Goal: Task Accomplishment & Management: Use online tool/utility

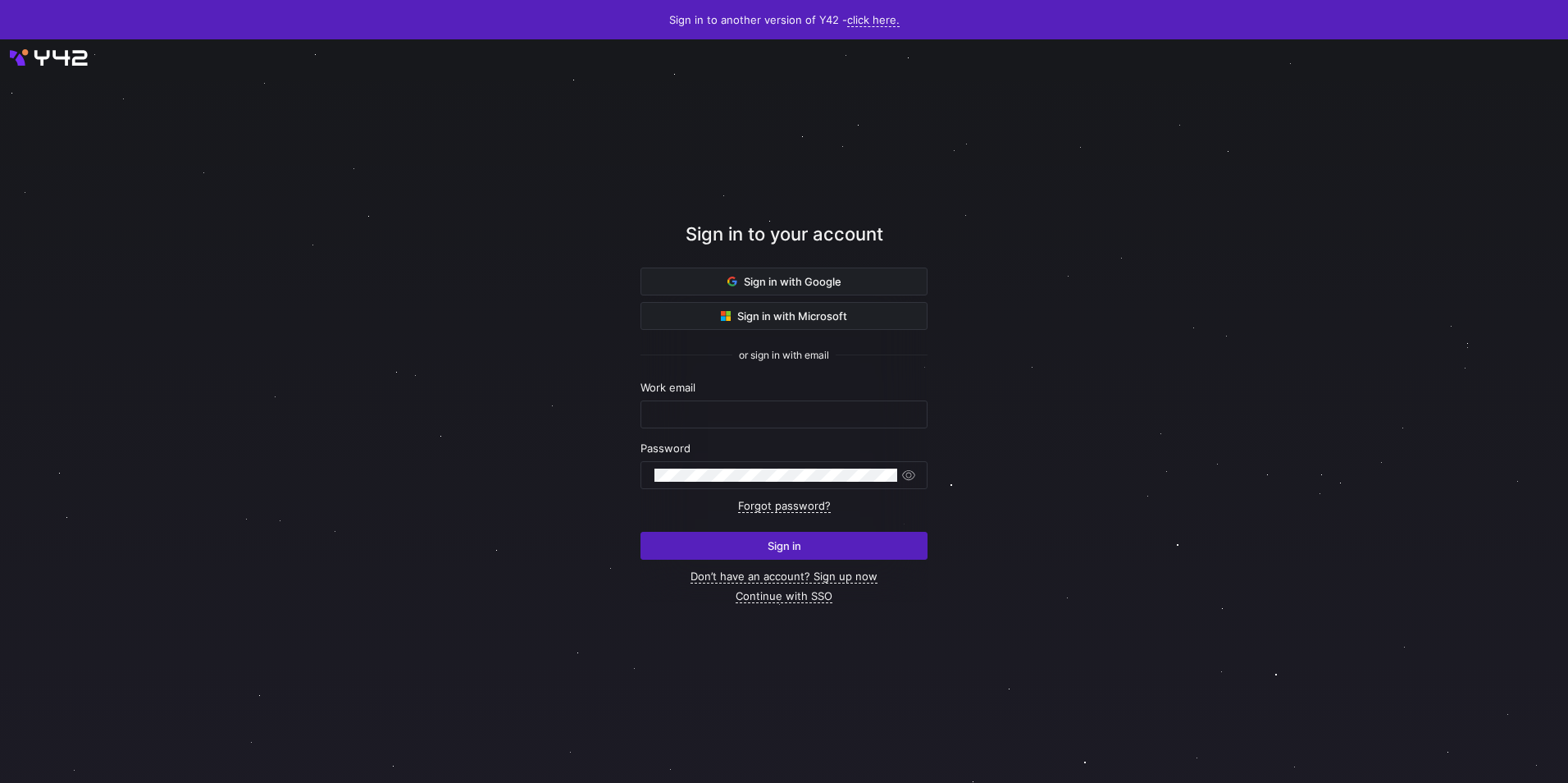
type input "[EMAIL_ADDRESS][DOMAIN_NAME]"
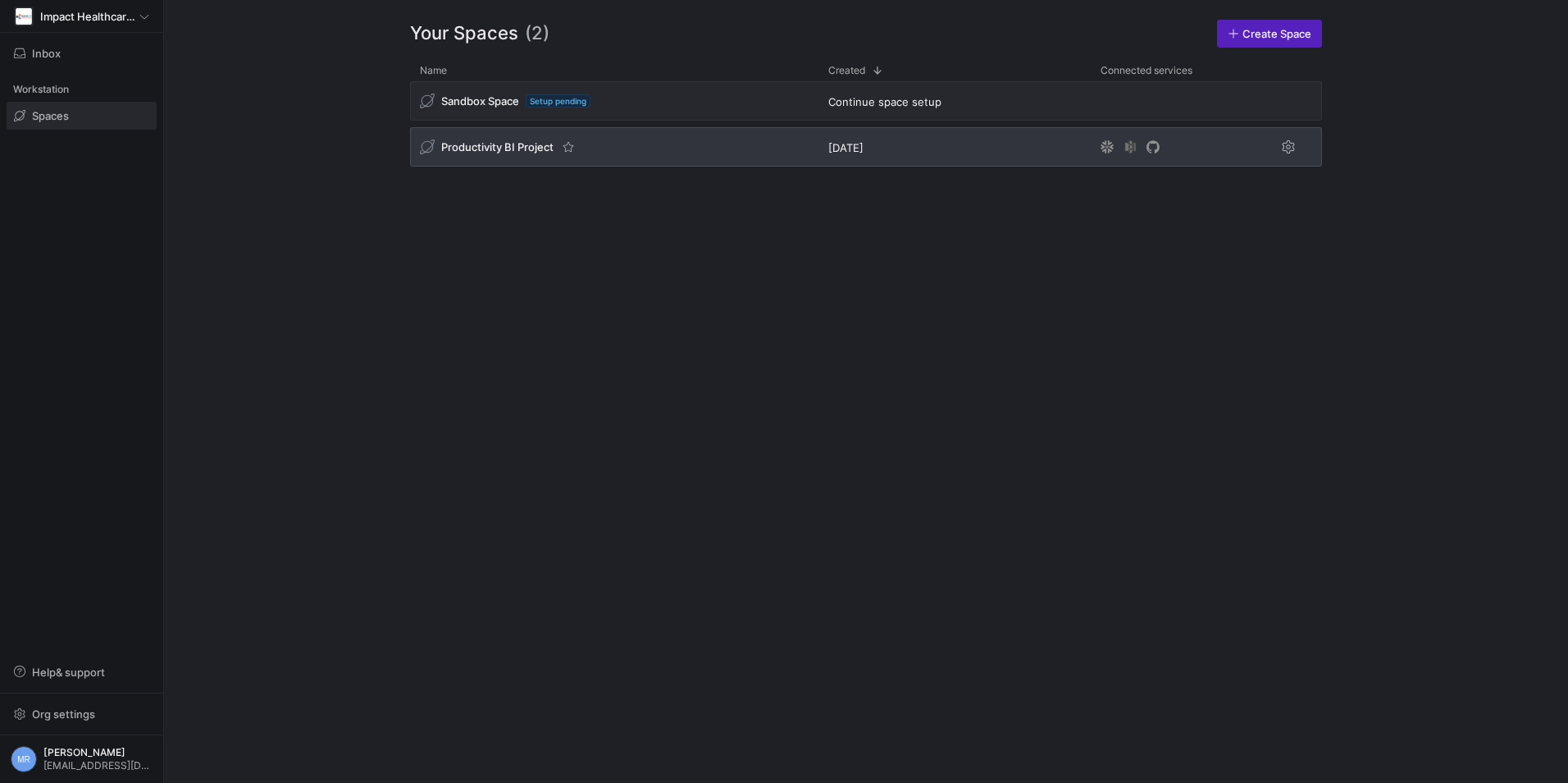
click at [494, 141] on span "Productivity BI Project" at bounding box center [497, 147] width 112 height 13
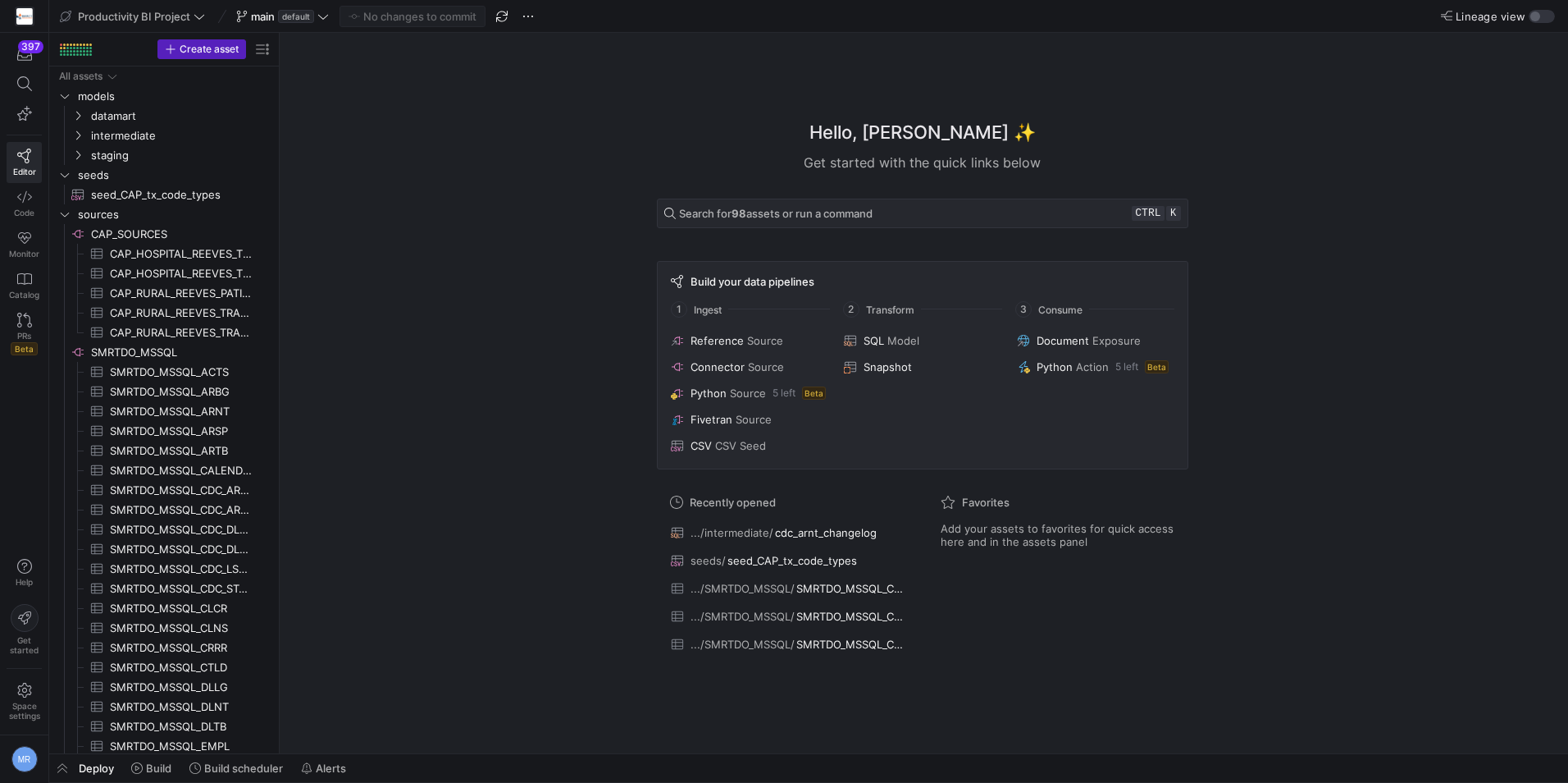
click at [282, 349] on y42-asset-welcome-view "Hello, Marvyn ✨ Get started with the quick links below Search for 98 assets or …" at bounding box center [924, 393] width 1289 height 721
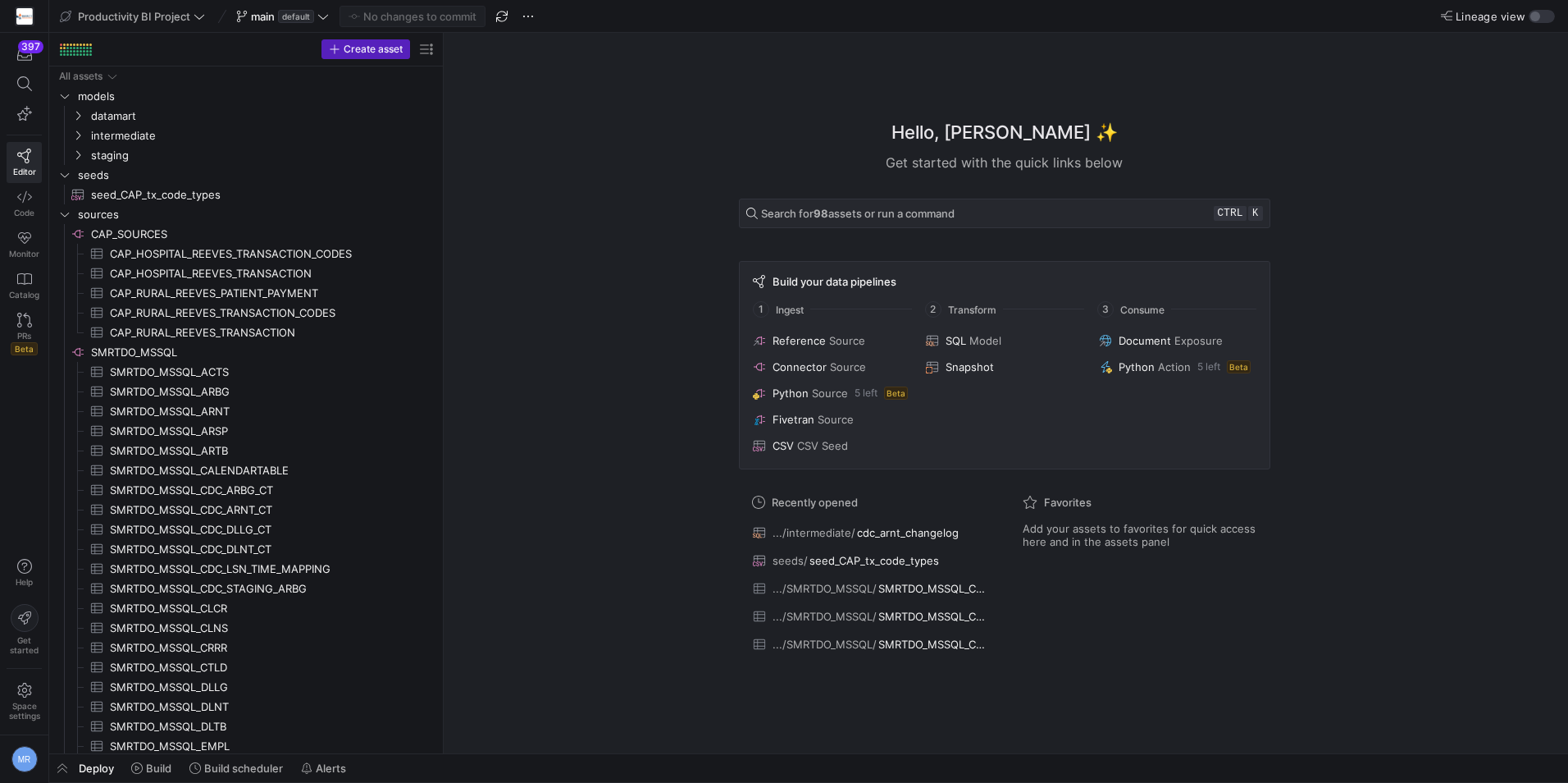
drag, startPoint x: 279, startPoint y: 350, endPoint x: 474, endPoint y: 381, distance: 197.4
click at [167, 515] on span "SMRTDO_MSSQL_CDC_ARNT_CT​​​​​​​​​" at bounding box center [263, 509] width 307 height 19
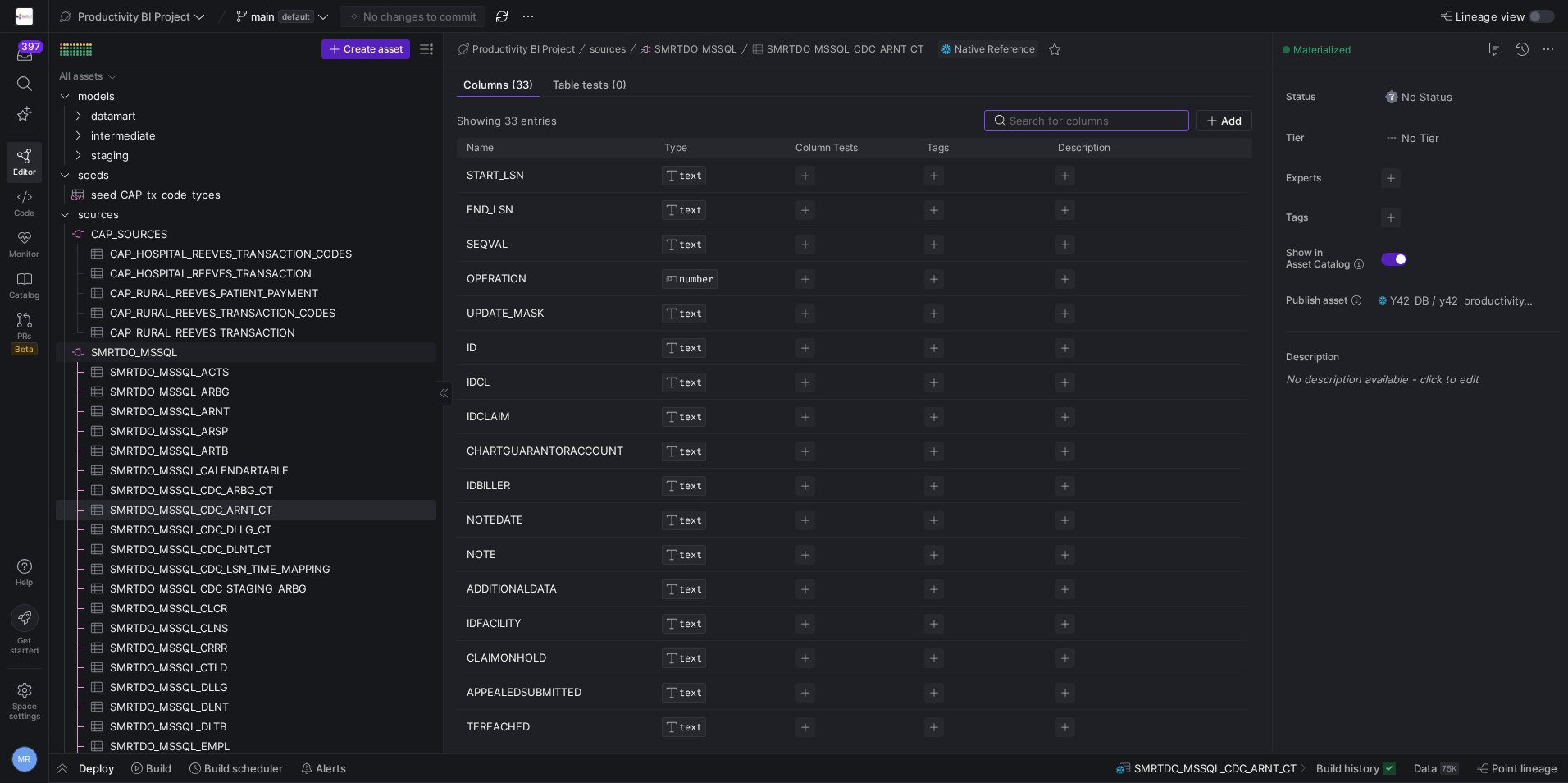
click at [105, 353] on span "SMRTDO_MSSQL​​​​​​​​" at bounding box center [262, 352] width 343 height 19
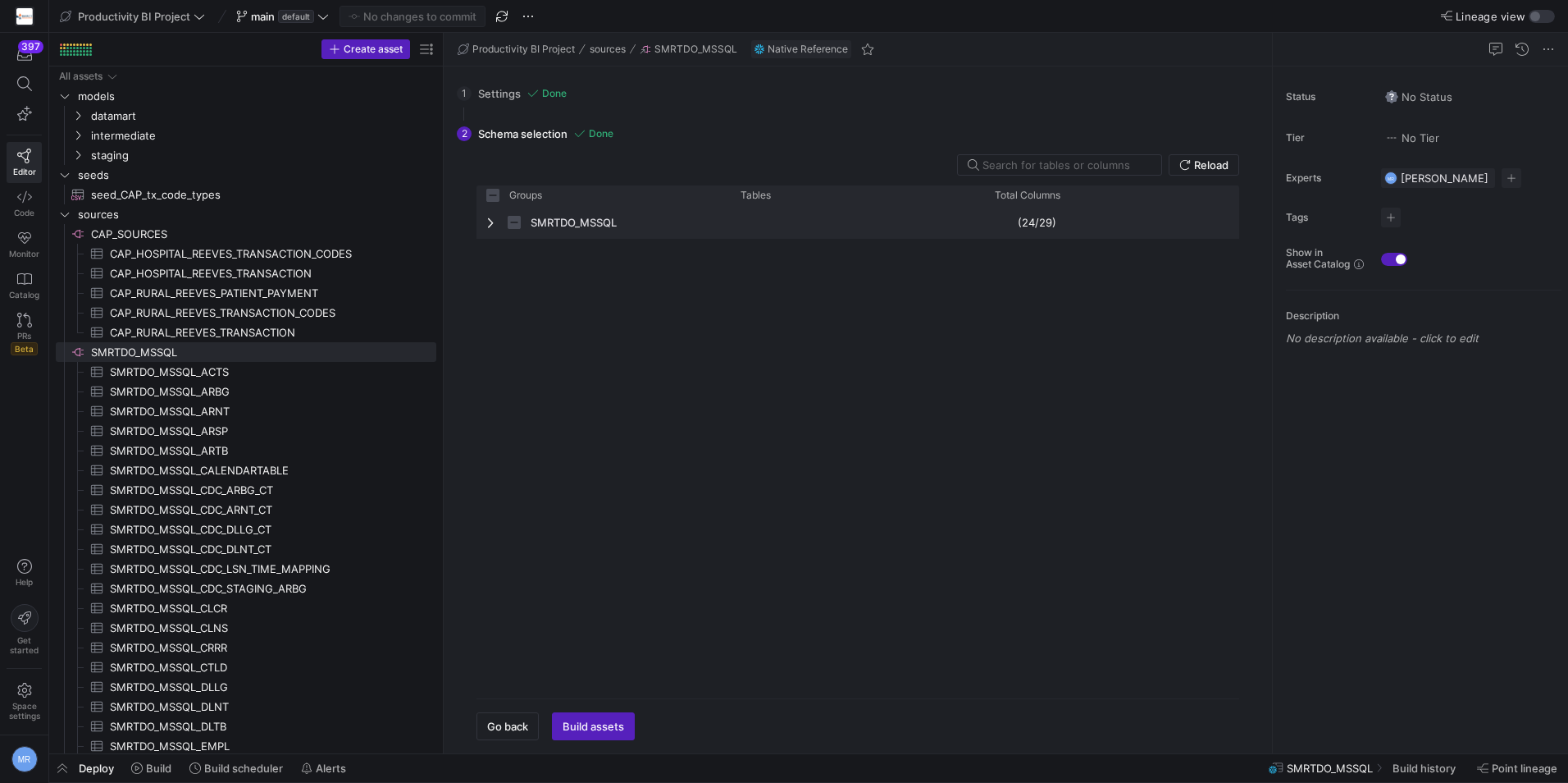
click at [557, 227] on span "SMRTDO_MSSQL" at bounding box center [573, 222] width 86 height 32
checkbox input "false"
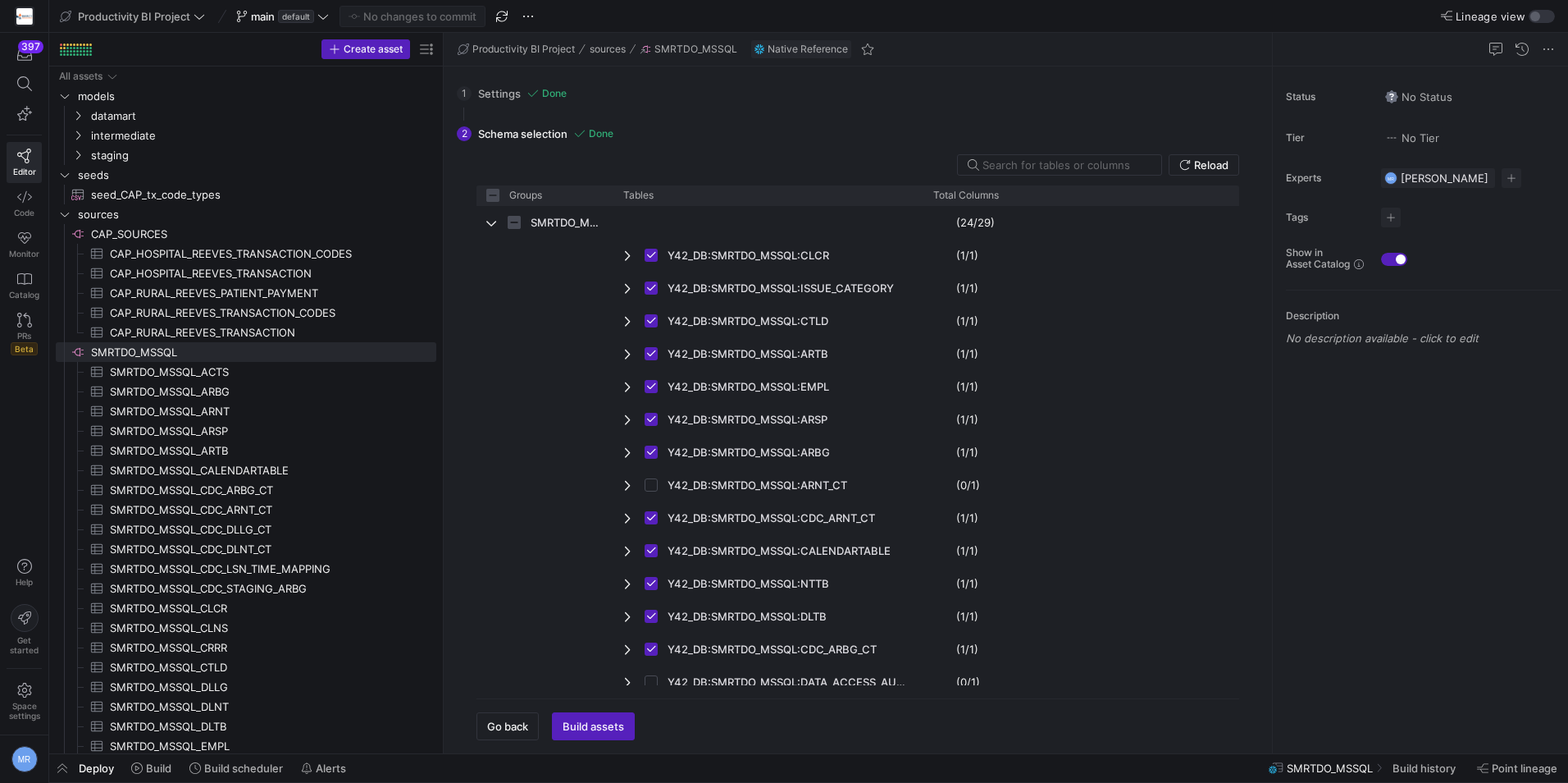
drag, startPoint x: 727, startPoint y: 193, endPoint x: 550, endPoint y: 221, distance: 179.2
click at [550, 221] on div "Groups Tables Total Columns" at bounding box center [858, 435] width 763 height 500
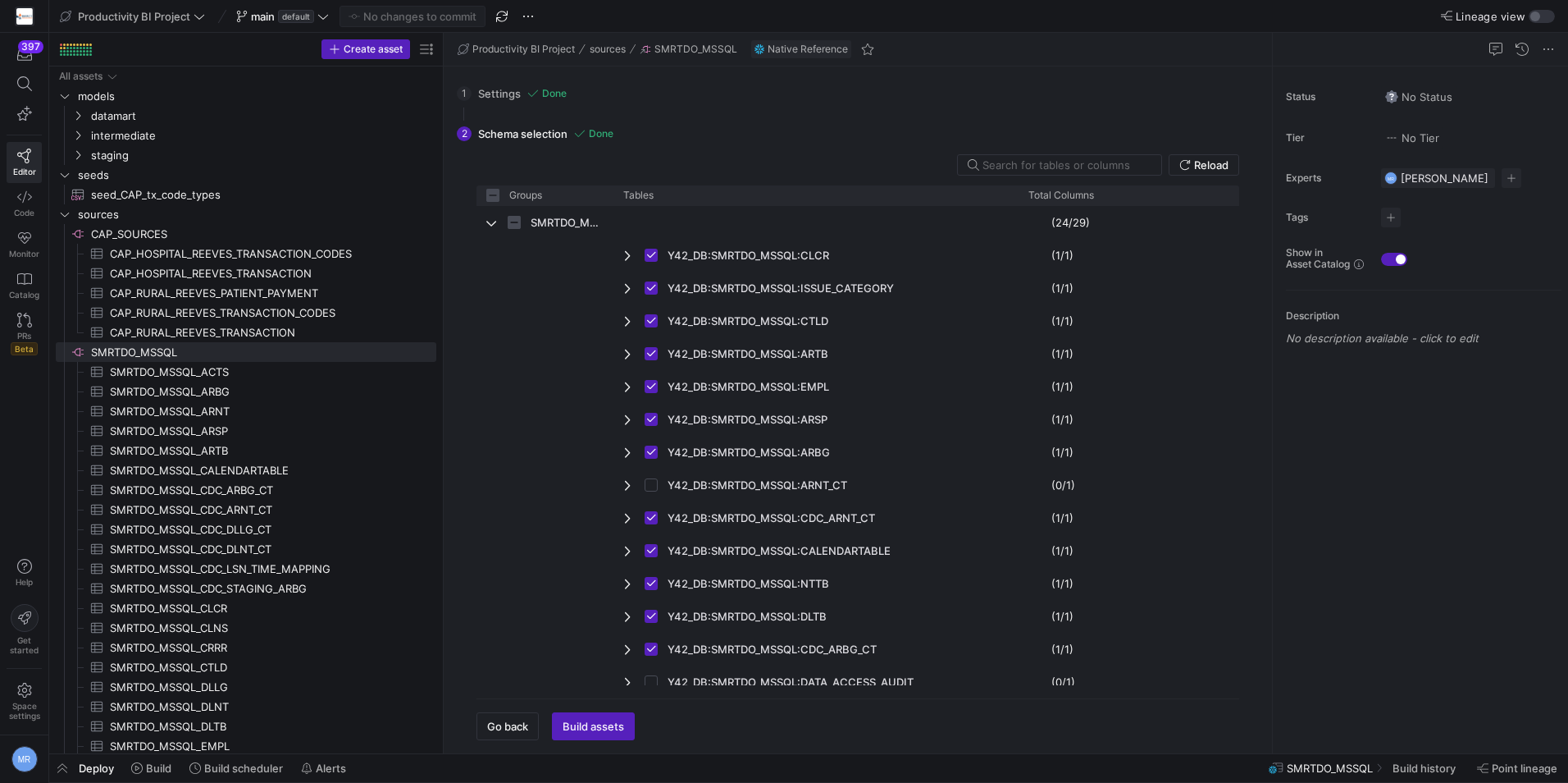
drag, startPoint x: 920, startPoint y: 196, endPoint x: 1004, endPoint y: 229, distance: 90.2
click at [1015, 210] on div "Groups Tables Total Columns" at bounding box center [858, 435] width 763 height 500
click at [651, 486] on input "Press Space to toggle row selection (unchecked)" at bounding box center [651, 485] width 13 height 13
checkbox input "true"
checkbox input "false"
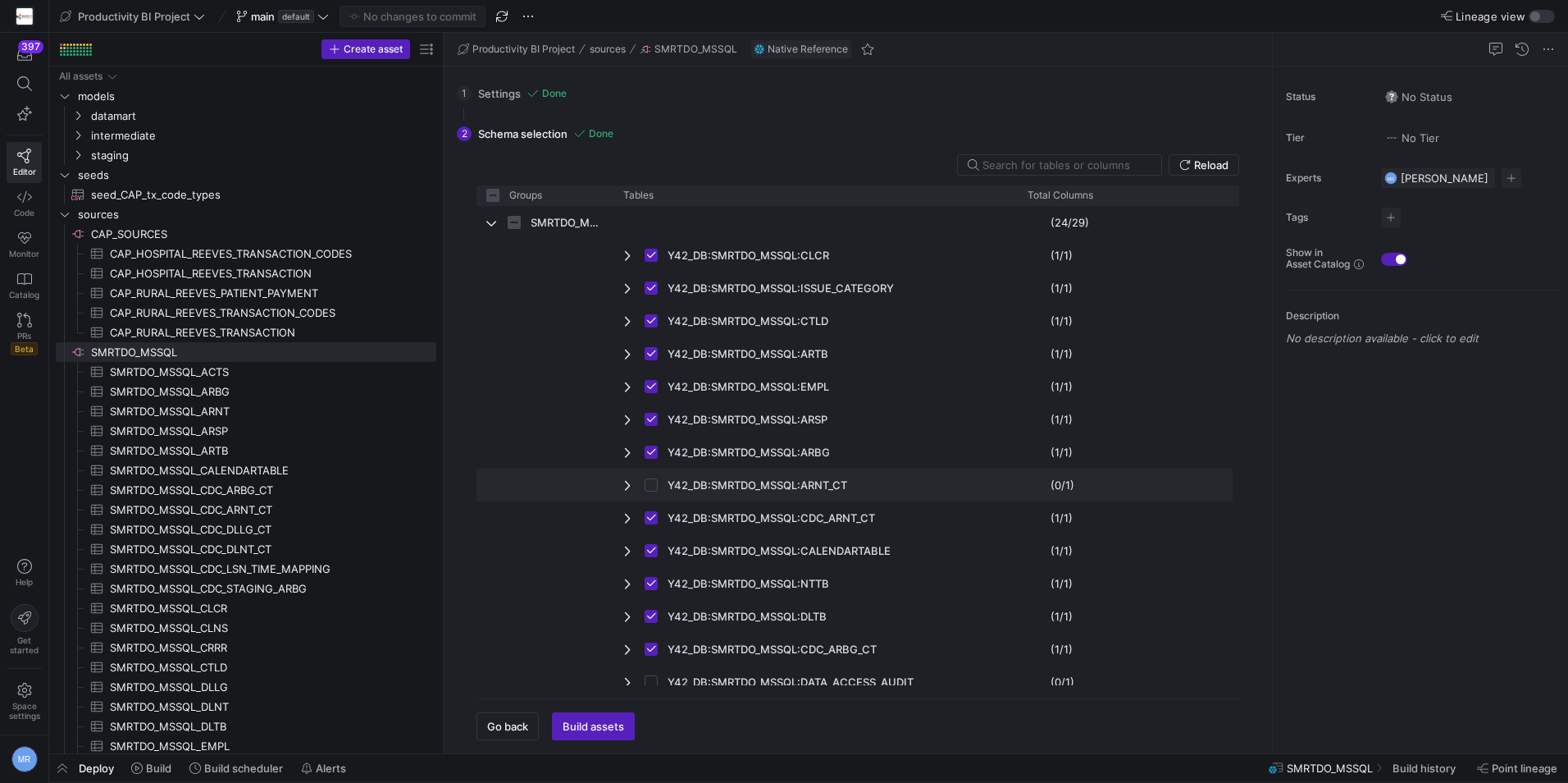
checkbox input "true"
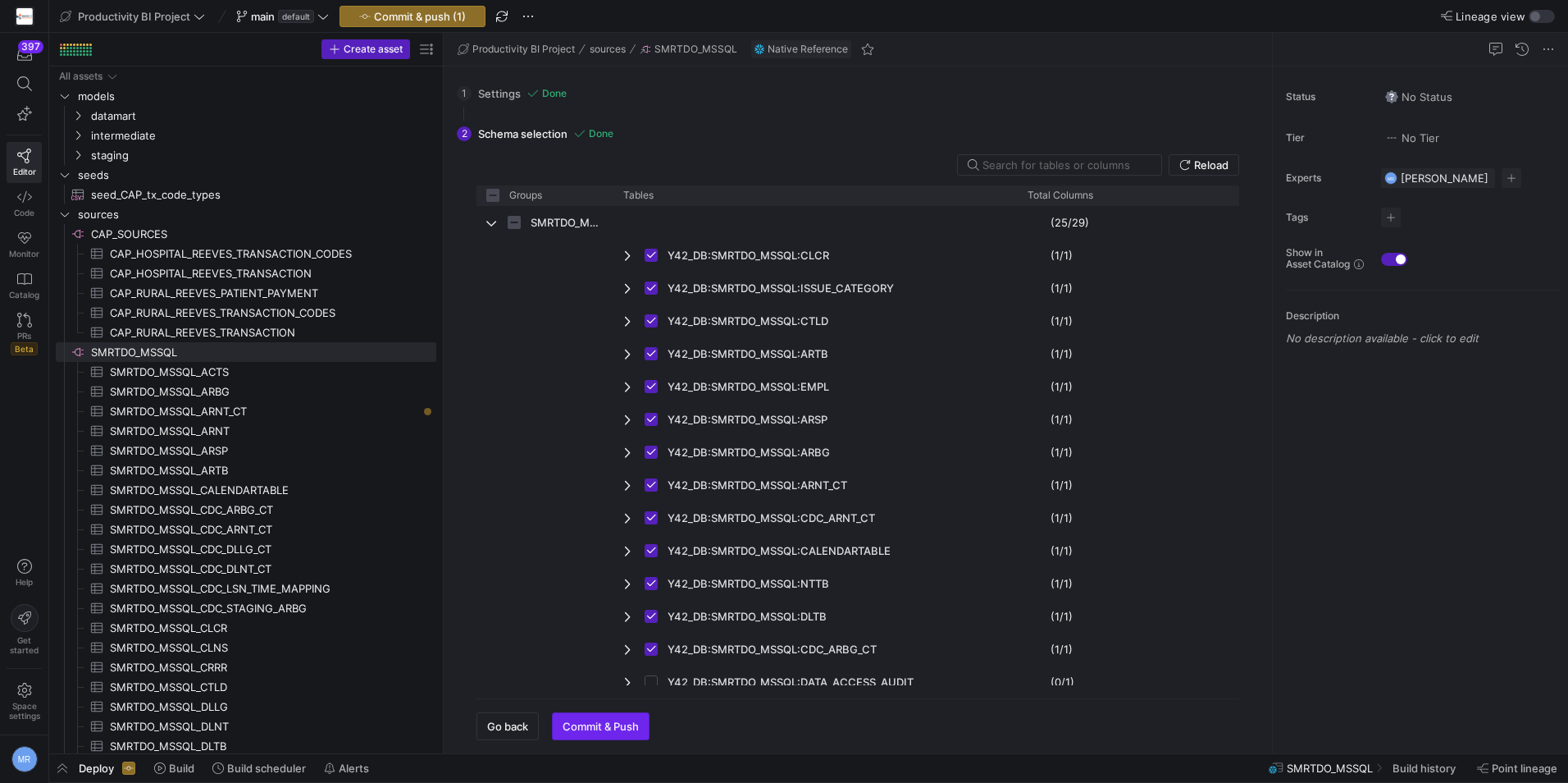
click at [583, 717] on span "button" at bounding box center [601, 726] width 96 height 27
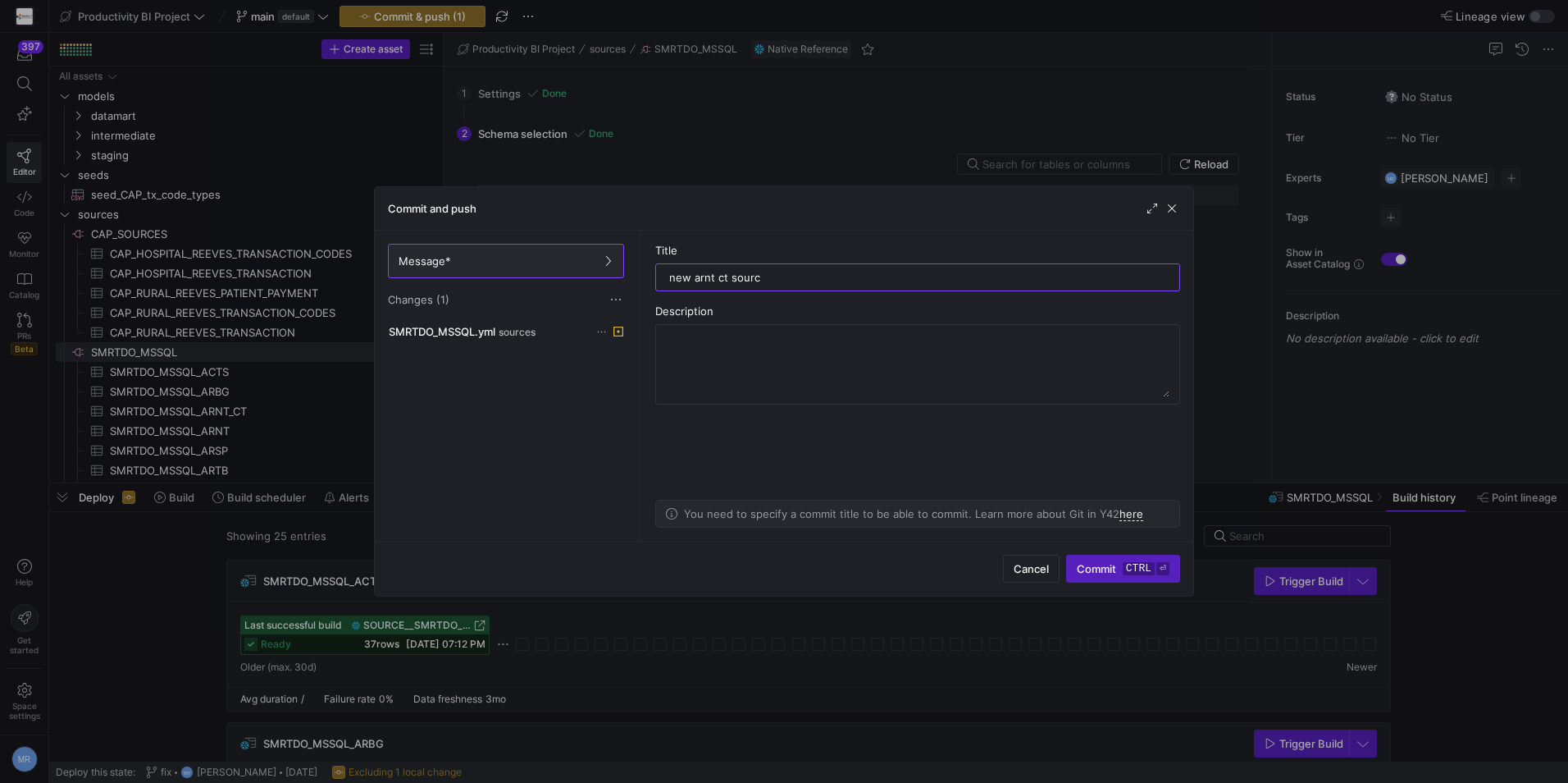
type input "new arnt ct source"
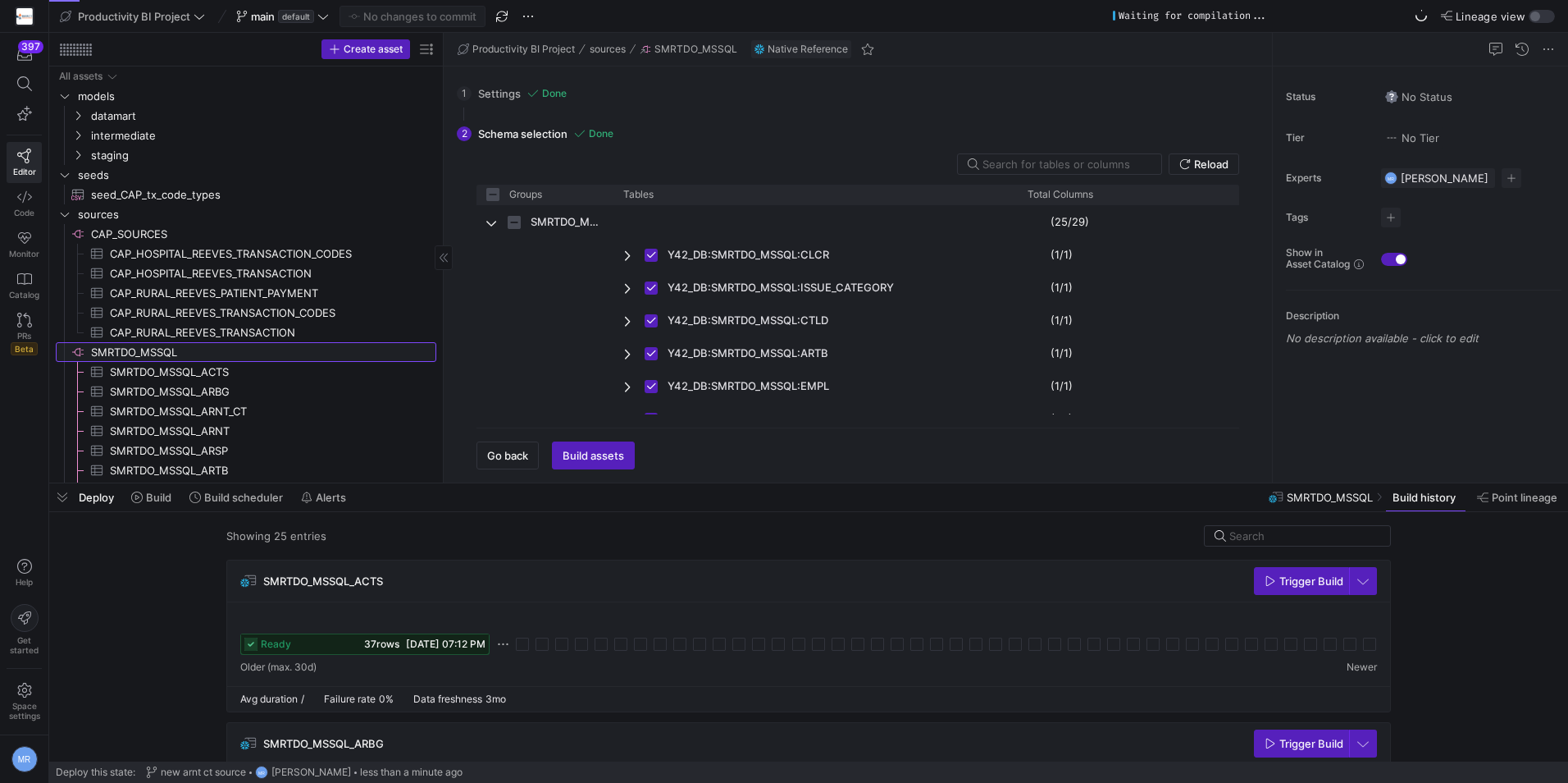
click at [80, 351] on icon "Press SPACE to select this row." at bounding box center [78, 352] width 13 height 13
click at [377, 352] on span "SMRTDO_MSSQL​​​​​​​​" at bounding box center [262, 352] width 343 height 19
click at [66, 345] on div at bounding box center [62, 352] width 13 height 19
click at [68, 213] on icon "Press SPACE to select this row." at bounding box center [64, 215] width 8 height 4
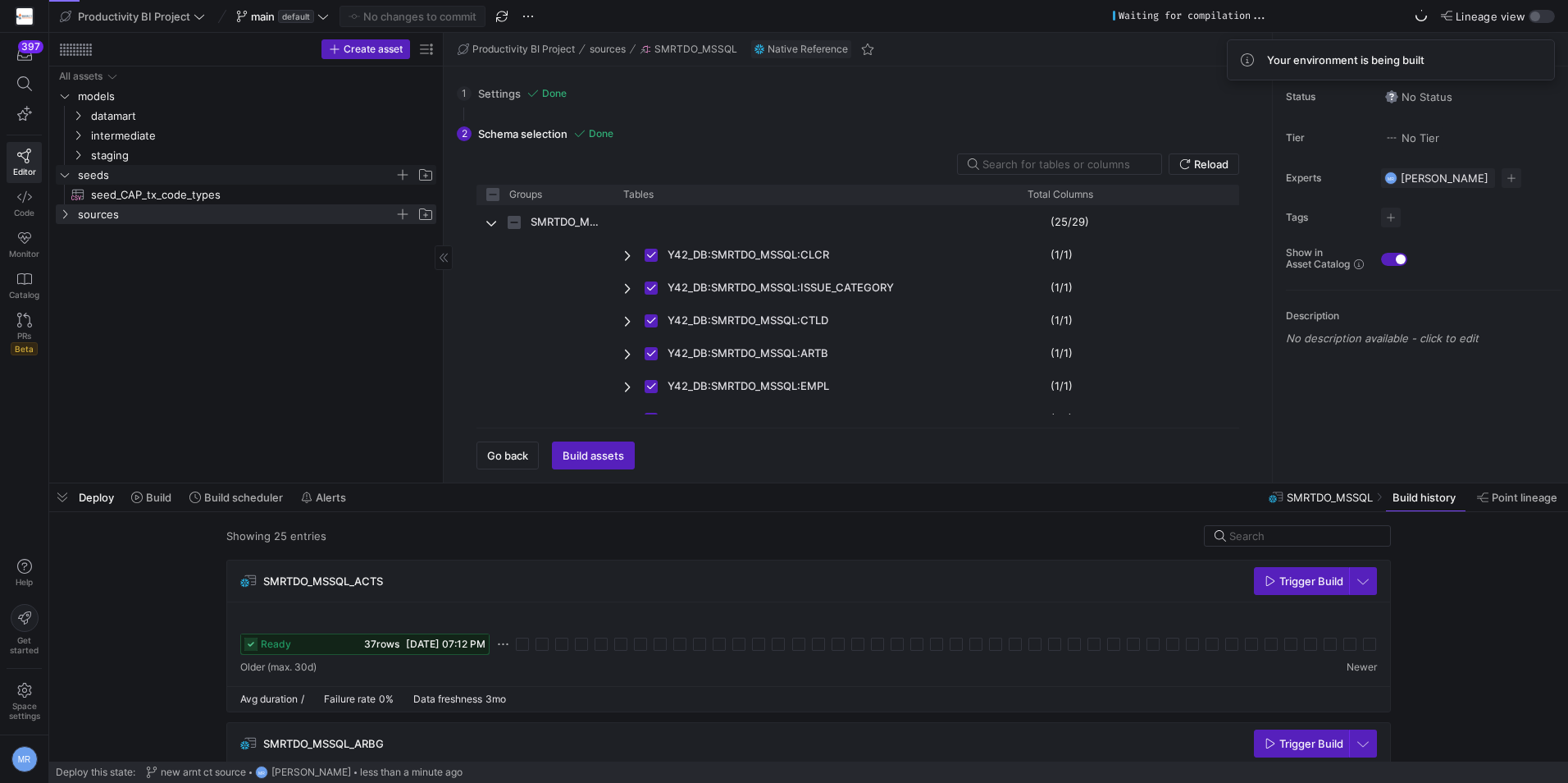
click at [60, 176] on icon "Press SPACE to select this row." at bounding box center [64, 174] width 12 height 10
click at [80, 159] on icon "Press SPACE to select this row." at bounding box center [78, 155] width 12 height 10
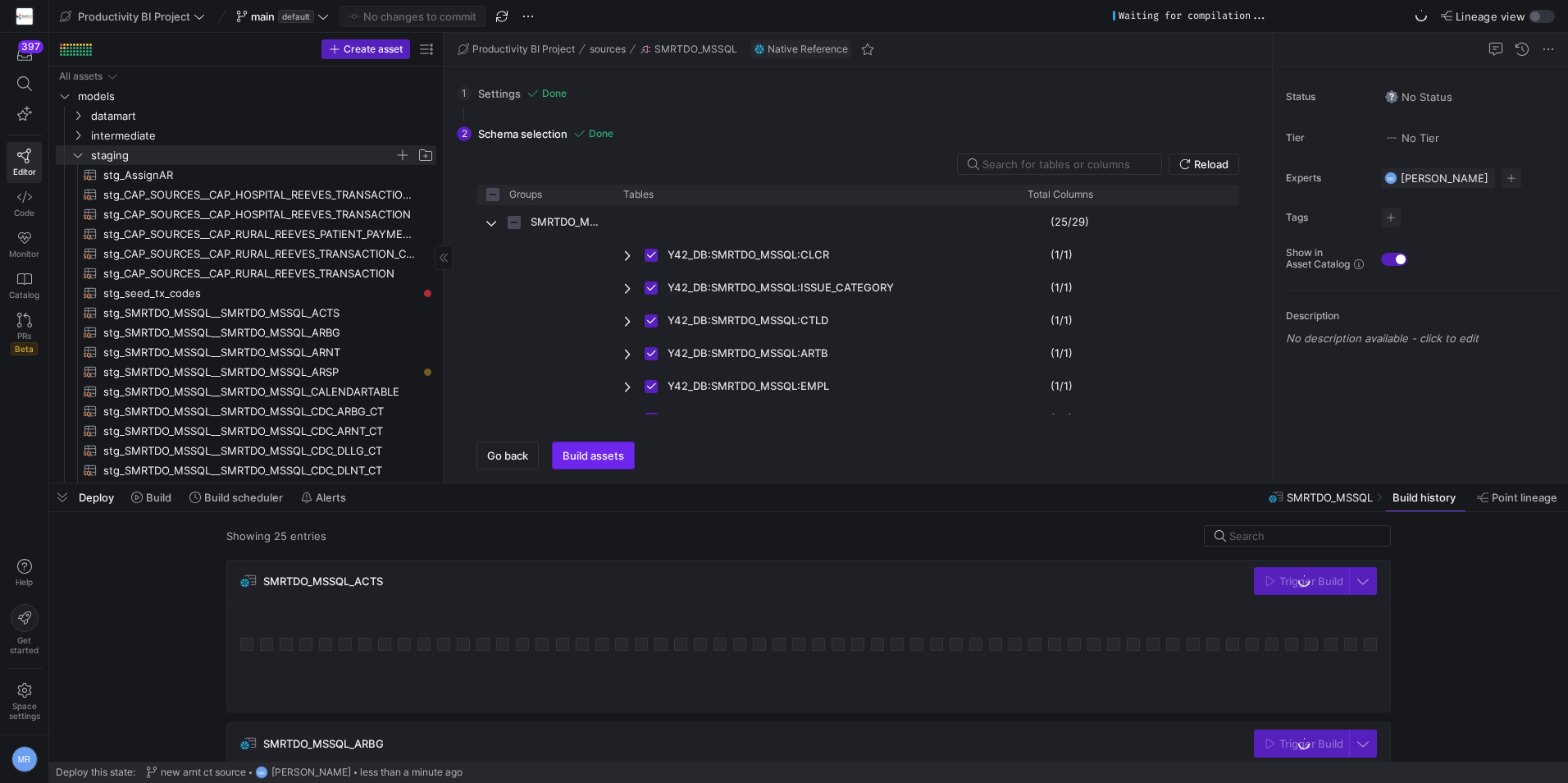
click at [600, 453] on span "Build assets" at bounding box center [593, 455] width 61 height 13
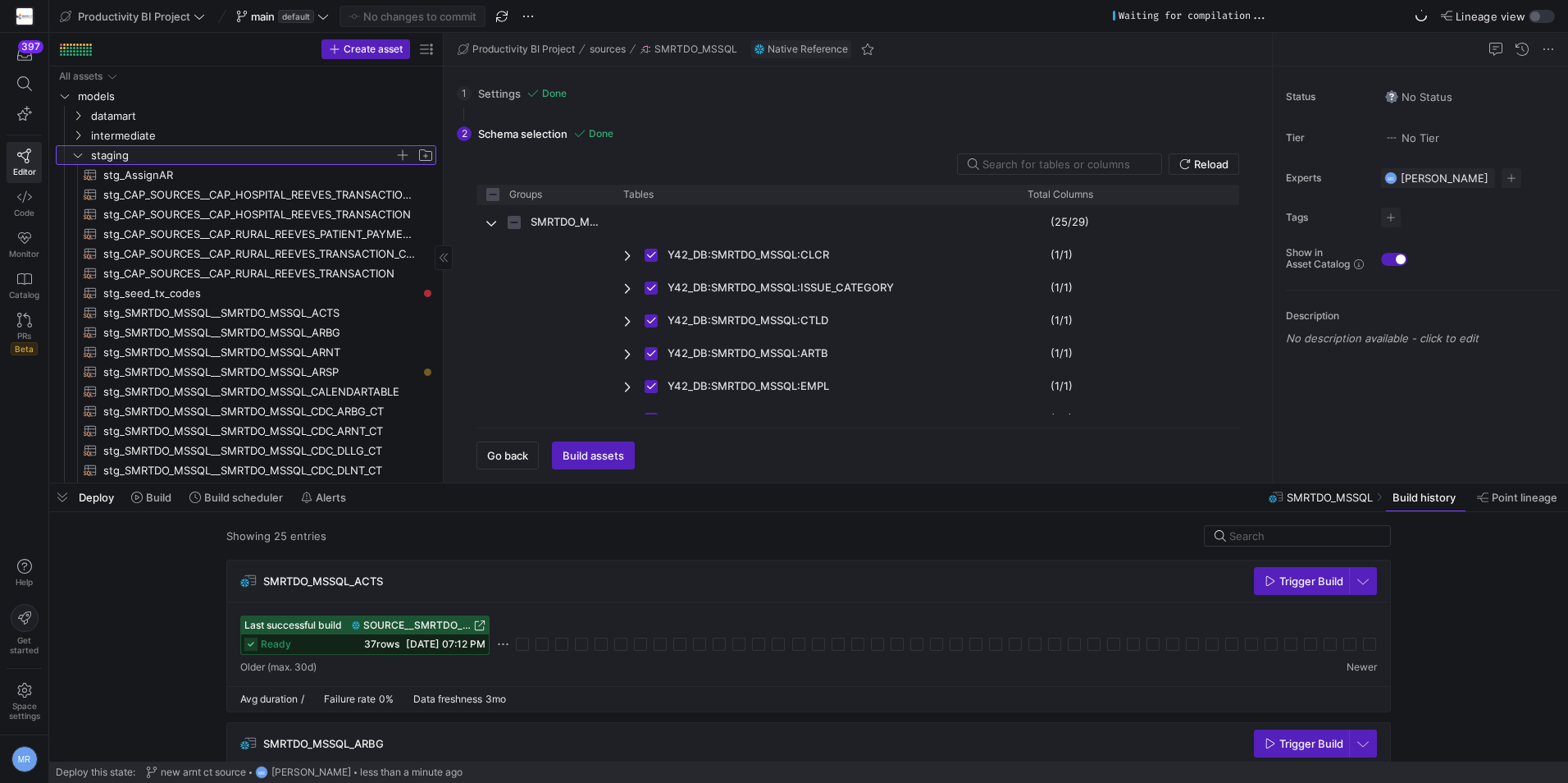
click at [77, 146] on span "staging" at bounding box center [252, 155] width 366 height 18
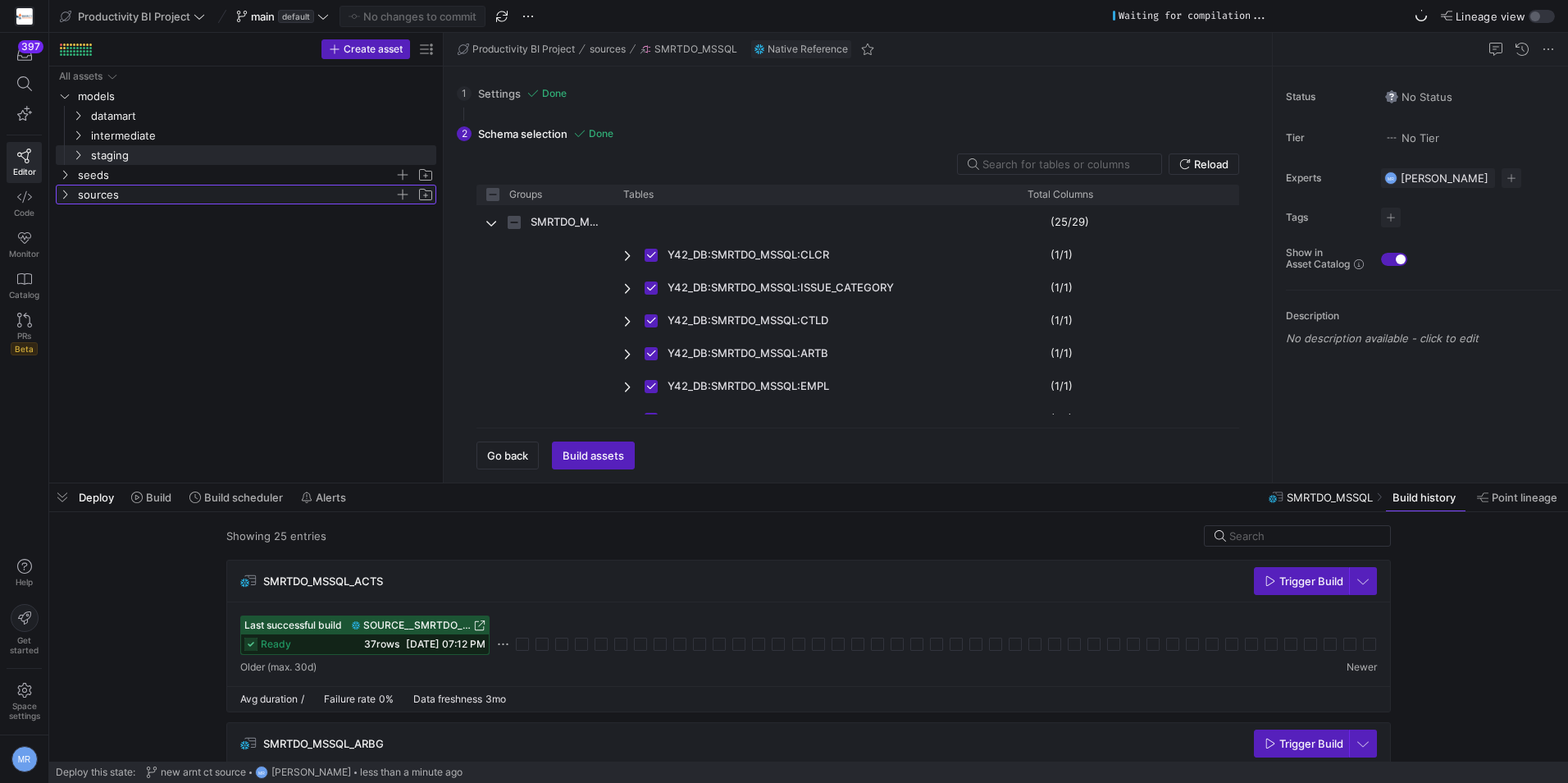
click at [114, 197] on span "sources" at bounding box center [236, 195] width 317 height 19
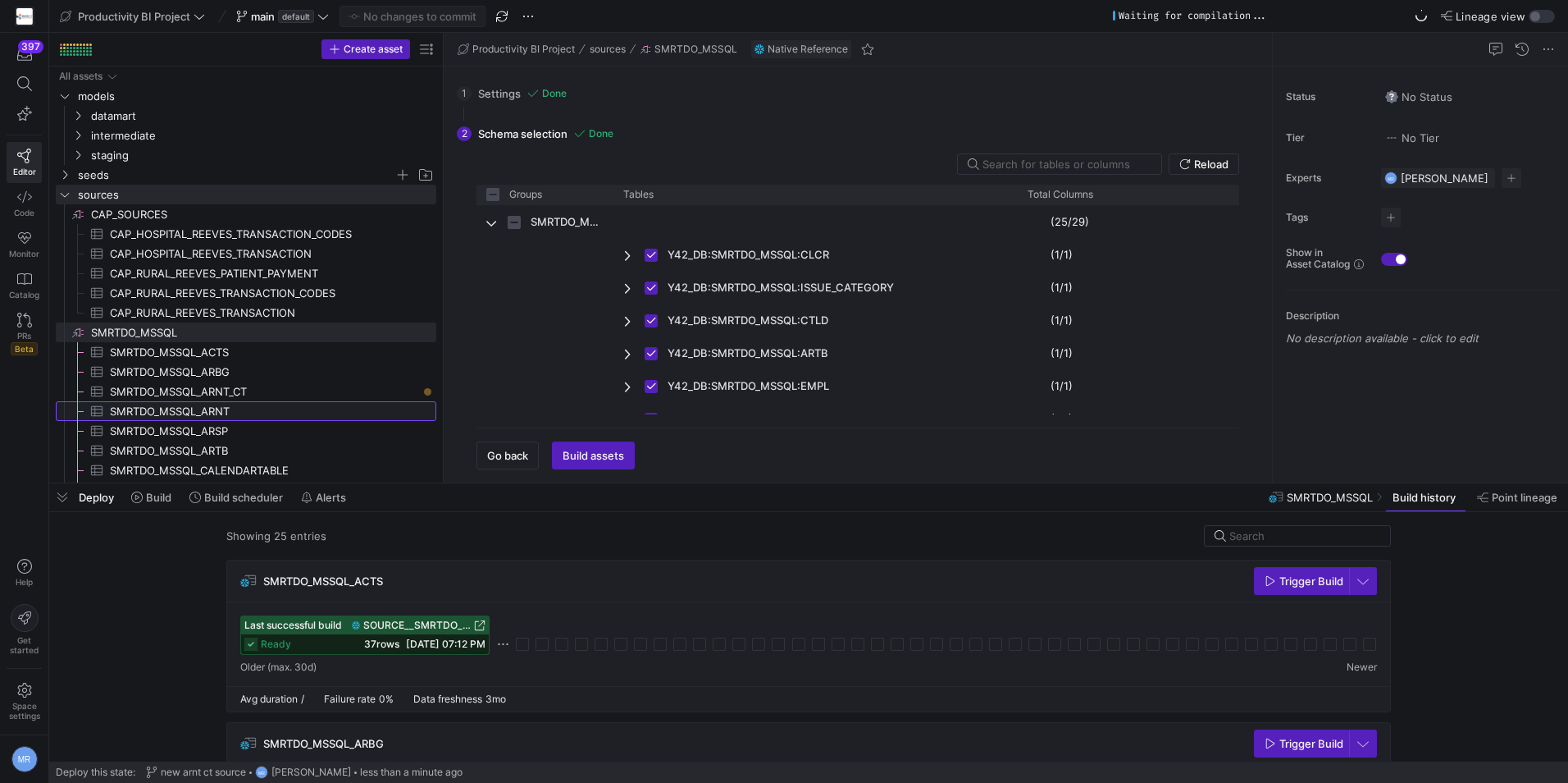
click at [384, 401] on link "SMRTDO_MSSQL_ARNT​​​​​​​​​" at bounding box center [246, 410] width 381 height 19
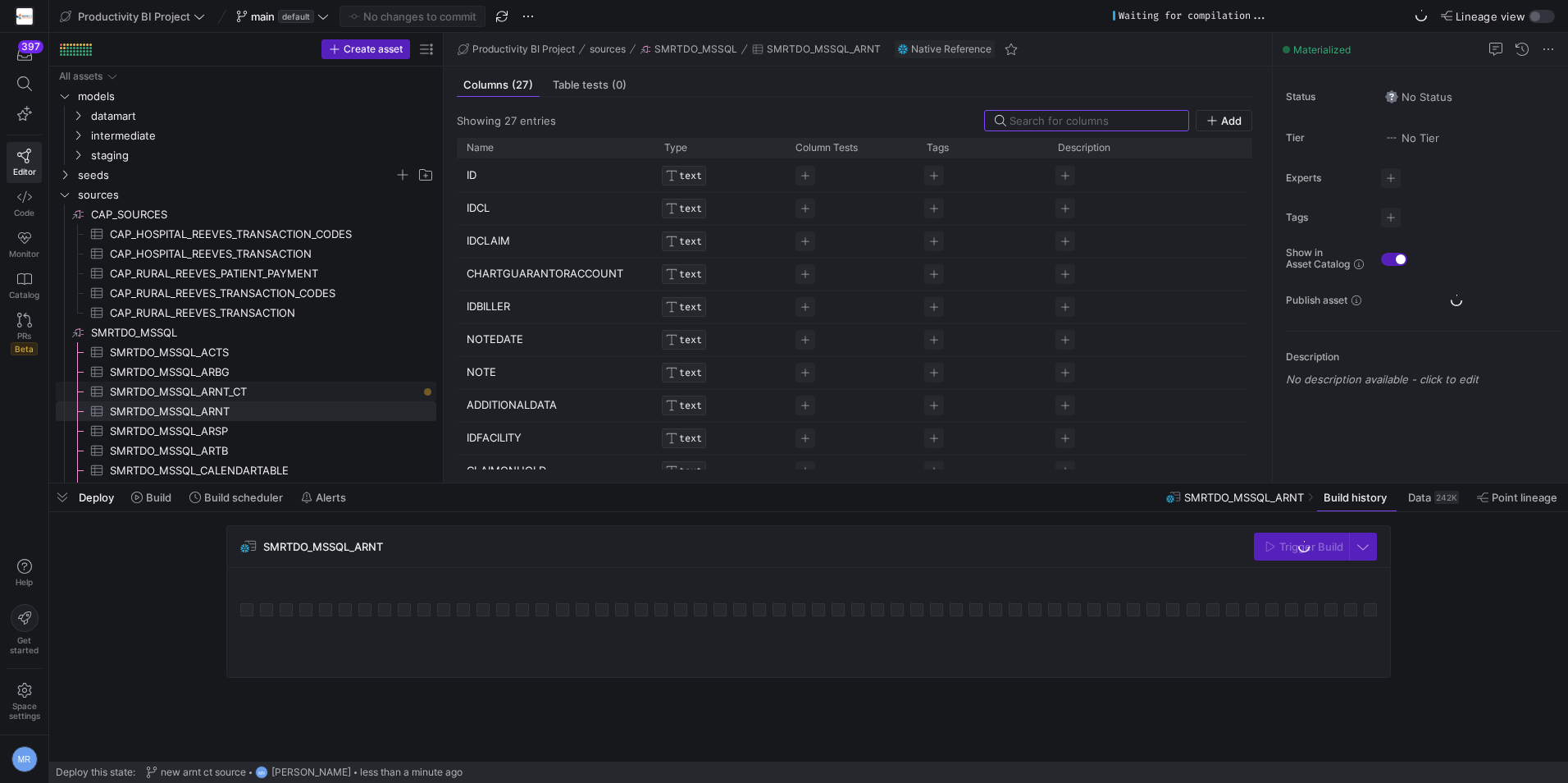
click at [391, 383] on span "SMRTDO_MSSQL_ARNT_CT​​​​​​​​​" at bounding box center [263, 392] width 307 height 19
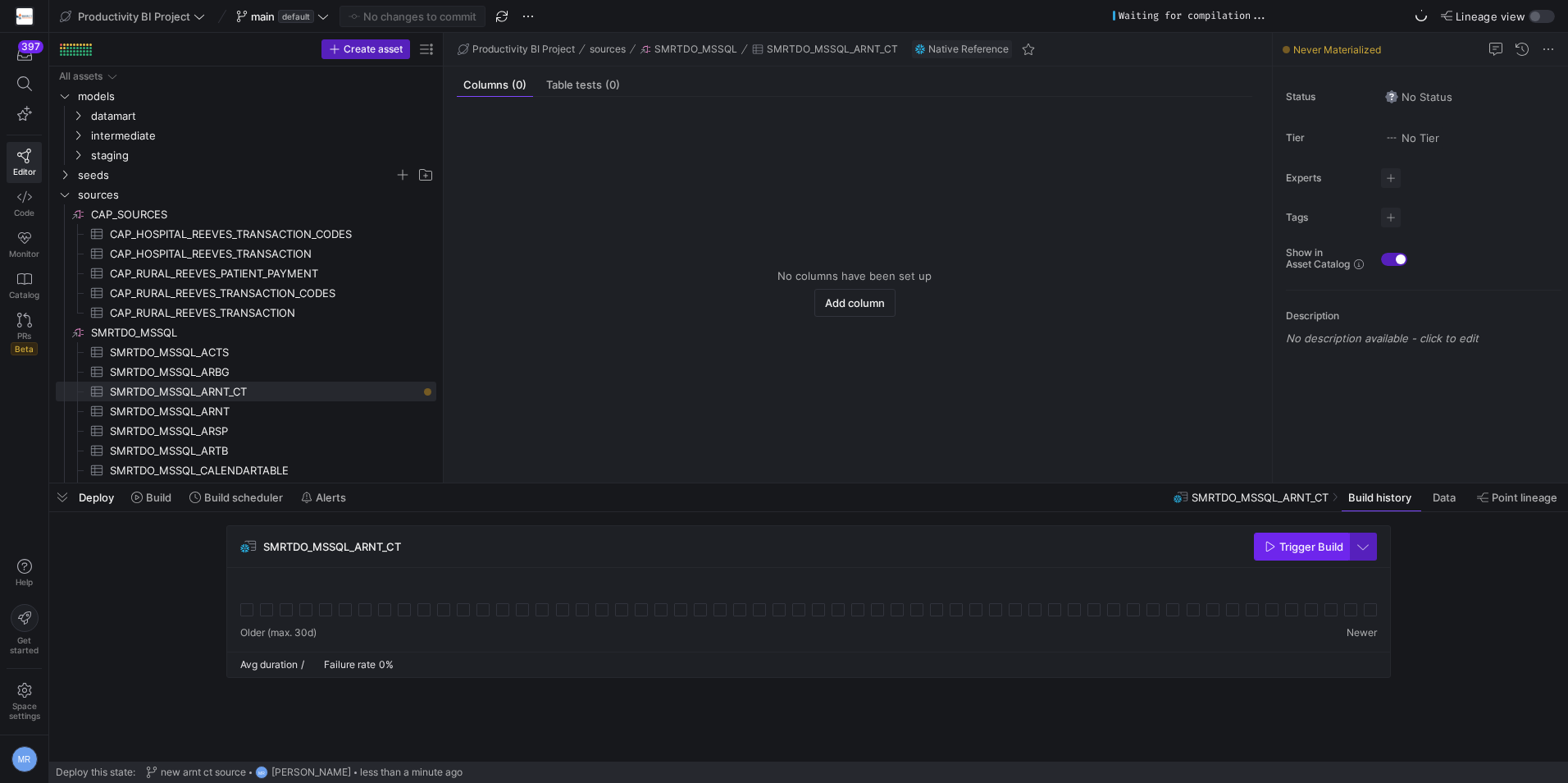
click at [1281, 543] on span "Trigger Build" at bounding box center [1312, 546] width 64 height 13
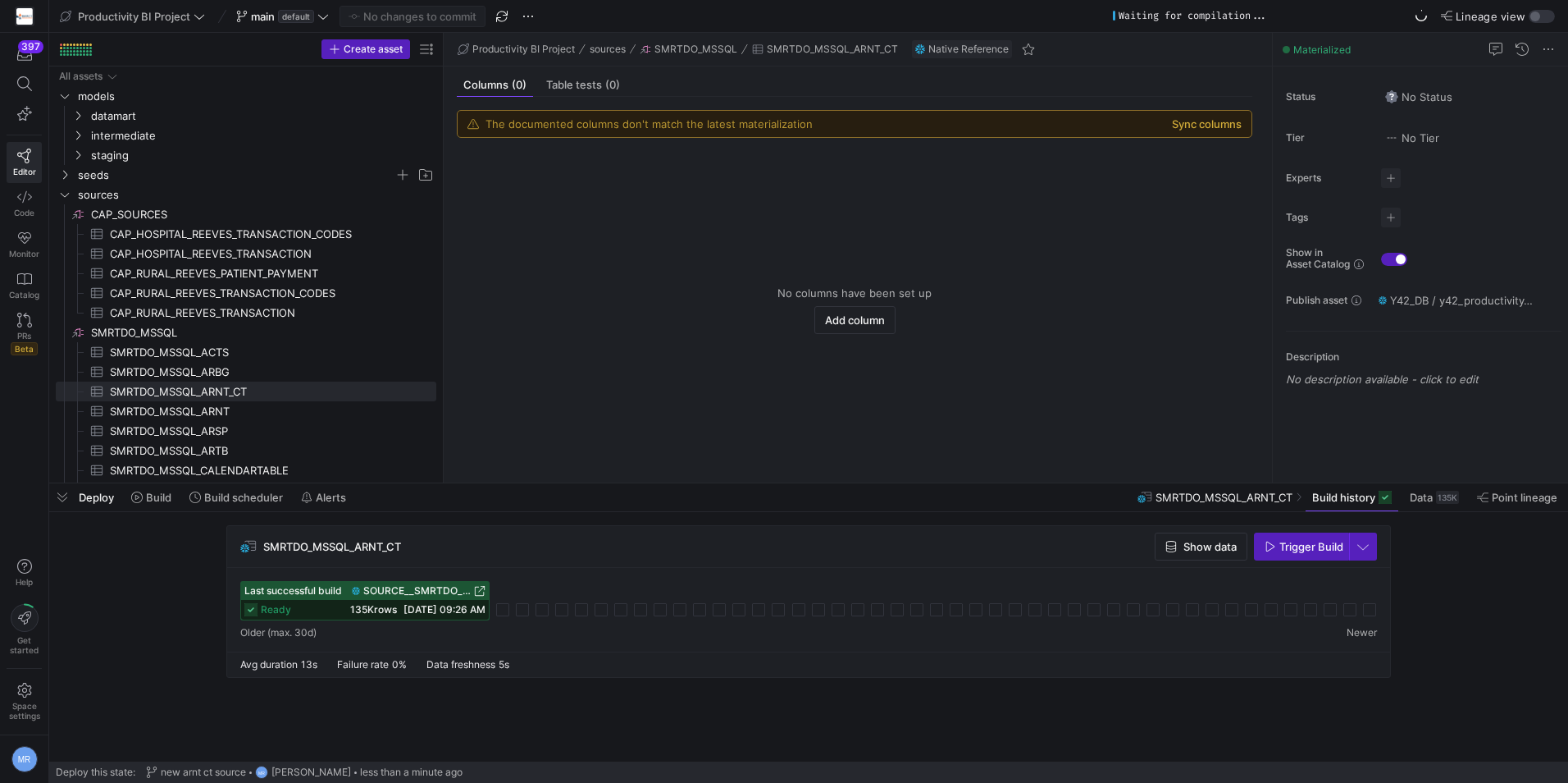
click at [1201, 123] on button "Sync columns" at bounding box center [1207, 124] width 70 height 13
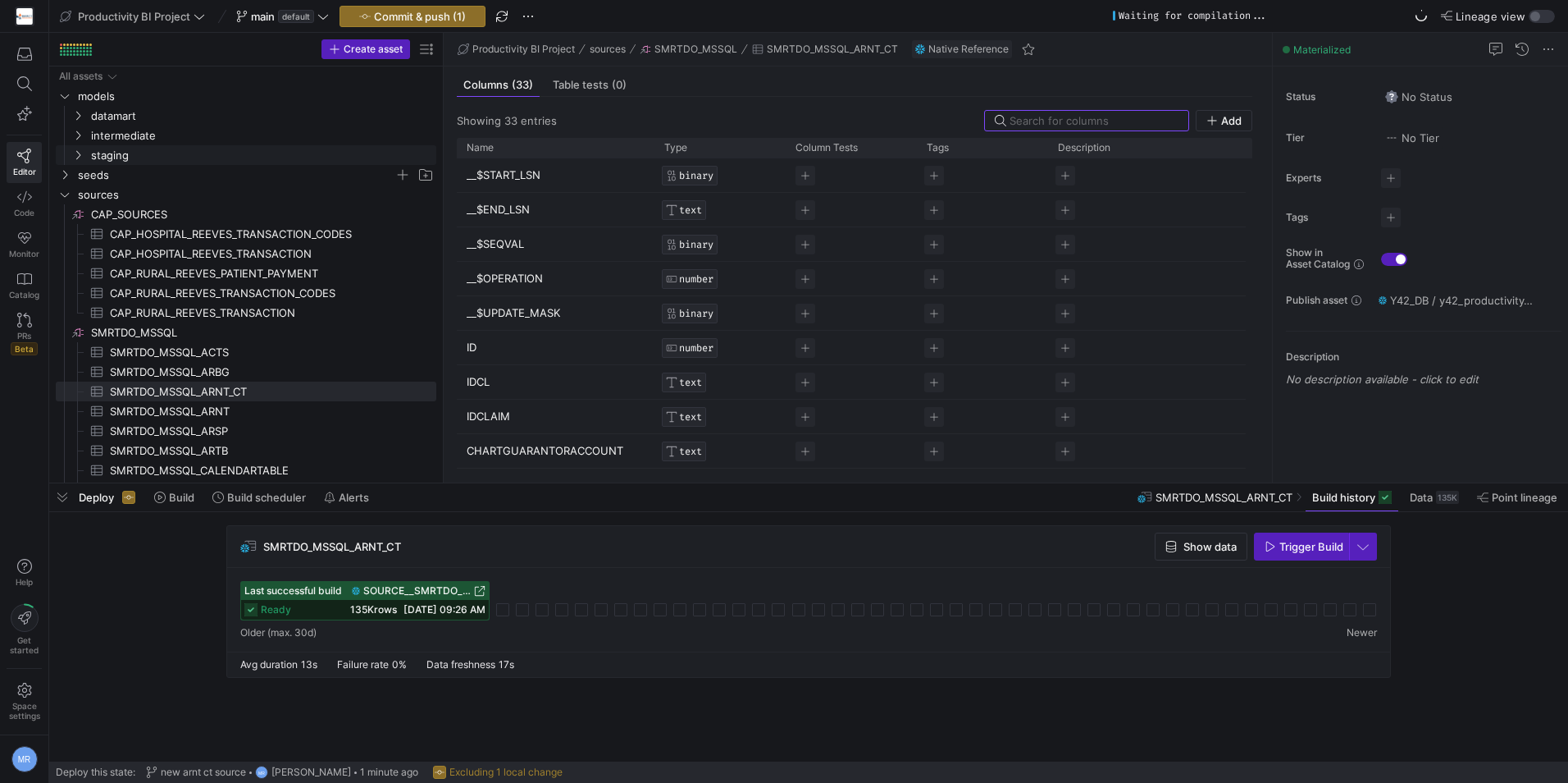
click at [79, 160] on y42-icon "Press SPACE to select this row." at bounding box center [78, 155] width 13 height 13
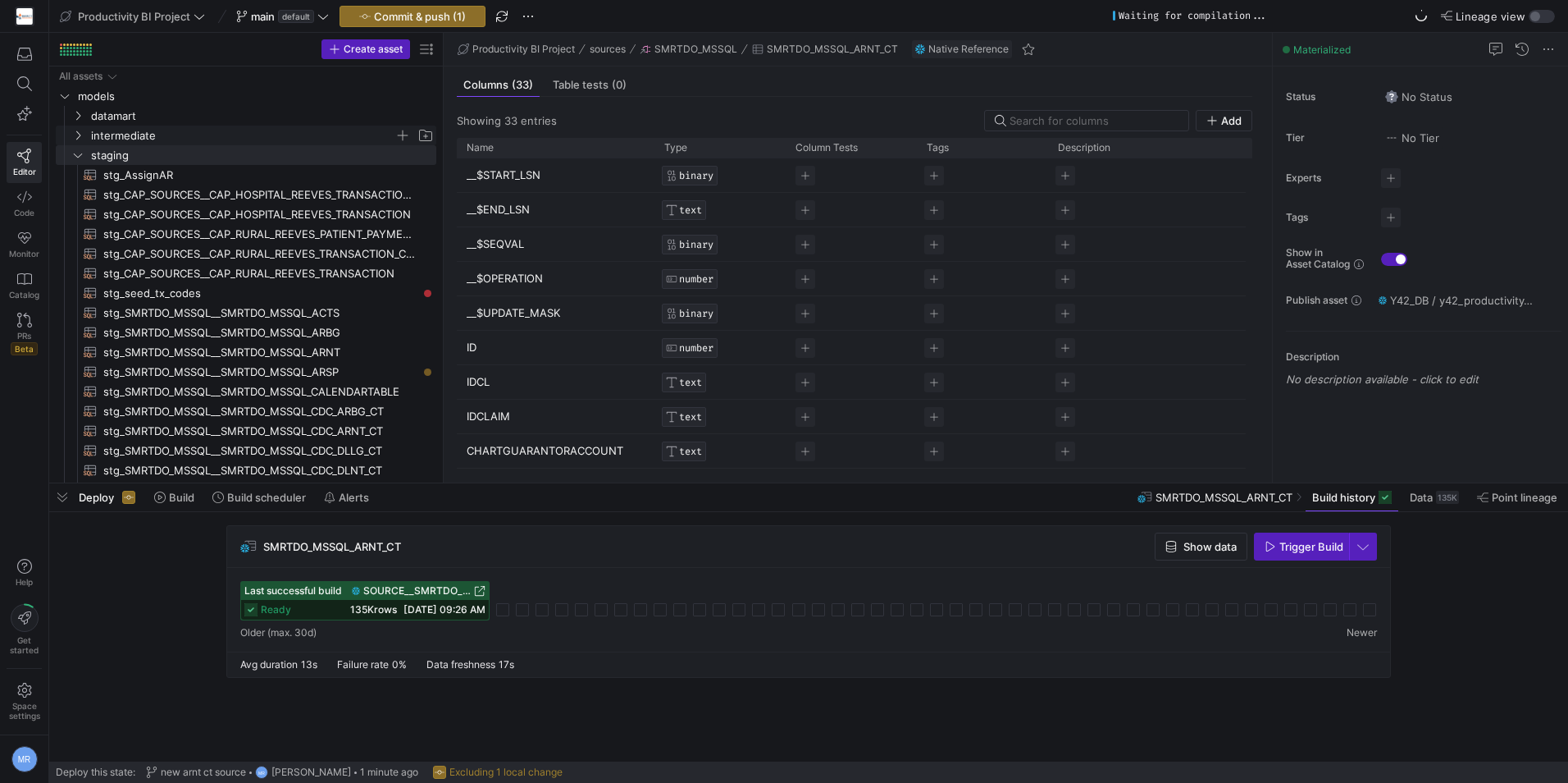
click at [74, 130] on icon "Press SPACE to select this row." at bounding box center [78, 135] width 12 height 10
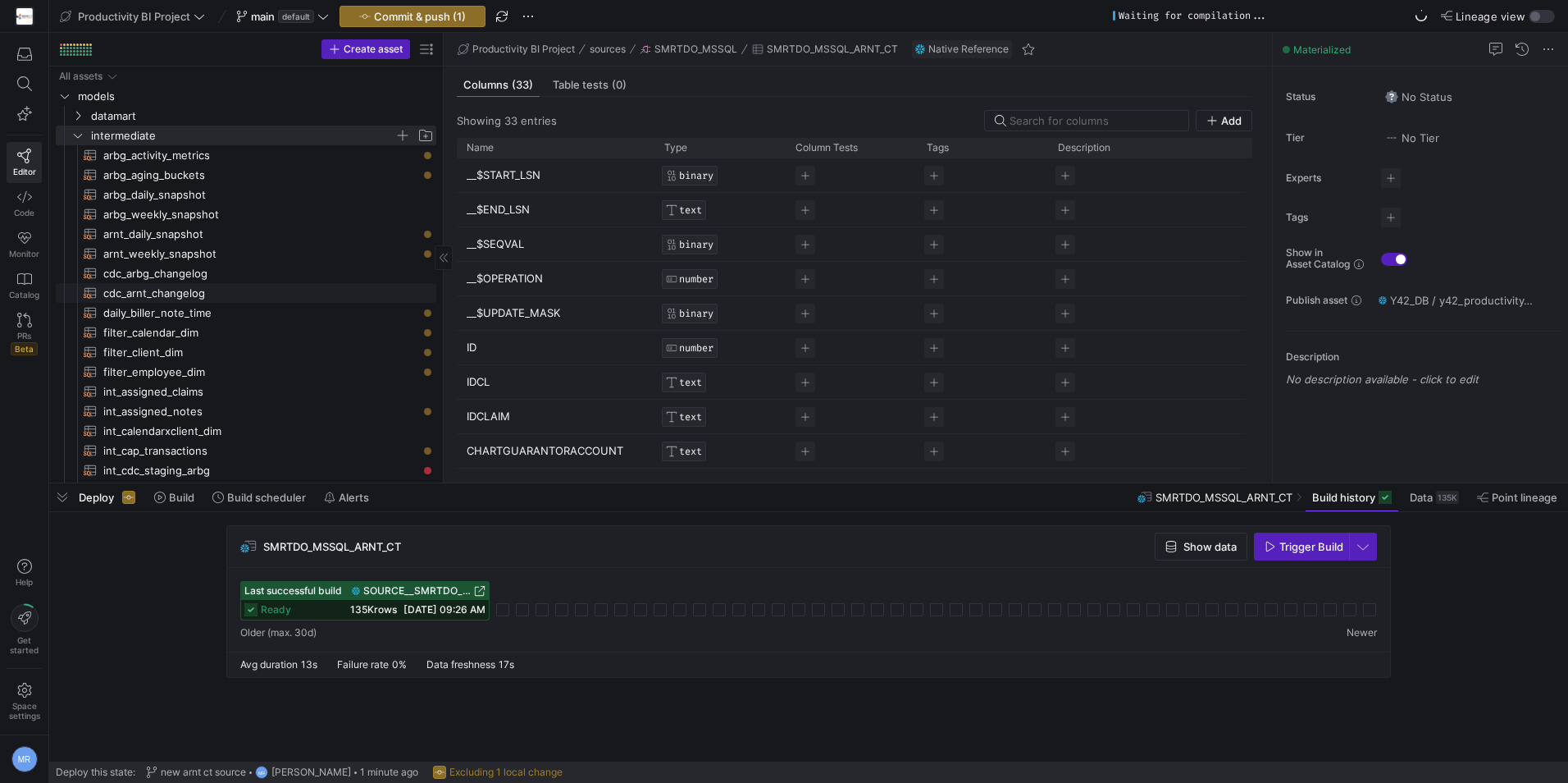
click at [190, 291] on span "cdc_arnt_changelog​​​​​​​​​​" at bounding box center [261, 293] width 314 height 19
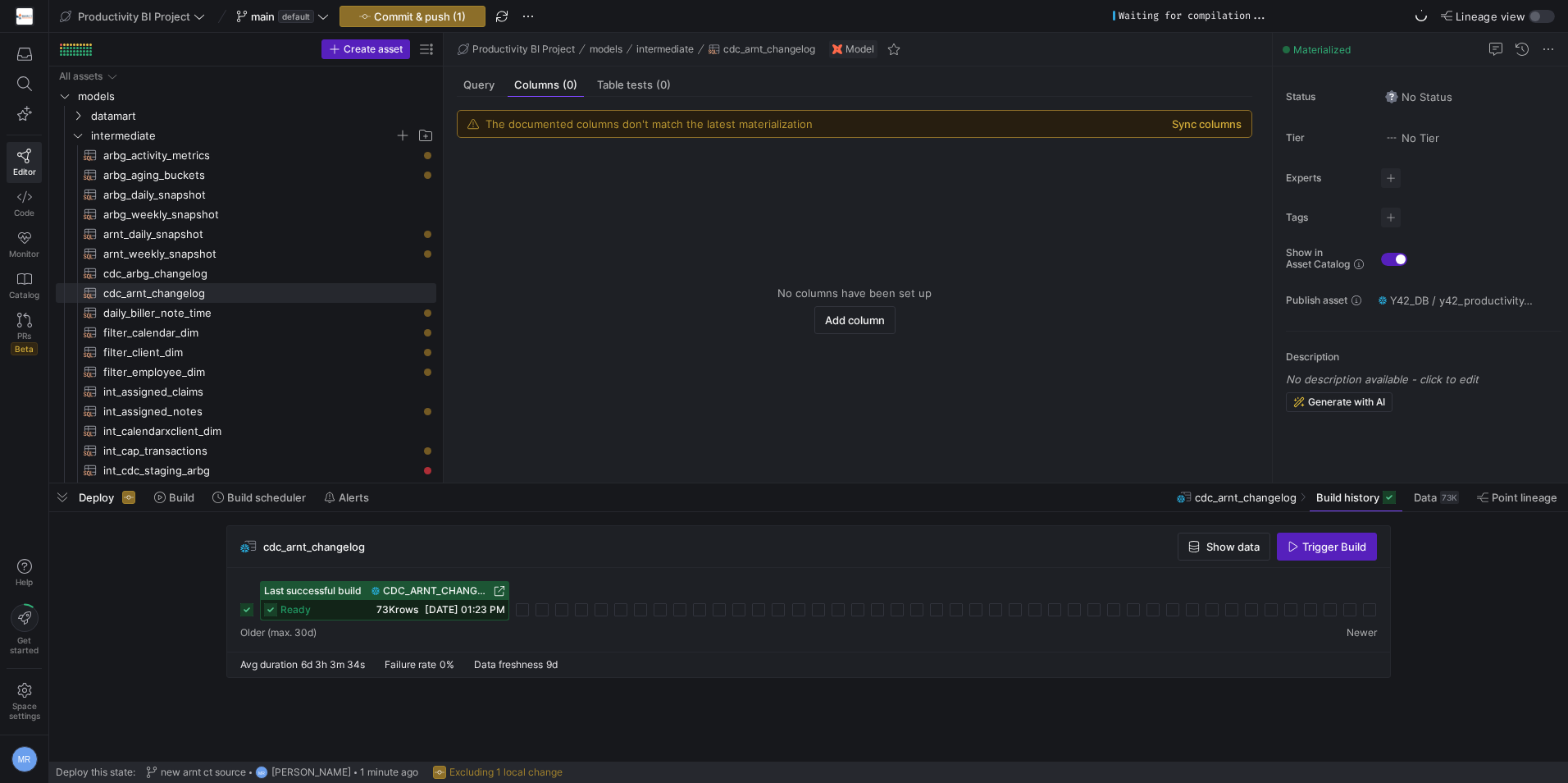
click at [1222, 120] on button "Sync columns" at bounding box center [1207, 124] width 70 height 13
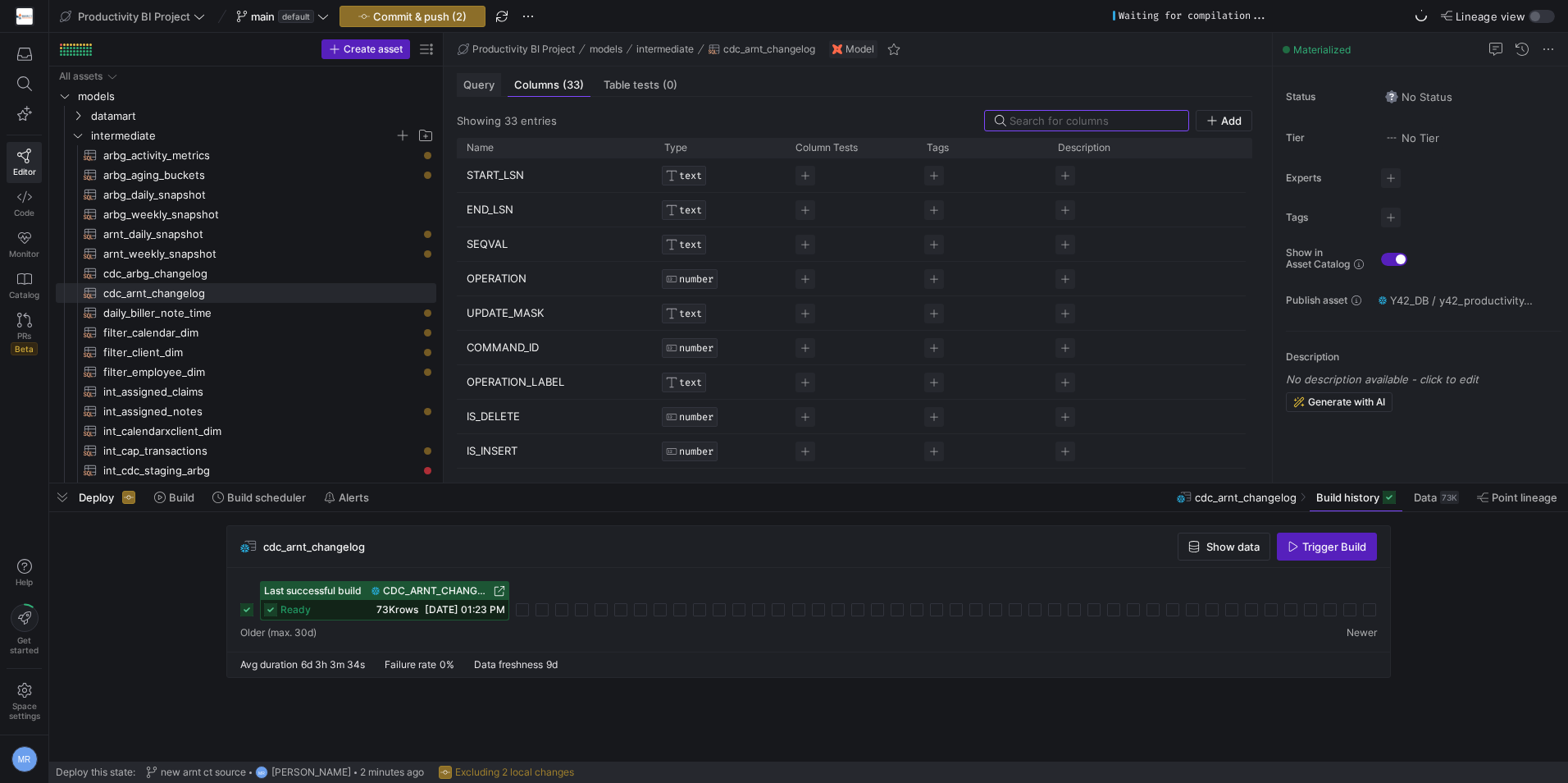
click at [486, 89] on span "Query" at bounding box center [479, 85] width 31 height 11
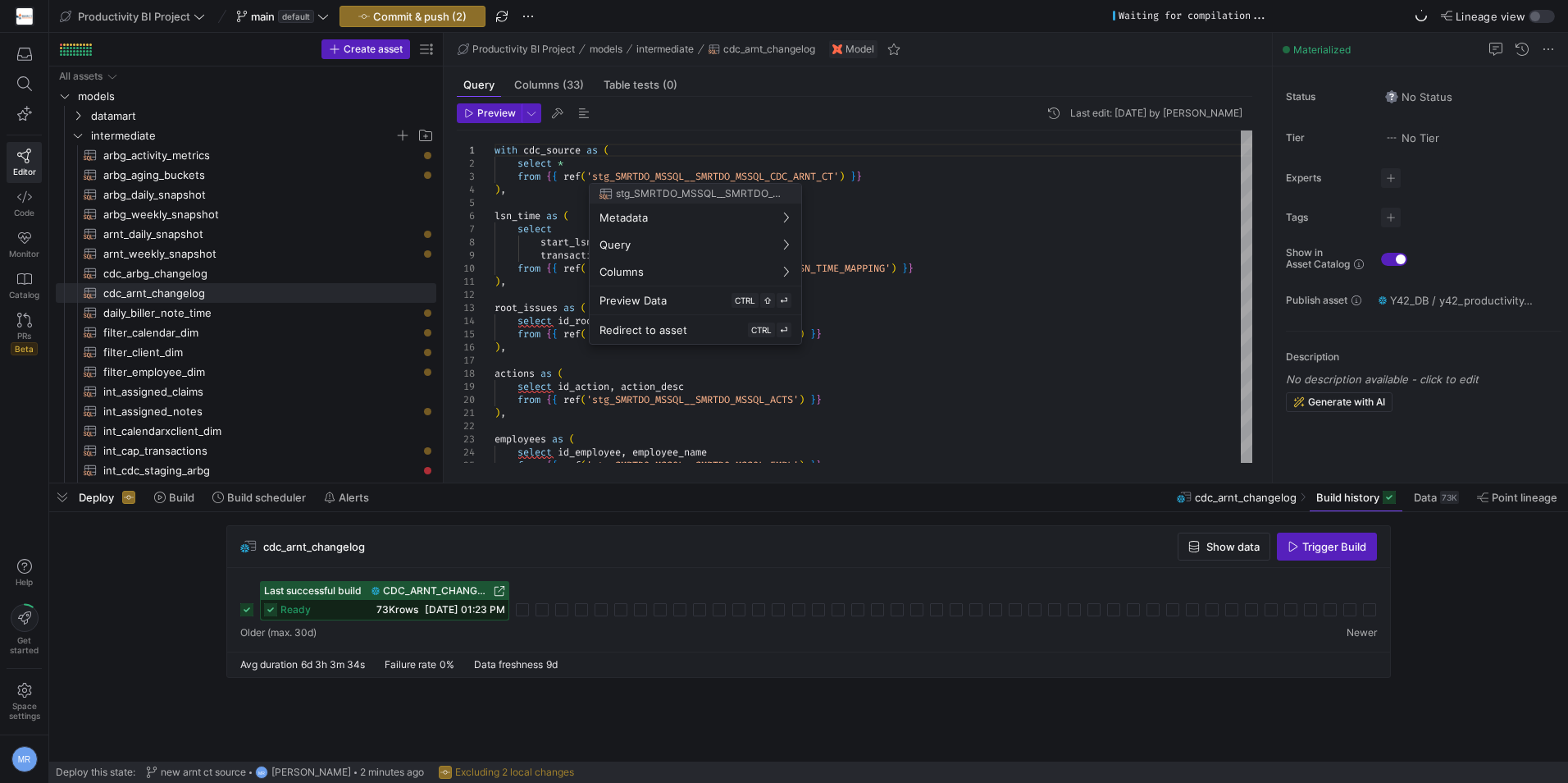
click at [70, 137] on div at bounding box center [784, 391] width 1568 height 783
click at [73, 131] on icon "Press SPACE to select this row." at bounding box center [78, 135] width 12 height 10
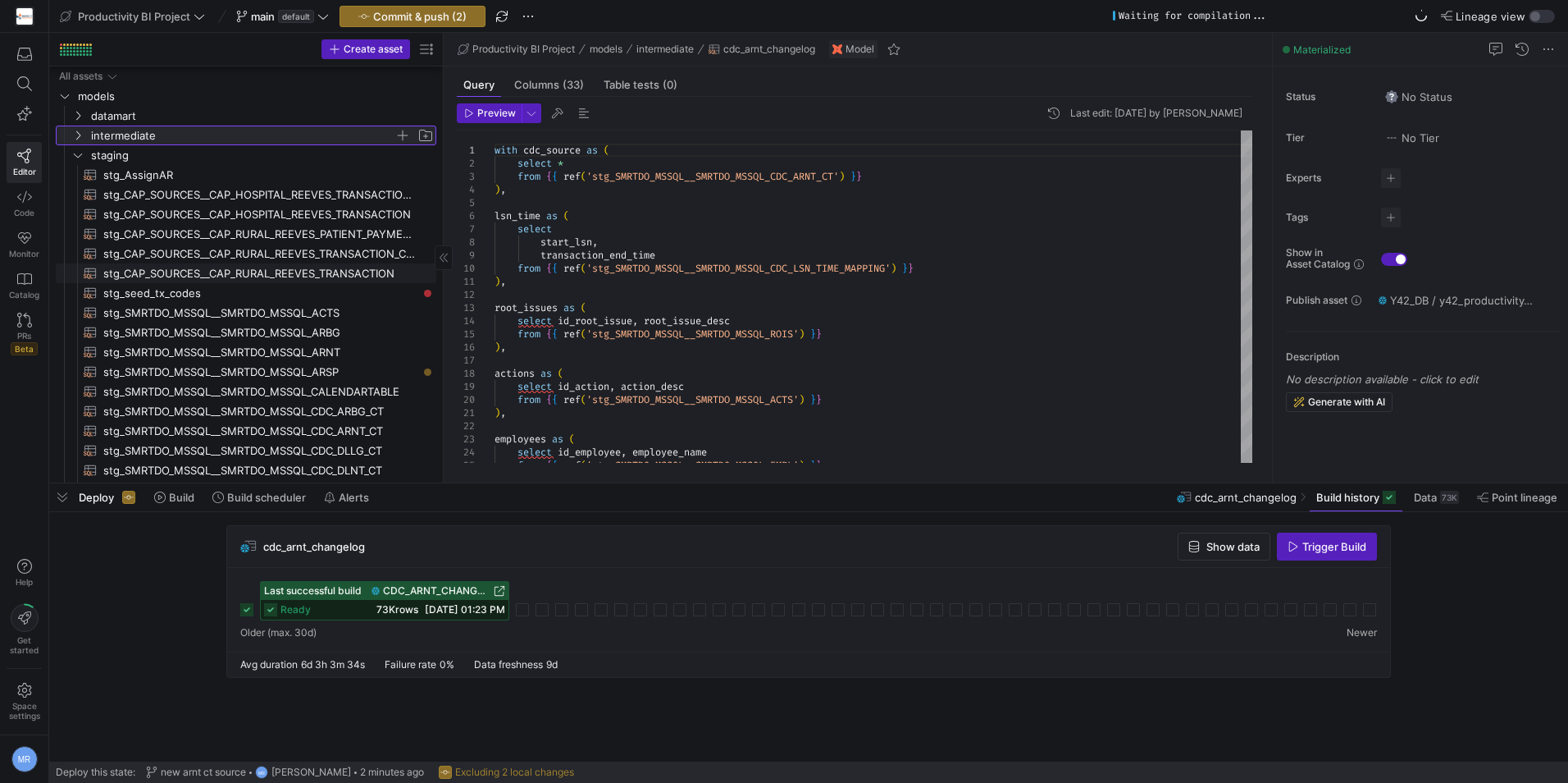
scroll to position [82, 0]
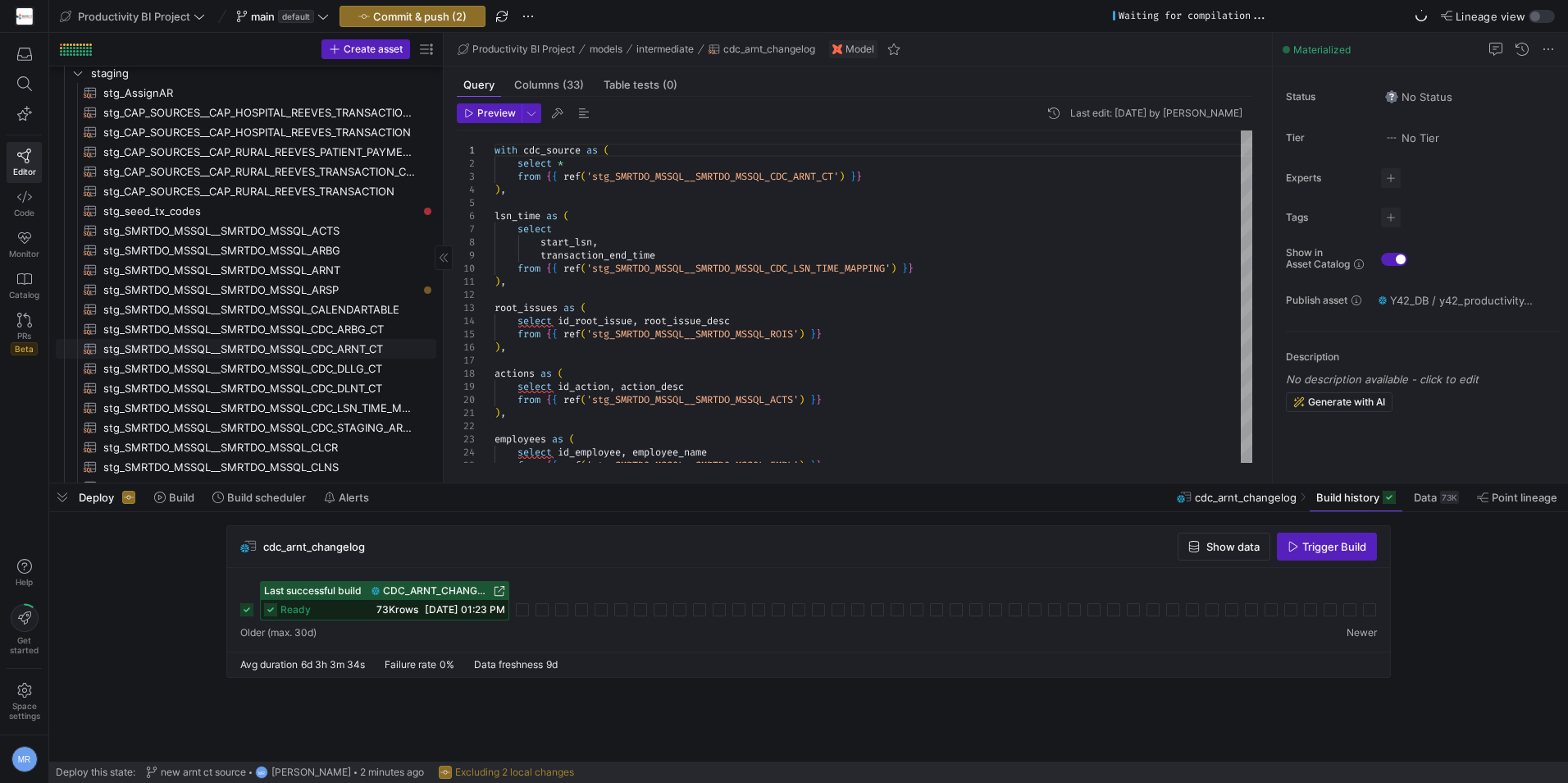
click at [332, 355] on span "stg_SMRTDO_MSSQL__SMRTDO_MSSQL_CDC_ARNT_CT​​​​​​​​​​" at bounding box center [261, 349] width 314 height 19
type textarea "with source_data as ( select * from {{ source('SMRTDO_MSSQL', 'SMRTDO_MSSQL_CDC…"
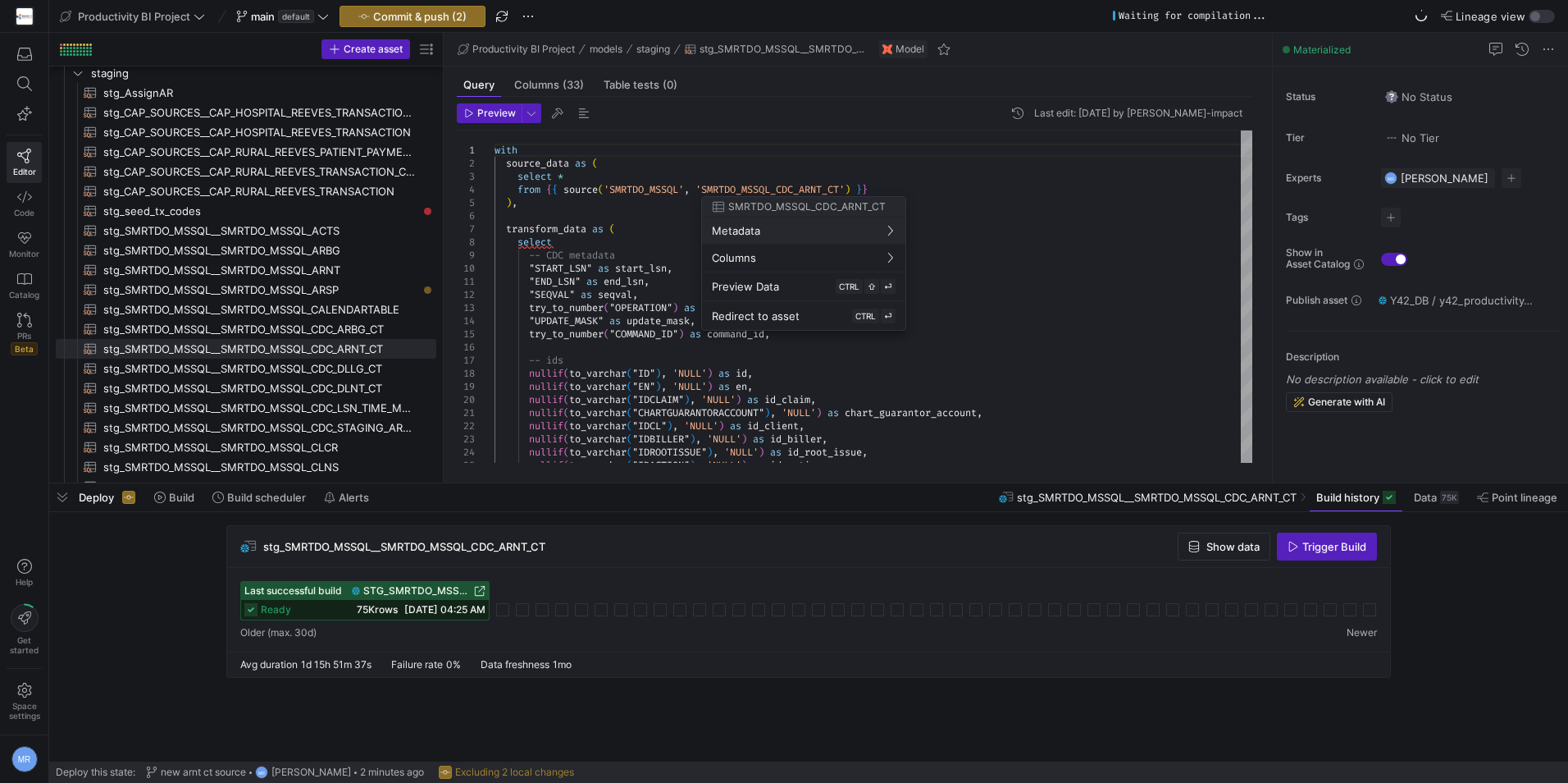
click at [817, 197] on div "SMRTDO_MSSQL_CDC_ARNT_CT" at bounding box center [804, 207] width 204 height 19
click at [817, 190] on div at bounding box center [784, 391] width 1568 height 783
click at [817, 190] on div "with source_data as ( select * from { { source ( 'SMRTDO_MSSQL' , 'SMRTDO_MSSQL…" at bounding box center [873, 445] width 758 height 631
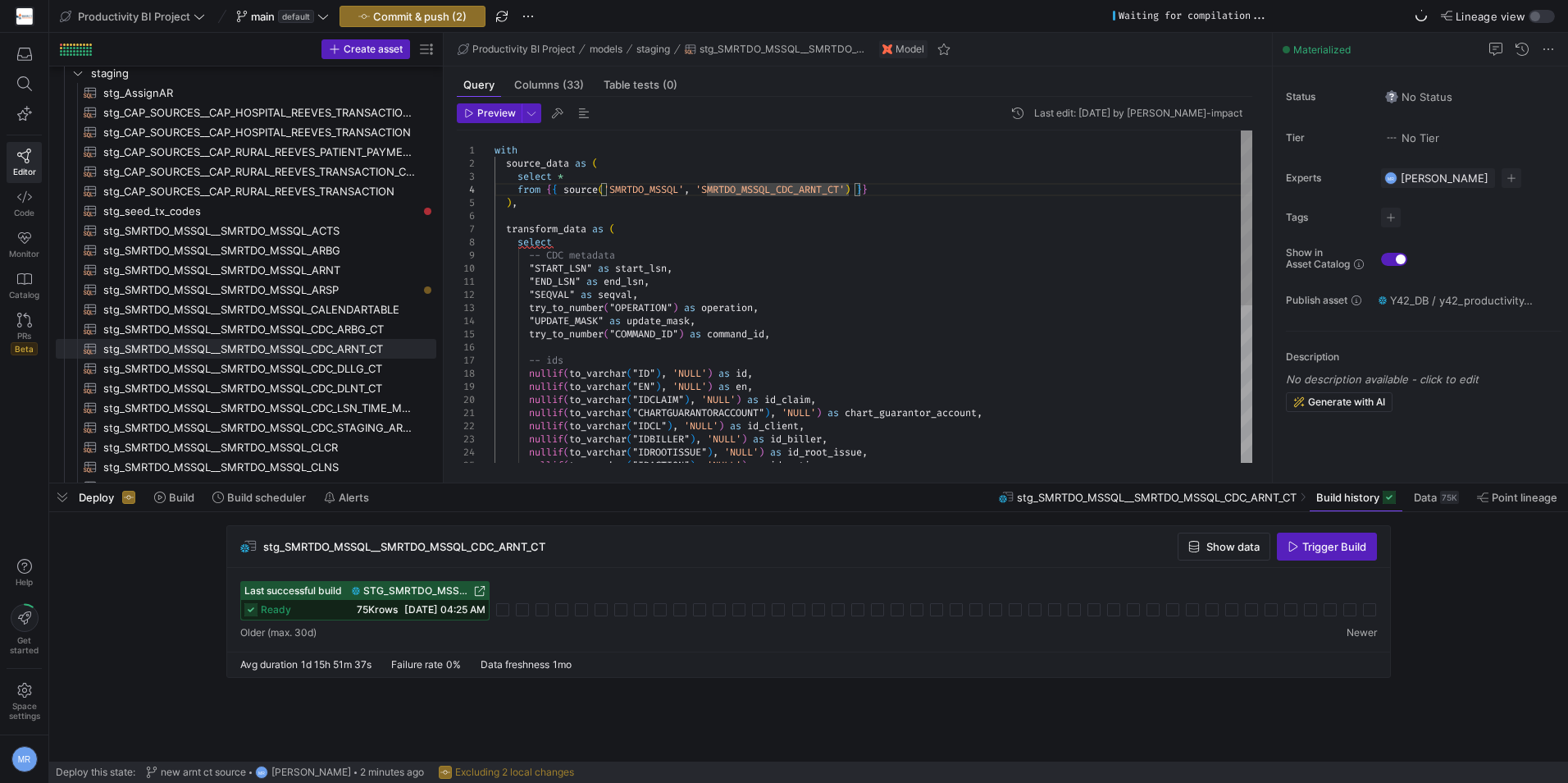
click at [817, 190] on div "with source_data as ( select * from { { source ( 'SMRTDO_MSSQL' , 'SMRTDO_MSSQL…" at bounding box center [873, 445] width 758 height 631
click at [818, 190] on div "with source_data as ( select * from { { source ( 'SMRTDO_MSSQL' , 'SMRTDO_MSSQL…" at bounding box center [873, 445] width 758 height 631
click at [817, 192] on div at bounding box center [784, 391] width 1568 height 783
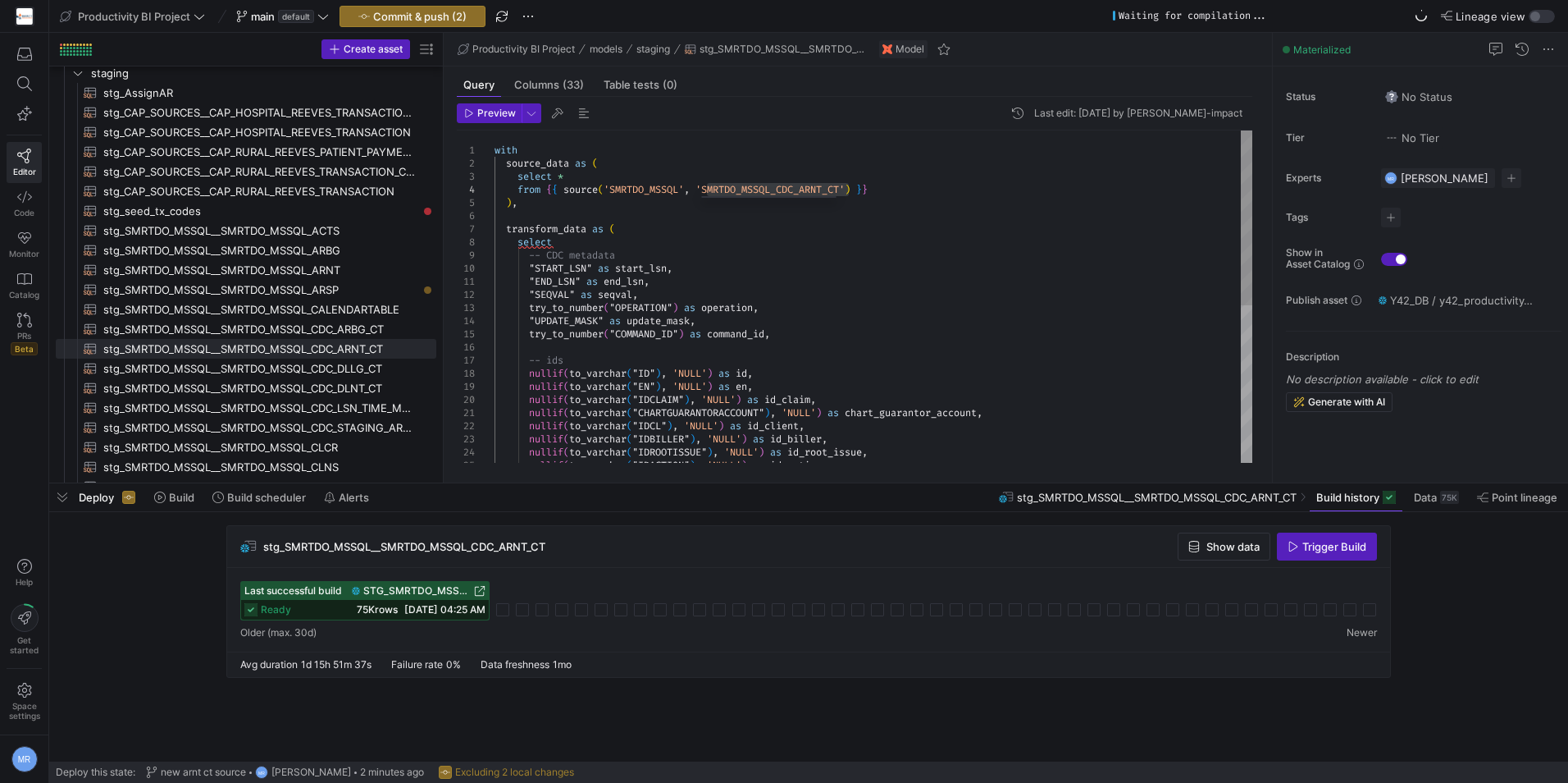
click at [817, 192] on div "with source_data as ( select * from { { source ( 'SMRTDO_MSSQL' , 'SMRTDO_MSSQL…" at bounding box center [873, 445] width 758 height 631
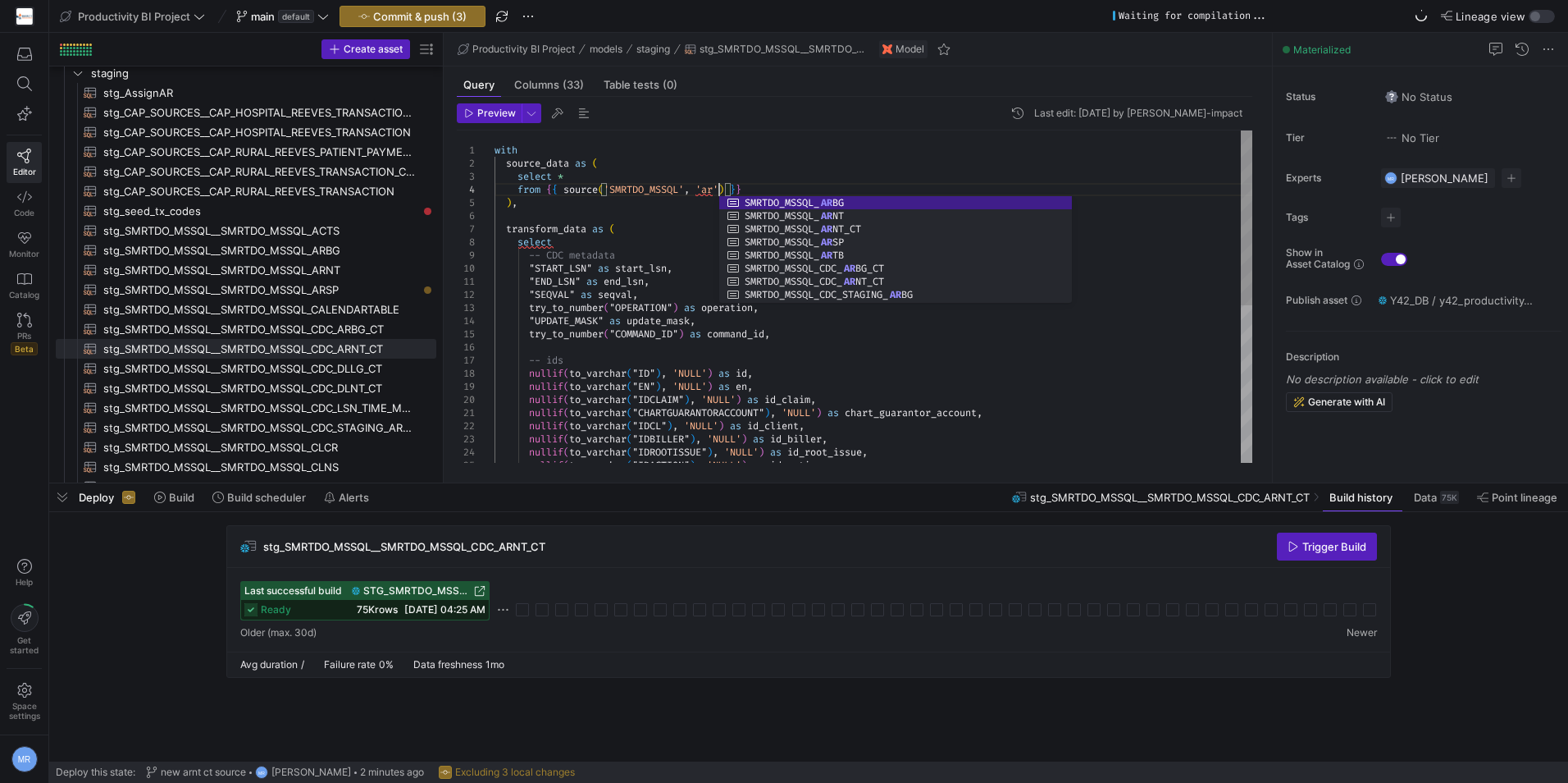
scroll to position [39, 224]
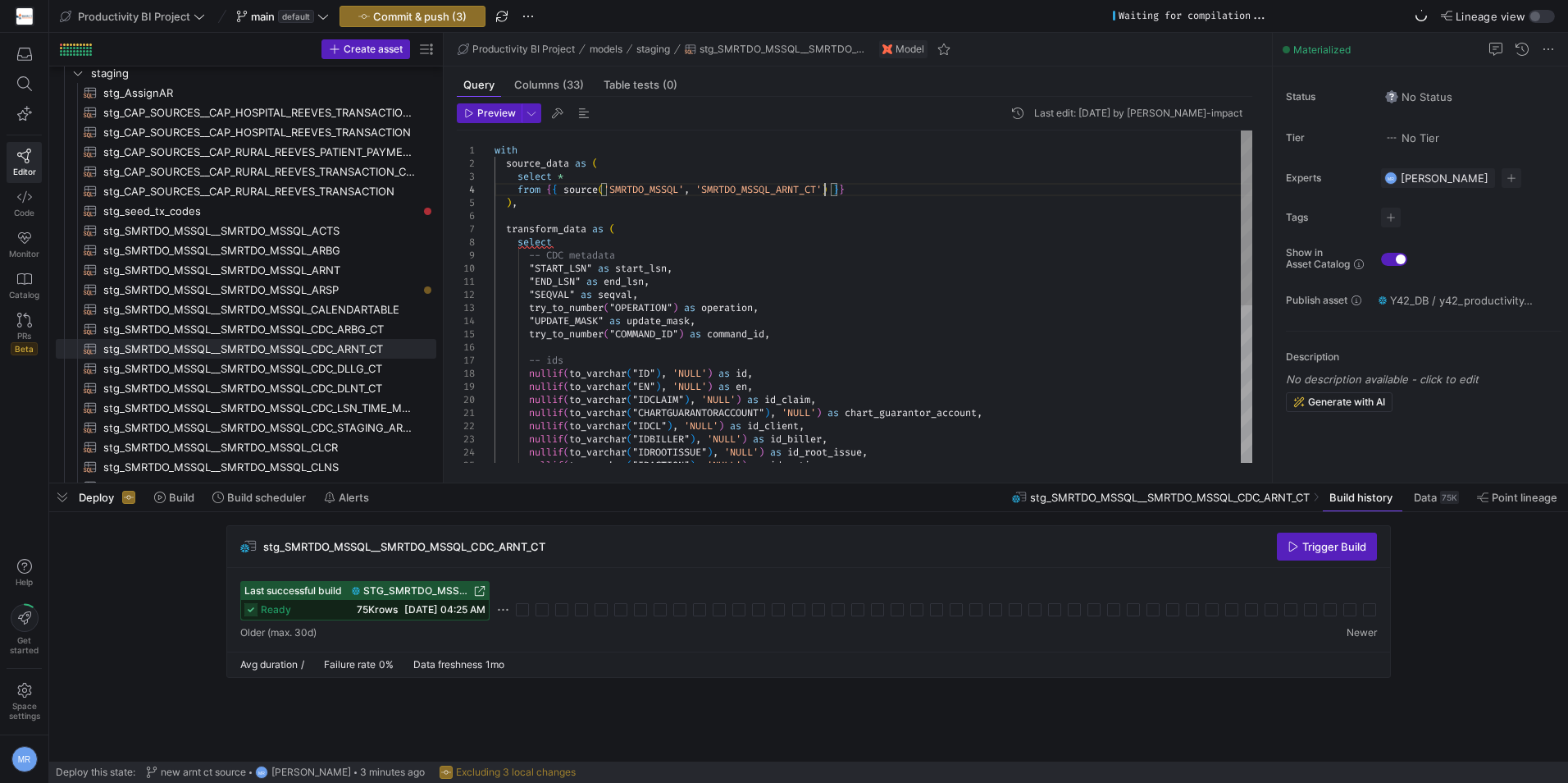
click at [533, 263] on div "with source_data as ( select * from { { source ( 'SMRTDO_MSSQL' , 'SMRTDO_MSSQL…" at bounding box center [873, 445] width 758 height 631
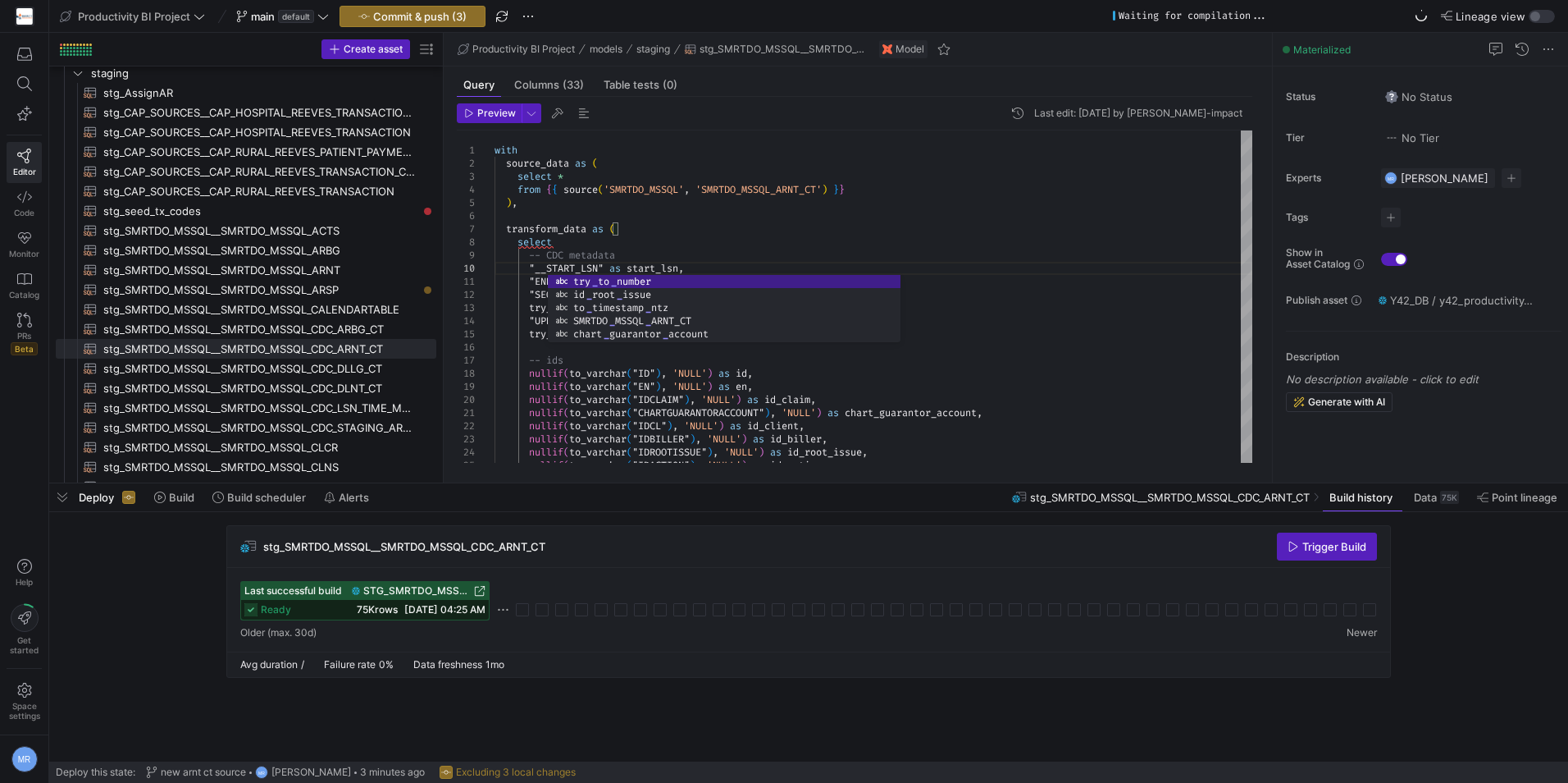
scroll to position [118, 59]
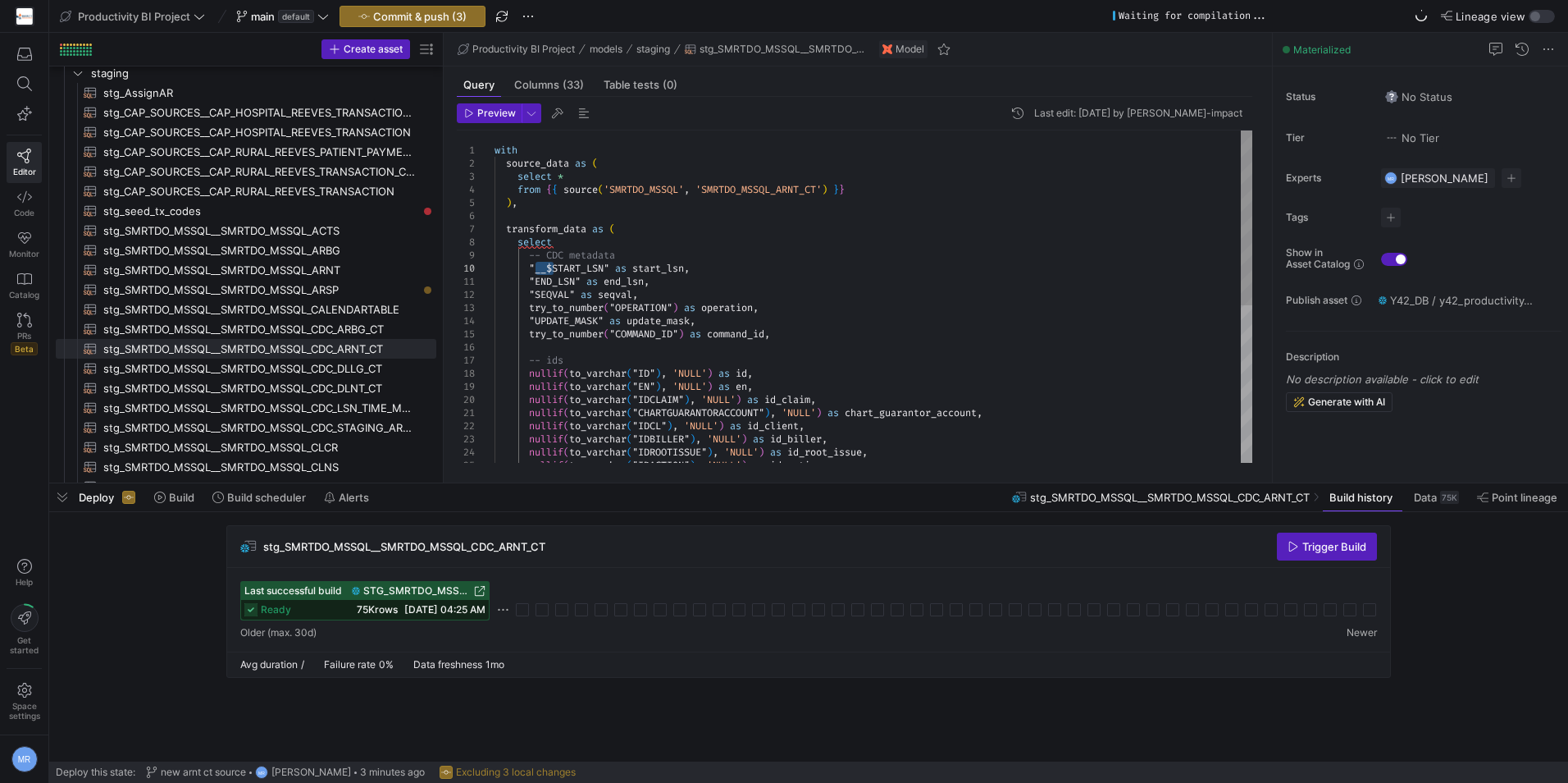
click at [535, 283] on div "with source_data as ( select * from { { source ( 'SMRTDO_MSSQL' , 'SMRTDO_MSSQL…" at bounding box center [873, 445] width 758 height 631
click at [613, 271] on div "with source_data as ( select * from { { source ( 'SMRTDO_MSSQL' , 'SMRTDO_MSSQL…" at bounding box center [873, 445] width 758 height 631
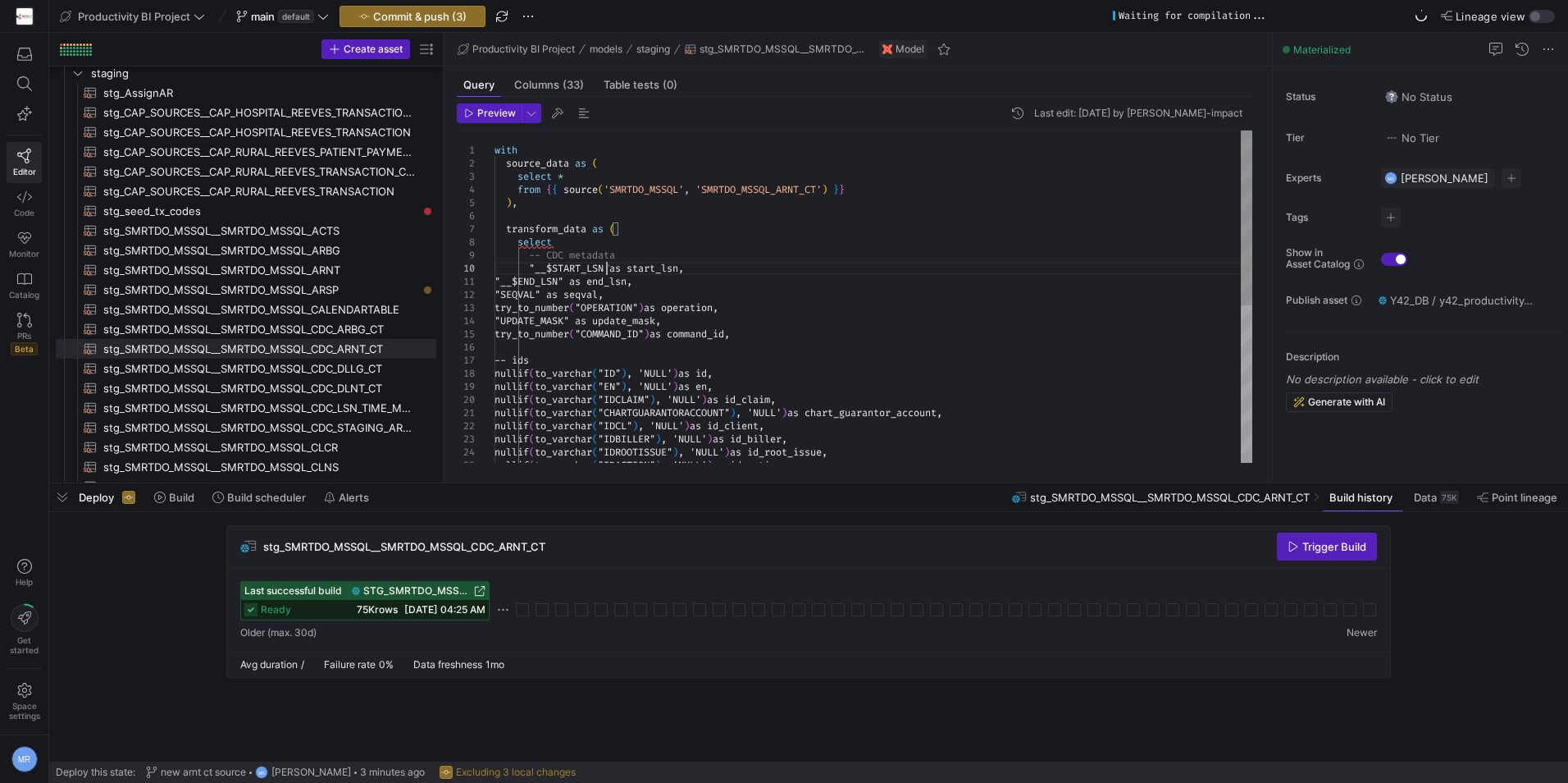
click at [604, 279] on div "with source_data as ( select * from { { source ( 'SMRTDO_MSSQL' , 'SMRTDO_MSSQL…" at bounding box center [873, 445] width 758 height 631
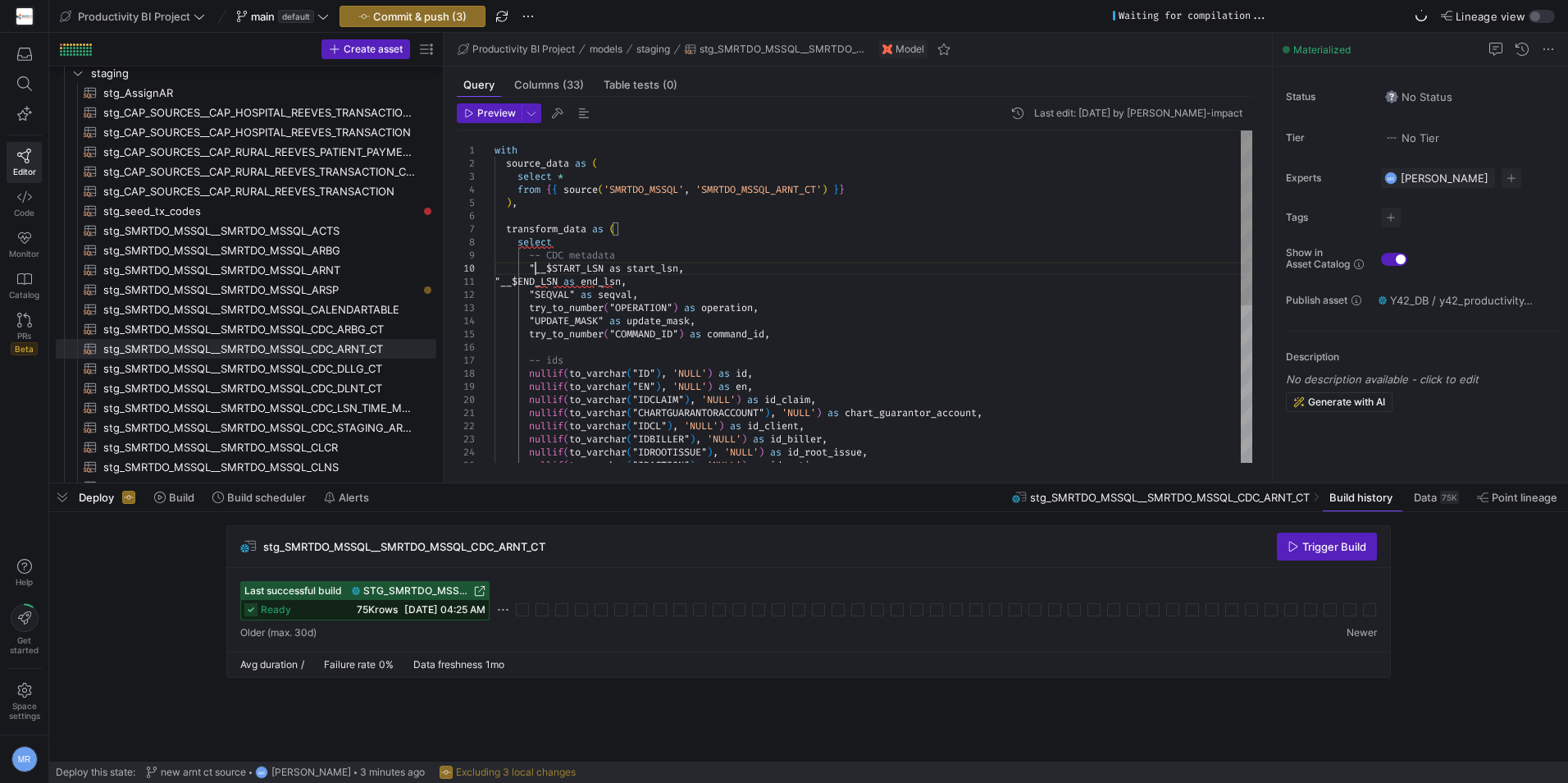
click at [533, 266] on div "with source_data as ( select * from { { source ( 'SMRTDO_MSSQL' , 'SMRTDO_MSSQL…" at bounding box center [873, 445] width 758 height 631
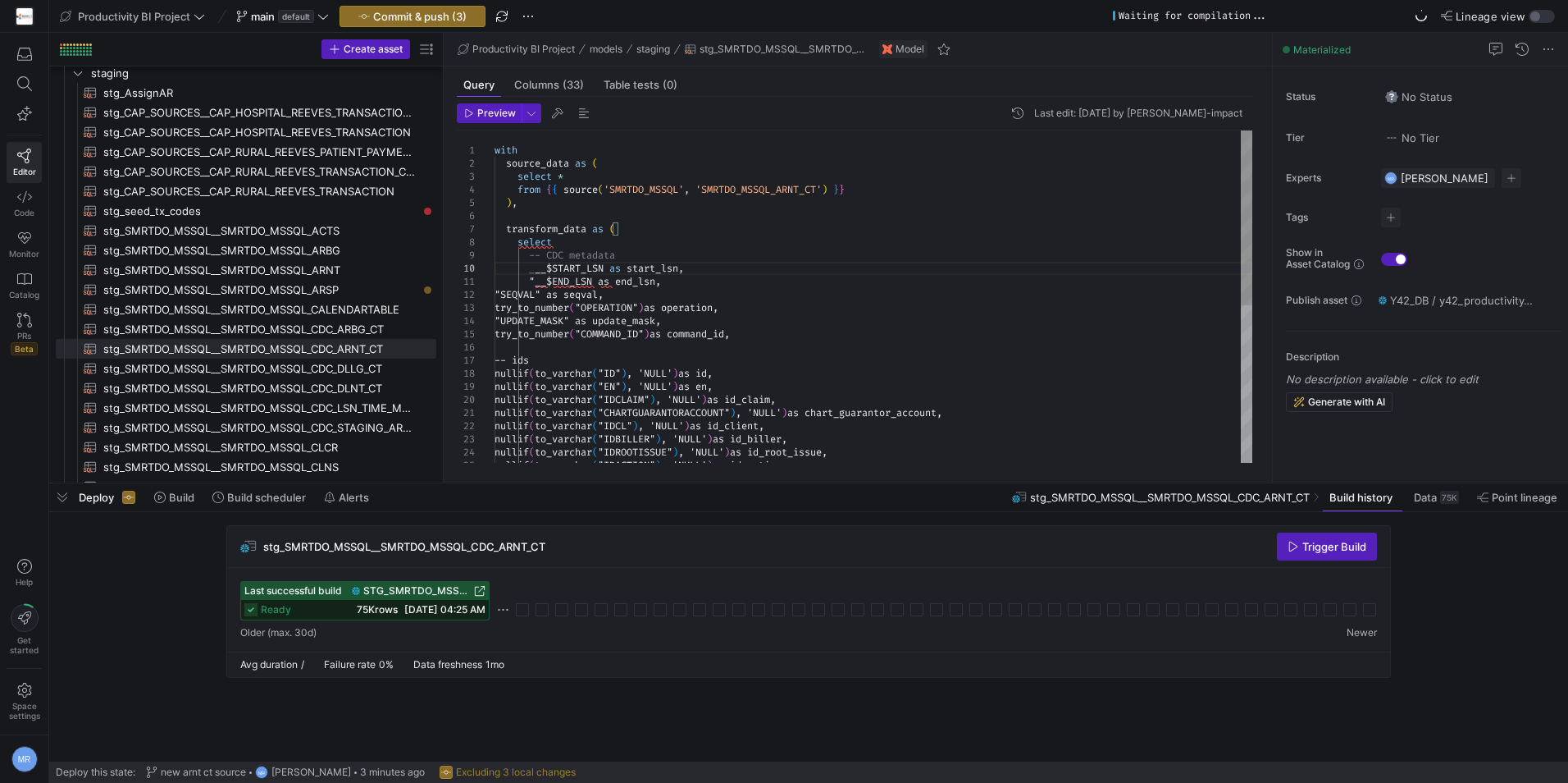
click at [535, 282] on div "with source_data as ( select * from { { source ( 'SMRTDO_MSSQL' , 'SMRTDO_MSSQL…" at bounding box center [873, 445] width 758 height 631
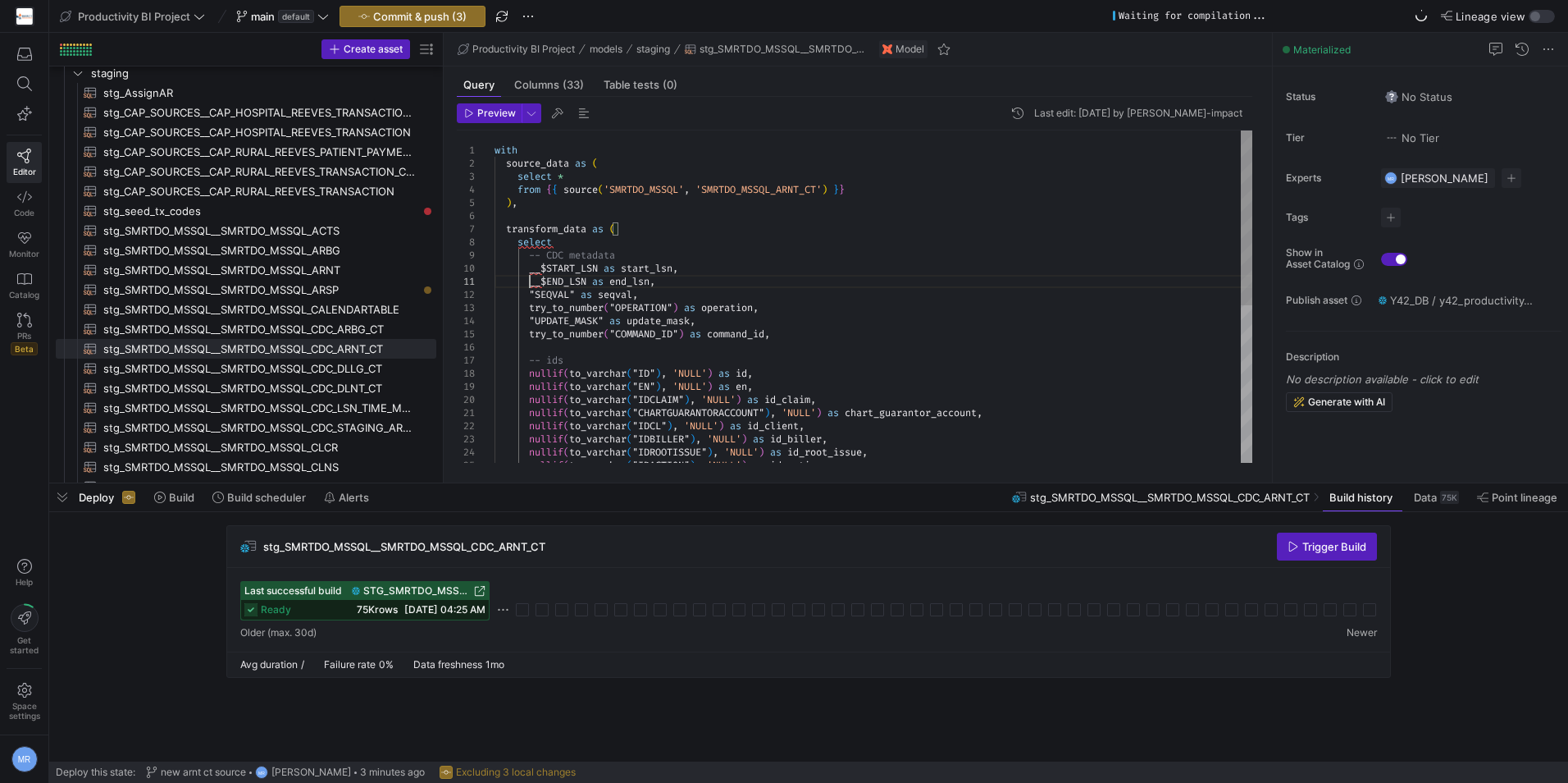
click at [577, 296] on div "with source_data as ( select * from { { source ( 'SMRTDO_MSSQL' , 'SMRTDO_MSSQL…" at bounding box center [873, 445] width 758 height 631
click at [617, 307] on div "with source_data as ( select * from { { source ( 'SMRTDO_MSSQL' , 'SMRTDO_MSSQL…" at bounding box center [873, 445] width 758 height 631
click at [535, 324] on div "with source_data as ( select * from { { source ( 'SMRTDO_MSSQL' , 'SMRTDO_MSSQL…" at bounding box center [873, 445] width 758 height 631
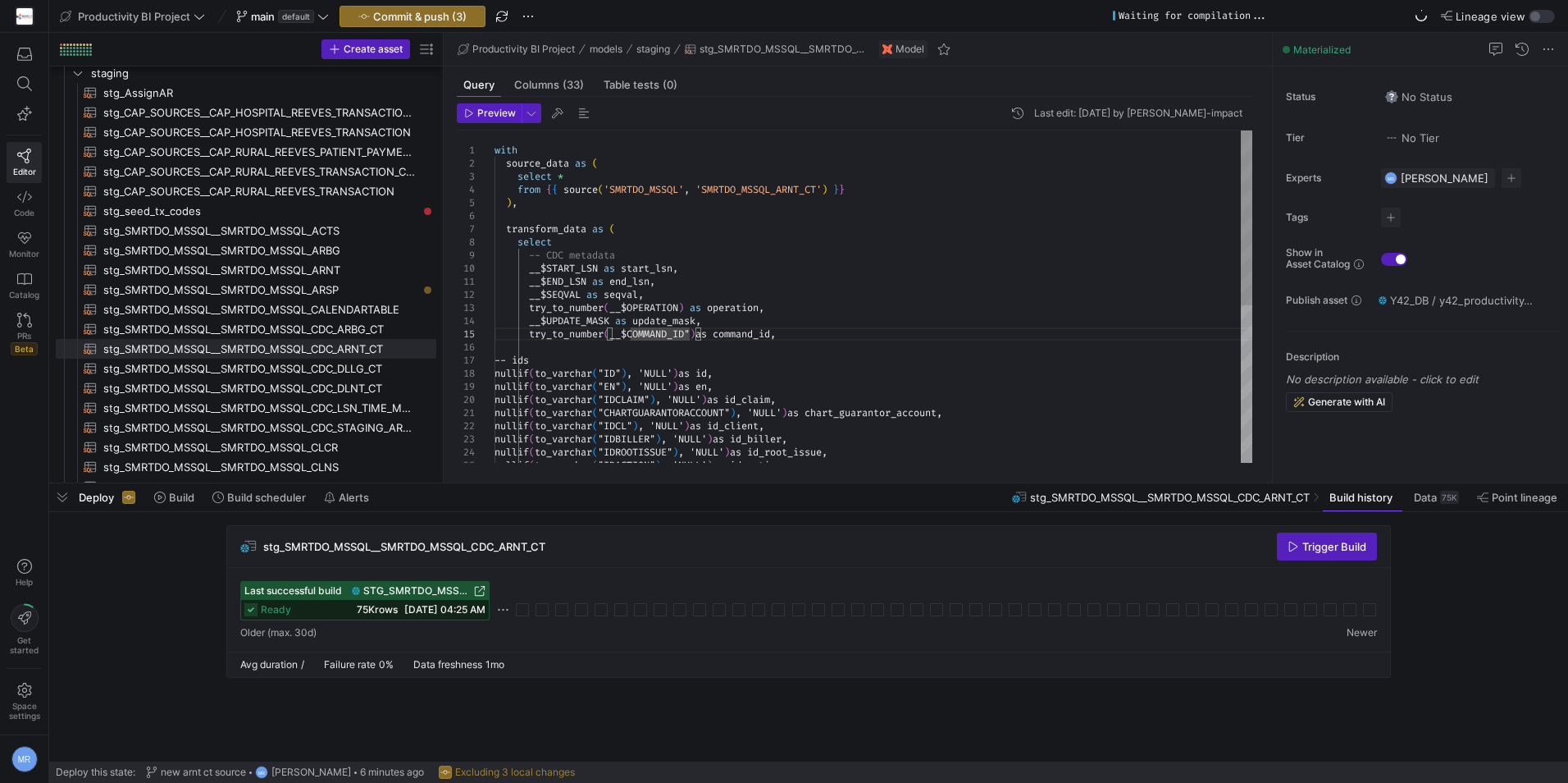
type textarea "__$END_LSN as end_lsn, __$SEQVAL as seqval, try_to_number(__$OPERATION) as oper…"
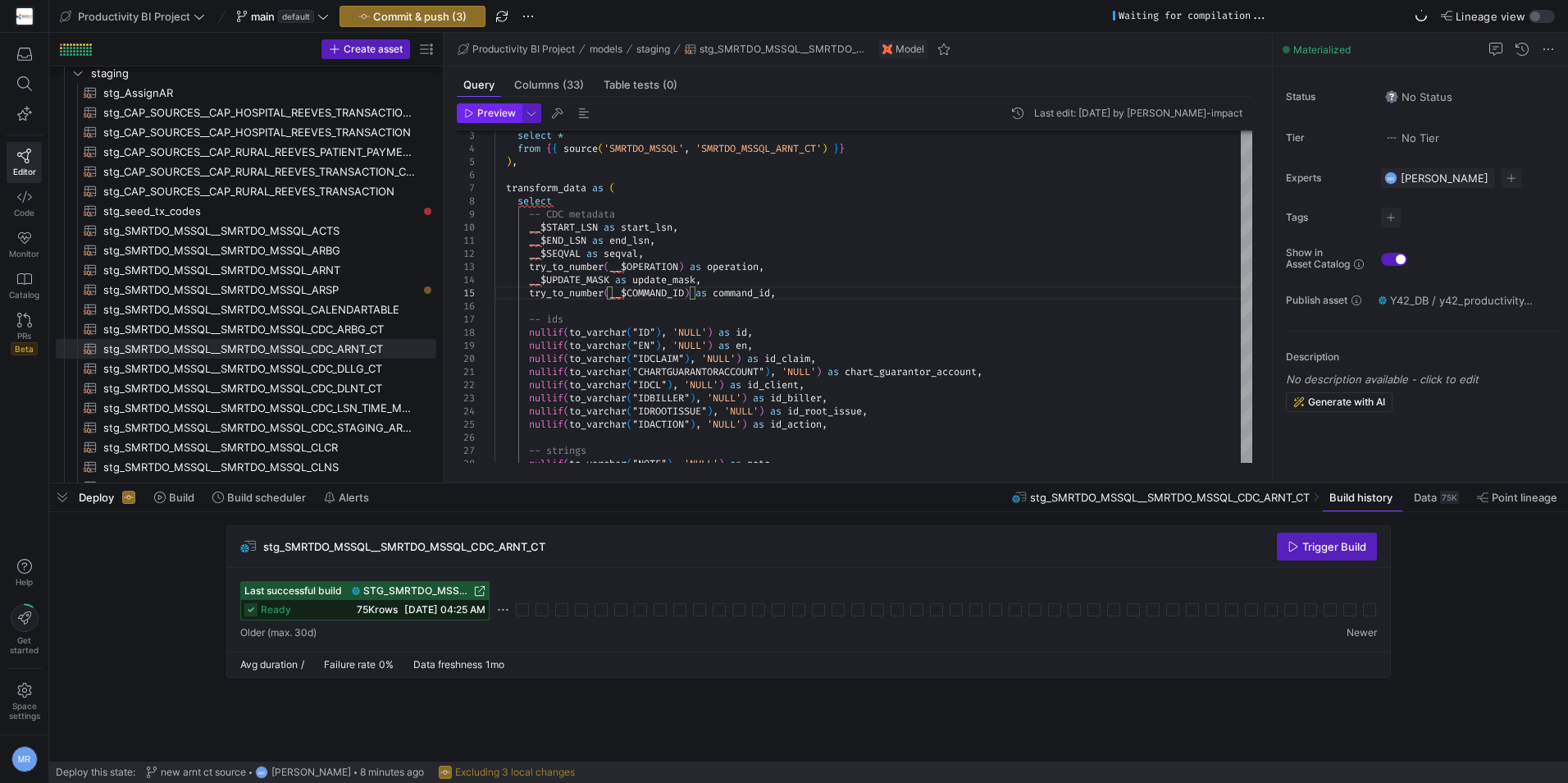
click at [484, 111] on span "Preview" at bounding box center [496, 113] width 39 height 12
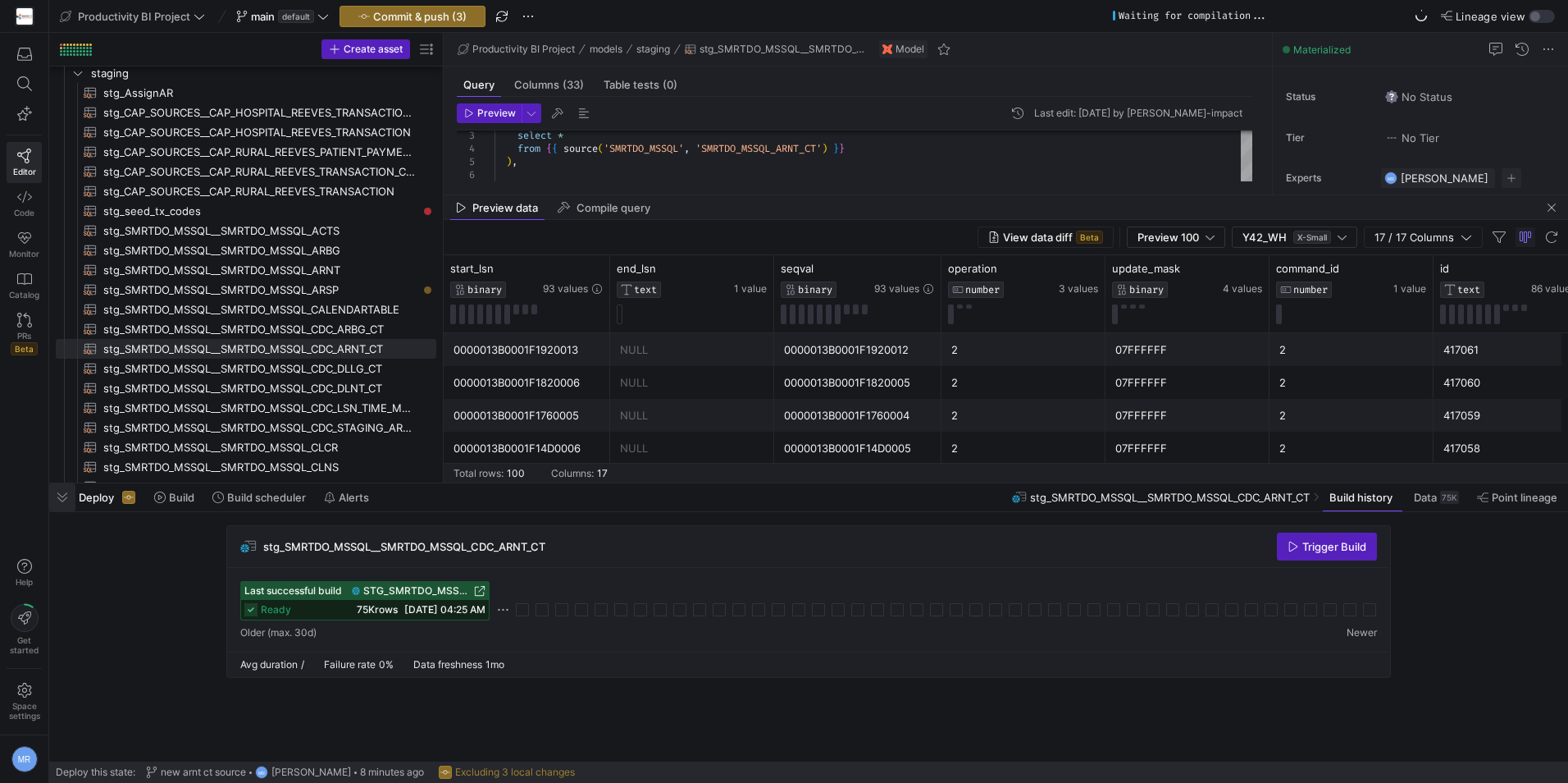
click at [69, 496] on span "button" at bounding box center [62, 498] width 27 height 28
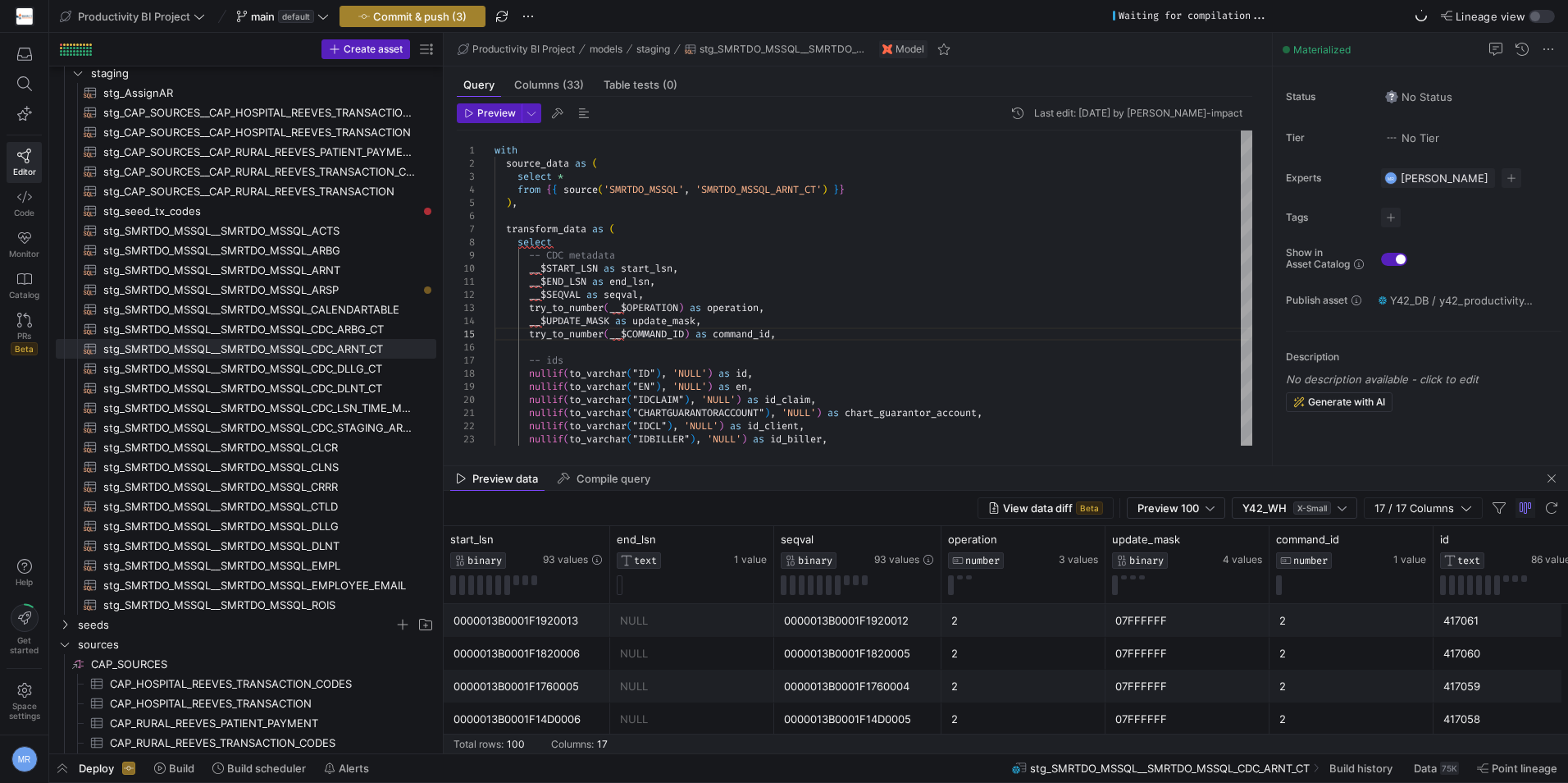
click at [393, 14] on span "Commit & push (3)" at bounding box center [420, 17] width 94 height 13
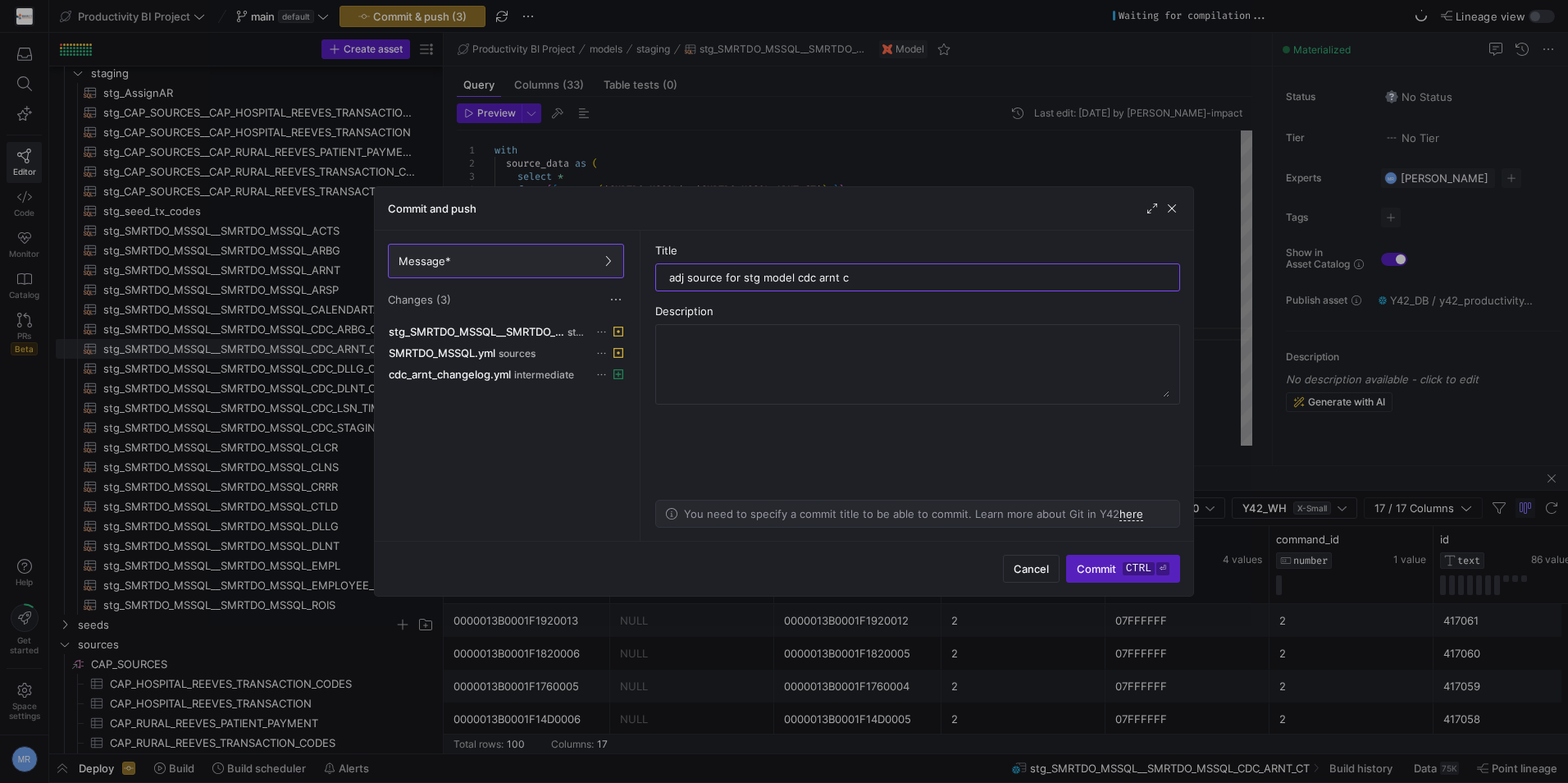
type input "adj source for stg model cdc arnt ct"
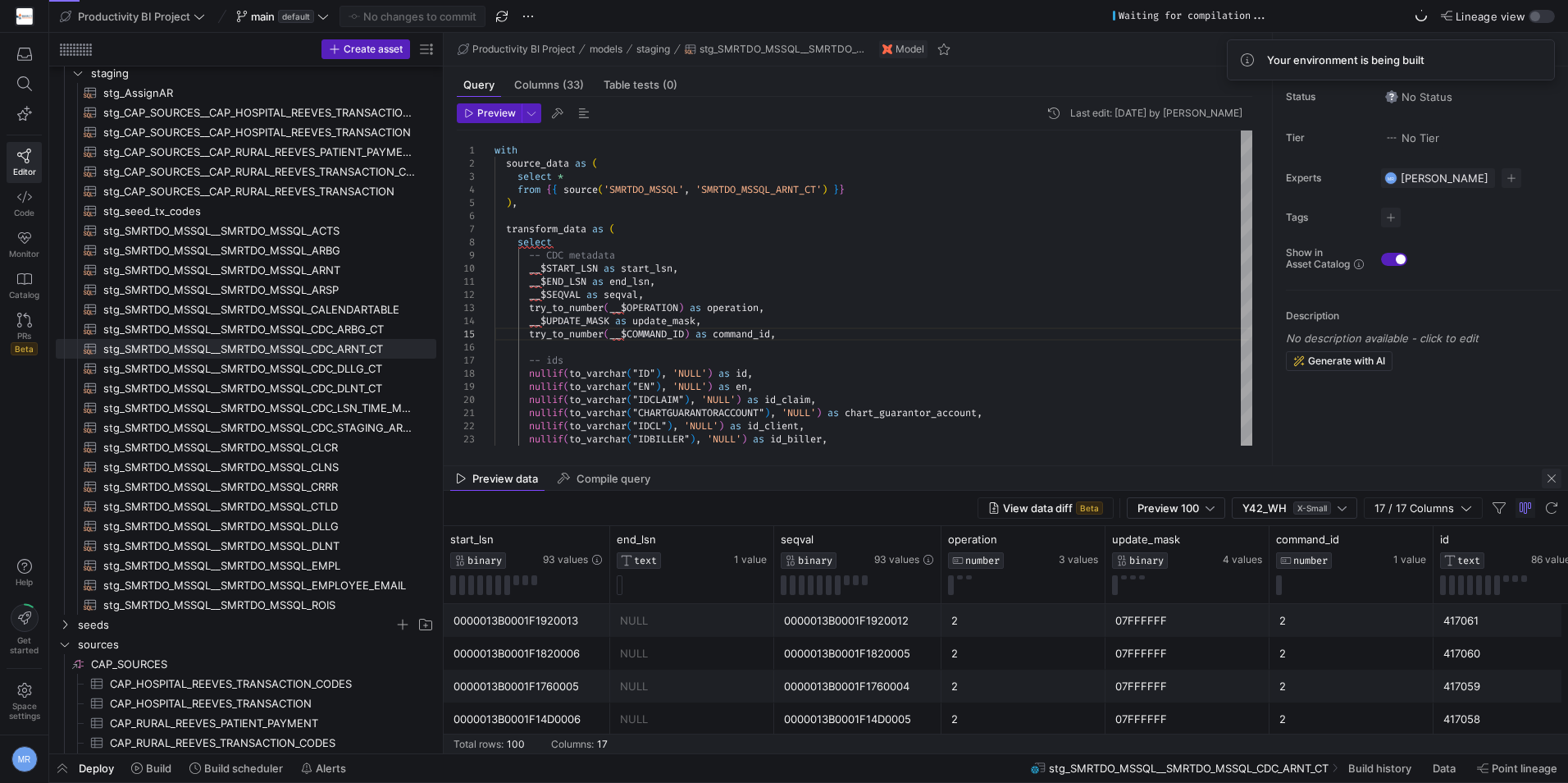
click at [1552, 476] on span "button" at bounding box center [1551, 478] width 19 height 19
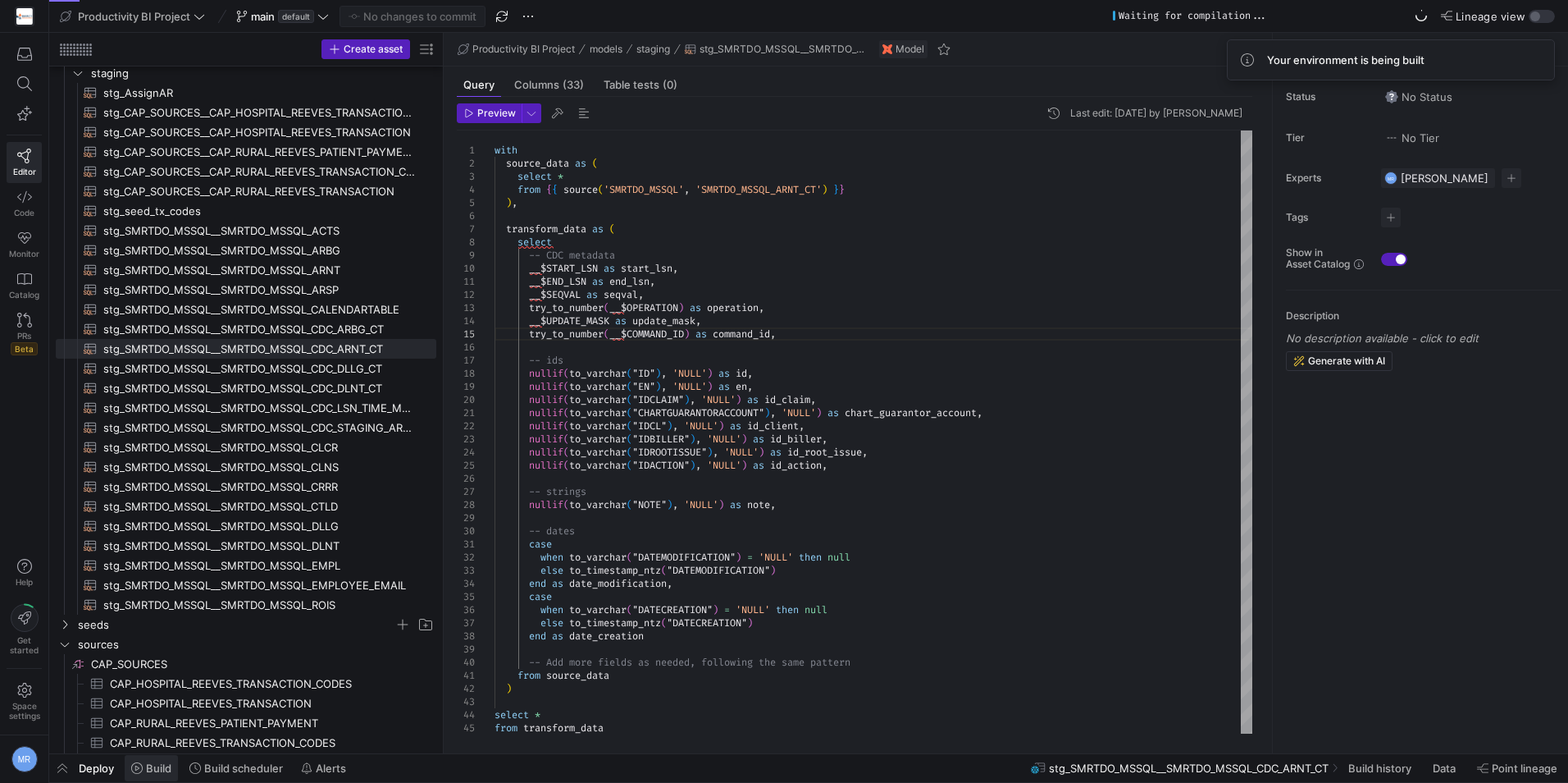
click at [142, 767] on icon at bounding box center [137, 768] width 12 height 12
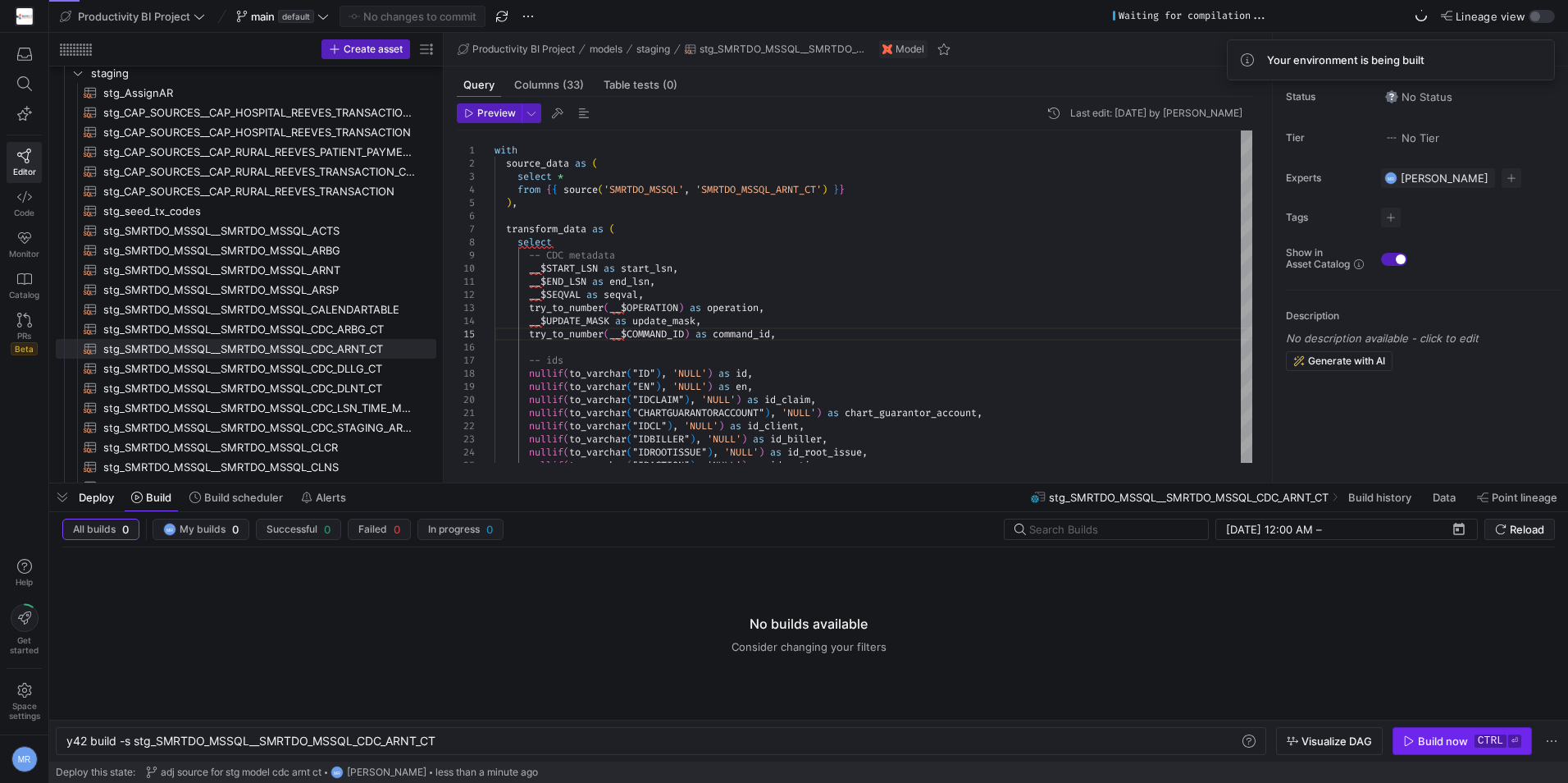
click at [1461, 733] on span "button" at bounding box center [1462, 741] width 138 height 27
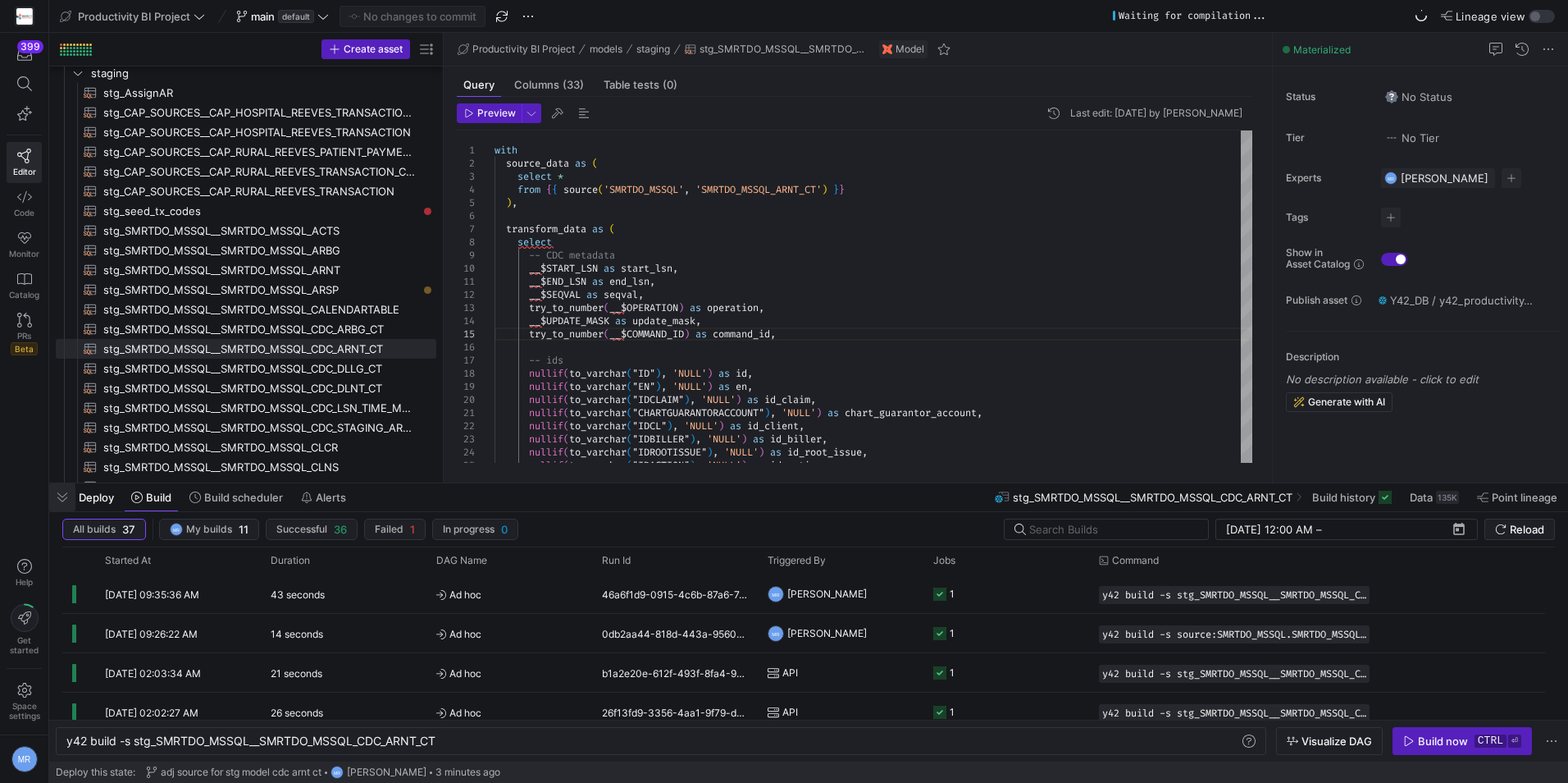
click at [50, 498] on span "button" at bounding box center [62, 498] width 27 height 28
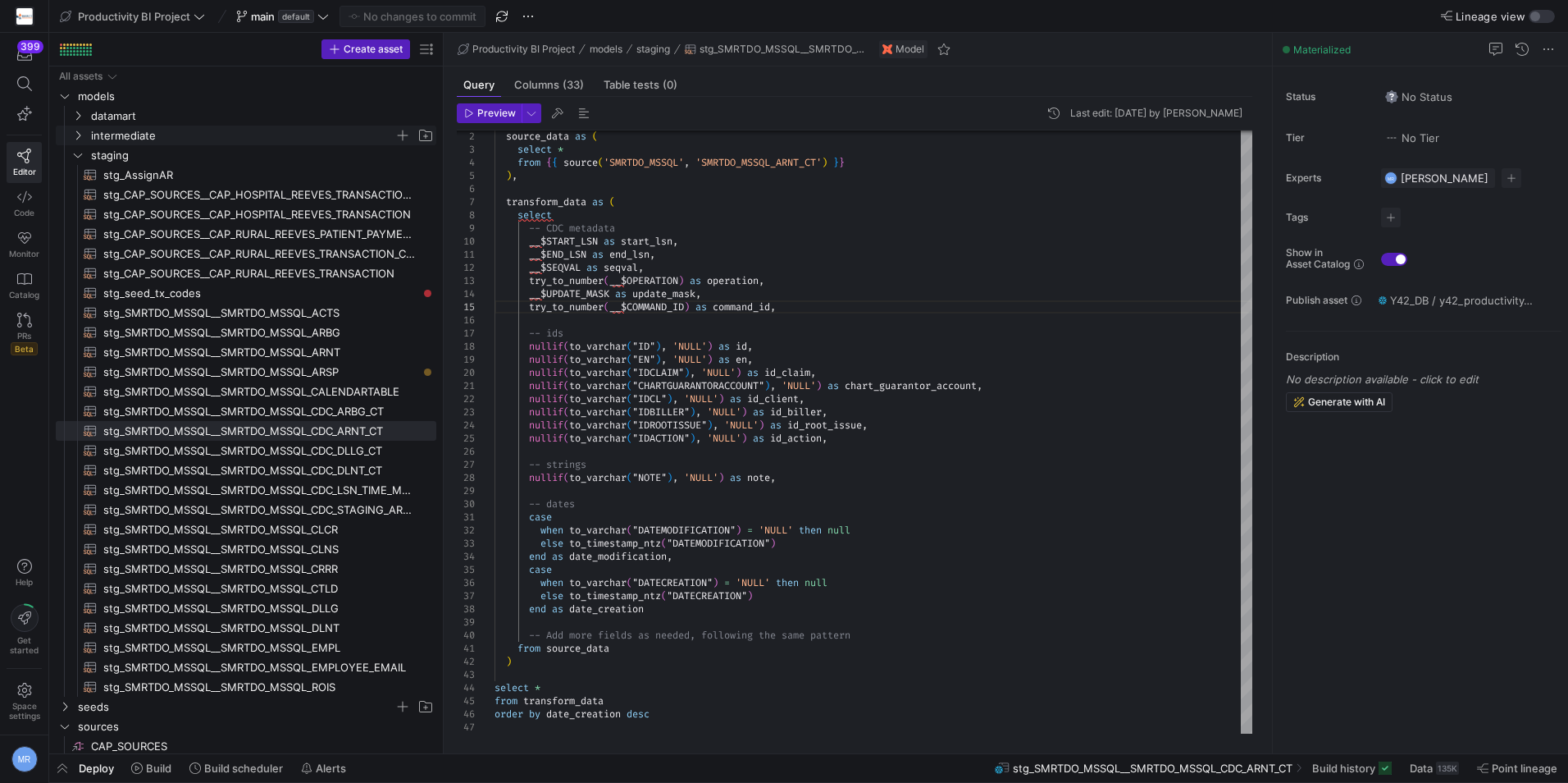
click at [120, 142] on span "intermediate" at bounding box center [242, 136] width 304 height 19
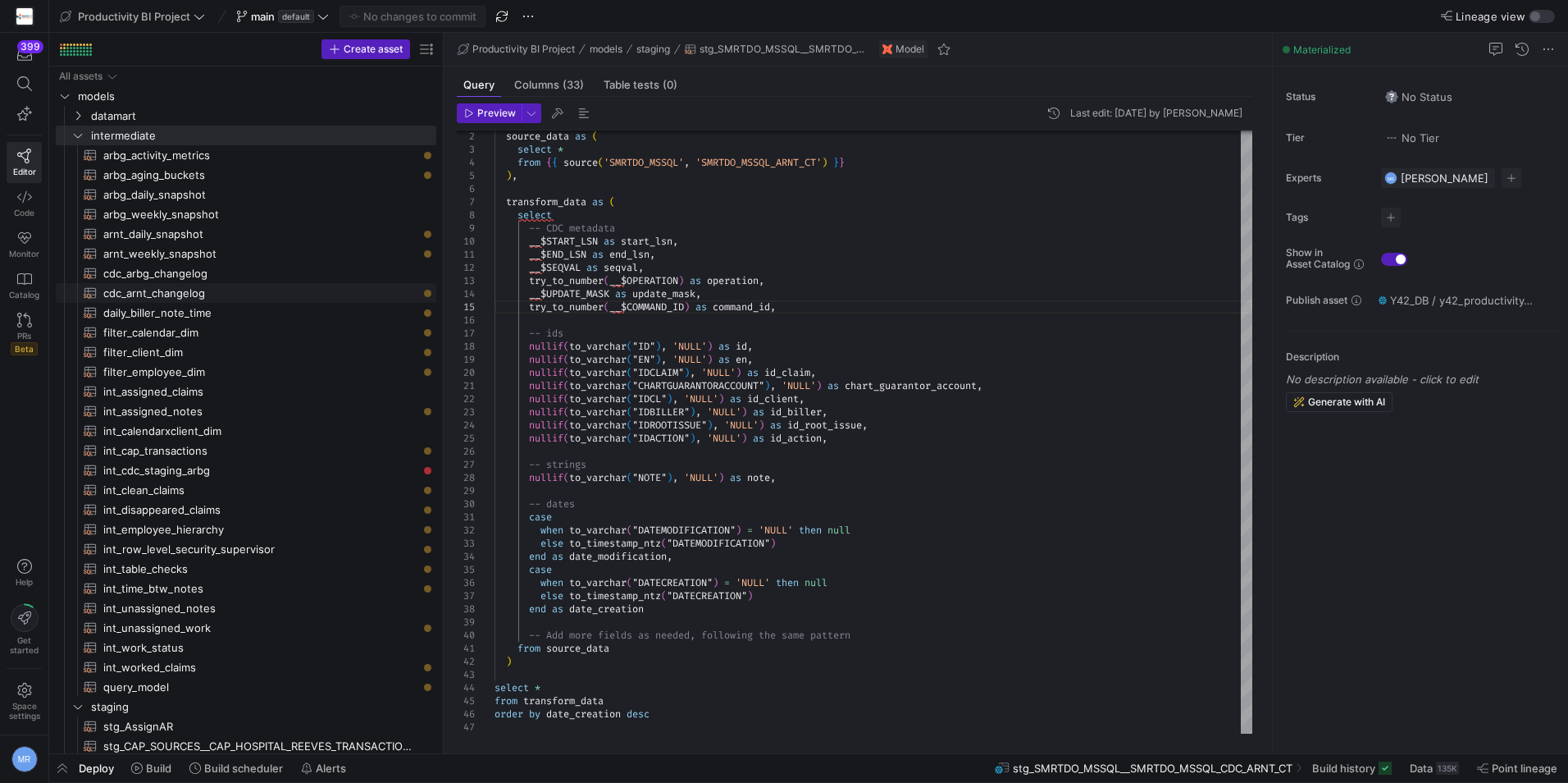
click at [191, 296] on span "cdc_arnt_changelog​​​​​​​​​​" at bounding box center [261, 293] width 314 height 19
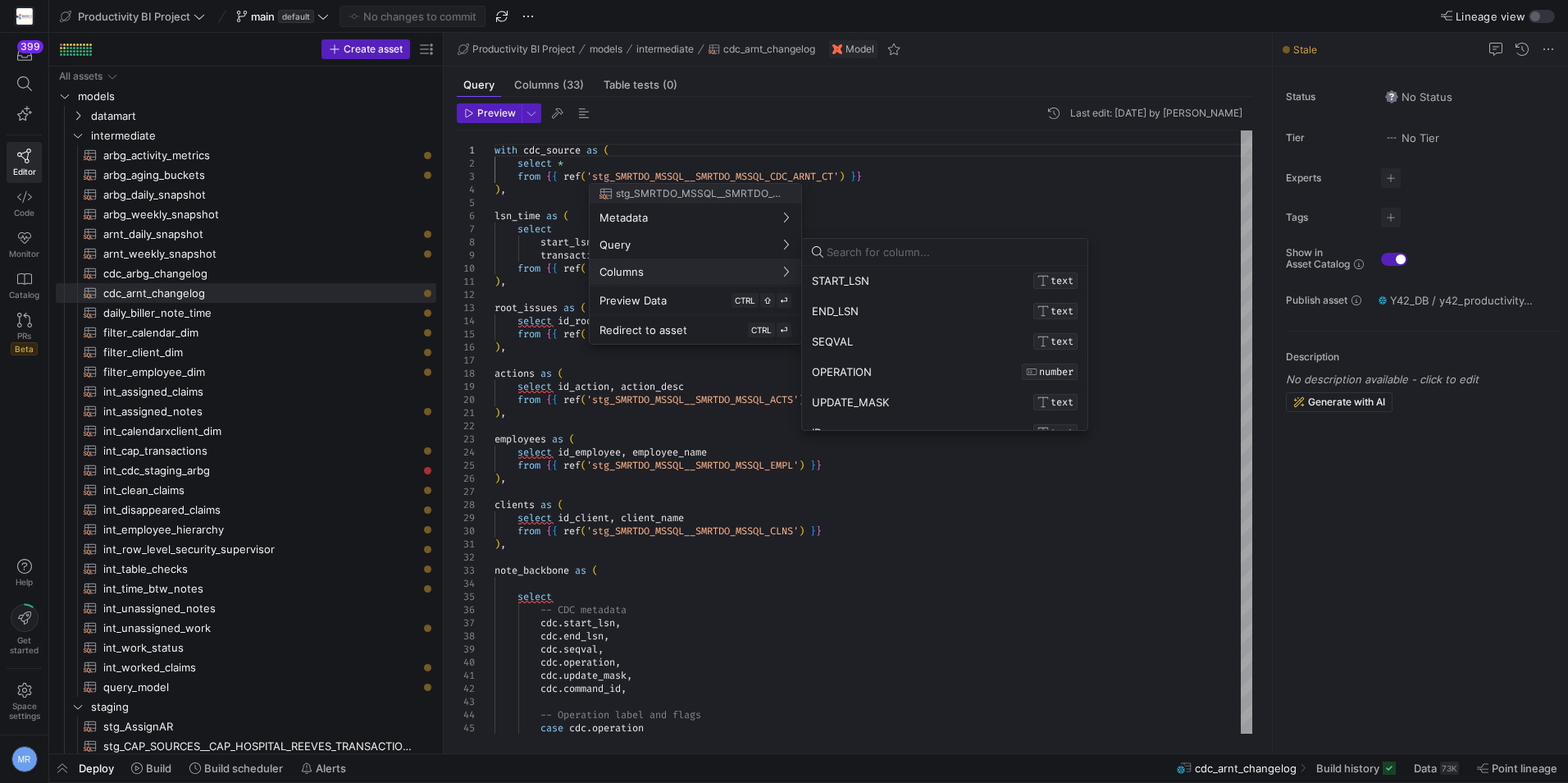
click at [868, 572] on div at bounding box center [784, 391] width 1568 height 783
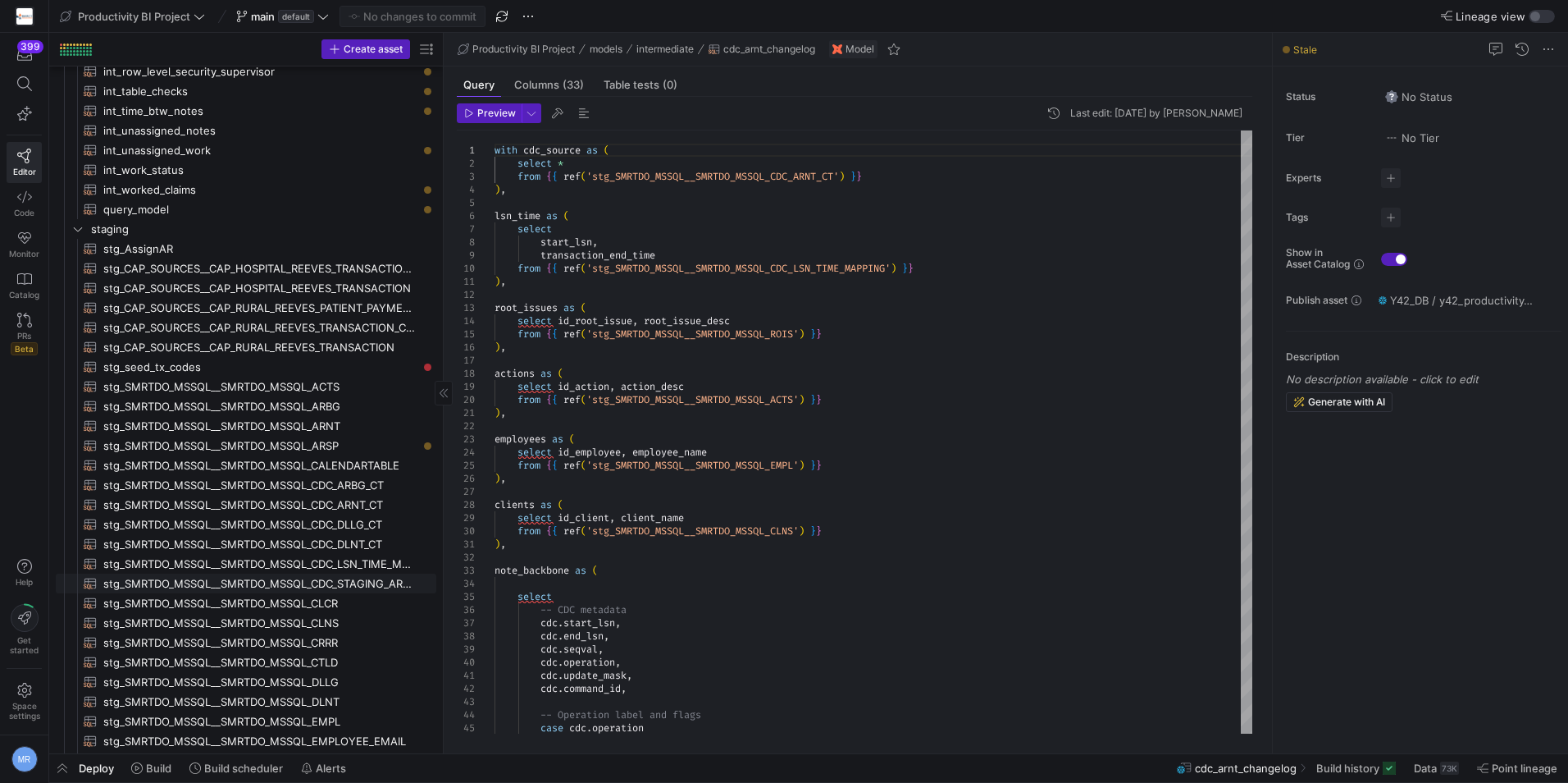
scroll to position [492, 0]
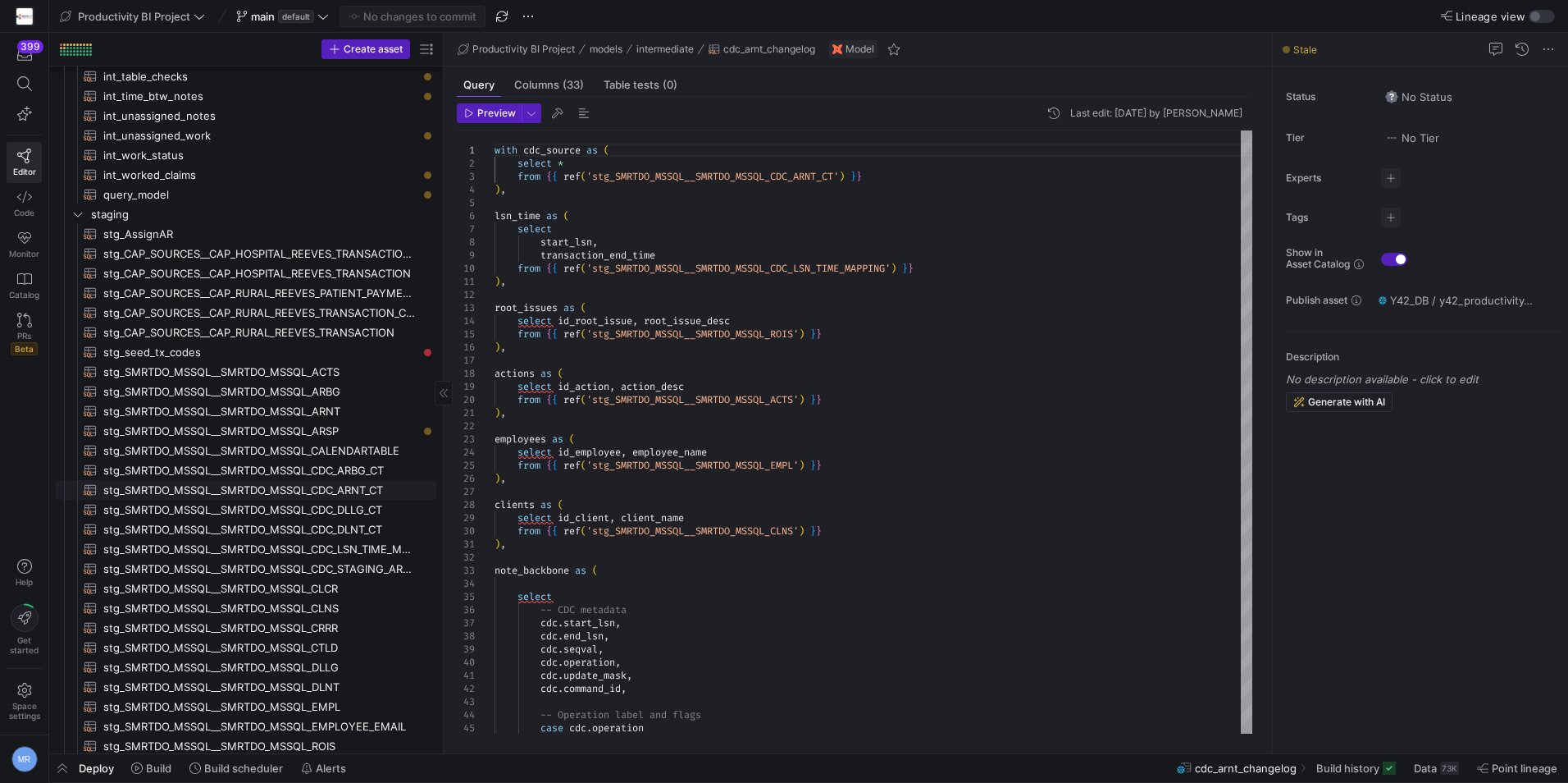
click at [349, 492] on span "stg_SMRTDO_MSSQL__SMRTDO_MSSQL_CDC_ARNT_CT​​​​​​​​​​" at bounding box center [261, 490] width 314 height 19
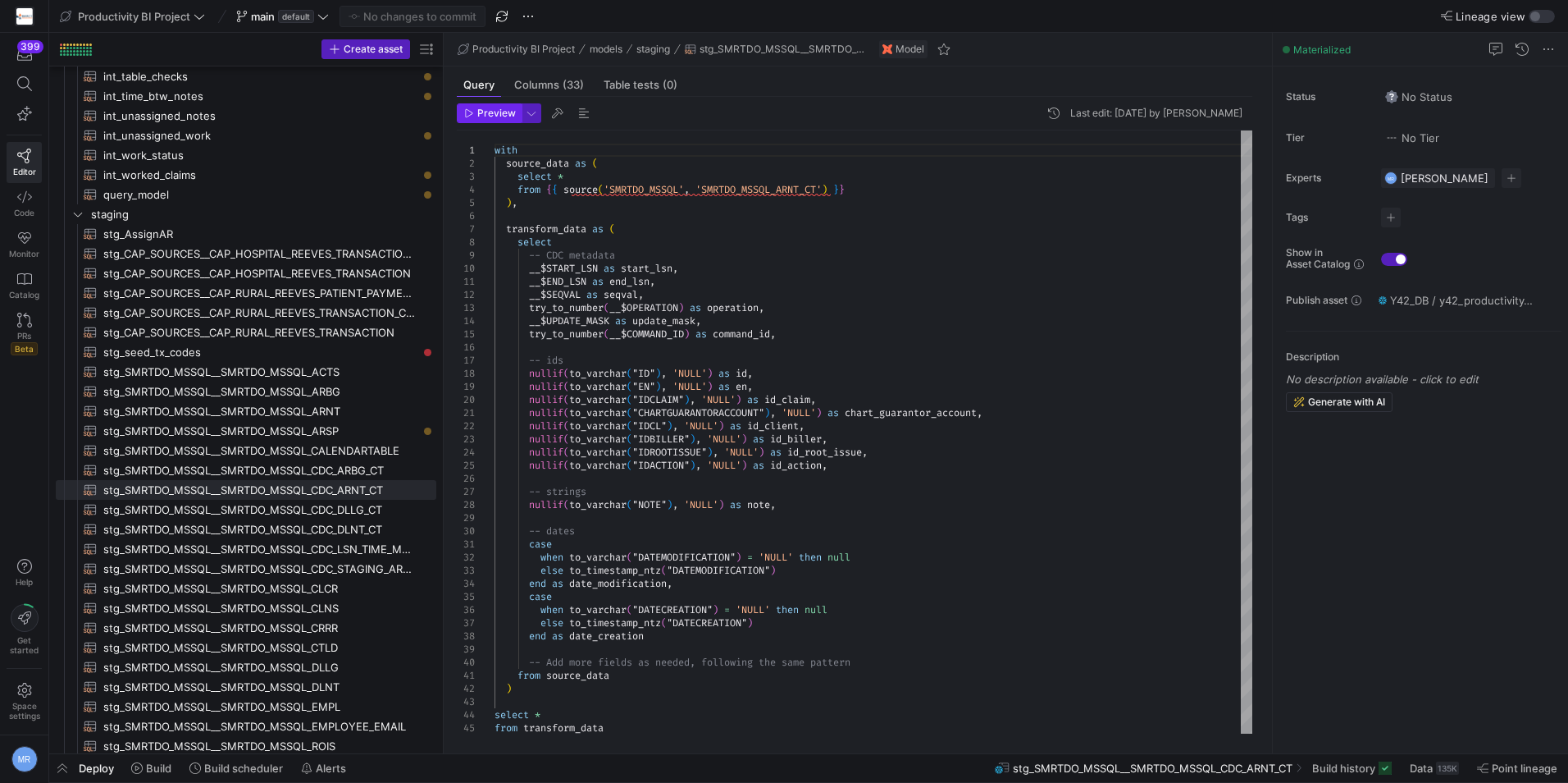
click at [488, 117] on span "Preview" at bounding box center [496, 113] width 39 height 12
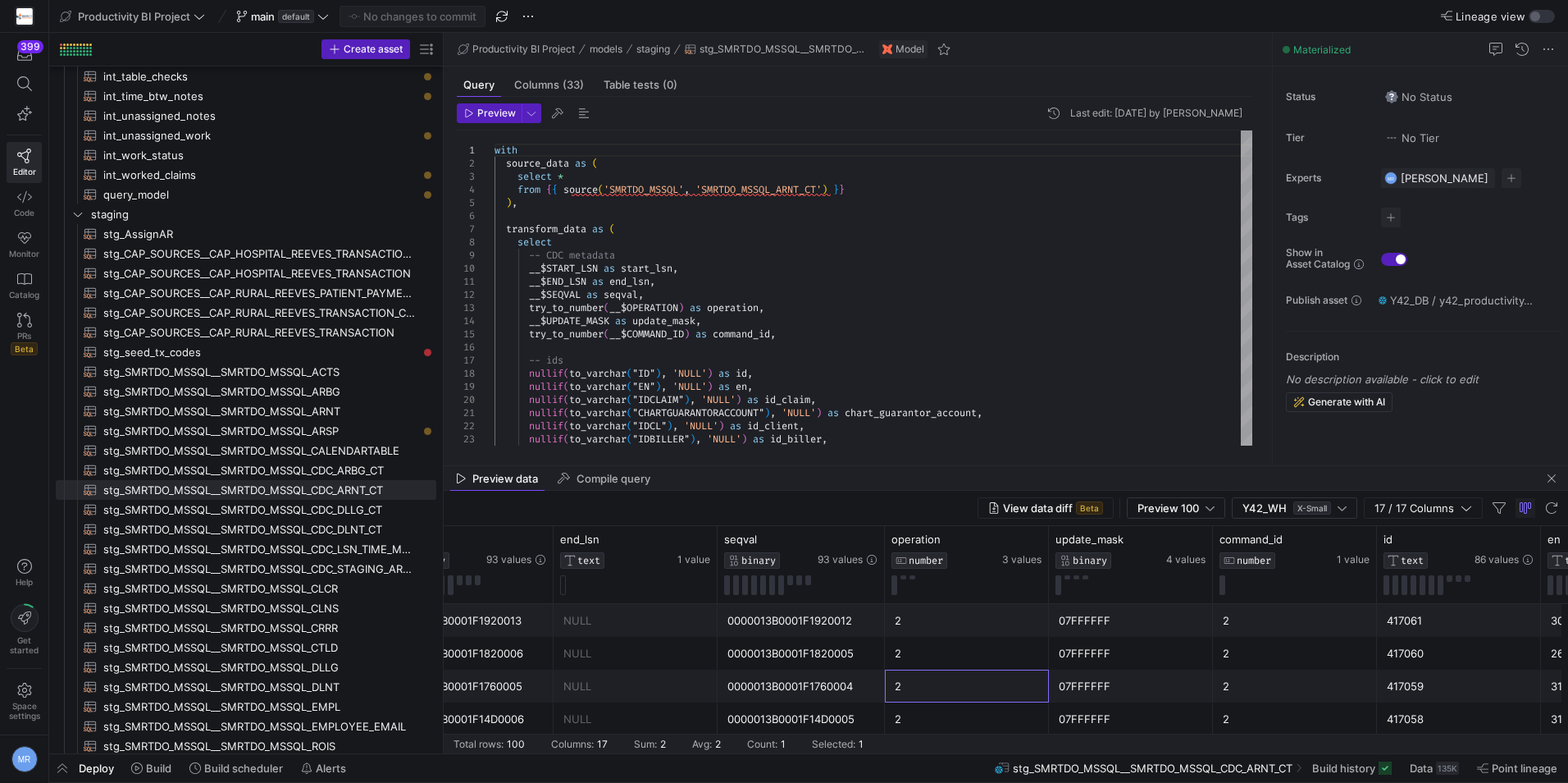
scroll to position [0, 83]
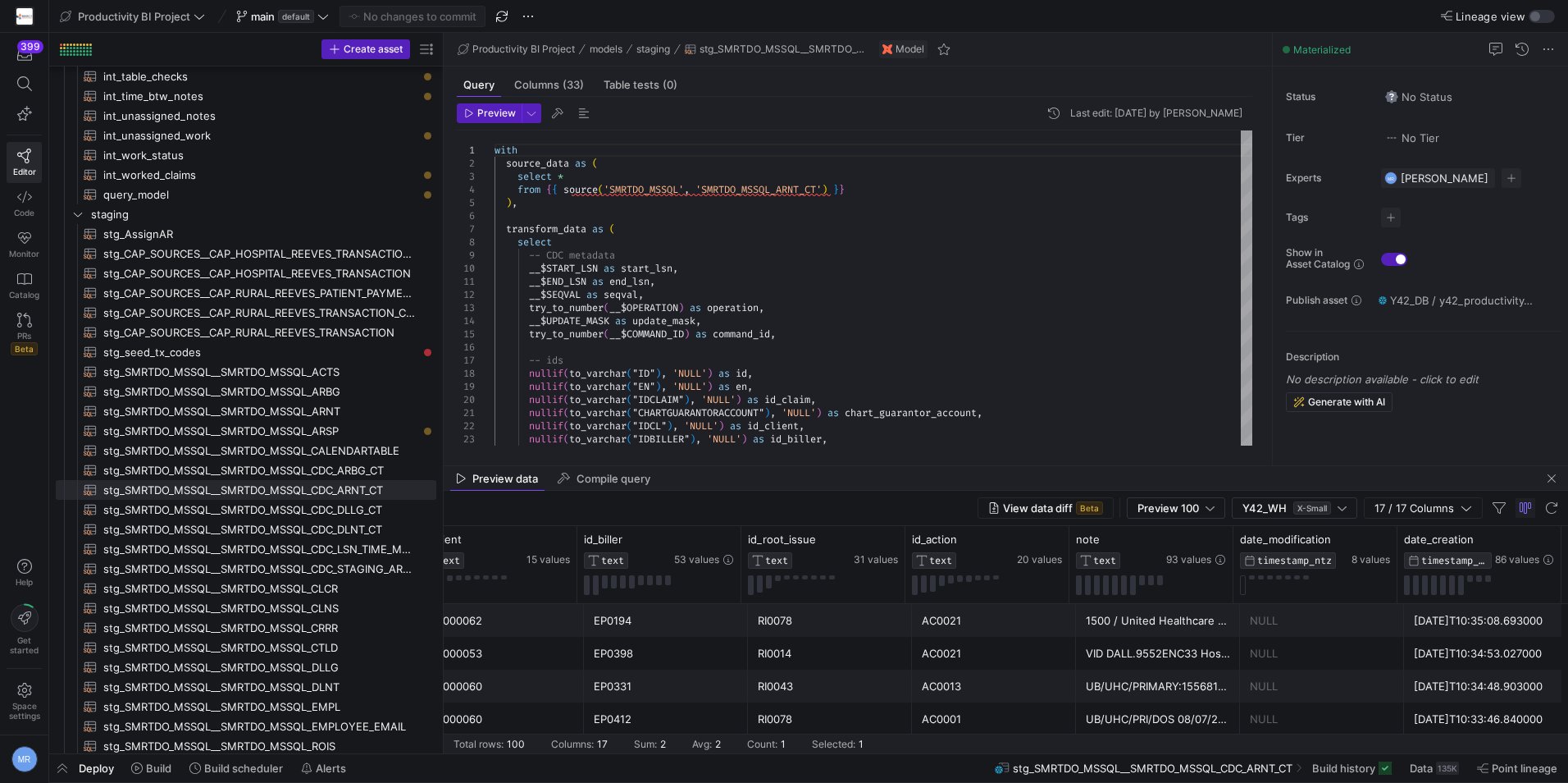
drag, startPoint x: 1068, startPoint y: 688, endPoint x: 1122, endPoint y: 677, distance: 55.1
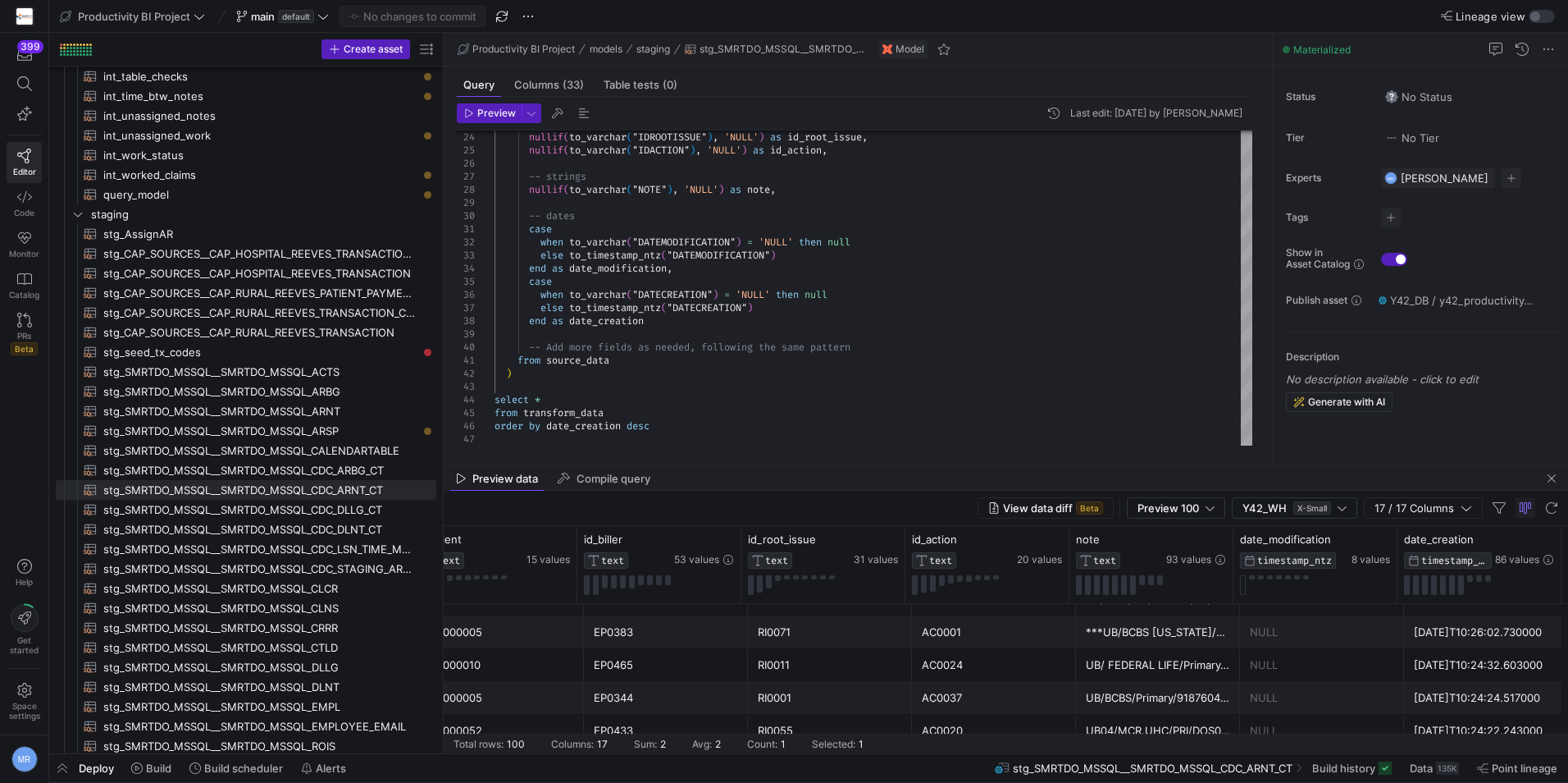
scroll to position [350, 0]
click at [894, 396] on div "nullif ( to_varchar ( "IDROOTISSUE" ) , 'NULL' ) as id_root_issue , nullif ( to…" at bounding box center [873, 130] width 758 height 631
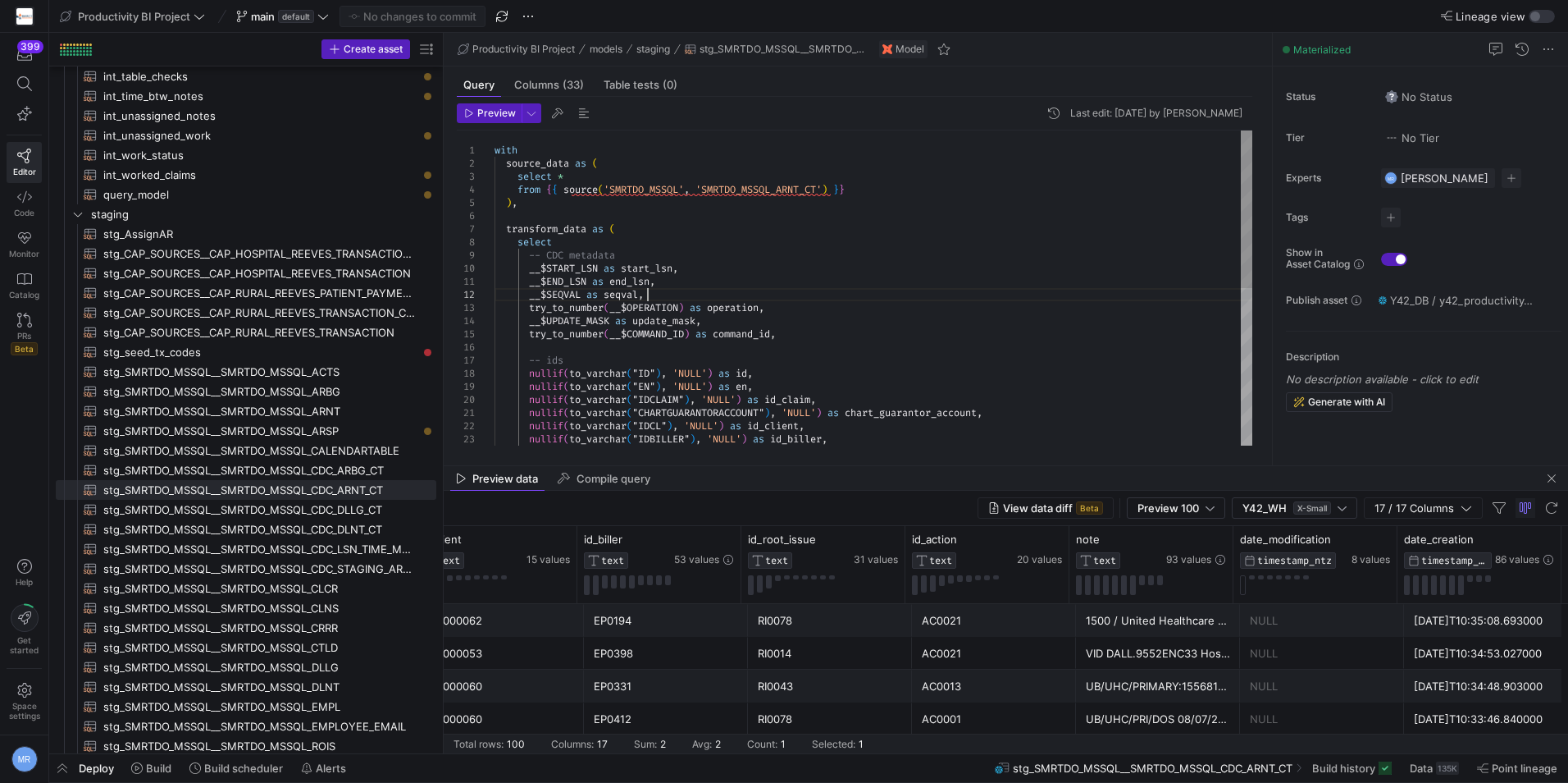
click at [975, 300] on div "nullif ( to_varchar ( "IDCLAIM" ) , 'NULL' ) as id_claim , nullif ( to_varchar …" at bounding box center [873, 445] width 758 height 631
click at [63, 774] on span "button" at bounding box center [62, 768] width 27 height 28
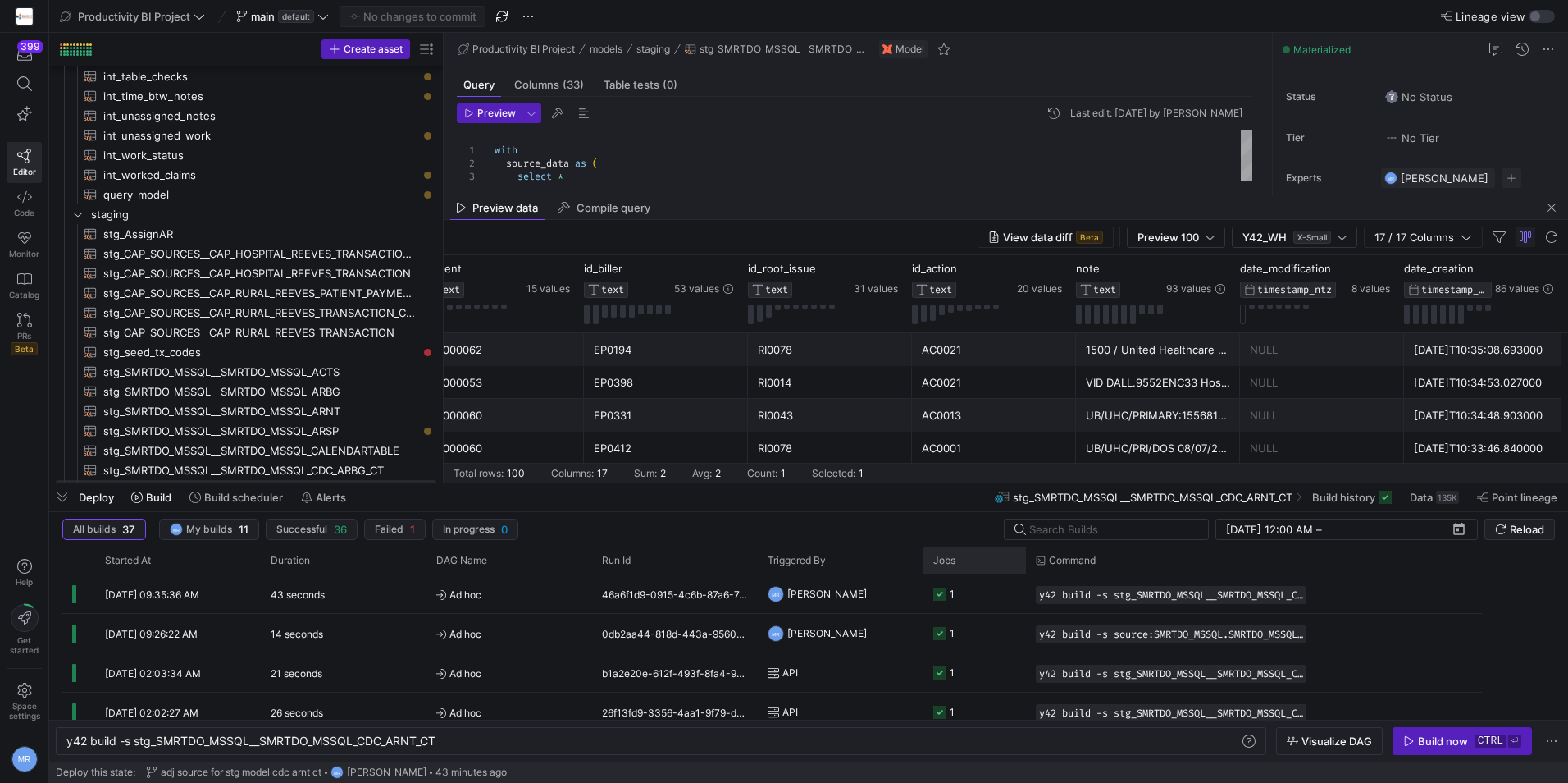
drag, startPoint x: 1086, startPoint y: 558, endPoint x: 1090, endPoint y: 565, distance: 8.1
click at [1002, 582] on div "Started At Duration Run Id" at bounding box center [808, 633] width 1493 height 173
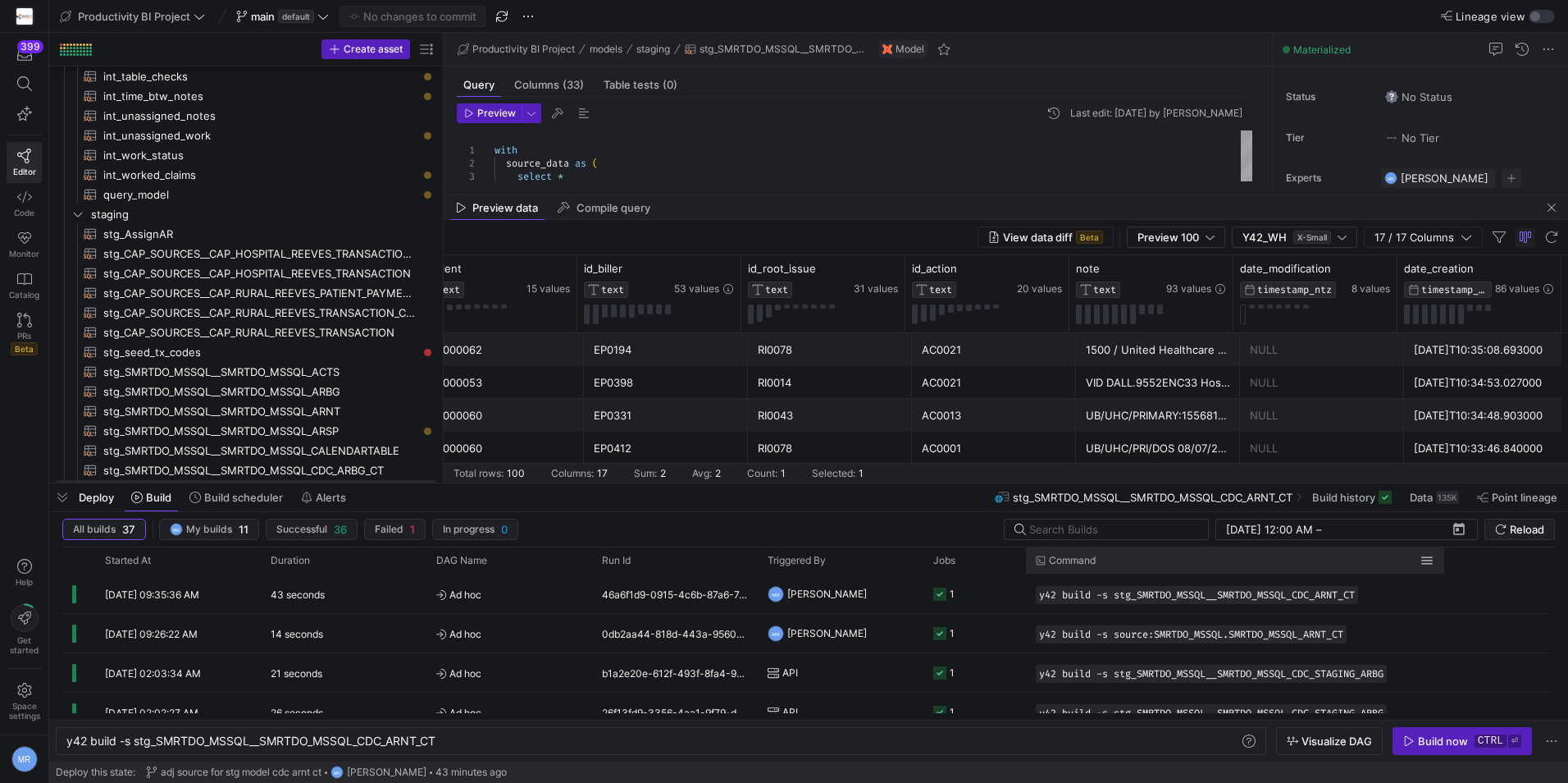
click at [1443, 557] on div at bounding box center [1444, 560] width 6 height 27
click at [64, 500] on span "button" at bounding box center [62, 498] width 27 height 28
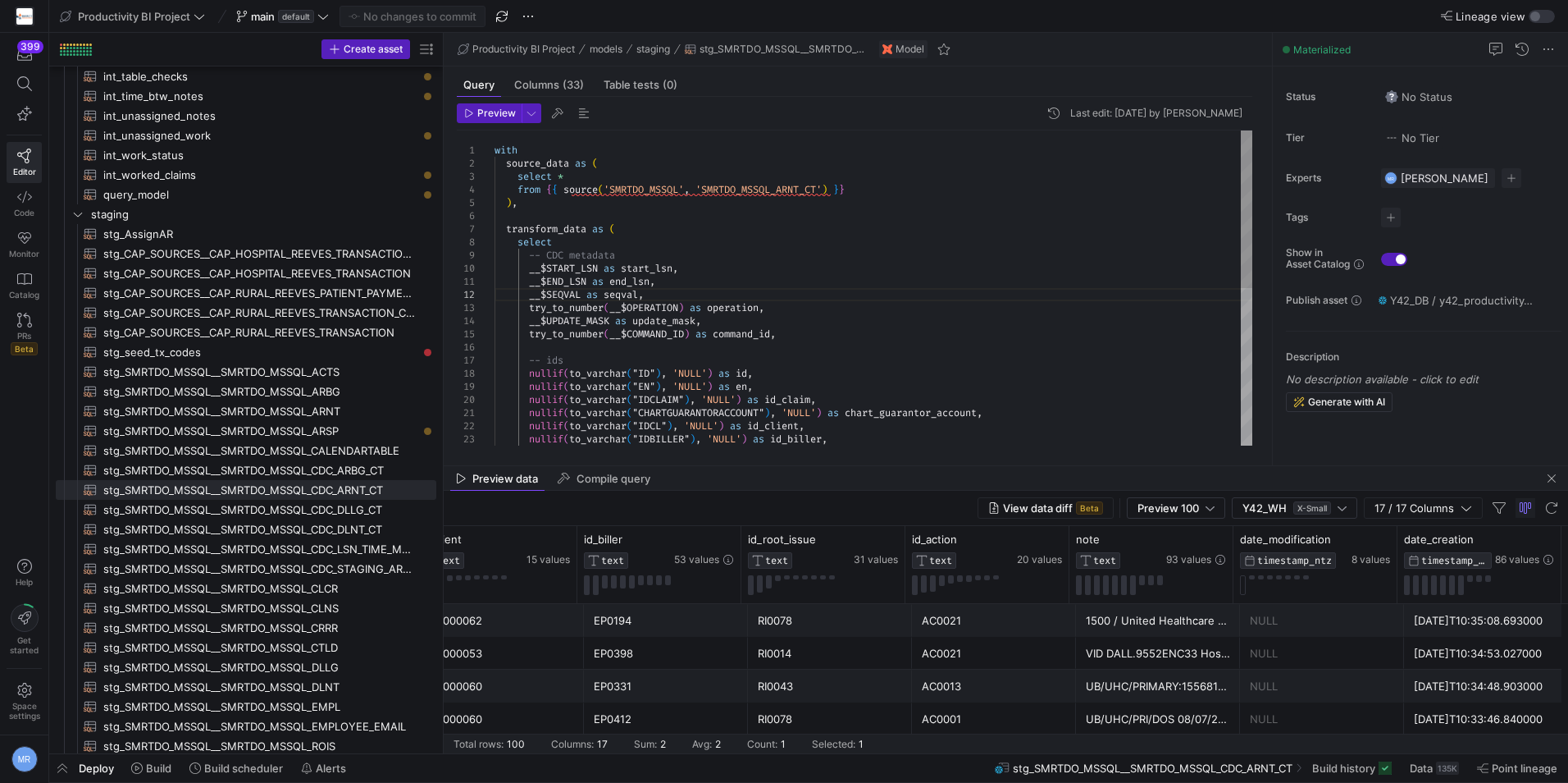
click at [507, 229] on div "nullif ( to_varchar ( "IDCLAIM" ) , 'NULL' ) as id_claim , nullif ( to_varchar …" at bounding box center [873, 445] width 758 height 631
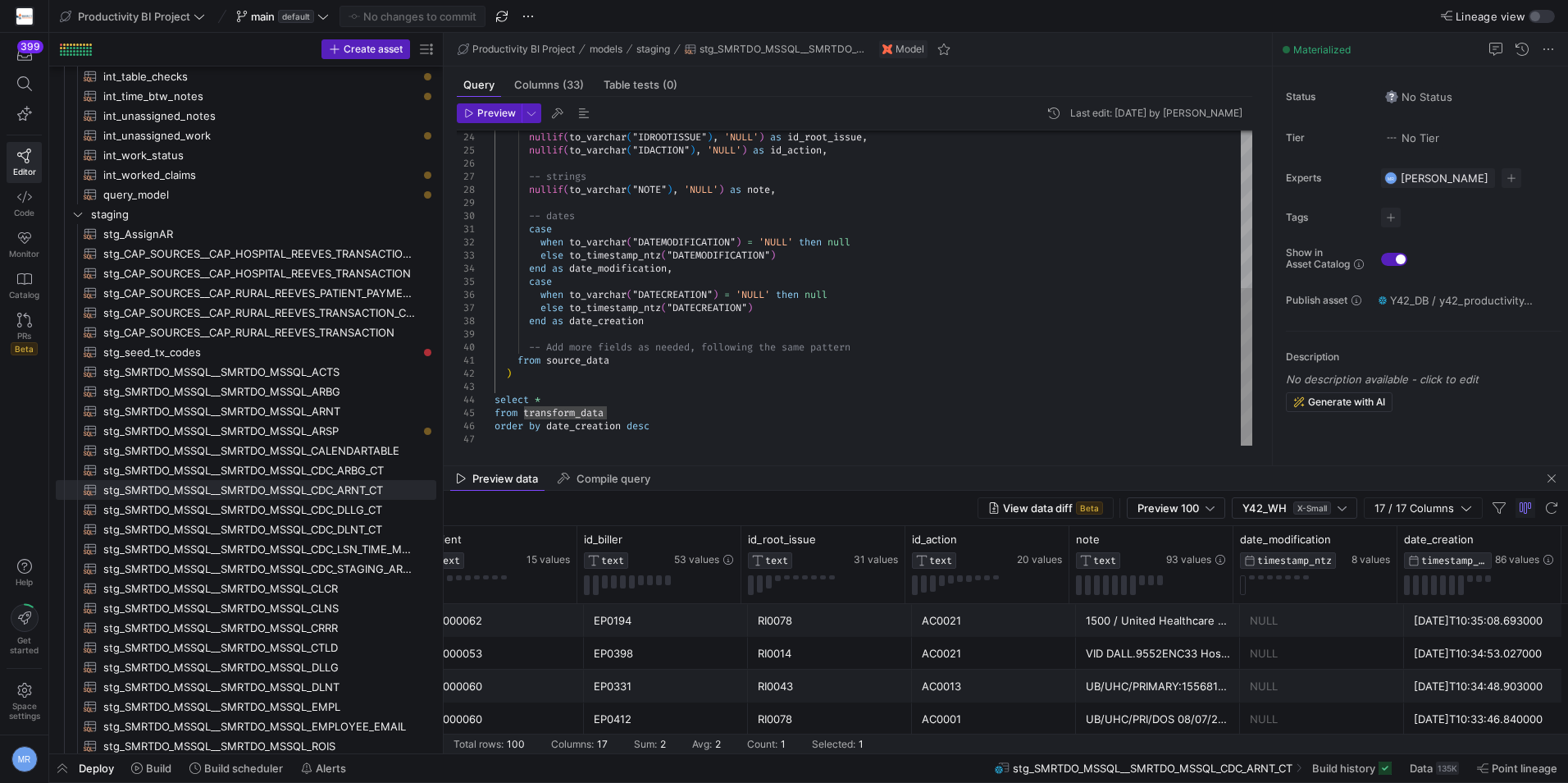
click at [506, 376] on div "nullif ( to_varchar ( "IDROOTISSUE" ) , 'NULL' ) as id_root_issue , nullif ( to…" at bounding box center [873, 130] width 758 height 631
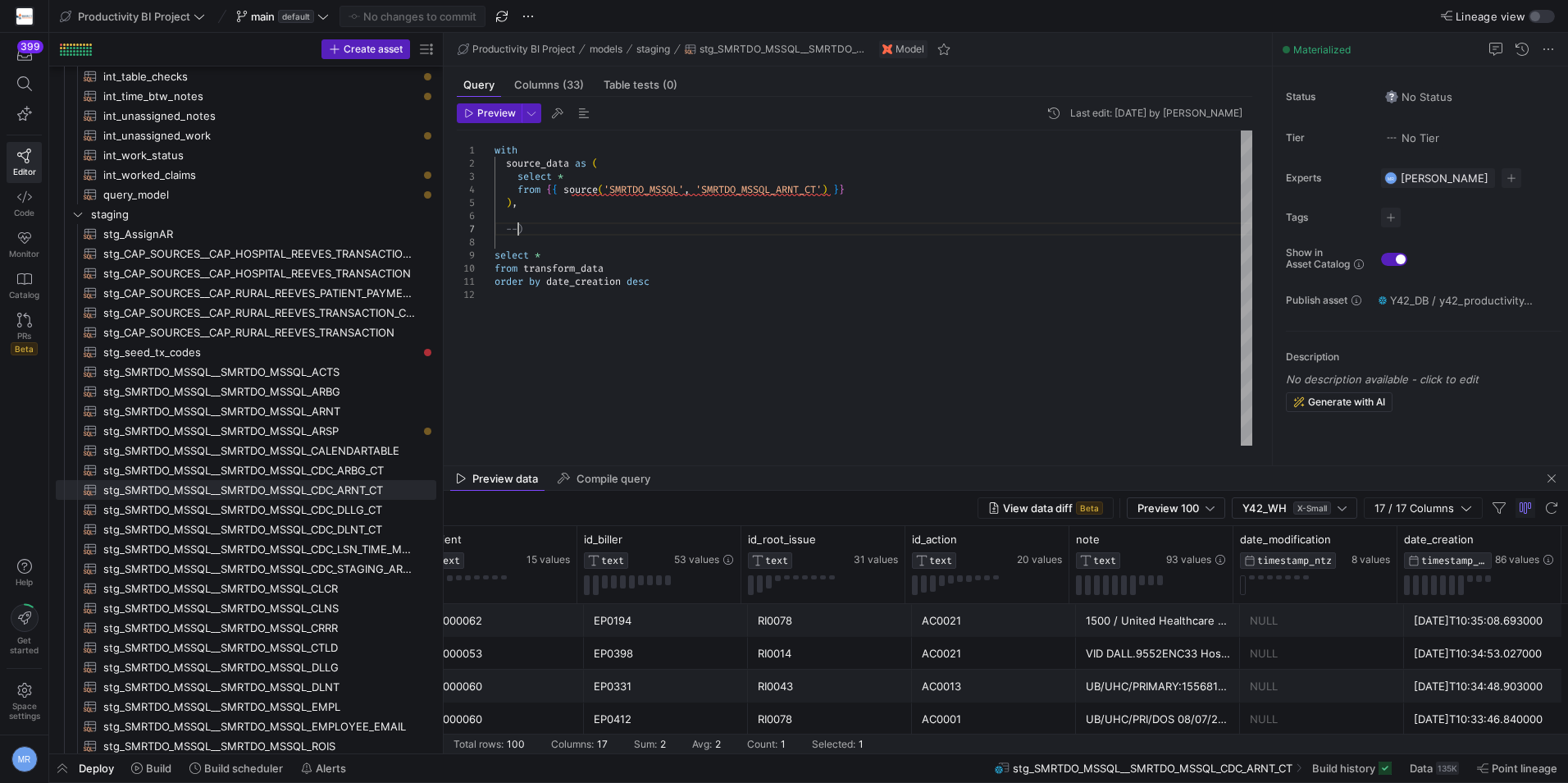
scroll to position [91, 23]
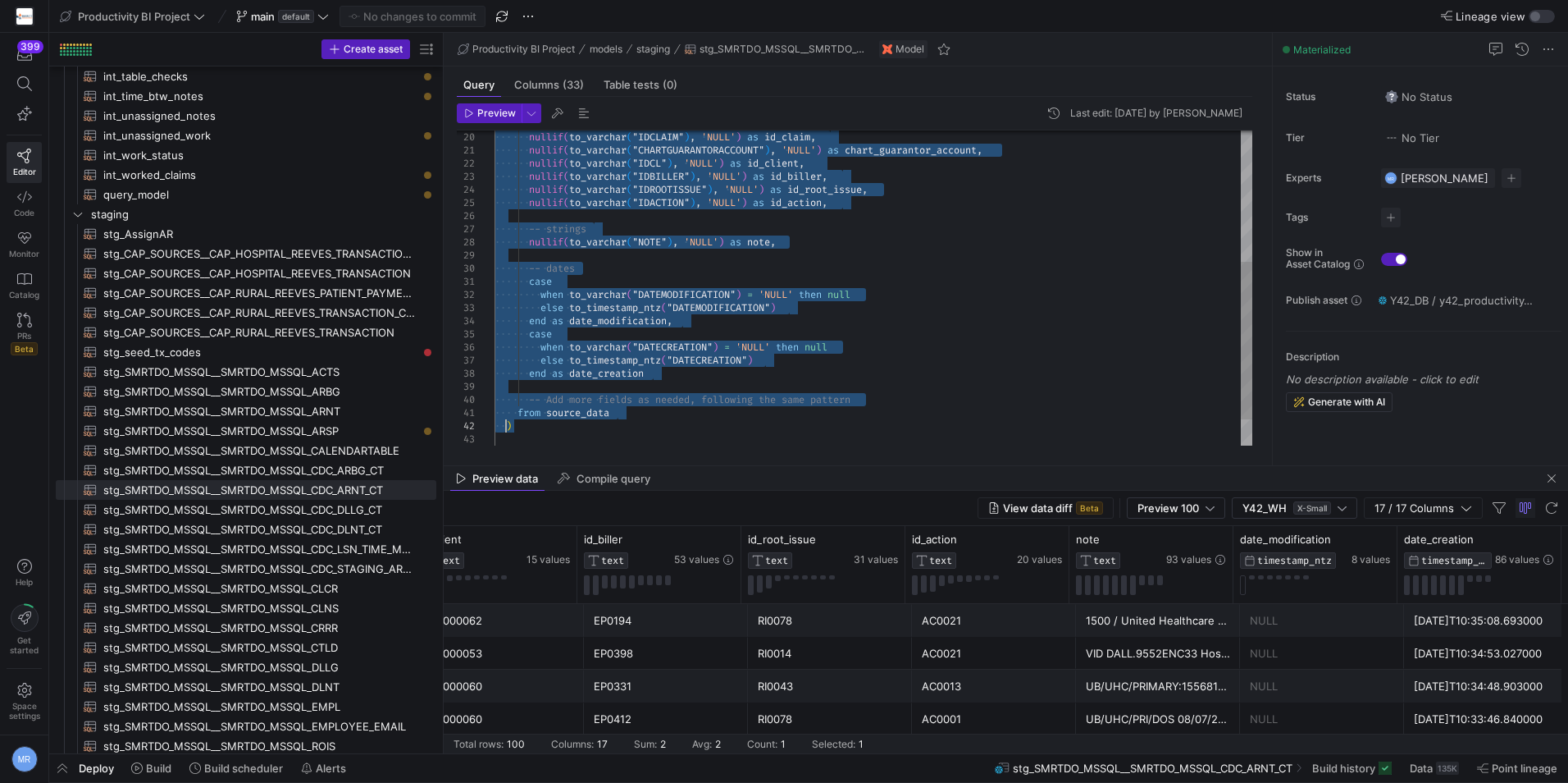
click at [595, 419] on div "nullif ( to_varchar ( "IDCLAIM" ) , 'NULL' ) as id_claim , nullif ( to_varchar …" at bounding box center [873, 183] width 758 height 631
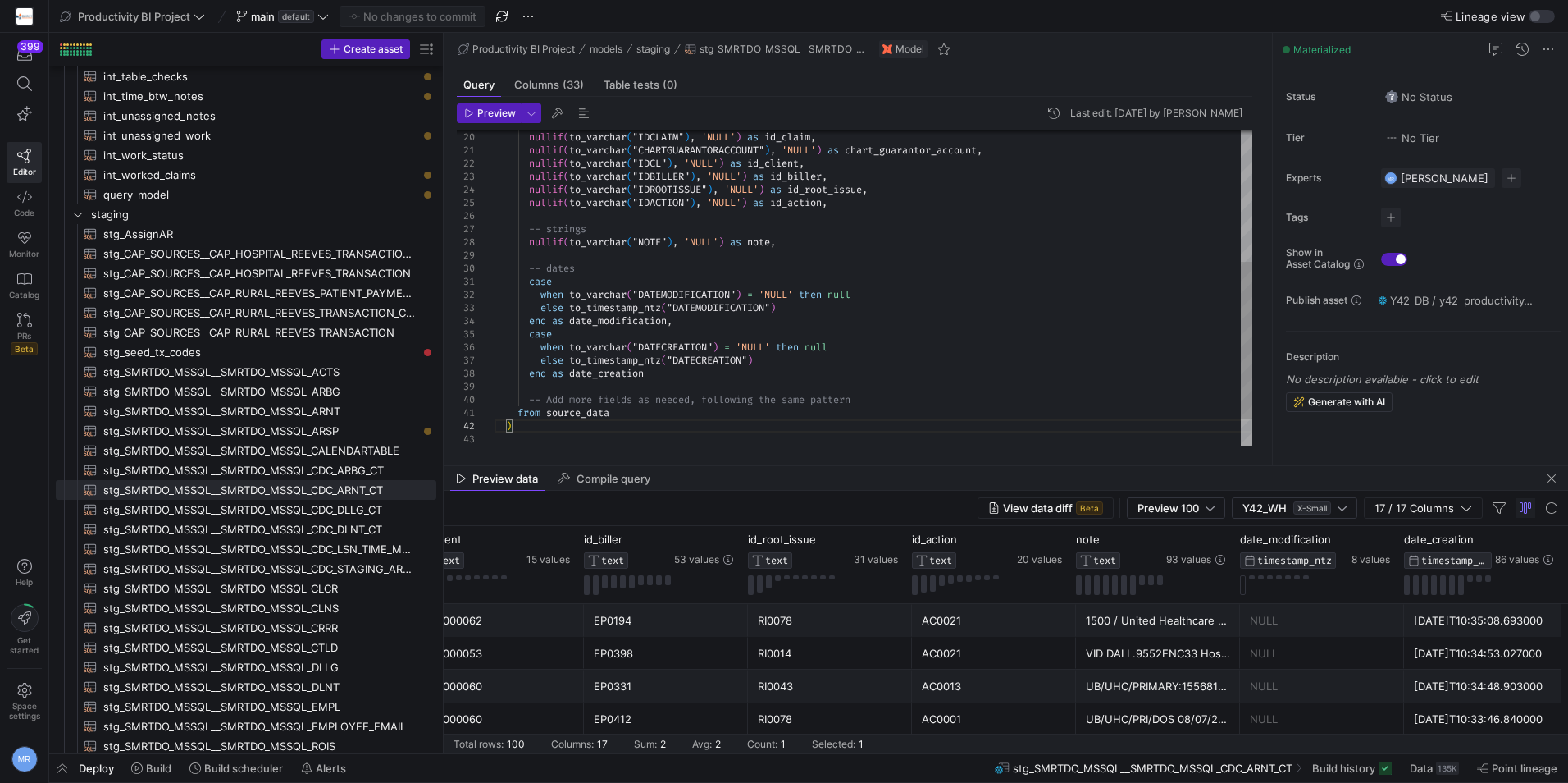
click at [506, 425] on div "nullif ( to_varchar ( "IDCLAIM" ) , 'NULL' ) as id_claim , nullif ( to_varchar …" at bounding box center [873, 183] width 758 height 631
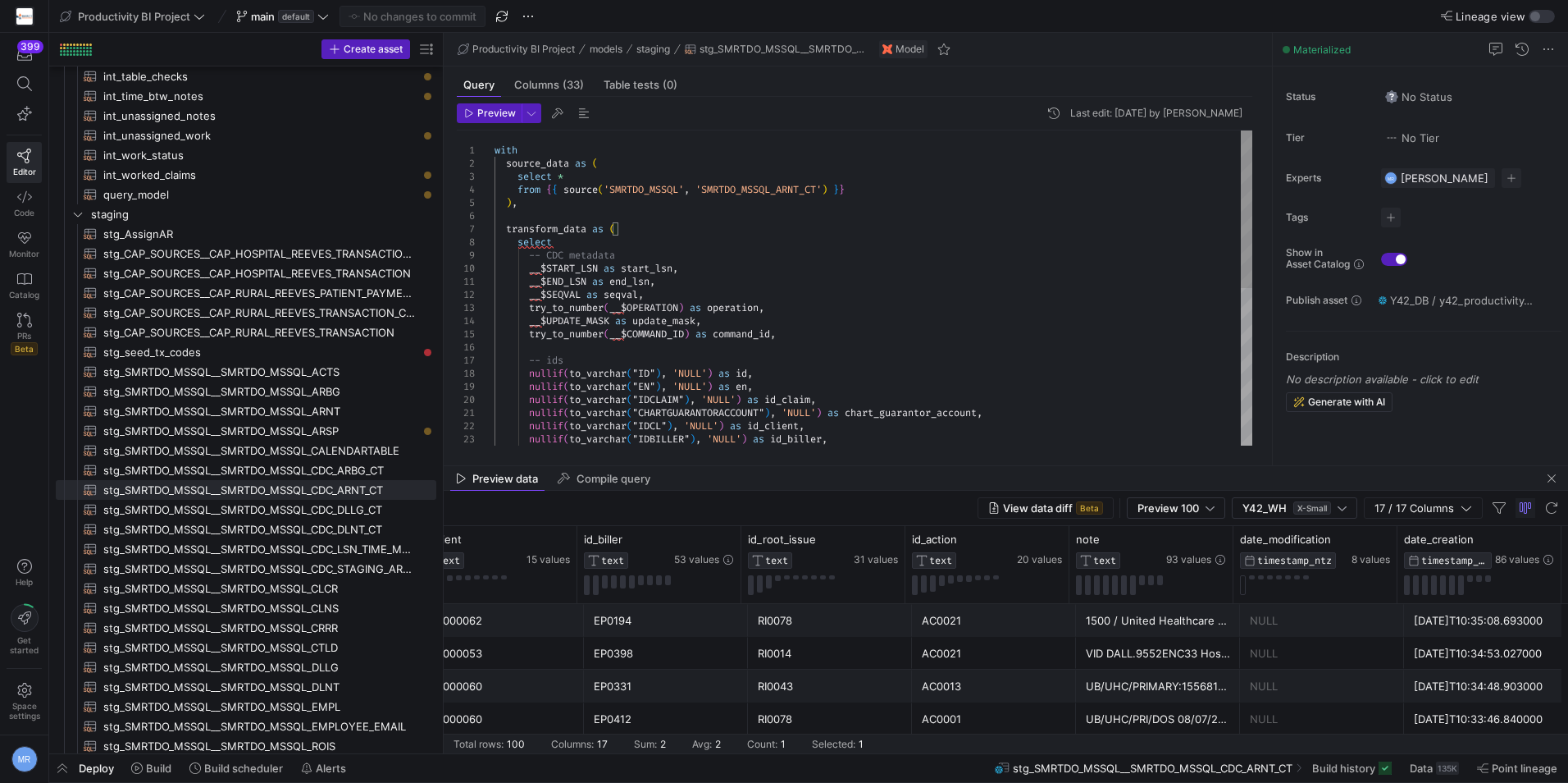
click at [505, 233] on div "nullif ( to_varchar ( "IDCLAIM" ) , 'NULL' ) as id_claim , nullif ( to_varchar …" at bounding box center [873, 445] width 758 height 631
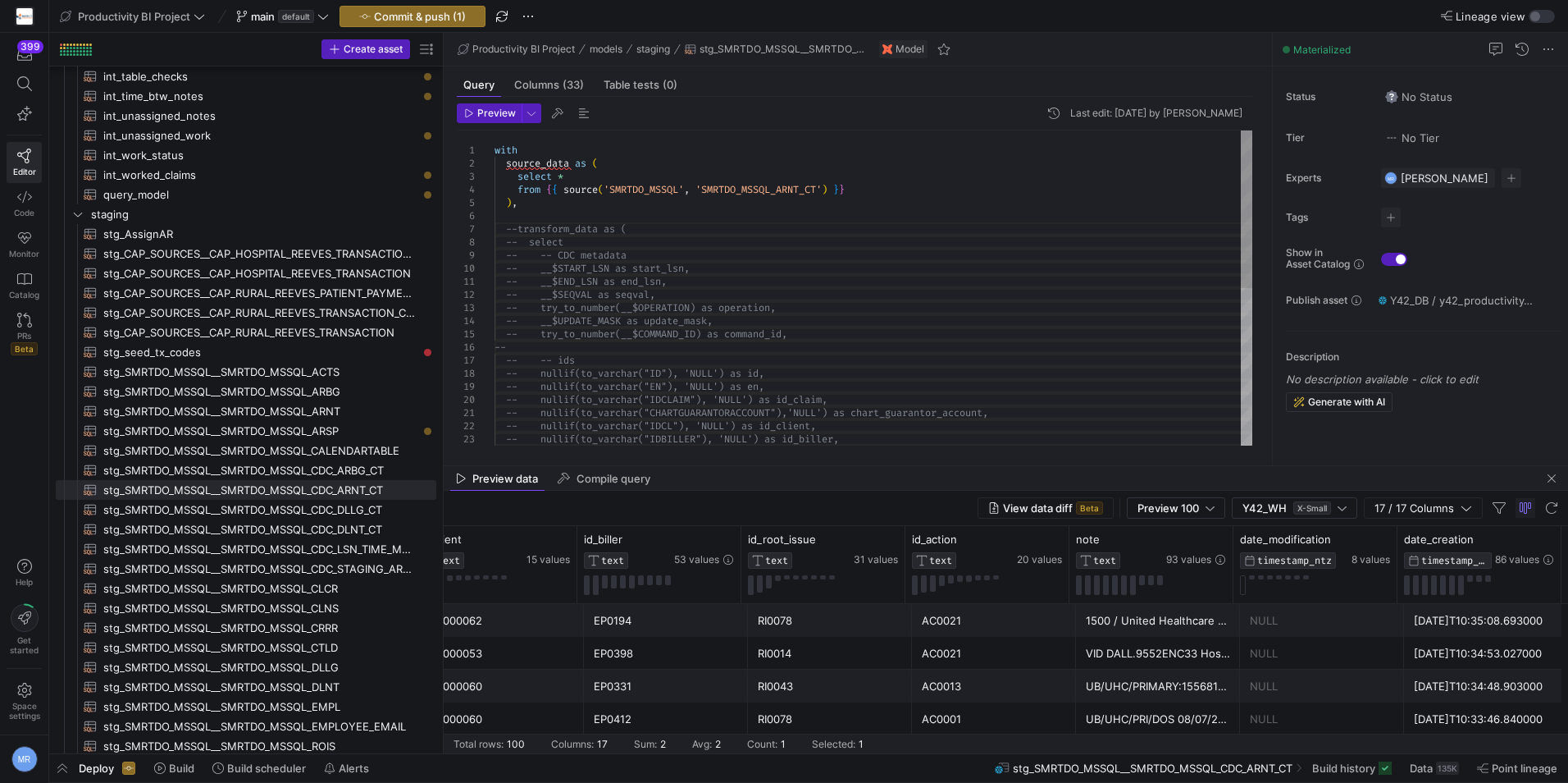
click at [563, 210] on div "-- nullif(to_varchar("IDCLAIM"), 'NULL') as id_ claim, -- nullif(to_varchar("CH…" at bounding box center [873, 445] width 758 height 631
click at [573, 201] on div "-- nullif(to_varchar("IDCLAIM"), 'NULL') as id_ claim, -- nullif(to_varchar("CH…" at bounding box center [873, 445] width 758 height 631
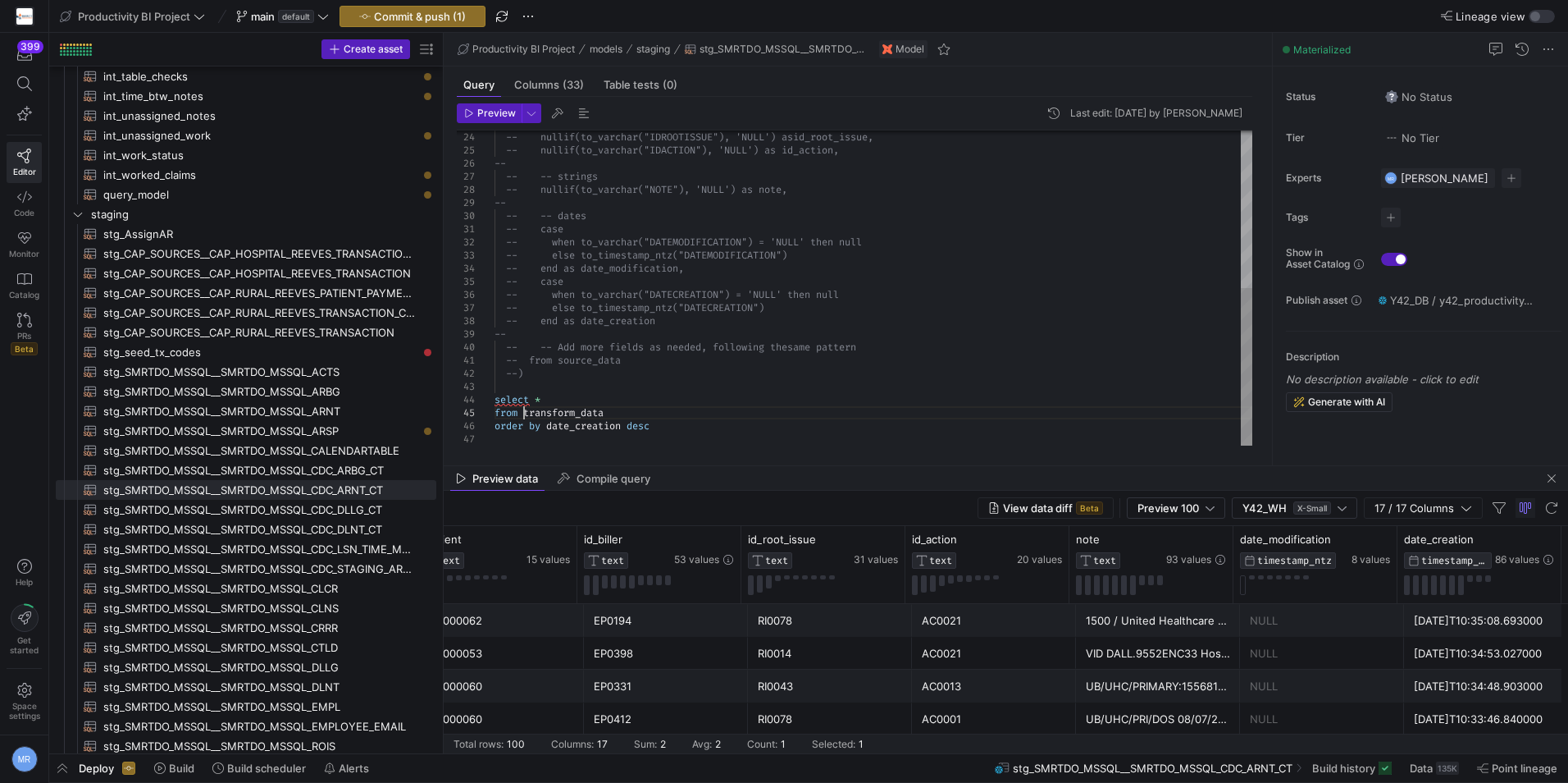
click at [527, 413] on div "-- nullif(to_varchar("IDROOTISSUE"), 'NULL') as id_root_issue, -- nullif(to_var…" at bounding box center [873, 130] width 758 height 631
click at [724, 305] on div "-- nullif(to_varchar("IDROOTISSUE"), 'NULL') as id_root_issue, -- nullif(to_var…" at bounding box center [873, 130] width 758 height 631
click at [548, 424] on div "-- nullif(to_varchar("IDROOTISSUE"), 'NULL') as id_root_issue, -- nullif(to_var…" at bounding box center [873, 130] width 758 height 631
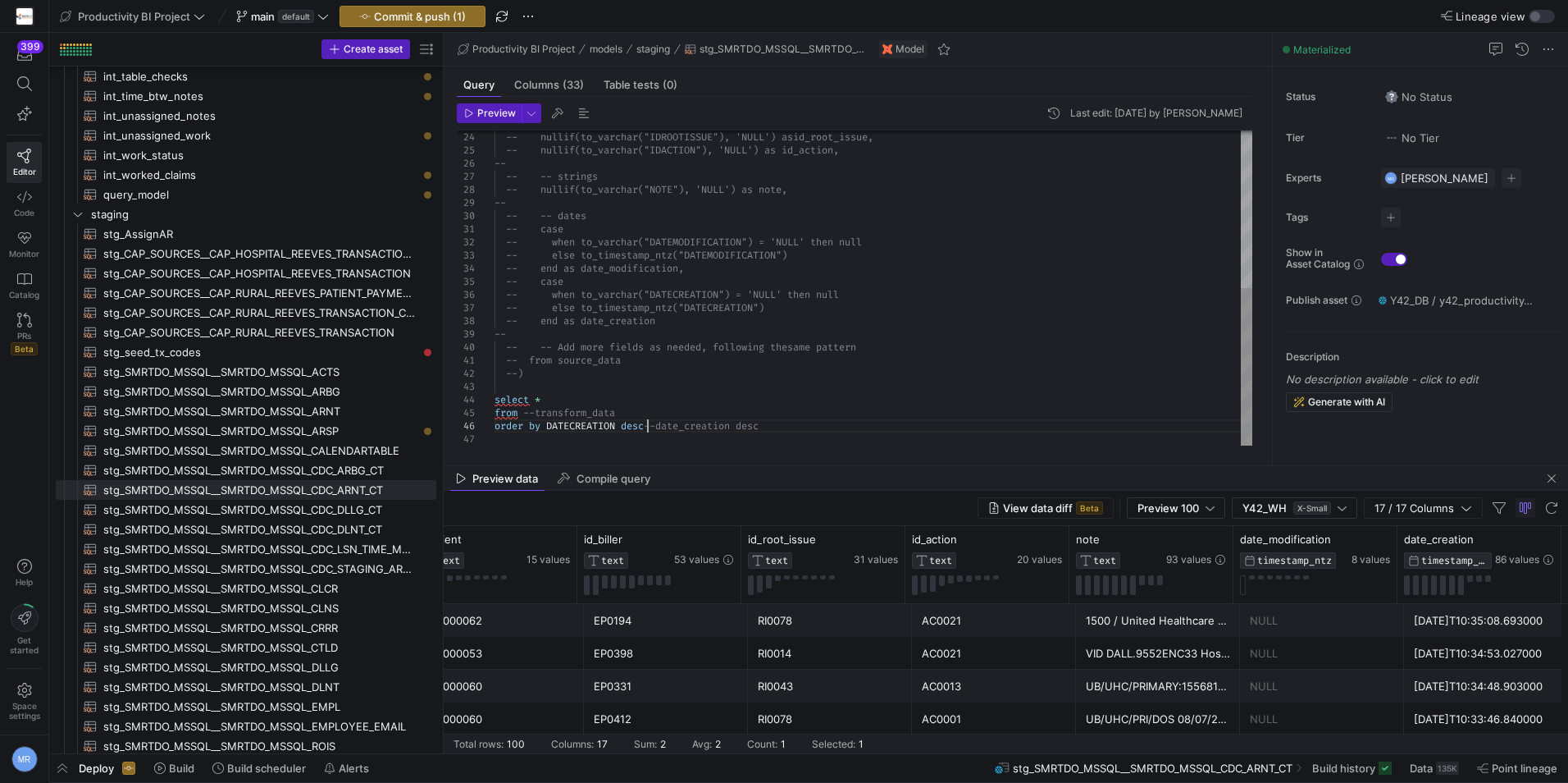
scroll to position [66, 159]
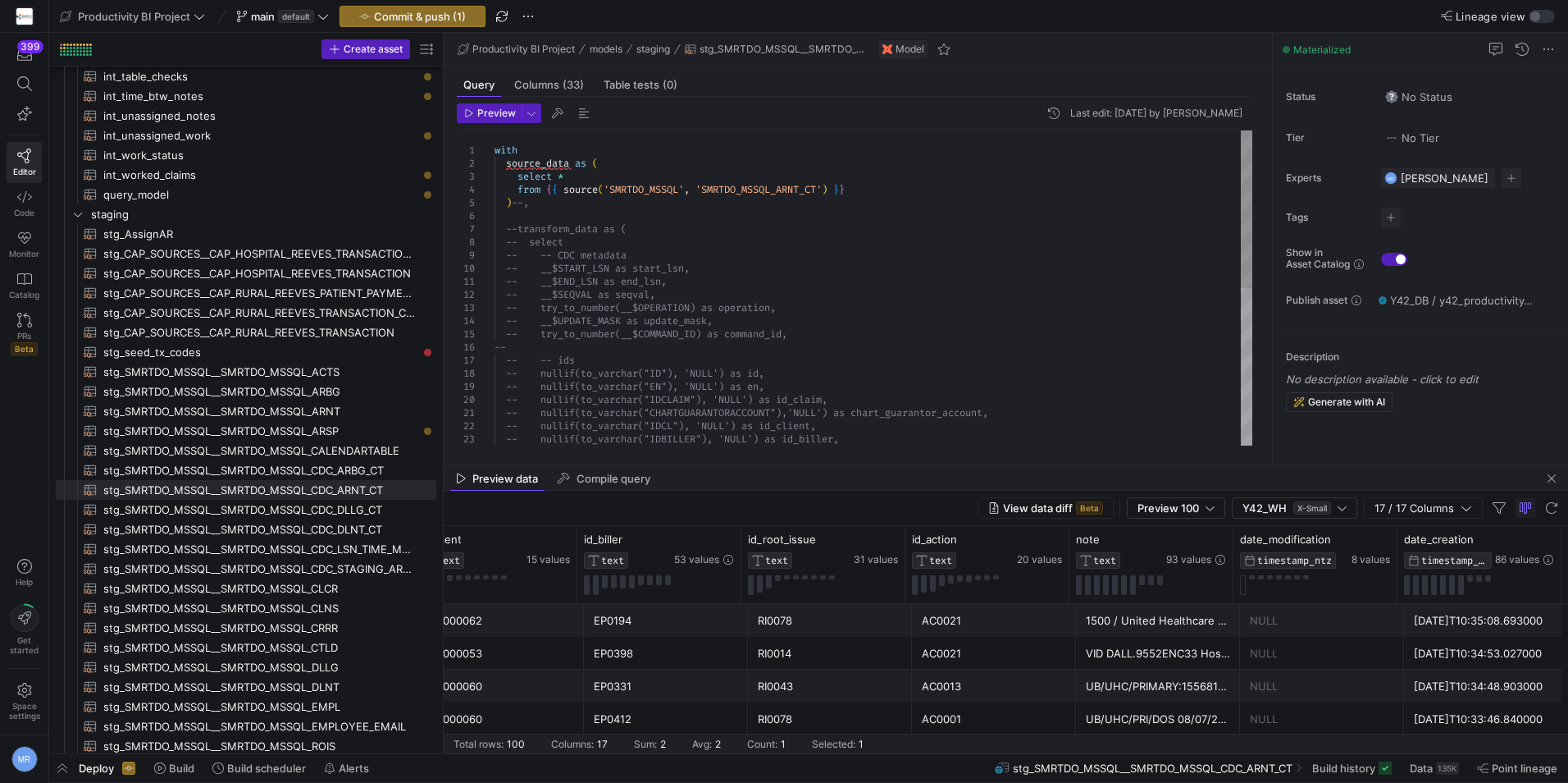
click at [562, 168] on div "-- nullif(to_varchar("IDCLAIM"), 'NULL') as id_ claim, -- nullif(to_varchar("CH…" at bounding box center [873, 445] width 758 height 631
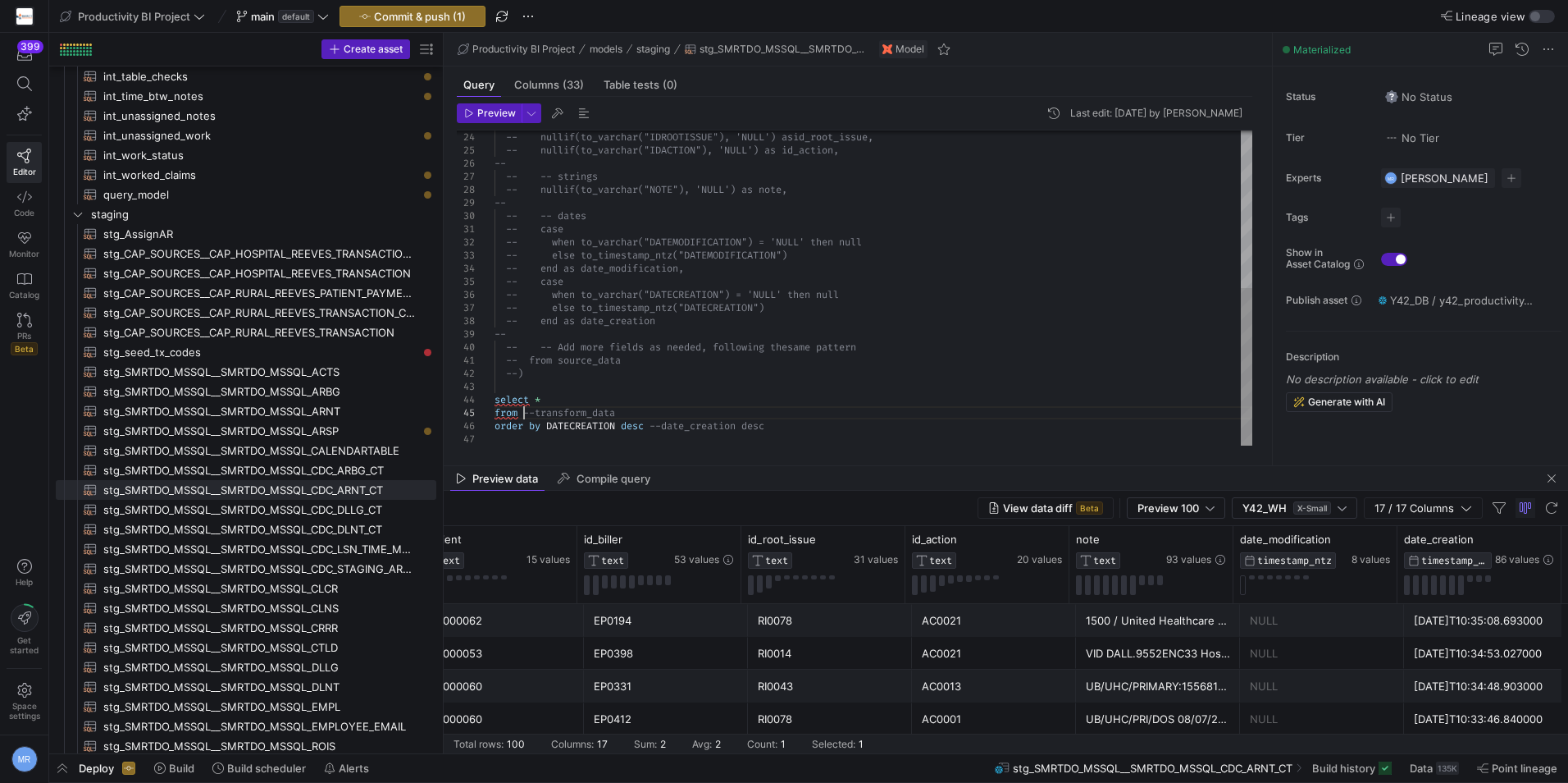
click at [525, 414] on div "-- nullif(to_varchar("IDROOTISSUE"), 'NULL') as id_root_issue, -- nullif(to_var…" at bounding box center [873, 130] width 758 height 631
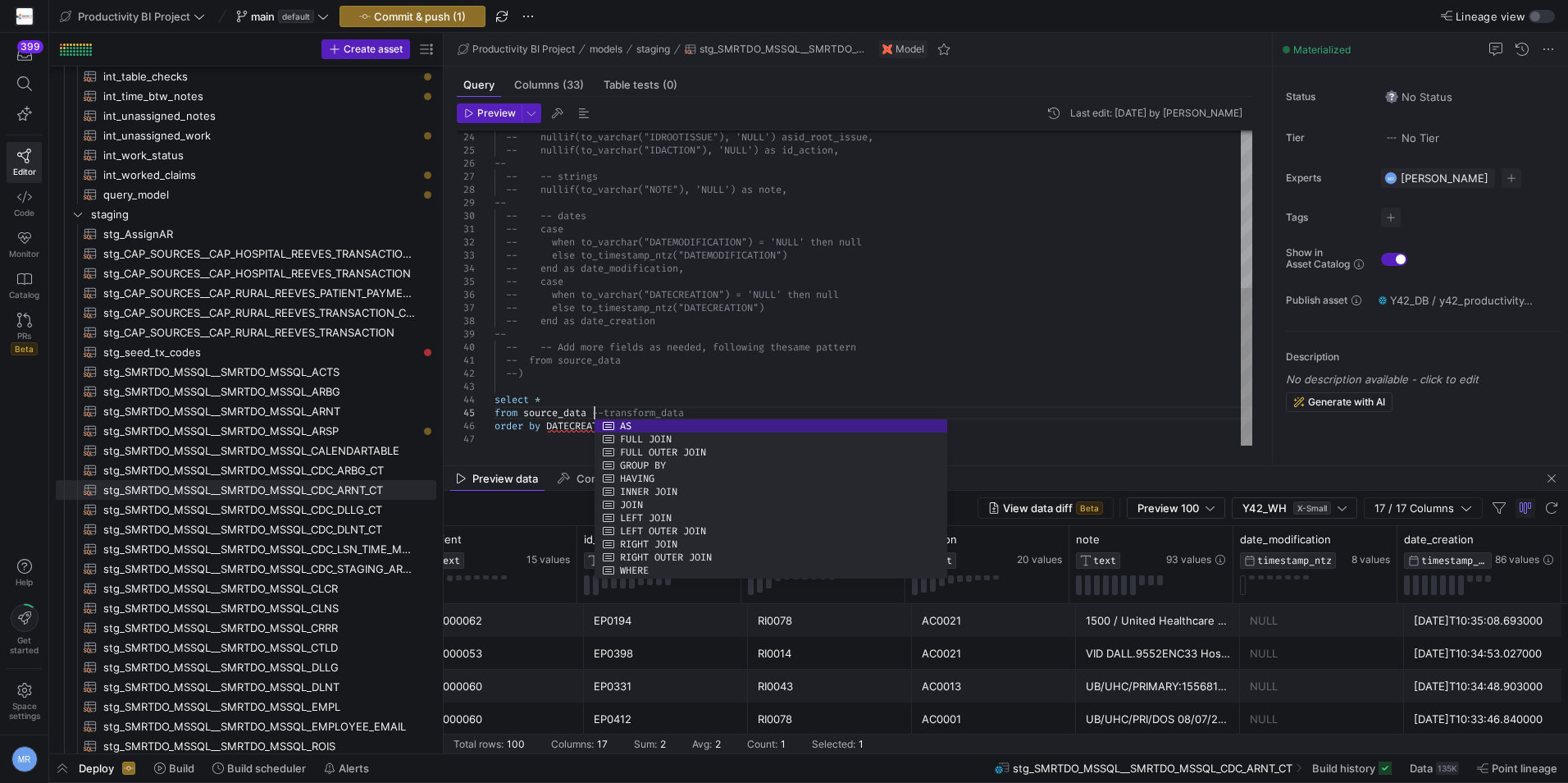
click at [567, 376] on div "-- nullif(to_varchar("IDROOTISSUE"), 'NULL') as id_root_issue, -- nullif(to_var…" at bounding box center [873, 130] width 758 height 631
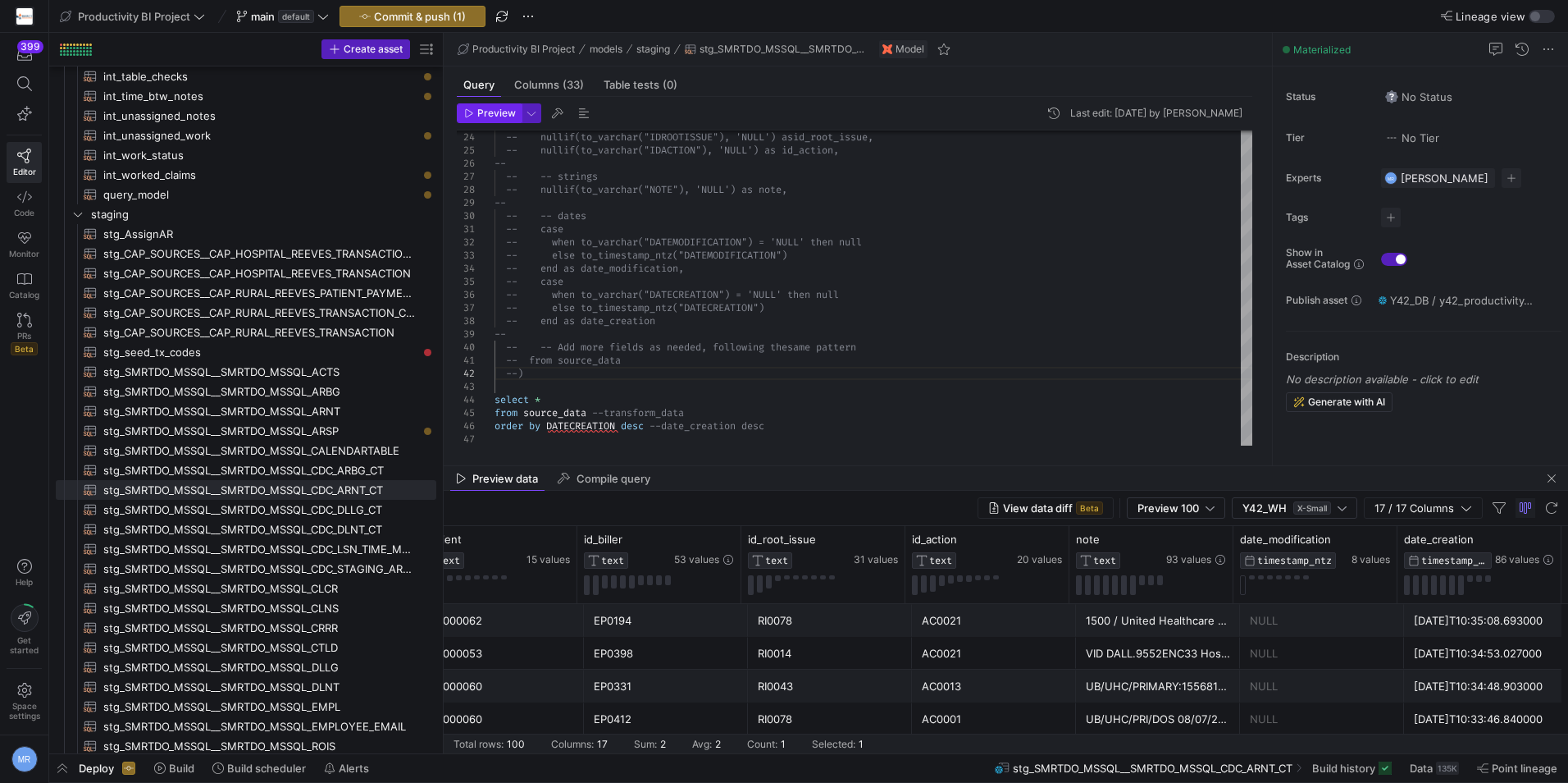
click at [492, 106] on span "button" at bounding box center [489, 114] width 63 height 18
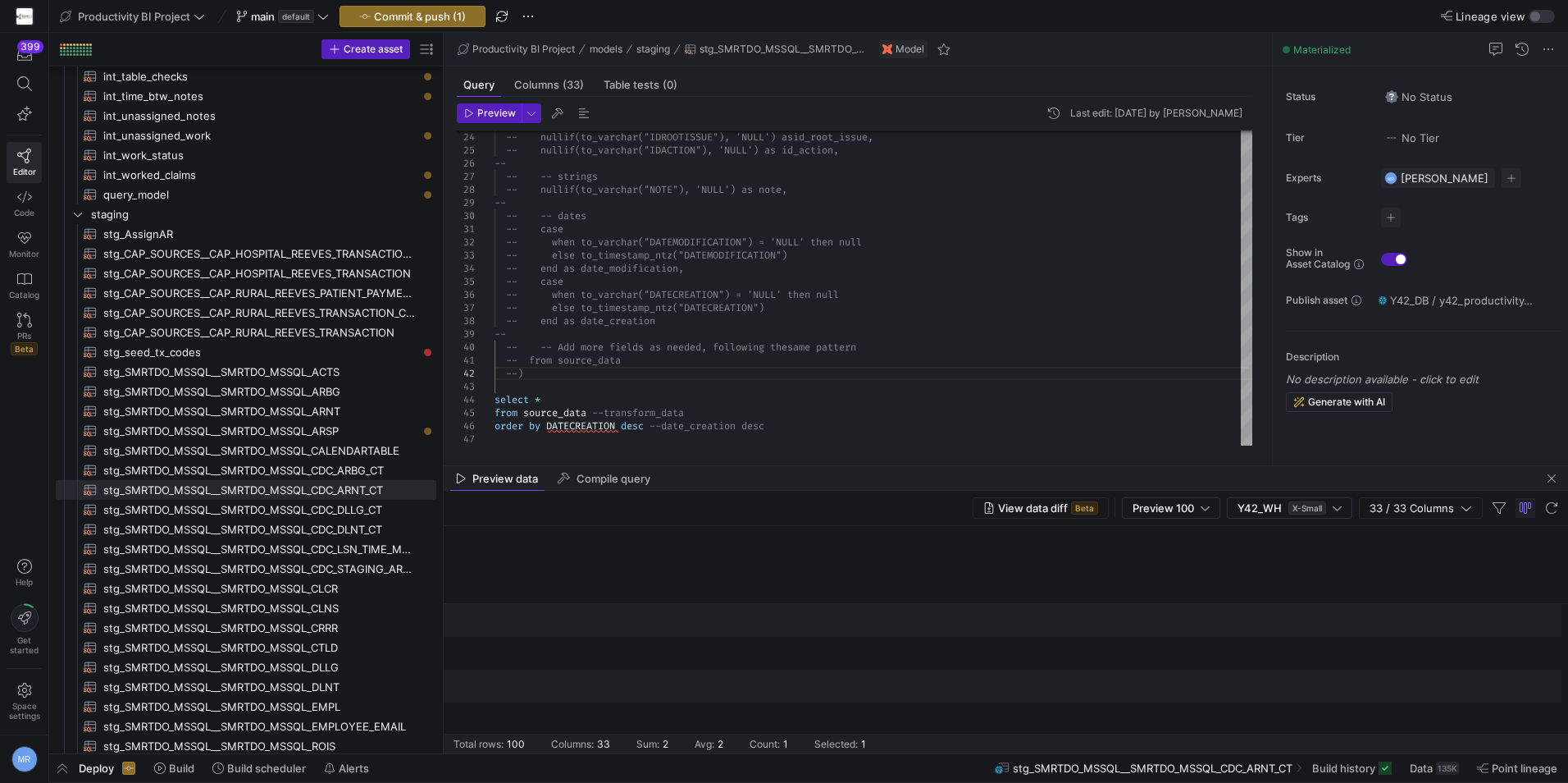
scroll to position [0, 4299]
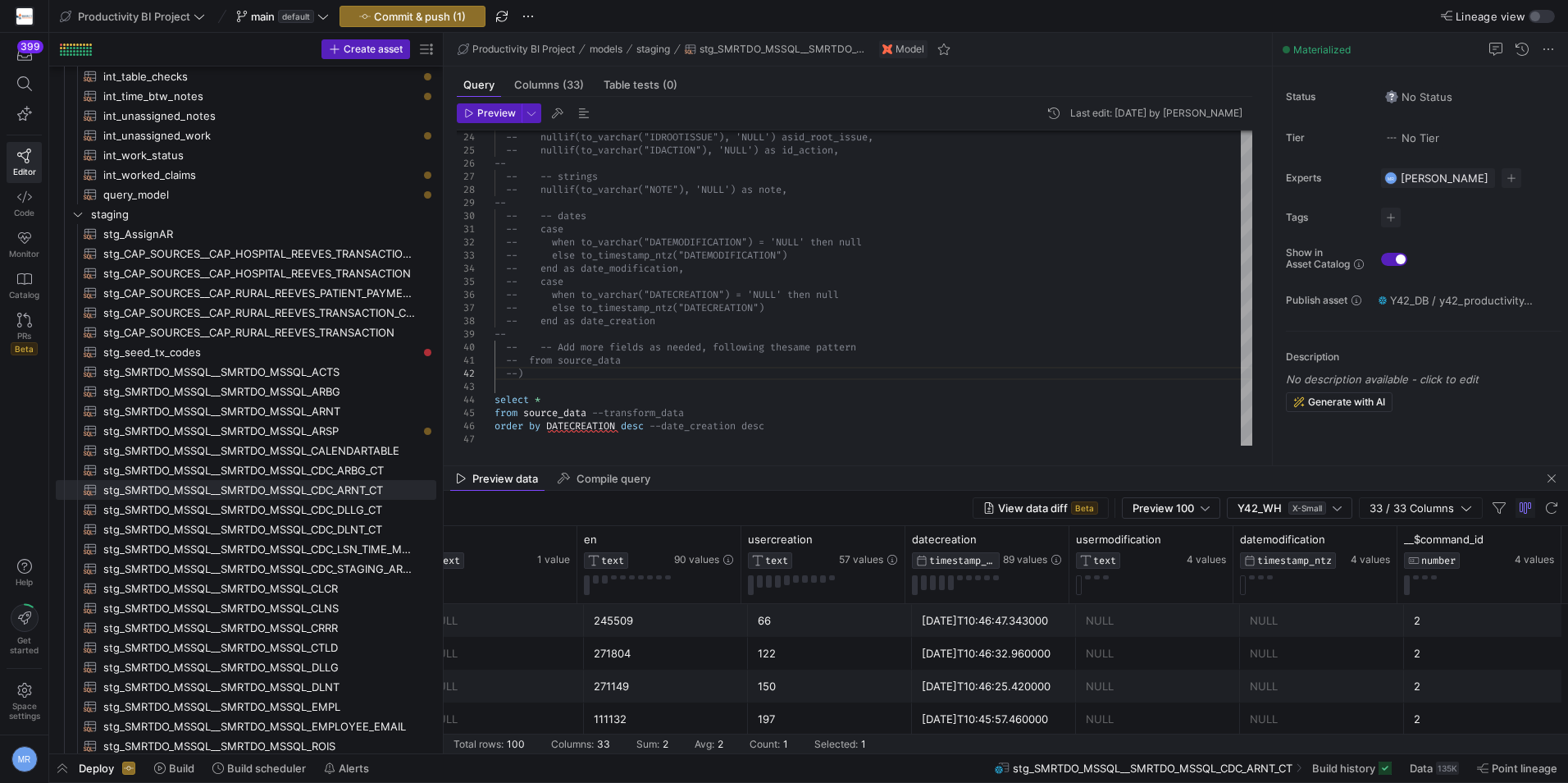
drag, startPoint x: 951, startPoint y: 650, endPoint x: 1511, endPoint y: 635, distance: 560.2
click at [843, 399] on div "-- nullif(to_varchar("IDROOTISSUE"), 'NULL') as id_root_issue, -- nullif(to_var…" at bounding box center [873, 130] width 758 height 631
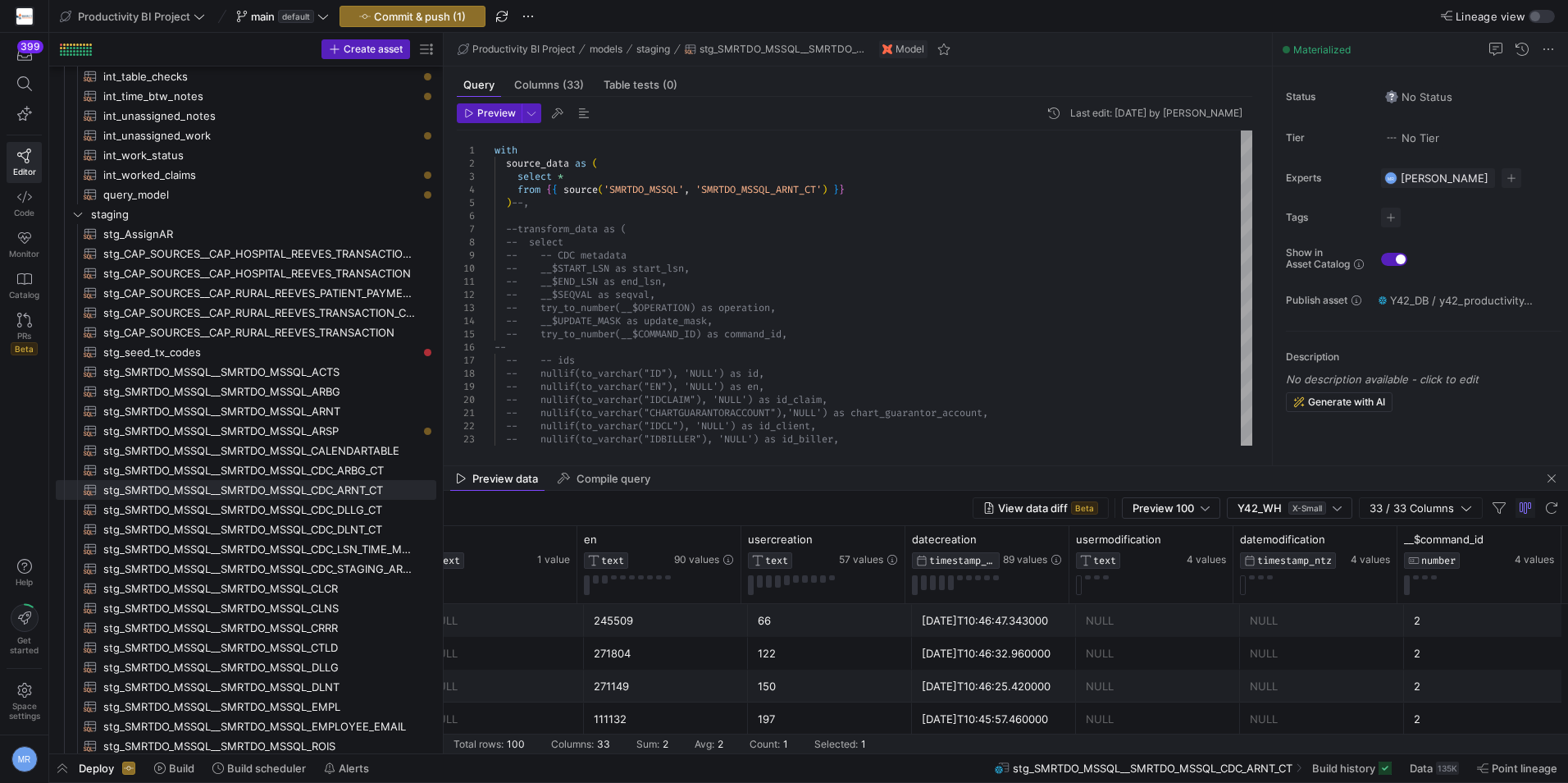
click at [1006, 625] on div "2025-08-19T10:46:47.343000" at bounding box center [994, 621] width 144 height 32
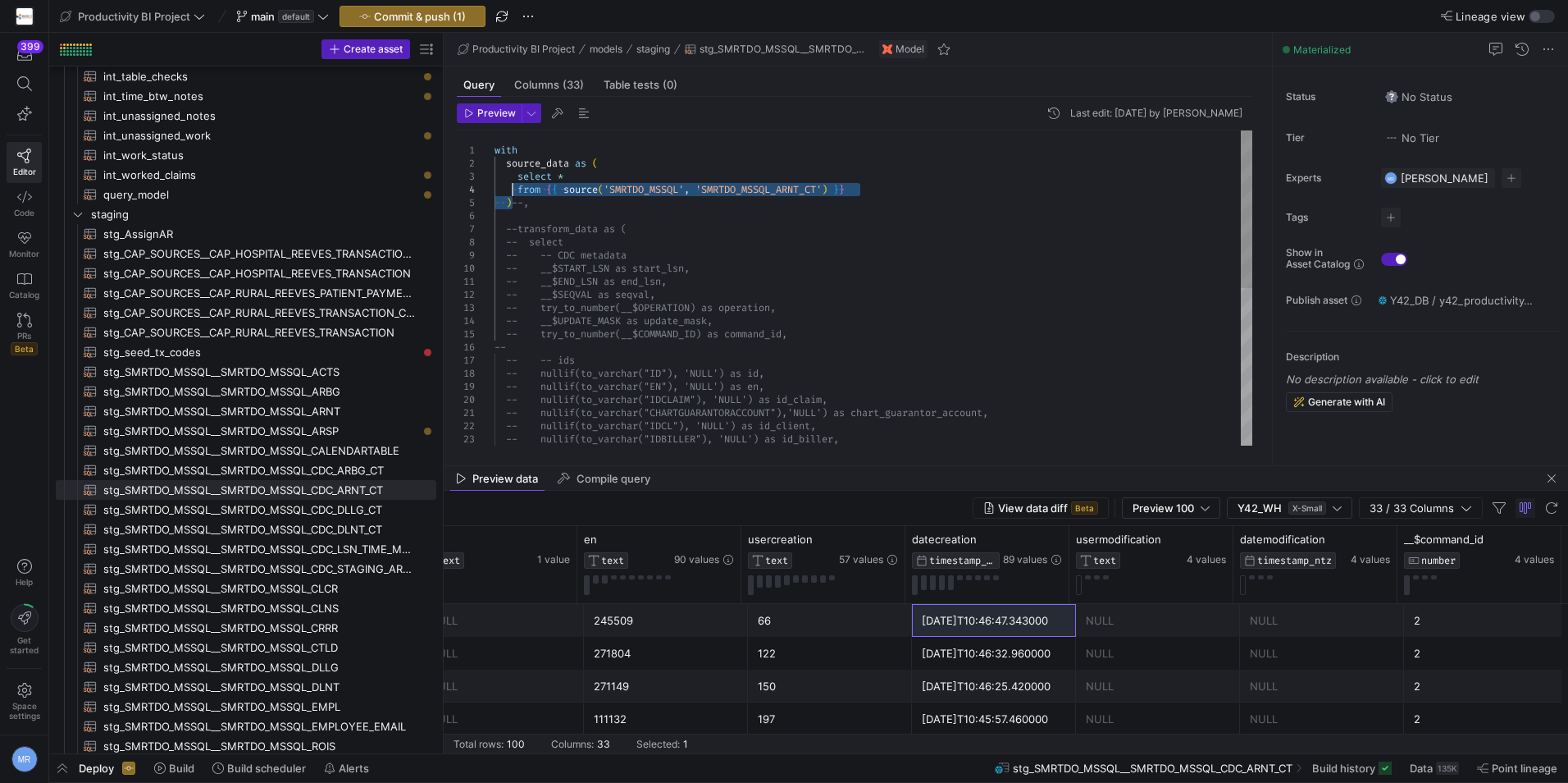
scroll to position [65, 46]
drag, startPoint x: 511, startPoint y: 198, endPoint x: 500, endPoint y: 151, distance: 48.3
click at [500, 151] on div "-- nullif(to_varchar("IDCLAIM"), 'NULL') as id_ claim, -- nullif(to_varchar("CH…" at bounding box center [873, 445] width 758 height 631
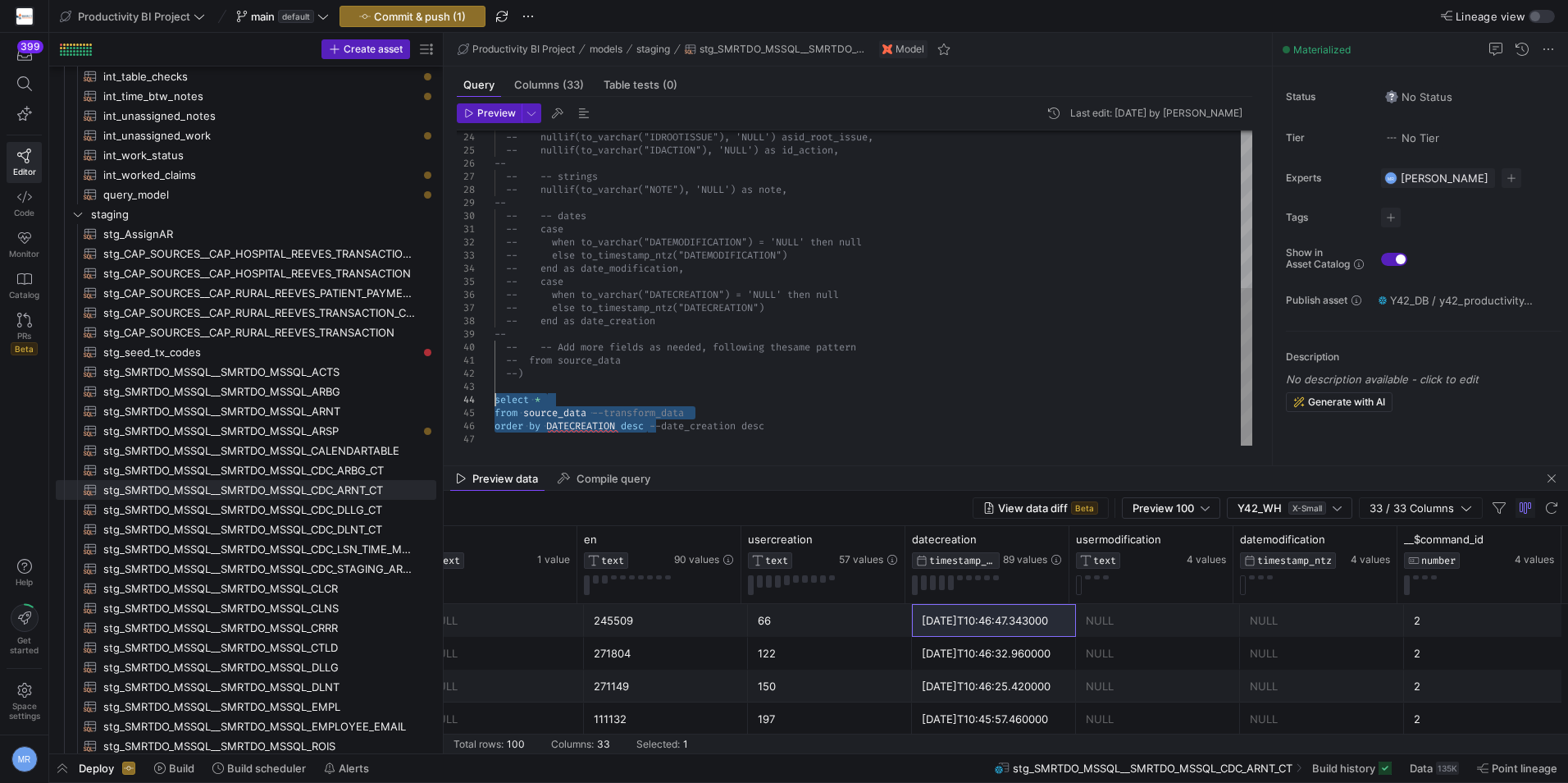
drag, startPoint x: 648, startPoint y: 424, endPoint x: 469, endPoint y: 401, distance: 180.5
click at [495, 401] on div "-- nullif(to_varchar("IDROOTISSUE"), 'NULL') as id_root_issue, -- nullif(to_var…" at bounding box center [873, 130] width 758 height 631
click at [830, 344] on div "-- nullif(to_varchar("IDROOTISSUE"), 'NULL') as id_root_issue, -- nullif(to_var…" at bounding box center [873, 130] width 758 height 631
click at [741, 394] on div "-- nullif(to_varchar("IDROOTISSUE"), 'NULL') as id_root_issue, -- nullif(to_var…" at bounding box center [873, 130] width 758 height 631
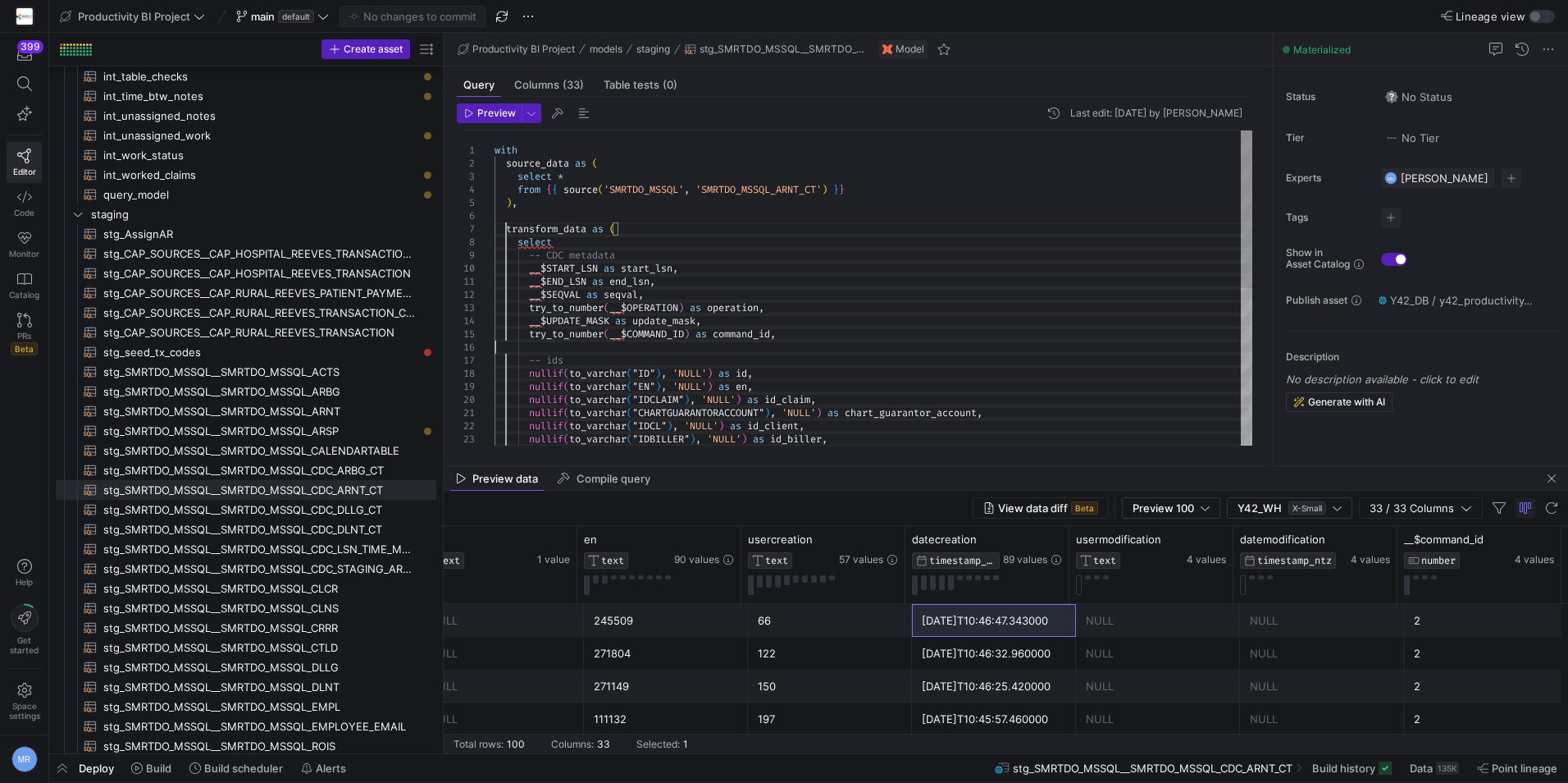
click at [824, 277] on div "nullif ( to_varchar ( "IDCLAIM" ) , 'NULL' ) as id_claim , nullif ( to_varchar …" at bounding box center [873, 445] width 758 height 631
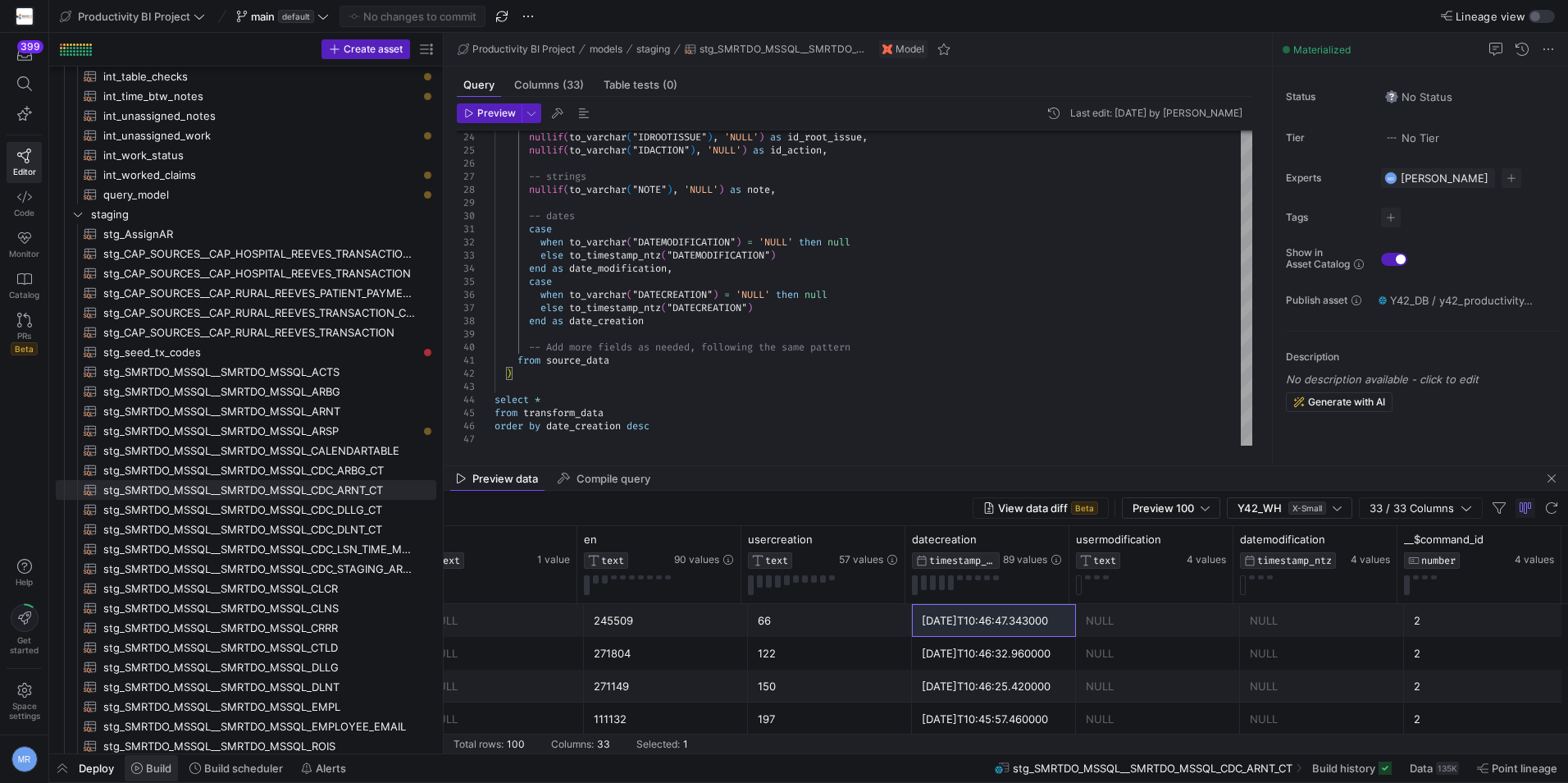
click at [146, 770] on span "Build" at bounding box center [159, 768] width 26 height 13
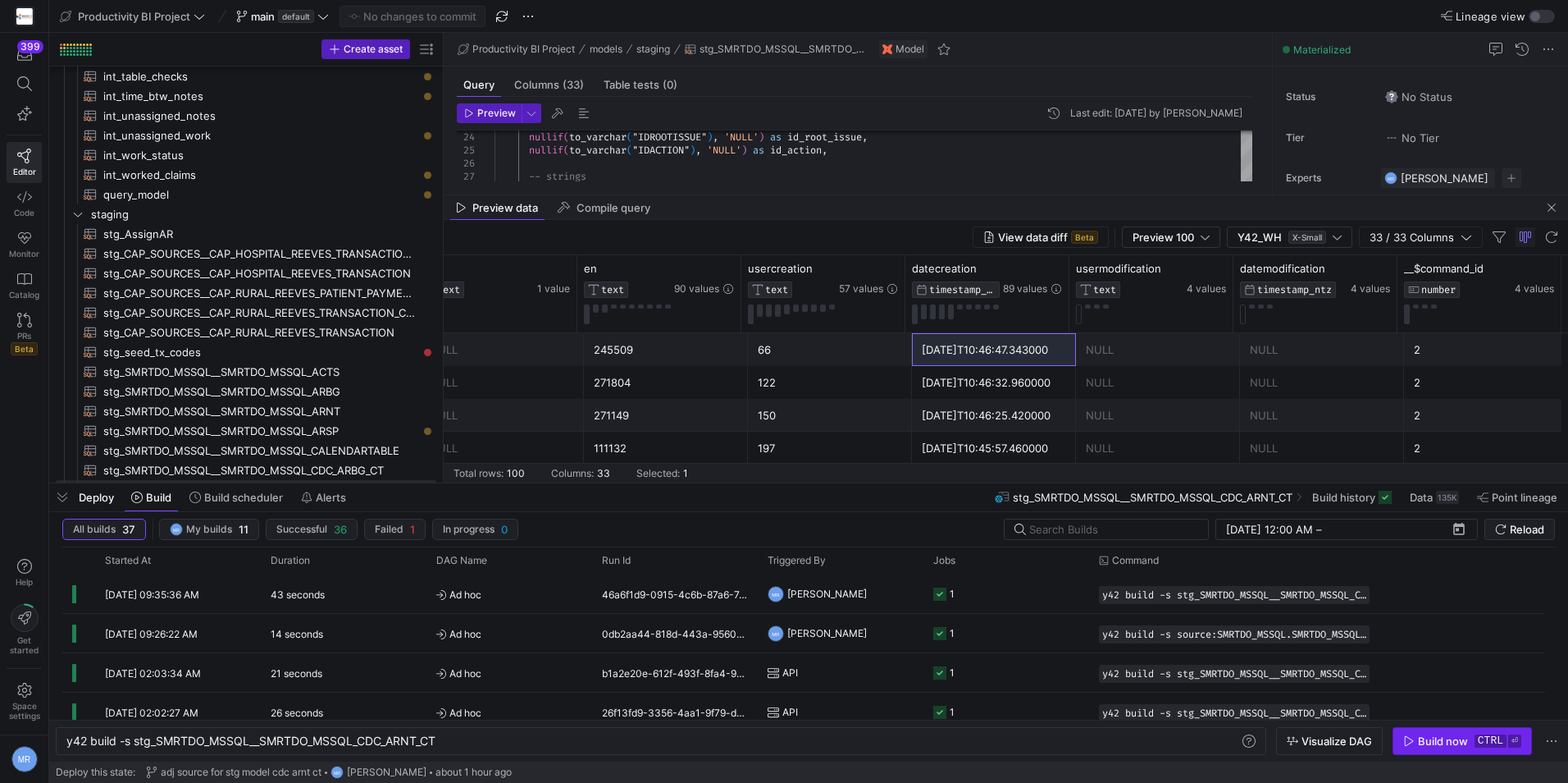
click at [1468, 741] on div "Build now" at bounding box center [1443, 741] width 50 height 13
click at [63, 489] on span "button" at bounding box center [62, 498] width 27 height 28
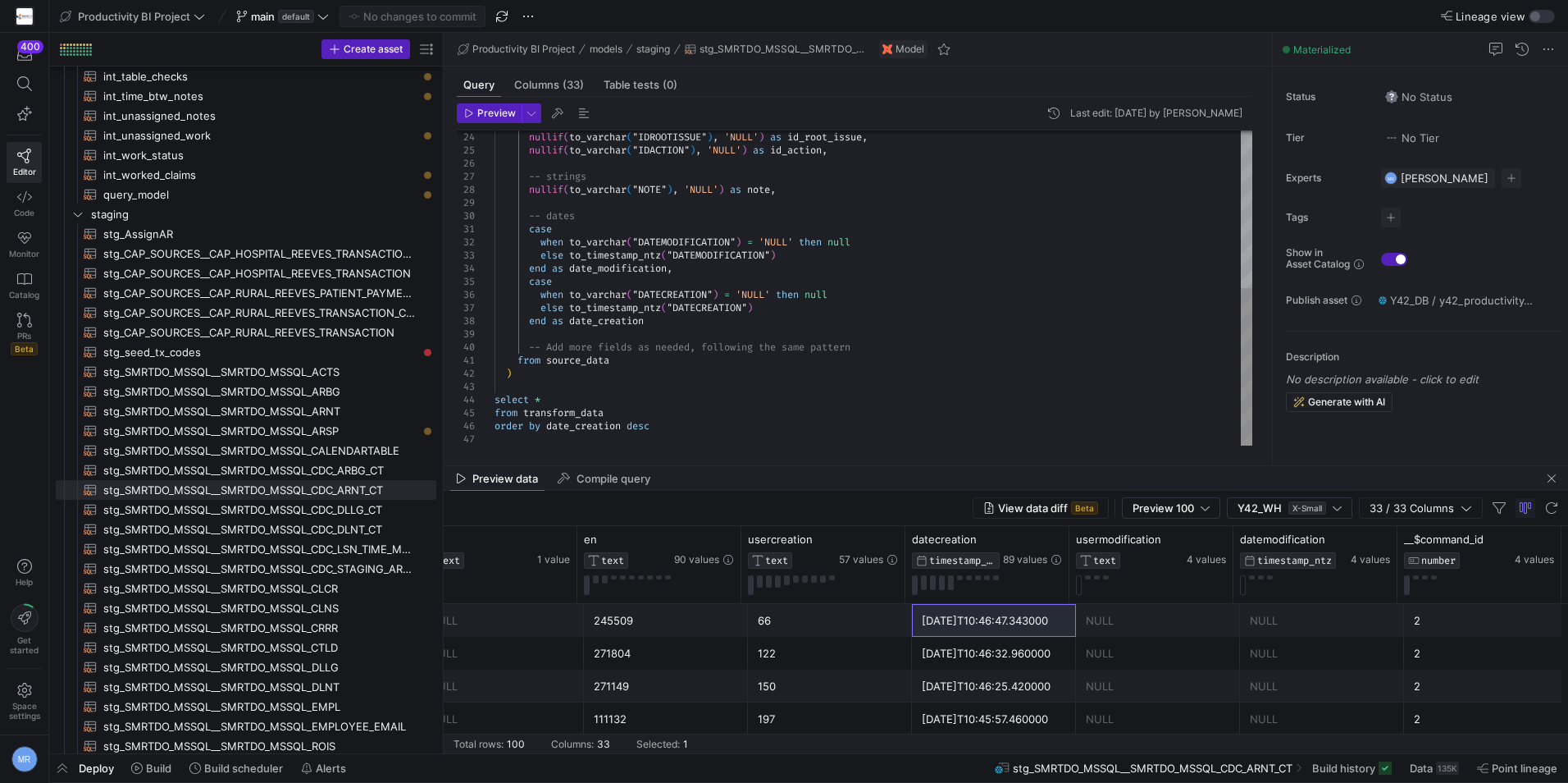
click at [751, 408] on div "nullif ( to_varchar ( "IDROOTISSUE" ) , 'NULL' ) as id_root_issue , nullif ( to…" at bounding box center [873, 130] width 758 height 631
click at [492, 111] on span "Preview" at bounding box center [496, 113] width 39 height 12
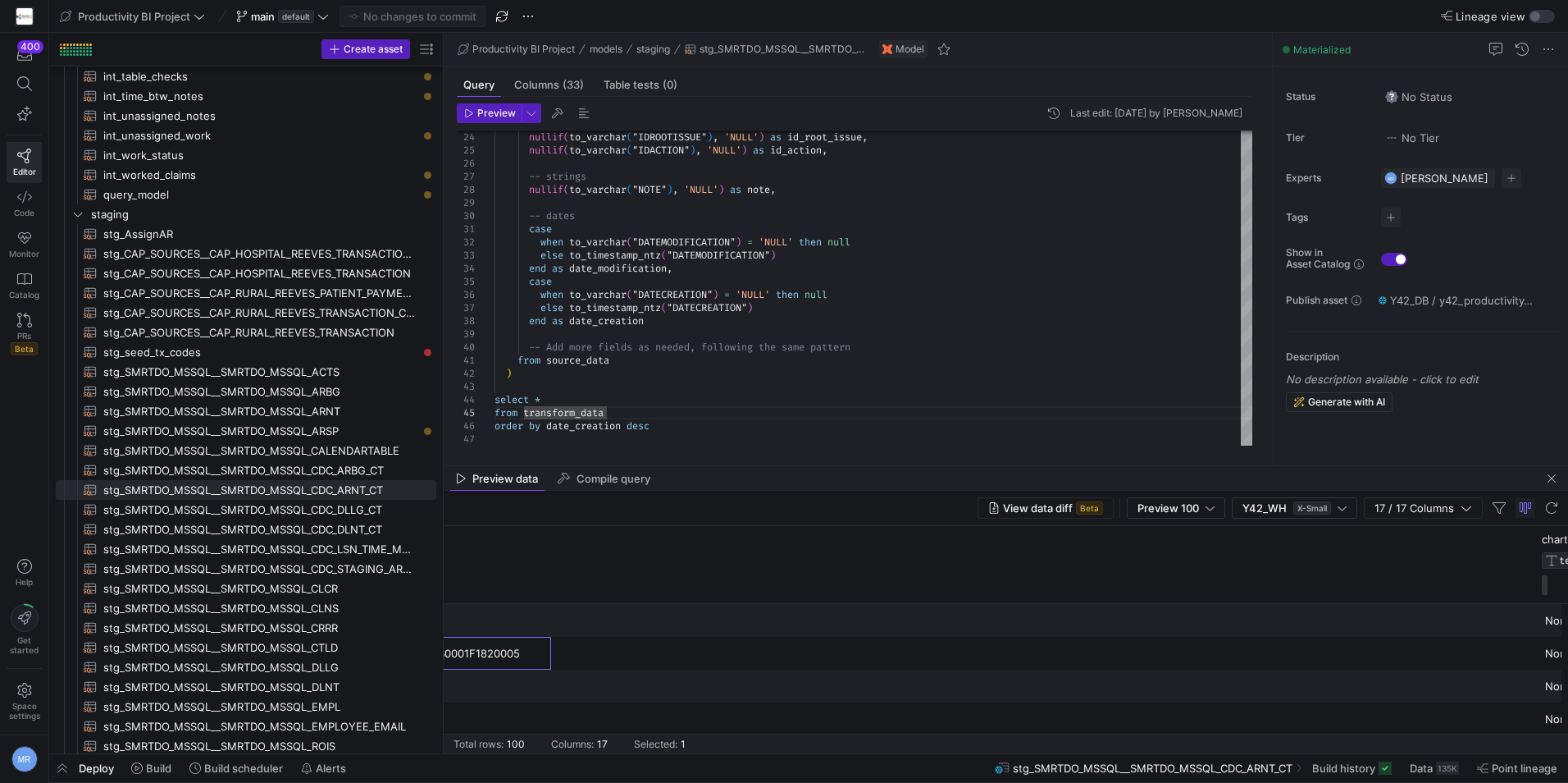
scroll to position [0, 1677]
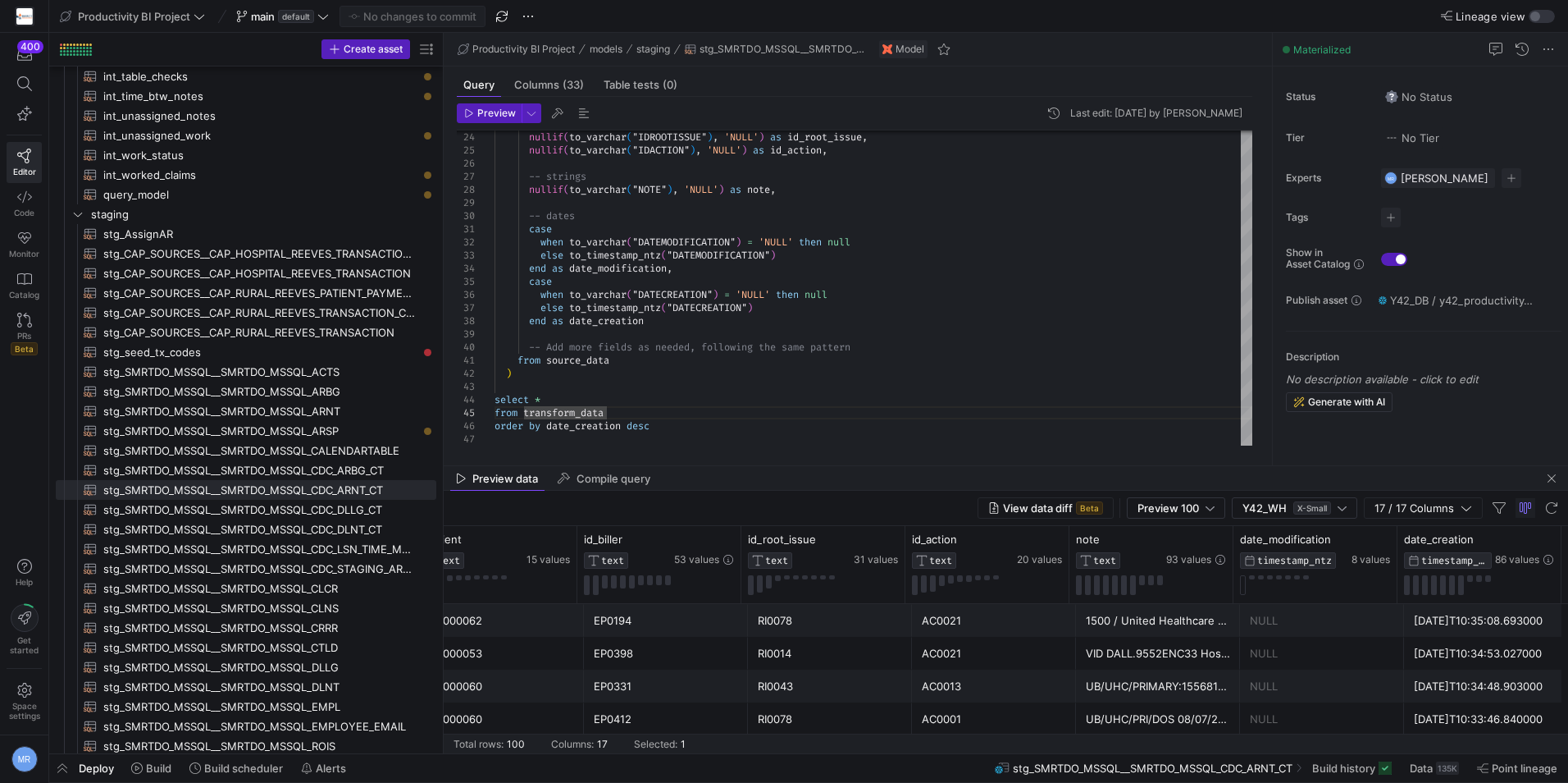
drag, startPoint x: 821, startPoint y: 661, endPoint x: 1491, endPoint y: 665, distance: 670.0
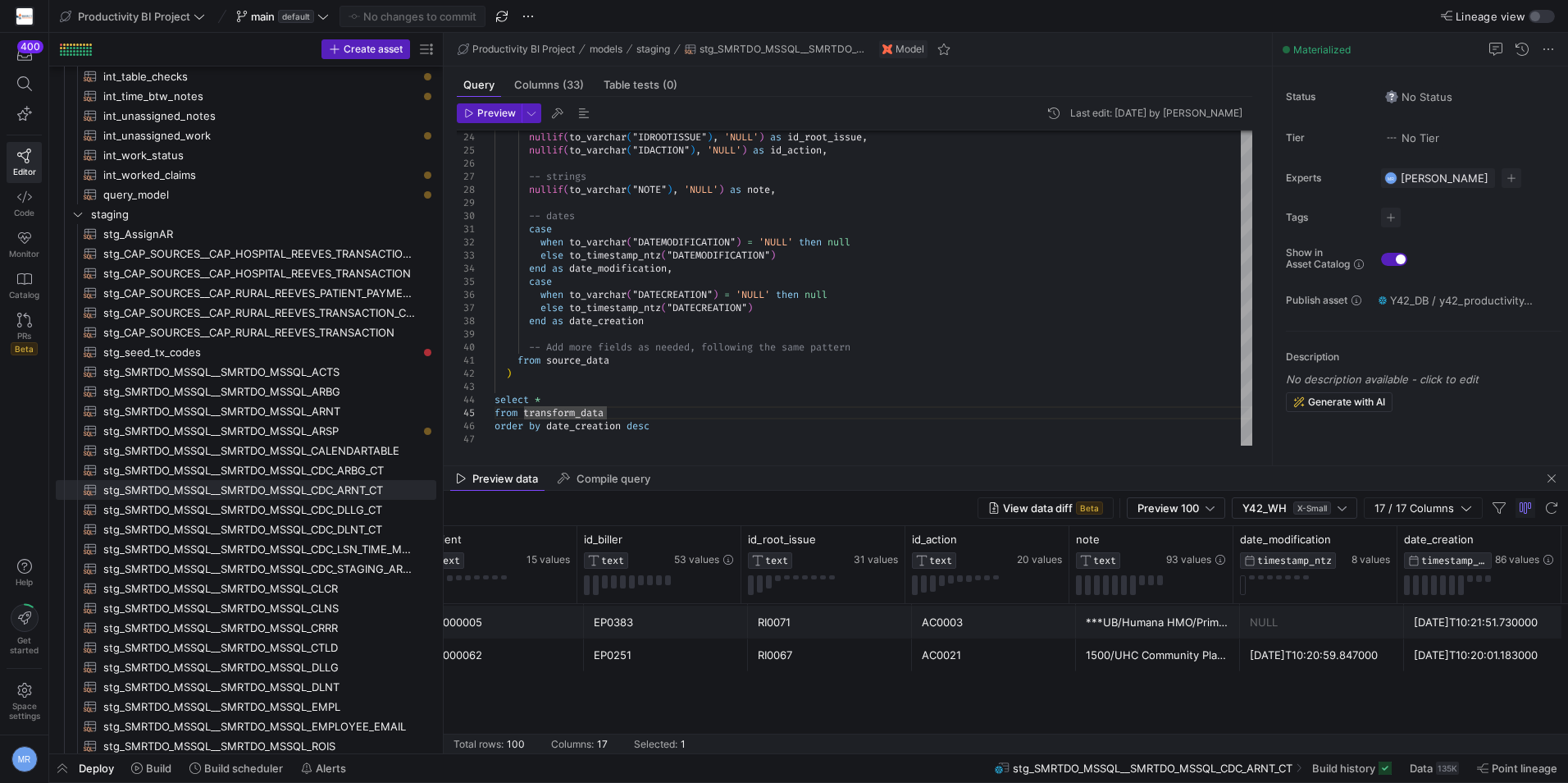
scroll to position [902, 0]
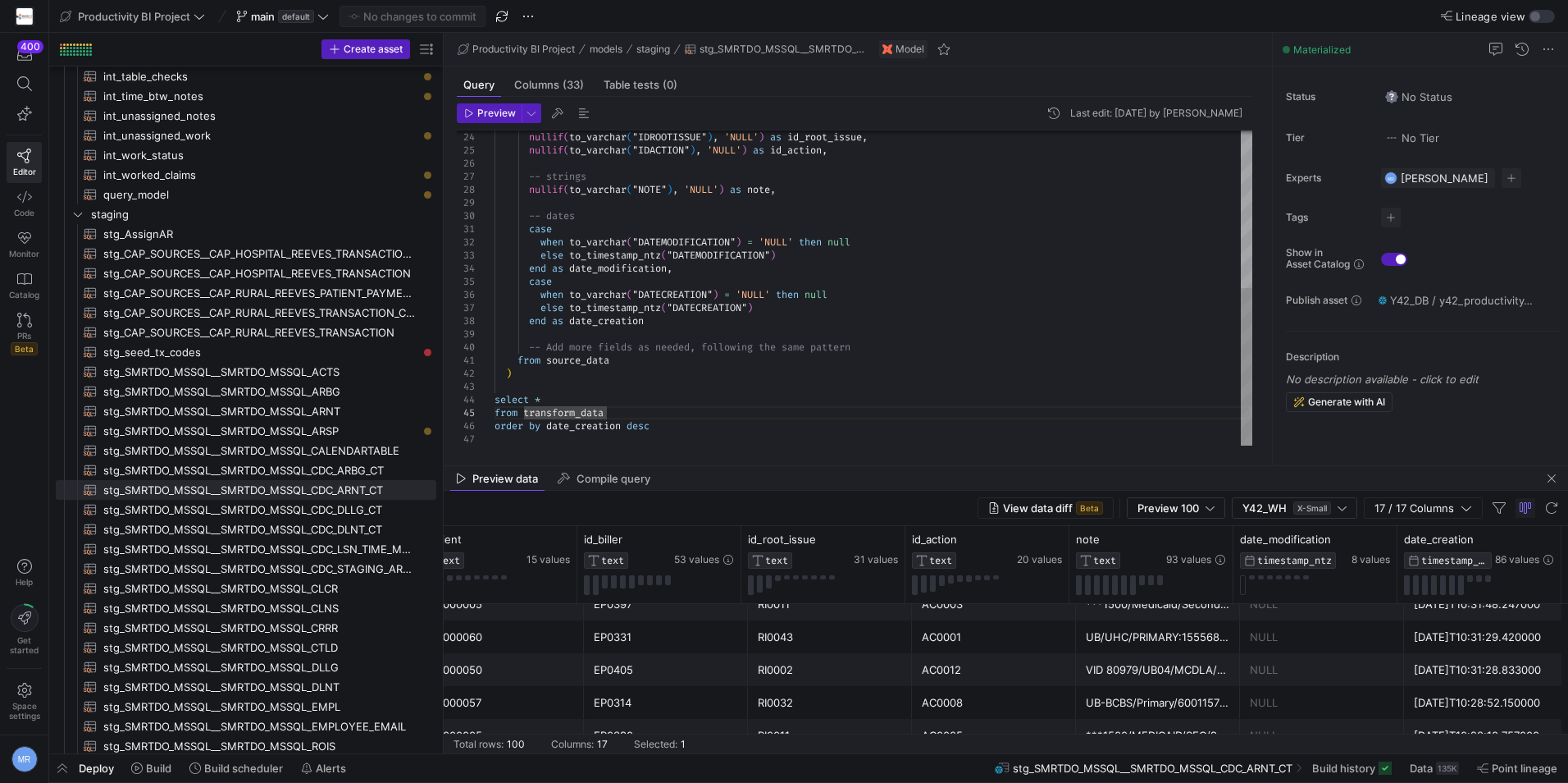
click at [503, 371] on div "nullif ( to_varchar ( "IDROOTISSUE" ) , 'NULL' ) as id_root_issue , nullif ( to…" at bounding box center [873, 130] width 758 height 631
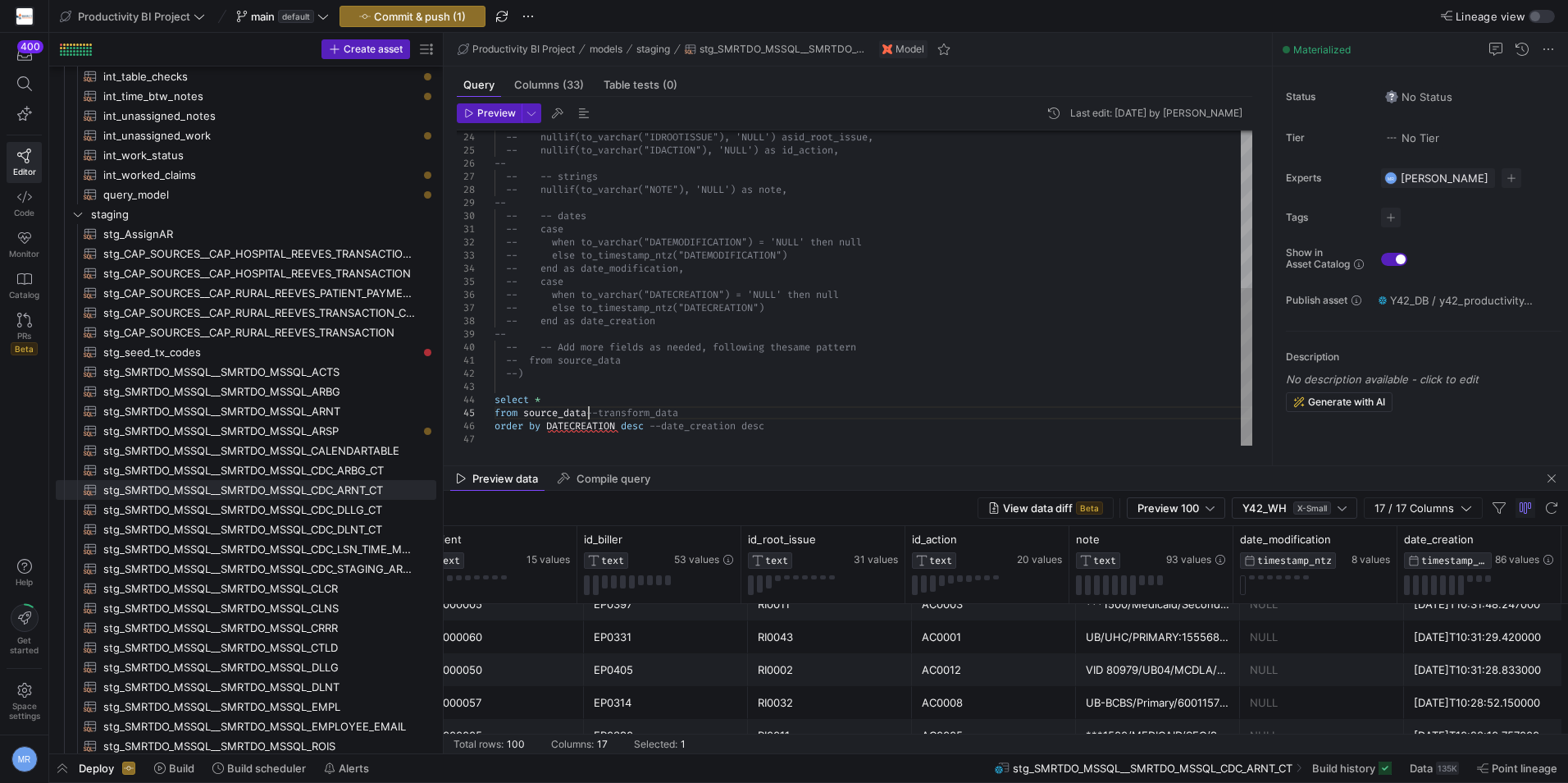
type textarea "-- from source_data --) select * from source_data --transform_data order by DAT…"
click at [478, 113] on span "Preview" at bounding box center [496, 113] width 39 height 12
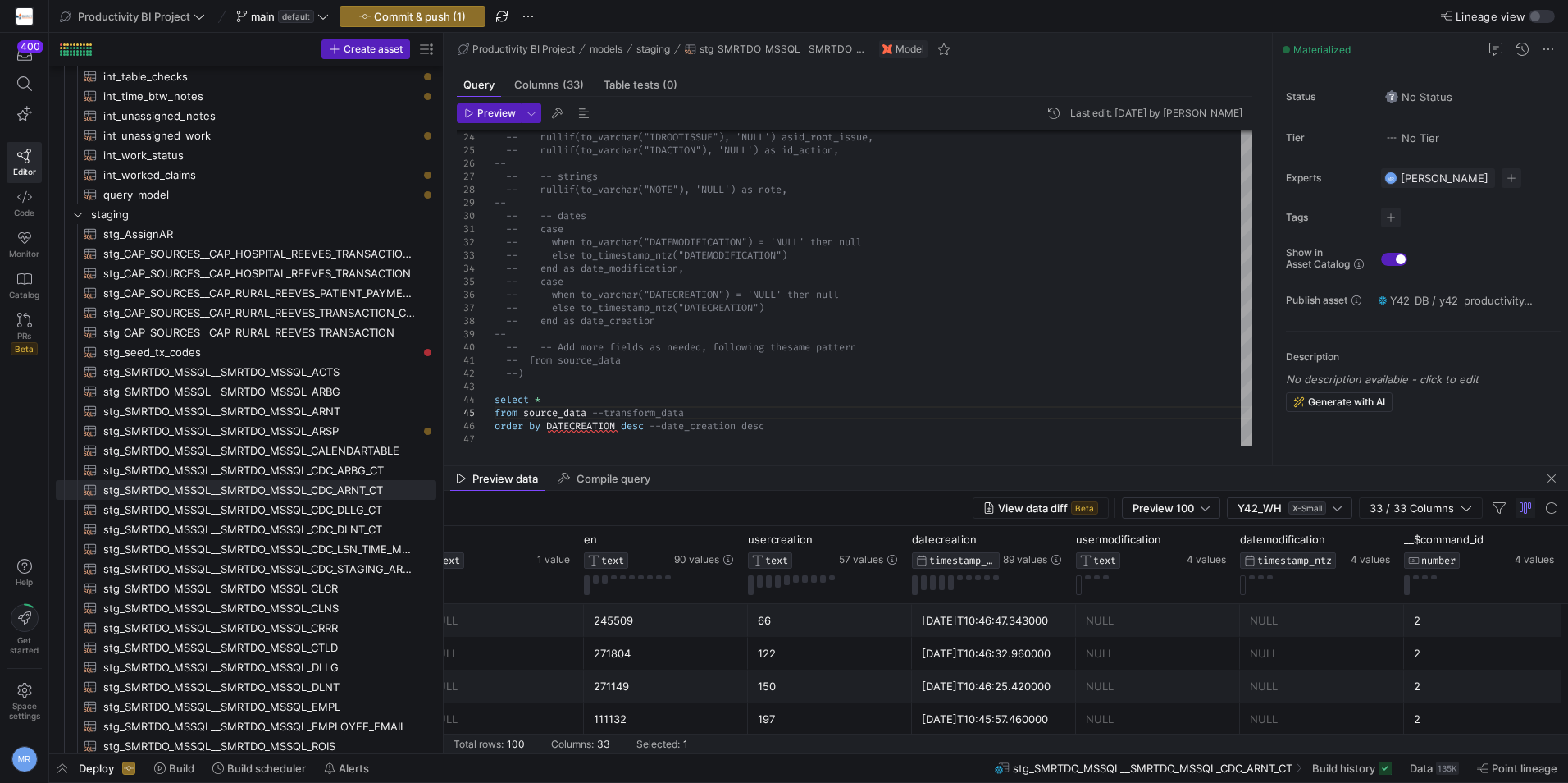
drag, startPoint x: 932, startPoint y: 646, endPoint x: 1357, endPoint y: 643, distance: 425.0
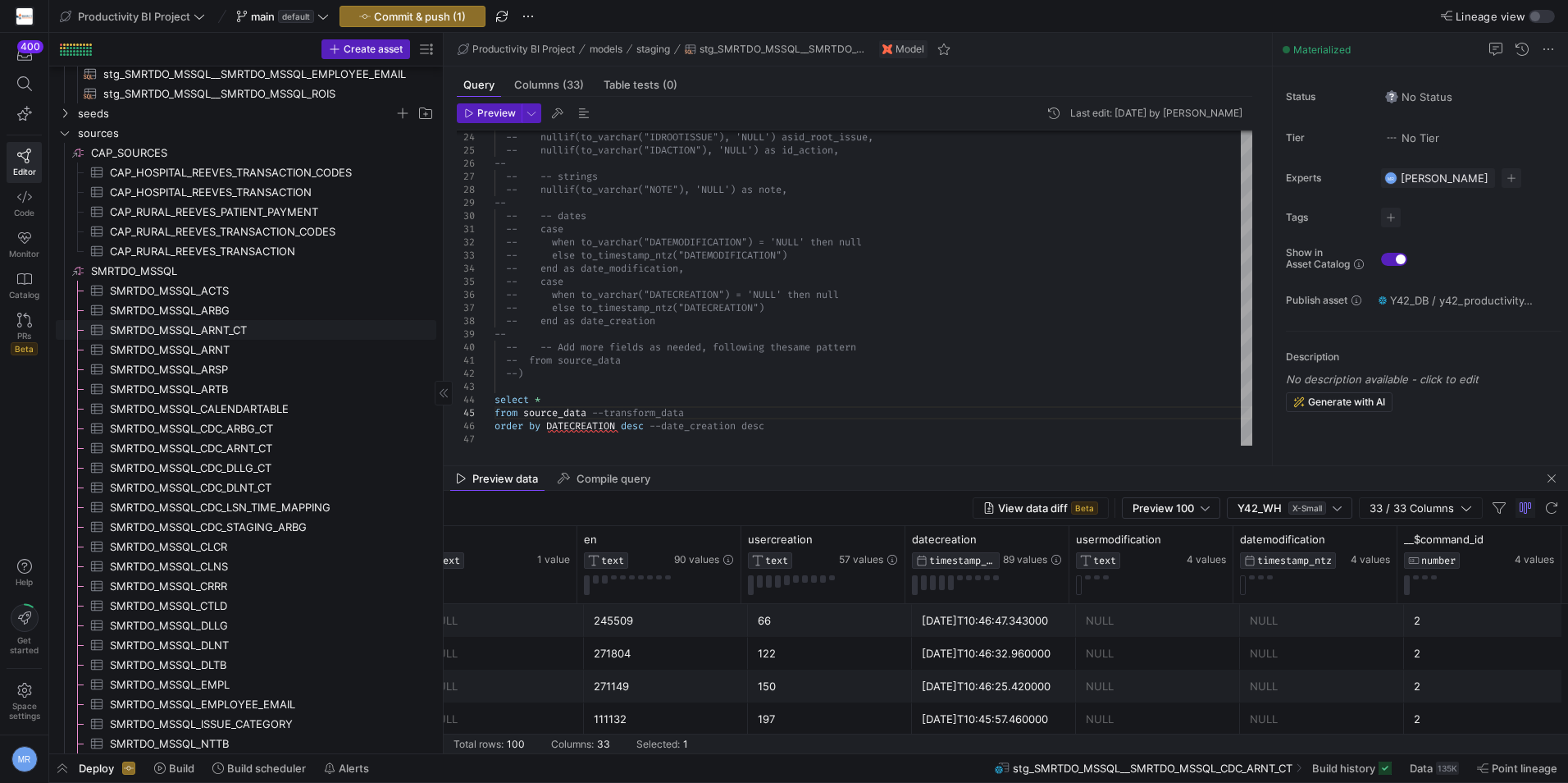
click at [267, 327] on span "SMRTDO_MSSQL_ARNT_CT​​​​​​​​​" at bounding box center [263, 330] width 307 height 19
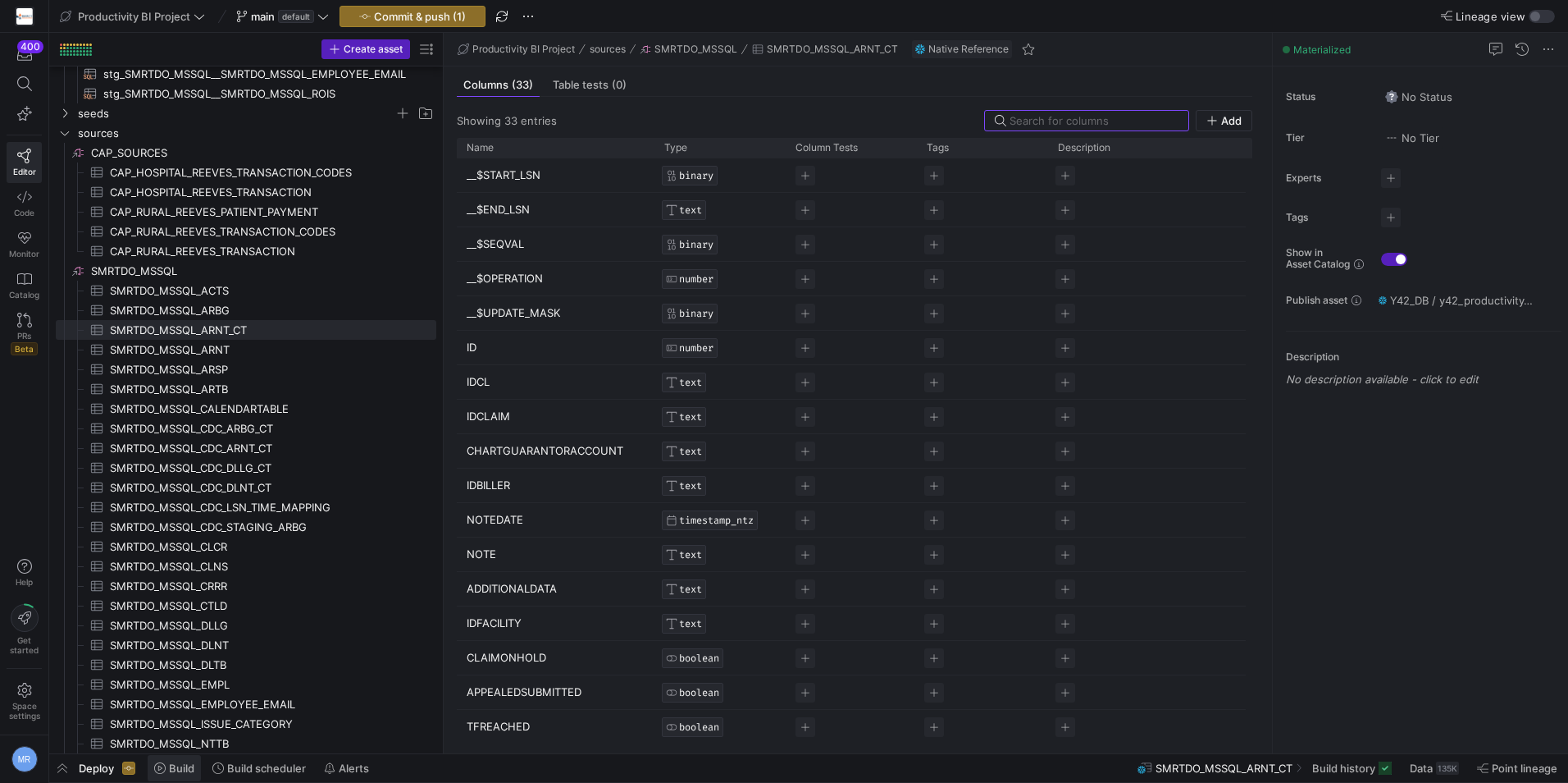
click at [161, 768] on icon at bounding box center [160, 768] width 12 height 12
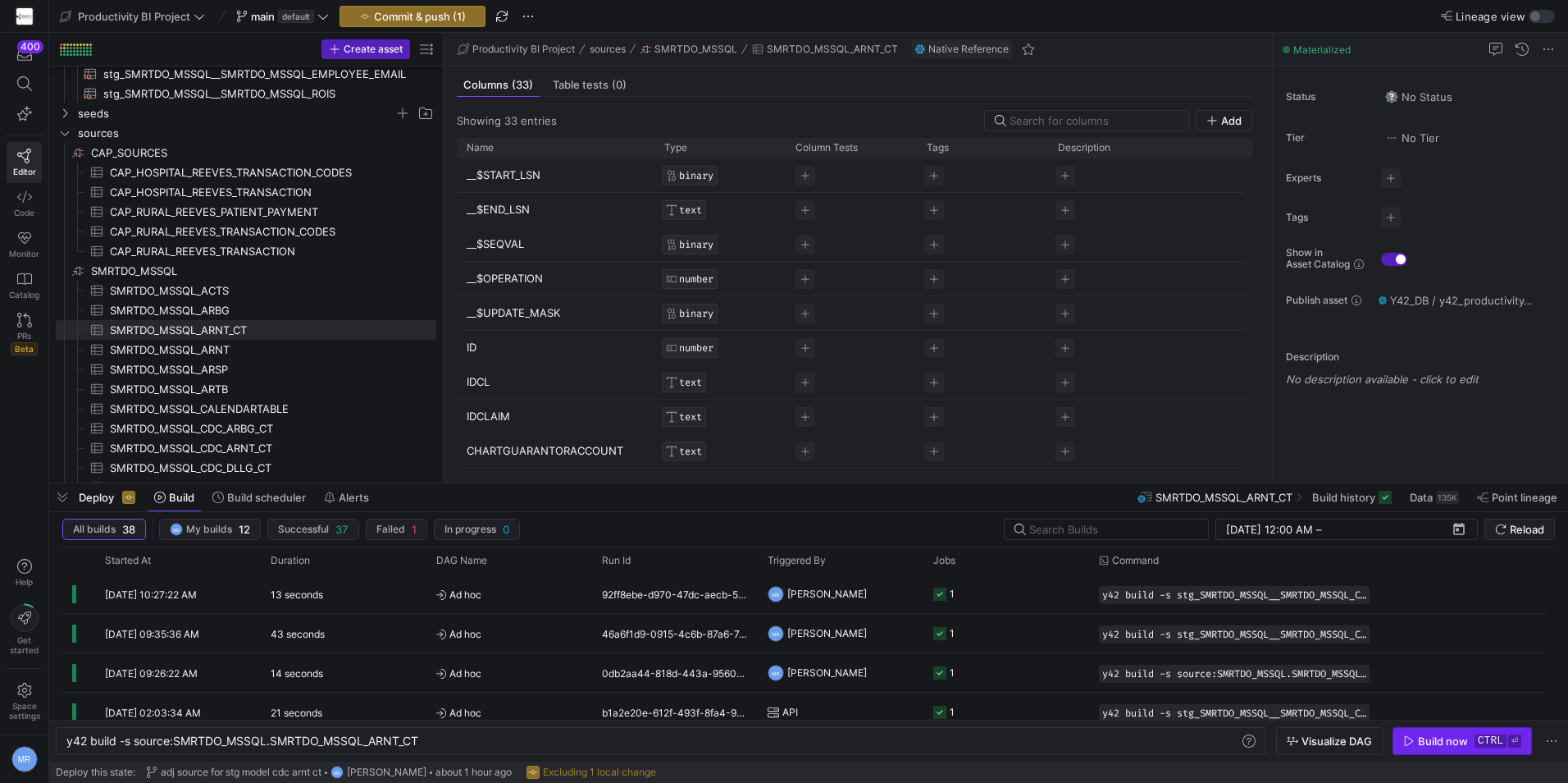
click at [1447, 735] on div "Build now" at bounding box center [1443, 741] width 50 height 13
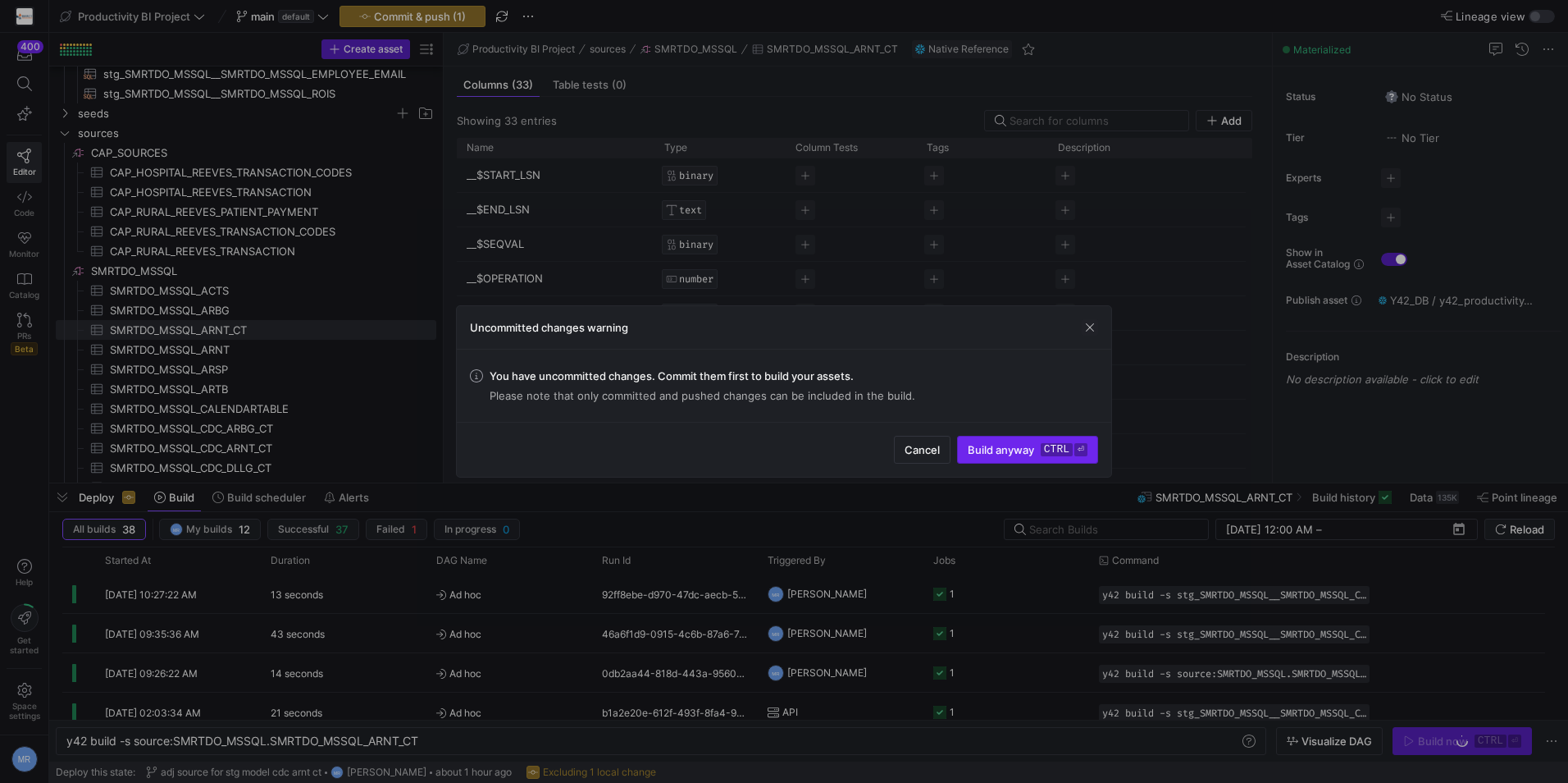
click at [1024, 453] on span "Build anyway ctrl ⏎" at bounding box center [1028, 450] width 120 height 13
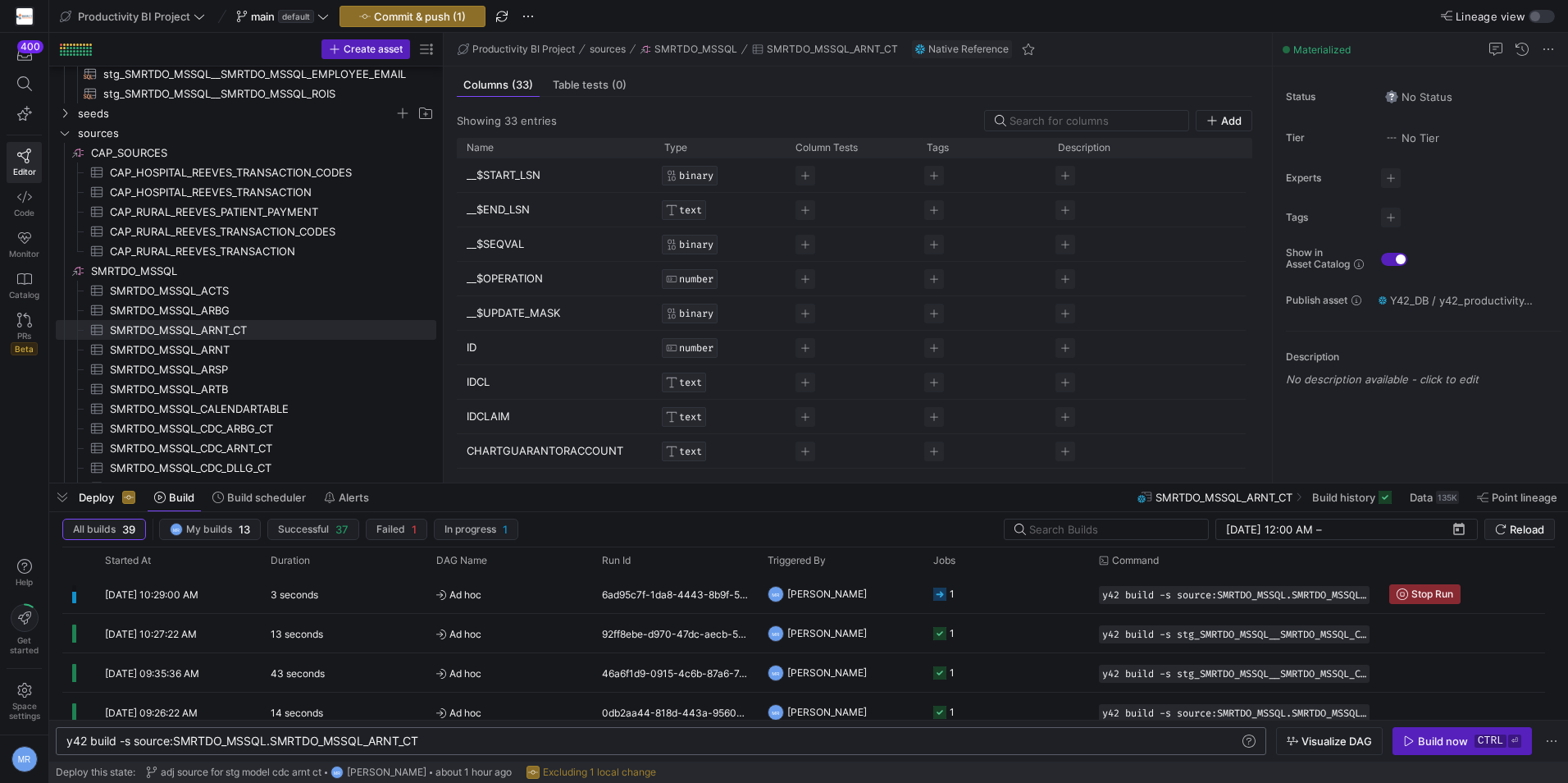
click at [411, 739] on div "y42 build -s source:SMRTDO_MSSQL.SMRTDO_MSSQL_ARNT _CT" at bounding box center [652, 741] width 1173 height 13
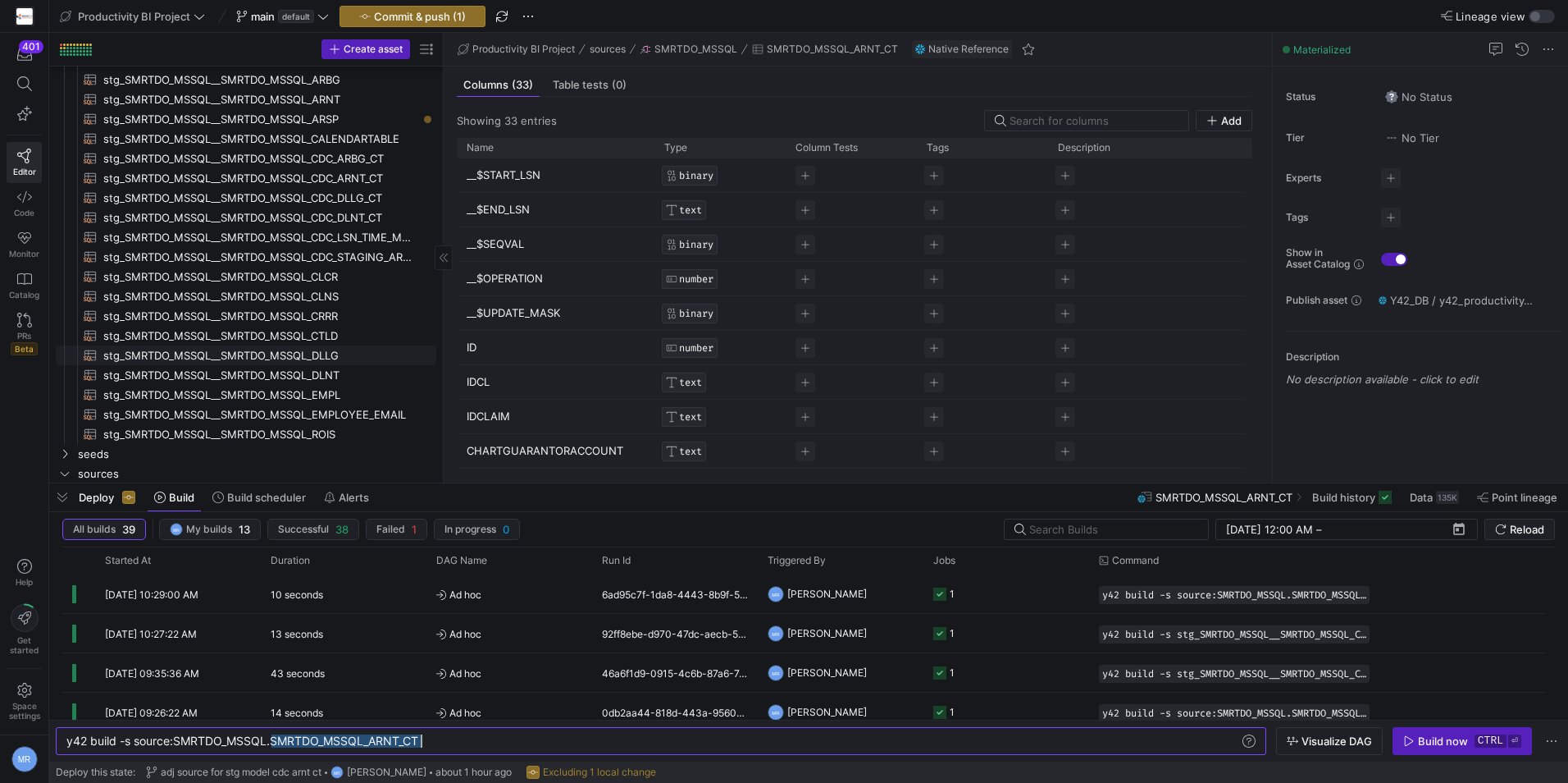
scroll to position [734, 0]
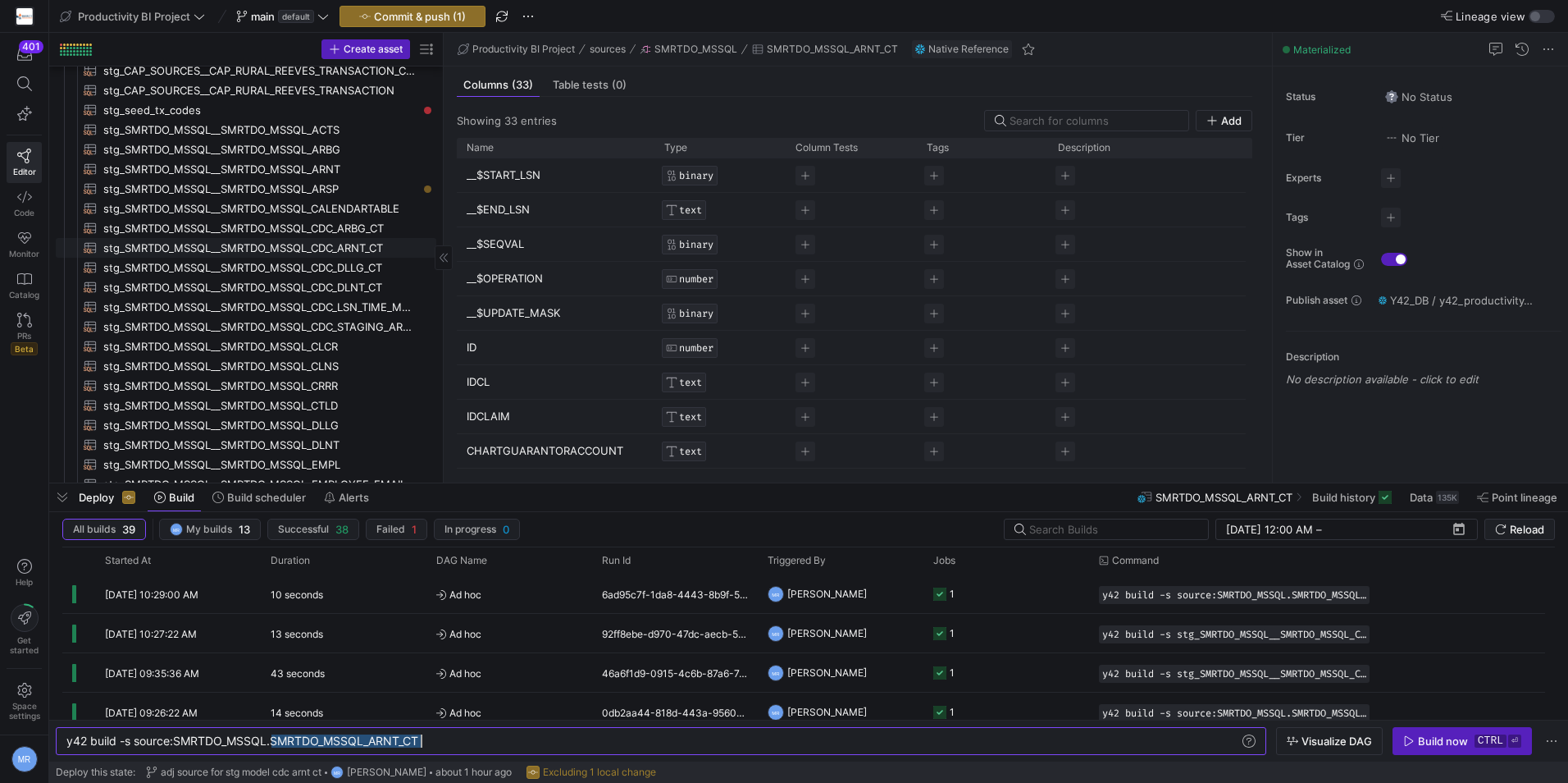
click at [354, 247] on span "stg_SMRTDO_MSSQL__SMRTDO_MSSQL_CDC_ARNT_CT​​​​​​​​​​" at bounding box center [261, 248] width 314 height 19
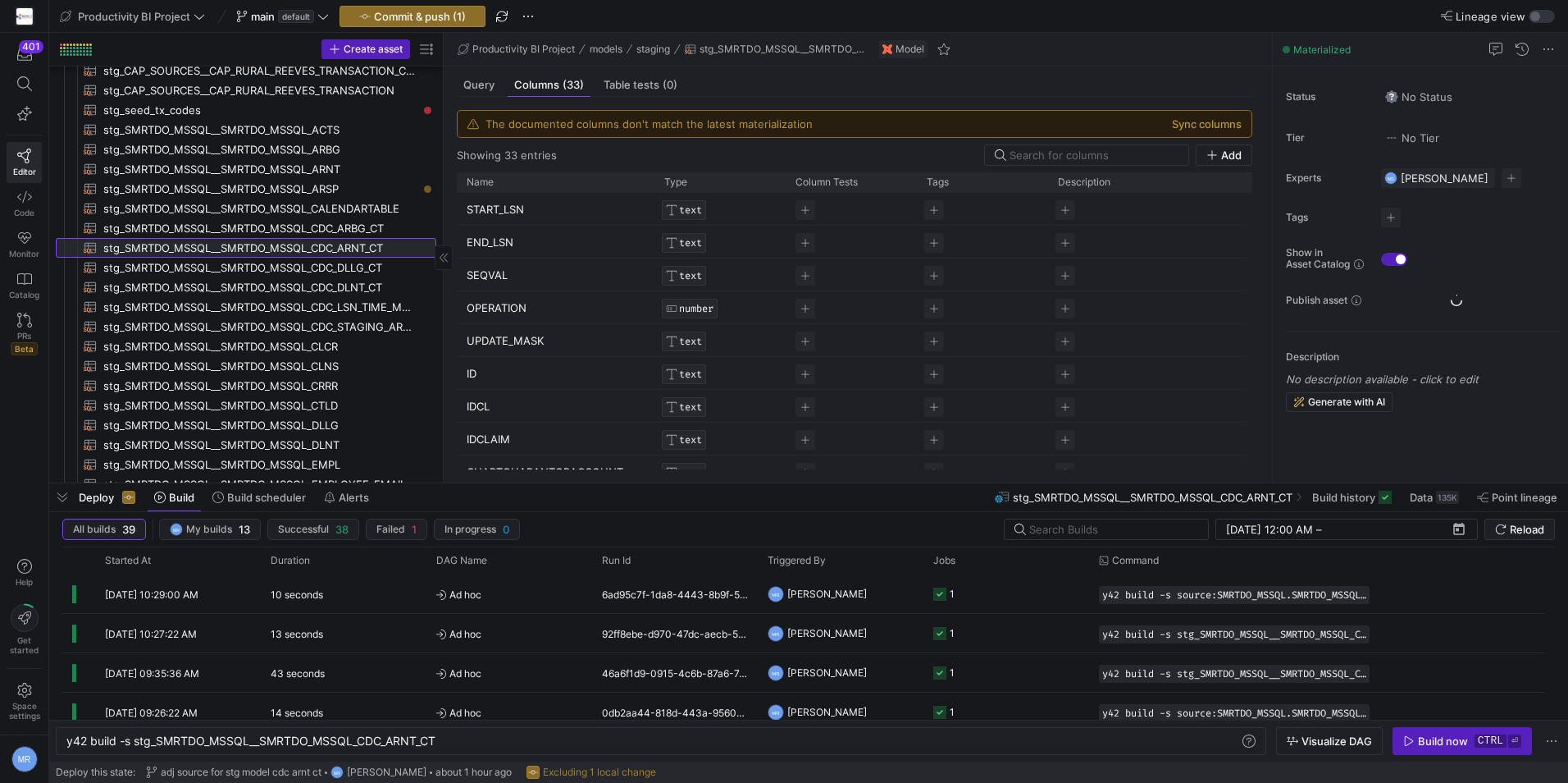
type textarea "y42 build -s stg_SMRTDO_MSSQL__SMRTDO_MSSQL_CDC_ARNT_CT"
click at [481, 88] on span "Query" at bounding box center [479, 85] width 31 height 11
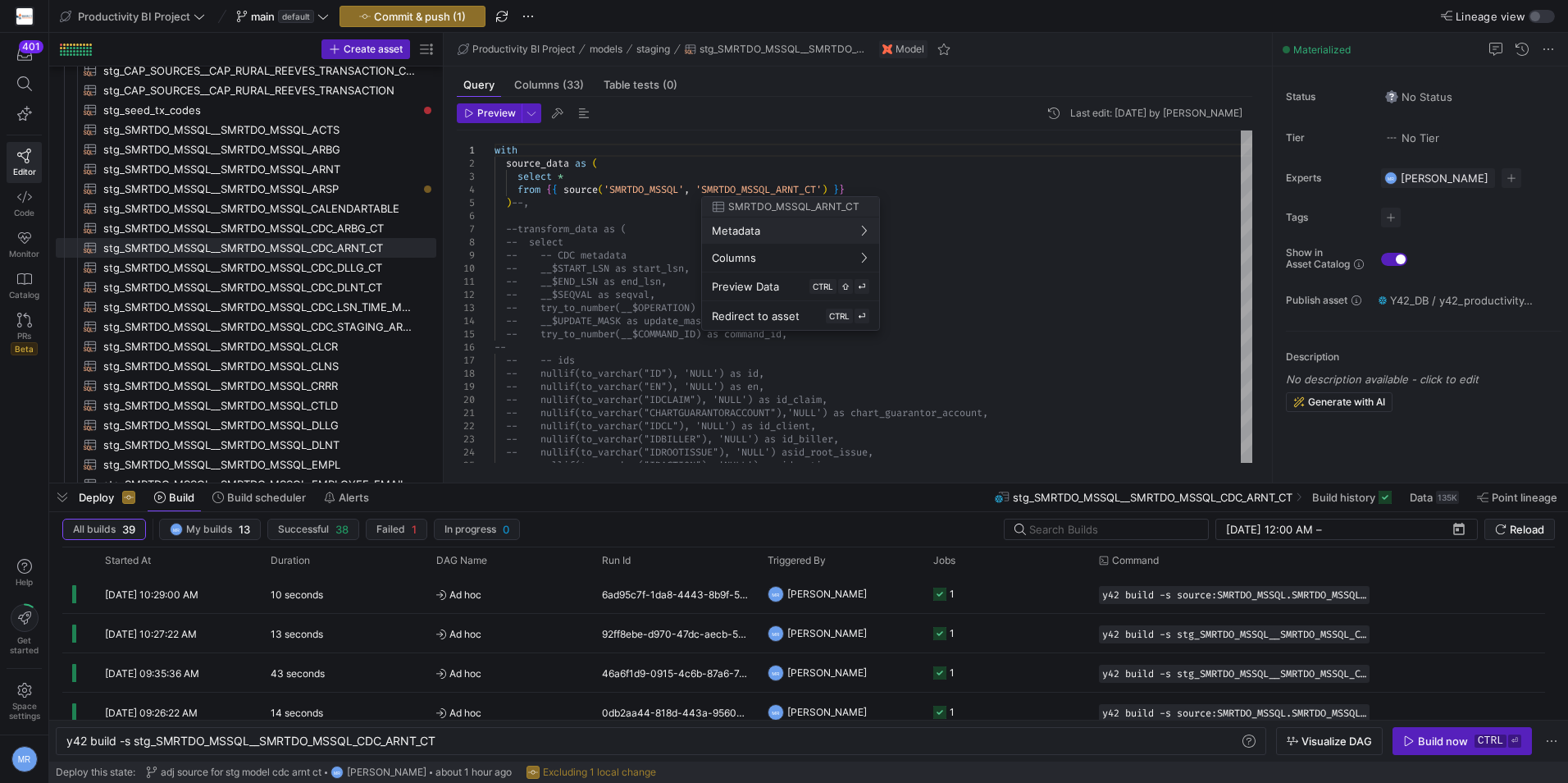
click at [758, 185] on div at bounding box center [784, 391] width 1568 height 783
click at [758, 185] on div "with source_data as ( select * from { { source ( 'SMRTDO_MSSQL' , 'SMRTDO_MSSQL…" at bounding box center [873, 445] width 758 height 631
click at [881, 182] on div at bounding box center [784, 391] width 1568 height 783
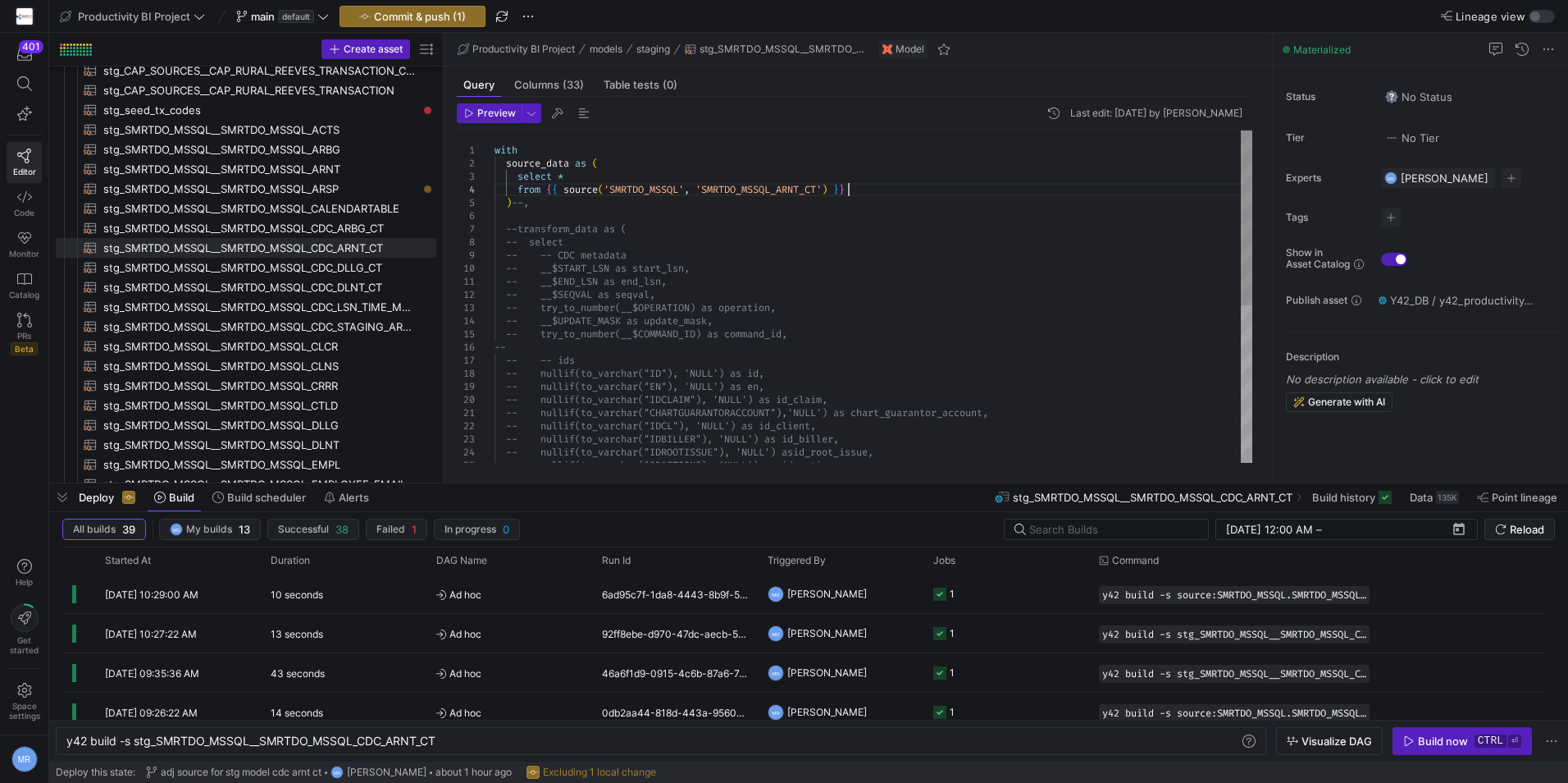
click at [848, 196] on div "with source_data as ( select * from { { source ( 'SMRTDO_MSSQL' , 'SMRTDO_MSSQL…" at bounding box center [873, 445] width 758 height 631
click at [491, 117] on span "Preview" at bounding box center [496, 113] width 39 height 12
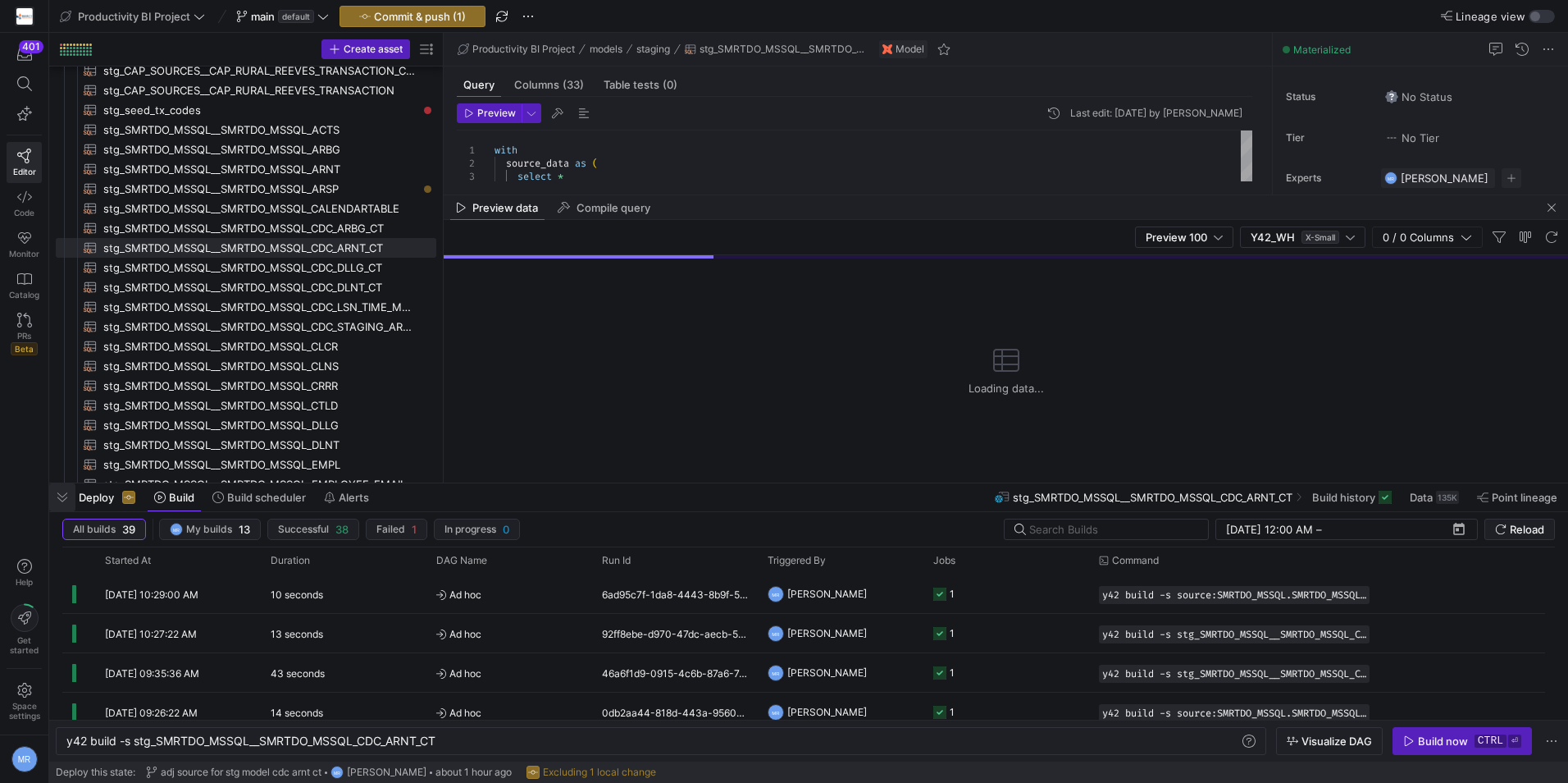
drag, startPoint x: 58, startPoint y: 498, endPoint x: 69, endPoint y: 497, distance: 11.0
click at [58, 498] on span "button" at bounding box center [62, 498] width 27 height 28
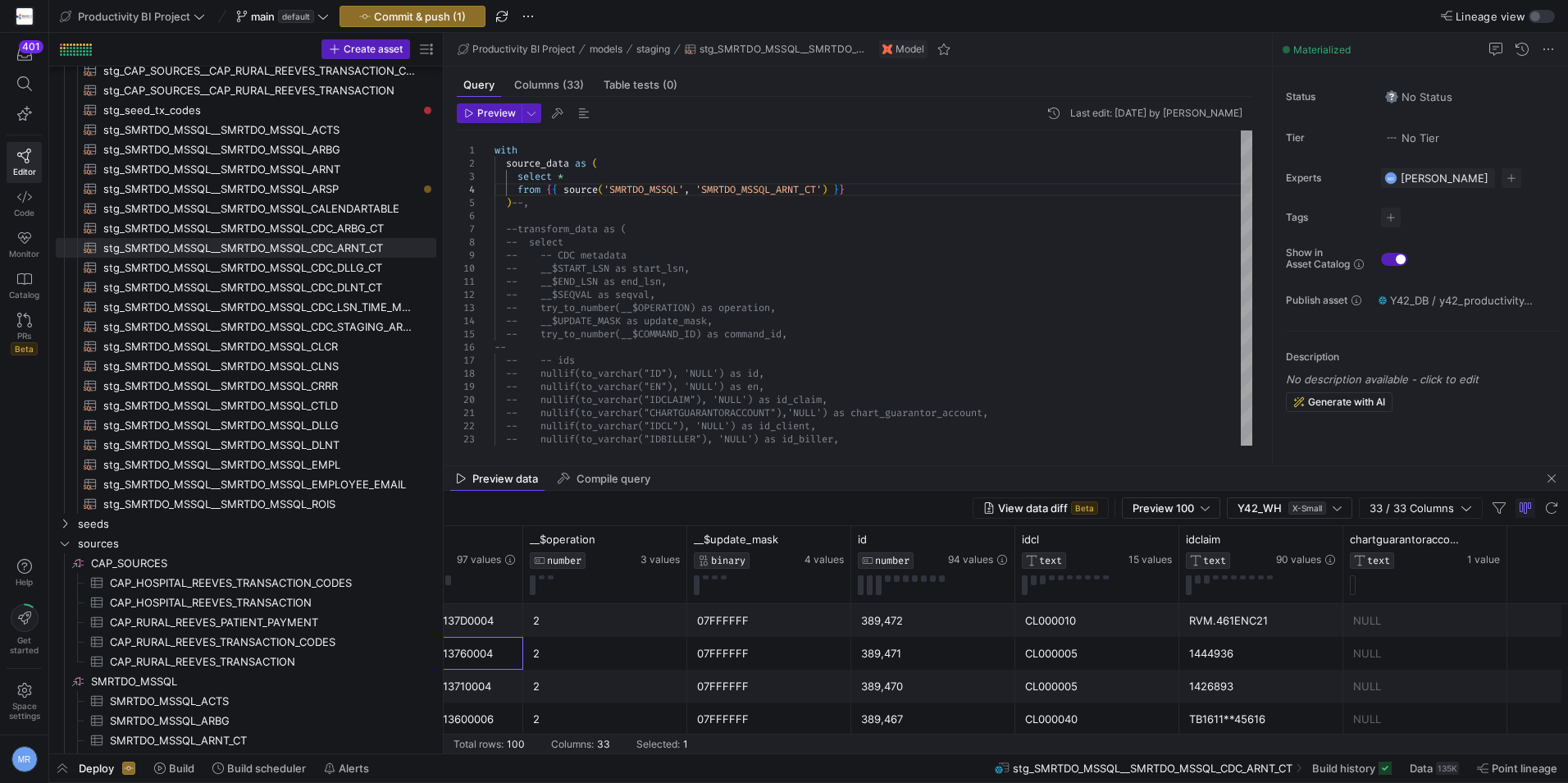
scroll to position [0, 4299]
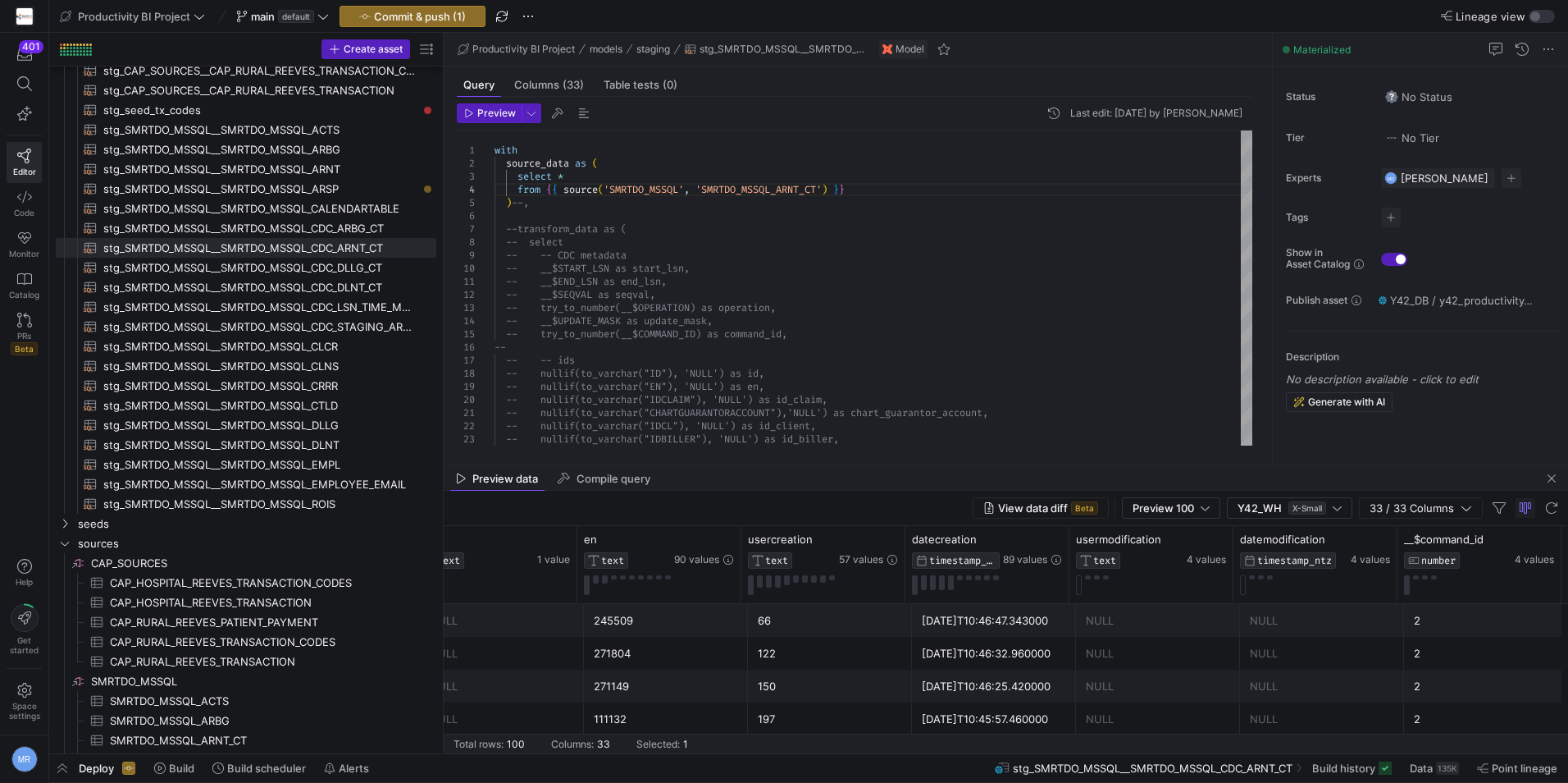
drag, startPoint x: 867, startPoint y: 660, endPoint x: 1781, endPoint y: 628, distance: 914.6
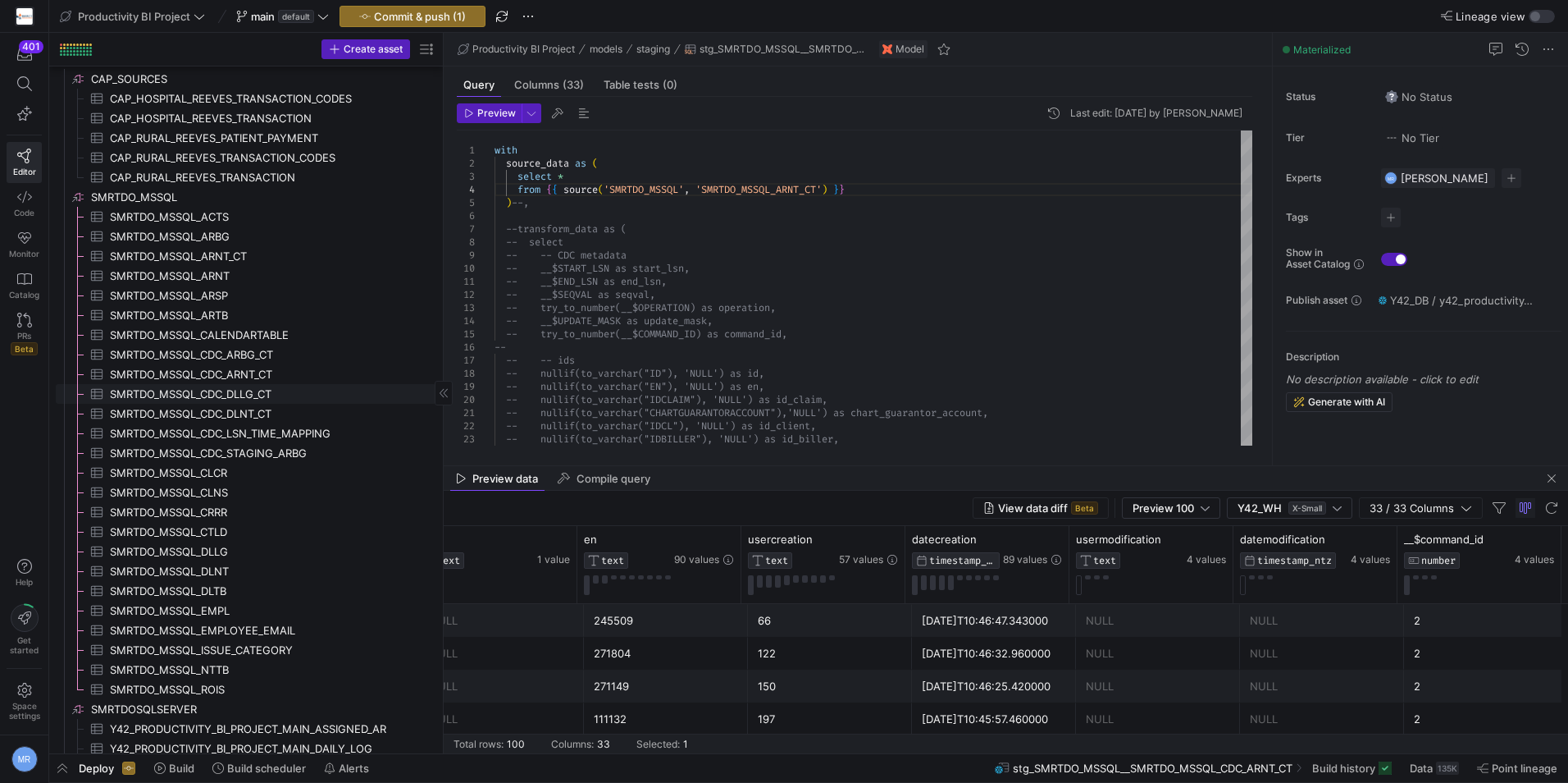
scroll to position [1303, 0]
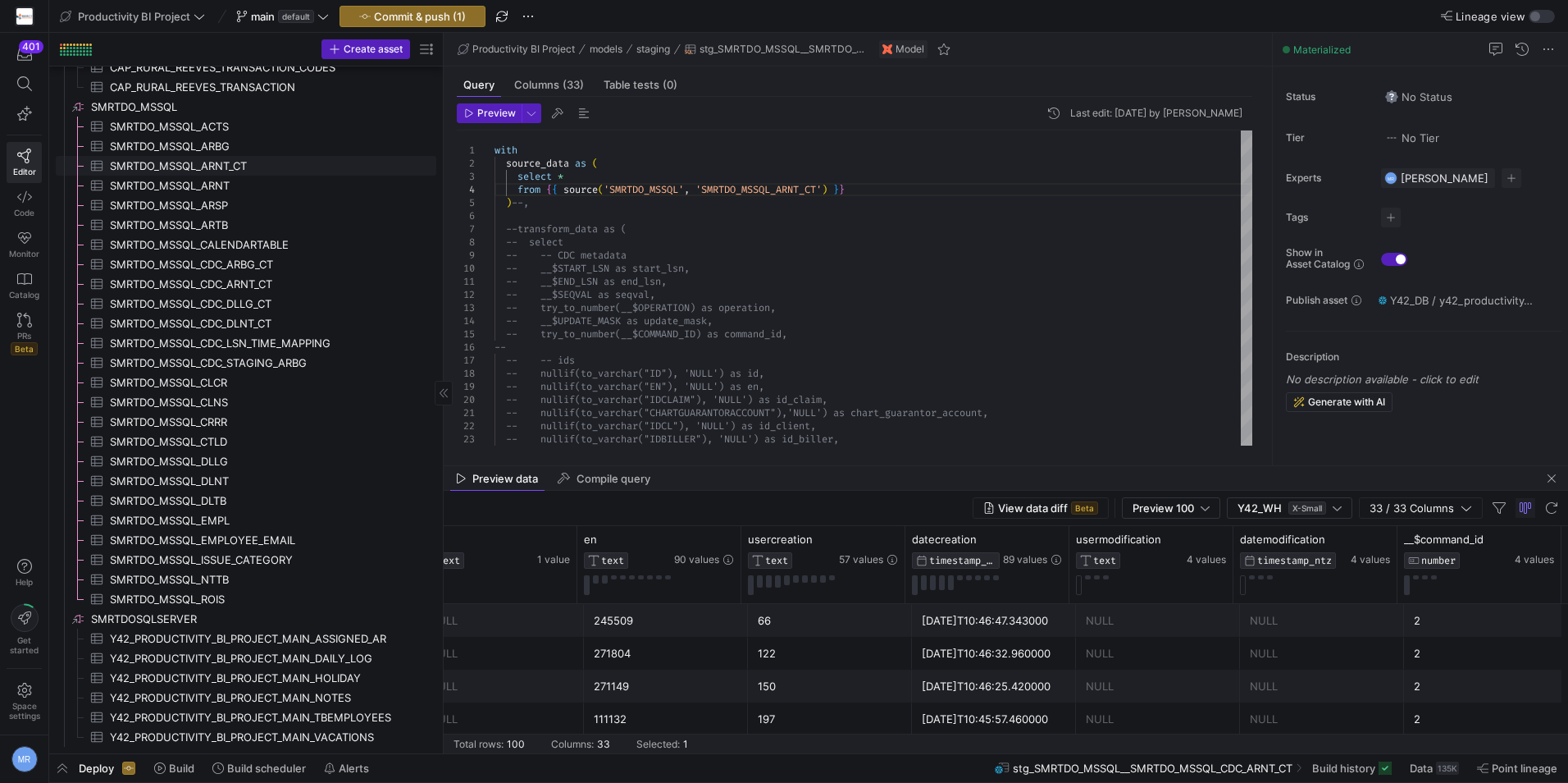
click at [298, 166] on span "SMRTDO_MSSQL_ARNT_CT​​​​​​​​​" at bounding box center [263, 166] width 307 height 19
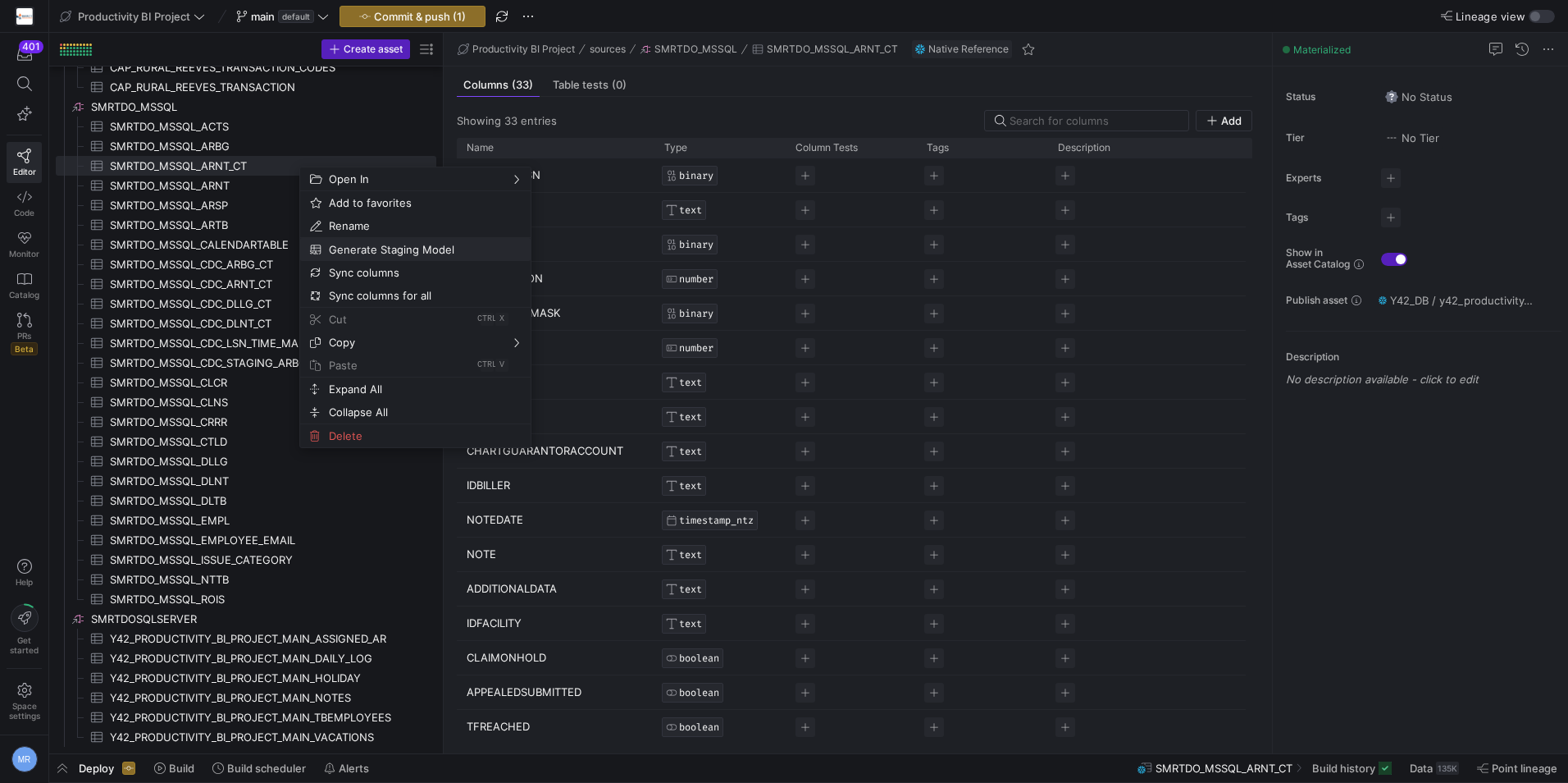
click at [391, 252] on span "Generate Staging Model" at bounding box center [401, 249] width 159 height 23
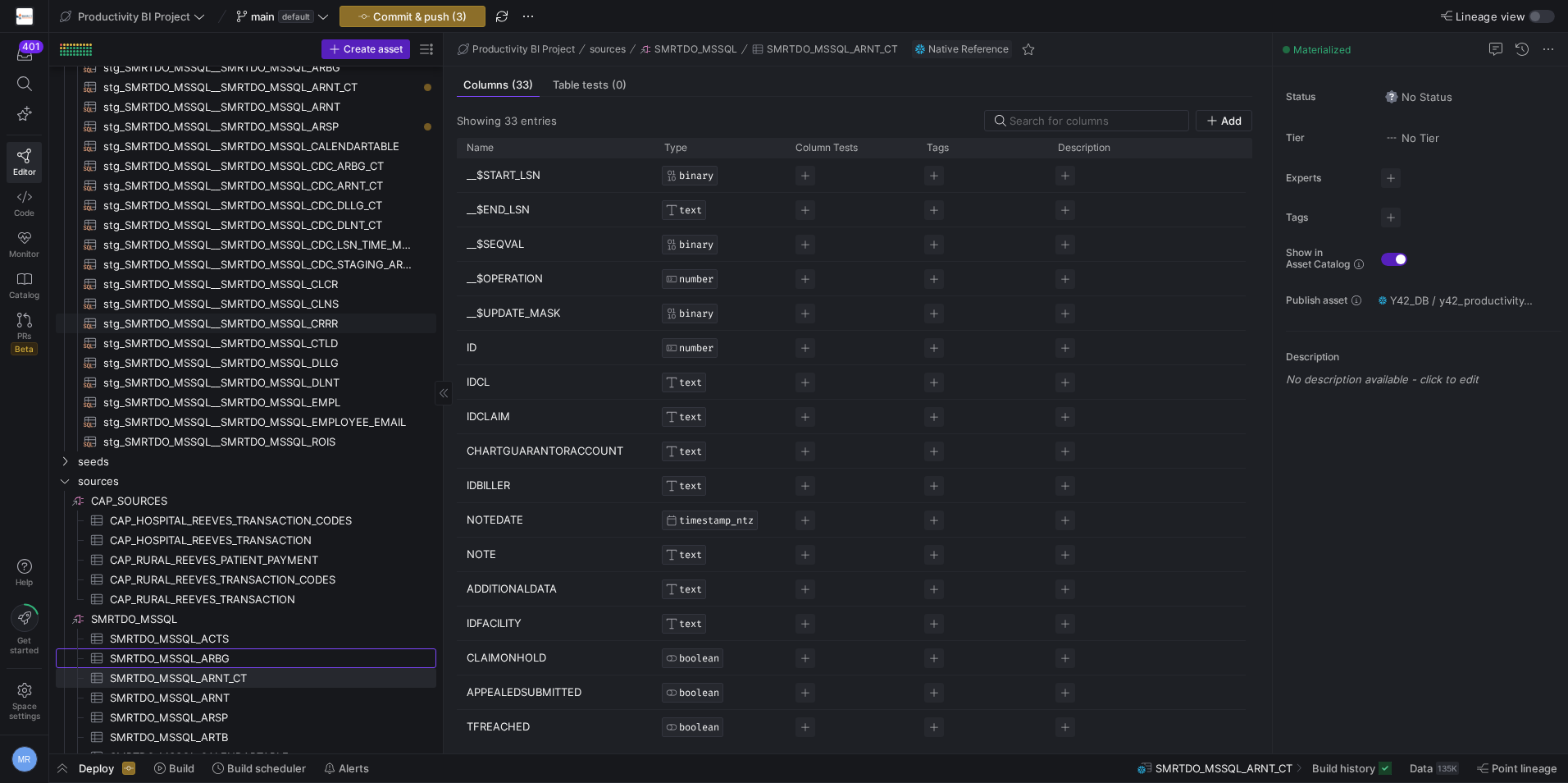
scroll to position [570, 0]
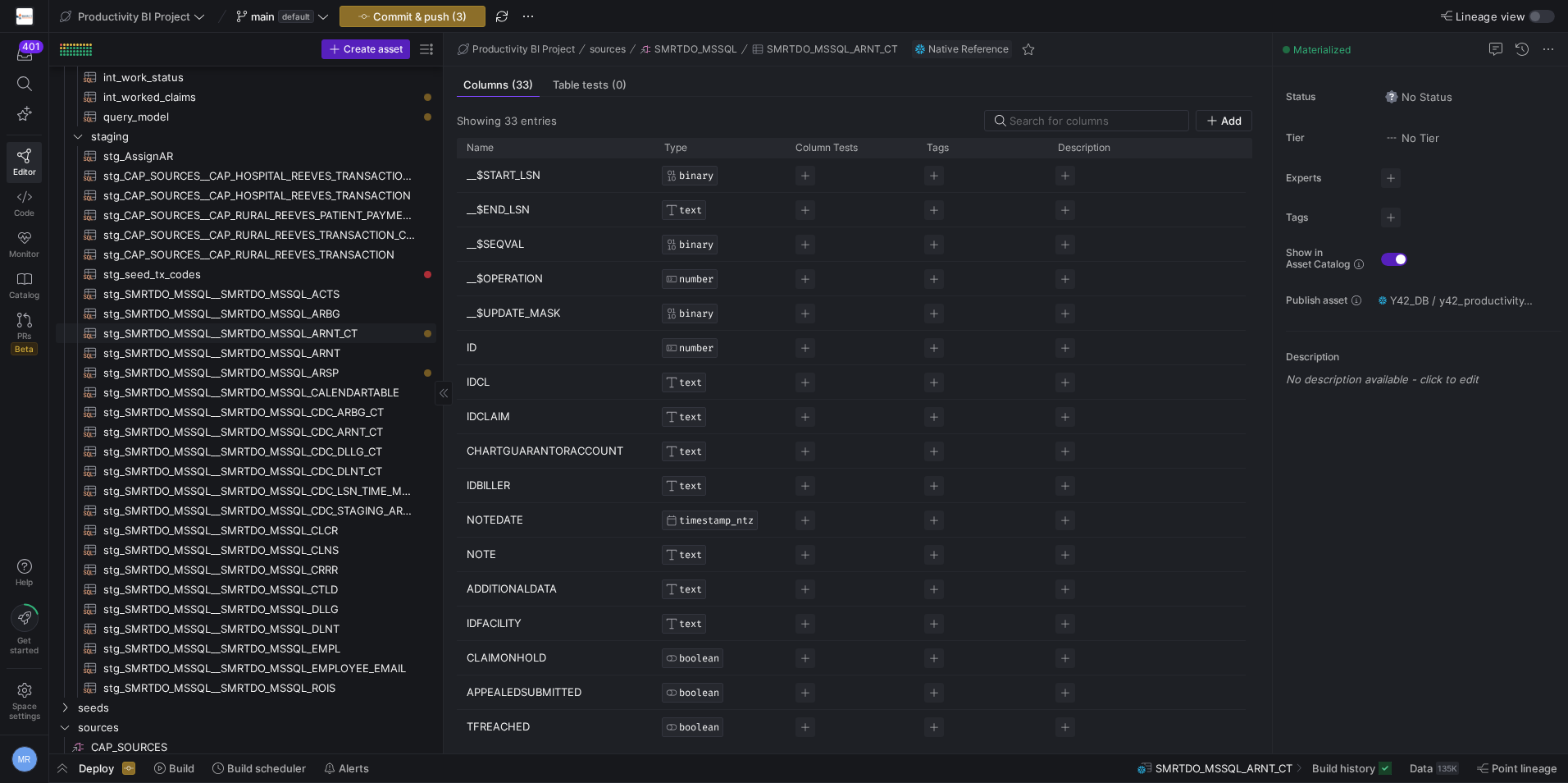
click at [363, 331] on span "stg_SMRTDO_MSSQL__SMRTDO_MSSQL_ARNT_CT​​​​​​​​​​" at bounding box center [261, 333] width 314 height 19
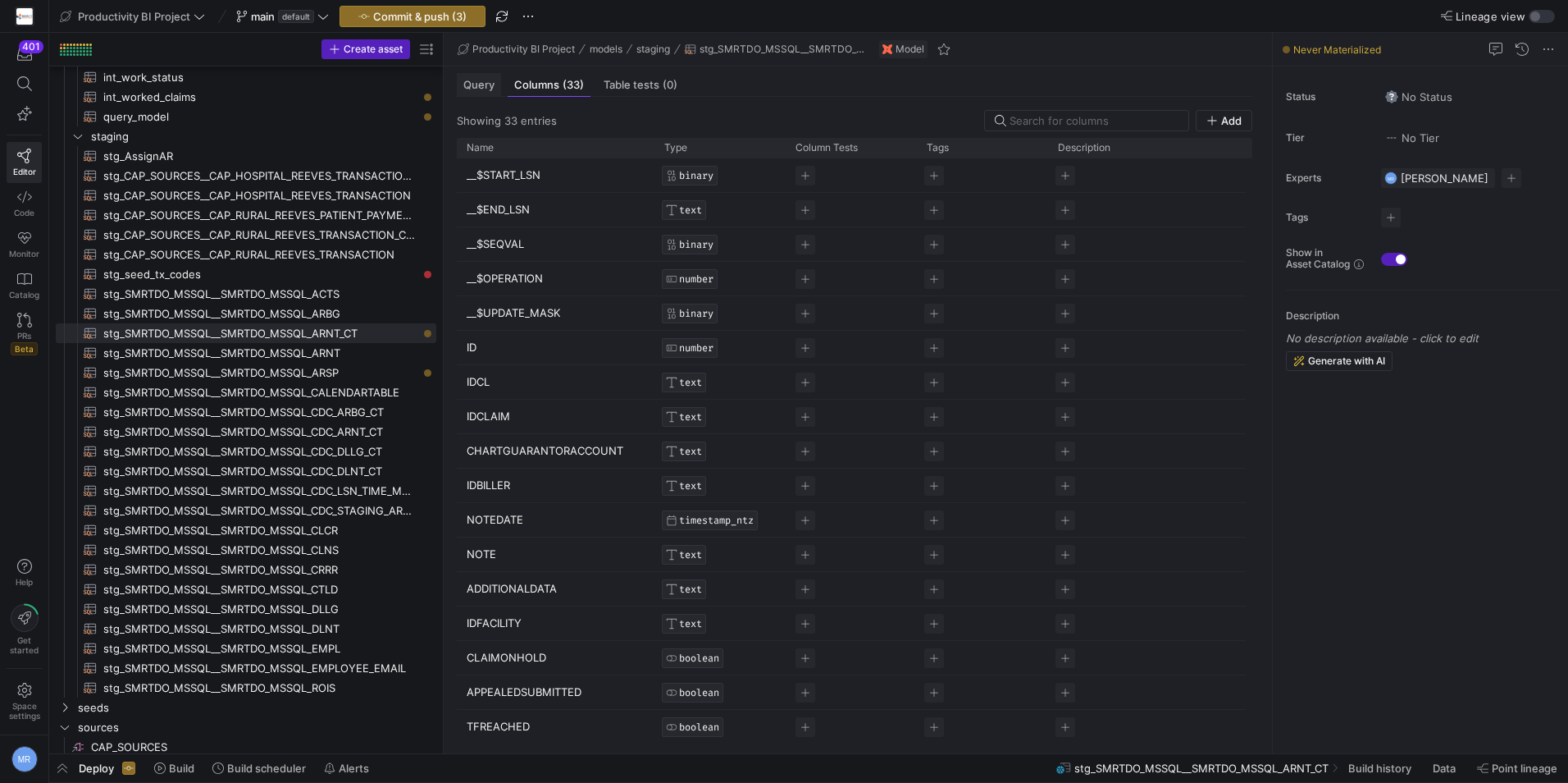
click at [469, 74] on div "Query" at bounding box center [479, 85] width 44 height 24
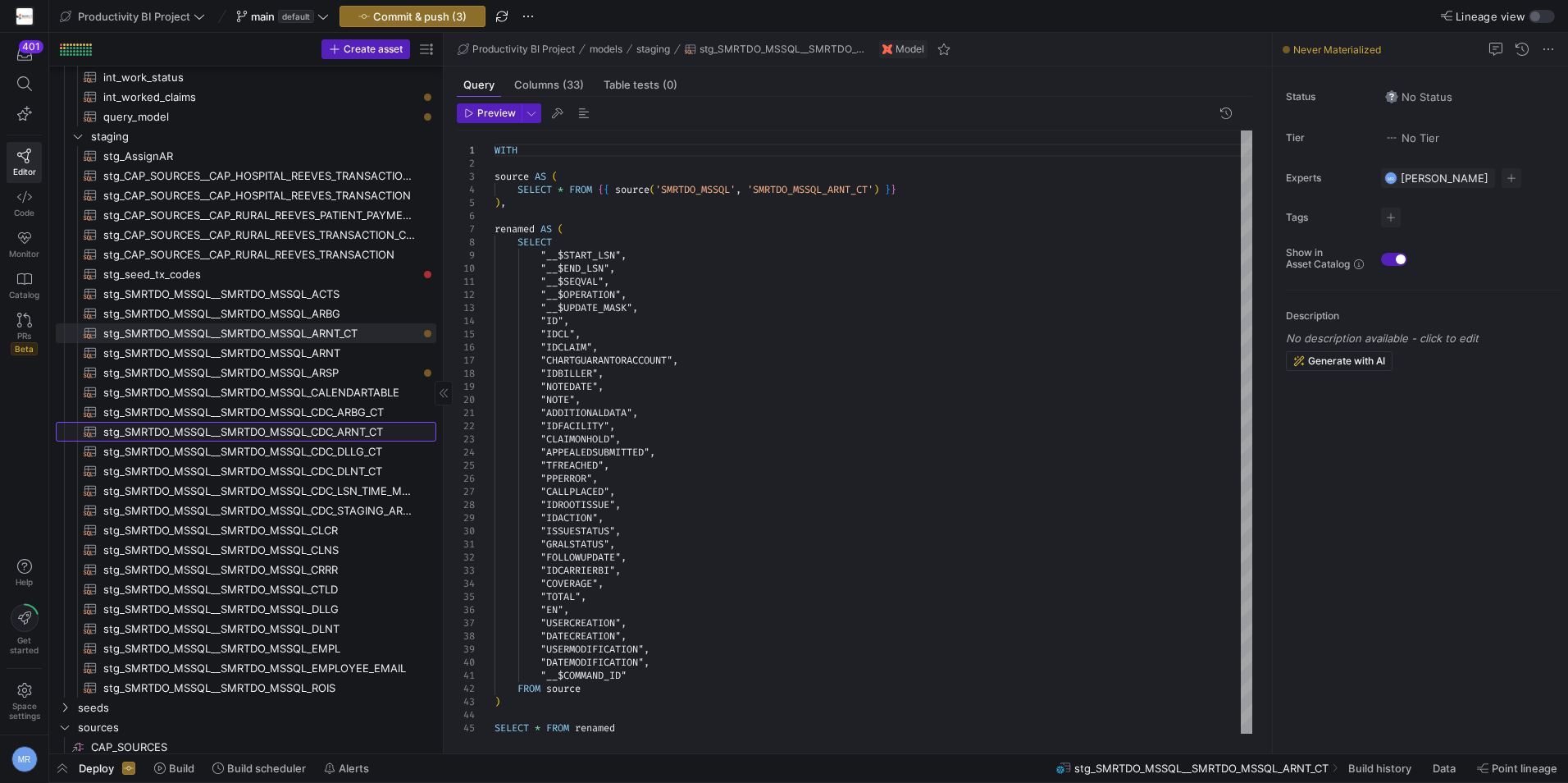
click at [370, 432] on span "stg_SMRTDO_MSSQL__SMRTDO_MSSQL_CDC_ARNT_CT​​​​​​​​​​" at bounding box center [261, 431] width 314 height 19
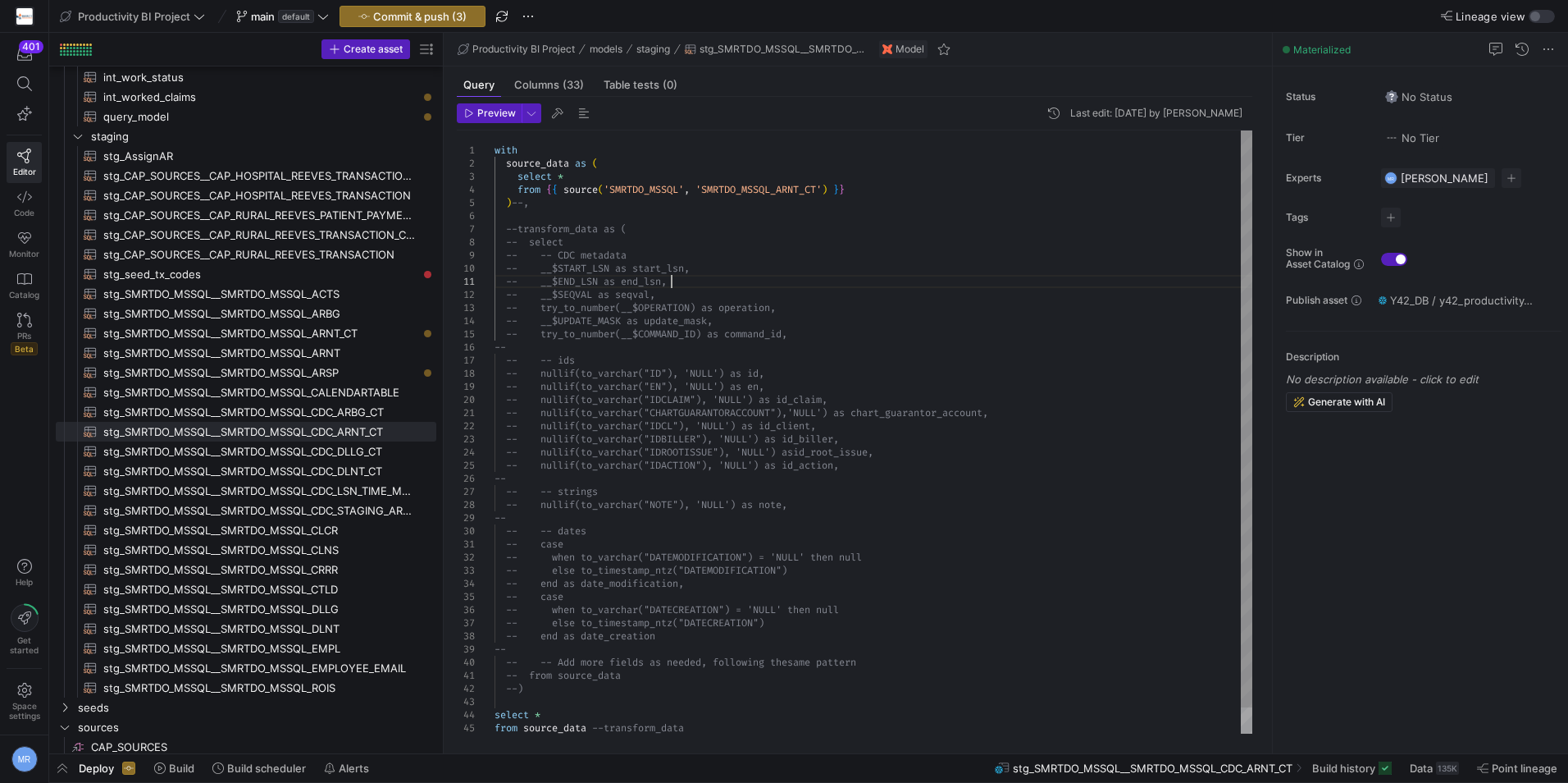
click at [889, 279] on div "with source_data as ( select * from { { source ( 'SMRTDO_MSSQL' , 'SMRTDO_MSSQL…" at bounding box center [873, 445] width 758 height 631
click at [524, 205] on div "with source_data as ( select * from { { source ( 'SMRTDO_MSSQL' , 'SMRTDO_MSSQL…" at bounding box center [873, 445] width 758 height 631
click at [519, 228] on div "with source_data as ( select * from { { source ( 'SMRTDO_MSSQL' , 'SMRTDO_MSSQL…" at bounding box center [873, 445] width 758 height 631
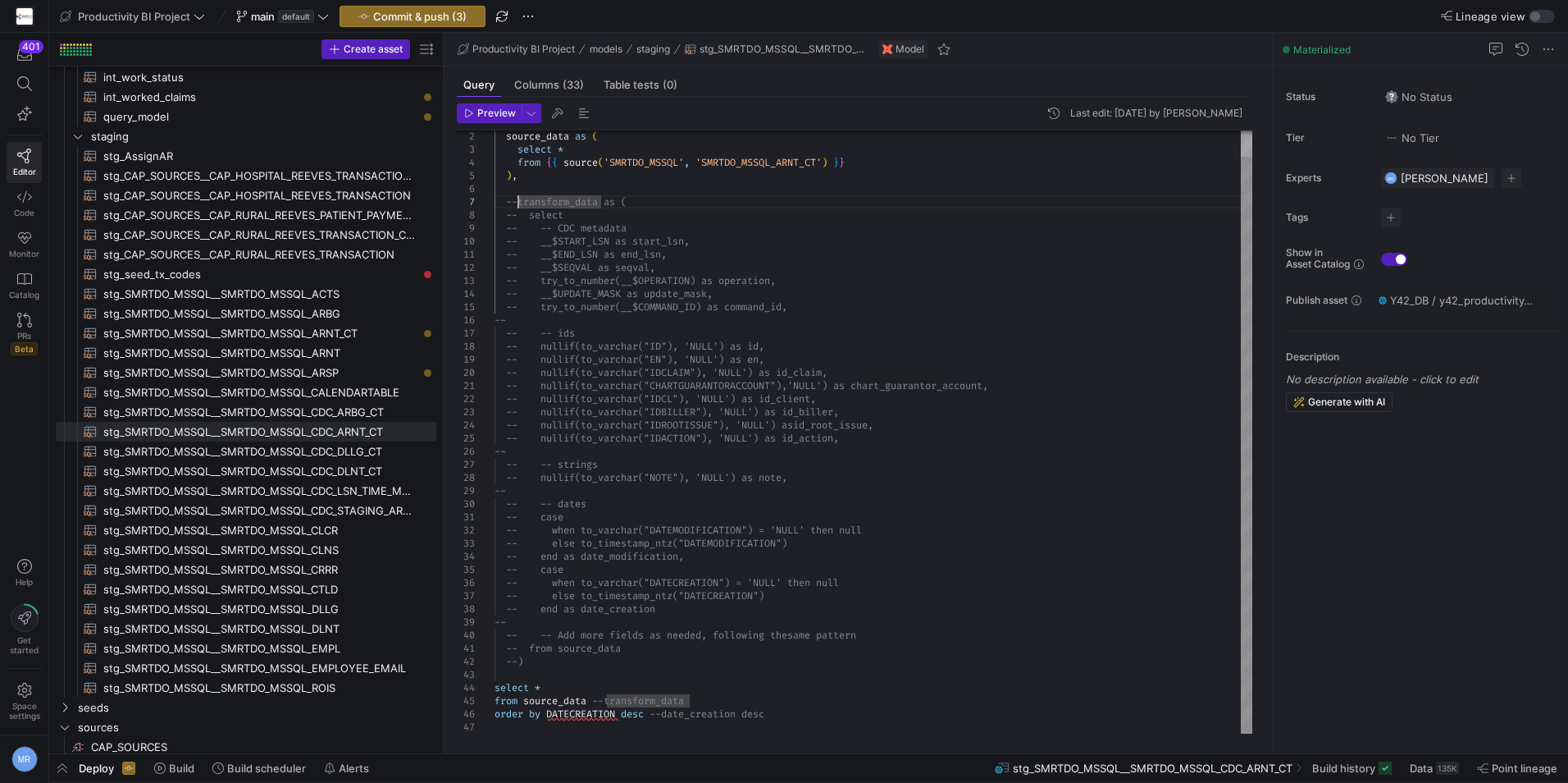
click at [507, 661] on div "source_data as ( select * from { { source ( 'SMRTDO_MSSQL' , 'SMRTDO_MSSQL_ARNT…" at bounding box center [873, 419] width 758 height 631
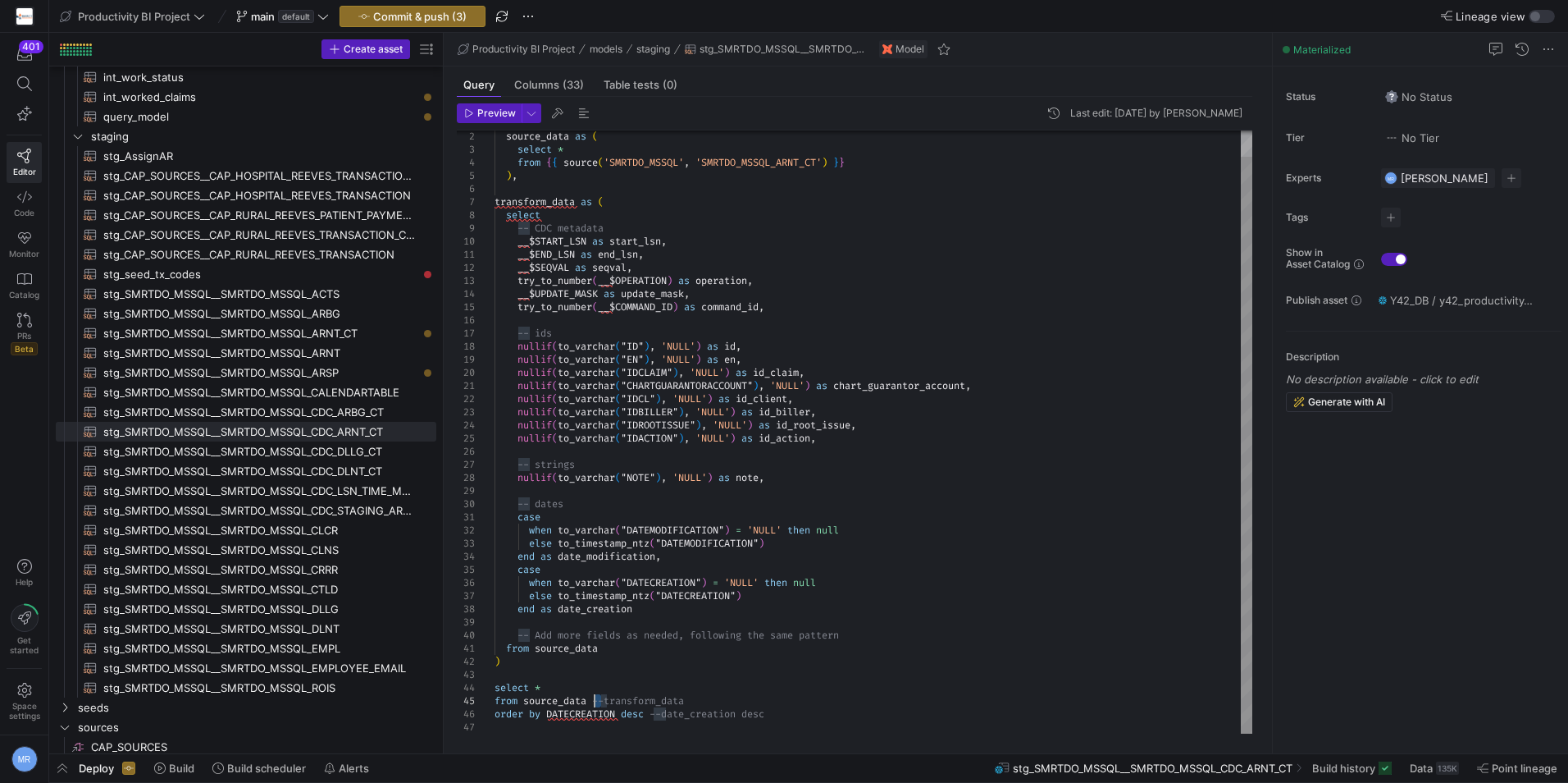
click at [596, 698] on div "source_data as ( select * from { { source ( 'SMRTDO_MSSQL' , 'SMRTDO_MSSQL_ARNT…" at bounding box center [873, 419] width 758 height 631
drag, startPoint x: 606, startPoint y: 704, endPoint x: 523, endPoint y: 702, distance: 83.0
click at [523, 702] on div "source_data as ( select * from { { source ( 'SMRTDO_MSSQL' , 'SMRTDO_MSSQL_ARNT…" at bounding box center [873, 419] width 758 height 631
drag, startPoint x: 665, startPoint y: 711, endPoint x: 549, endPoint y: 710, distance: 116.0
click at [549, 710] on div "source_data as ( select * from { { source ( 'SMRTDO_MSSQL' , 'SMRTDO_MSSQL_ARNT…" at bounding box center [873, 419] width 758 height 631
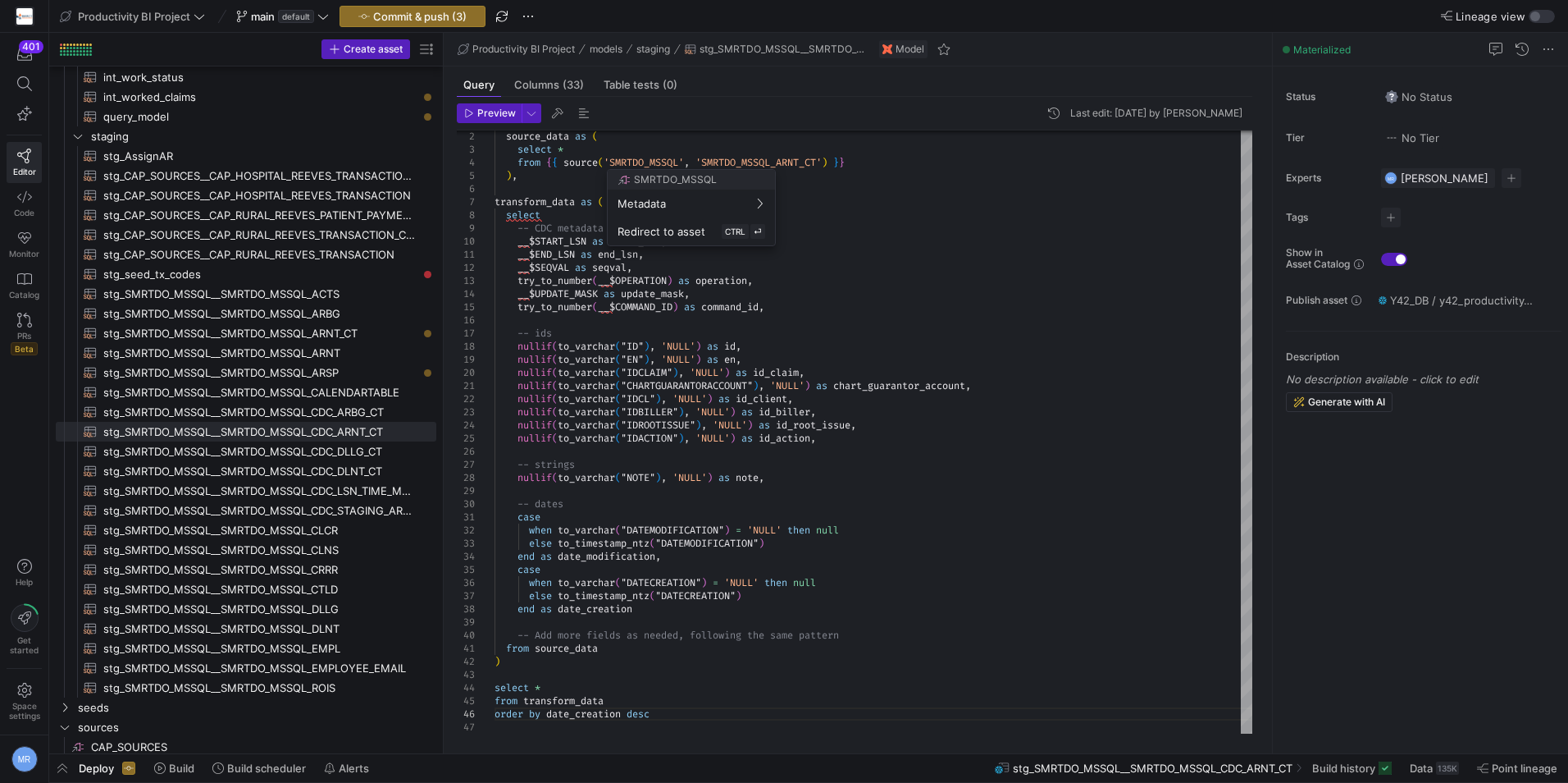
click at [860, 569] on div at bounding box center [784, 391] width 1568 height 783
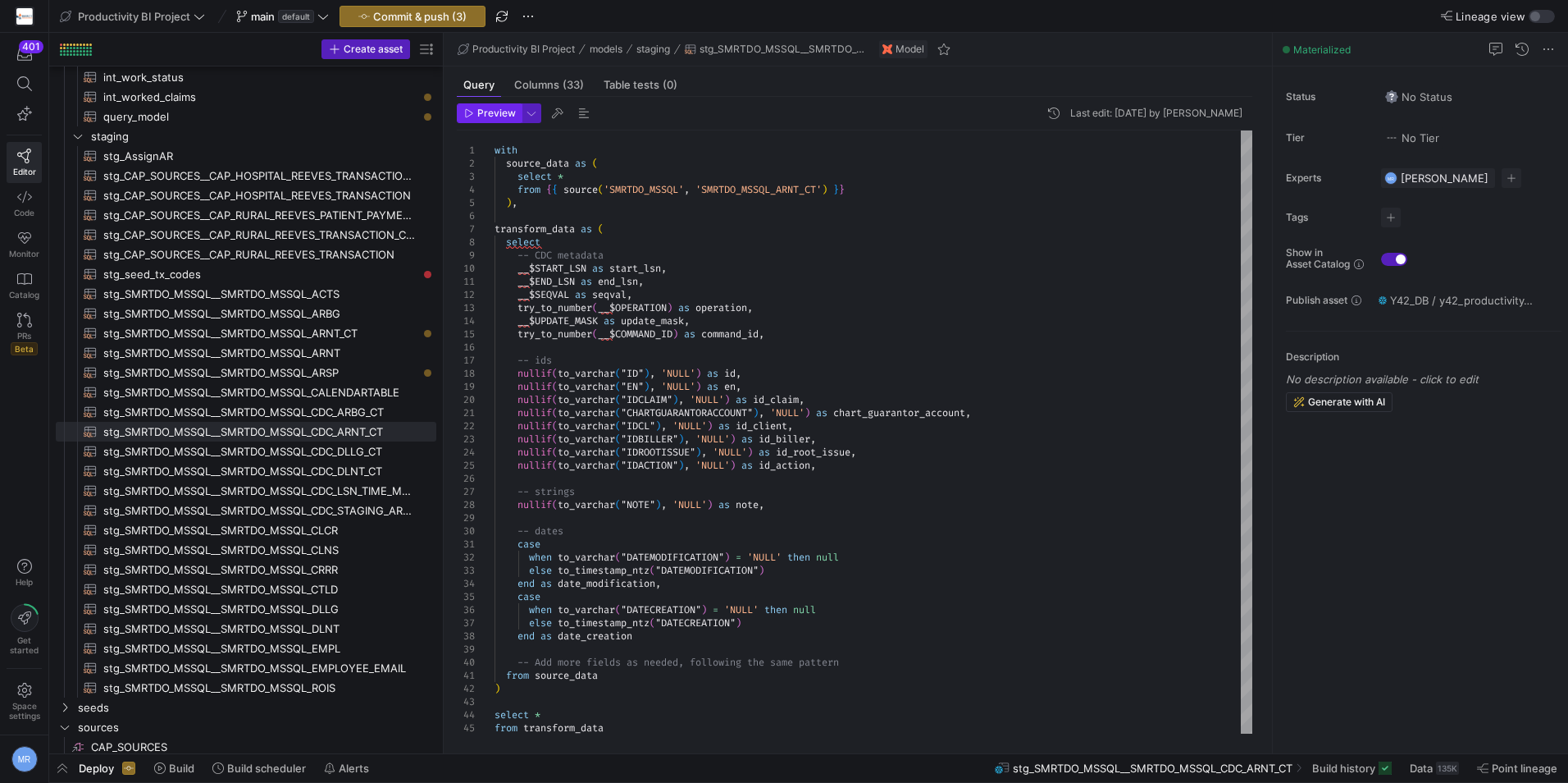
click at [484, 110] on span "Preview" at bounding box center [496, 113] width 39 height 12
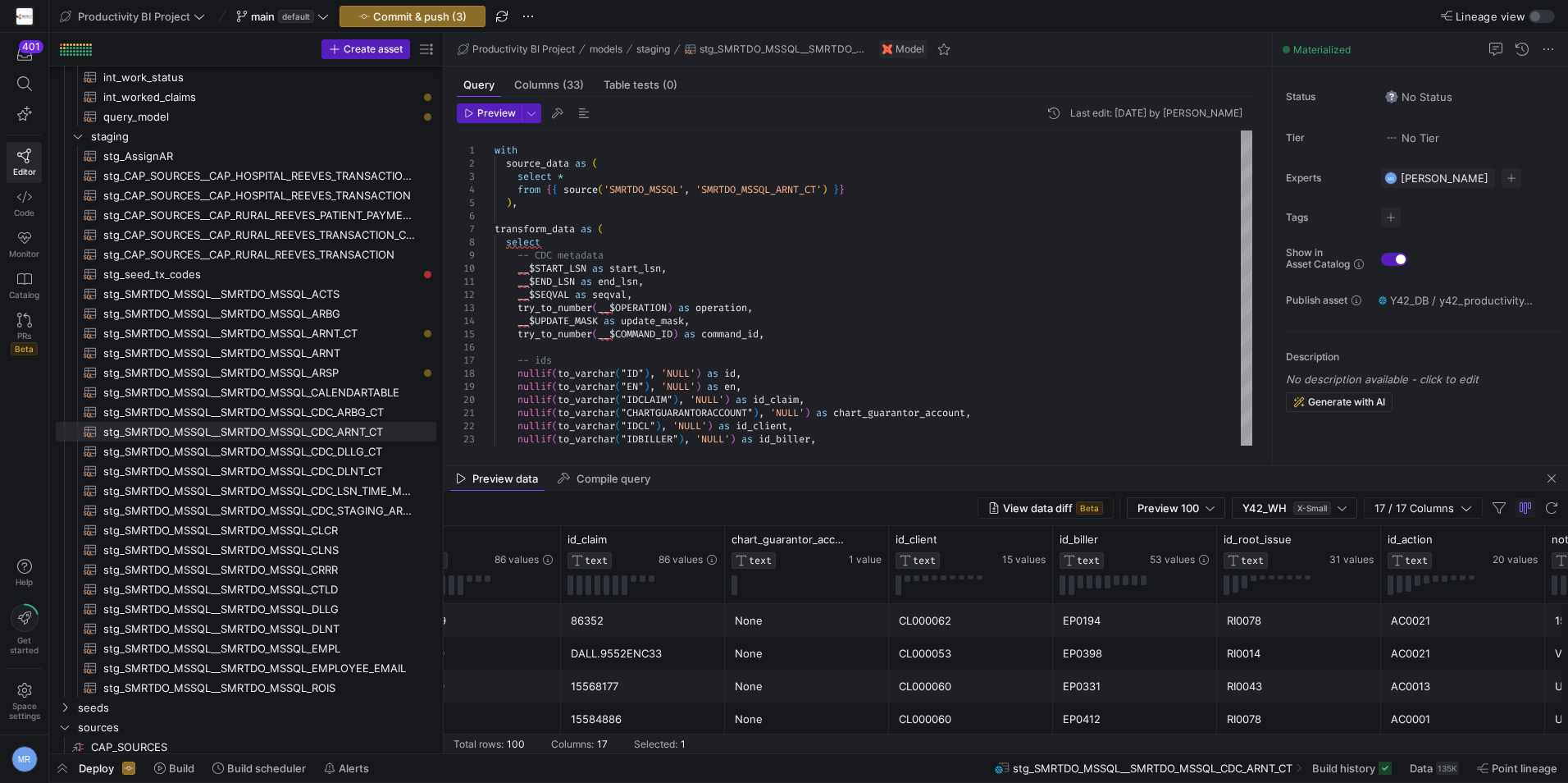
scroll to position [0, 1677]
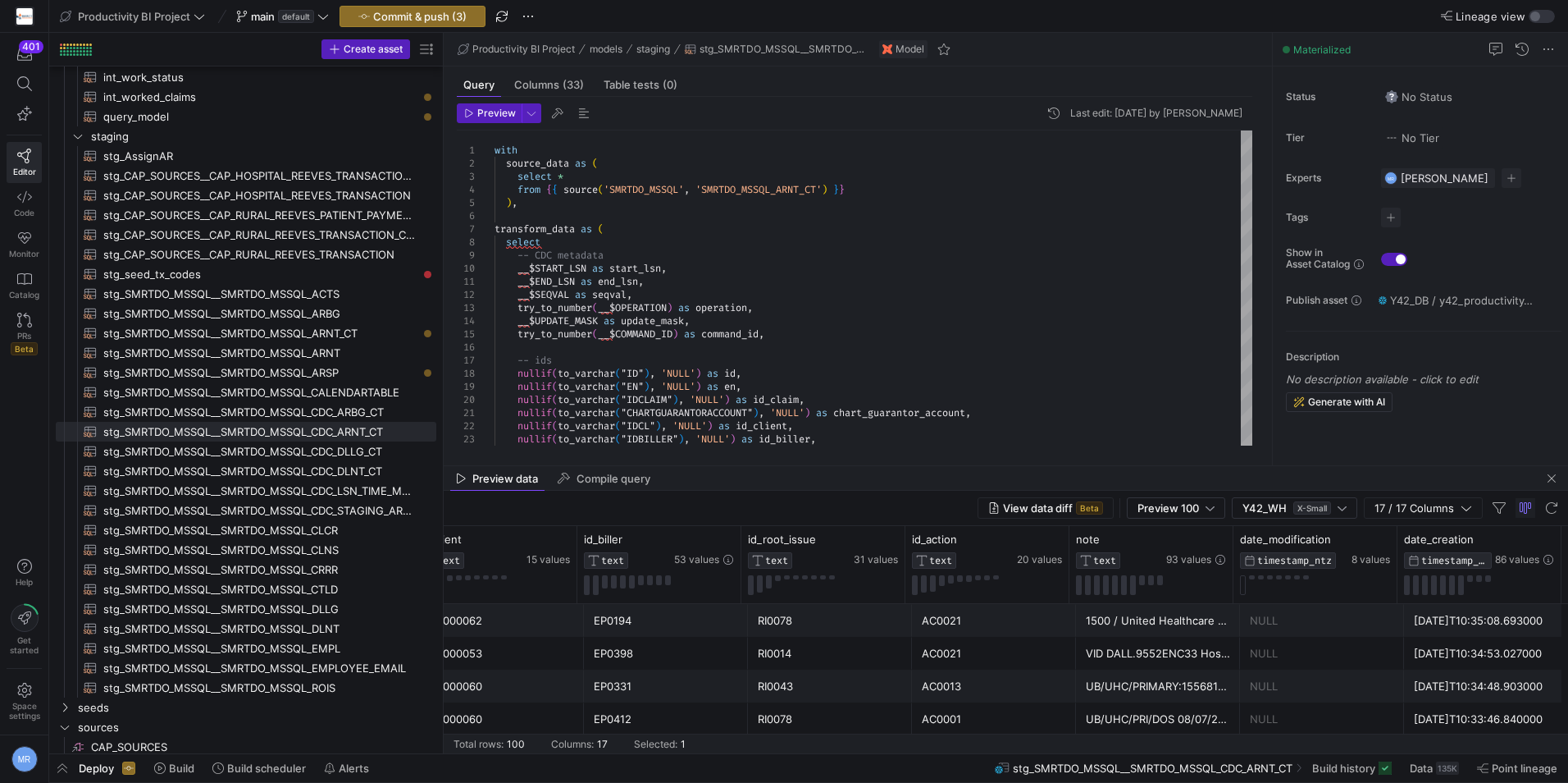
drag, startPoint x: 757, startPoint y: 644, endPoint x: 1399, endPoint y: 640, distance: 642.0
click at [873, 314] on div "source_data as ( select * from { { source ( 'SMRTDO_MSSQL' , 'SMRTDO_MSSQL_ARNT…" at bounding box center [873, 445] width 758 height 631
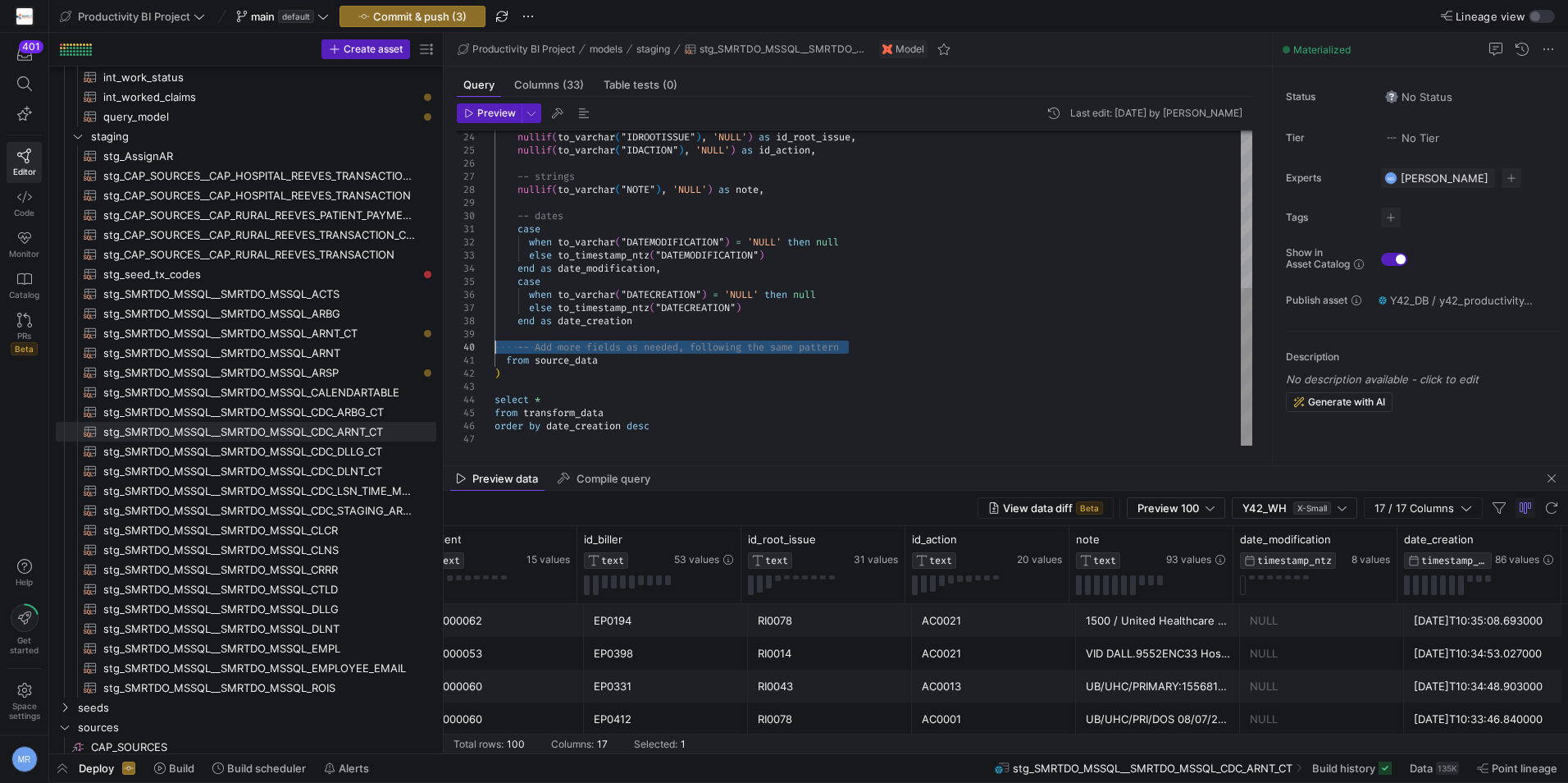
drag, startPoint x: 882, startPoint y: 345, endPoint x: 483, endPoint y: 346, distance: 399.0
click at [495, 346] on div "nullif ( to_varchar ( "IDROOTISSUE" ) , 'NULL' ) as id_root_issue , nullif ( to…" at bounding box center [873, 130] width 758 height 631
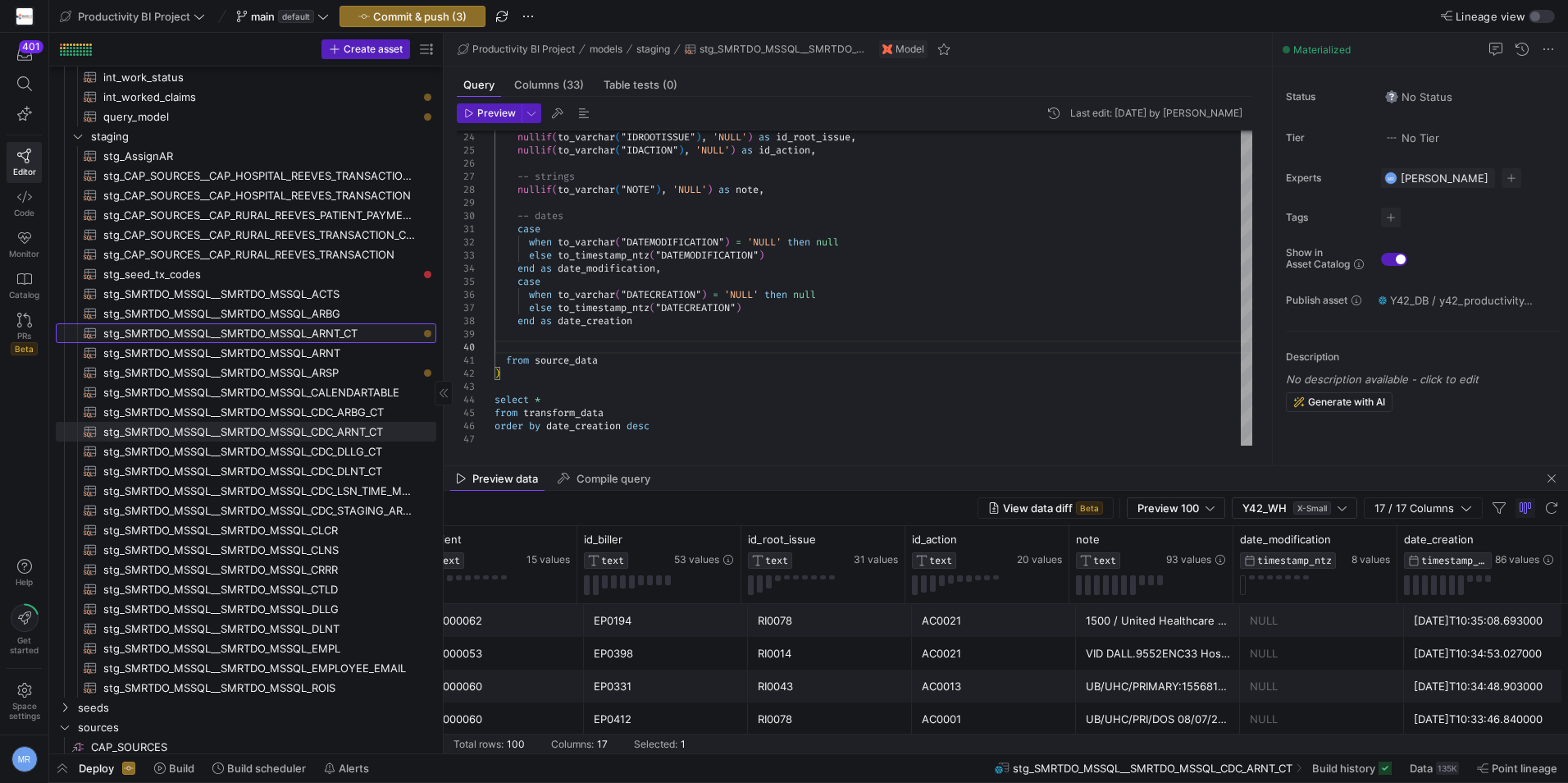
click at [328, 337] on span "stg_SMRTDO_MSSQL__SMRTDO_MSSQL_ARNT_CT​​​​​​​​​​" at bounding box center [261, 333] width 314 height 19
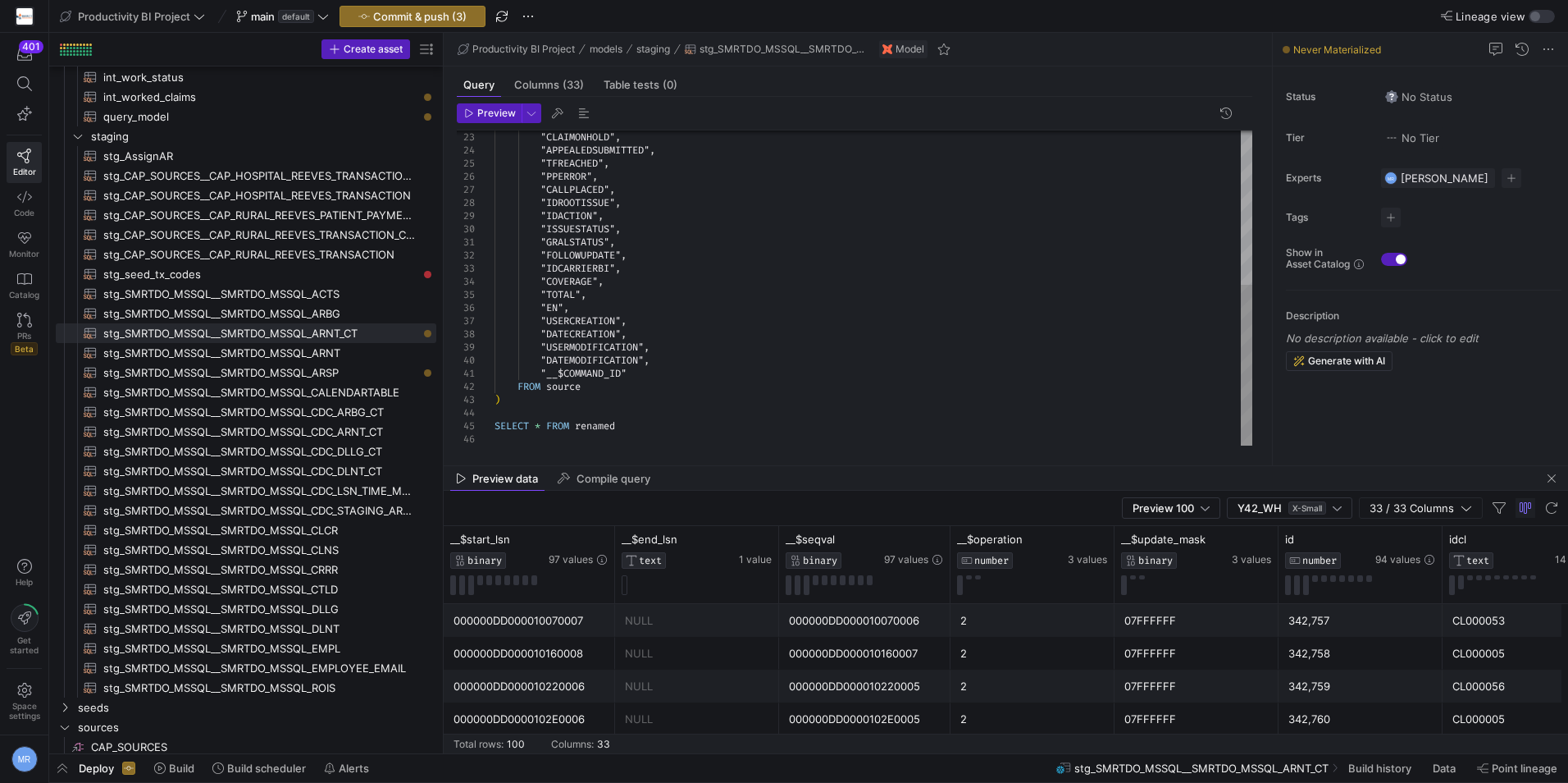
click at [584, 335] on div ""CLAIMONHOLD" , "APPEALEDSUBMITTED" , "TFREACHED" , "PPERROR" , "CALLPLACED" , …" at bounding box center [873, 137] width 758 height 617
click at [615, 432] on div ""CLAIMONHOLD" , "APPEALEDSUBMITTED" , "TFREACHED" , "PPERROR" , "CALLPLACED" , …" at bounding box center [873, 137] width 758 height 617
type textarea ""__$COMMAND_ID" FROM source ) SELECT * FROM renamed order BY DATECREATION DESC"
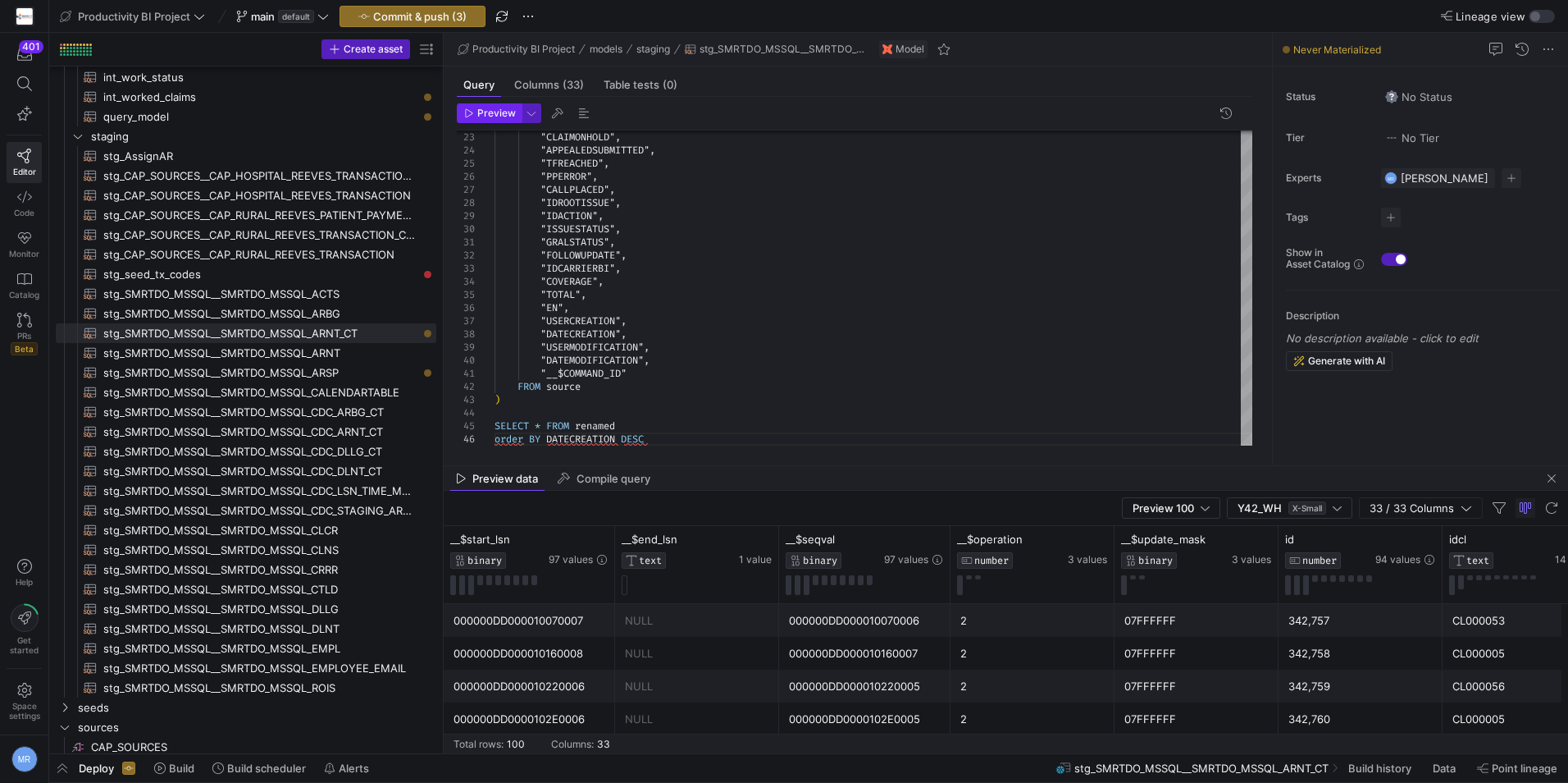
click at [489, 119] on span "button" at bounding box center [489, 114] width 63 height 18
drag, startPoint x: 942, startPoint y: 657, endPoint x: 1613, endPoint y: 674, distance: 671.2
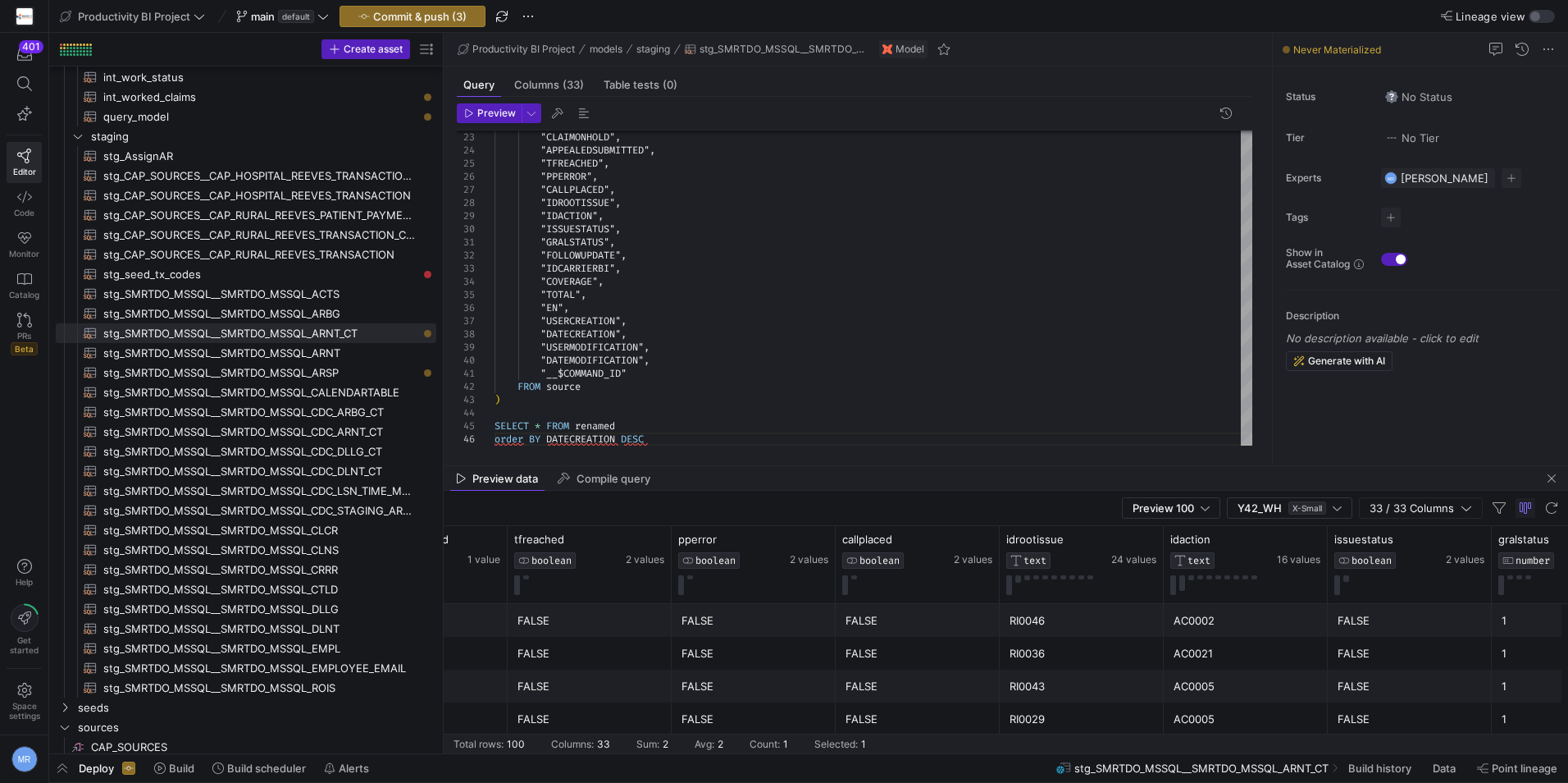
scroll to position [0, 4306]
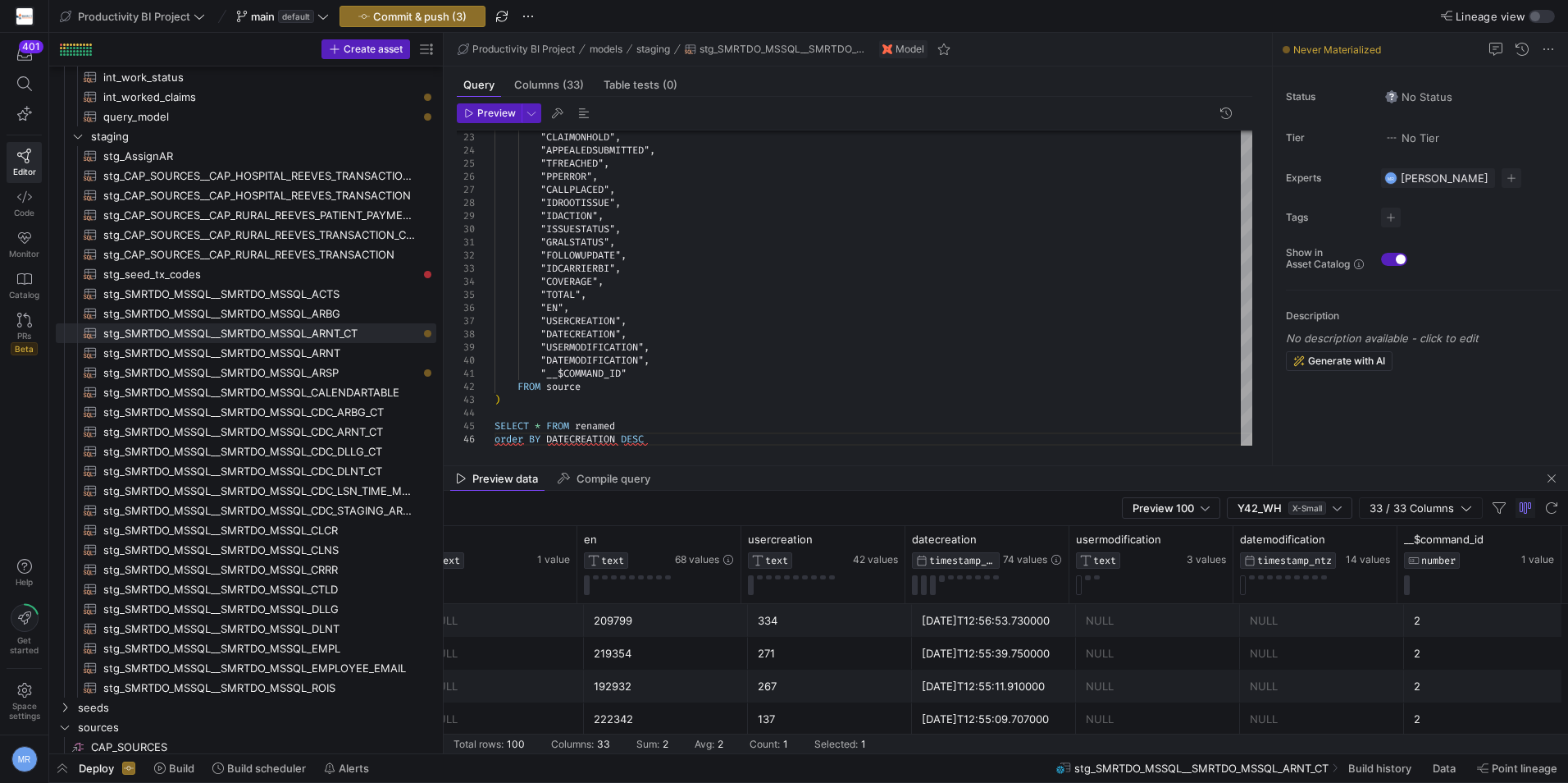
drag, startPoint x: 1109, startPoint y: 647, endPoint x: 1532, endPoint y: 659, distance: 423.2
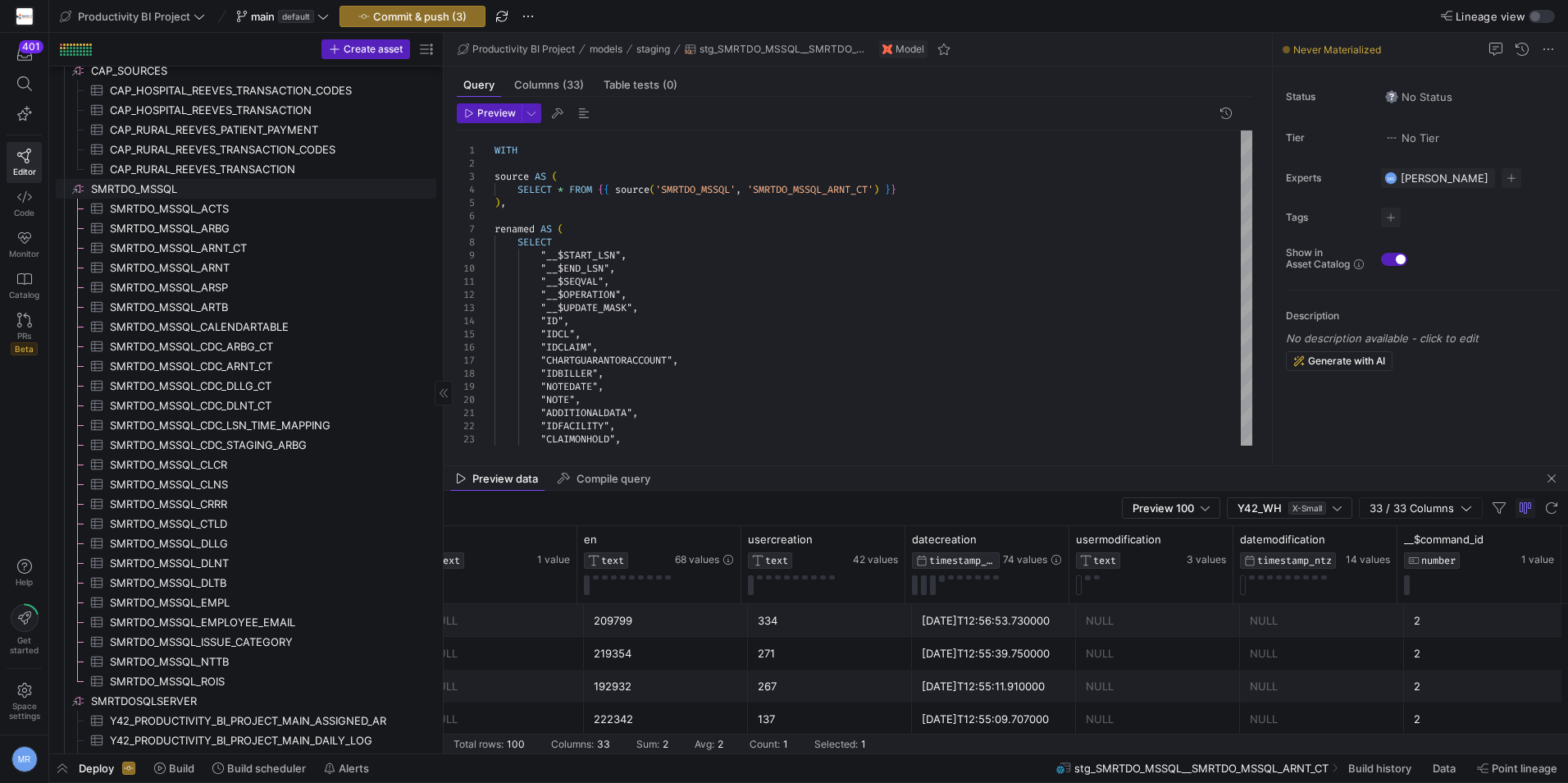
click at [118, 185] on span "SMRTDO_MSSQL​​​​​​​​" at bounding box center [262, 189] width 343 height 19
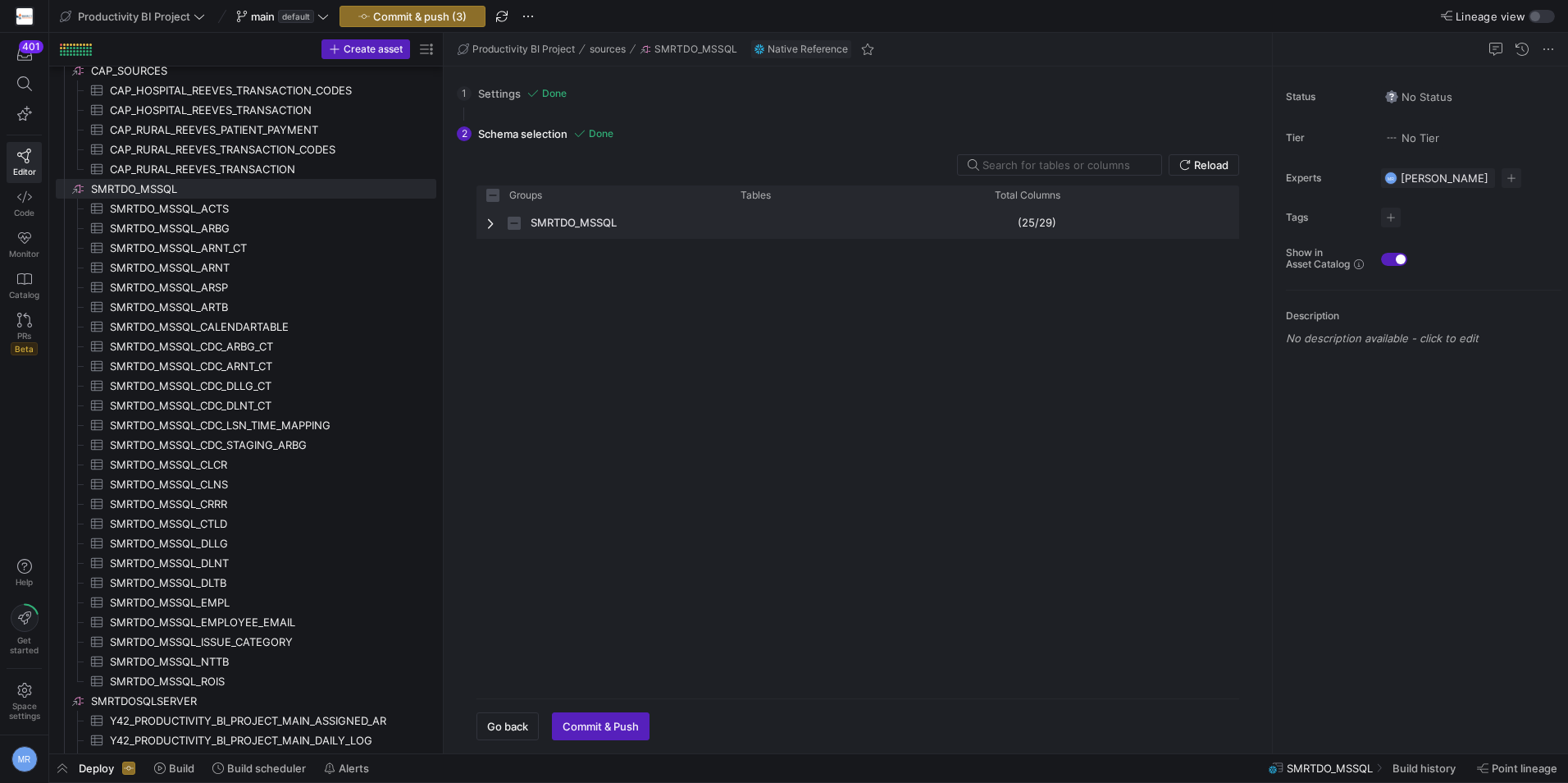
click at [542, 229] on span "SMRTDO_MSSQL" at bounding box center [573, 222] width 86 height 32
checkbox input "false"
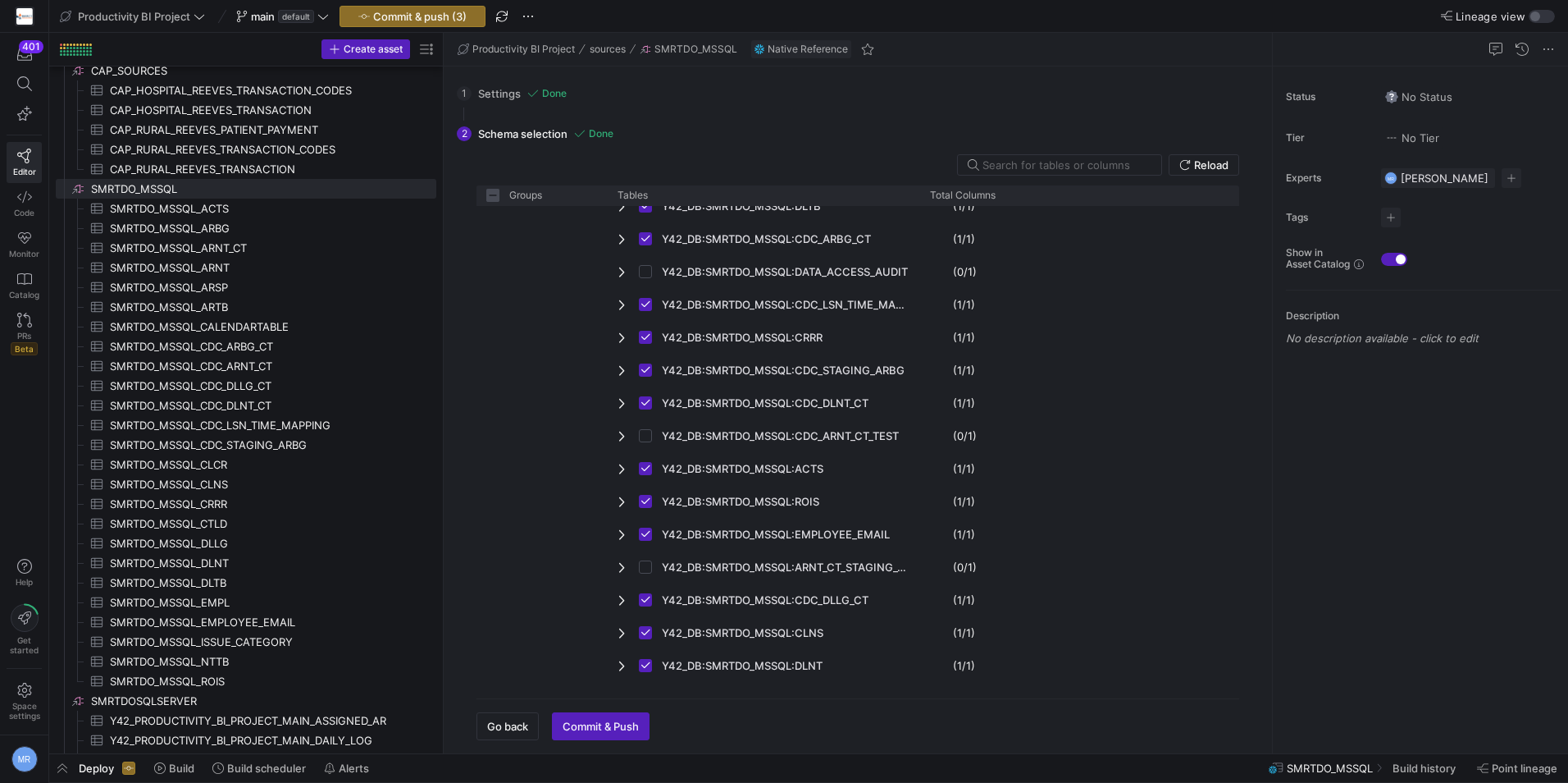
drag, startPoint x: 728, startPoint y: 195, endPoint x: 565, endPoint y: 221, distance: 165.1
click at [565, 221] on div "Groups Tables Total Columns" at bounding box center [858, 435] width 763 height 500
drag, startPoint x: 918, startPoint y: 192, endPoint x: 1051, endPoint y: 191, distance: 133.0
click at [1051, 191] on div at bounding box center [1052, 195] width 6 height 19
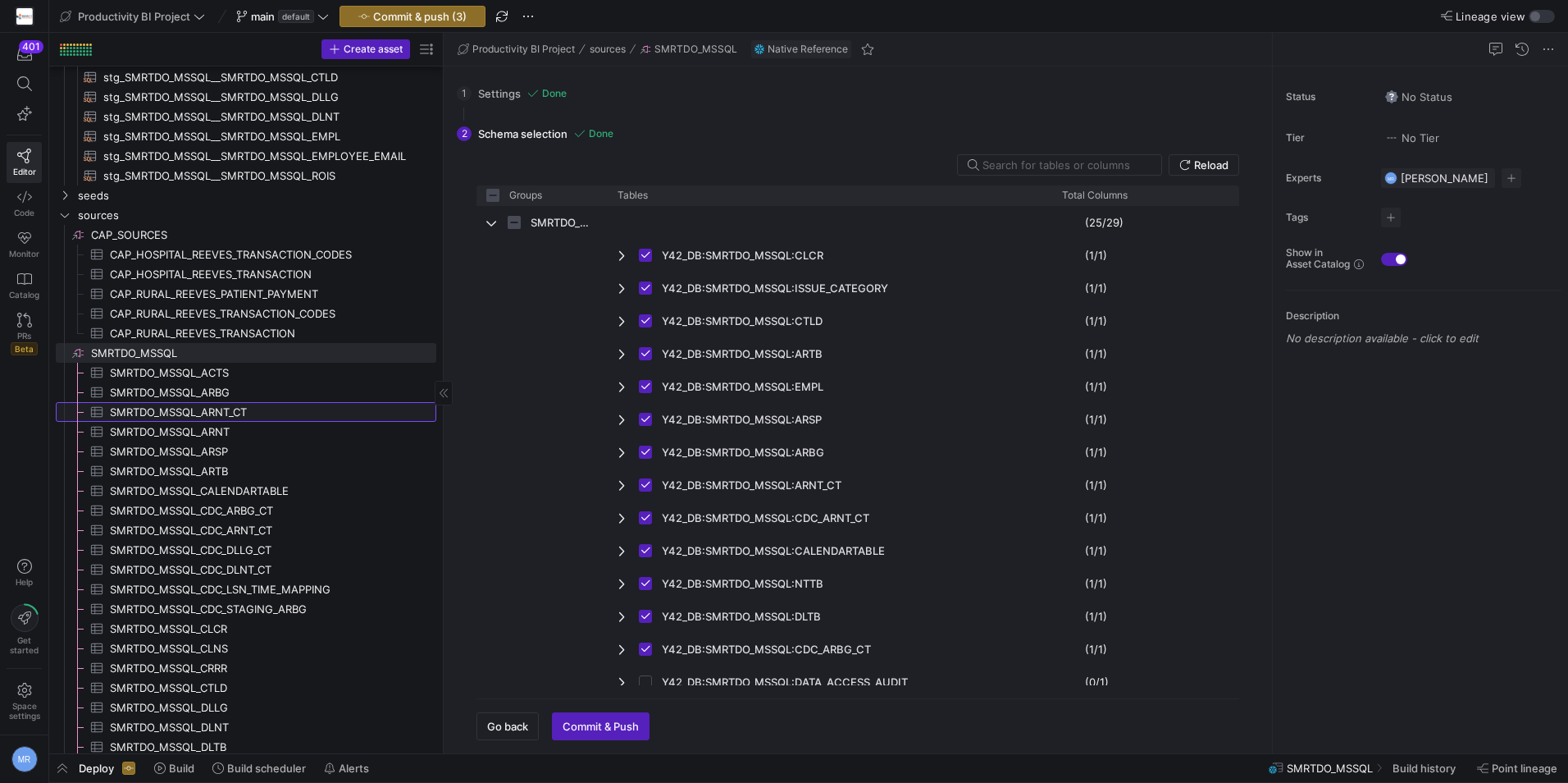
click at [252, 408] on span "SMRTDO_MSSQL_ARNT_CT​​​​​​​​​" at bounding box center [263, 412] width 307 height 19
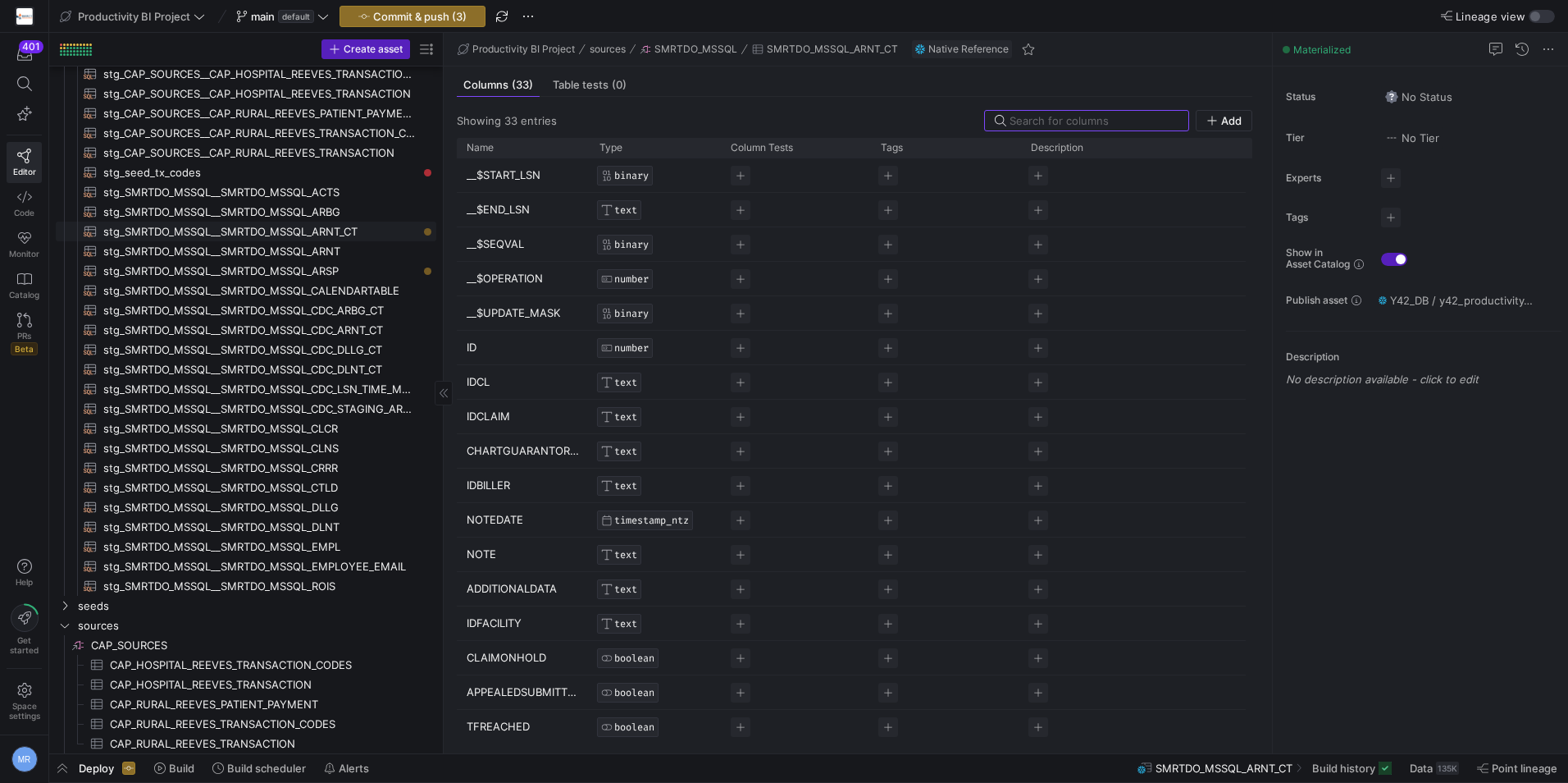
click at [306, 227] on span "stg_SMRTDO_MSSQL__SMRTDO_MSSQL_ARNT_CT​​​​​​​​​​" at bounding box center [261, 231] width 314 height 19
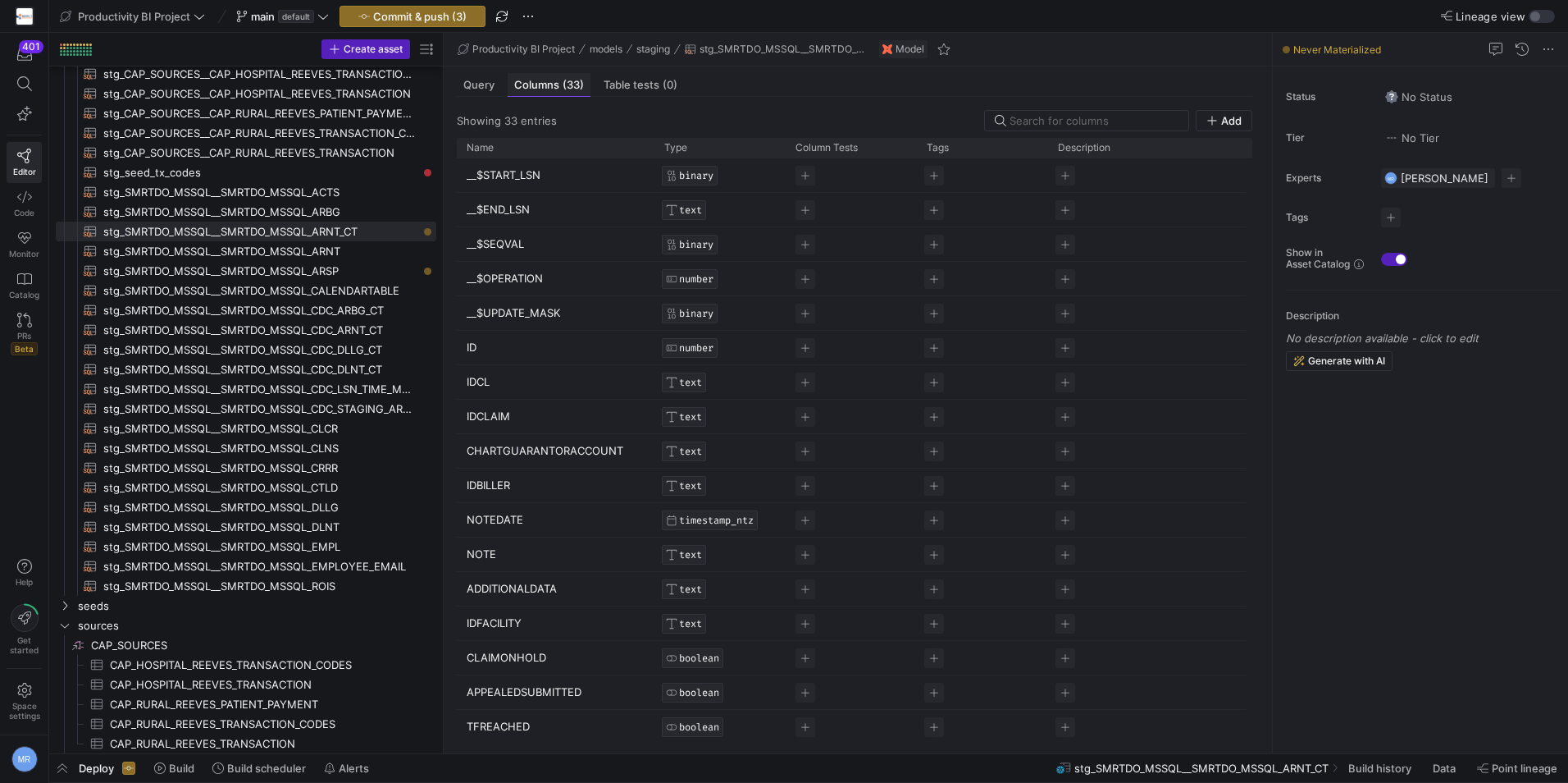
click at [487, 76] on div "Query" at bounding box center [479, 85] width 44 height 24
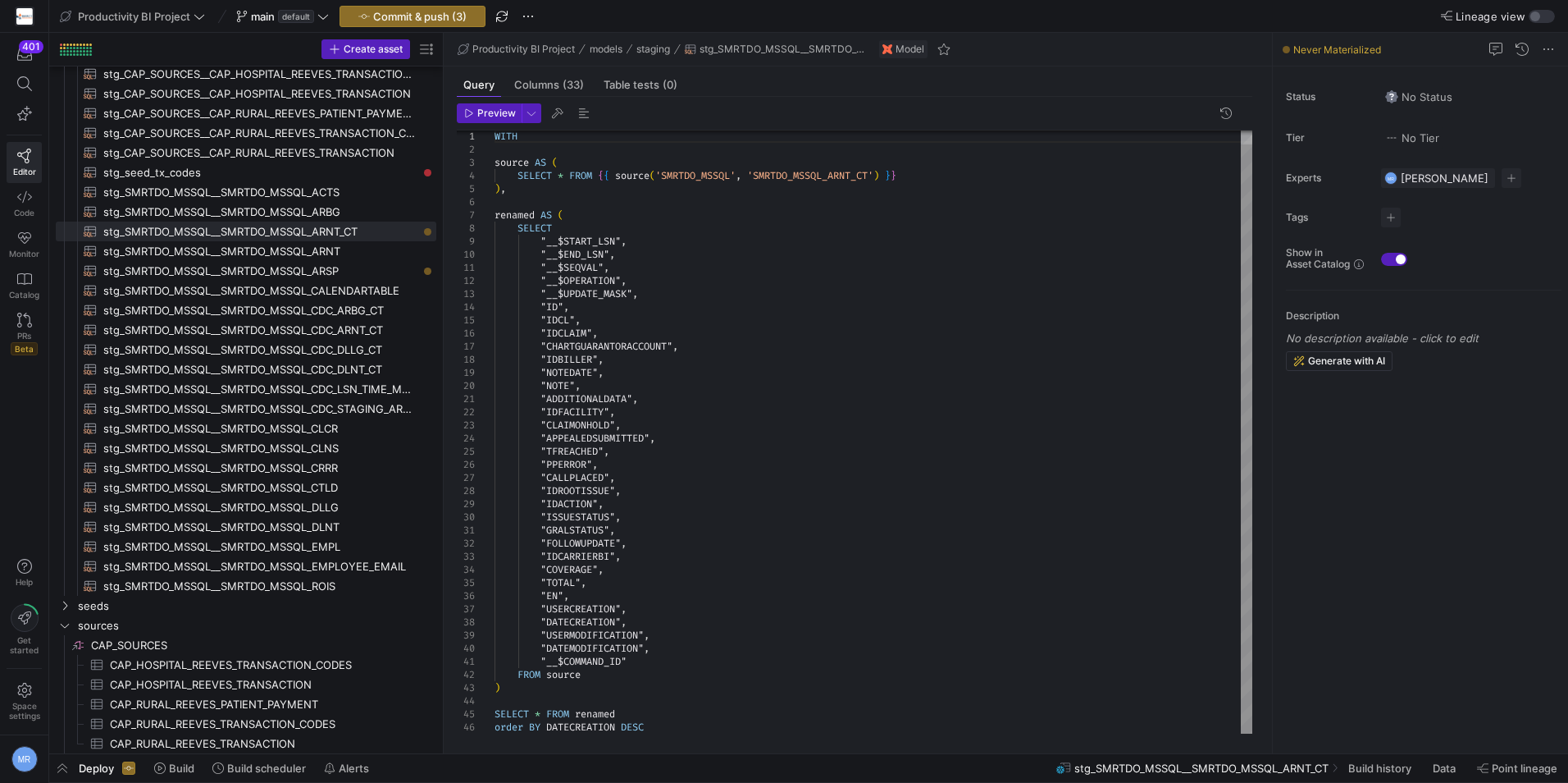
click at [877, 514] on div "WITH source AS ( SELECT * FROM { { source ( 'SMRTDO_MSSQL' , 'SMRTDO_MSSQL_ARNT…" at bounding box center [873, 425] width 758 height 617
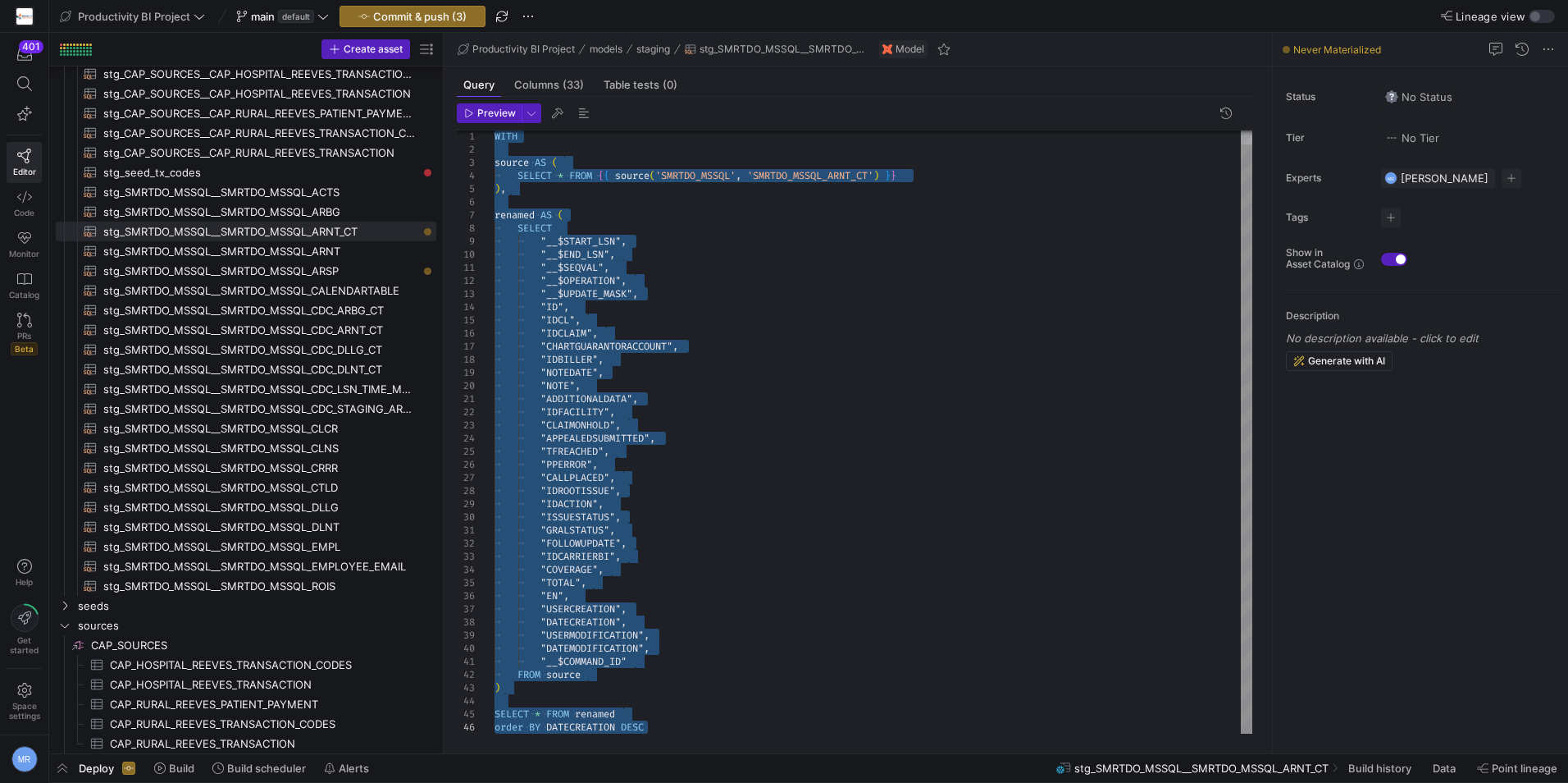
click at [954, 228] on div "WITH source AS ( SELECT * FROM { { source ( 'SMRTDO_MSSQL' , 'SMRTDO_MSSQL_ARNT…" at bounding box center [873, 425] width 758 height 617
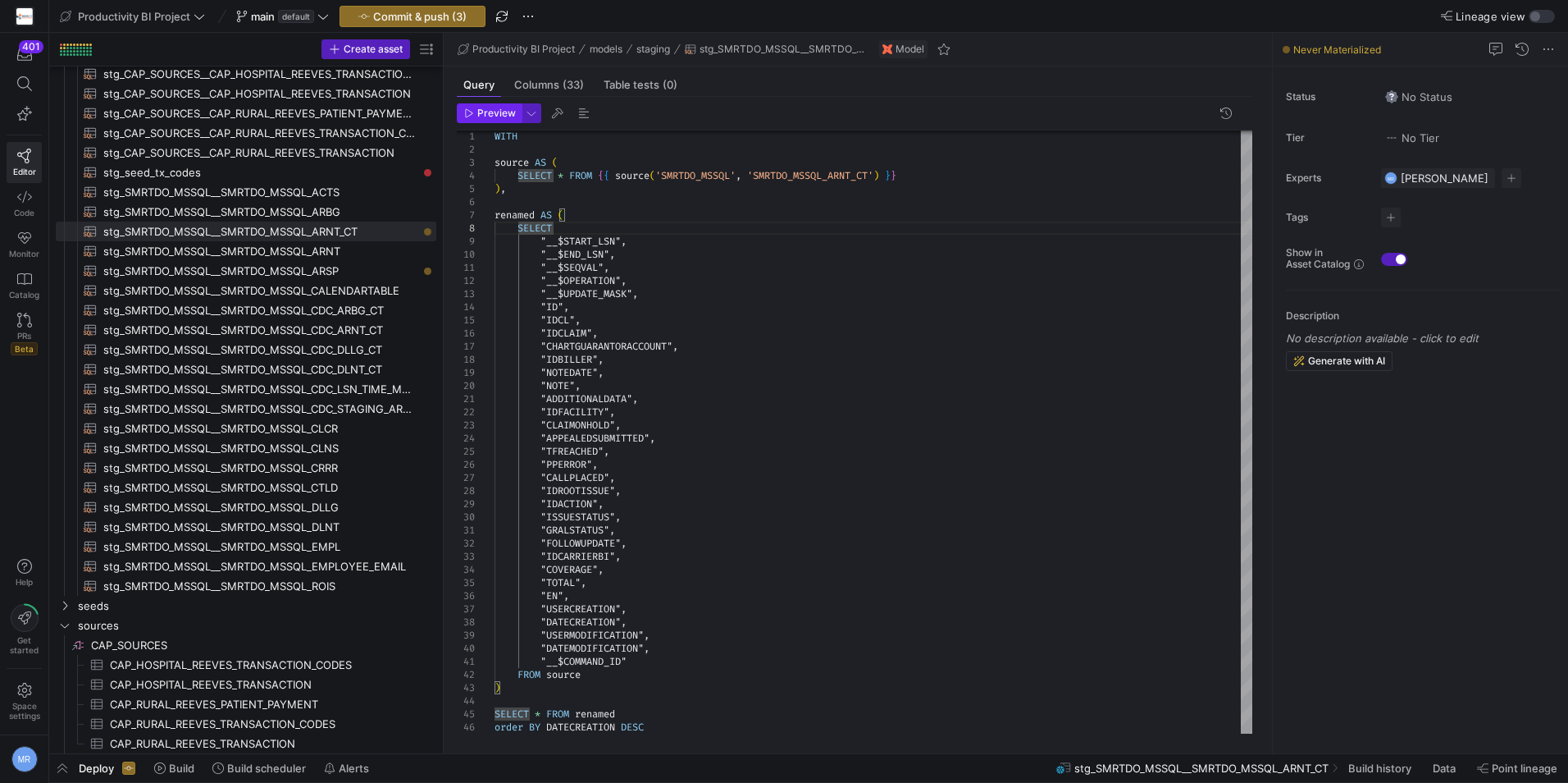
click at [479, 117] on span "Preview" at bounding box center [496, 113] width 39 height 12
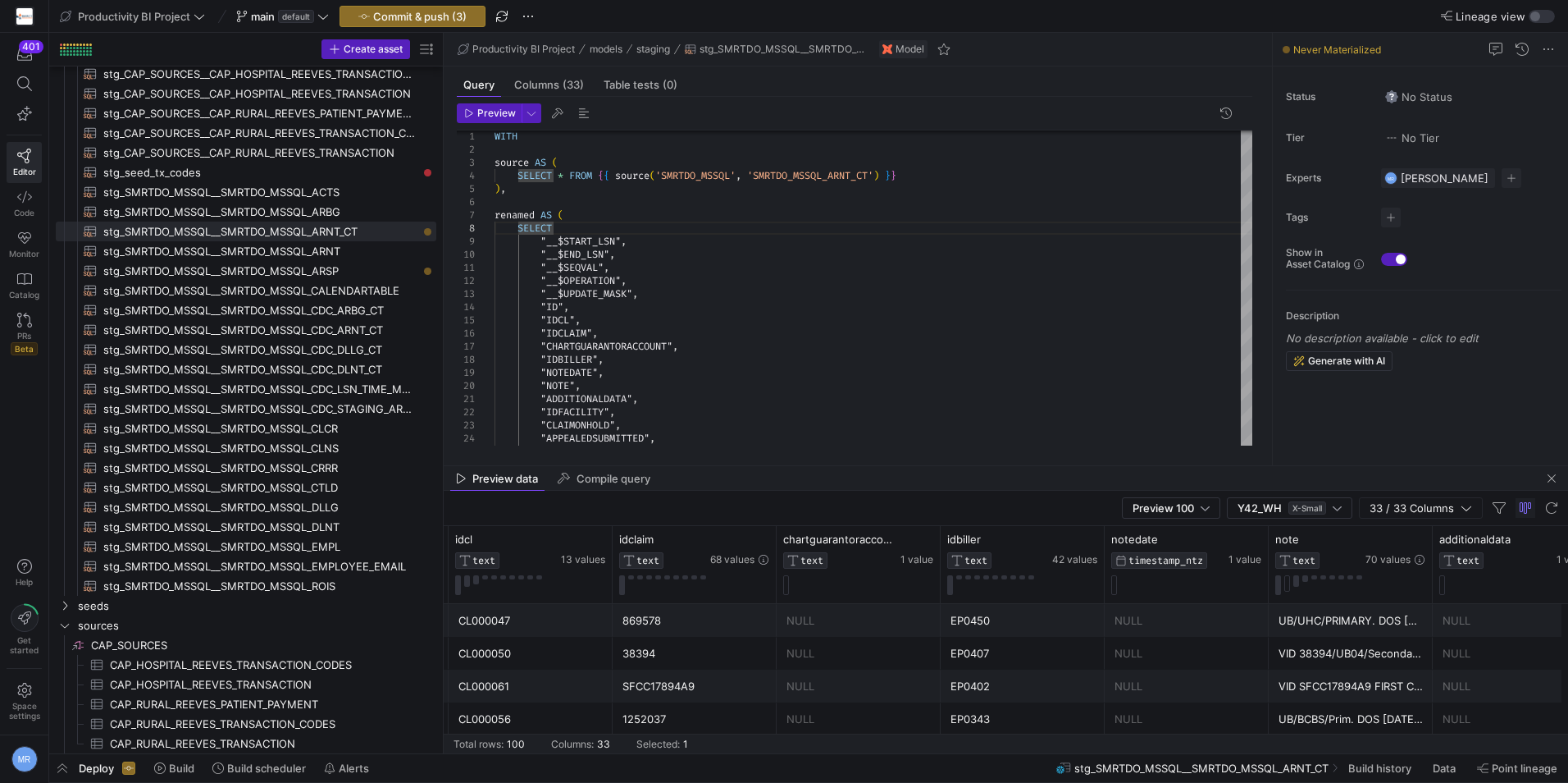
scroll to position [0, 1086]
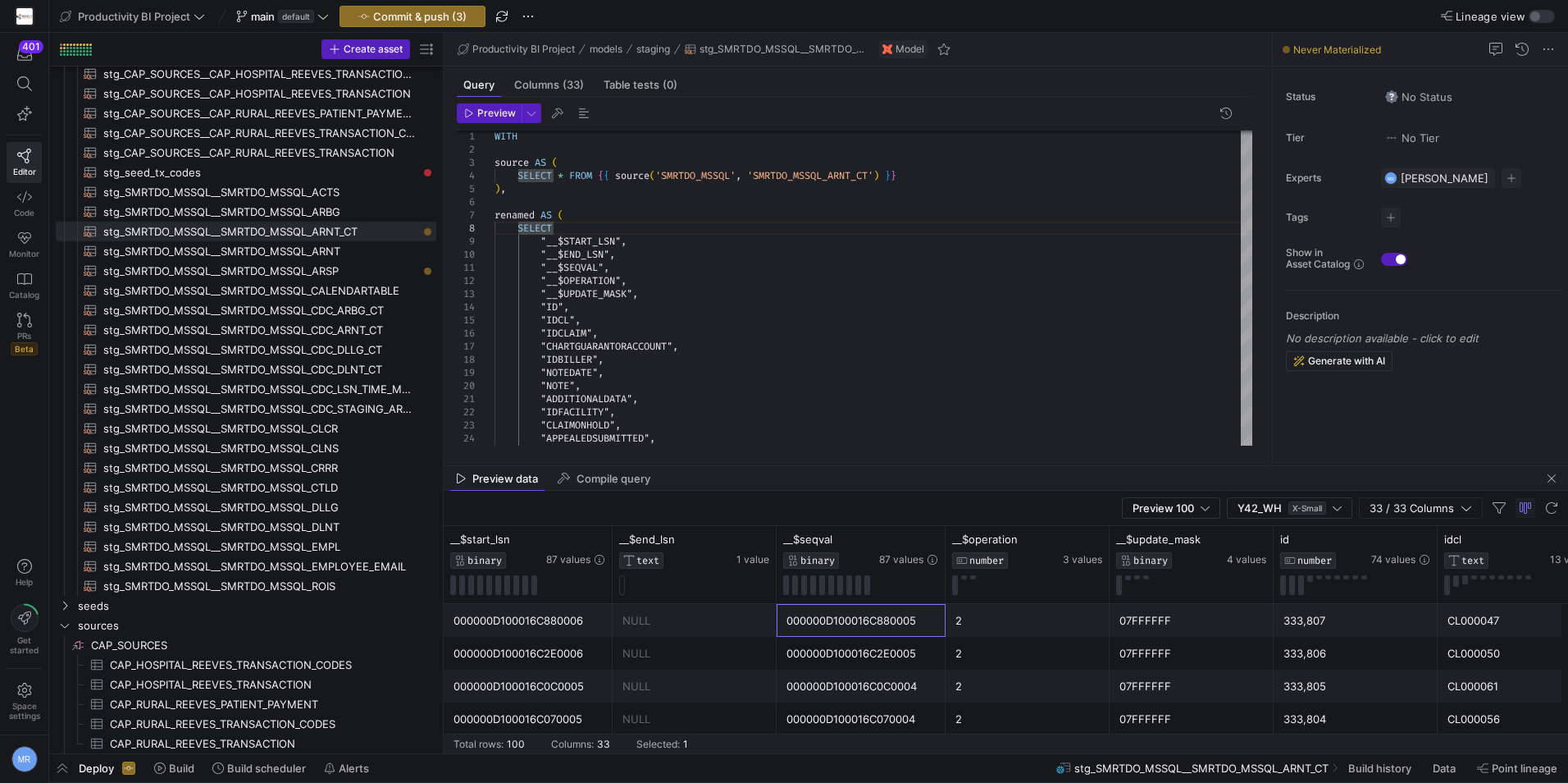
drag, startPoint x: 910, startPoint y: 634, endPoint x: 688, endPoint y: 647, distance: 222.4
click at [573, 613] on div "000000D100016C880006" at bounding box center [528, 621] width 150 height 32
click at [835, 613] on div "000000D100016C880005" at bounding box center [861, 621] width 150 height 32
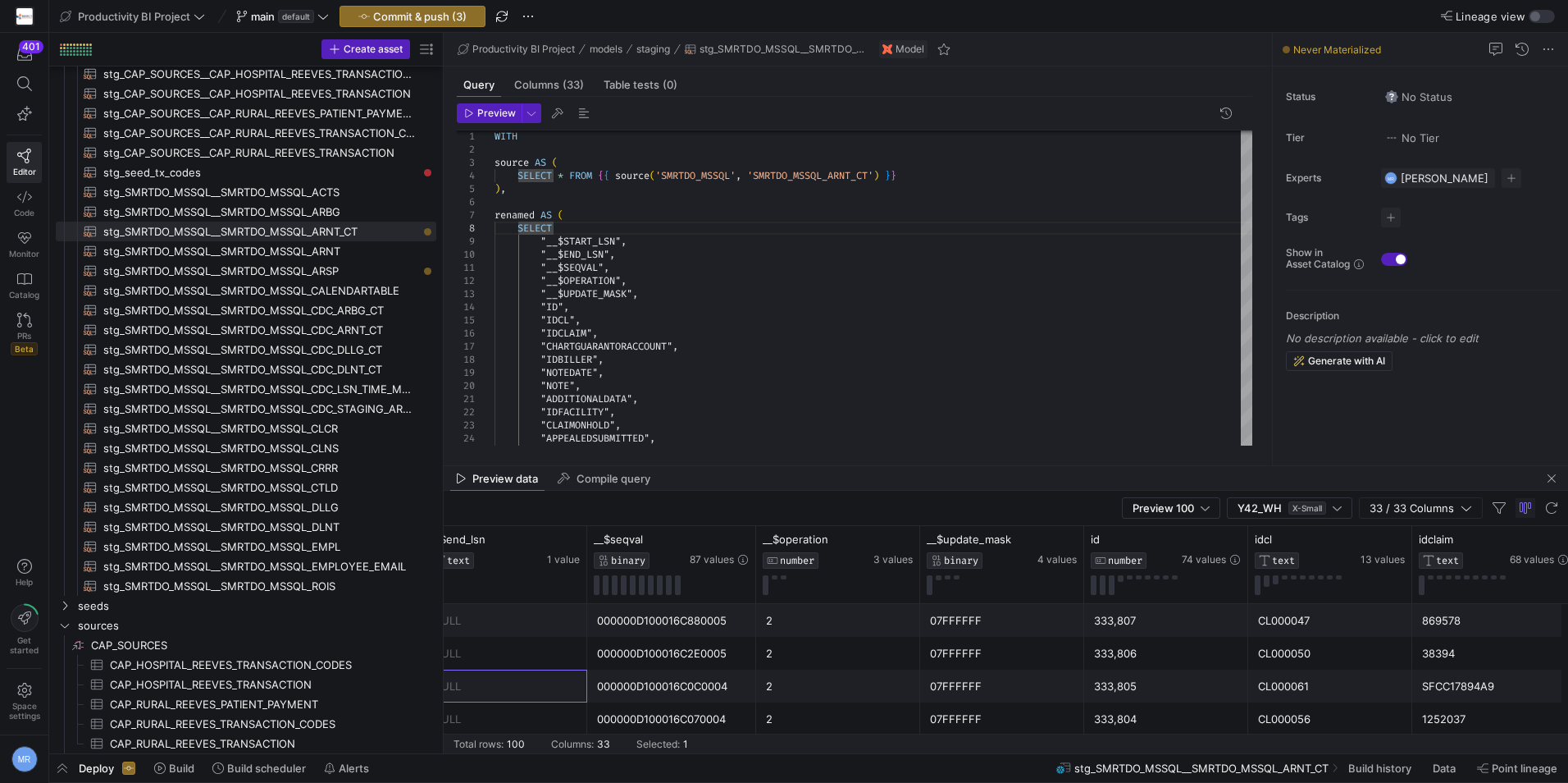
scroll to position [0, 4306]
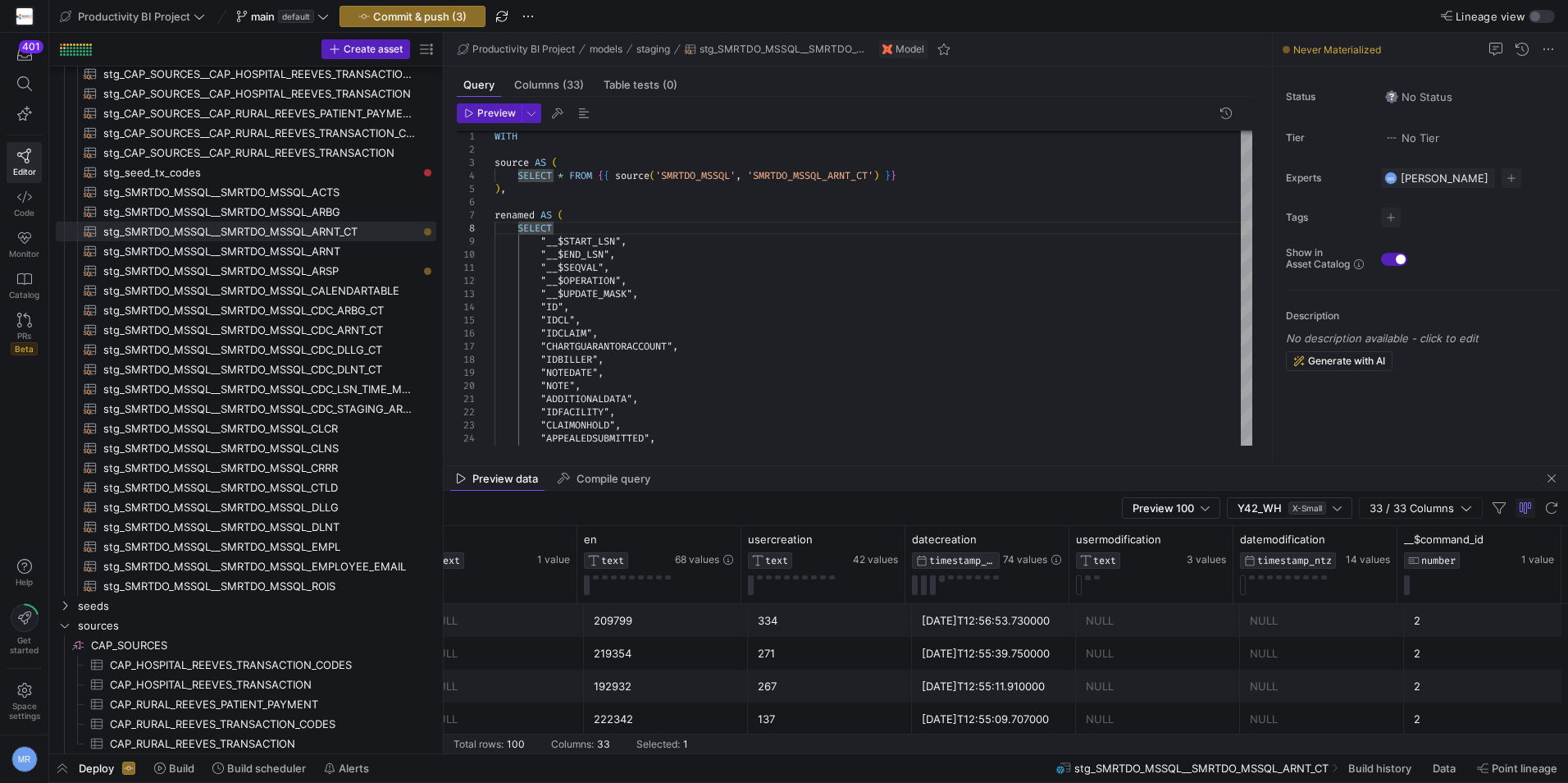
drag, startPoint x: 729, startPoint y: 683, endPoint x: 1360, endPoint y: 660, distance: 631.4
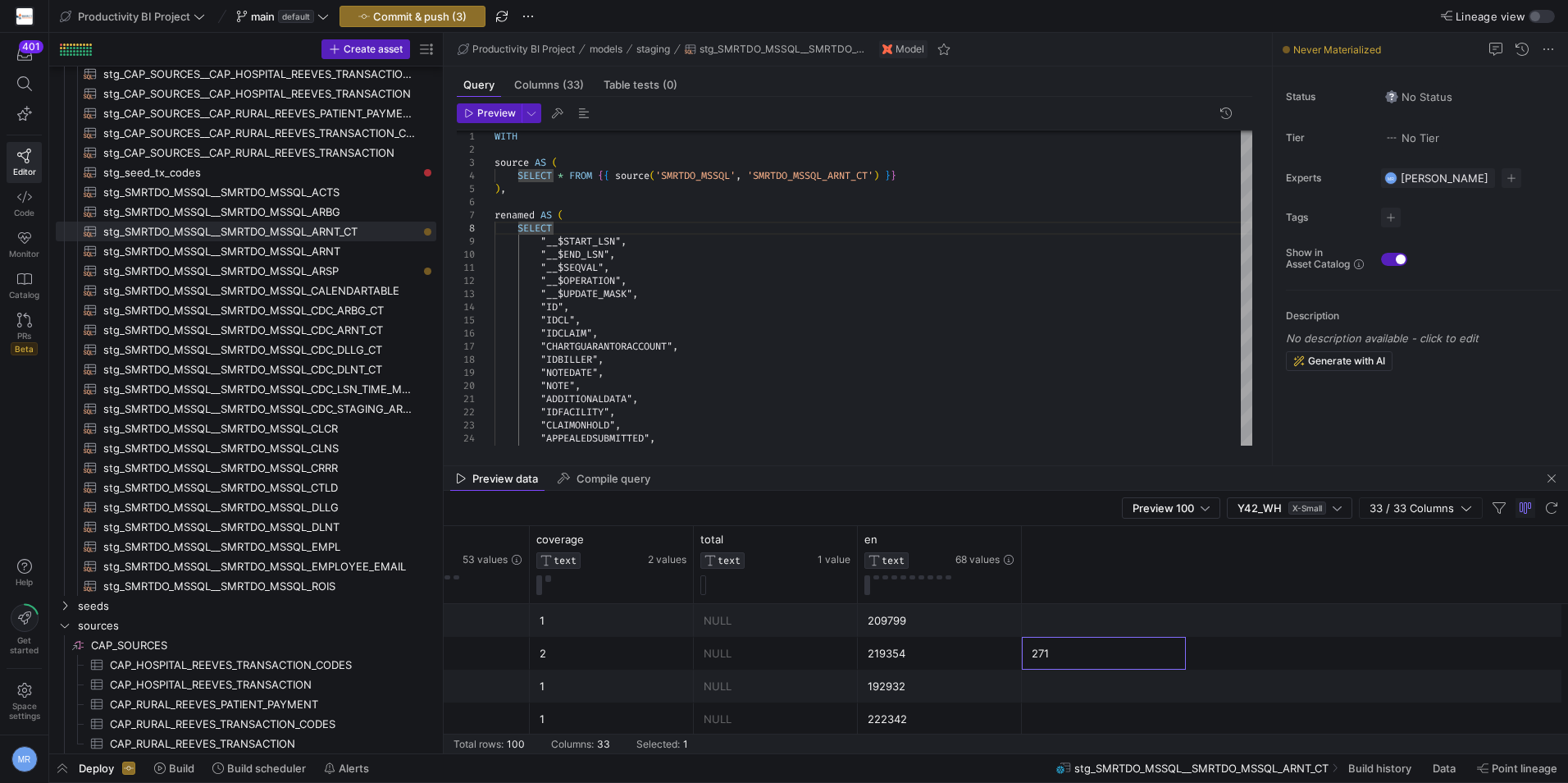
scroll to position [0, 2986]
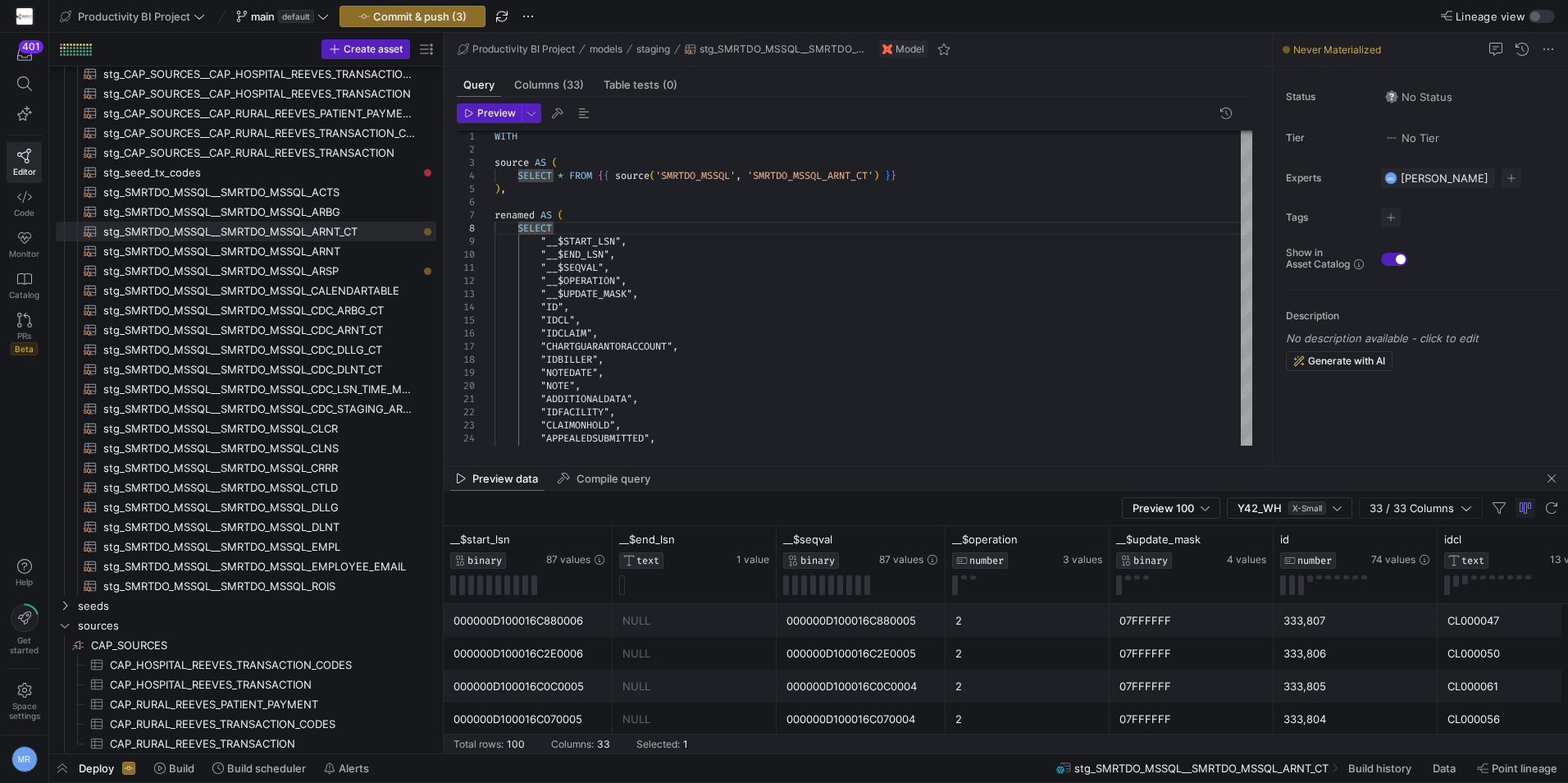
drag, startPoint x: 884, startPoint y: 644, endPoint x: 552, endPoint y: 635, distance: 332.1
click at [895, 644] on div "000000D100016C2E0005" at bounding box center [861, 654] width 150 height 32
click at [1081, 643] on div "2" at bounding box center [1028, 654] width 144 height 32
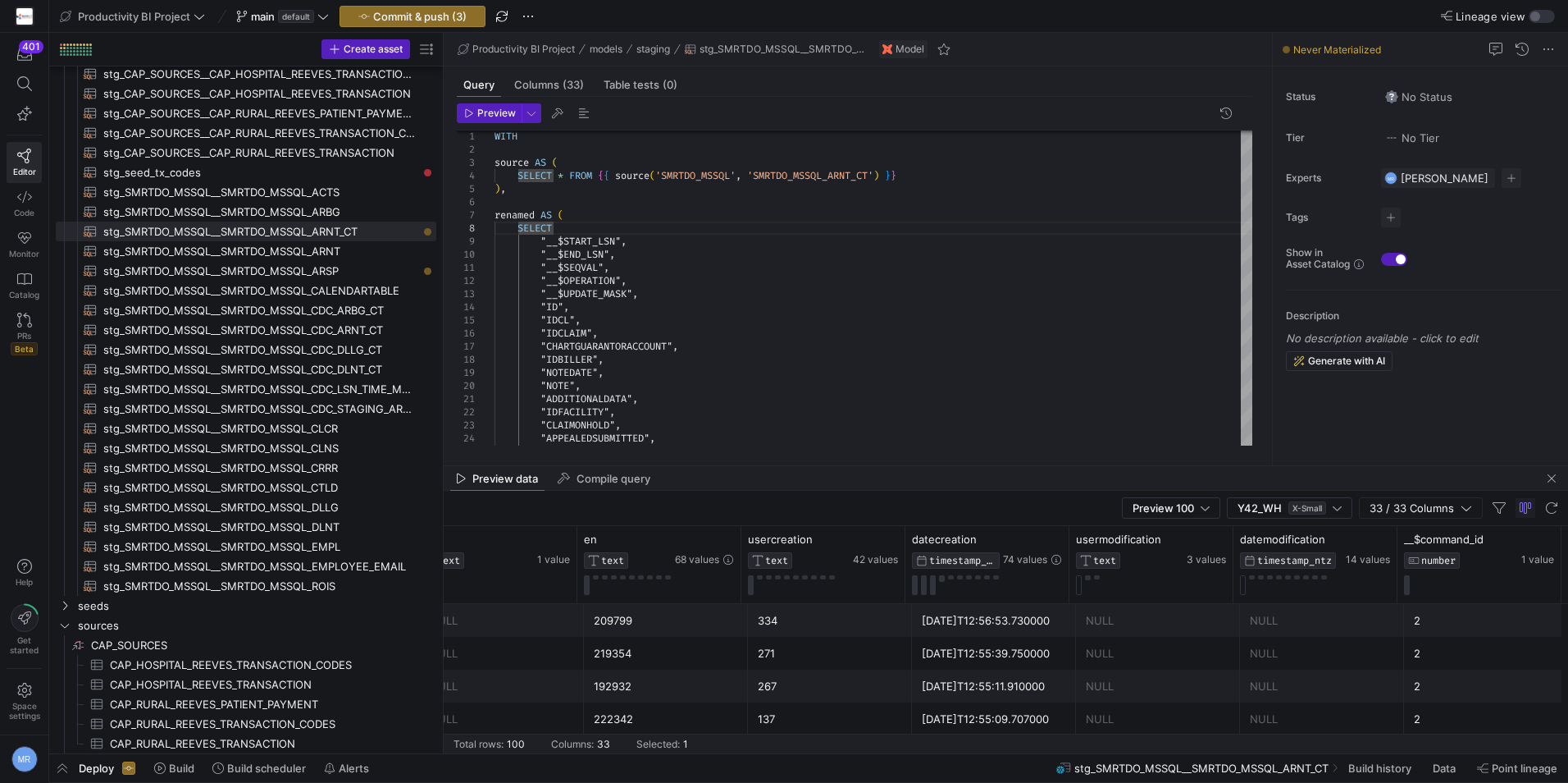
drag, startPoint x: 828, startPoint y: 667, endPoint x: 1525, endPoint y: 673, distance: 697.0
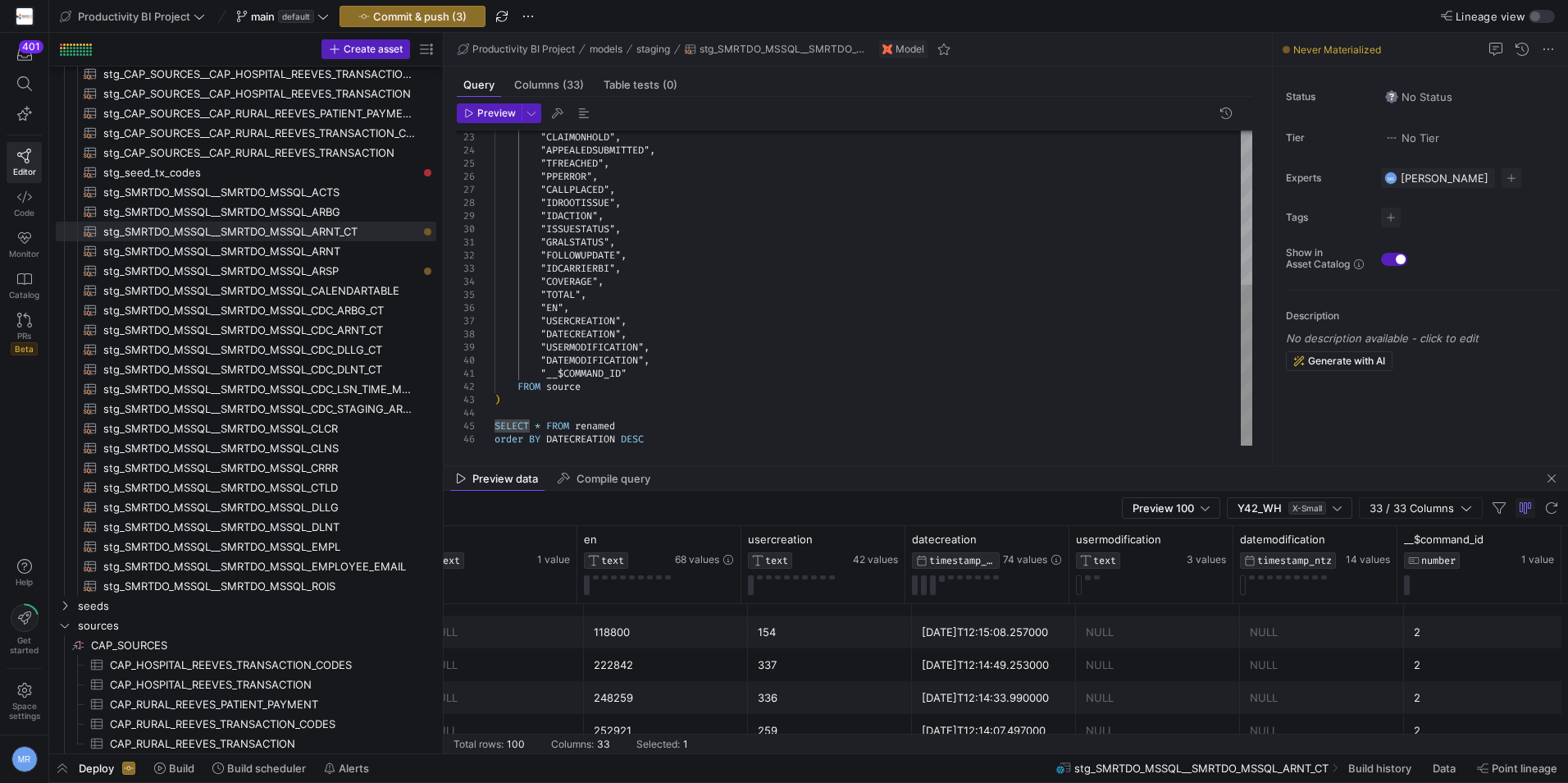
click at [547, 436] on div ""CLAIMONHOLD" , "APPEALEDSUBMITTED" , "TFREACHED" , "PPERROR" , "CALLPLACED" , …" at bounding box center [873, 137] width 758 height 617
click at [618, 370] on div ""CLAIMONHOLD" , "APPEALEDSUBMITTED" , "TFREACHED" , "PPERROR" , "CALLPLACED" , …" at bounding box center [873, 137] width 758 height 617
click at [617, 423] on div ""CLAIMONHOLD" , "APPEALEDSUBMITTED" , "TFREACHED" , "PPERROR" , "CALLPLACED" , …" at bounding box center [873, 137] width 758 height 617
click at [610, 443] on div ""CLAIMONHOLD" , "APPEALEDSUBMITTED" , "TFREACHED" , "PPERROR" , "CALLPLACED" , …" at bounding box center [873, 137] width 758 height 617
click at [240, 211] on span "stg_SMRTDO_MSSQL__SMRTDO_MSSQL_ARBG​​​​​​​​​​" at bounding box center [261, 212] width 314 height 19
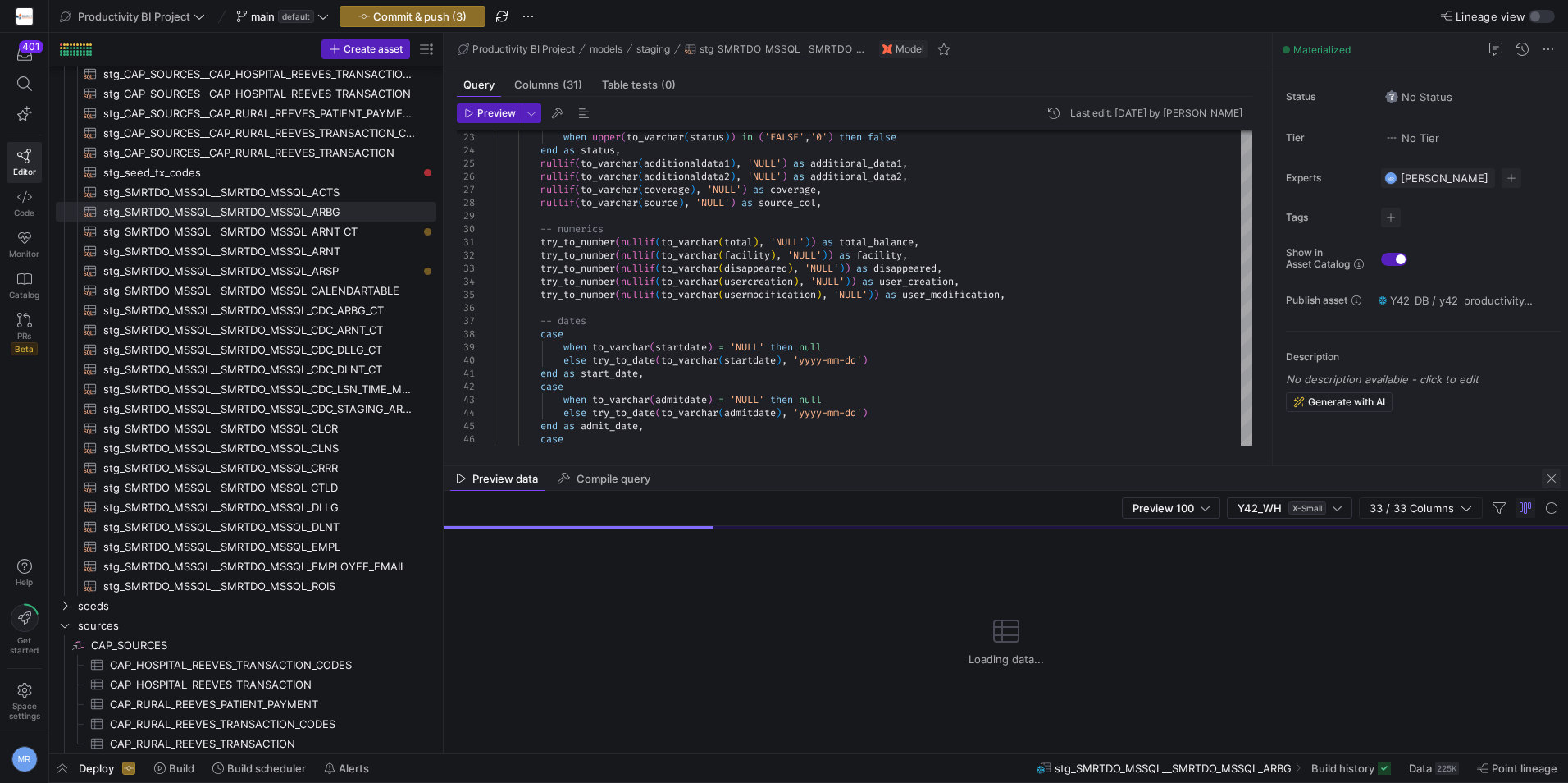
click at [1551, 477] on span "button" at bounding box center [1551, 478] width 19 height 19
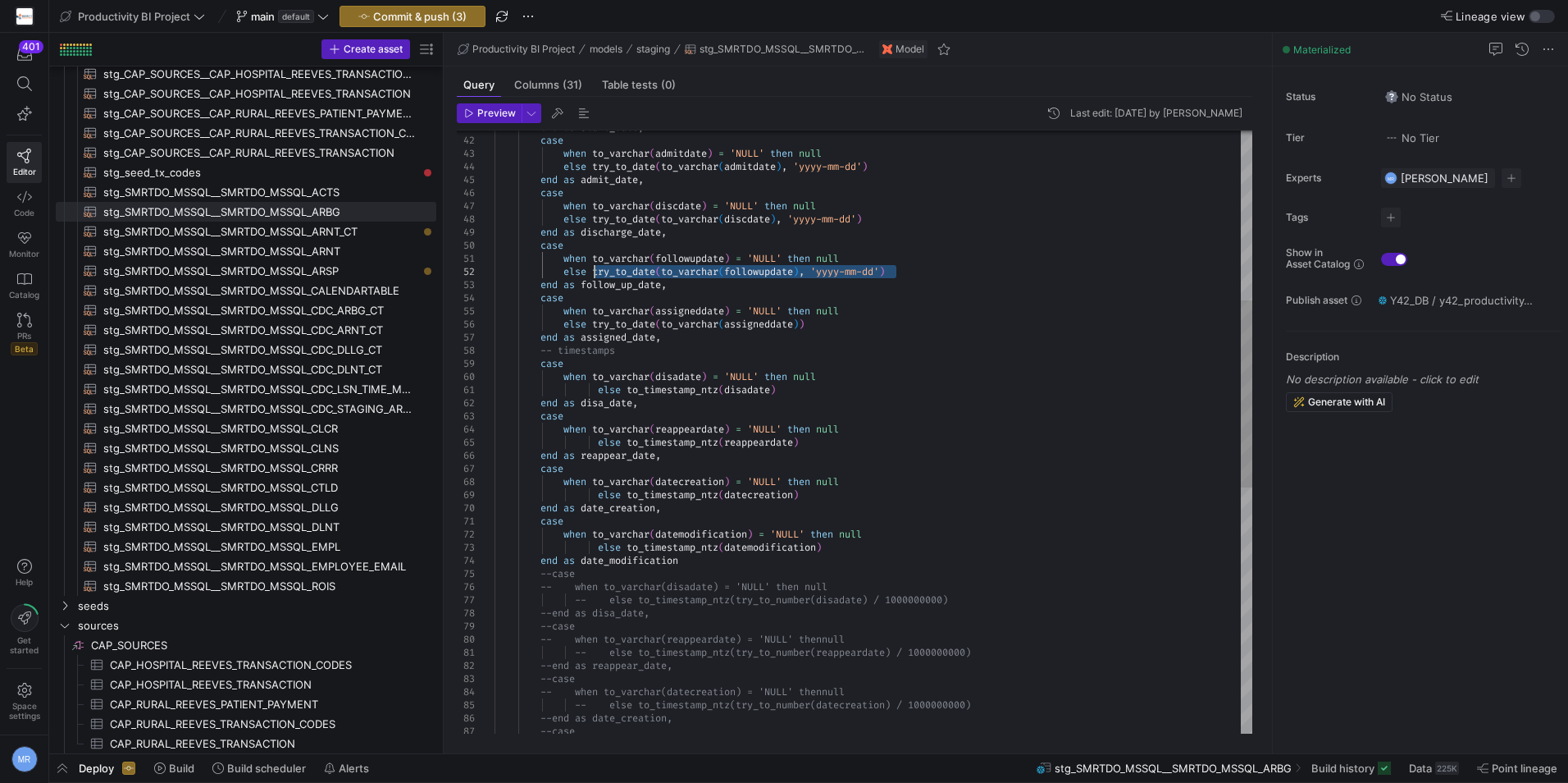
drag, startPoint x: 911, startPoint y: 274, endPoint x: 595, endPoint y: 276, distance: 316.0
click at [595, 276] on div "end as start_date , case when to_varchar ( admitdate ) = 'NULL' then null else …" at bounding box center [873, 554] width 758 height 1943
click at [284, 237] on span "stg_SMRTDO_MSSQL__SMRTDO_MSSQL_ARNT_CT​​​​​​​​​​" at bounding box center [261, 231] width 314 height 19
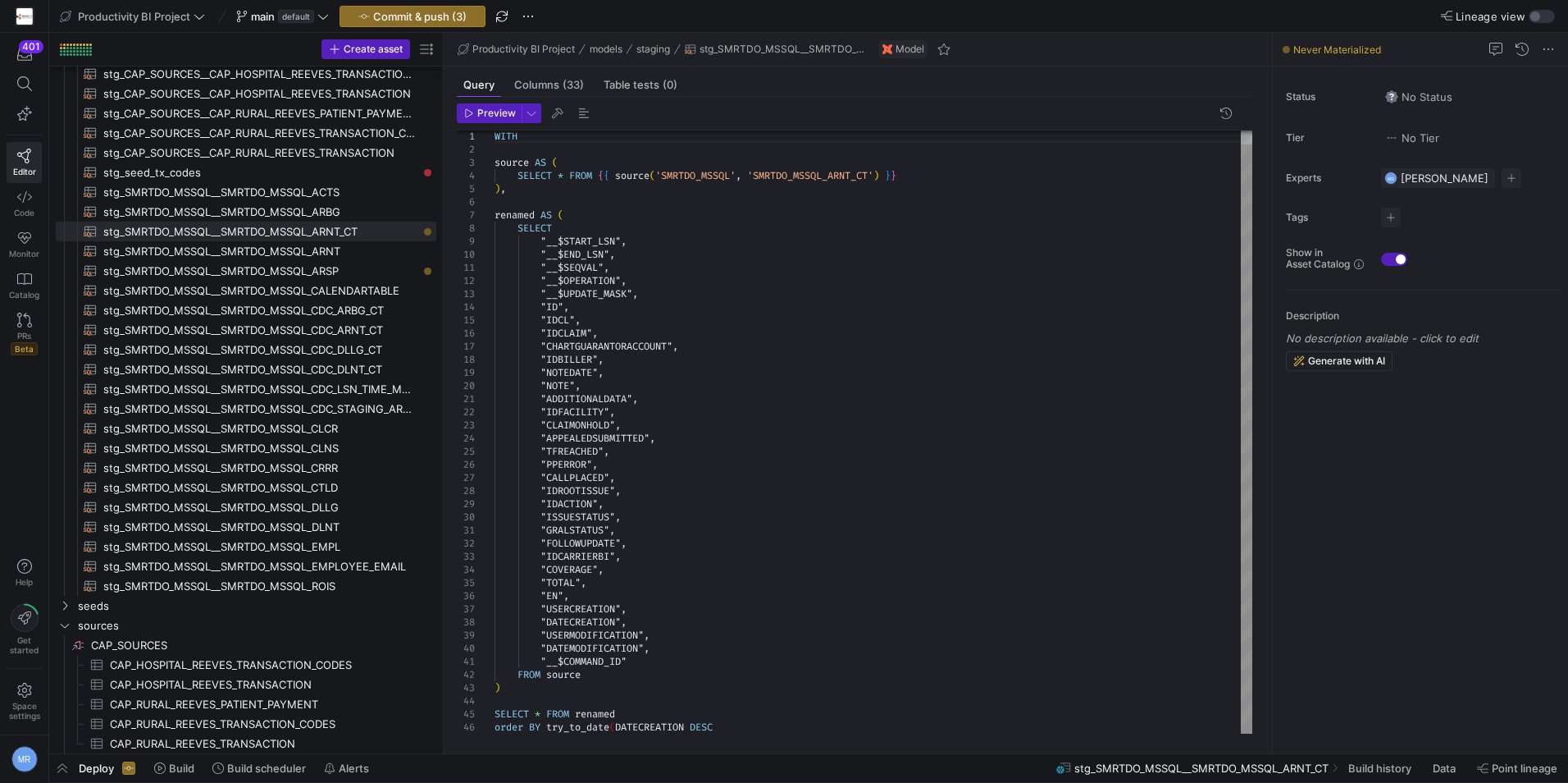
click at [706, 632] on div "WITH source AS ( SELECT * FROM { { source ( 'SMRTDO_MSSQL' , 'SMRTDO_MSSQL_ARNT…" at bounding box center [873, 425] width 758 height 617
click at [660, 623] on div "WITH source AS ( SELECT * FROM { { source ( 'SMRTDO_MSSQL' , 'SMRTDO_MSSQL_ARNT…" at bounding box center [873, 425] width 758 height 617
click at [615, 731] on div "WITH source AS ( SELECT * FROM { { source ( 'SMRTDO_MSSQL' , 'SMRTDO_MSSQL_ARNT…" at bounding box center [873, 425] width 758 height 617
drag, startPoint x: 617, startPoint y: 723, endPoint x: 550, endPoint y: 724, distance: 67.0
click at [550, 724] on div "WITH source AS ( SELECT * FROM { { source ( 'SMRTDO_MSSQL' , 'SMRTDO_MSSQL_ARNT…" at bounding box center [873, 425] width 758 height 617
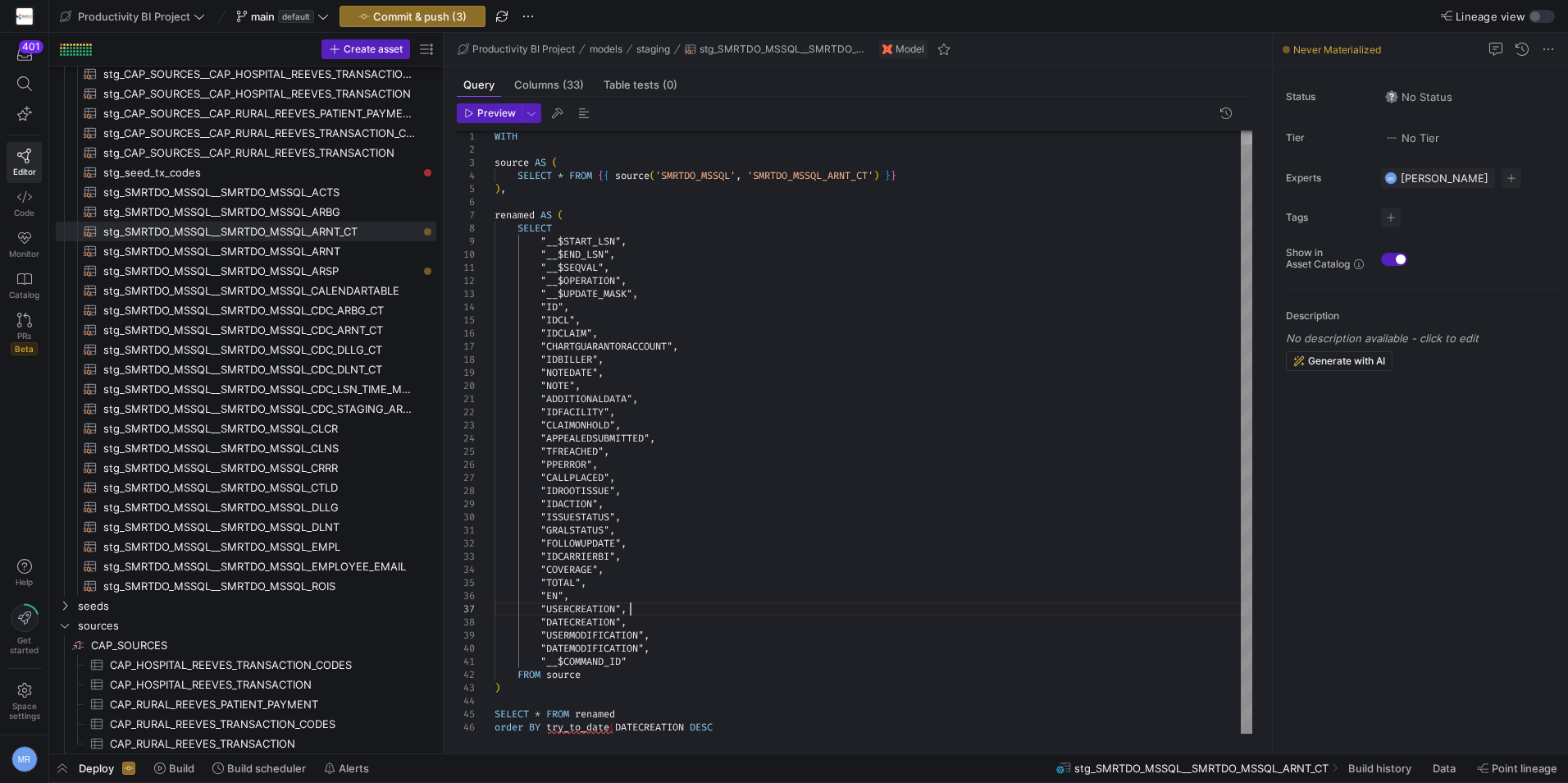
click at [659, 610] on div "WITH source AS ( SELECT * FROM { { source ( 'SMRTDO_MSSQL' , 'SMRTDO_MSSQL_ARNT…" at bounding box center [873, 425] width 758 height 617
click at [657, 618] on div "WITH source AS ( SELECT * FROM { { source ( 'SMRTDO_MSSQL' , 'SMRTDO_MSSQL_ARNT…" at bounding box center [873, 425] width 758 height 617
click at [610, 621] on div "WITH source AS ( SELECT * FROM { { source ( 'SMRTDO_MSSQL' , 'SMRTDO_MSSQL_ARNT…" at bounding box center [873, 431] width 758 height 631
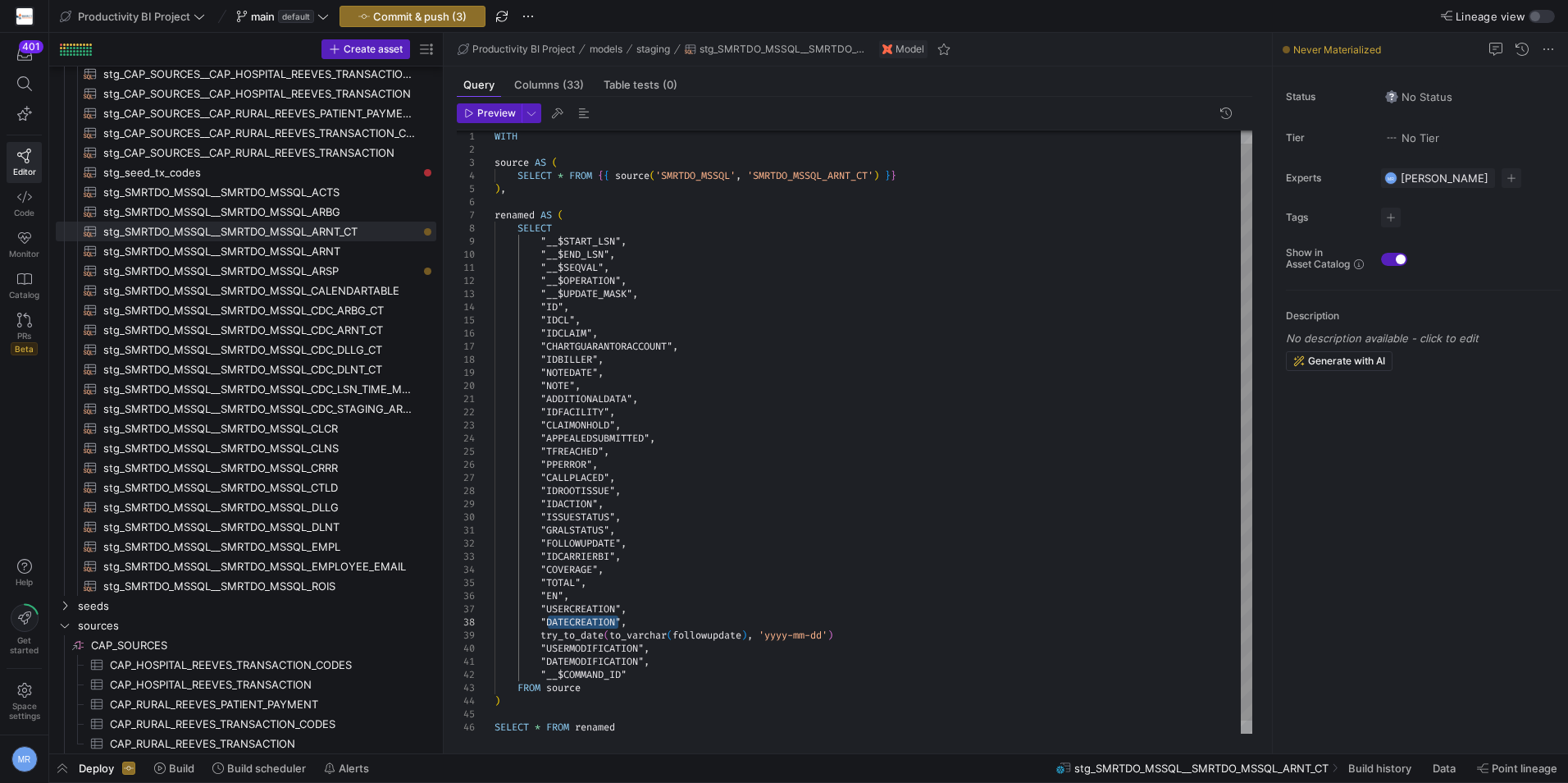
click at [724, 630] on div "WITH source AS ( SELECT * FROM { { source ( 'SMRTDO_MSSQL' , 'SMRTDO_MSSQL_ARNT…" at bounding box center [873, 431] width 758 height 631
click at [678, 639] on div "WITH source AS ( SELECT * FROM { { source ( 'SMRTDO_MSSQL' , 'SMRTDO_MSSQL_ARNT…" at bounding box center [873, 431] width 758 height 631
click at [776, 634] on div "WITH source AS ( SELECT * FROM { { source ( 'SMRTDO_MSSQL' , 'SMRTDO_MSSQL_ARNT…" at bounding box center [873, 431] width 758 height 631
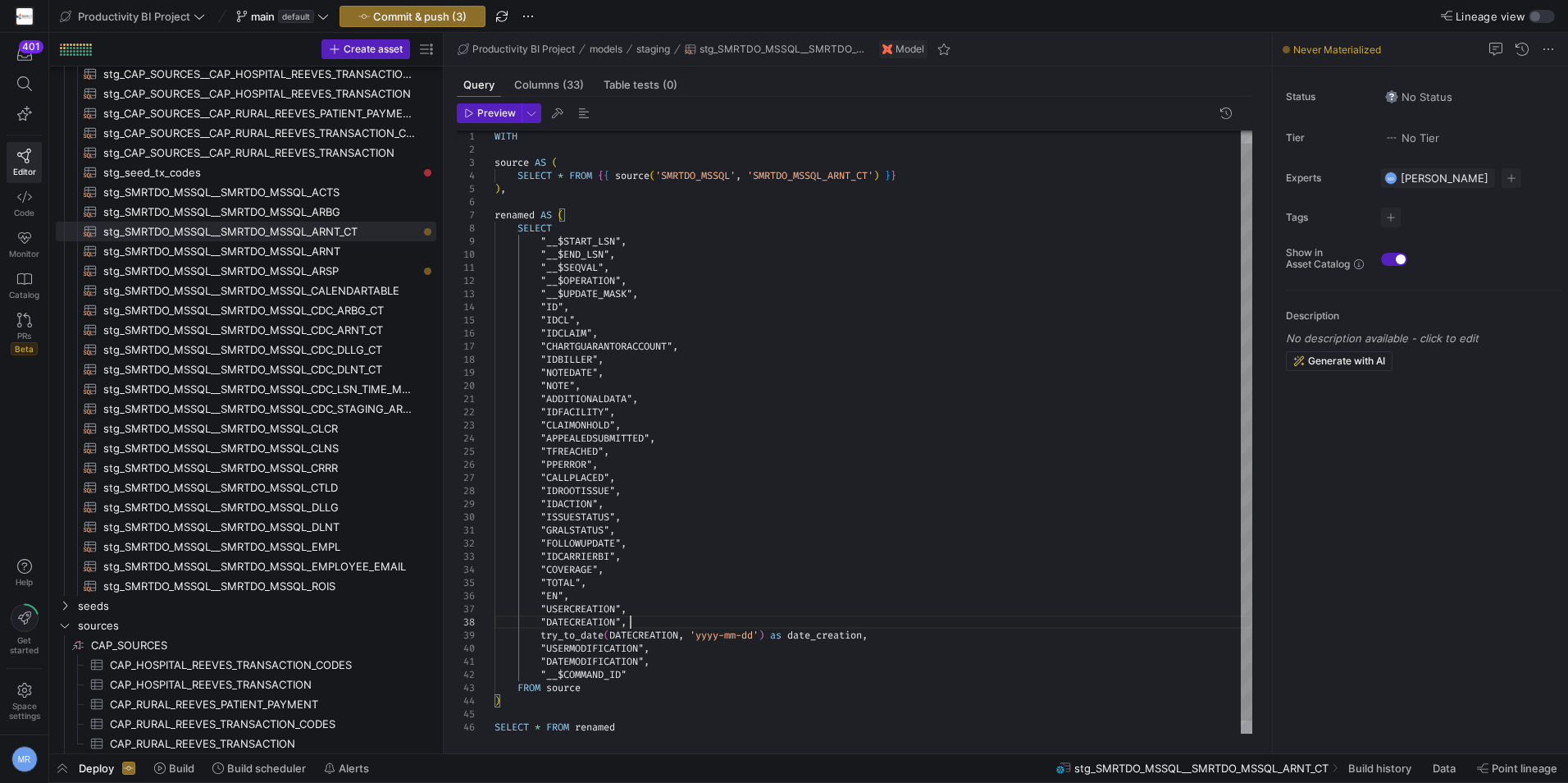
click at [815, 625] on div "WITH source AS ( SELECT * FROM { { source ( 'SMRTDO_MSSQL' , 'SMRTDO_MSSQL_ARNT…" at bounding box center [873, 431] width 758 height 631
click at [818, 632] on div "WITH source AS ( SELECT * FROM { { source ( 'SMRTDO_MSSQL' , 'SMRTDO_MSSQL_ARNT…" at bounding box center [873, 431] width 758 height 631
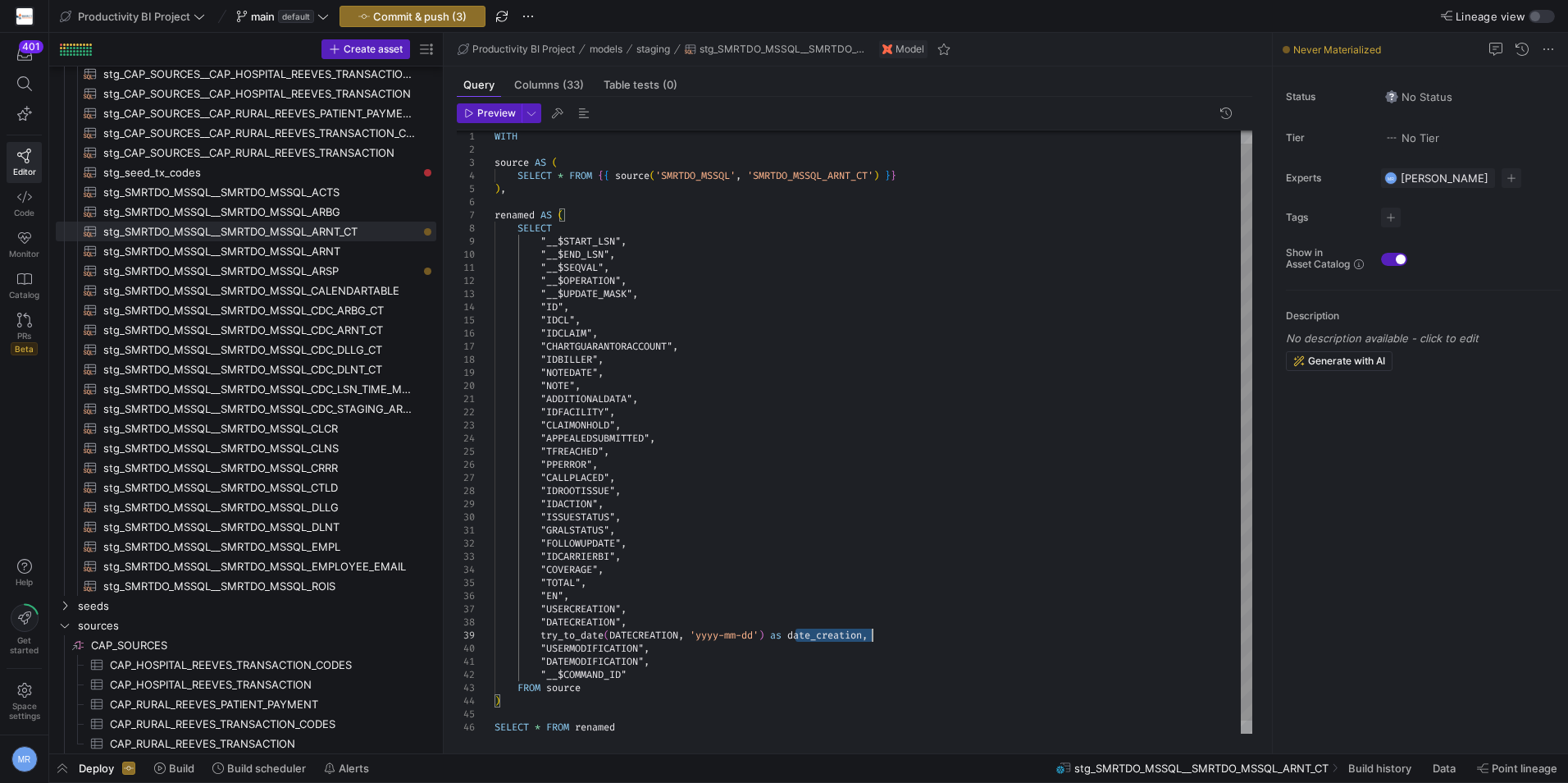
click at [818, 632] on div "WITH source AS ( SELECT * FROM { { source ( 'SMRTDO_MSSQL' , 'SMRTDO_MSSQL_ARNT…" at bounding box center [873, 431] width 758 height 631
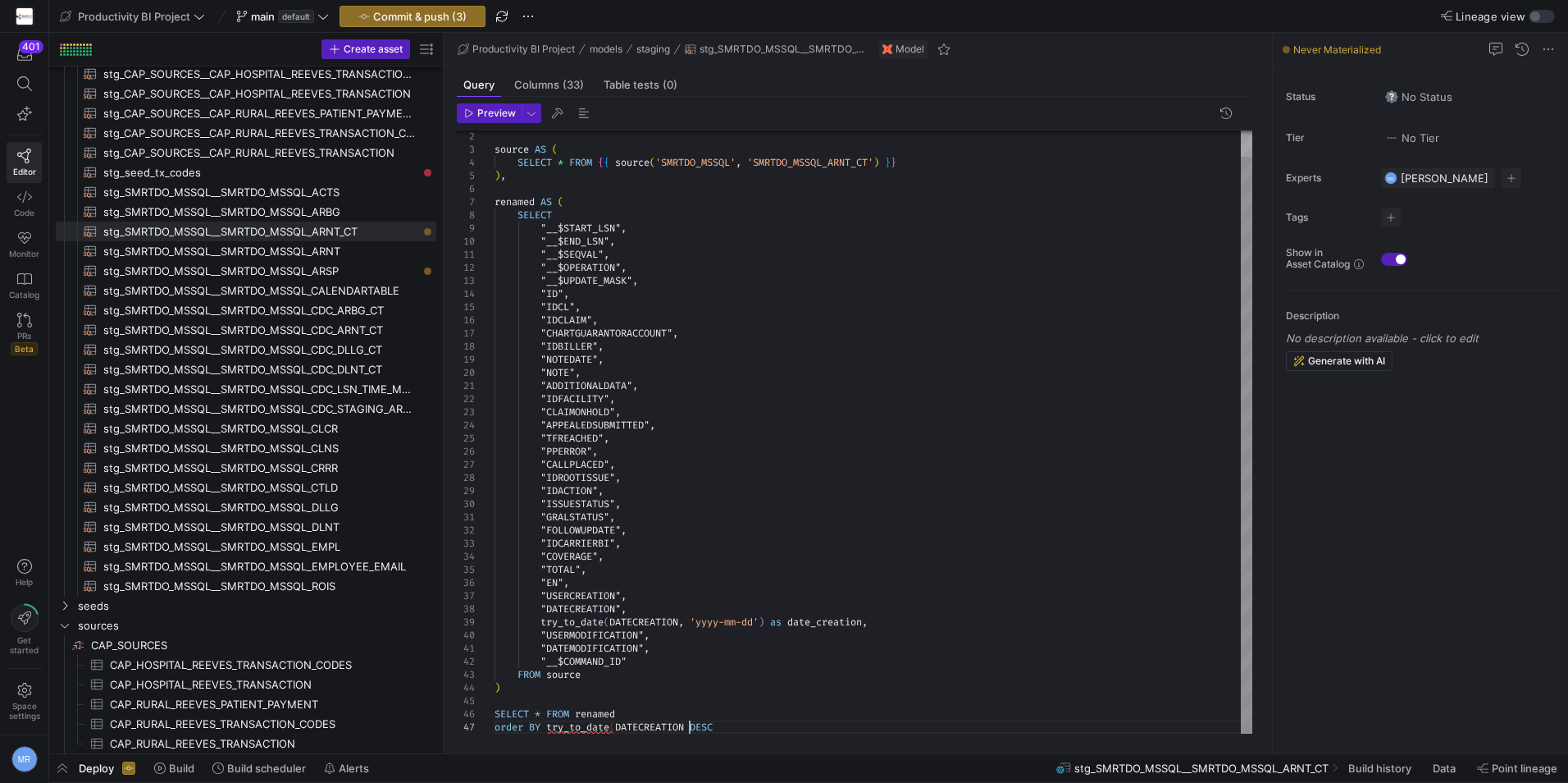
scroll to position [91, 224]
drag, startPoint x: 690, startPoint y: 725, endPoint x: 547, endPoint y: 731, distance: 143.1
click at [547, 731] on div "source AS ( SELECT * FROM { { source ( 'SMRTDO_MSSQL' , 'SMRTDO_MSSQL_ARNT_CT' …" at bounding box center [873, 419] width 758 height 631
click at [614, 677] on div "source AS ( SELECT * FROM { { source ( 'SMRTDO_MSSQL' , 'SMRTDO_MSSQL_ARNT_CT' …" at bounding box center [873, 419] width 758 height 631
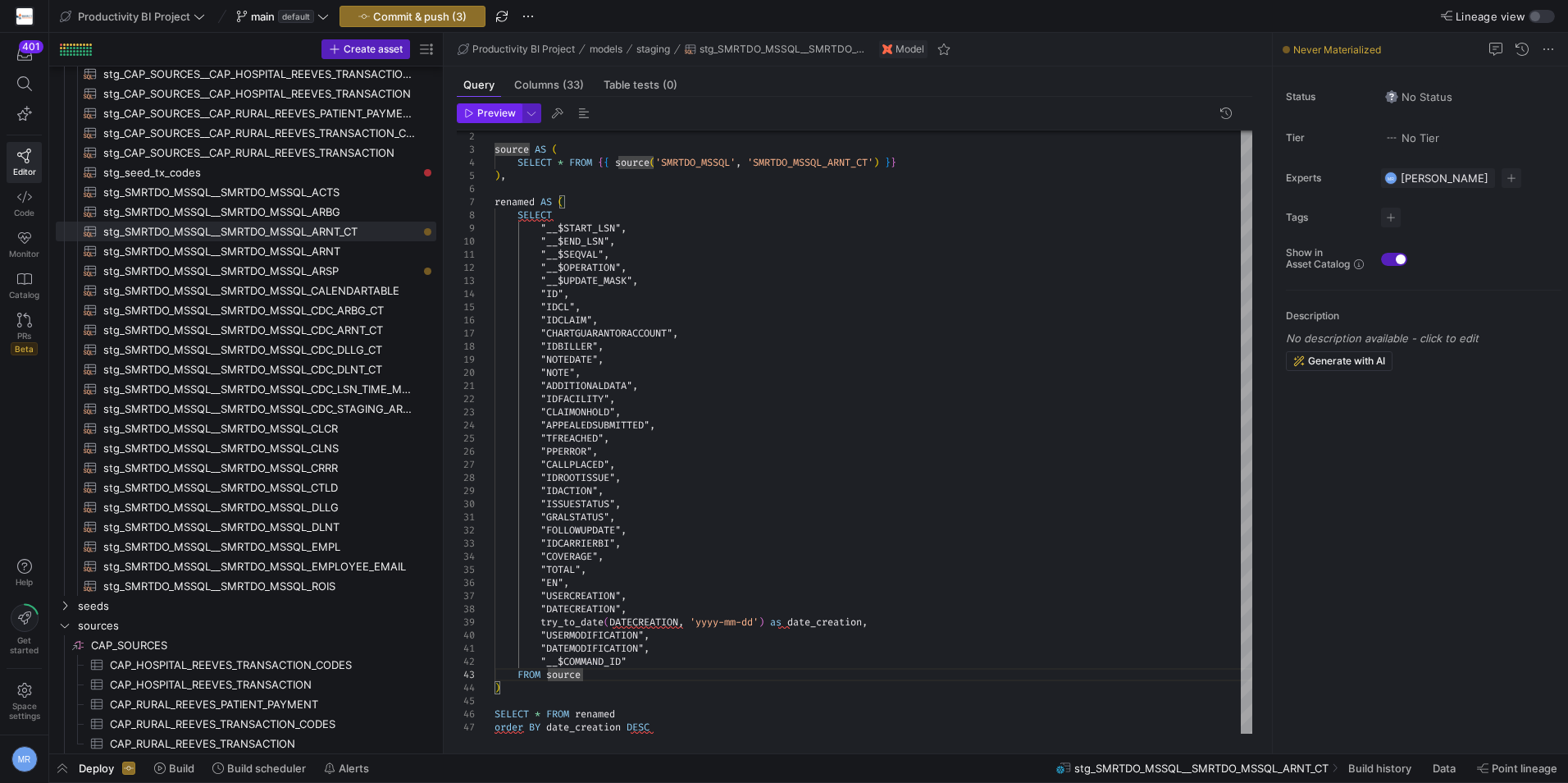
click at [507, 109] on span "Preview" at bounding box center [496, 113] width 39 height 12
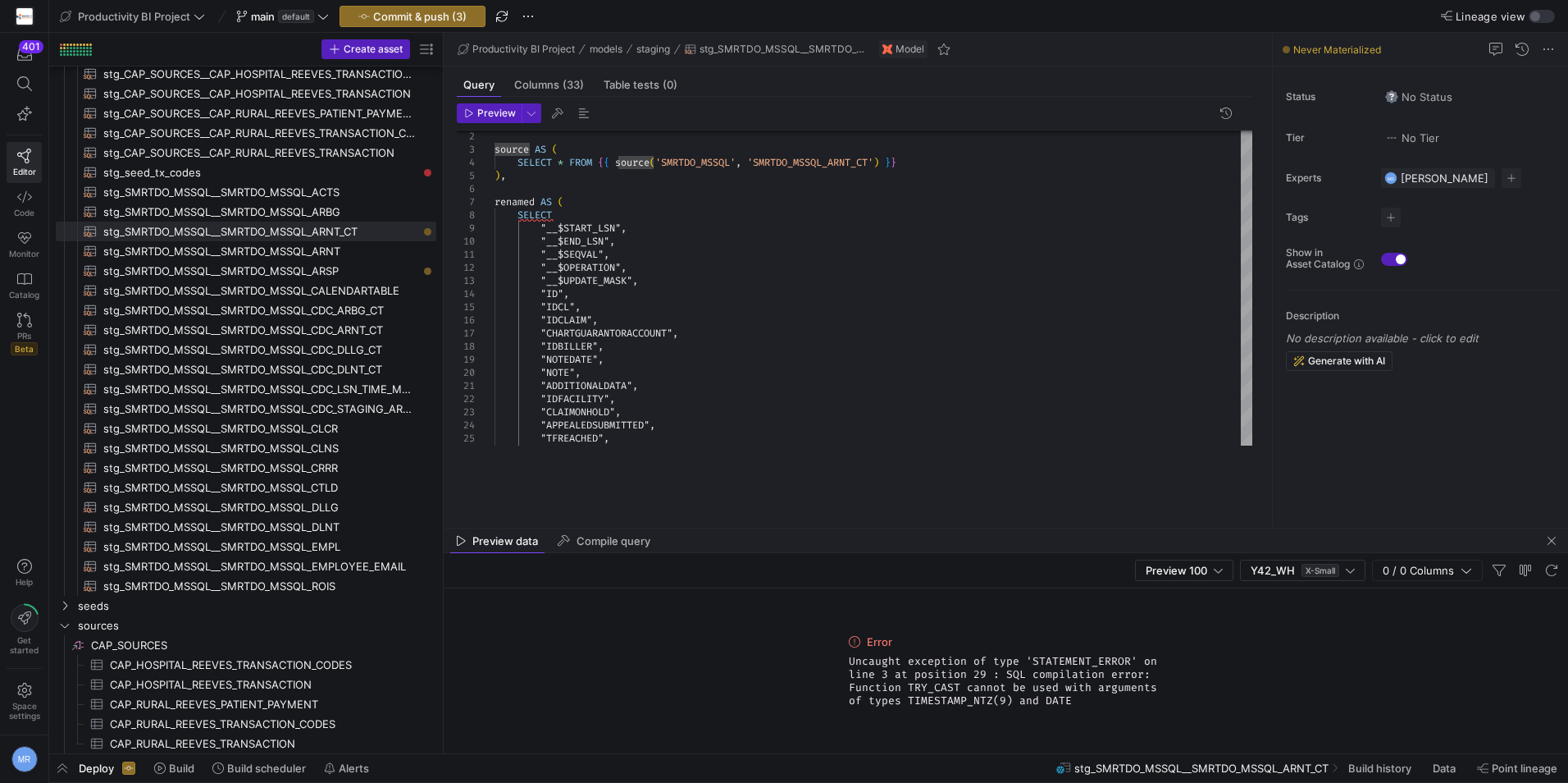
drag, startPoint x: 856, startPoint y: 466, endPoint x: 837, endPoint y: 455, distance: 22.0
click at [830, 502] on as-split "Productivity BI Project models staging stg_SMRTDO_MSSQL__SMRTDO_MSSQL_ARNT_CT M…" at bounding box center [1006, 393] width 1125 height 721
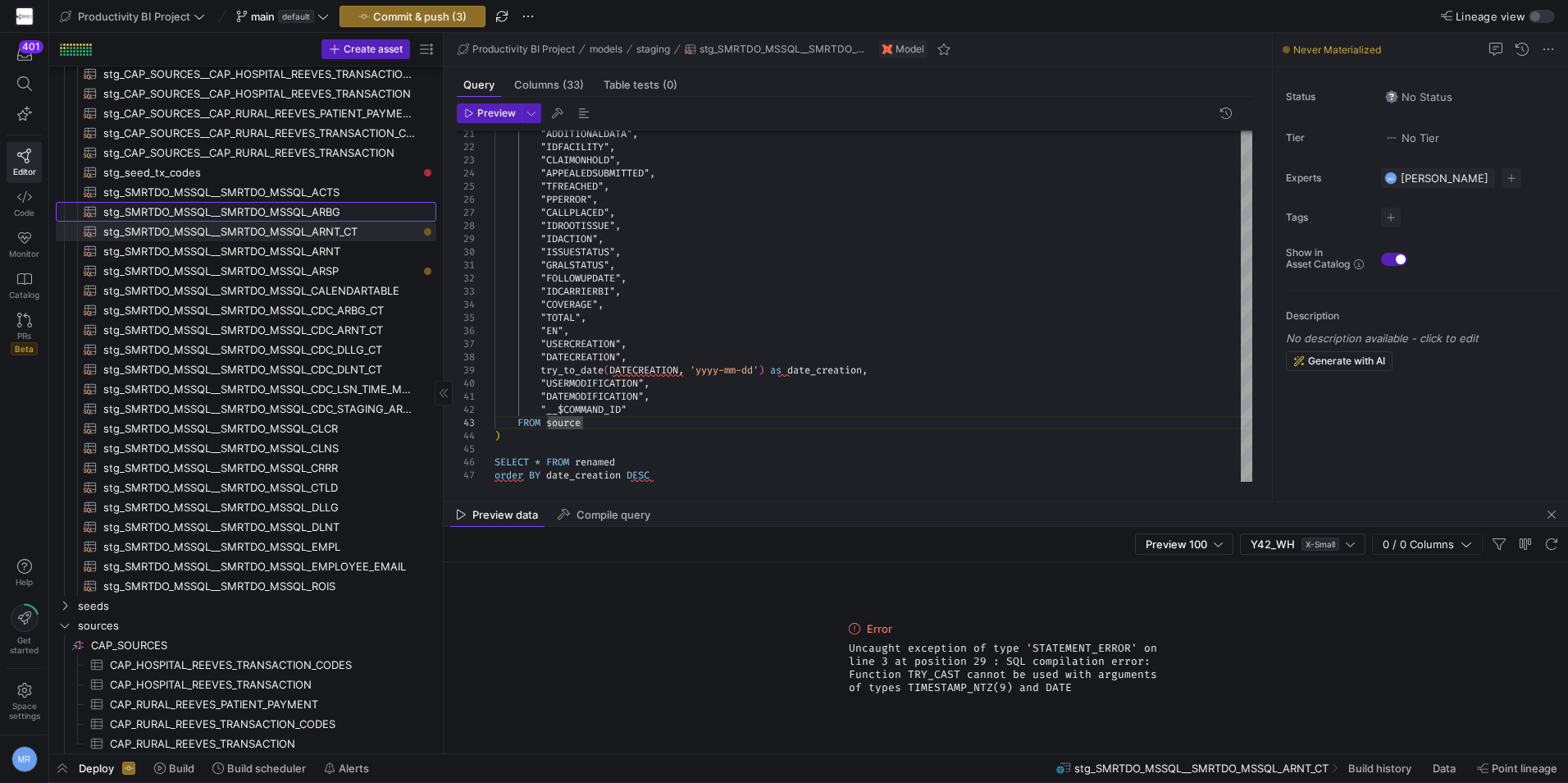
click at [361, 212] on span "stg_SMRTDO_MSSQL__SMRTDO_MSSQL_ARBG​​​​​​​​​​" at bounding box center [261, 212] width 314 height 19
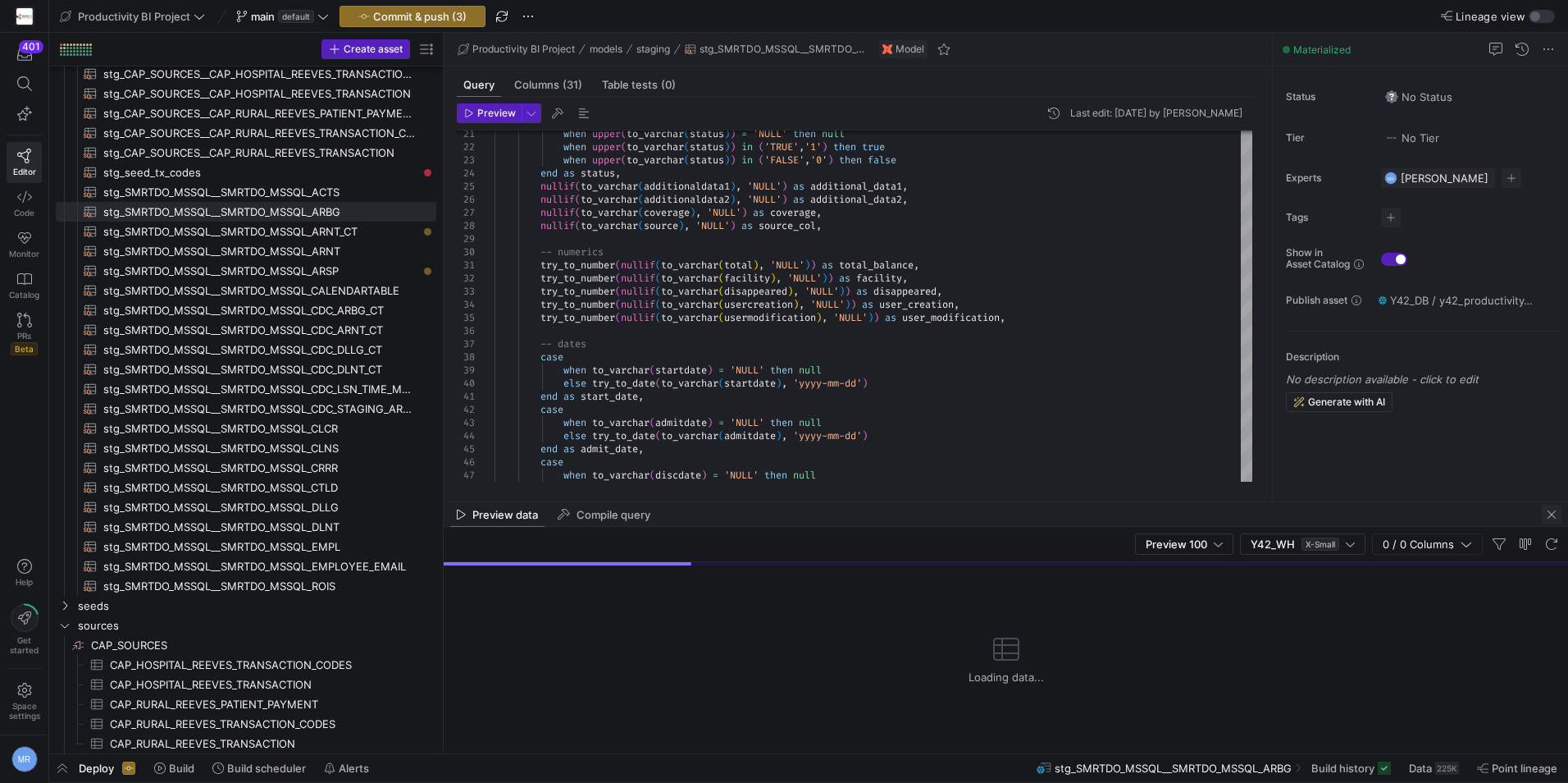
click at [1545, 515] on span "button" at bounding box center [1551, 514] width 19 height 19
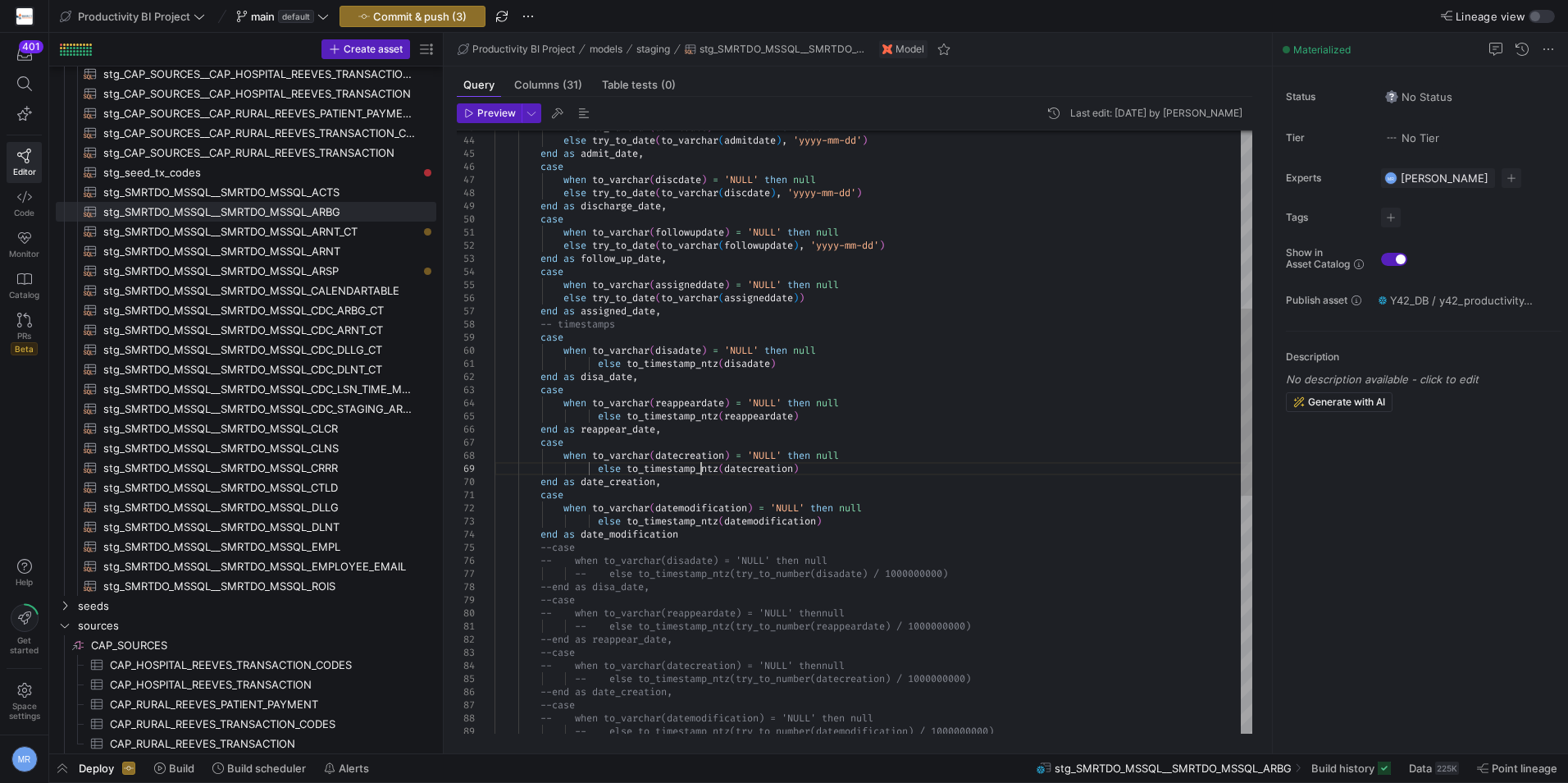
click at [702, 469] on div "when to_varchar ( admitdate ) = 'NULL' then null else try_to_date ( to_varchar …" at bounding box center [873, 527] width 758 height 1943
click at [348, 234] on span "stg_SMRTDO_MSSQL__SMRTDO_MSSQL_ARNT_CT​​​​​​​​​​" at bounding box center [261, 231] width 314 height 19
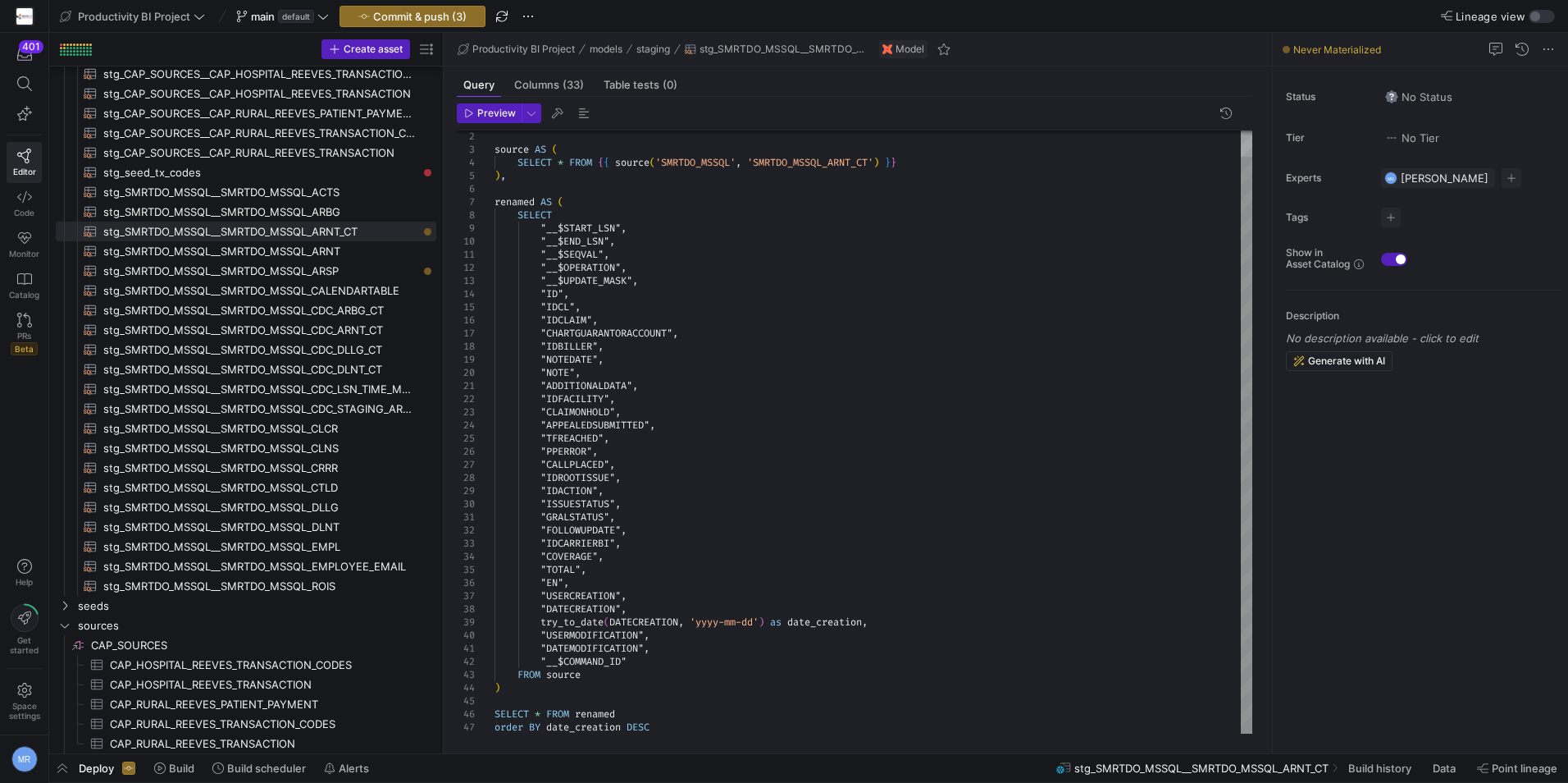
click at [538, 621] on div "source AS ( SELECT * FROM { { source ( 'SMRTDO_MSSQL' , 'SMRTDO_MSSQL_ARNT_CT' …" at bounding box center [873, 419] width 758 height 631
click at [982, 630] on div "source AS ( SELECT * FROM { { source ( 'SMRTDO_MSSQL' , 'SMRTDO_MSSQL_ARNT_CT' …" at bounding box center [873, 419] width 758 height 631
click at [978, 625] on div "source AS ( SELECT * FROM { { source ( 'SMRTDO_MSSQL' , 'SMRTDO_MSSQL_ARNT_CT' …" at bounding box center [873, 419] width 758 height 631
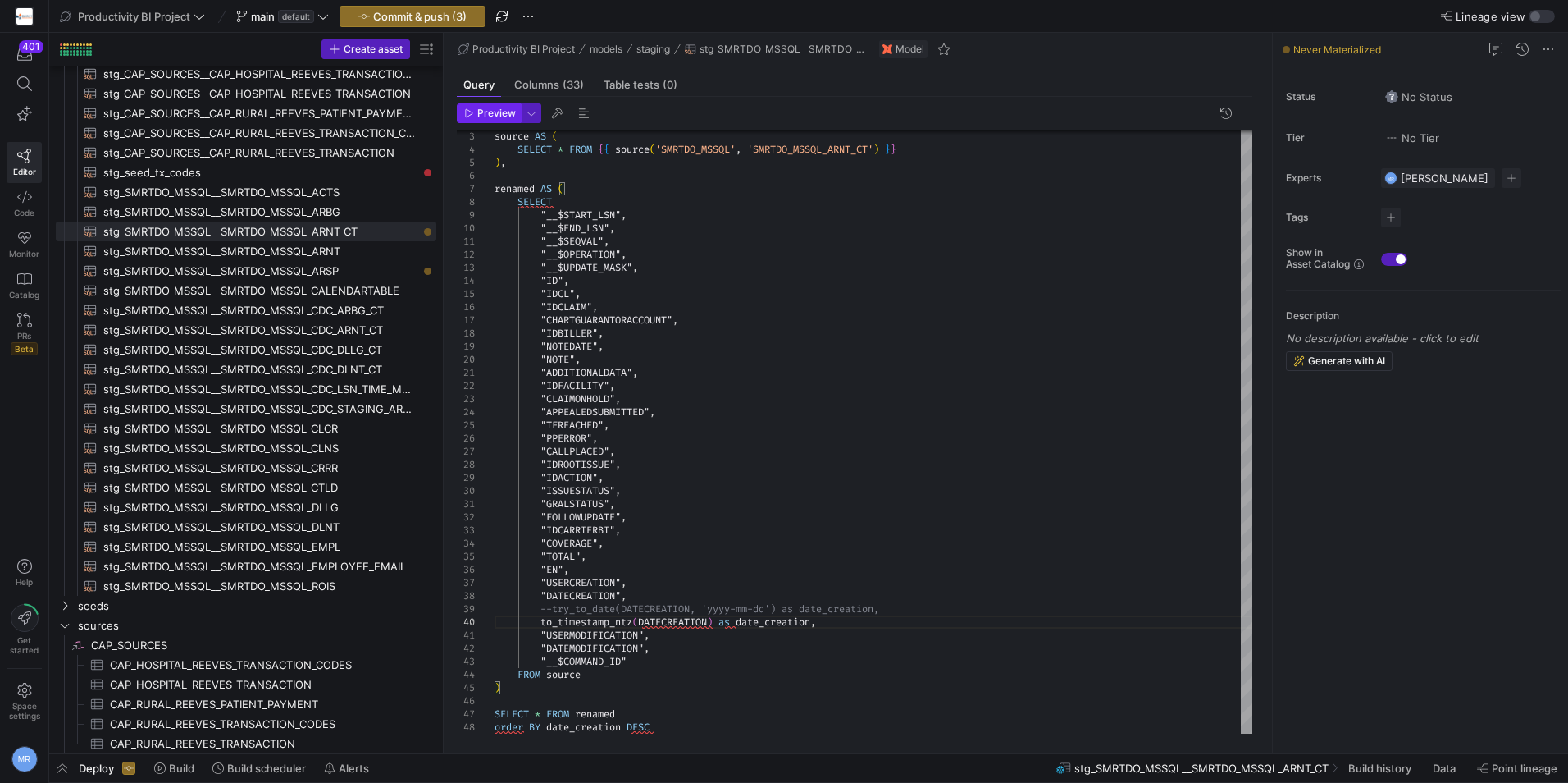
click at [478, 117] on span "Preview" at bounding box center [496, 113] width 39 height 12
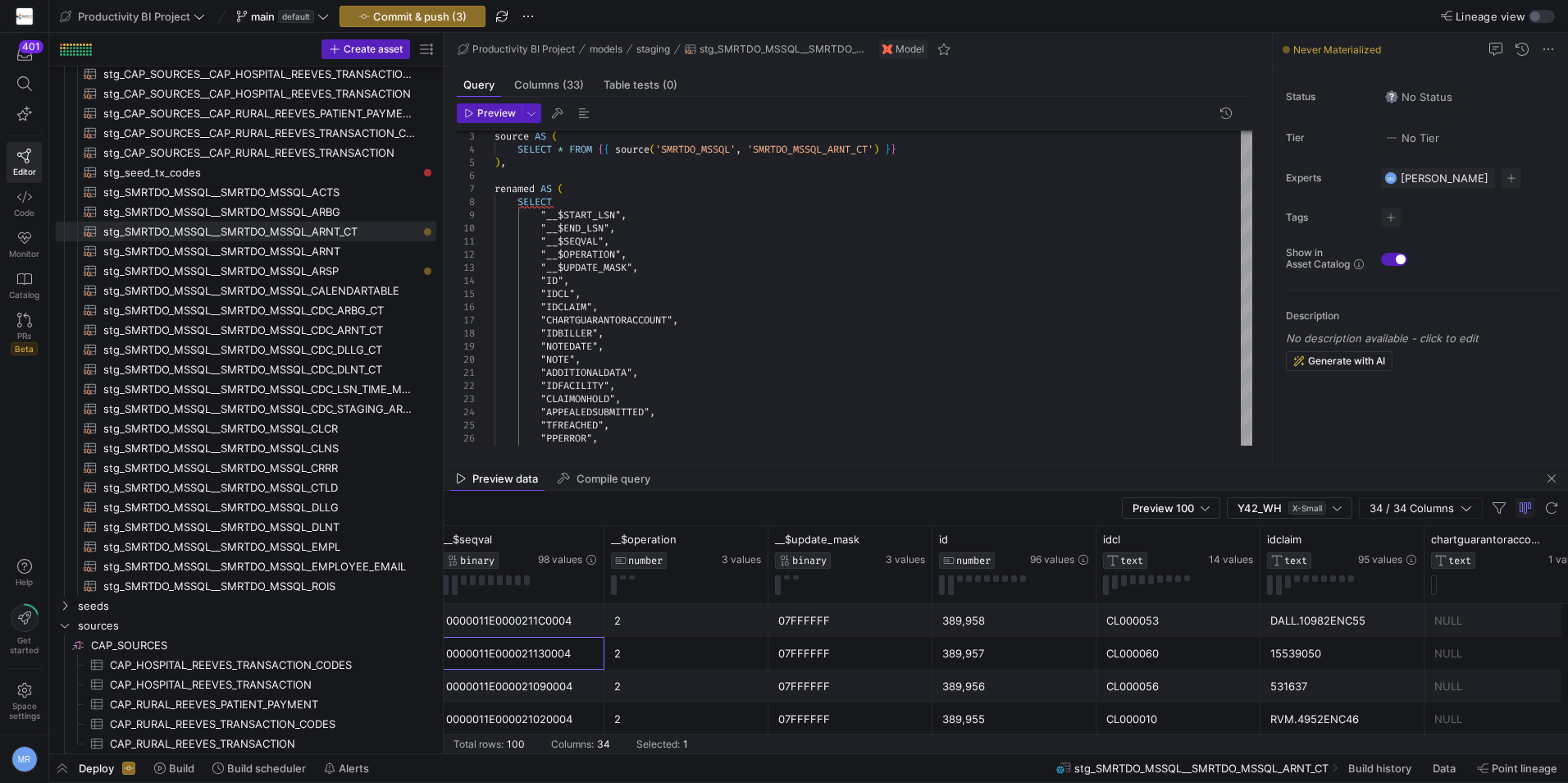
scroll to position [0, 4467]
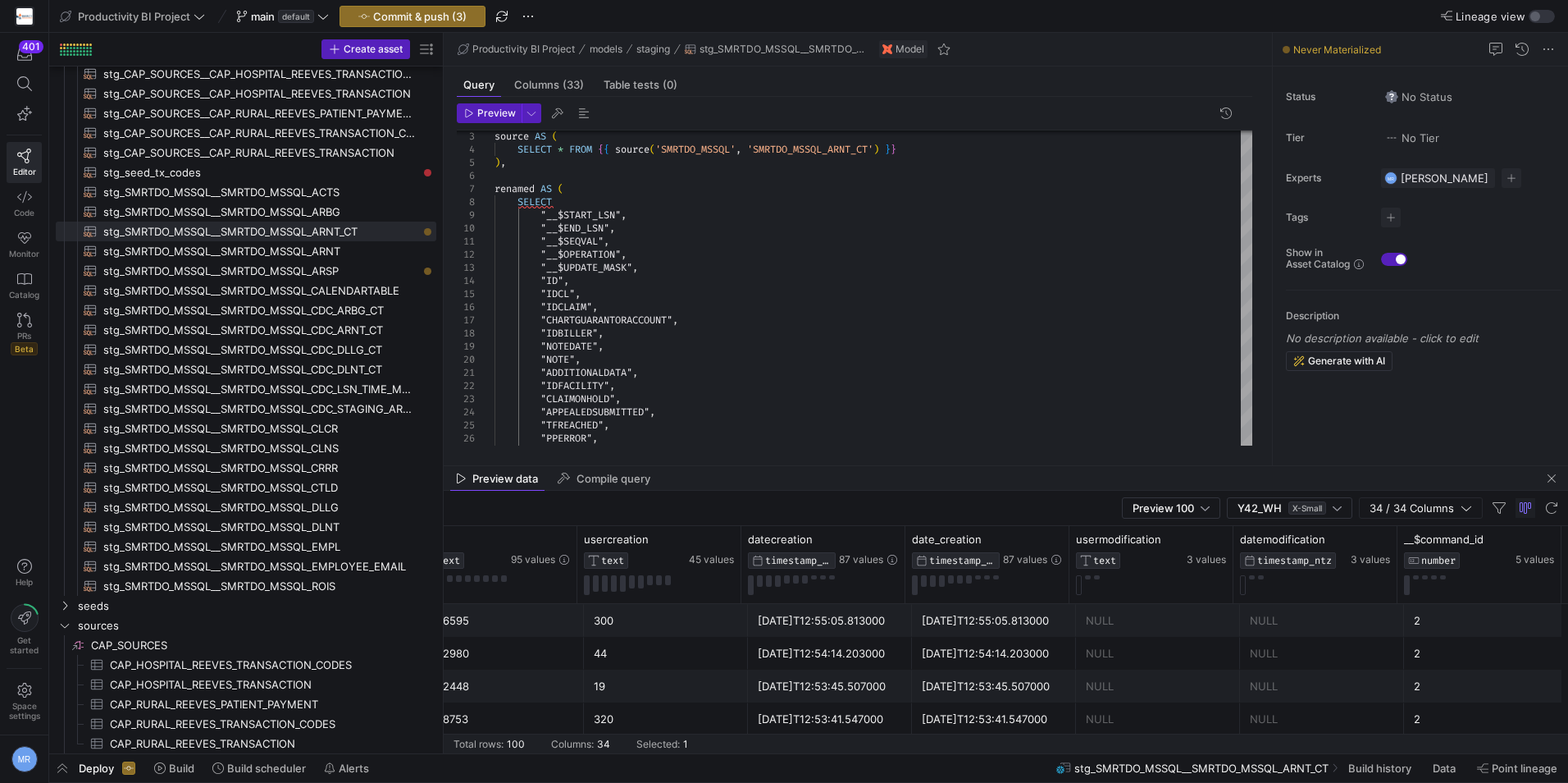
drag, startPoint x: 819, startPoint y: 648, endPoint x: 1707, endPoint y: 665, distance: 888.2
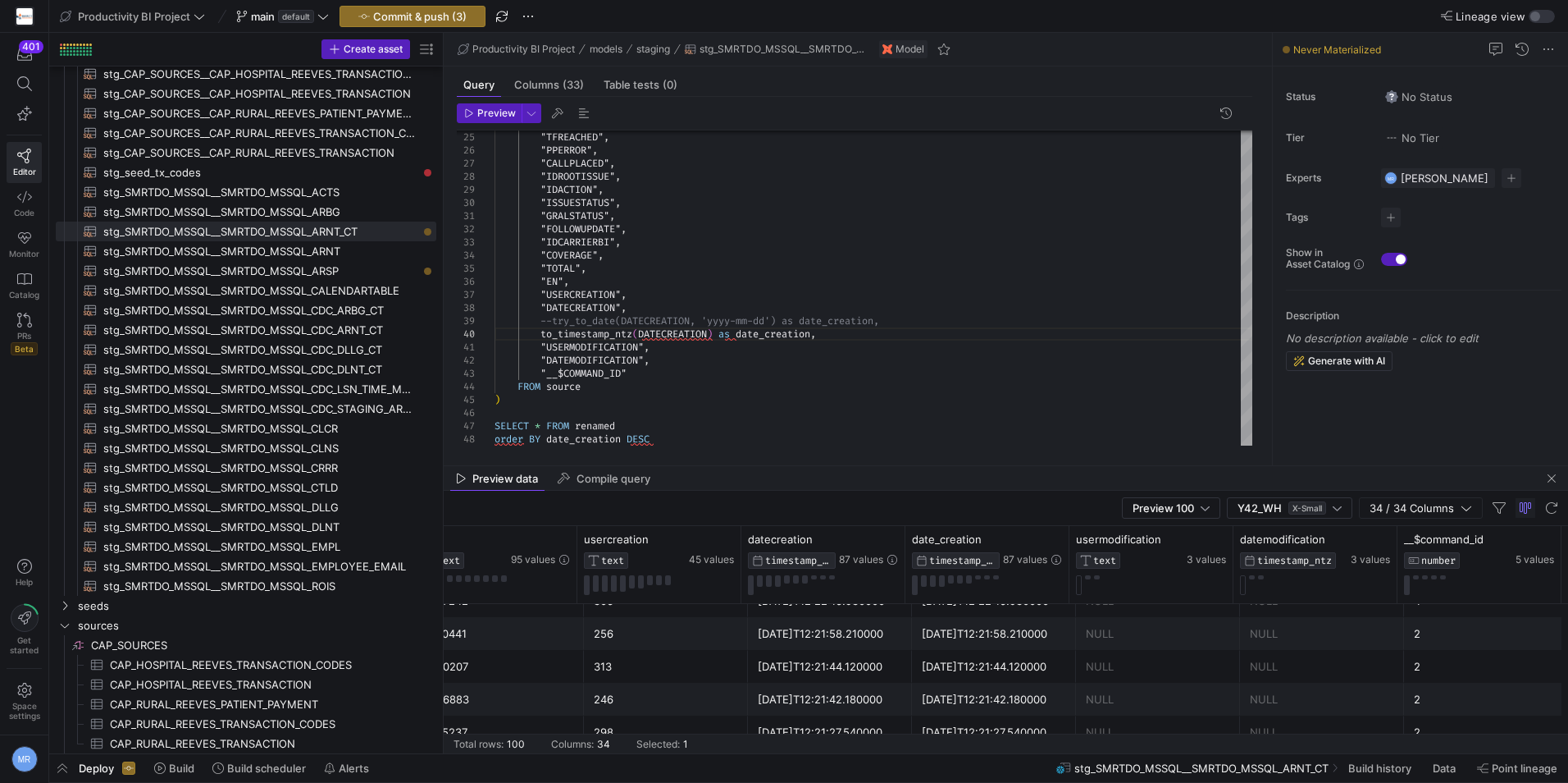
scroll to position [3140, 0]
click at [662, 321] on div ""TFREACHED" , "PPERROR" , "CALLPLACED" , "IDROOTISSUE" , "IDACTION" , "ISSUESTA…" at bounding box center [873, 124] width 758 height 643
click at [588, 334] on div ""TFREACHED" , "PPERROR" , "CALLPLACED" , "IDROOTISSUE" , "IDACTION" , "ISSUESTA…" at bounding box center [873, 124] width 758 height 643
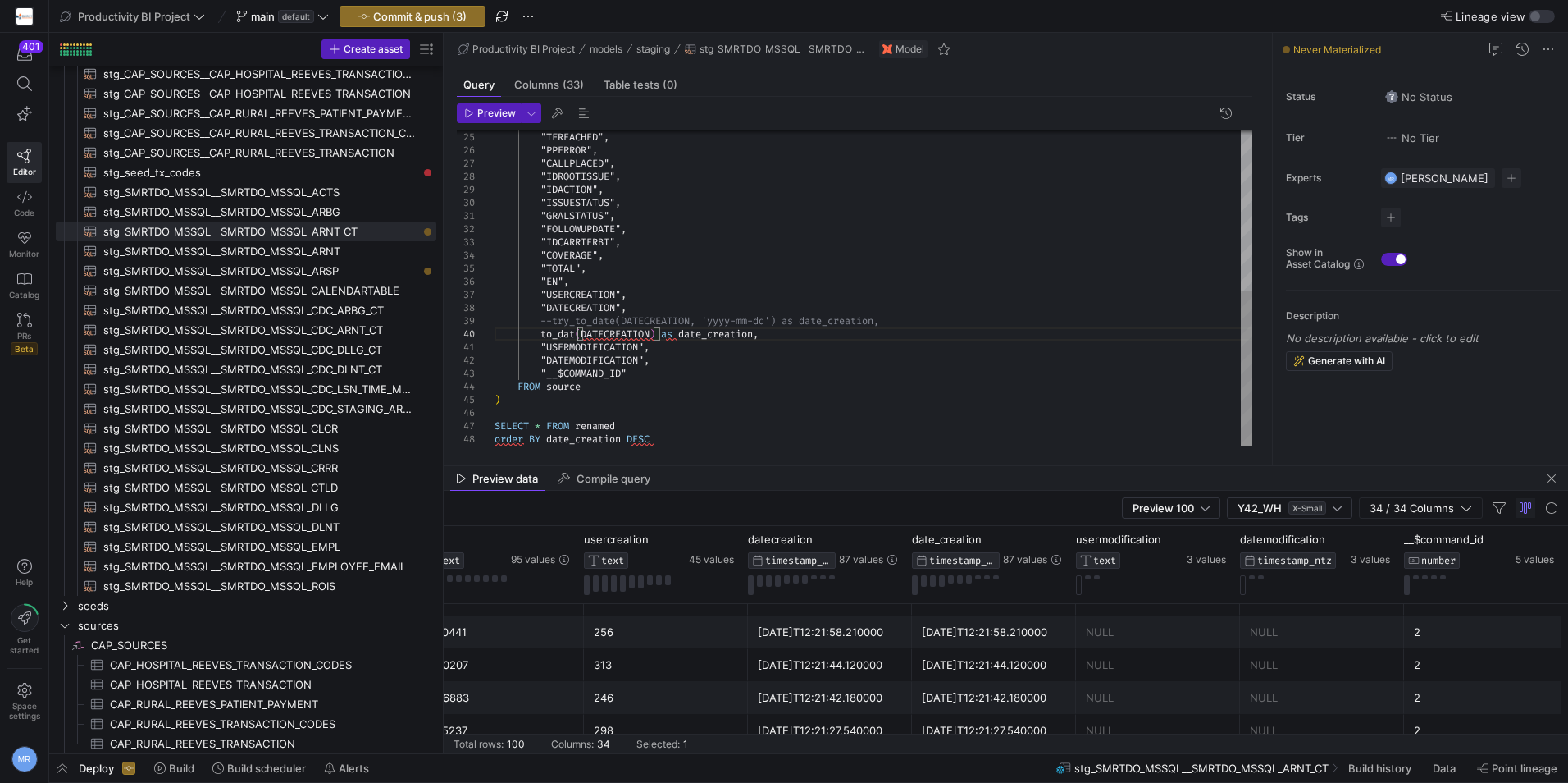
scroll to position [118, 89]
click at [764, 288] on div ""TFREACHED" , "PPERROR" , "CALLPLACED" , "IDROOTISSUE" , "IDACTION" , "ISSUESTA…" at bounding box center [873, 124] width 758 height 643
click at [513, 117] on span "Preview" at bounding box center [496, 113] width 39 height 12
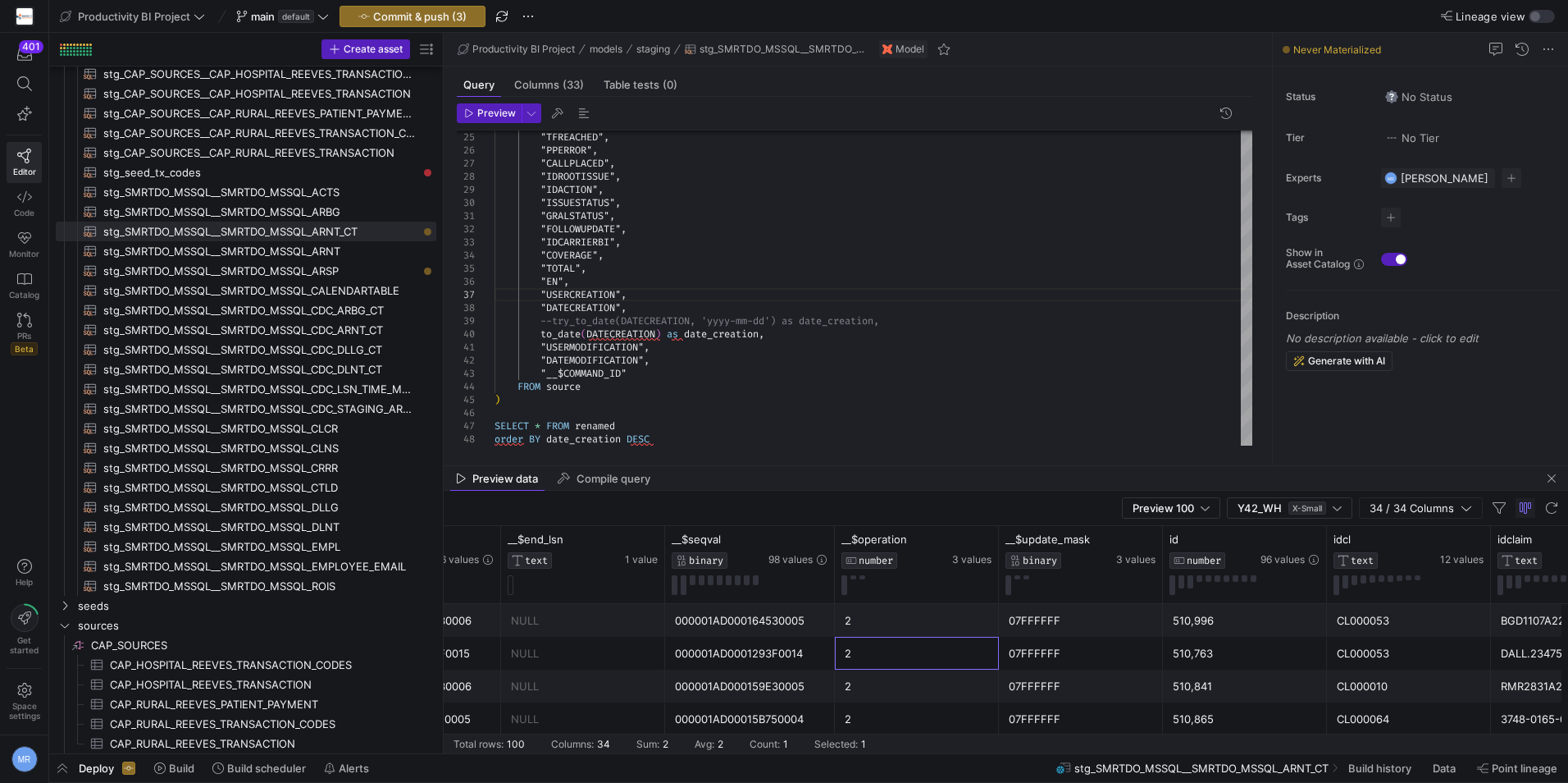
scroll to position [0, 4471]
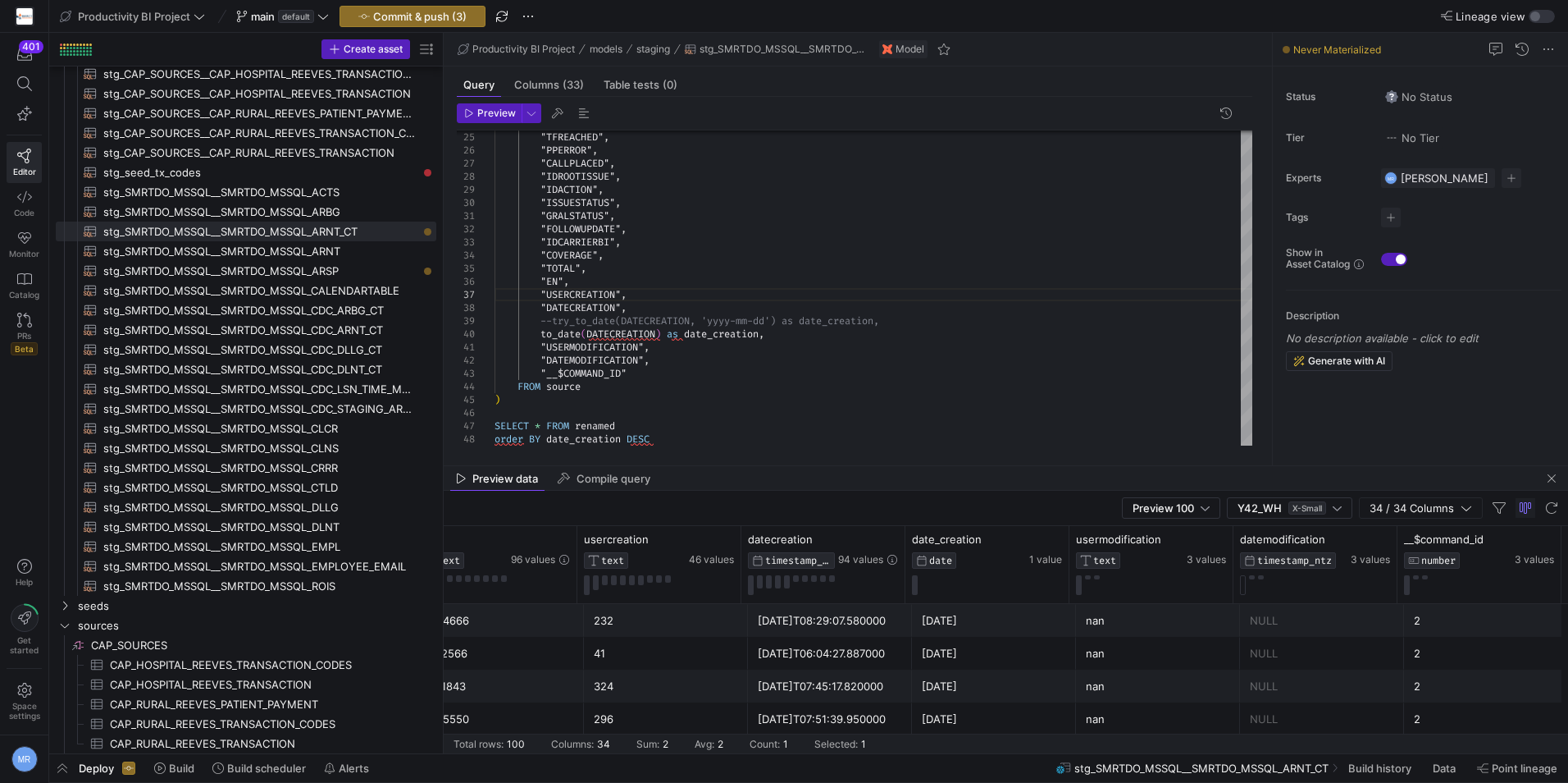
drag, startPoint x: 972, startPoint y: 642, endPoint x: 1496, endPoint y: 623, distance: 524.3
drag, startPoint x: 795, startPoint y: 334, endPoint x: 537, endPoint y: 333, distance: 258.0
click at [537, 333] on div ""TFREACHED" , "PPERROR" , "CALLPLACED" , "IDROOTISSUE" , "IDACTION" , "ISSUESTA…" at bounding box center [873, 124] width 758 height 643
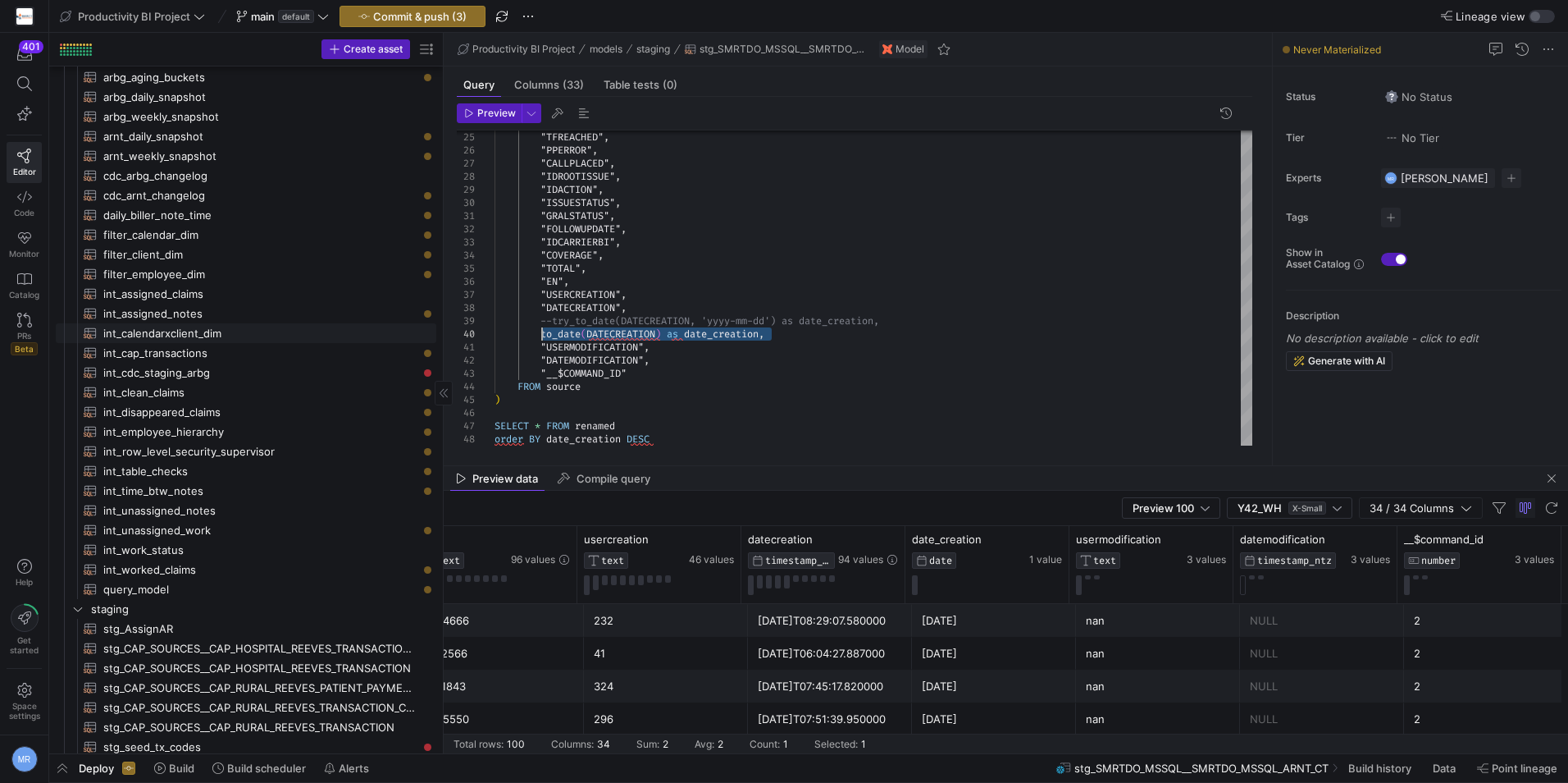
scroll to position [49, 0]
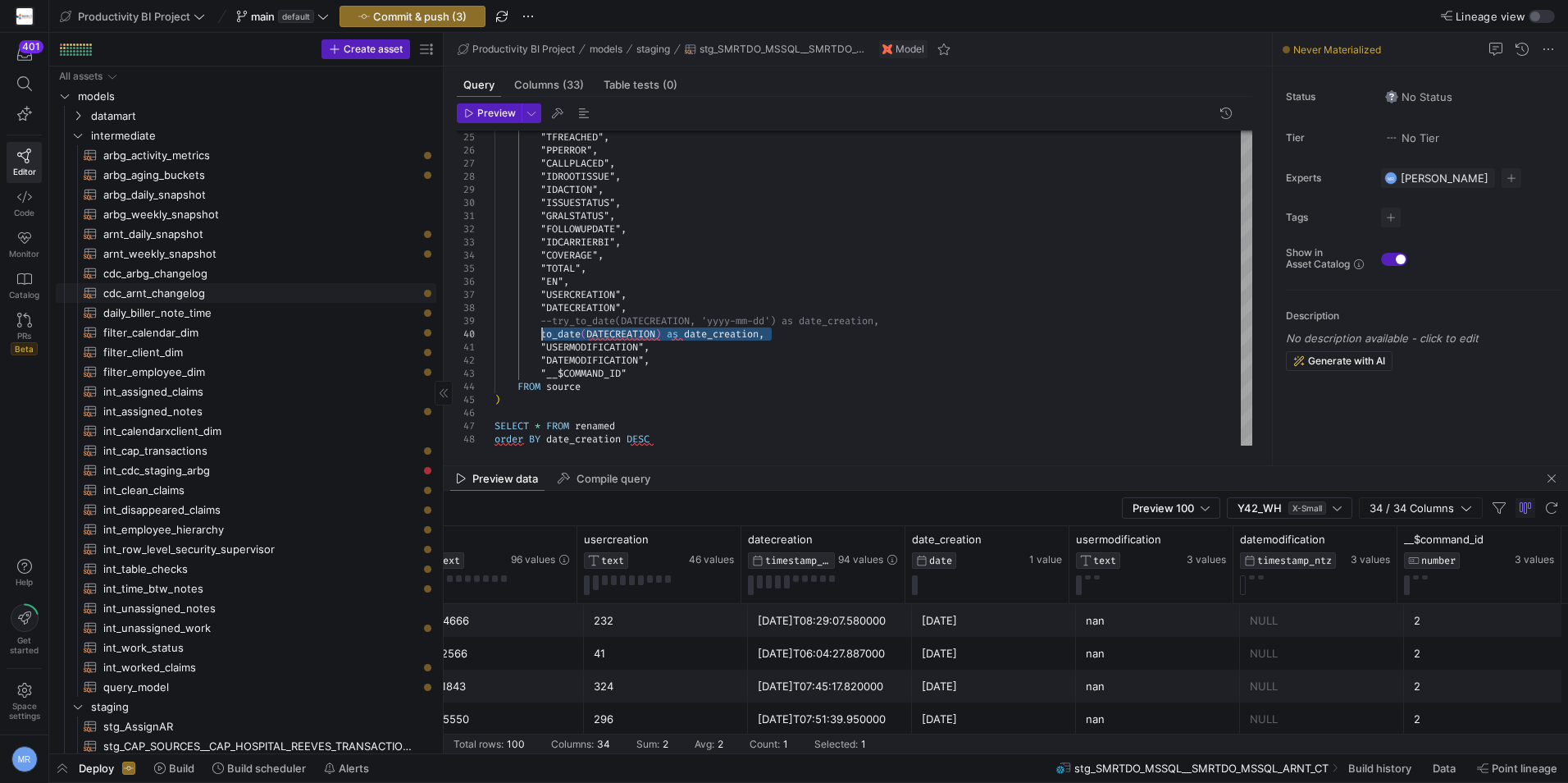
click at [239, 286] on span "cdc_arnt_changelog​​​​​​​​​​" at bounding box center [261, 293] width 314 height 19
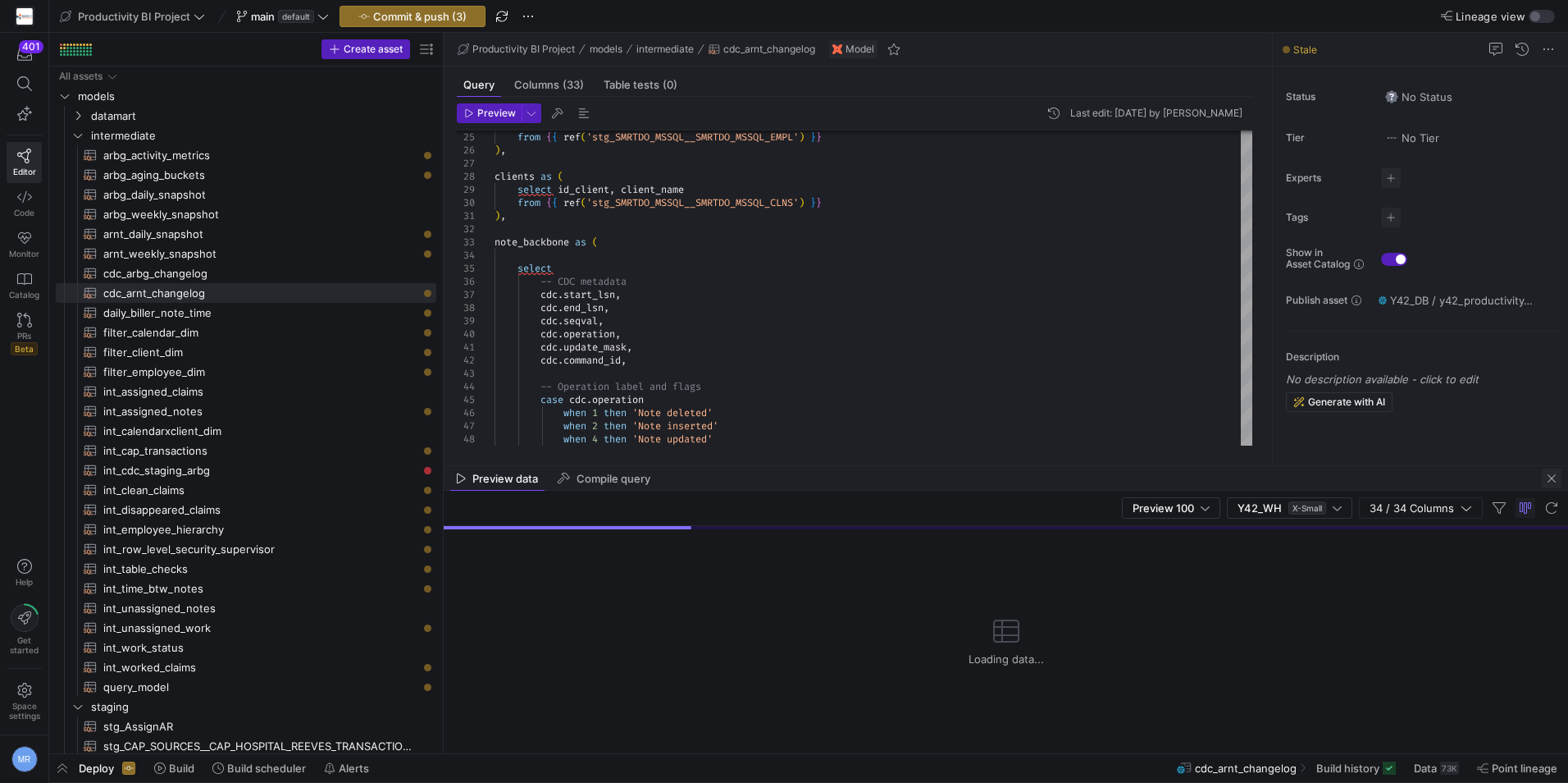
click at [1556, 480] on span "button" at bounding box center [1551, 478] width 19 height 19
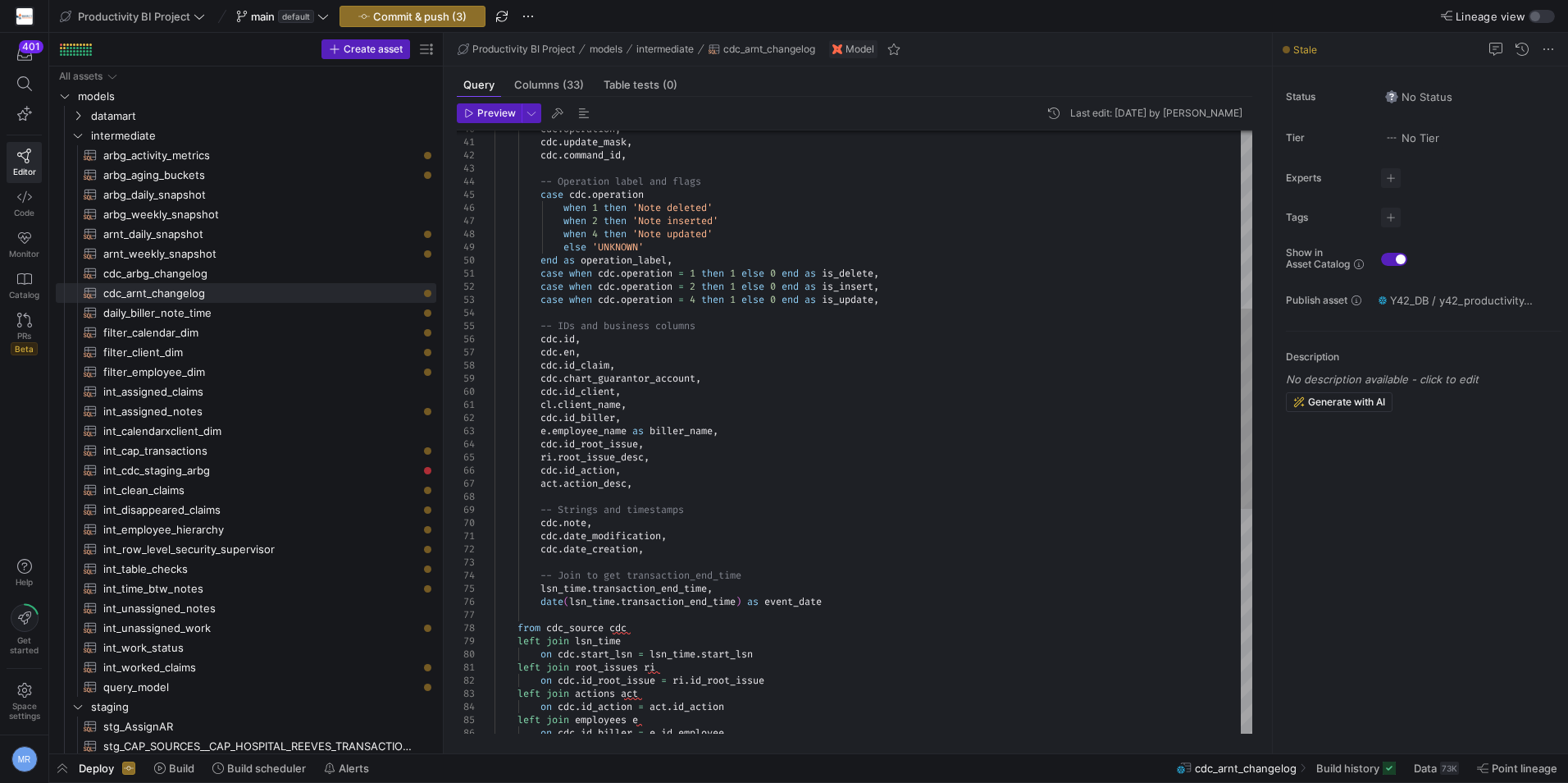
click at [608, 509] on div "case cdc . operation cdc . command_id , -- Operation label and flags cdc . oper…" at bounding box center [873, 503] width 758 height 1812
click at [662, 523] on div "case cdc . operation cdc . command_id , -- Operation label and flags cdc . oper…" at bounding box center [873, 503] width 758 height 1812
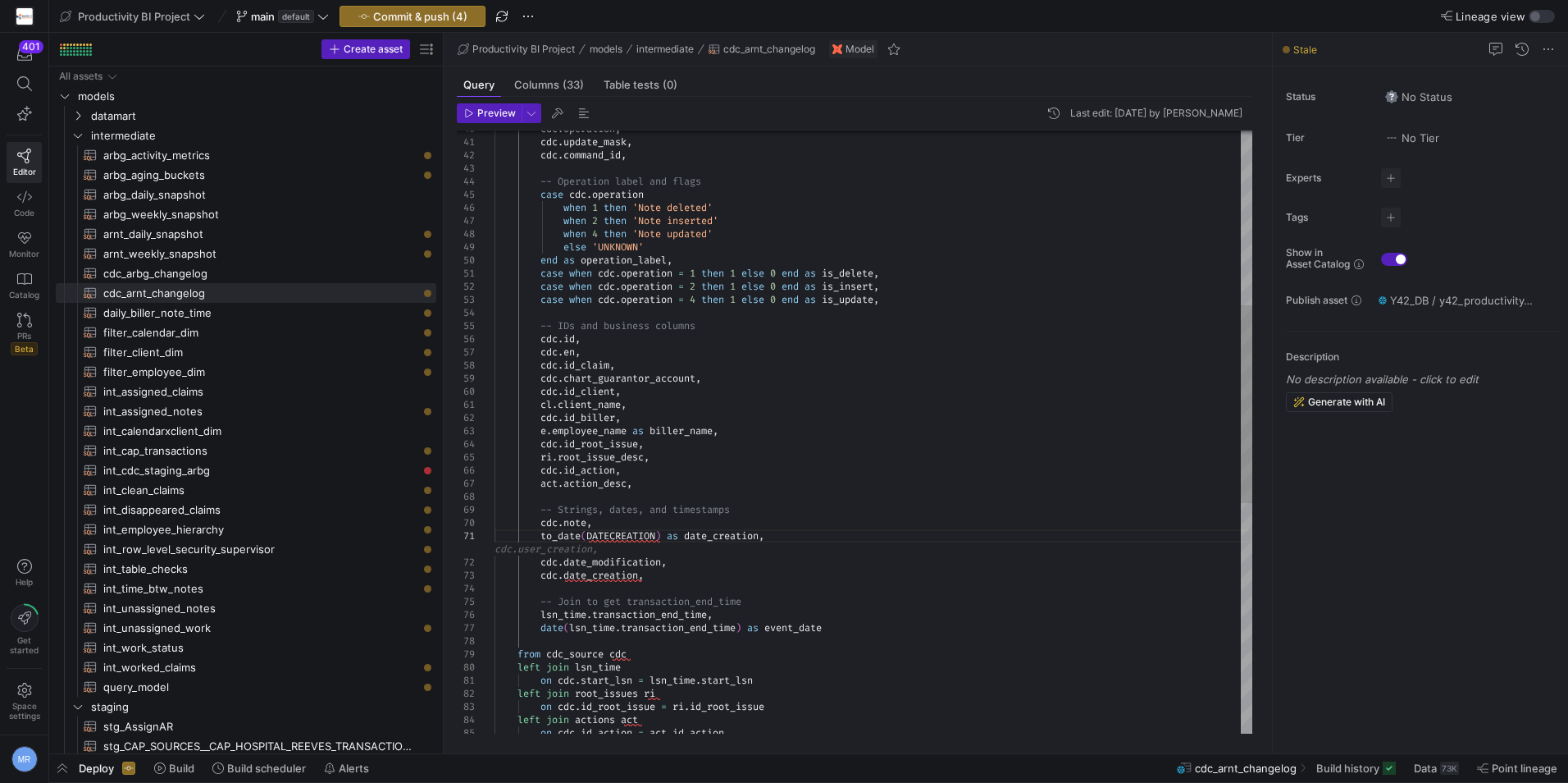
click at [617, 569] on div "case cdc . operation cdc . command_id , -- Operation label and flags cdc . oper…" at bounding box center [873, 516] width 758 height 1839
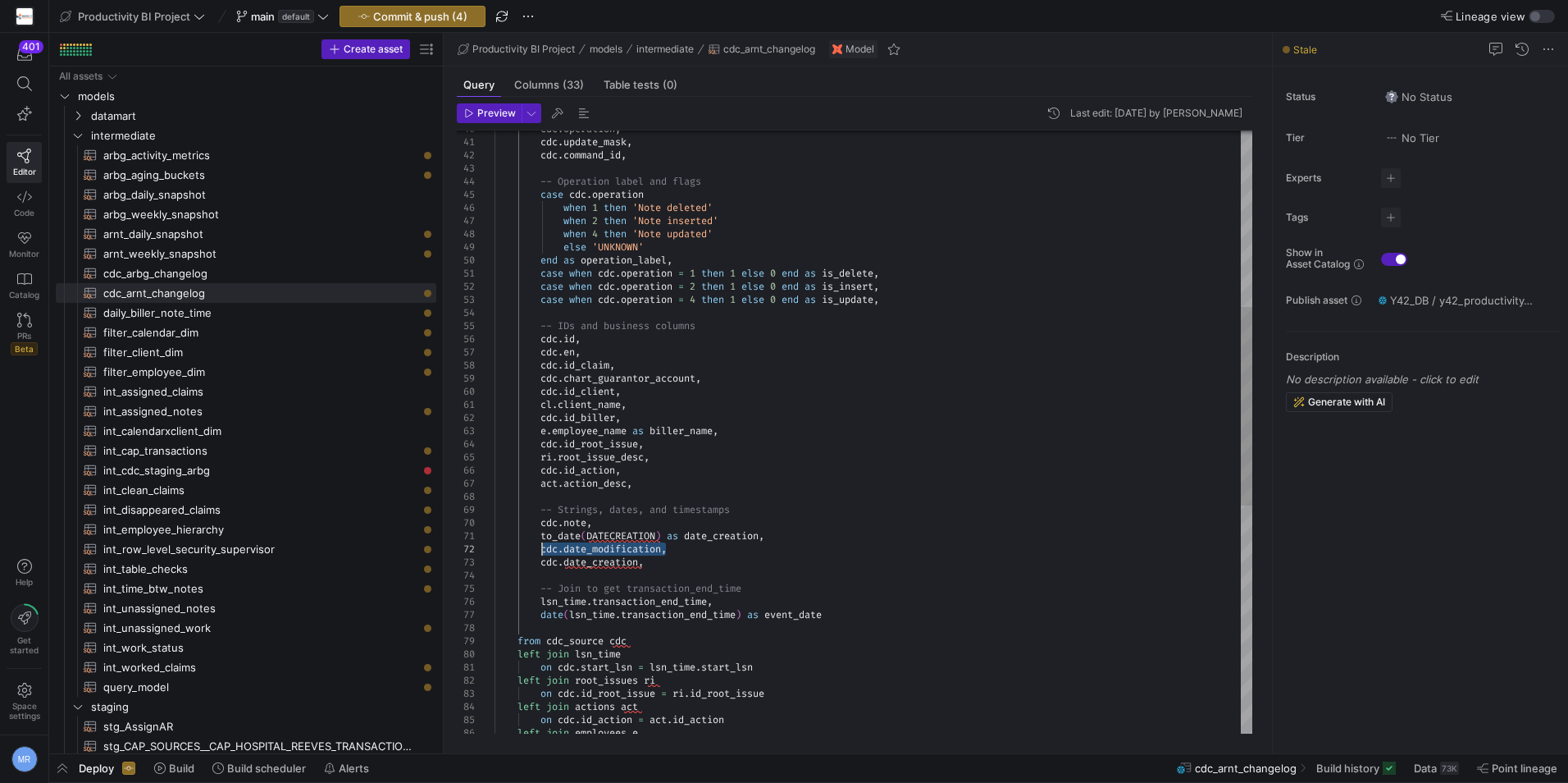
drag, startPoint x: 664, startPoint y: 546, endPoint x: 545, endPoint y: 548, distance: 119.0
click at [545, 548] on div "case cdc . operation cdc . command_id , -- Operation label and flags cdc . oper…" at bounding box center [873, 509] width 758 height 1825
click at [620, 536] on div "case cdc . operation cdc . command_id , -- Operation label and flags cdc . oper…" at bounding box center [873, 509] width 758 height 1825
click at [770, 539] on div "case cdc . operation cdc . command_id , -- Operation label and flags cdc . oper…" at bounding box center [873, 509] width 758 height 1825
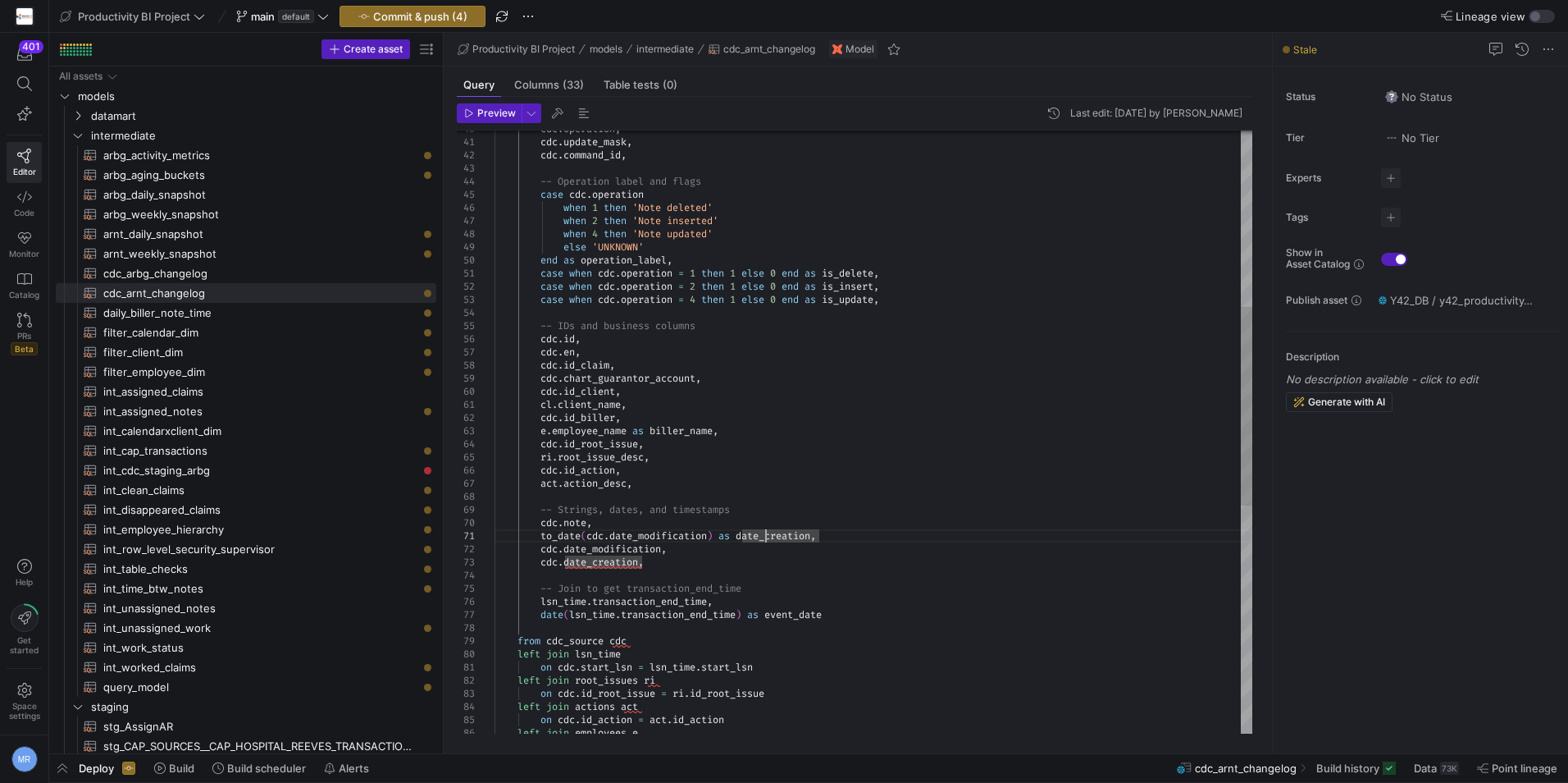
click at [766, 541] on div "case cdc . operation cdc . command_id , -- Operation label and flags cdc . oper…" at bounding box center [873, 509] width 758 height 1825
click at [653, 551] on div "case cdc . operation cdc . command_id , -- Operation label and flags cdc . oper…" at bounding box center [873, 509] width 758 height 1825
click at [653, 549] on div "case cdc . operation cdc . command_id , -- Operation label and flags cdc . oper…" at bounding box center [873, 509] width 758 height 1825
drag, startPoint x: 677, startPoint y: 532, endPoint x: 705, endPoint y: 539, distance: 28.9
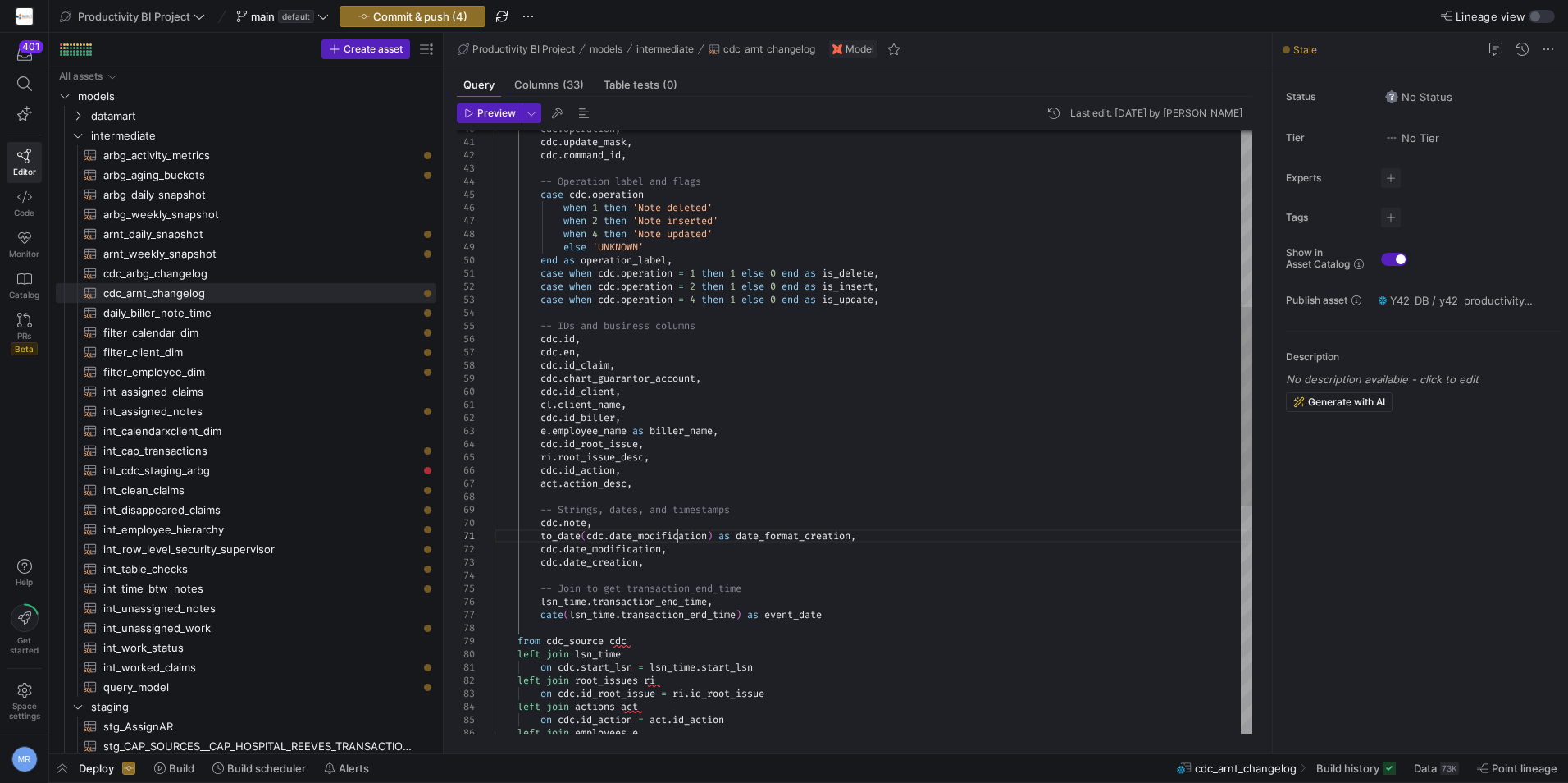
click at [678, 532] on div "case cdc . operation cdc . command_id , -- Operation label and flags cdc . oper…" at bounding box center [873, 509] width 758 height 1825
drag, startPoint x: 715, startPoint y: 533, endPoint x: 644, endPoint y: 540, distance: 71.3
click at [644, 540] on div "case cdc . operation cdc . command_id , -- Operation label and flags cdc . oper…" at bounding box center [873, 509] width 758 height 1825
click at [859, 537] on div "case cdc . operation cdc . command_id , -- Operation label and flags cdc . oper…" at bounding box center [873, 509] width 758 height 1825
drag, startPoint x: 861, startPoint y: 537, endPoint x: 811, endPoint y: 534, distance: 50.1
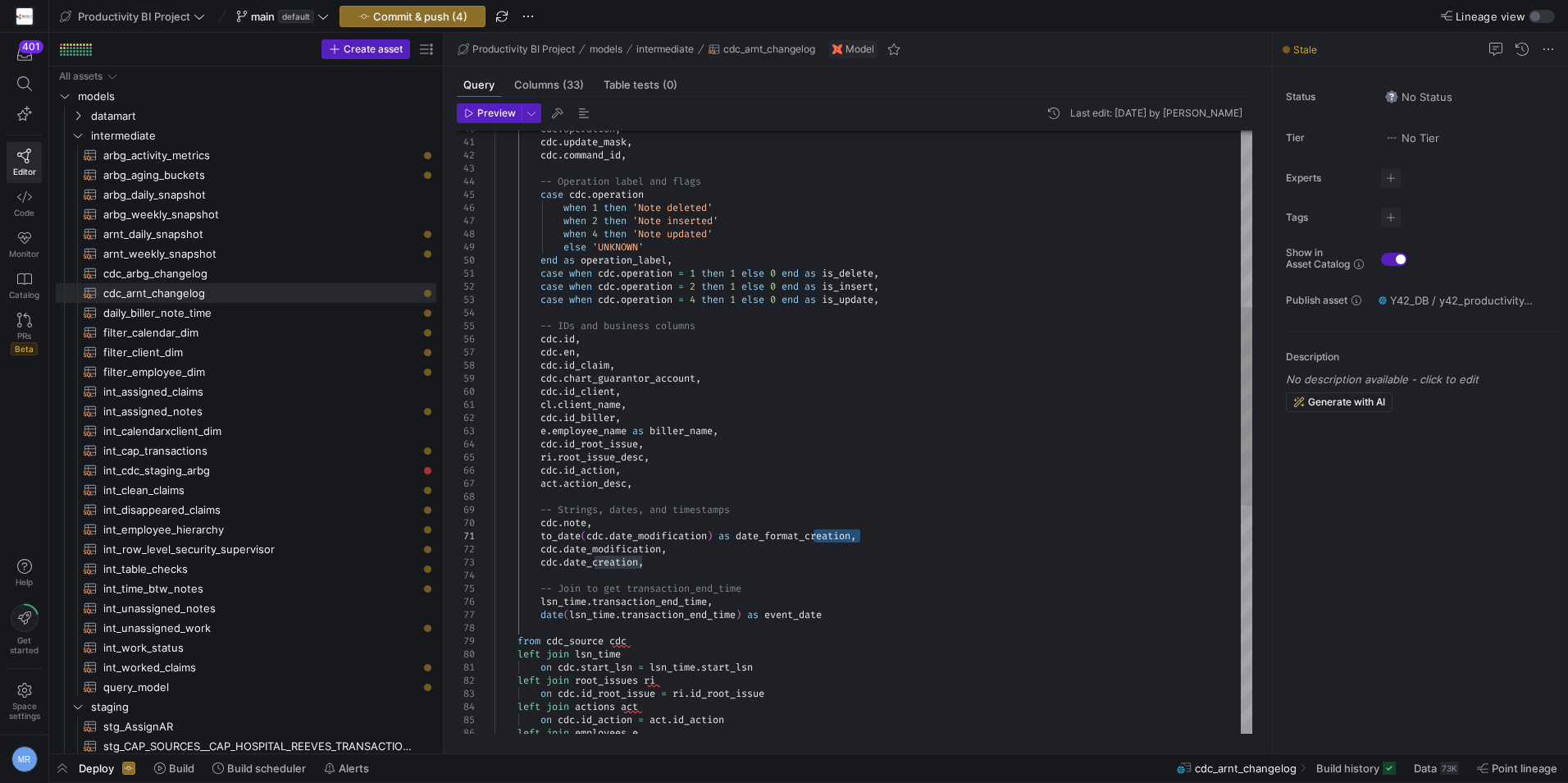
click at [811, 534] on div "case cdc . operation cdc . command_id , -- Operation label and flags cdc . oper…" at bounding box center [873, 509] width 758 height 1825
click at [743, 534] on div "case cdc . operation cdc . command_id , -- Operation label and flags cdc . oper…" at bounding box center [873, 509] width 758 height 1825
click at [905, 533] on div "case cdc . operation cdc . command_id , -- Operation label and flags cdc . oper…" at bounding box center [873, 509] width 758 height 1825
drag, startPoint x: 905, startPoint y: 533, endPoint x: 541, endPoint y: 533, distance: 364.0
click at [541, 533] on div "case cdc . operation cdc . command_id , -- Operation label and flags cdc . oper…" at bounding box center [873, 509] width 758 height 1825
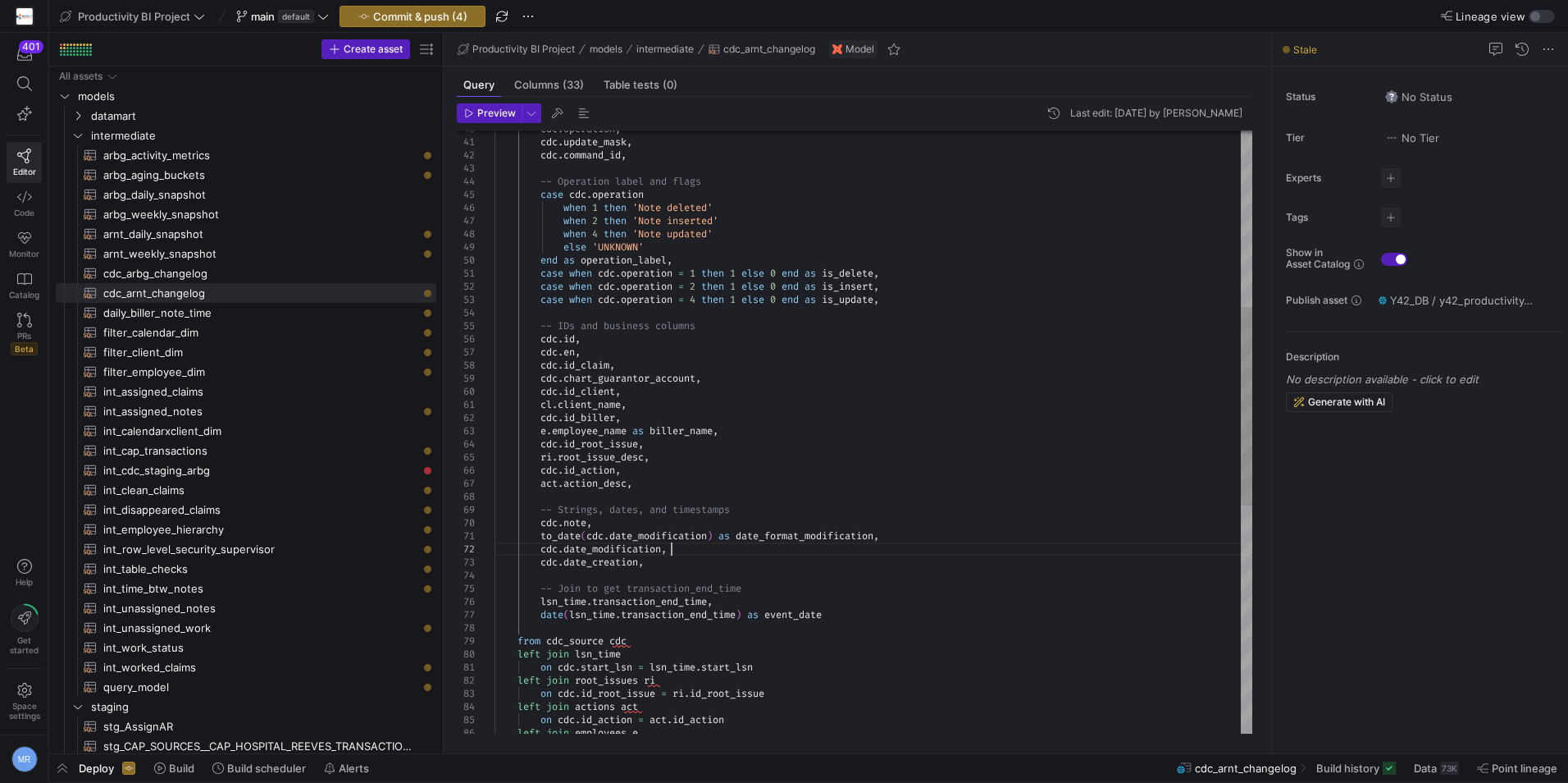
click at [726, 543] on div "case cdc . operation cdc . command_id , -- Operation label and flags cdc . oper…" at bounding box center [873, 509] width 758 height 1825
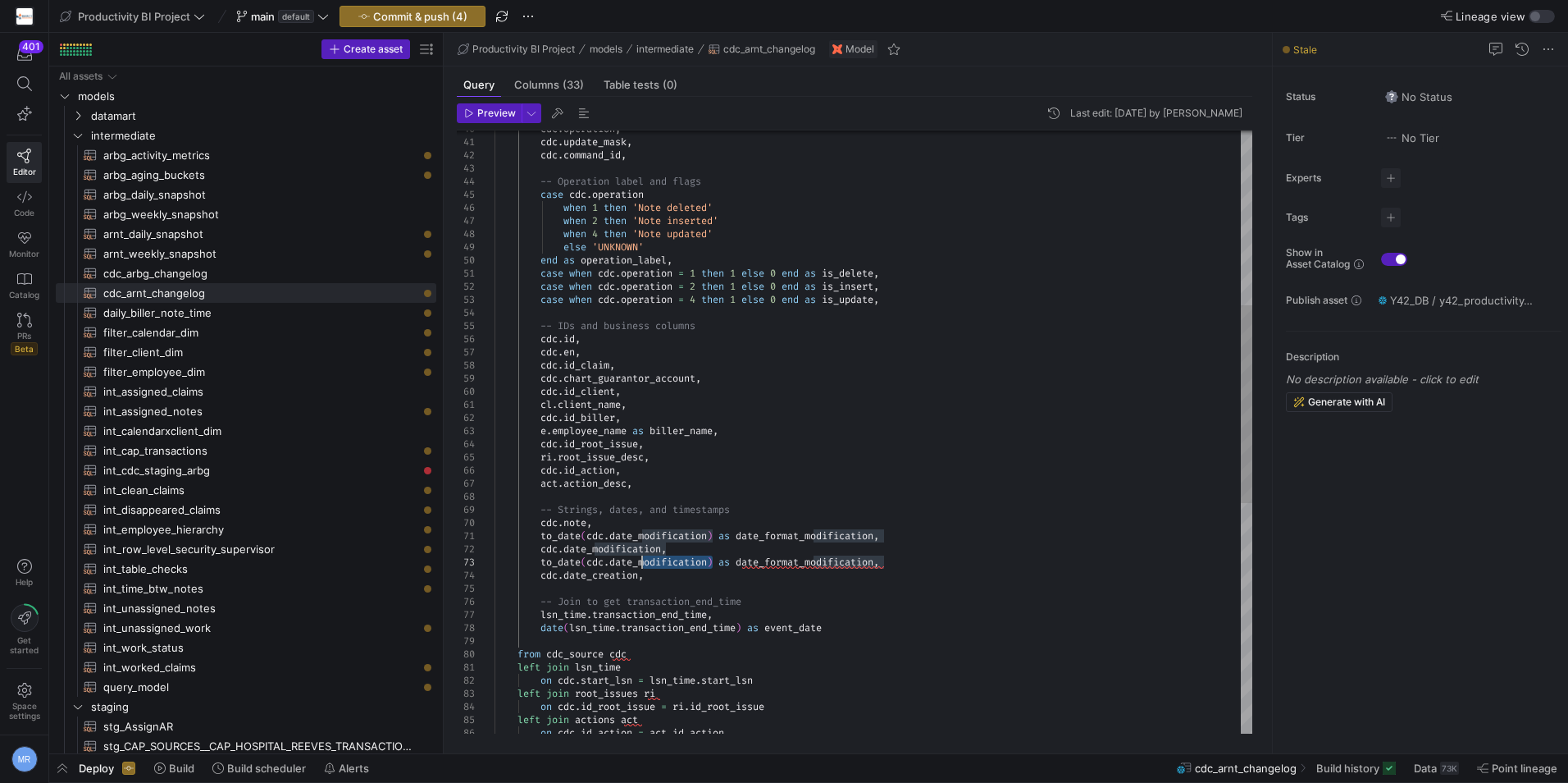
drag, startPoint x: 711, startPoint y: 562, endPoint x: 643, endPoint y: 561, distance: 68.0
click at [643, 561] on div "case cdc . operation cdc . command_id , -- Operation label and flags cdc . oper…" at bounding box center [873, 516] width 758 height 1839
drag, startPoint x: 861, startPoint y: 563, endPoint x: 792, endPoint y: 561, distance: 69.0
click at [792, 561] on div "case cdc . operation cdc . command_id , -- Operation label and flags cdc . oper…" at bounding box center [873, 516] width 758 height 1839
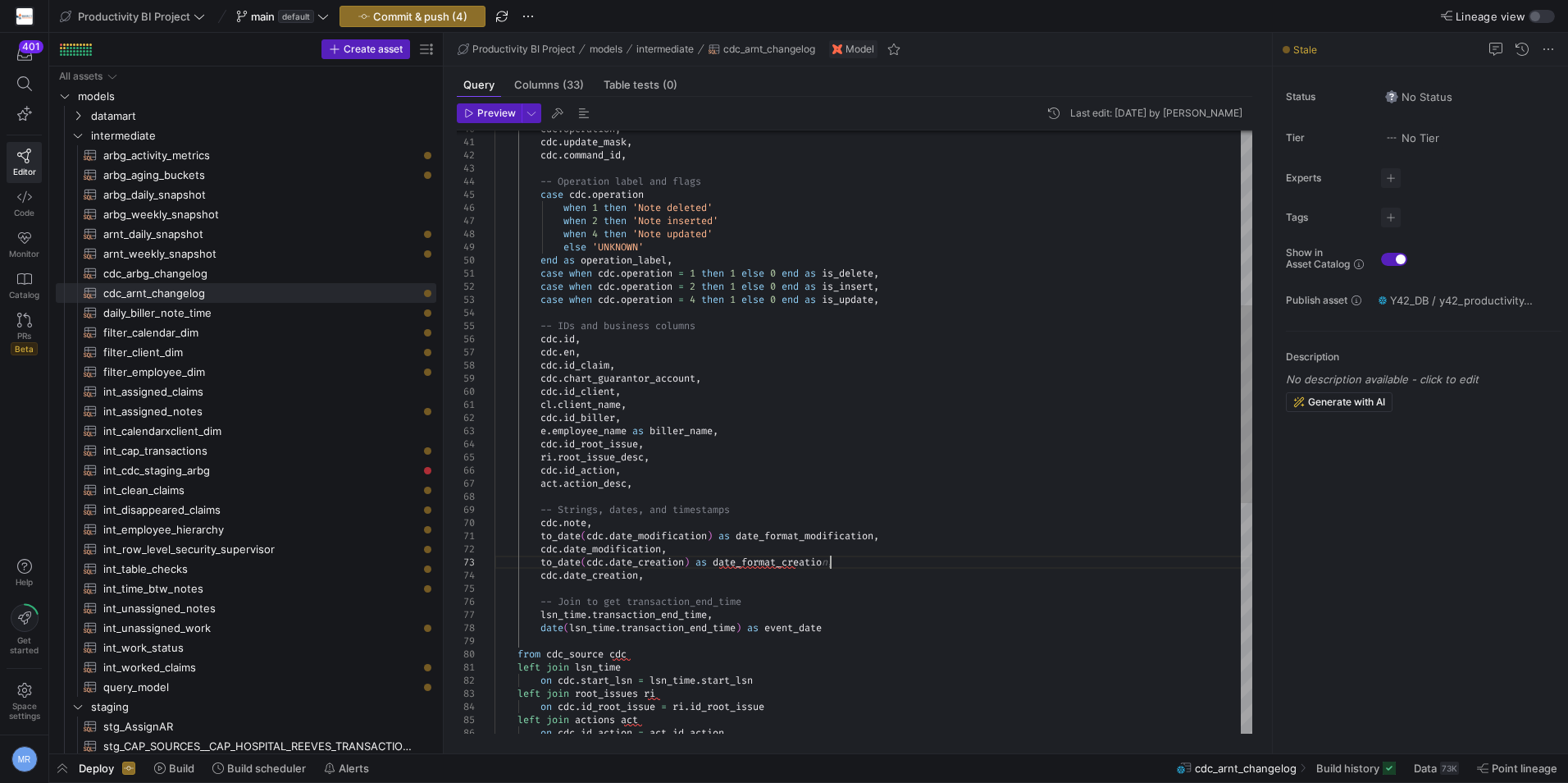
scroll to position [27, 348]
click at [795, 451] on div "case cdc . operation cdc . command_id , -- Operation label and flags cdc . oper…" at bounding box center [873, 516] width 758 height 1839
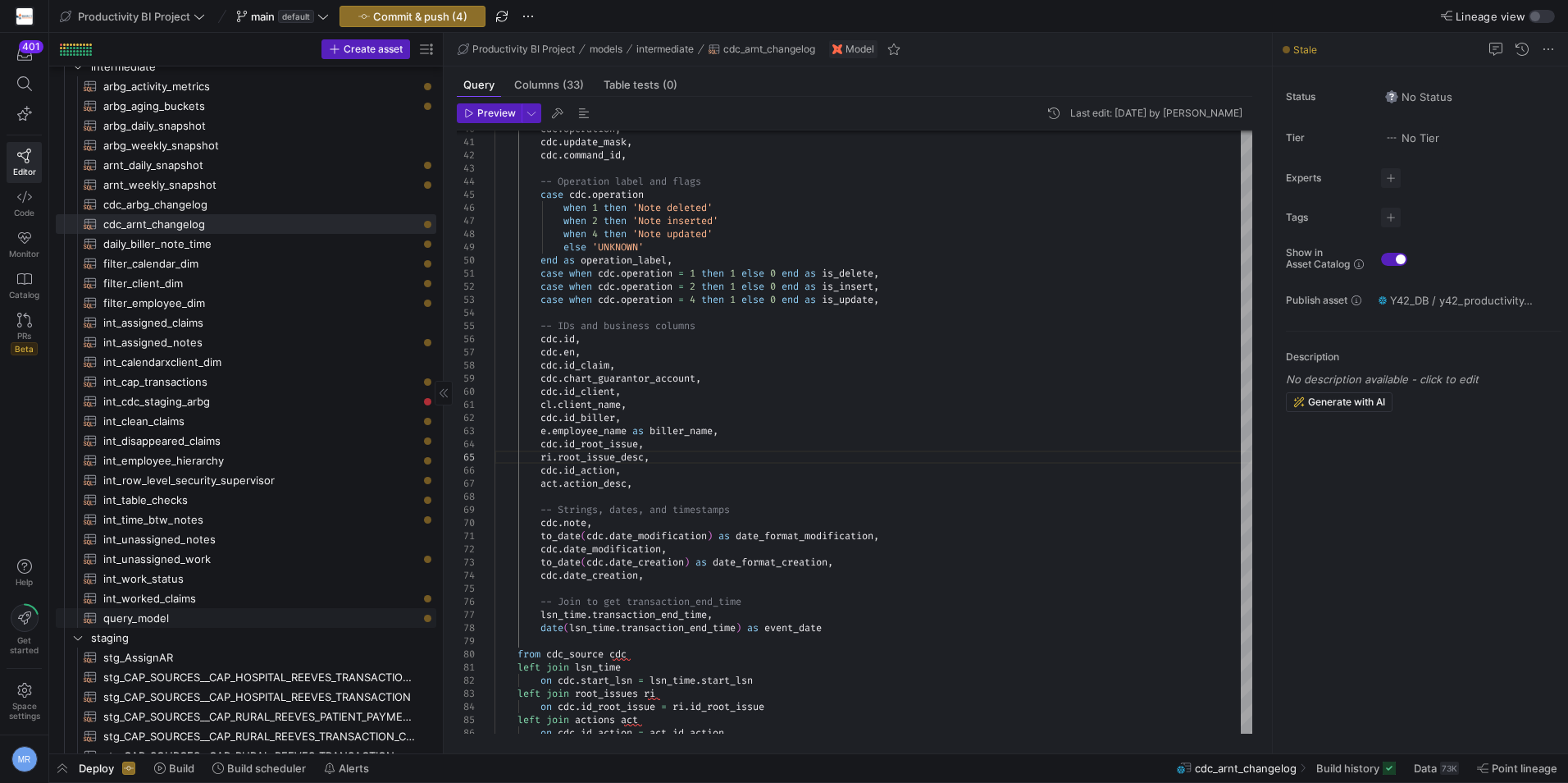
scroll to position [246, 0]
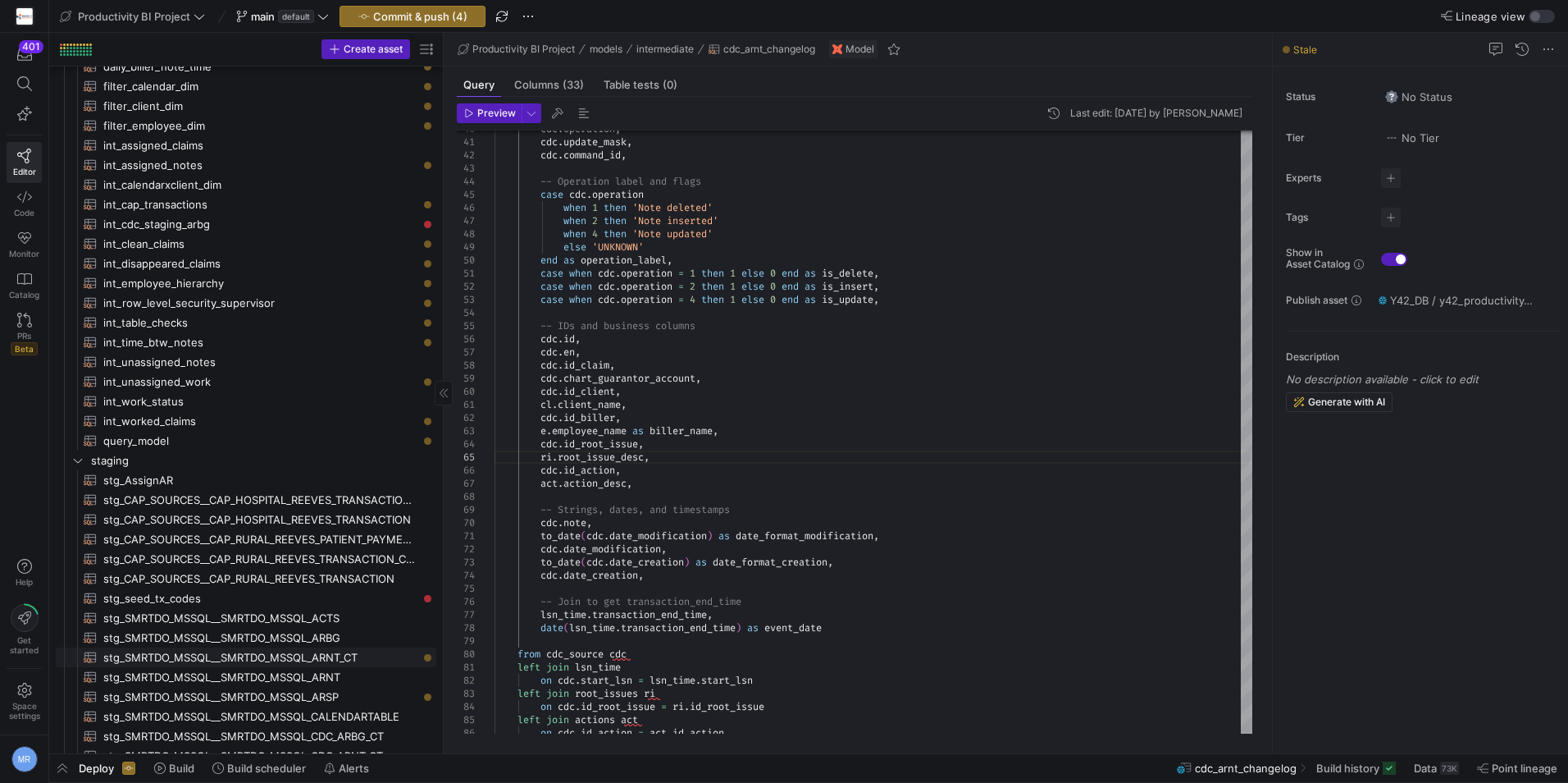
click at [366, 658] on span "stg_SMRTDO_MSSQL__SMRTDO_MSSQL_ARNT_CT​​​​​​​​​​" at bounding box center [261, 657] width 314 height 19
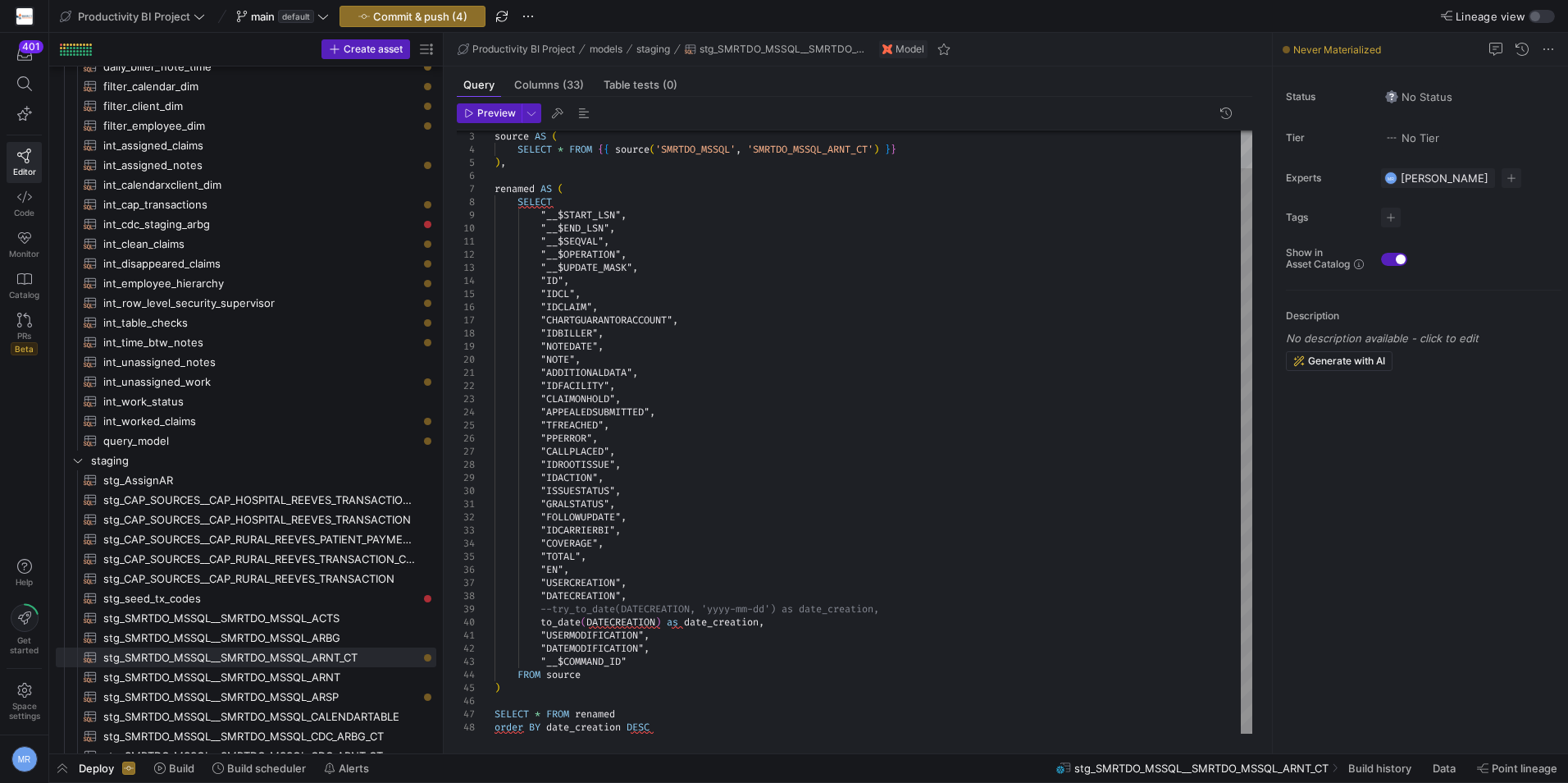
click at [907, 601] on div "source AS ( SELECT * FROM { { source ( 'SMRTDO_MSSQL' , 'SMRTDO_MSSQL_ARNT_CT' …" at bounding box center [873, 411] width 758 height 643
drag, startPoint x: 896, startPoint y: 610, endPoint x: 743, endPoint y: 589, distance: 154.4
click at [743, 589] on div "source AS ( SELECT * FROM { { source ( 'SMRTDO_MSSQL' , 'SMRTDO_MSSQL_ARNT_CT' …" at bounding box center [873, 411] width 758 height 643
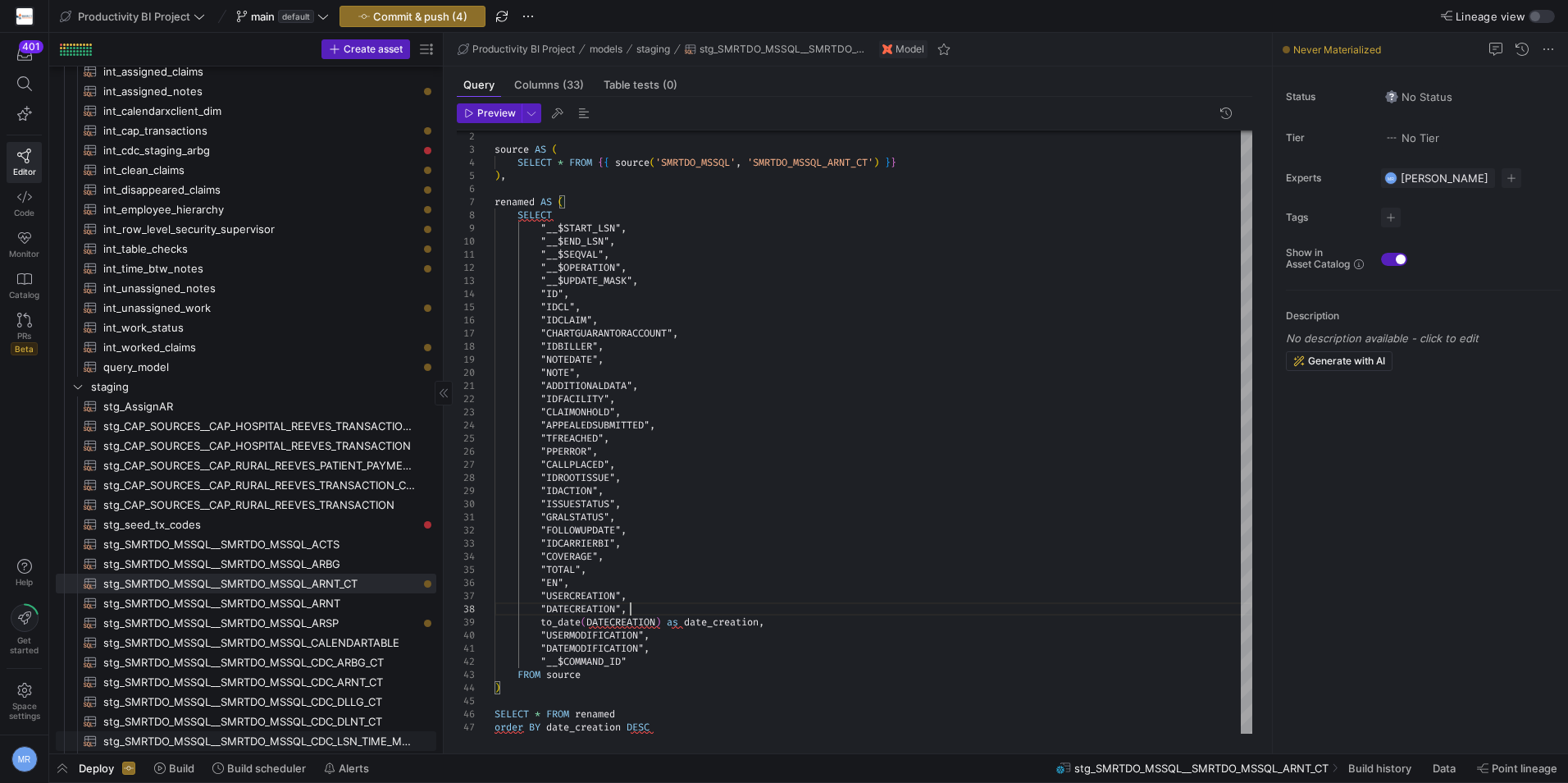
scroll to position [410, 0]
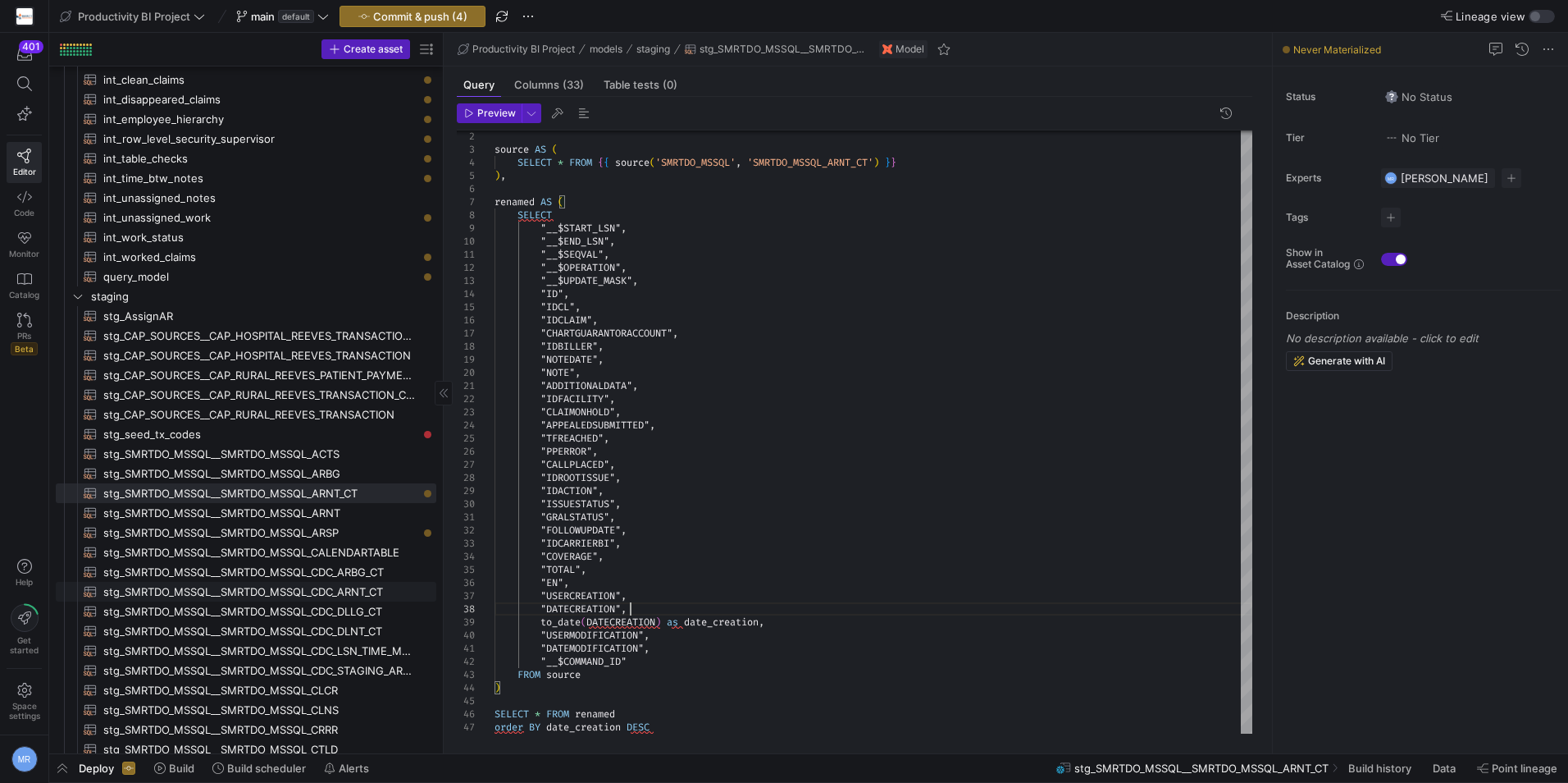
click at [354, 592] on span "stg_SMRTDO_MSSQL__SMRTDO_MSSQL_CDC_ARNT_CT​​​​​​​​​​" at bounding box center [261, 592] width 314 height 19
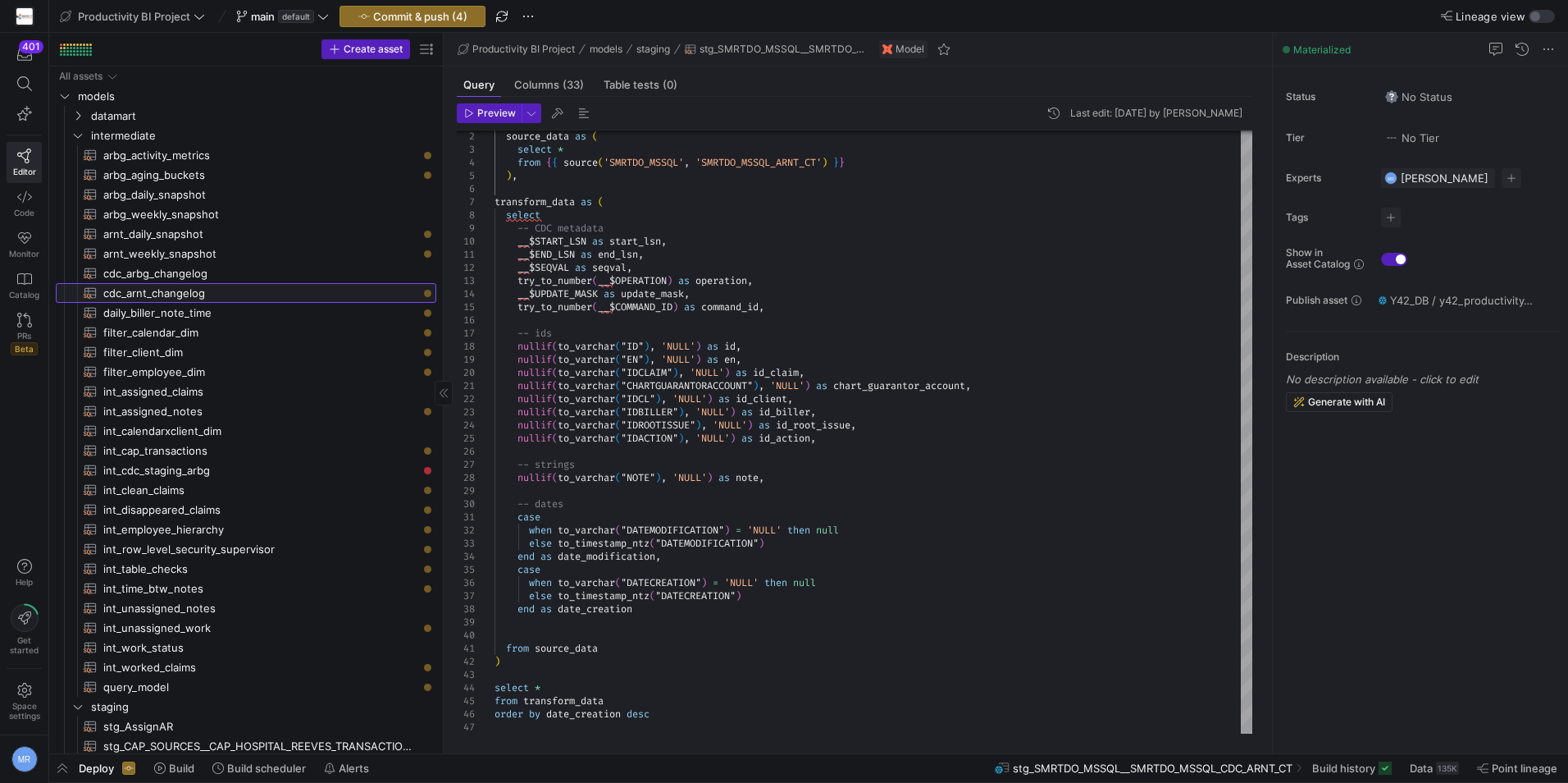
click at [262, 295] on span "cdc_arnt_changelog​​​​​​​​​​" at bounding box center [261, 293] width 314 height 19
type textarea "with cdc_source as ( select * from {{ ref('stg_SMRTDO_MSSQL__SMRTDO_MSSQL_CDC_A…"
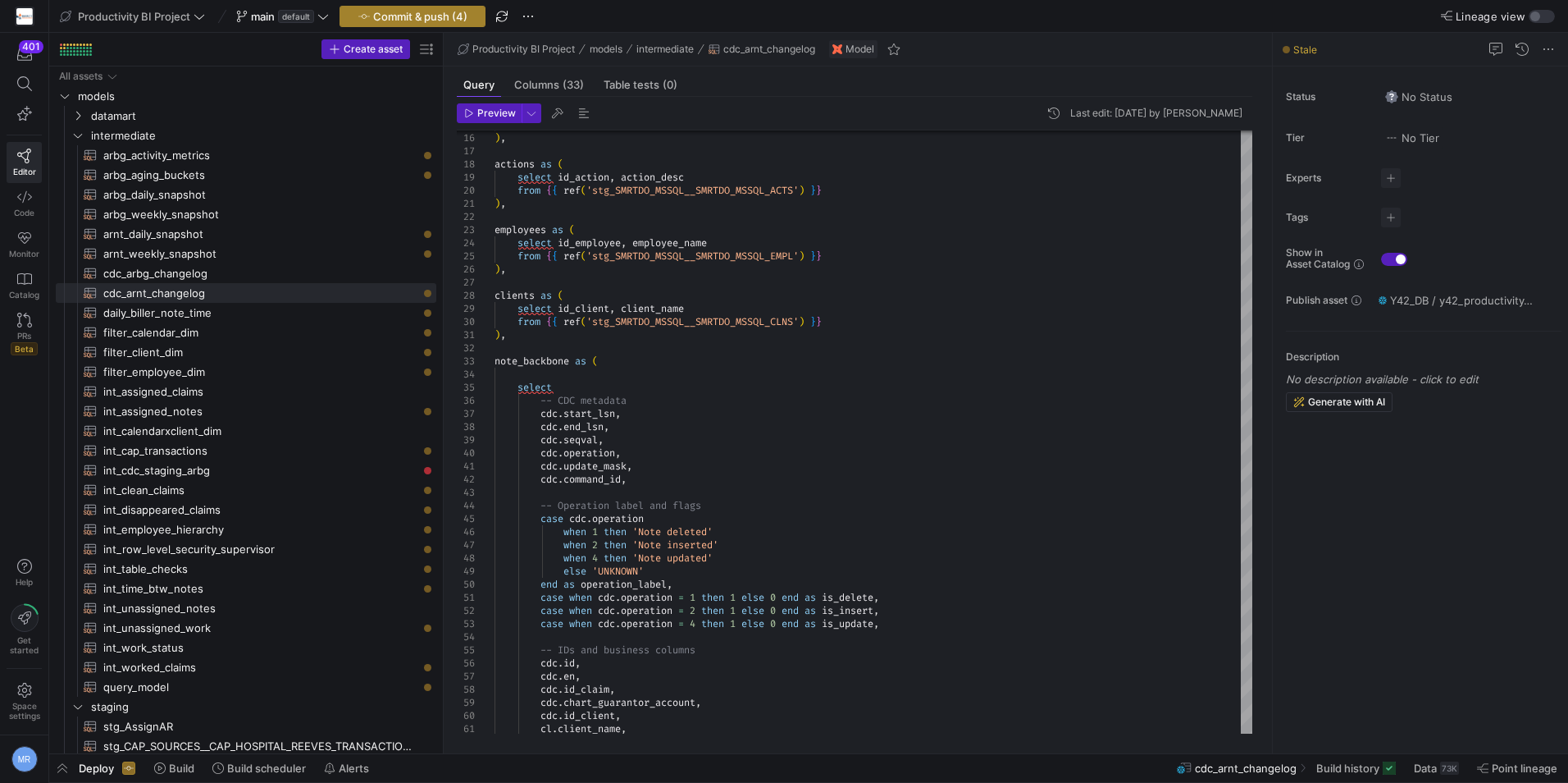
click at [435, 12] on span "Commit & push (4)" at bounding box center [420, 17] width 95 height 13
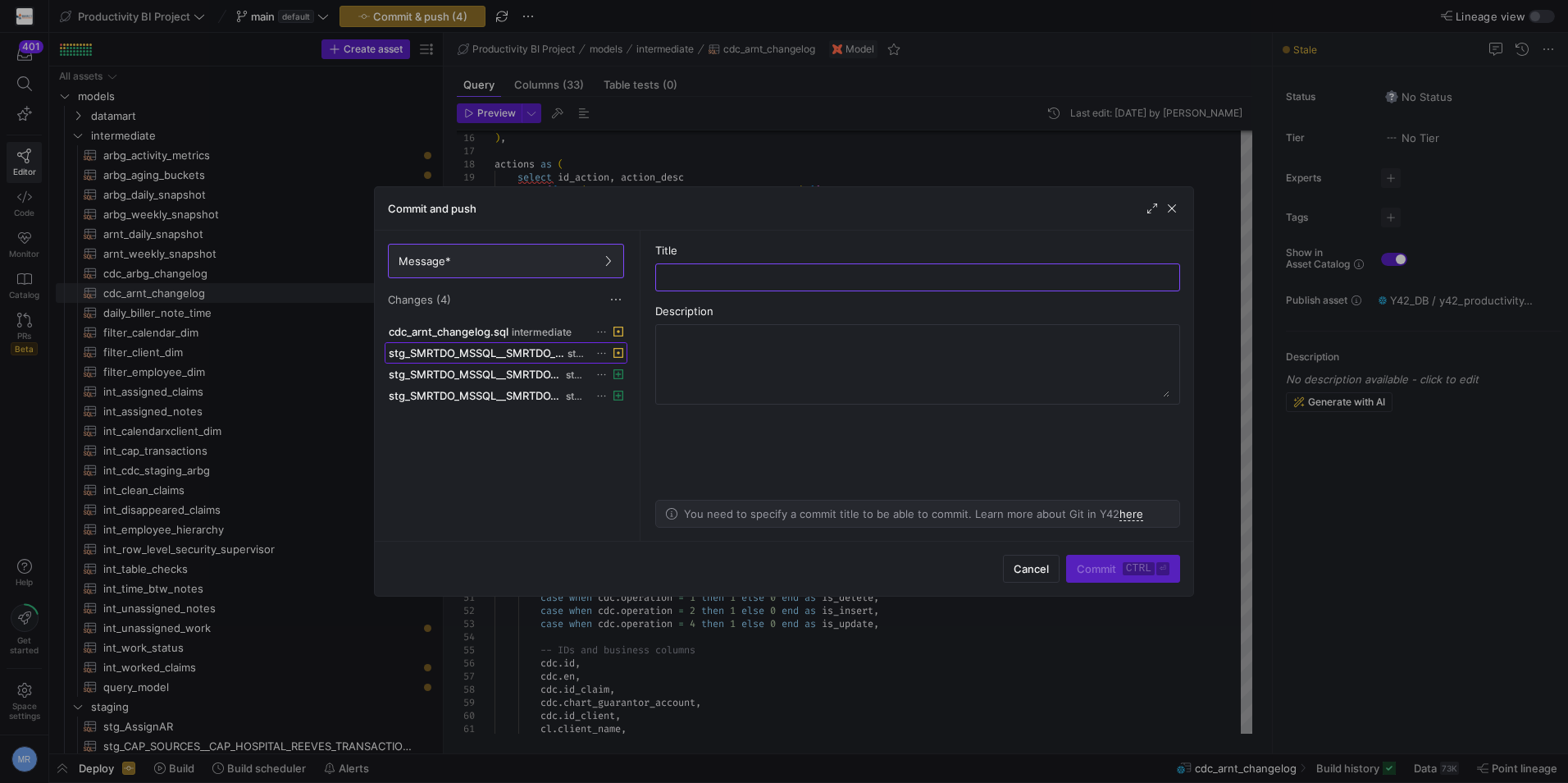
click at [532, 345] on span at bounding box center [506, 352] width 241 height 19
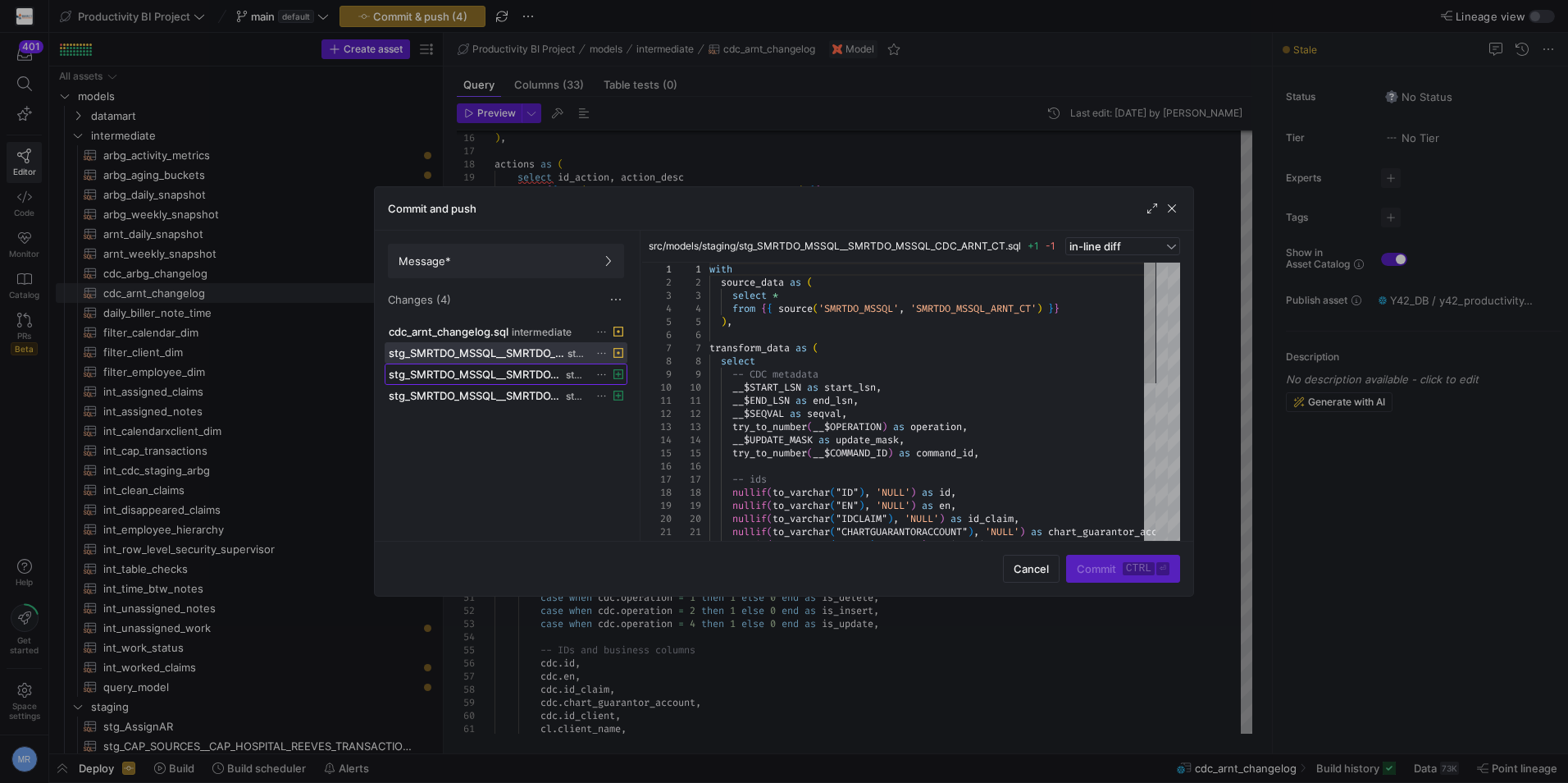
click at [532, 368] on span "stg_SMRTDO_MSSQL__SMRTDO_MSSQL_ARNT_CT.sql" at bounding box center [476, 375] width 174 height 13
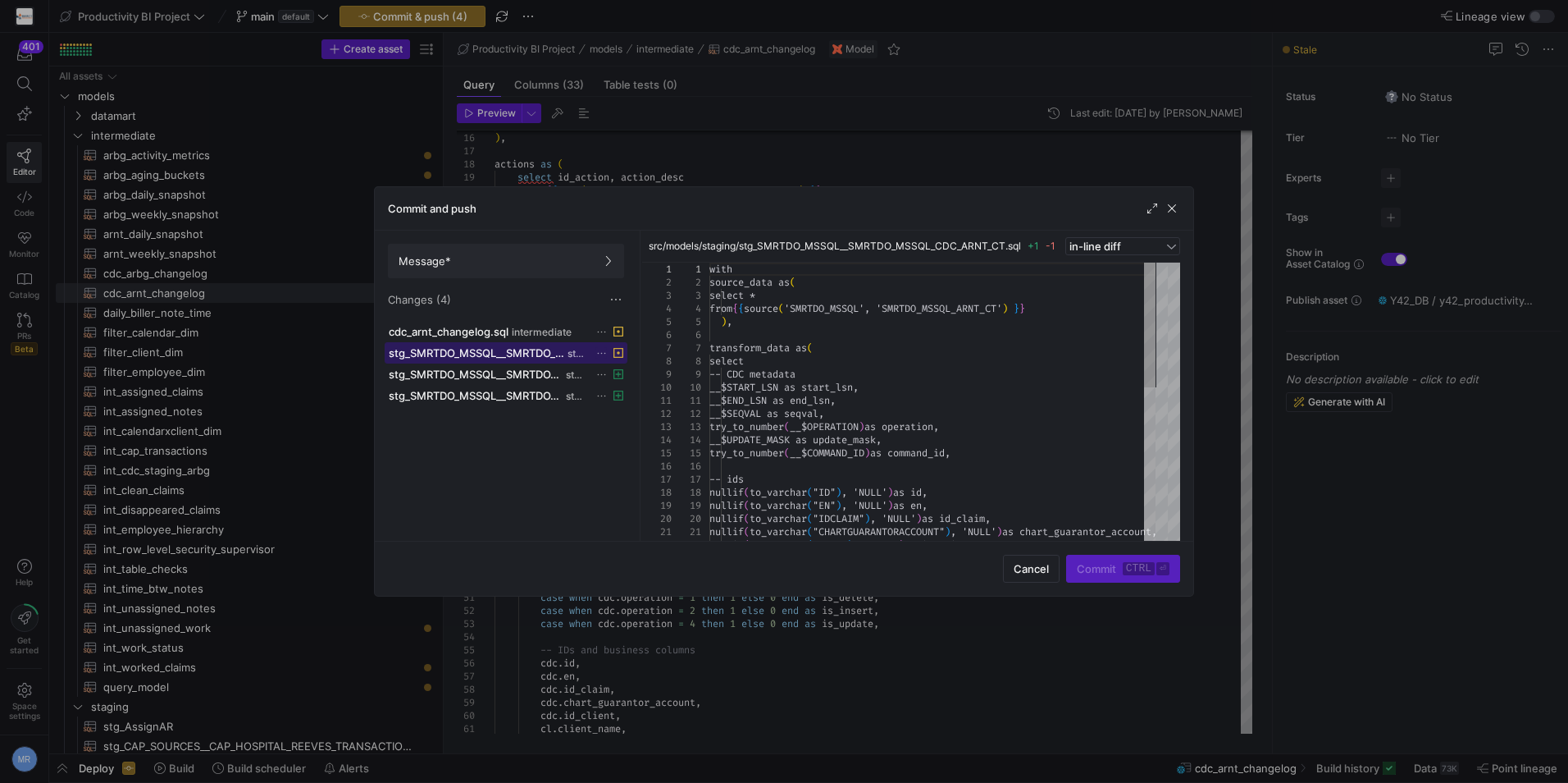
click at [546, 350] on span "stg_SMRTDO_MSSQL__SMRTDO_MSSQL_CDC_ARNT_CT.sql" at bounding box center [476, 352] width 175 height 13
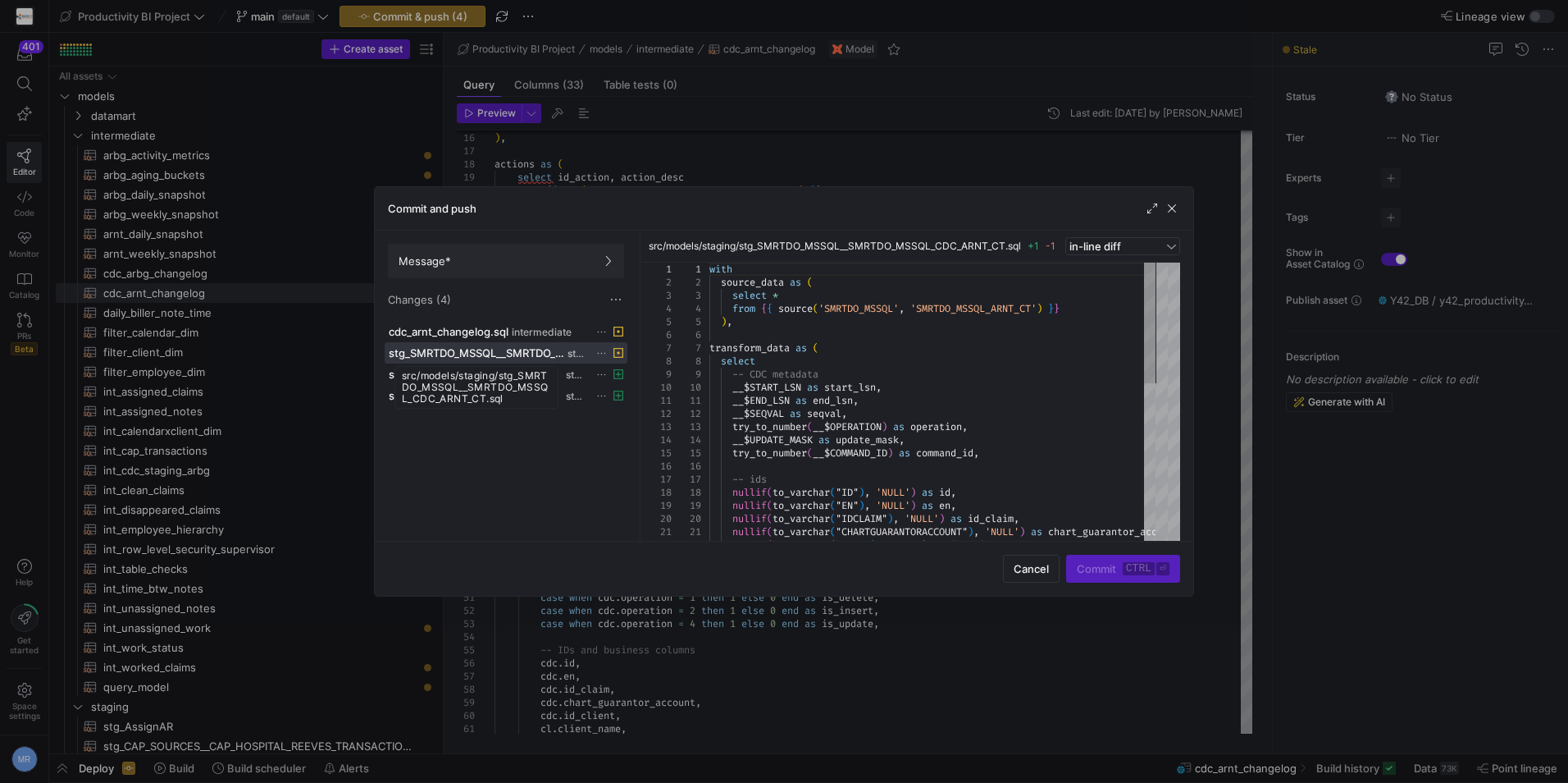
click at [537, 368] on div "src/models/staging/stg_SMRTDO_MSSQL__SMRTDO_MSSQL_CDC_ARNT_CT.sql" at bounding box center [476, 387] width 164 height 42
click at [533, 373] on div "src/models/staging/stg_SMRTDO_MSSQL__SMRTDO_MSSQL_CDC_ARNT_CT.sql" at bounding box center [476, 387] width 164 height 42
drag, startPoint x: 517, startPoint y: 461, endPoint x: 517, endPoint y: 451, distance: 10.0
click at [517, 455] on div "cdc_arnt_changelog.sql intermediate stg_SMRTDO_MSSQL__SMRTDO_MSSQL_CDC_ARNT_CT.…" at bounding box center [506, 428] width 243 height 213
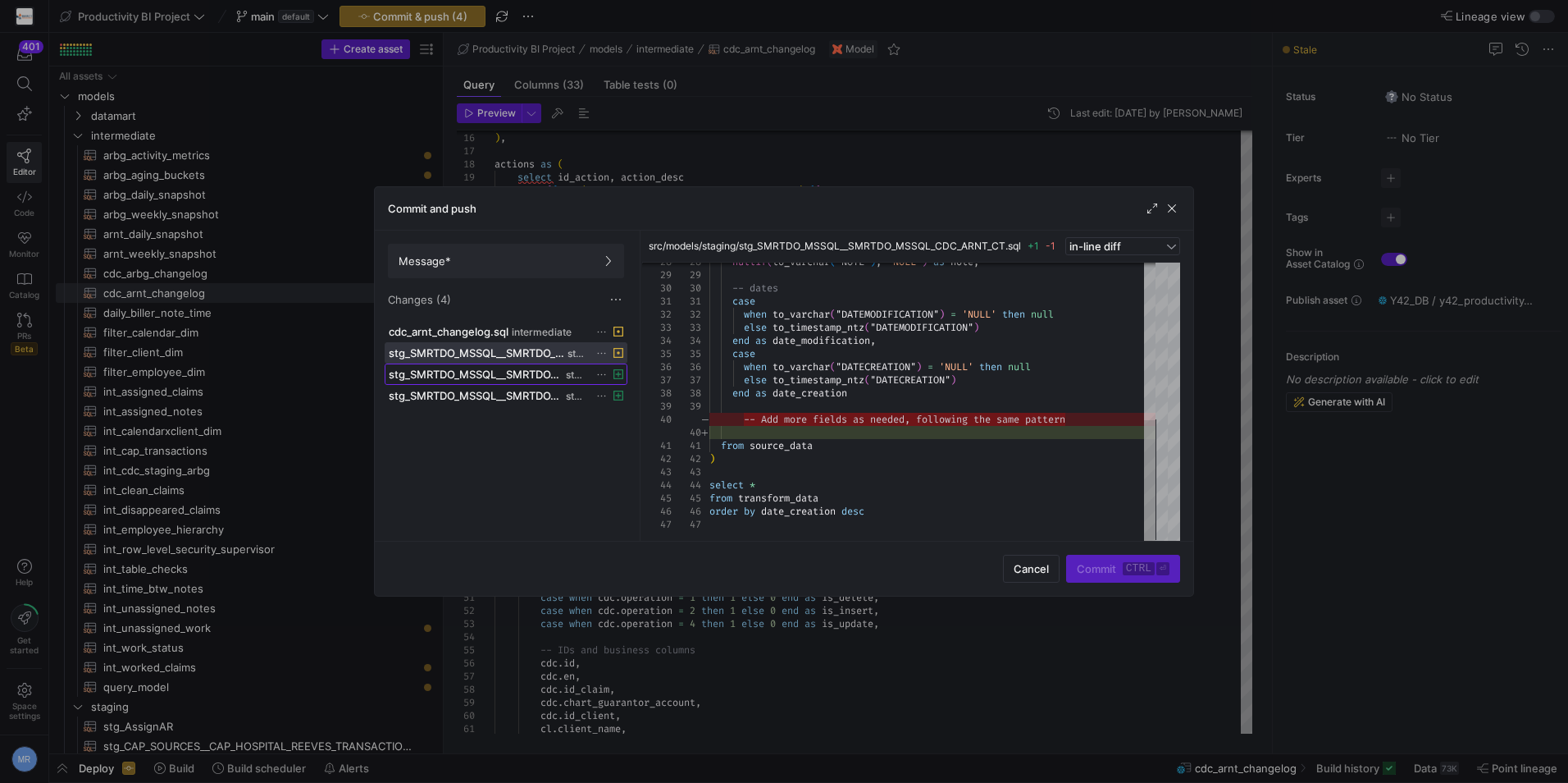
click at [550, 382] on span at bounding box center [506, 374] width 241 height 19
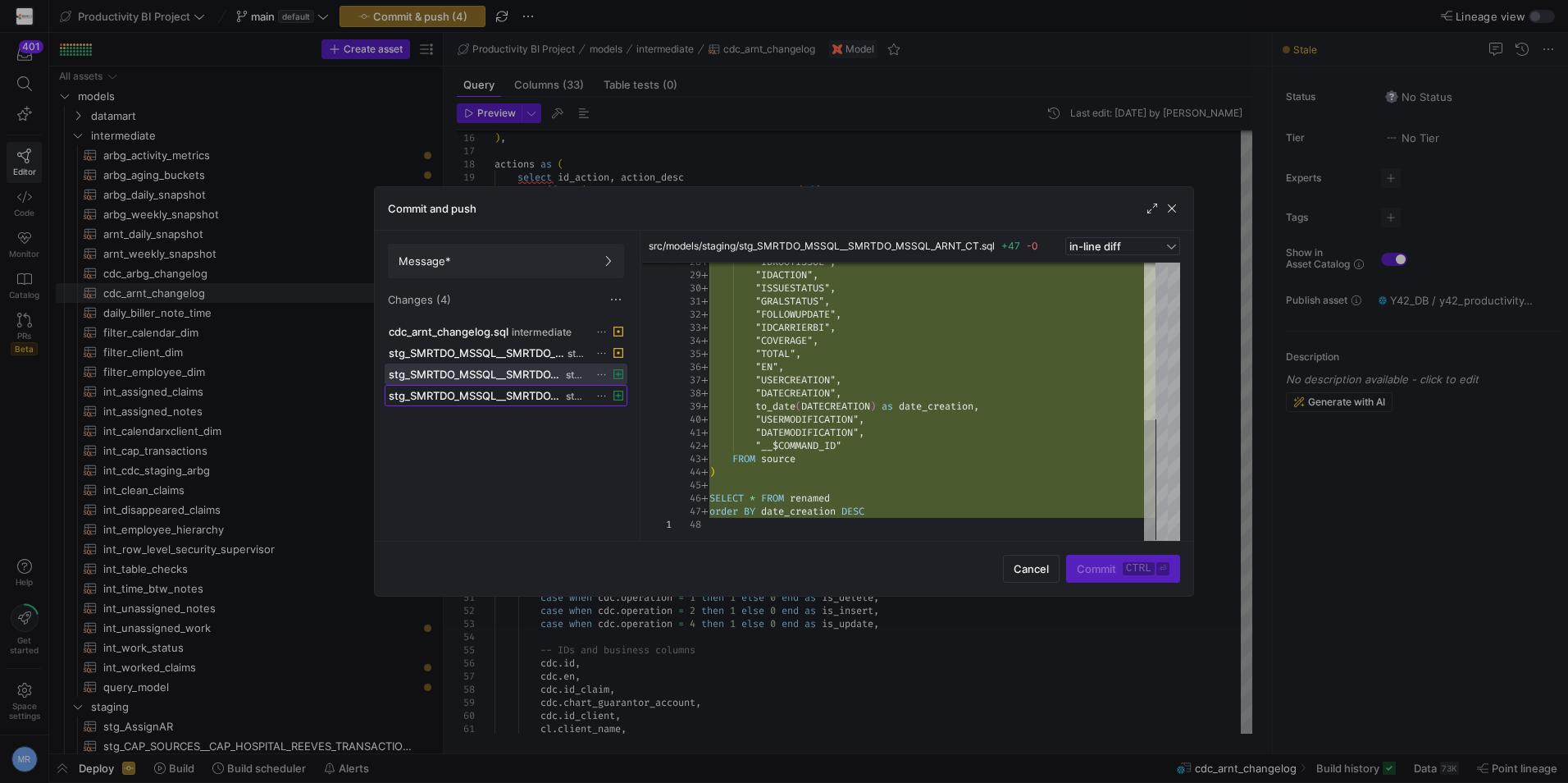
click at [516, 394] on span "stg_SMRTDO_MSSQL__SMRTDO_MSSQL_ARNT_CT.yml" at bounding box center [476, 396] width 174 height 13
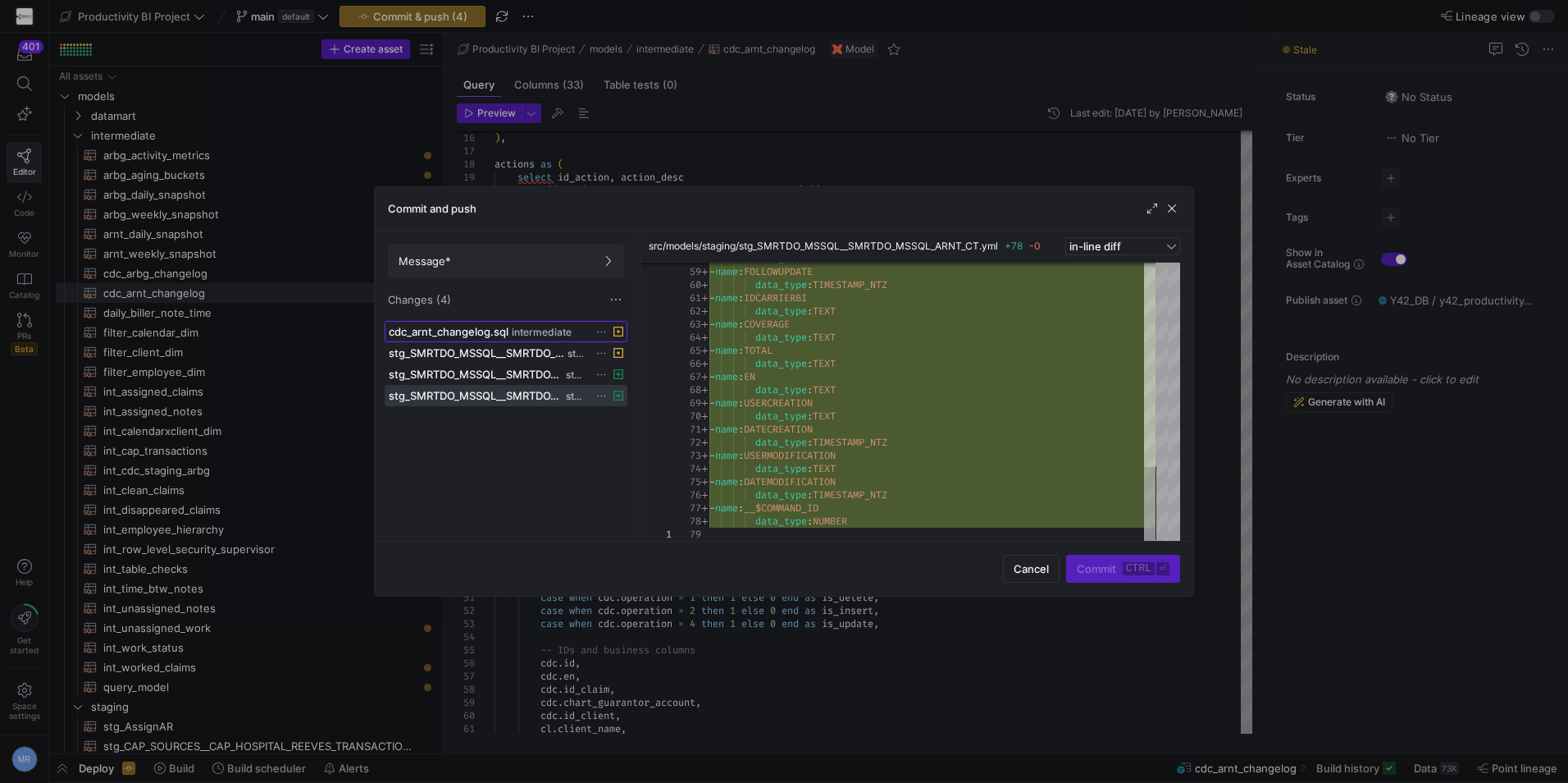
click at [505, 333] on span "cdc_arnt_changelog.sql" at bounding box center [449, 331] width 120 height 13
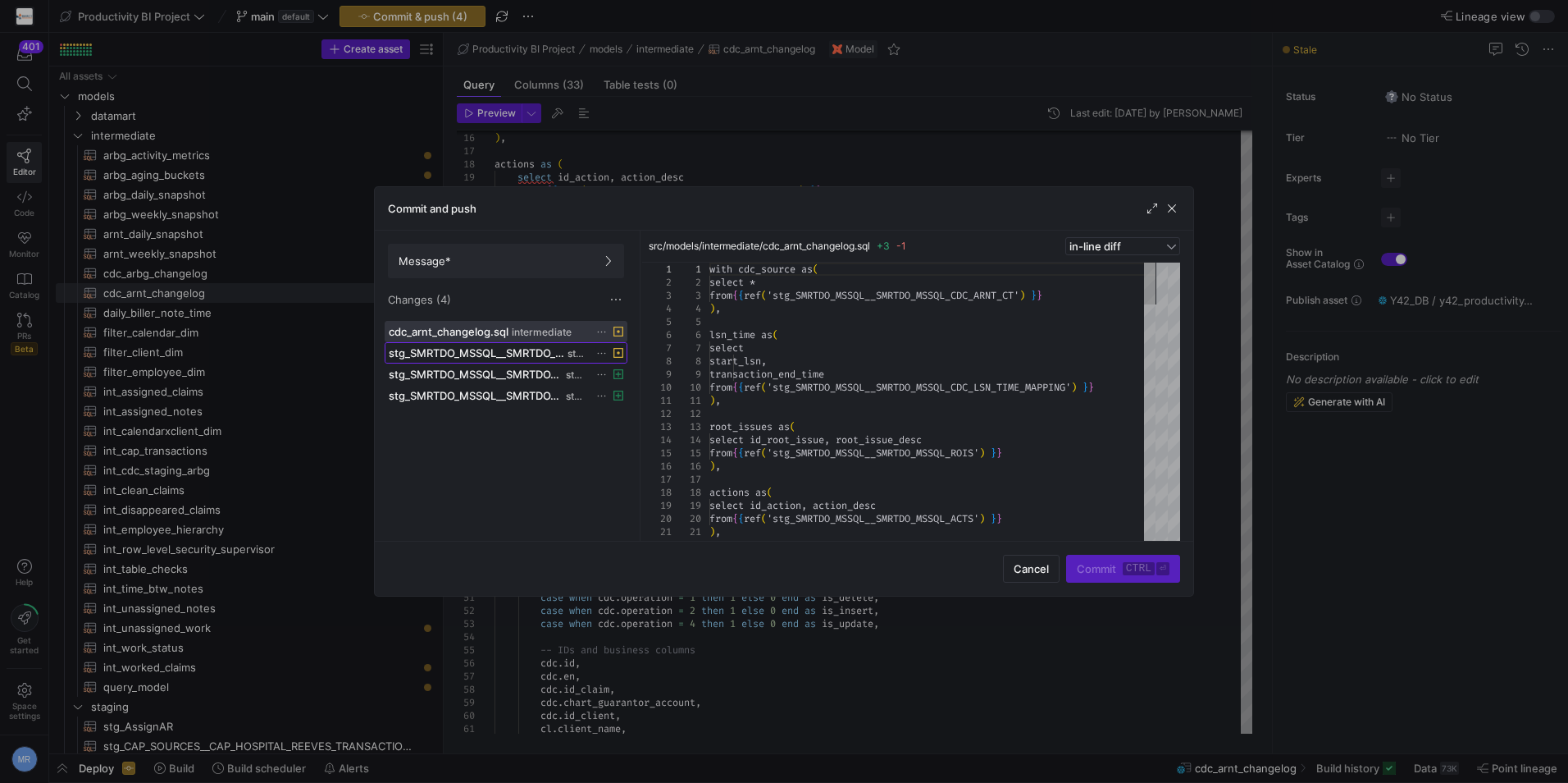
click at [563, 356] on span "stg_SMRTDO_MSSQL__SMRTDO_MSSQL_CDC_ARNT_CT.sql" at bounding box center [476, 352] width 175 height 13
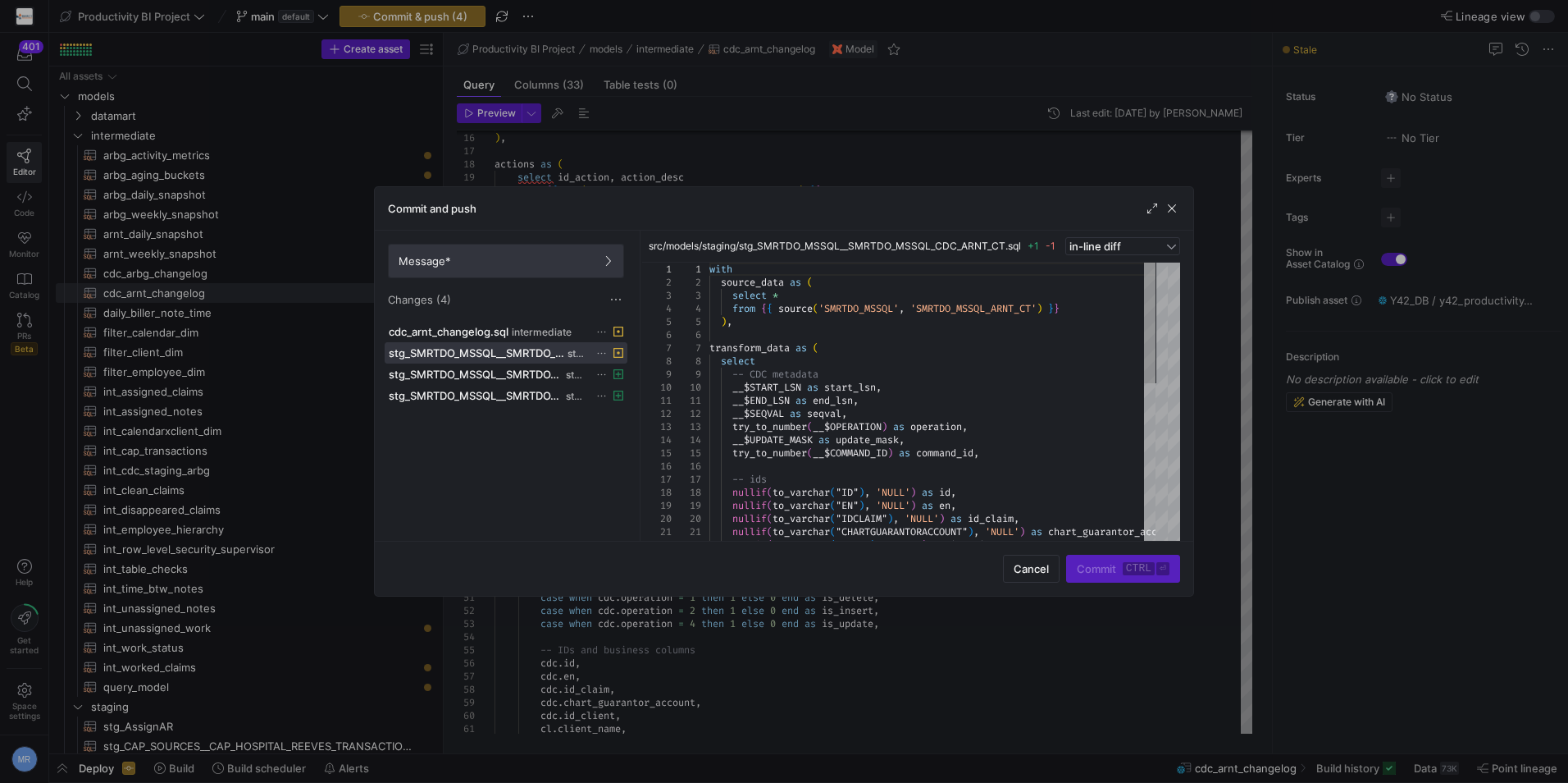
click at [478, 260] on span "Message*" at bounding box center [506, 261] width 215 height 13
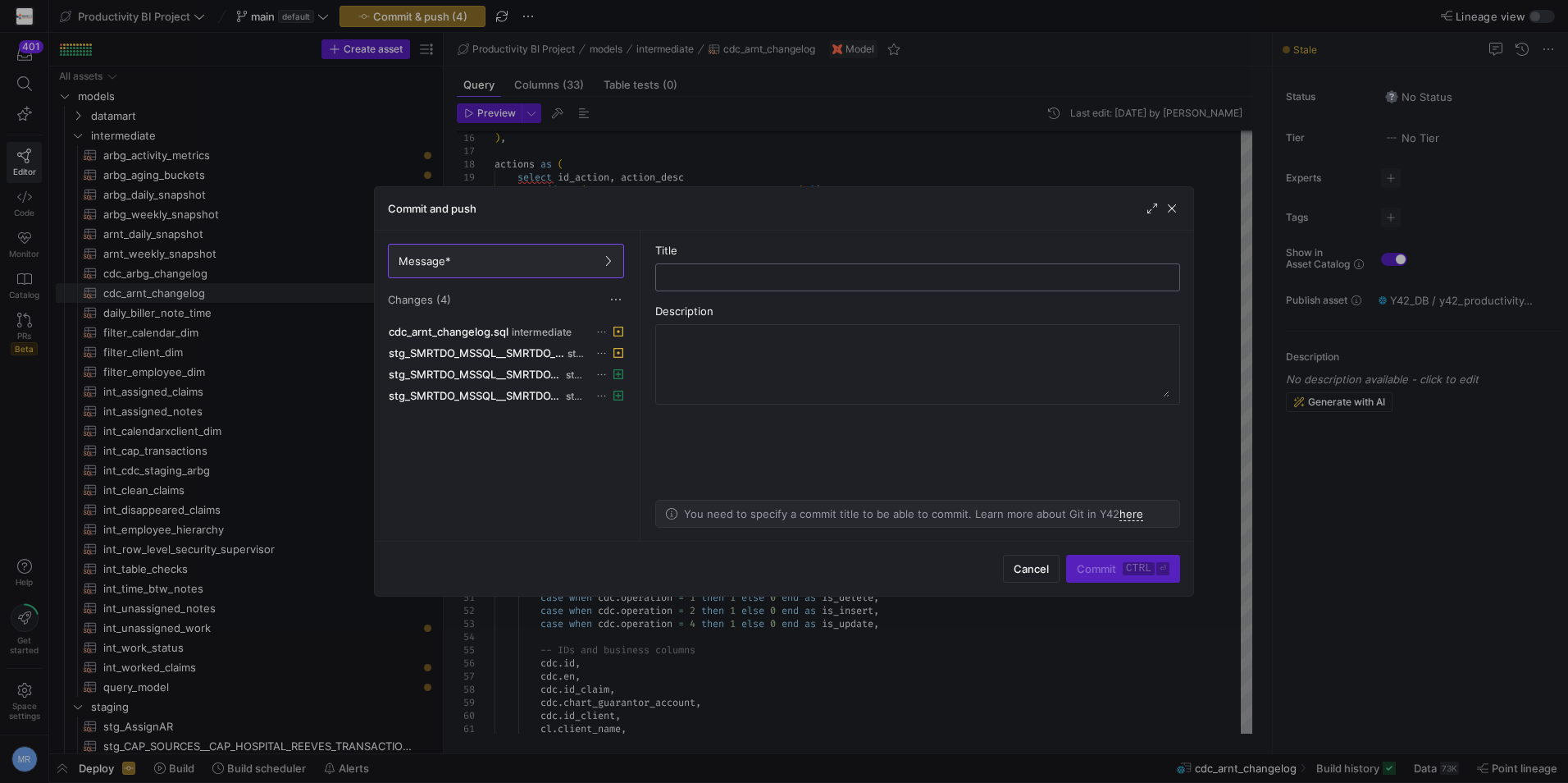
click at [773, 270] on div at bounding box center [918, 277] width 497 height 27
type input "adding date format for timestamps values in arnt ct"
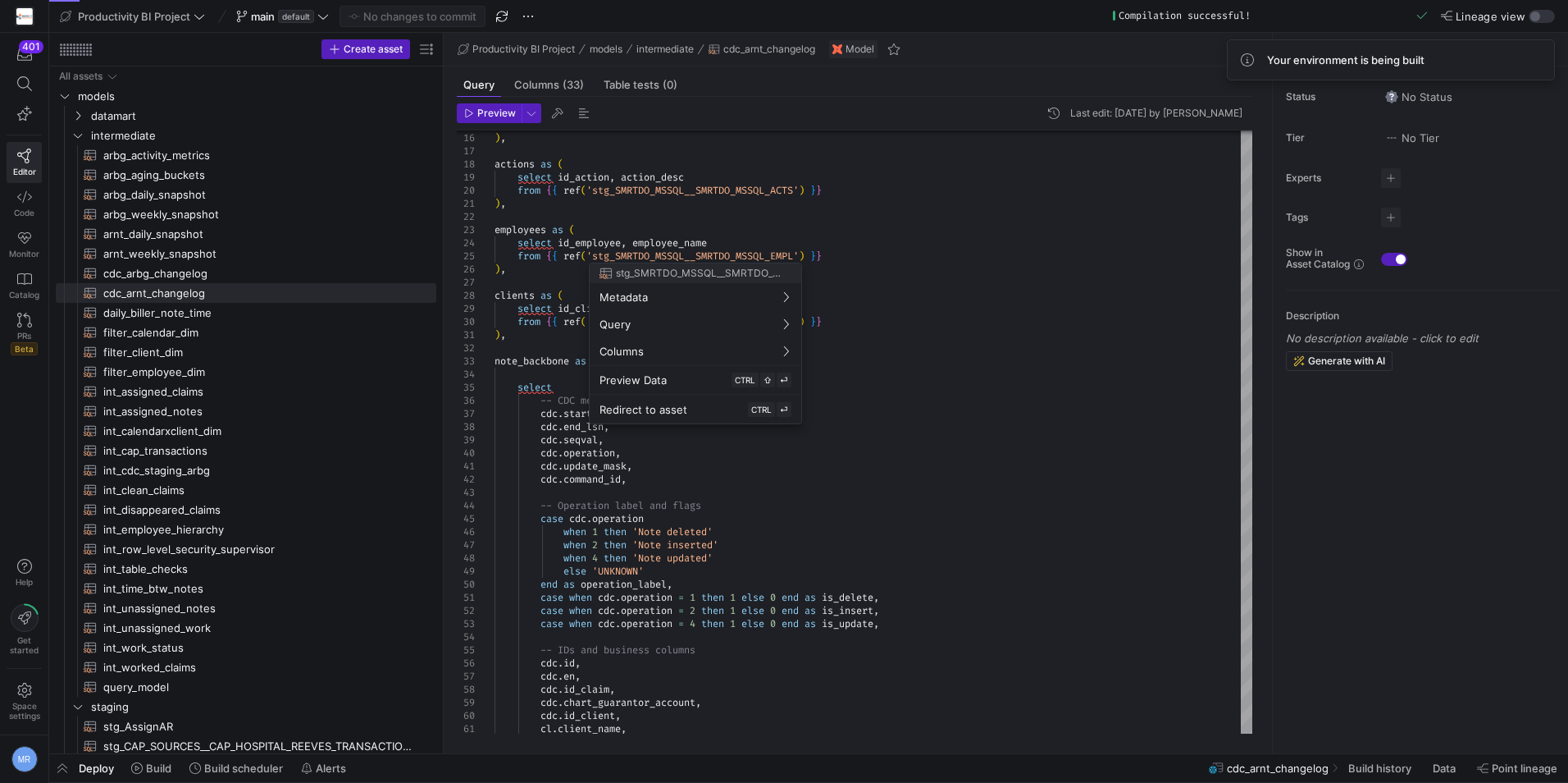
click at [1065, 318] on div at bounding box center [784, 391] width 1568 height 783
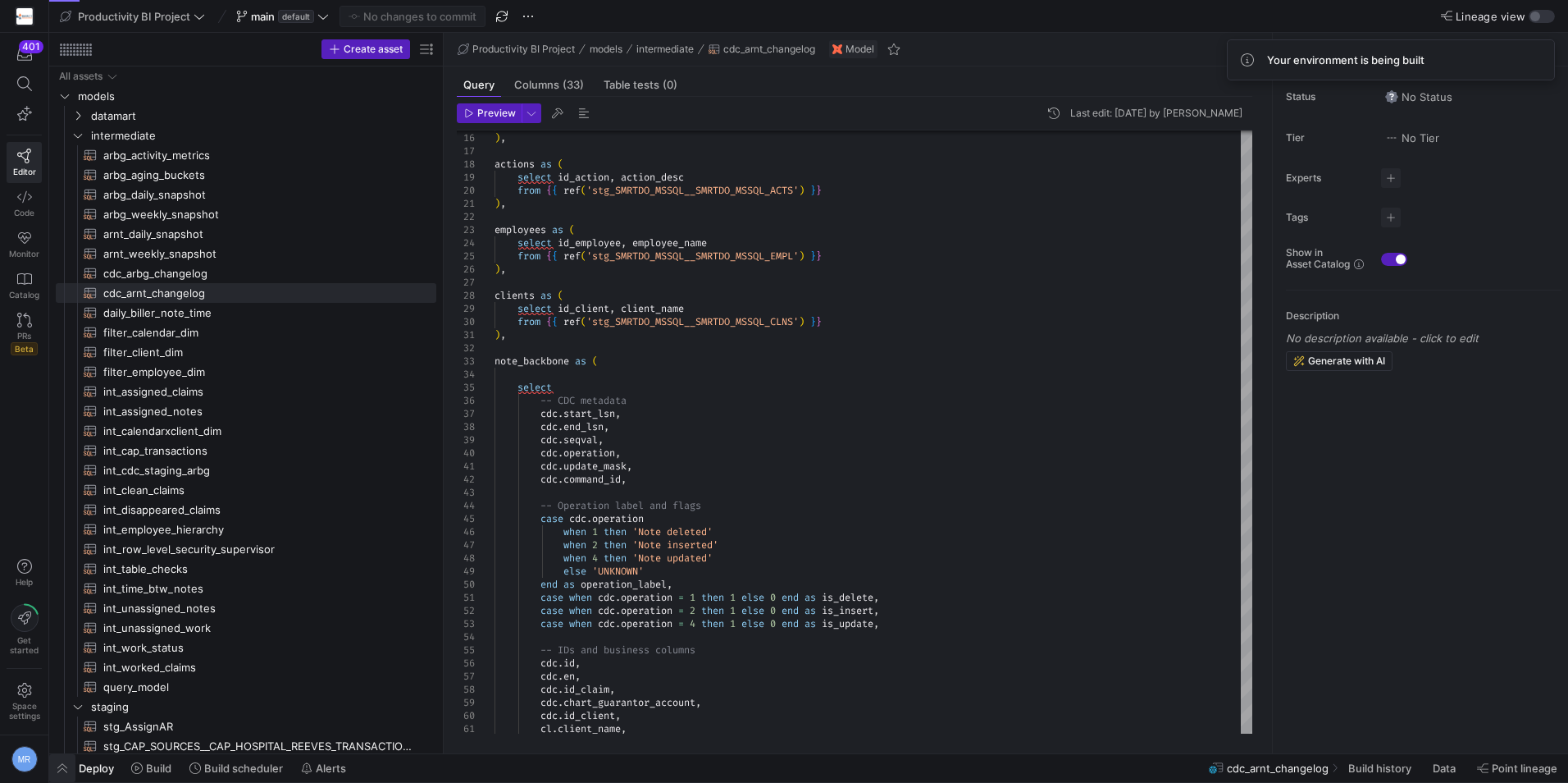
click at [66, 765] on span "button" at bounding box center [62, 768] width 27 height 28
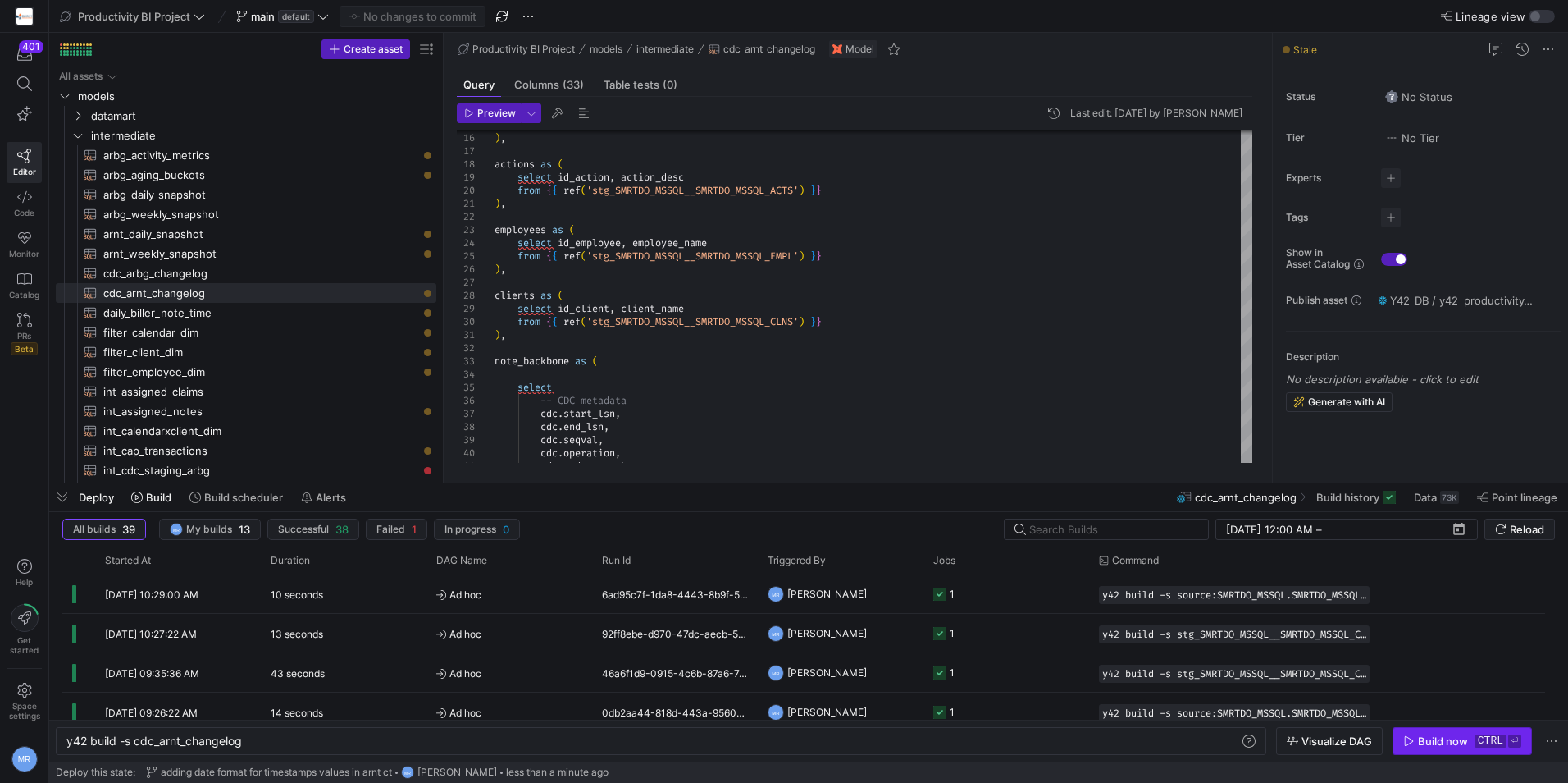
click at [1473, 736] on span "Build now ctrl ⏎" at bounding box center [1462, 741] width 118 height 13
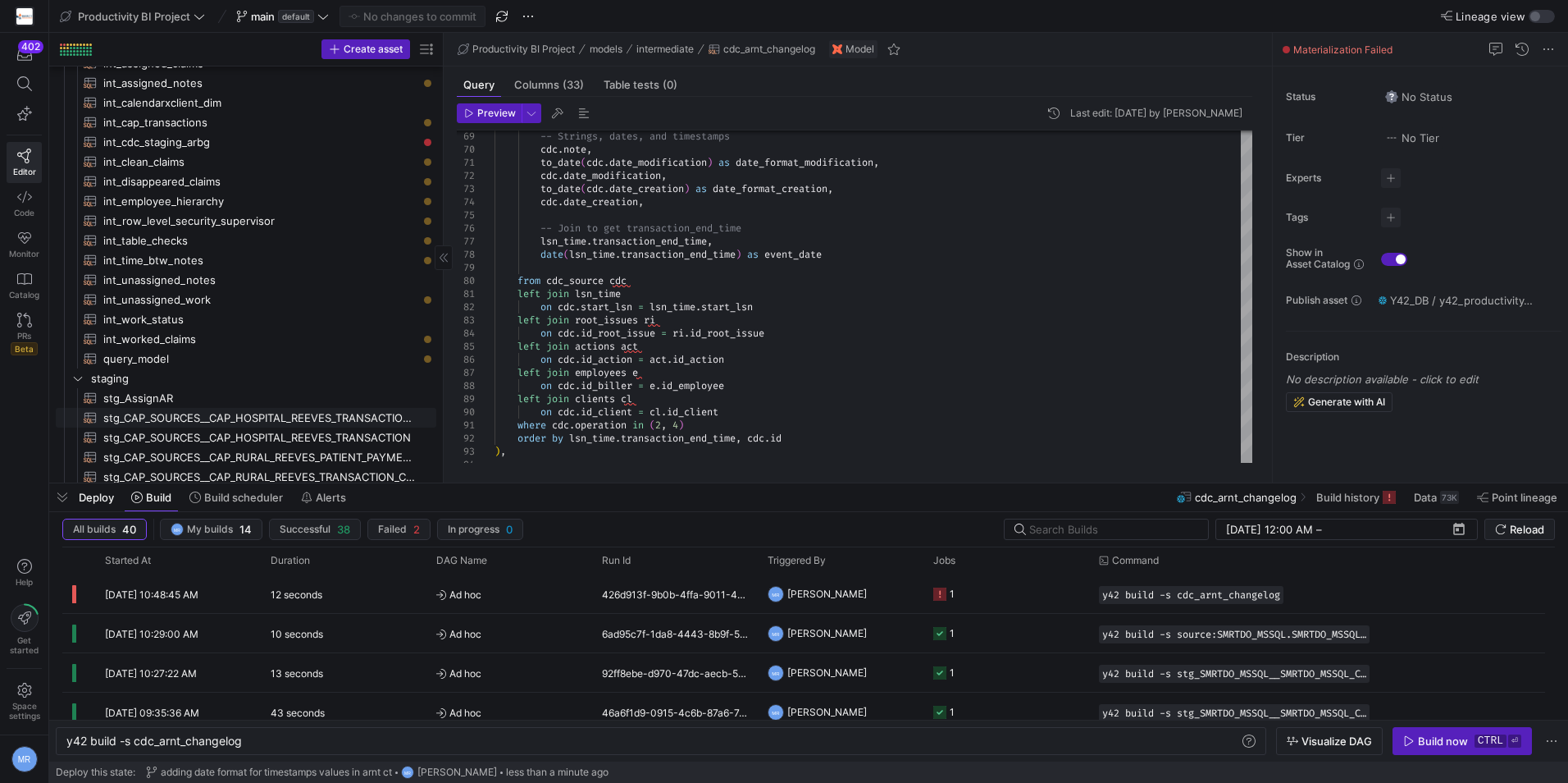
scroll to position [656, 0]
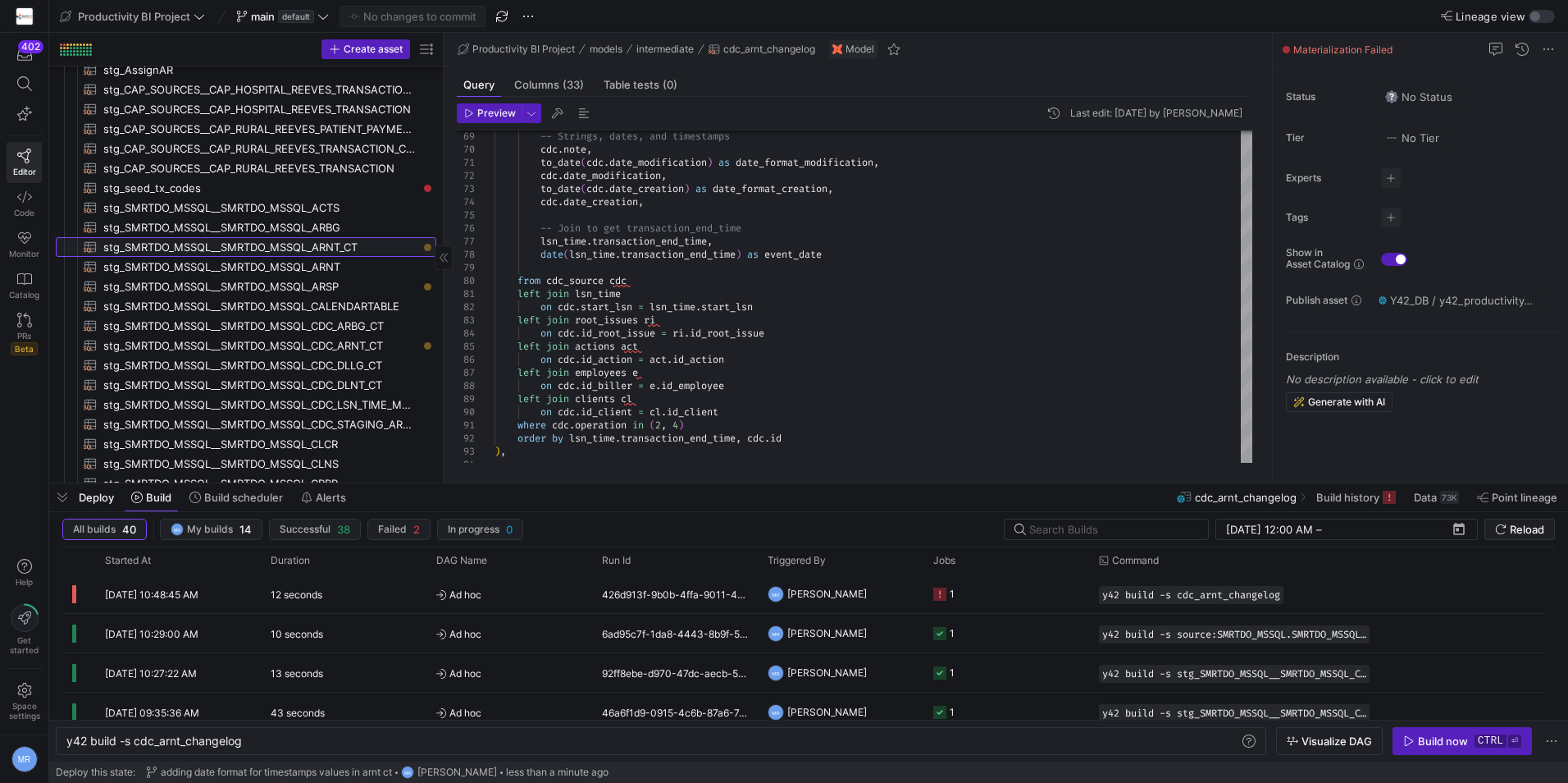
click at [349, 244] on span "stg_SMRTDO_MSSQL__SMRTDO_MSSQL_ARNT_CT​​​​​​​​​​" at bounding box center [261, 247] width 314 height 19
type textarea "WITH source AS ( SELECT * FROM {{ source('SMRTDO_MSSQL', 'SMRTDO_MSSQL_ARNT_CT'…"
type textarea "y42 build -s stg_SMRTDO_MSSQL__SMRTDO_MSSQL_ARNT_CT"
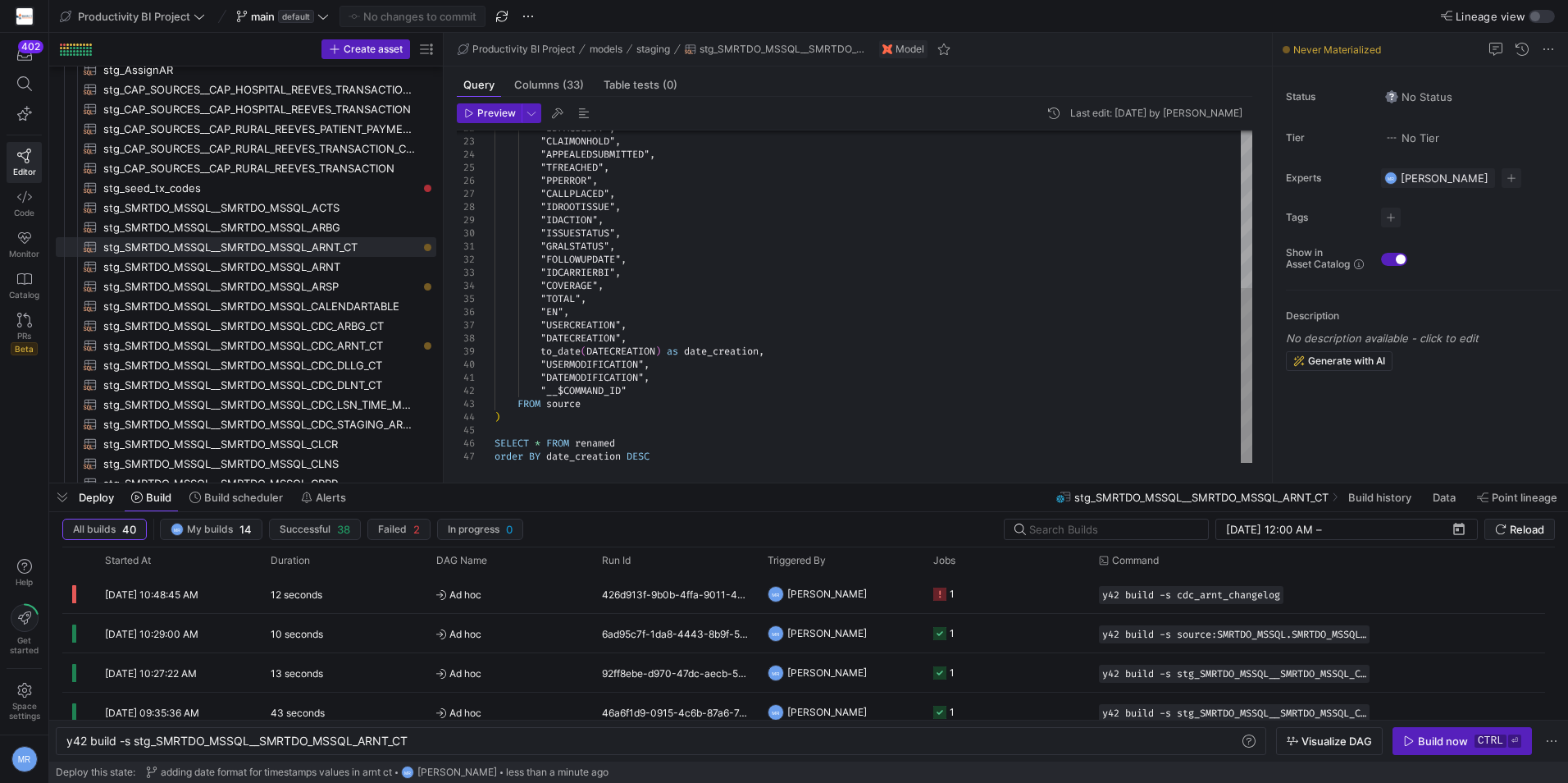
click at [639, 454] on div ""IDFACILITY" , "CLAIMONHOLD" , "APPEALEDSUBMITTED" , "TFREACHED" , "PPERROR" , …" at bounding box center [873, 148] width 758 height 631
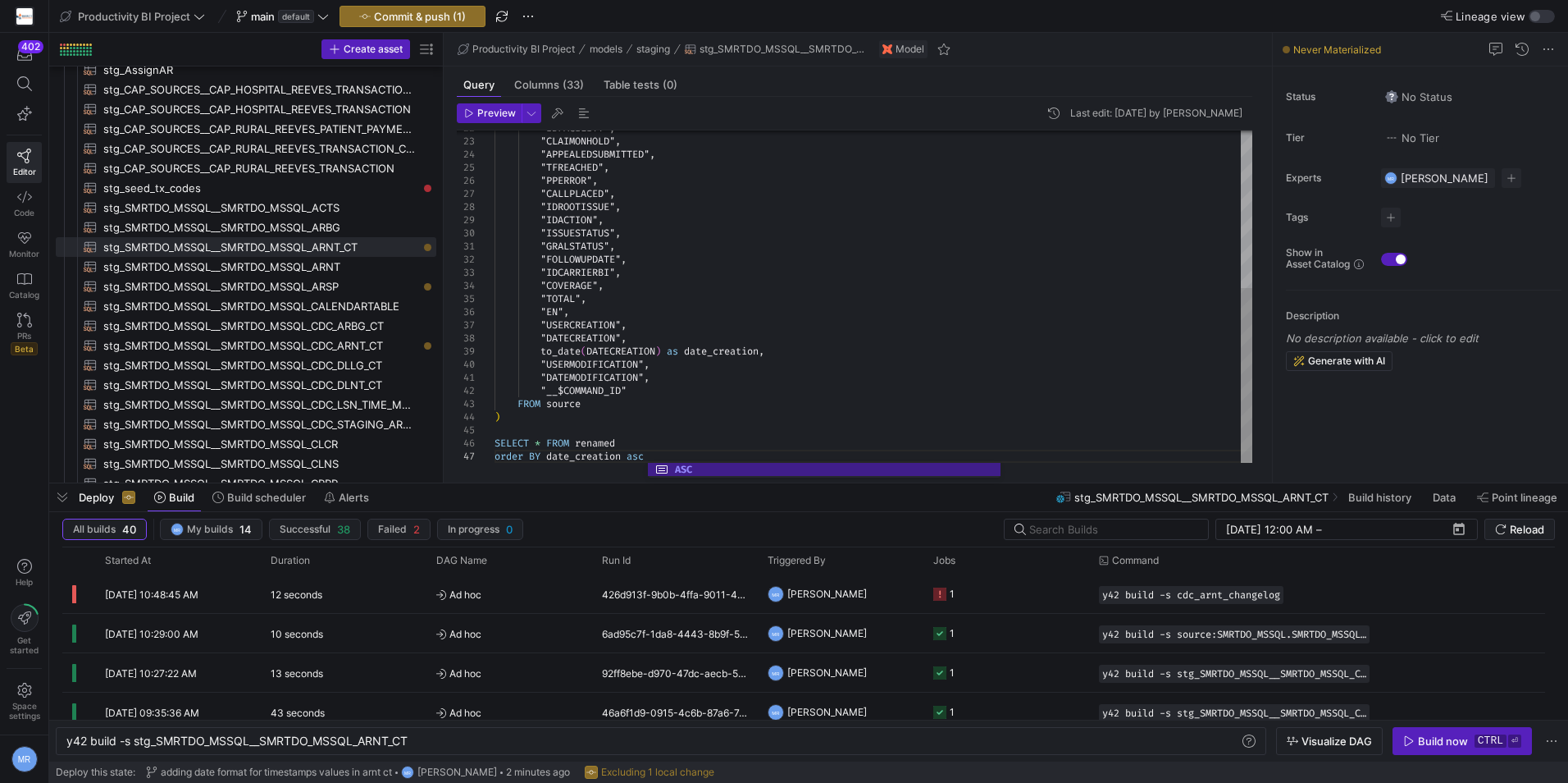
click at [683, 361] on div ""IDFACILITY" , "CLAIMONHOLD" , "APPEALEDSUBMITTED" , "TFREACHED" , "PPERROR" , …" at bounding box center [873, 148] width 758 height 631
click at [492, 107] on span "Preview" at bounding box center [496, 113] width 39 height 12
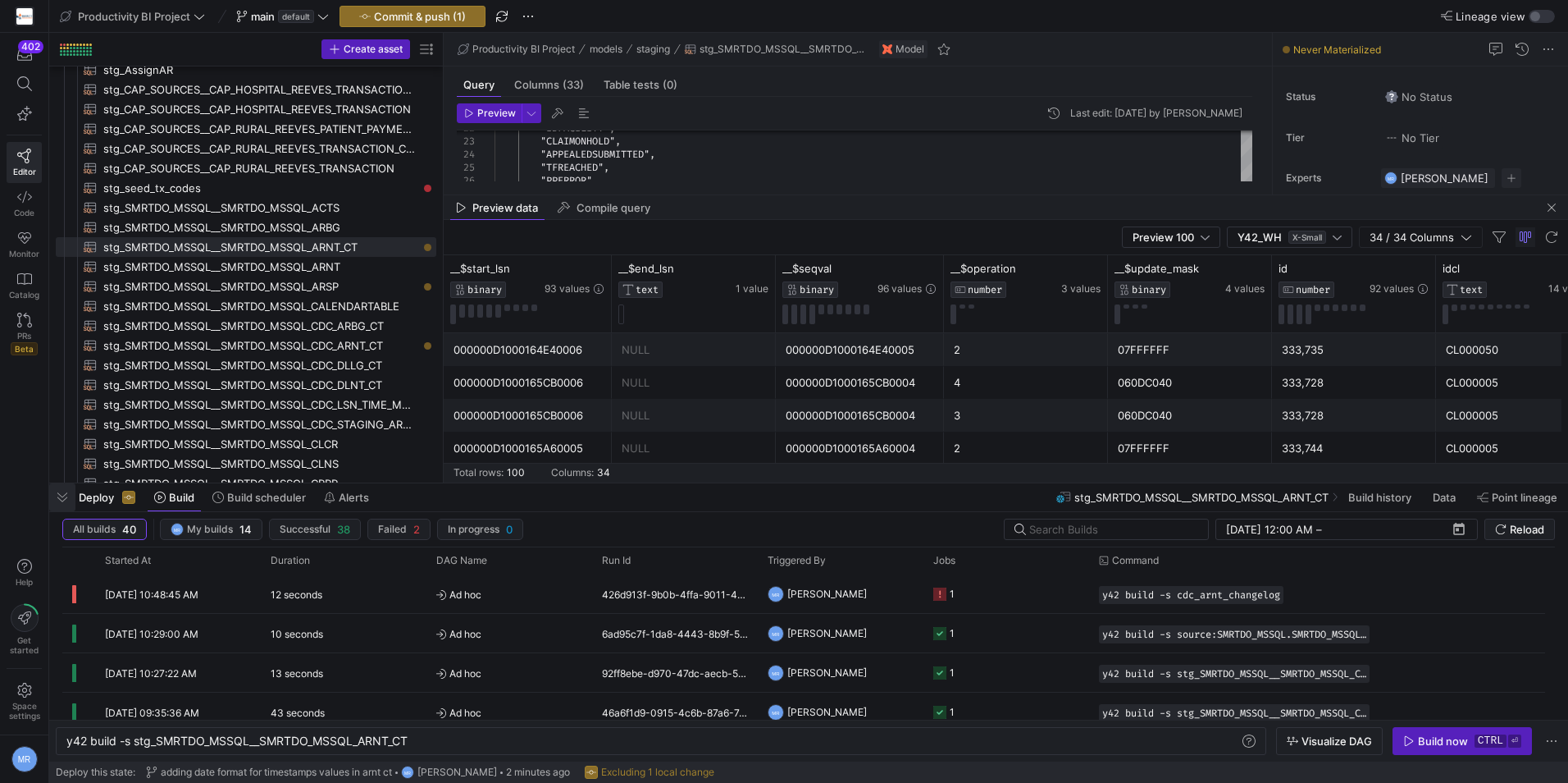
click at [73, 497] on span "button" at bounding box center [62, 498] width 27 height 28
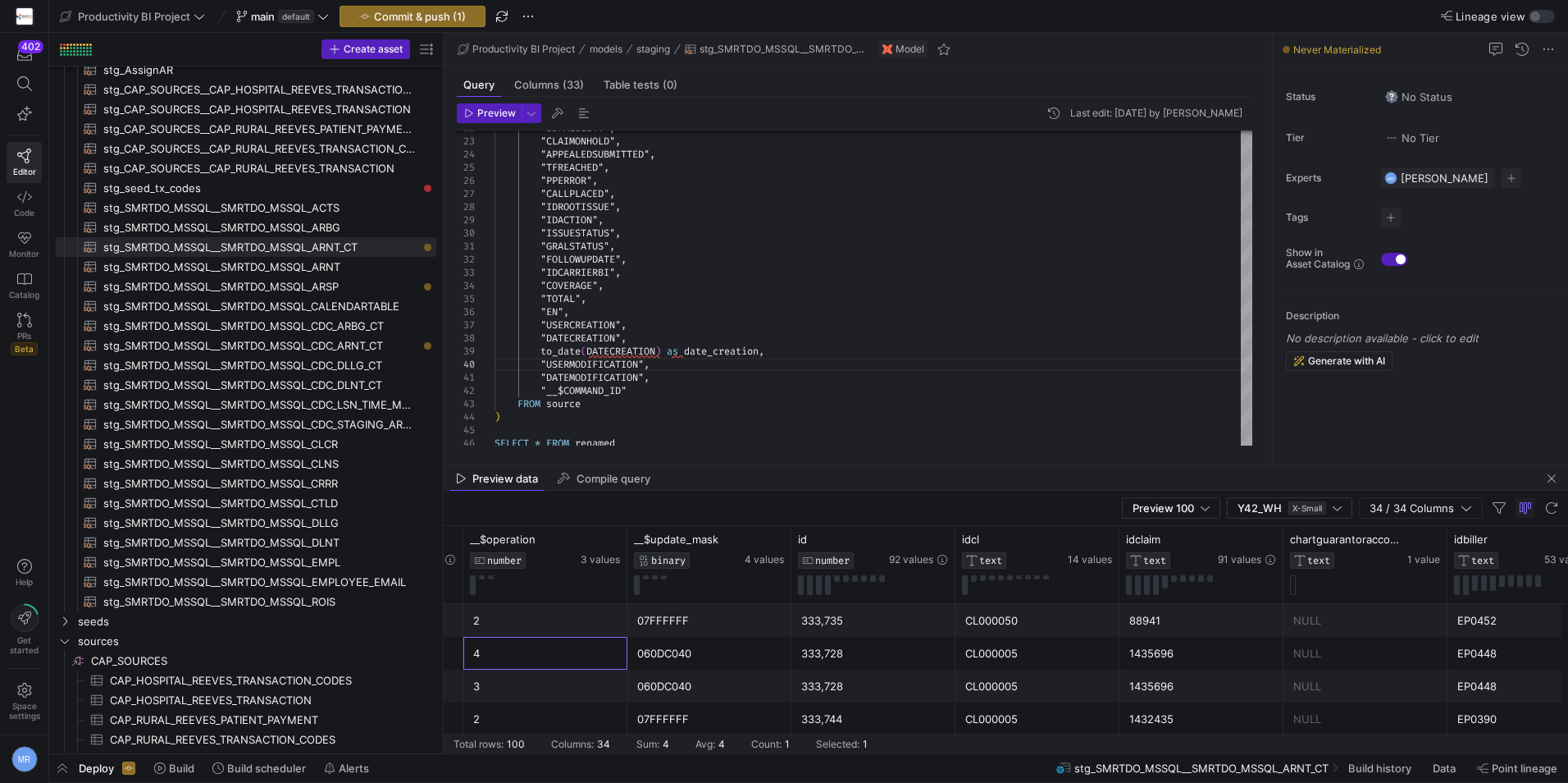
scroll to position [0, 642]
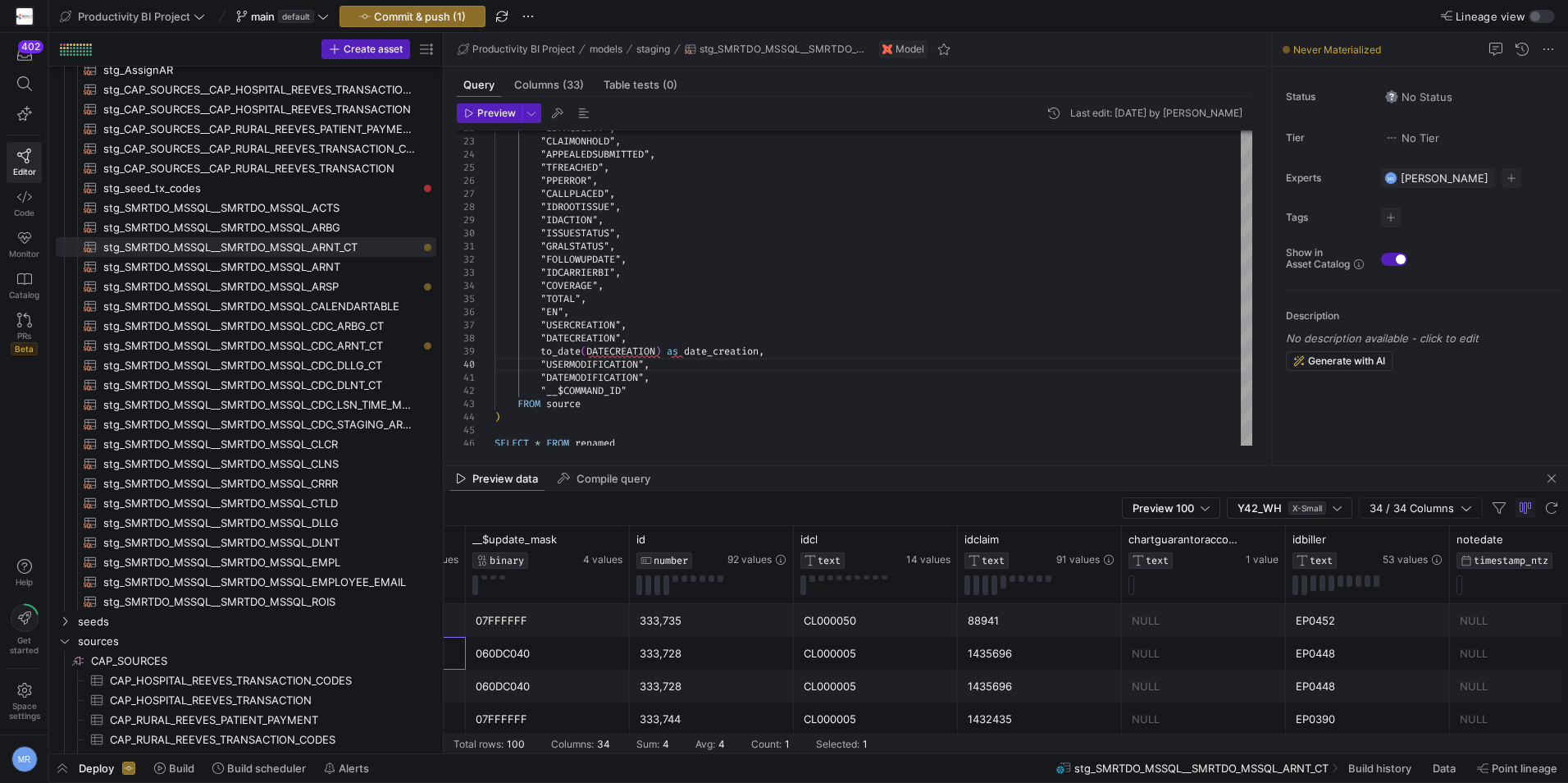
drag, startPoint x: 1051, startPoint y: 664, endPoint x: 1163, endPoint y: 660, distance: 112.1
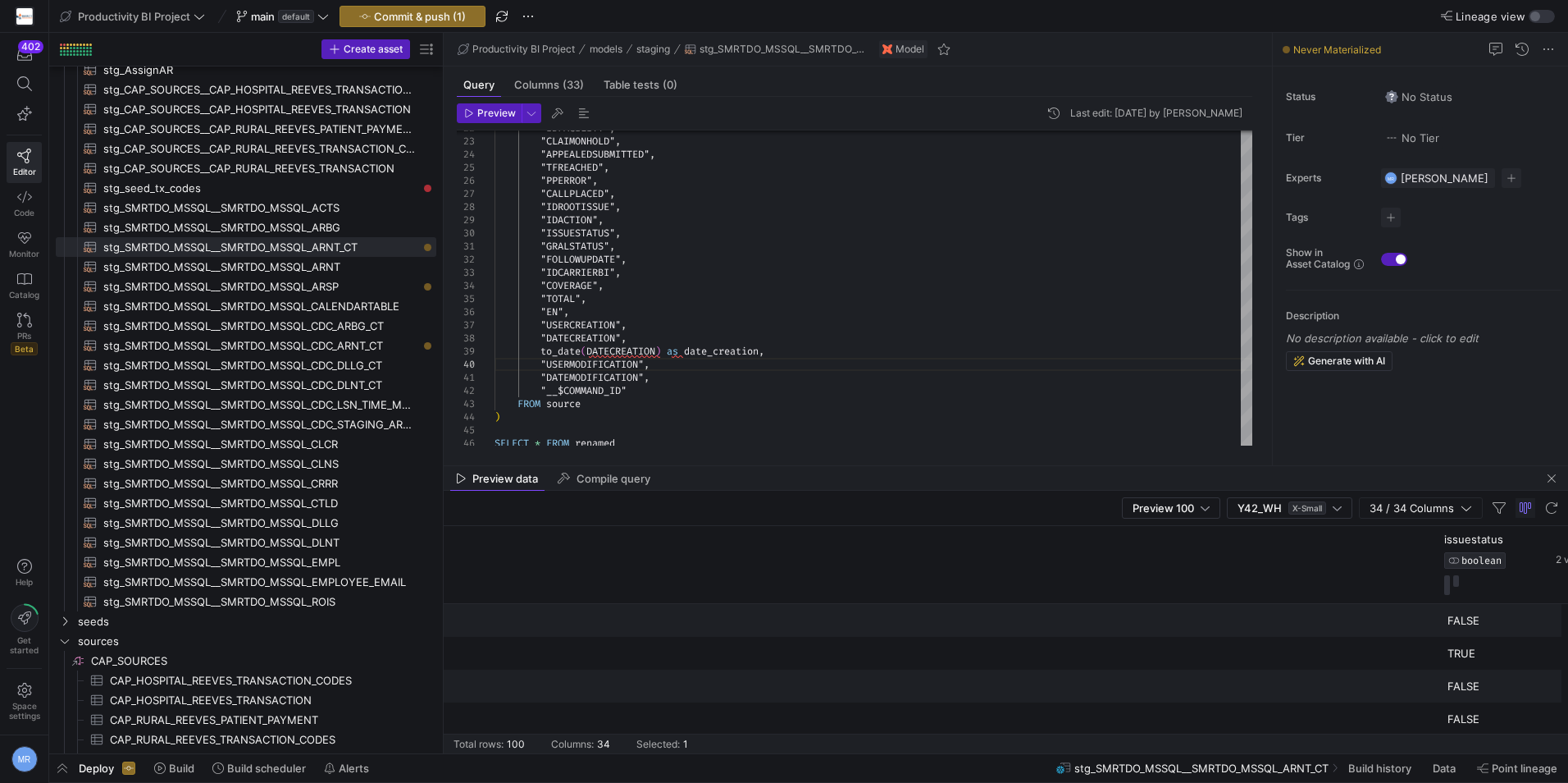
scroll to position [0, 4468]
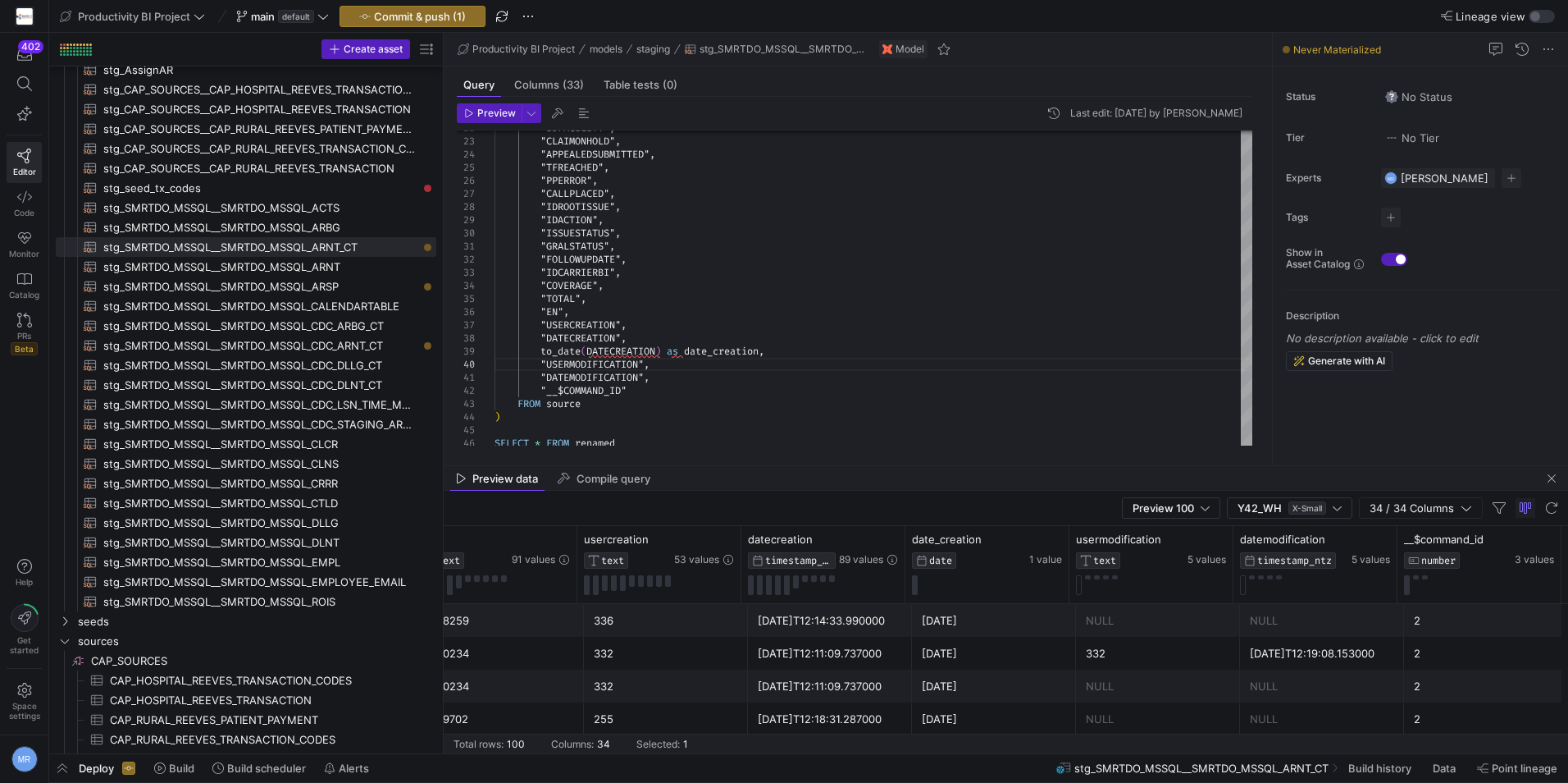
drag, startPoint x: 959, startPoint y: 666, endPoint x: 1212, endPoint y: 654, distance: 253.3
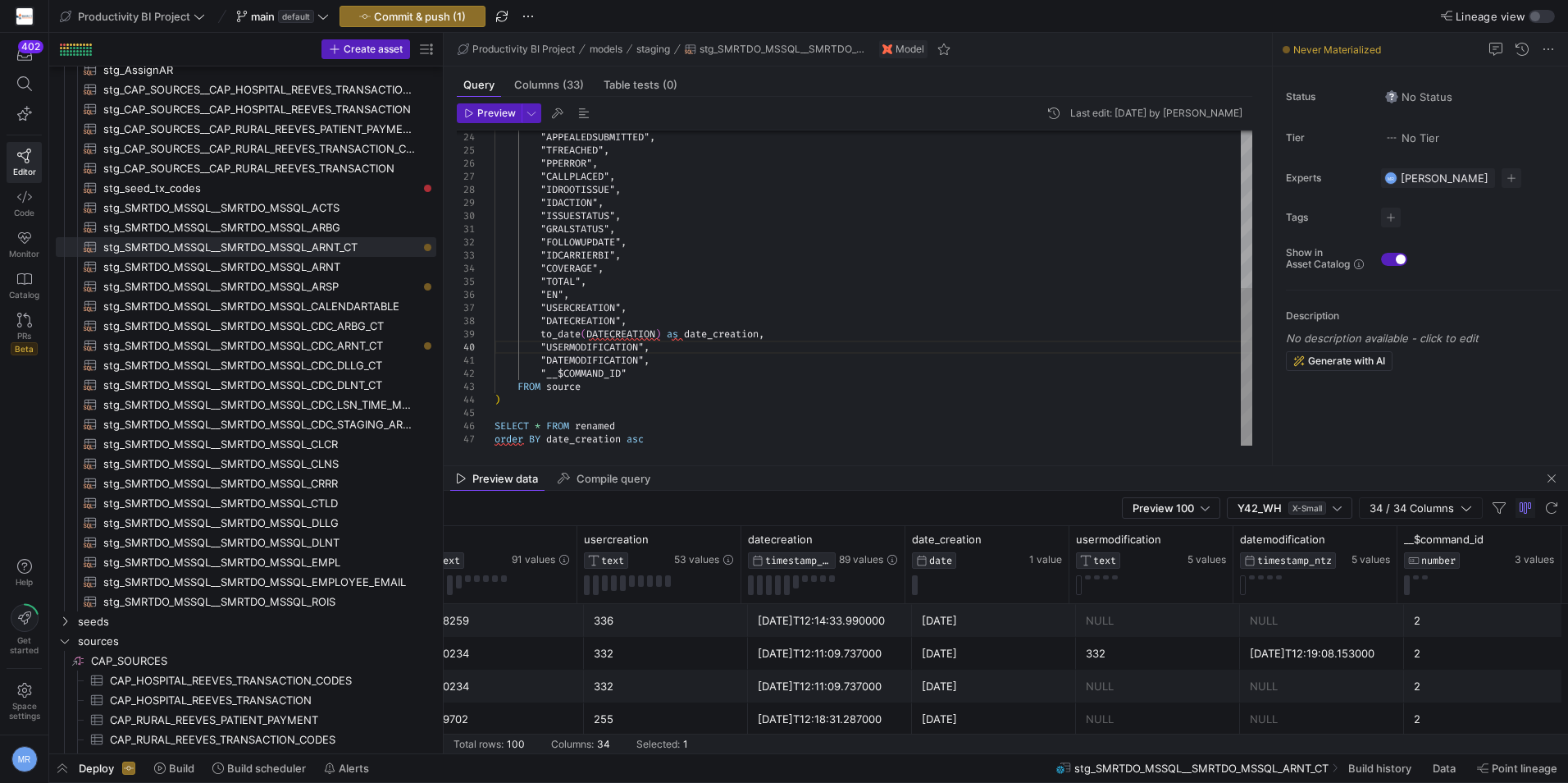
click at [719, 427] on div ""APPEALEDSUBMITTED" , "TFREACHED" , "PPERROR" , "CALLPLACED" , "IDROOTISSUE" , …" at bounding box center [873, 130] width 758 height 631
type textarea ""DATEMODIFICATION", "__$COMMAND_ID" FROM source ) SELECT * FROM renamed order B…"
click at [582, 440] on div ""TFREACHED" , "PPERROR" , "CALLPLACED" , "IDROOTISSUE" , "IDACTION" , "ISSUESTA…" at bounding box center [873, 124] width 758 height 643
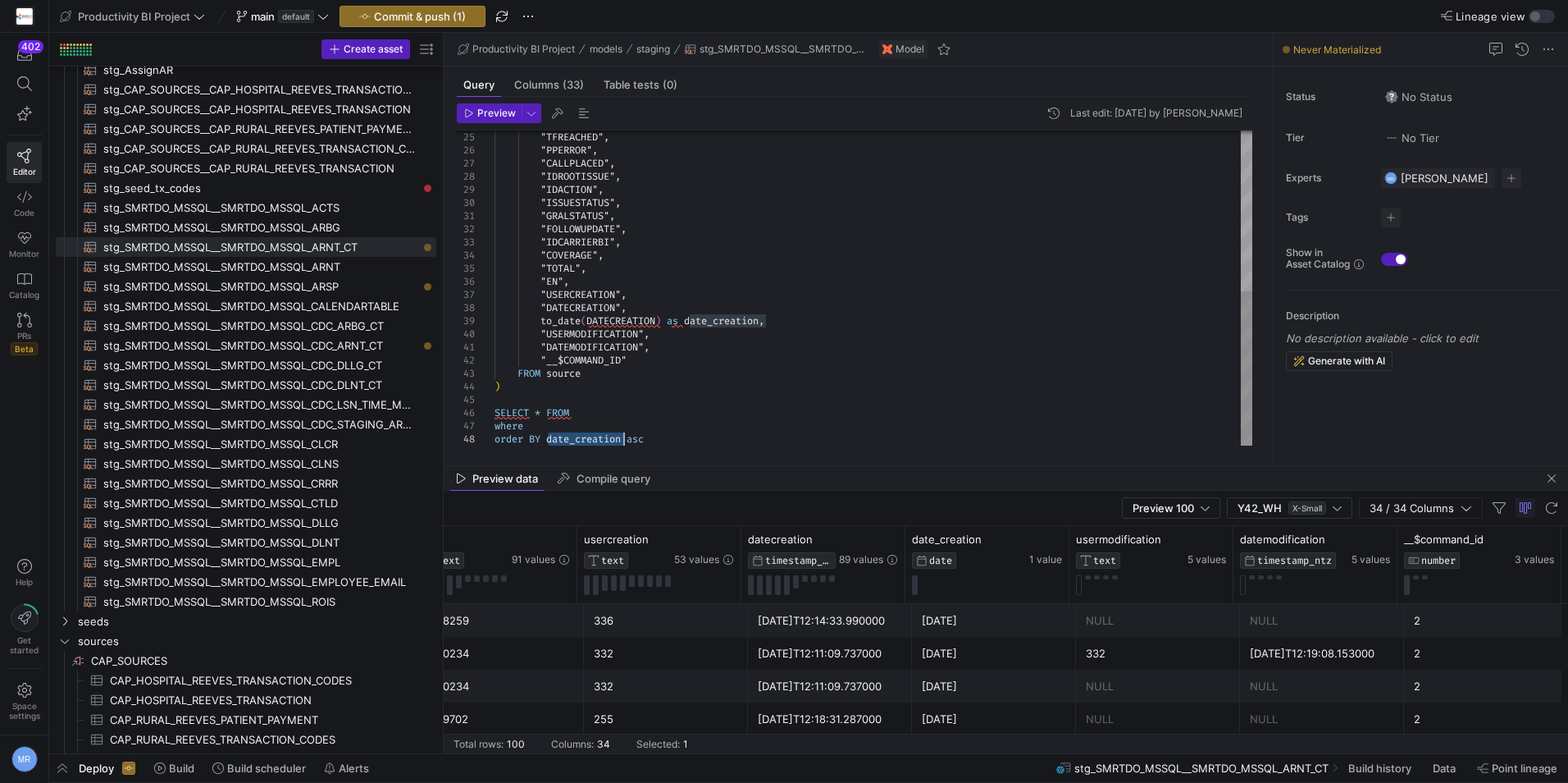
click at [582, 440] on div ""TFREACHED" , "PPERROR" , "CALLPLACED" , "IDROOTISSUE" , "IDACTION" , "ISSUESTA…" at bounding box center [873, 124] width 758 height 643
click at [584, 438] on div ""TFREACHED" , "PPERROR" , "CALLPLACED" , "IDROOTISSUE" , "IDACTION" , "ISSUESTA…" at bounding box center [873, 124] width 758 height 643
click at [589, 431] on div ""TFREACHED" , "PPERROR" , "CALLPLACED" , "IDROOTISSUE" , "IDACTION" , "ISSUESTA…" at bounding box center [873, 124] width 758 height 643
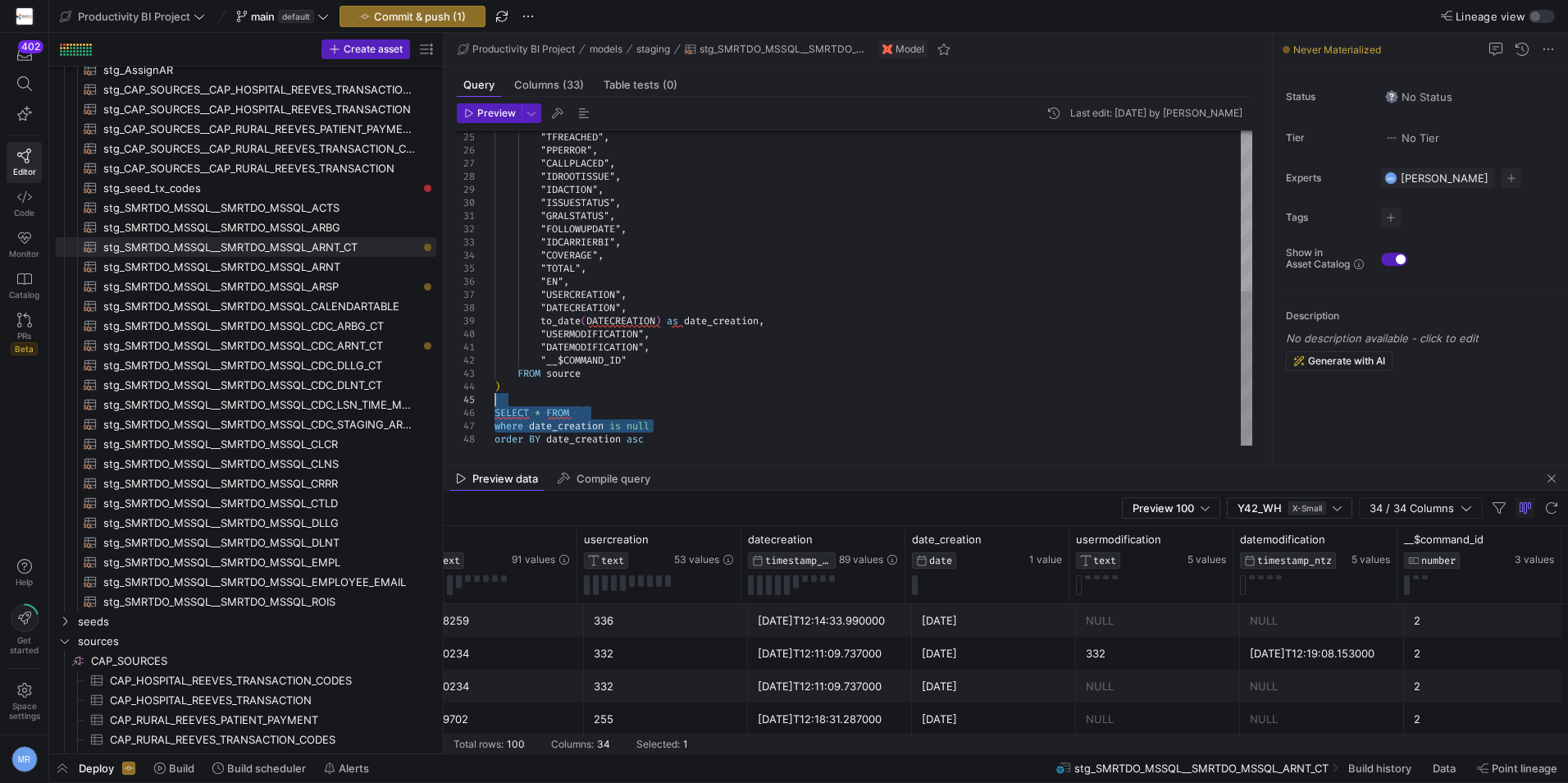
drag, startPoint x: 693, startPoint y: 431, endPoint x: 462, endPoint y: 402, distance: 232.8
click at [495, 402] on div ""TFREACHED" , "PPERROR" , "CALLPLACED" , "IDROOTISSUE" , "IDACTION" , "ISSUESTA…" at bounding box center [873, 124] width 758 height 643
click at [626, 417] on div ""TFREACHED" , "PPERROR" , "CALLPLACED" , "IDROOTISSUE" , "IDACTION" , "ISSUESTA…" at bounding box center [873, 124] width 758 height 643
click at [491, 116] on span "Preview" at bounding box center [496, 113] width 39 height 12
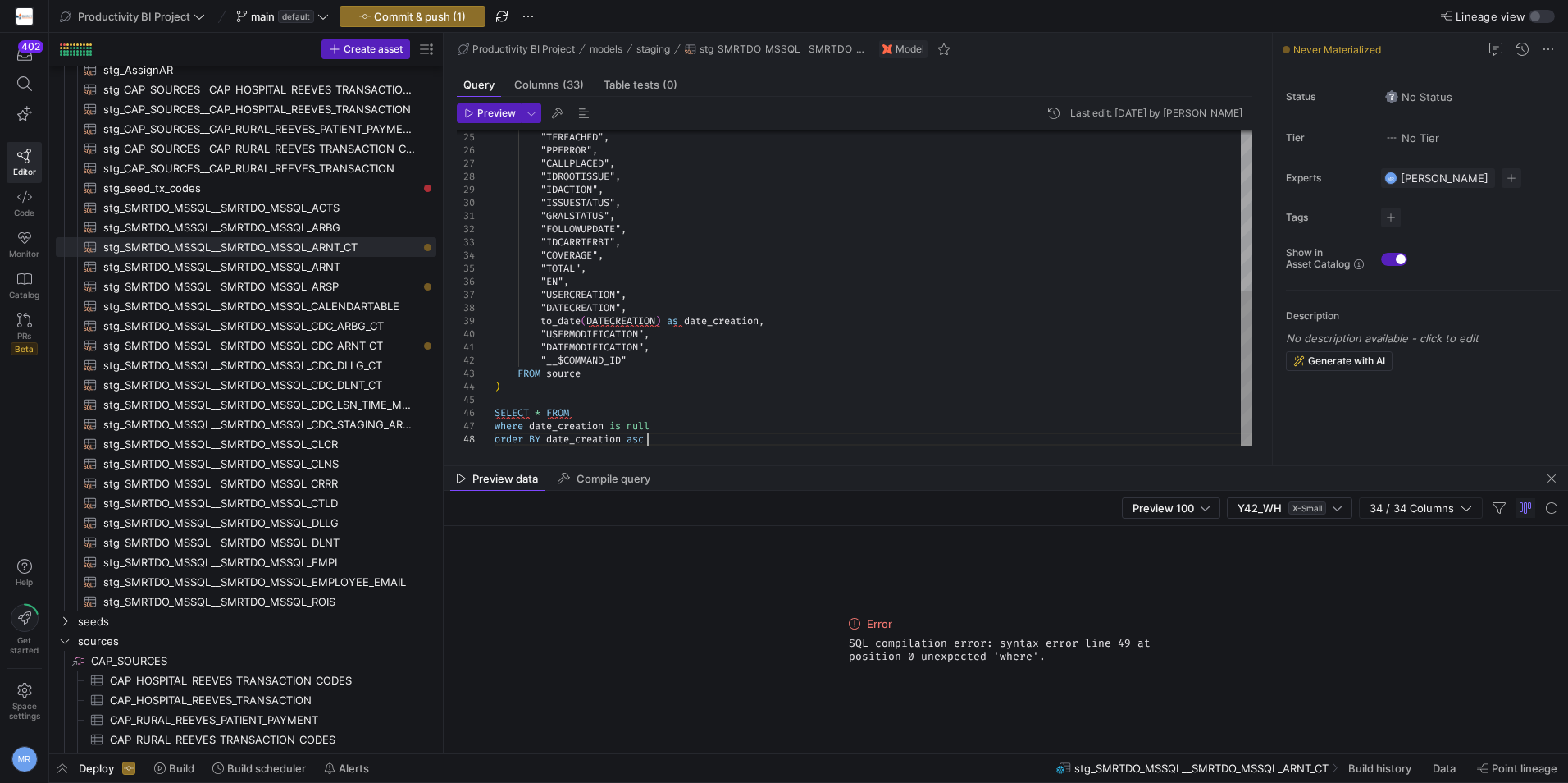
click at [662, 439] on div ""TFREACHED" , "PPERROR" , "CALLPLACED" , "IDROOTISSUE" , "IDACTION" , "ISSUESTA…" at bounding box center [873, 124] width 758 height 643
drag, startPoint x: 662, startPoint y: 439, endPoint x: 678, endPoint y: 420, distance: 24.8
click at [678, 420] on div ""TFREACHED" , "PPERROR" , "CALLPLACED" , "IDROOTISSUE" , "IDACTION" , "ISSUESTA…" at bounding box center [873, 124] width 758 height 643
click at [740, 395] on div ""TFREACHED" , "PPERROR" , "CALLPLACED" , "IDROOTISSUE" , "IDACTION" , "ISSUESTA…" at bounding box center [873, 124] width 758 height 643
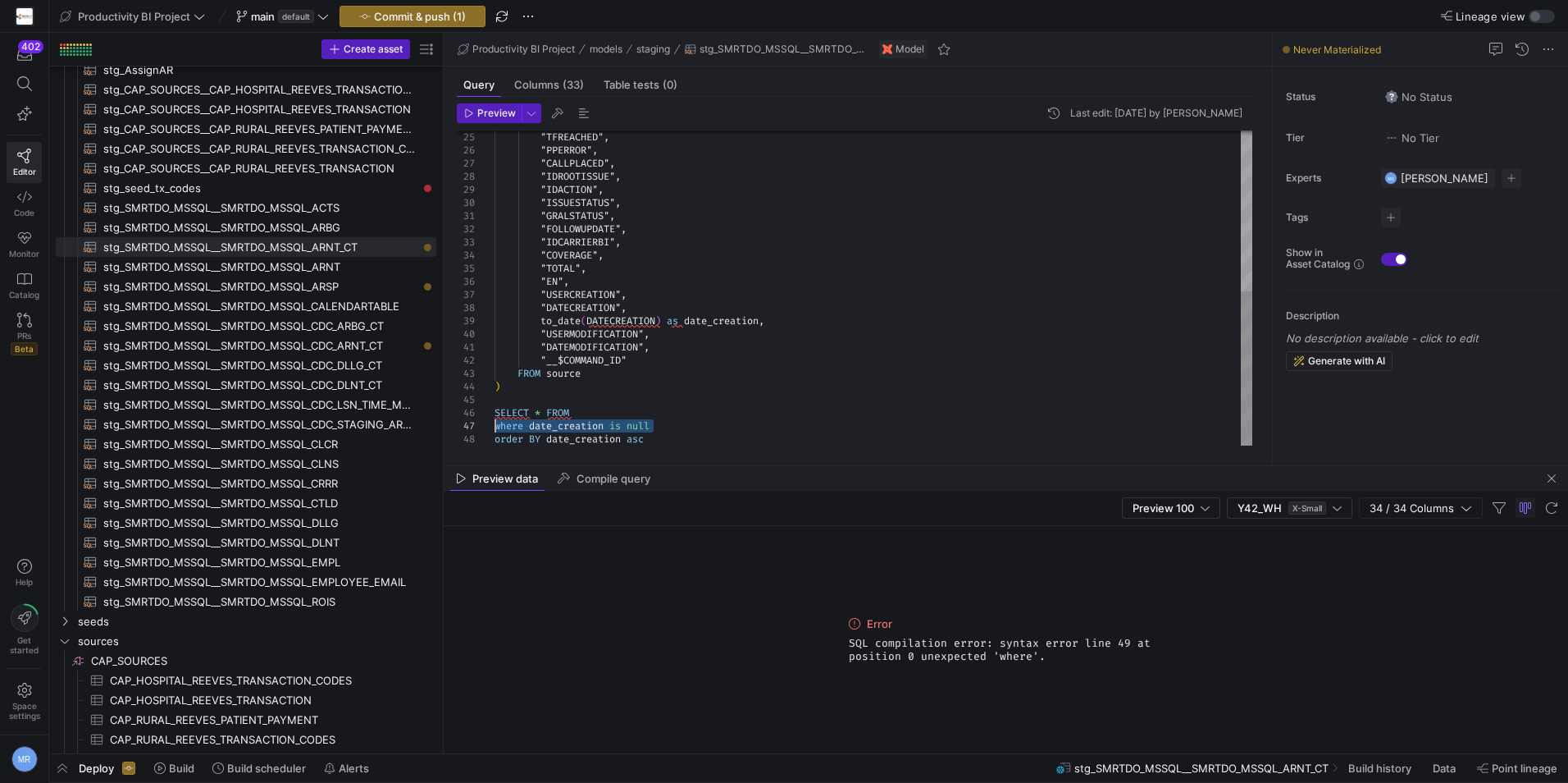
click at [495, 425] on div ""TFREACHED" , "PPERROR" , "CALLPLACED" , "IDROOTISSUE" , "IDACTION" , "ISSUESTA…" at bounding box center [873, 124] width 758 height 643
click at [724, 406] on div ""TFREACHED" , "PPERROR" , "CALLPLACED" , "IDROOTISSUE" , "IDACTION" , "ISSUESTA…" at bounding box center [873, 124] width 758 height 643
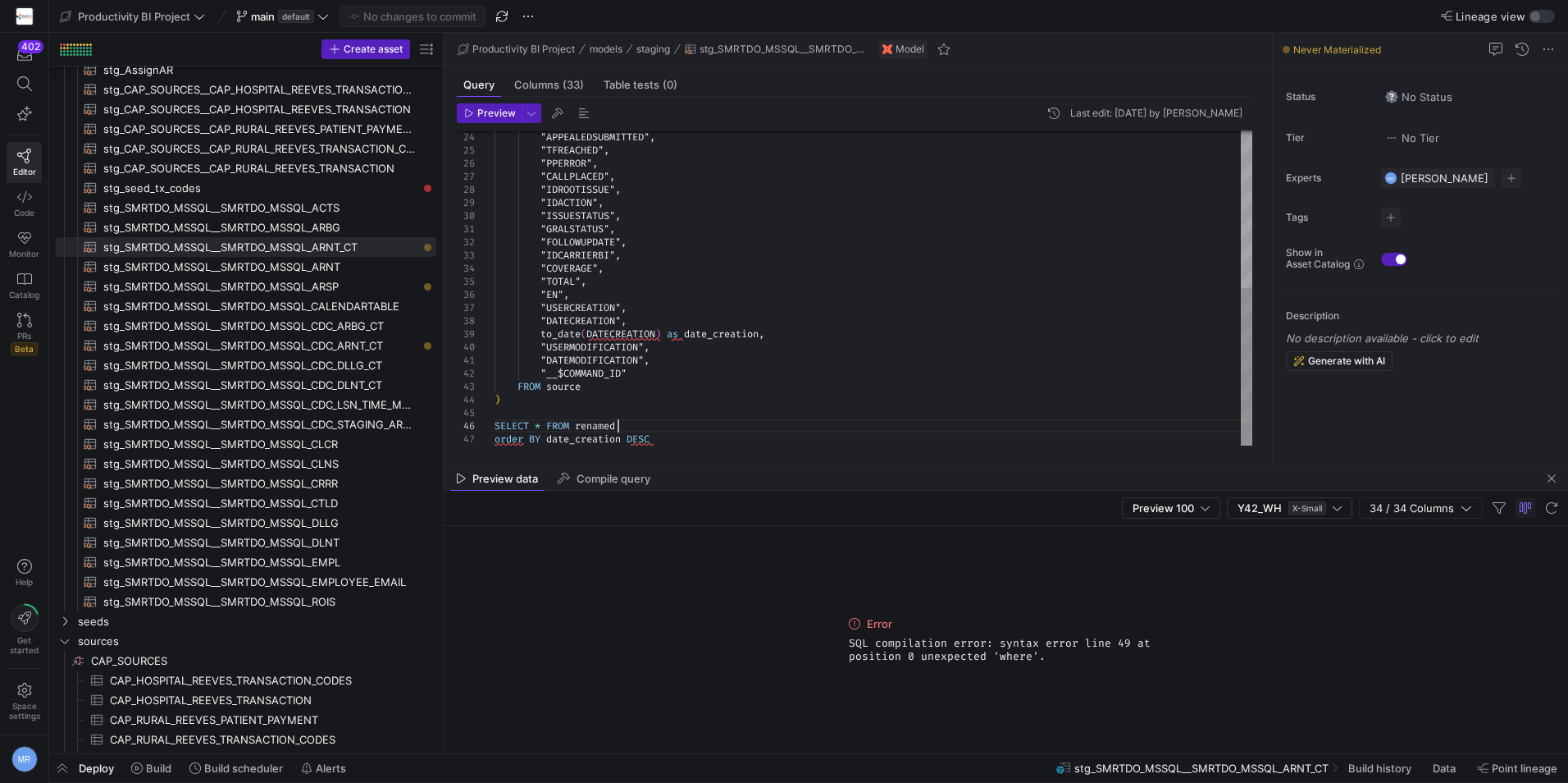
click at [681, 419] on div ""TFREACHED" , "PPERROR" , "CALLPLACED" , "IDROOTISSUE" , "IDACTION" , "ISSUESTA…" at bounding box center [873, 130] width 758 height 631
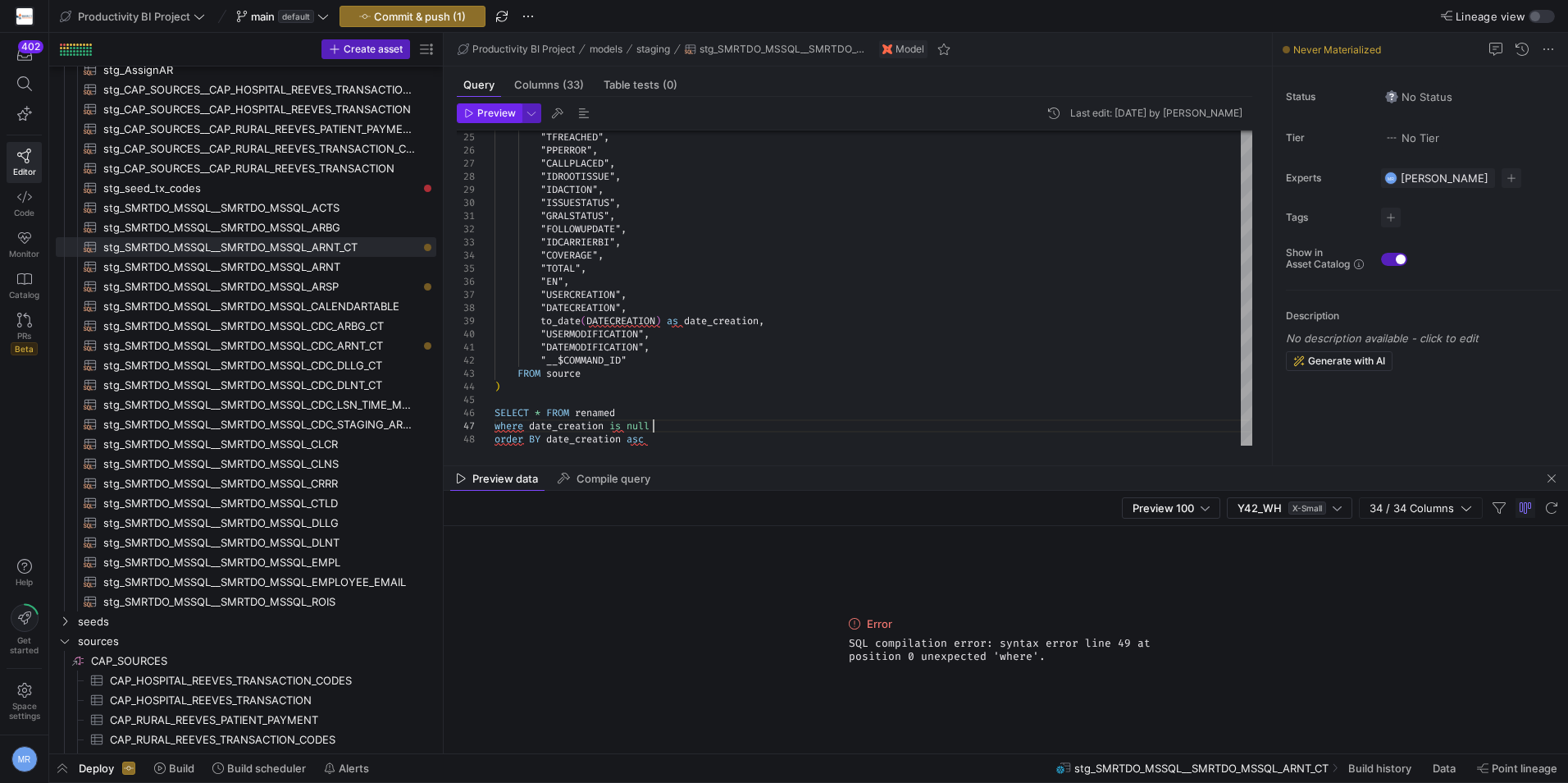
click at [492, 108] on span "Preview" at bounding box center [496, 113] width 39 height 12
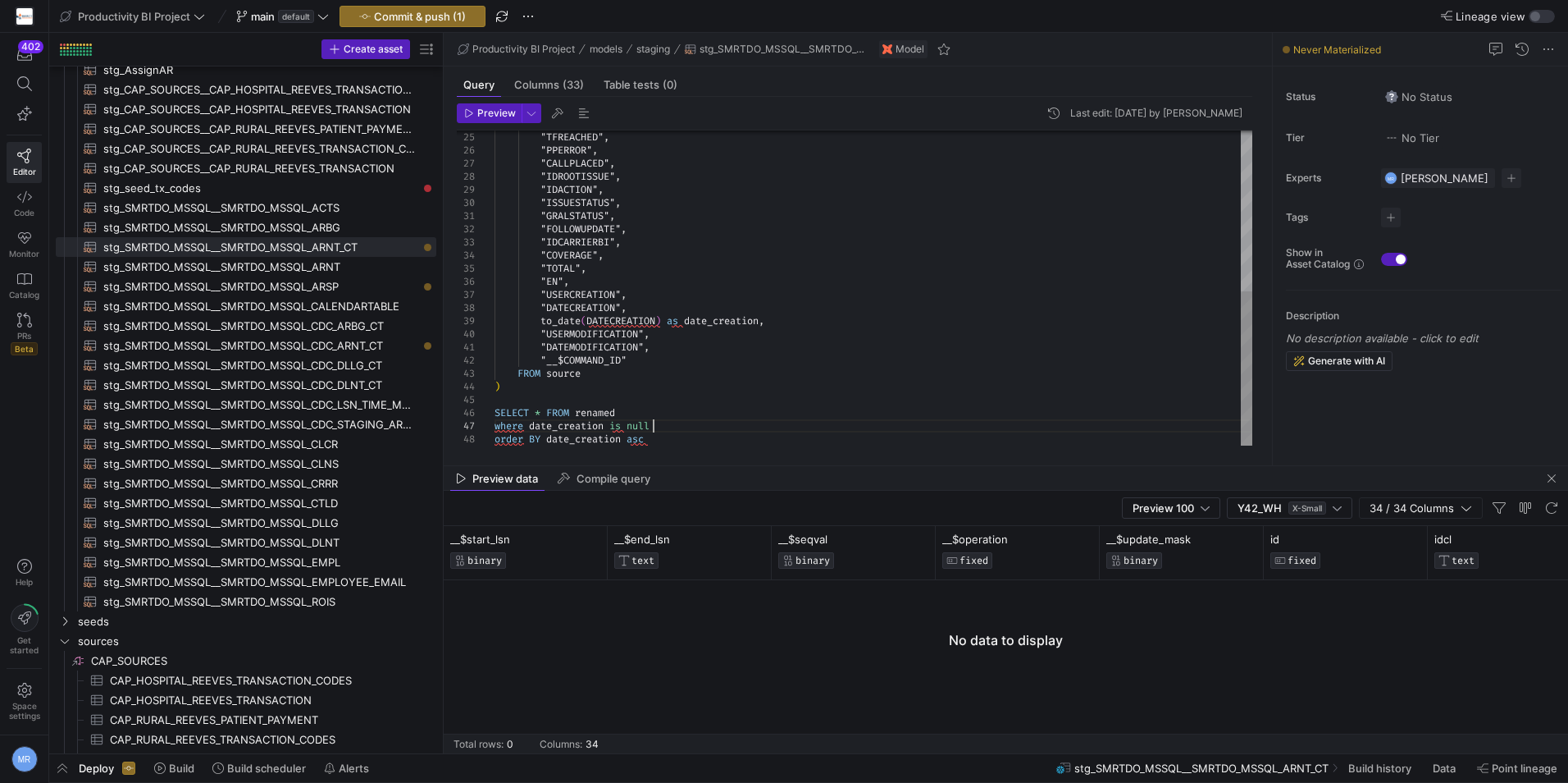
click at [667, 419] on div ""TFREACHED" , "PPERROR" , "CALLPLACED" , "IDROOTISSUE" , "IDACTION" , "ISSUESTA…" at bounding box center [873, 124] width 758 height 643
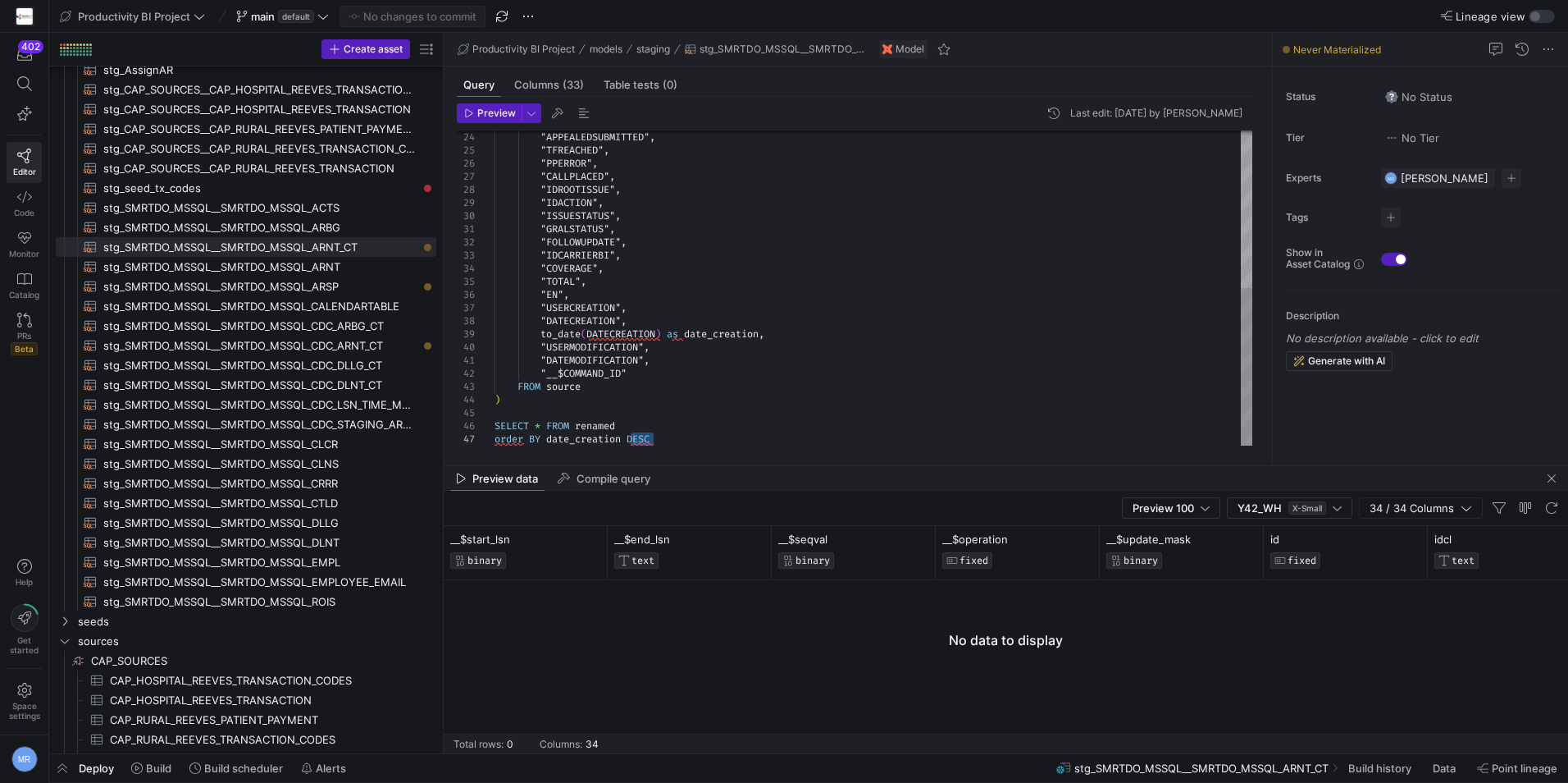
click at [706, 394] on div ""TFREACHED" , "PPERROR" , "CALLPLACED" , "IDROOTISSUE" , "IDACTION" , "ISSUESTA…" at bounding box center [873, 130] width 758 height 631
click at [497, 440] on div ""TFREACHED" , "PPERROR" , "CALLPLACED" , "IDROOTISSUE" , "IDACTION" , "ISSUESTA…" at bounding box center [873, 130] width 758 height 631
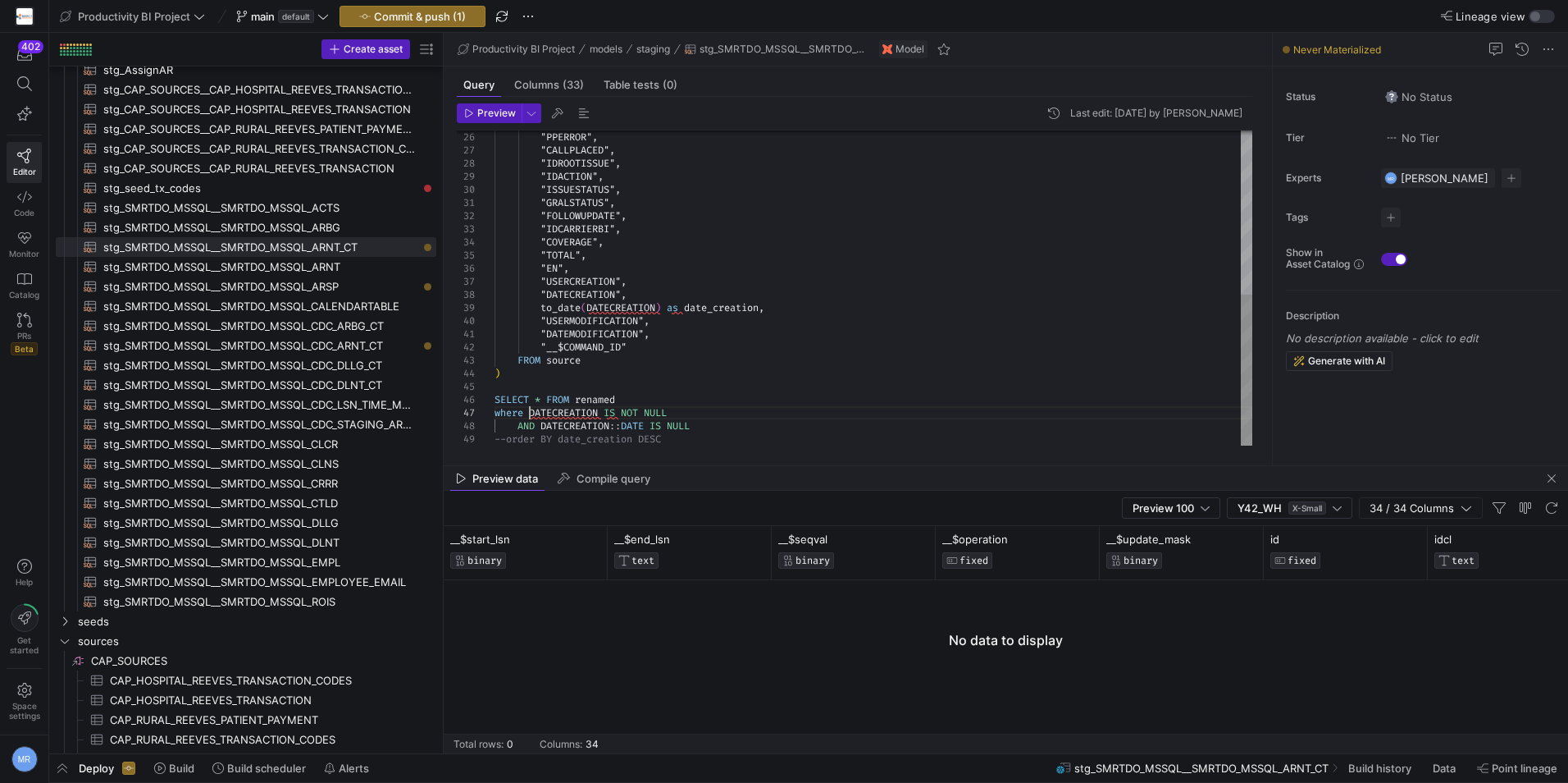
scroll to position [91, 35]
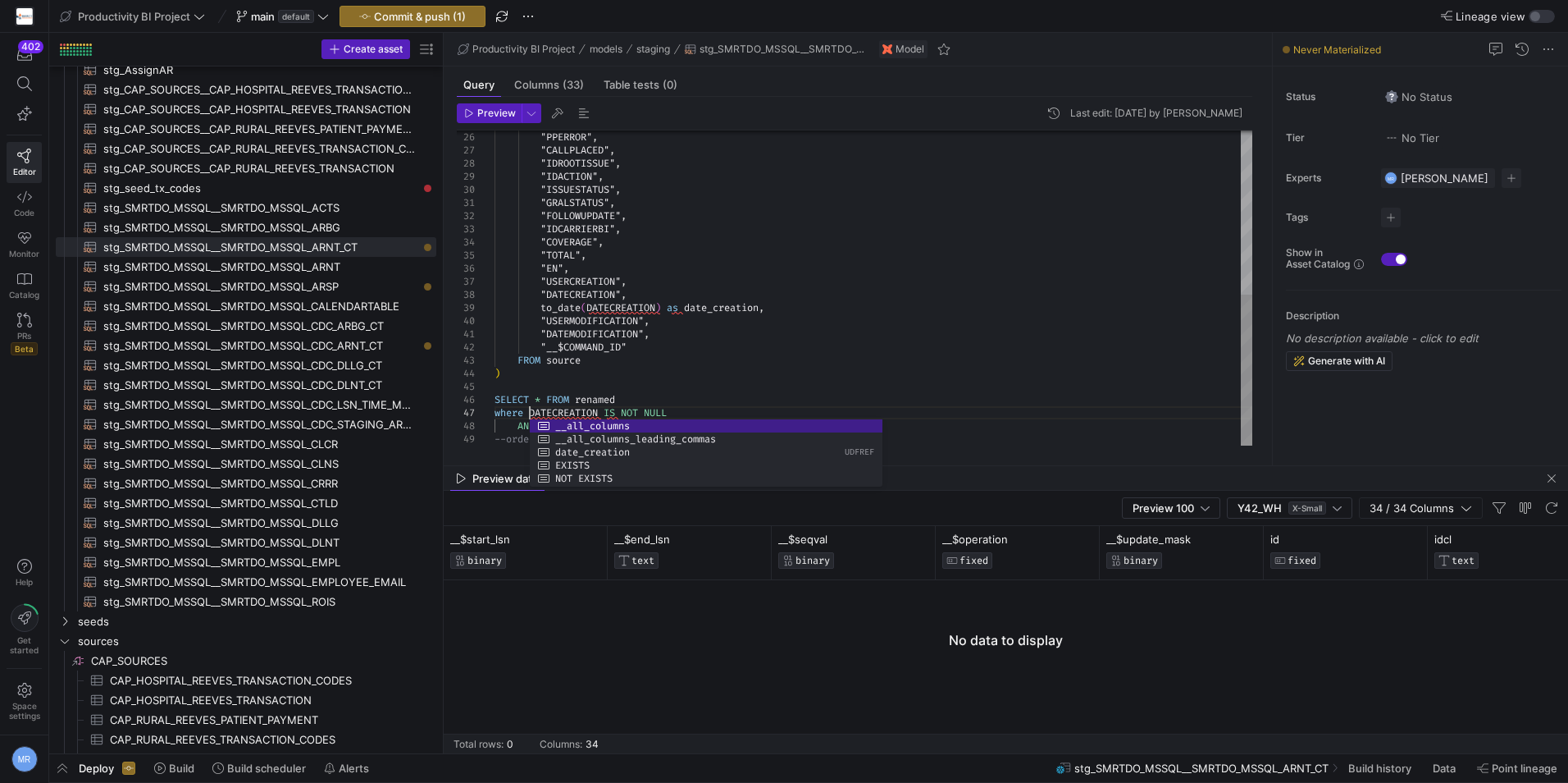
click at [649, 335] on div ""PPERROR" , "CALLPLACED" , "IDROOTISSUE" , "IDACTION" , "ISSUESTATUS" , "GRALST…" at bounding box center [873, 117] width 758 height 656
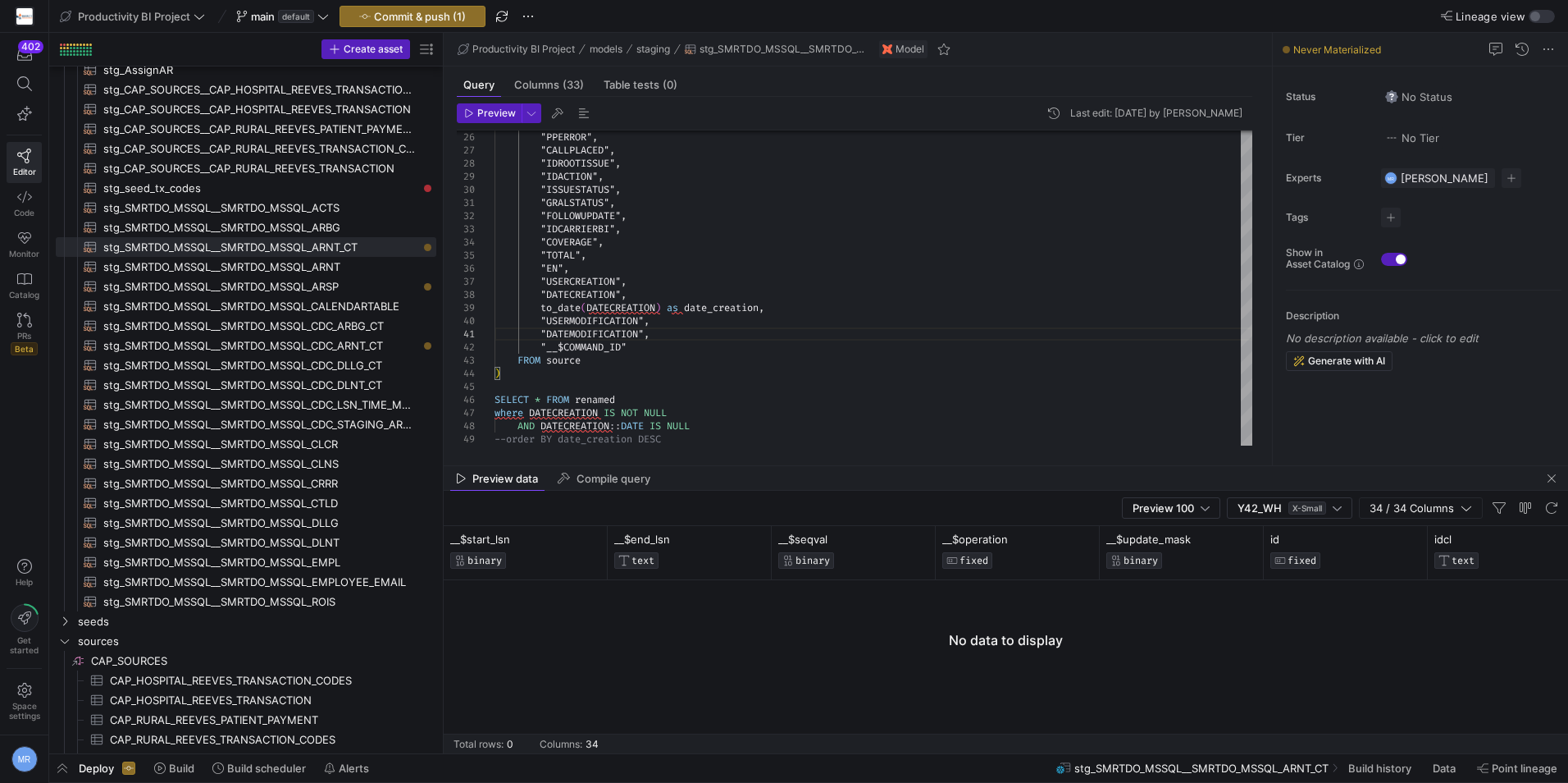
type textarea ""DATEMODIFICATION", "__$COMMAND_ID" FROM source ) SELECT * FROM renamed where D…"
click at [487, 102] on div "Preview Last edit: [DATE] by [PERSON_NAME] 26 27 28 29 30 31 32 33 34 35 36 37 …" at bounding box center [855, 274] width 822 height 355
click at [483, 109] on span "Preview" at bounding box center [496, 113] width 39 height 12
click at [748, 315] on div ""PPERROR" , "CALLPLACED" , "IDROOTISSUE" , "IDACTION" , "ISSUESTATUS" , "GRALST…" at bounding box center [873, 117] width 758 height 656
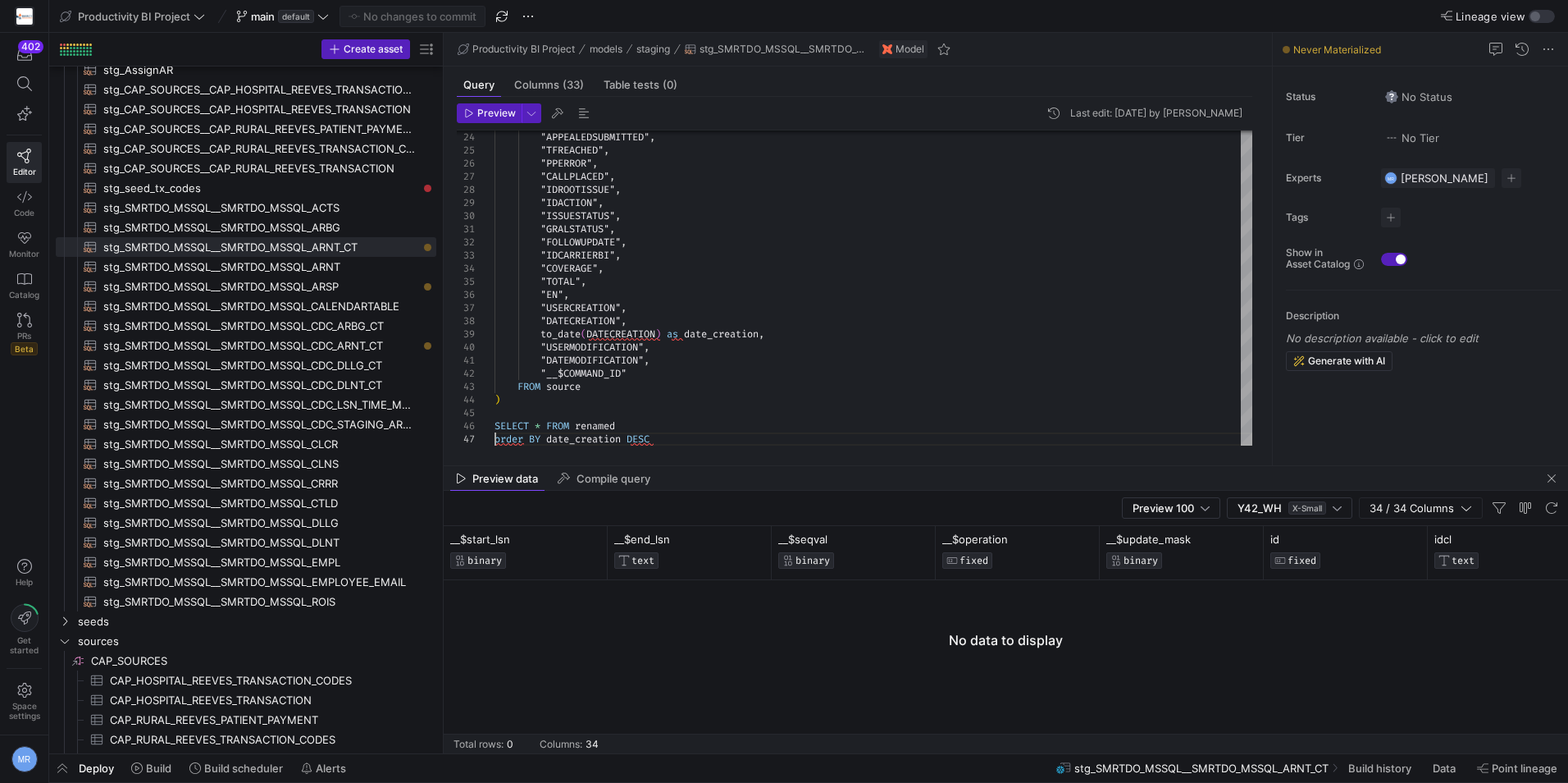
click at [83, 765] on span "Deploy" at bounding box center [96, 768] width 35 height 13
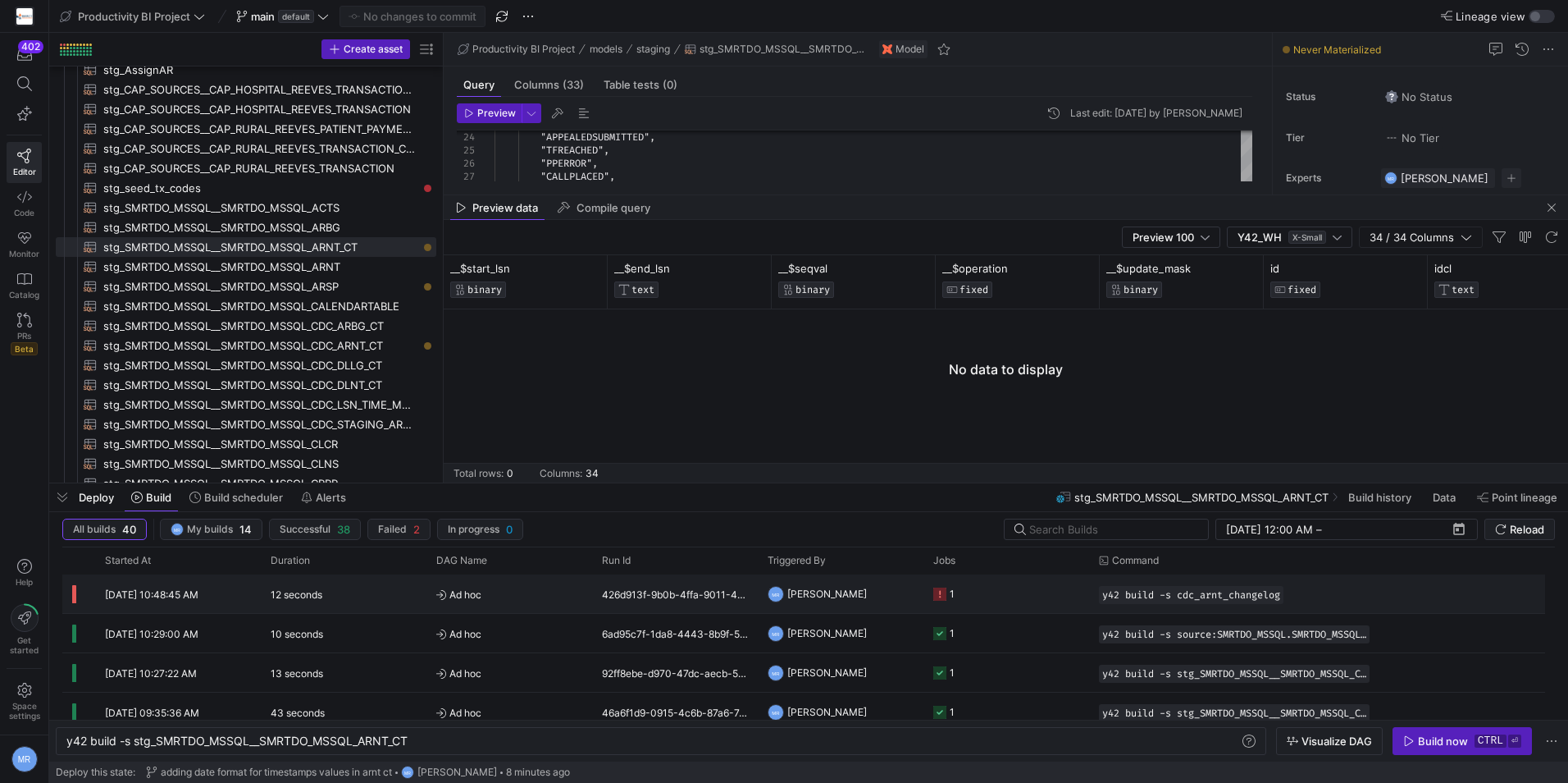
click at [134, 594] on span "[DATE] 10:48:45 AM" at bounding box center [151, 594] width 94 height 12
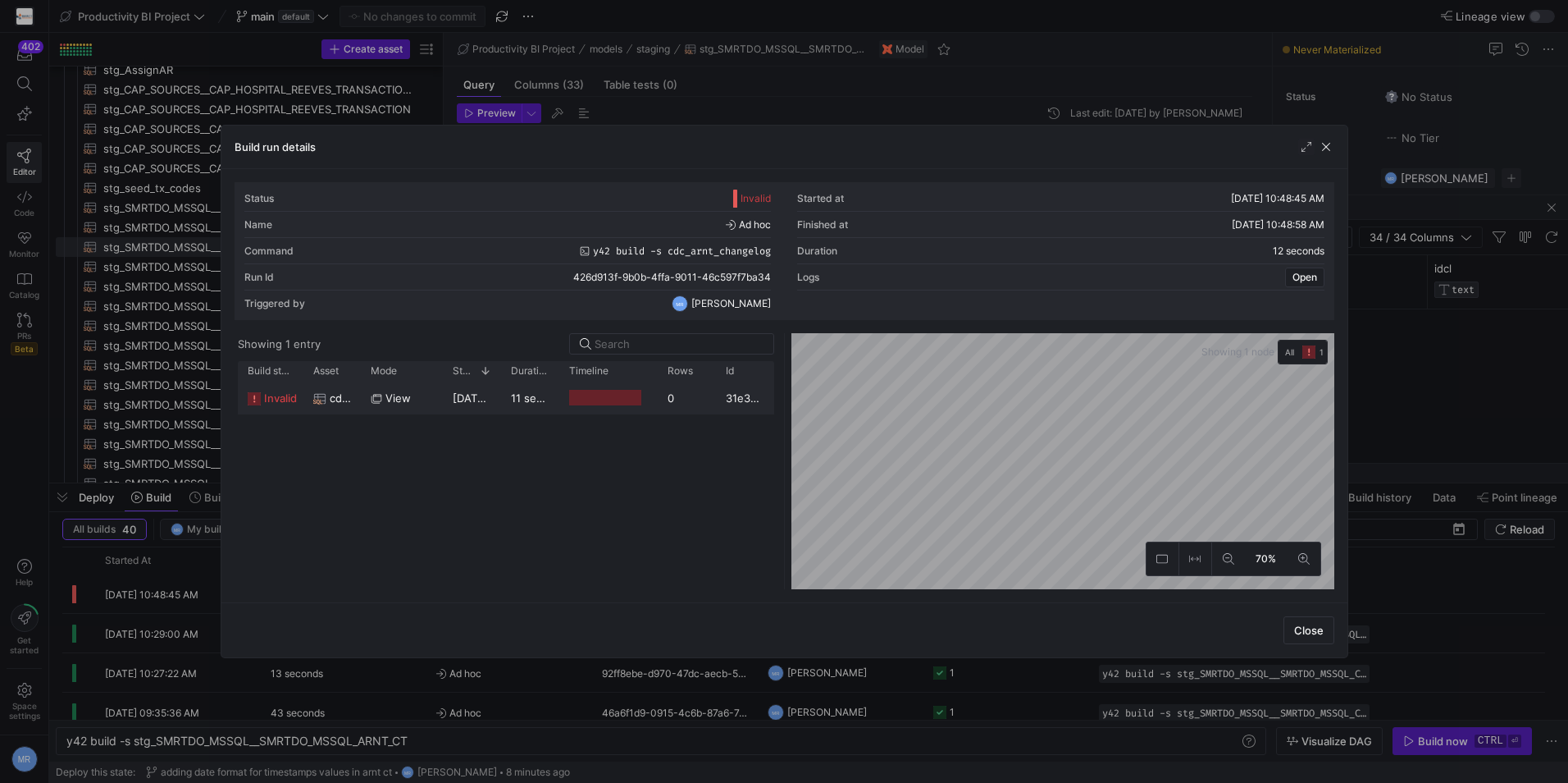
click at [274, 399] on span "invalid" at bounding box center [281, 398] width 33 height 32
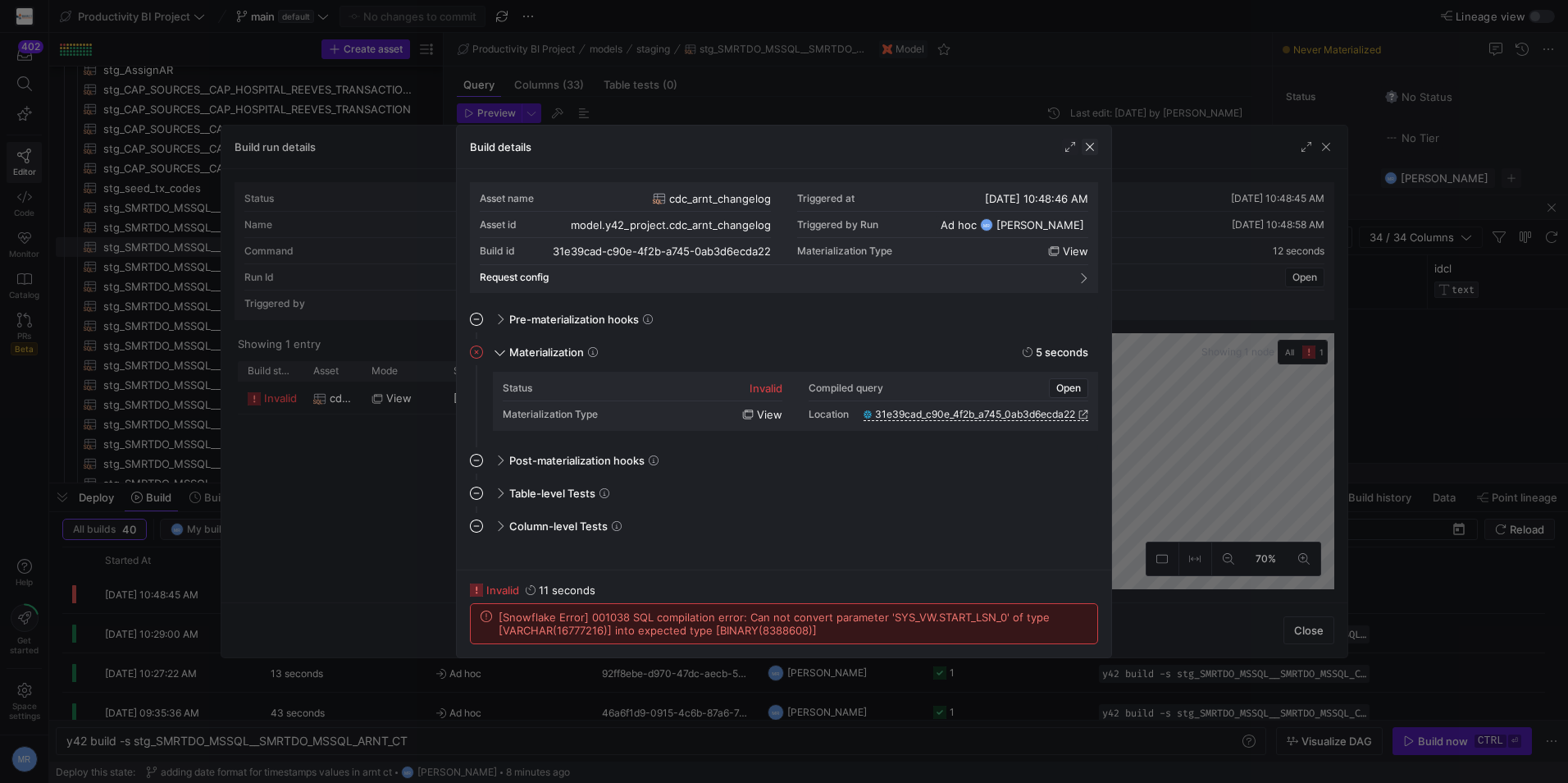
click at [1086, 141] on span "button" at bounding box center [1090, 147] width 17 height 17
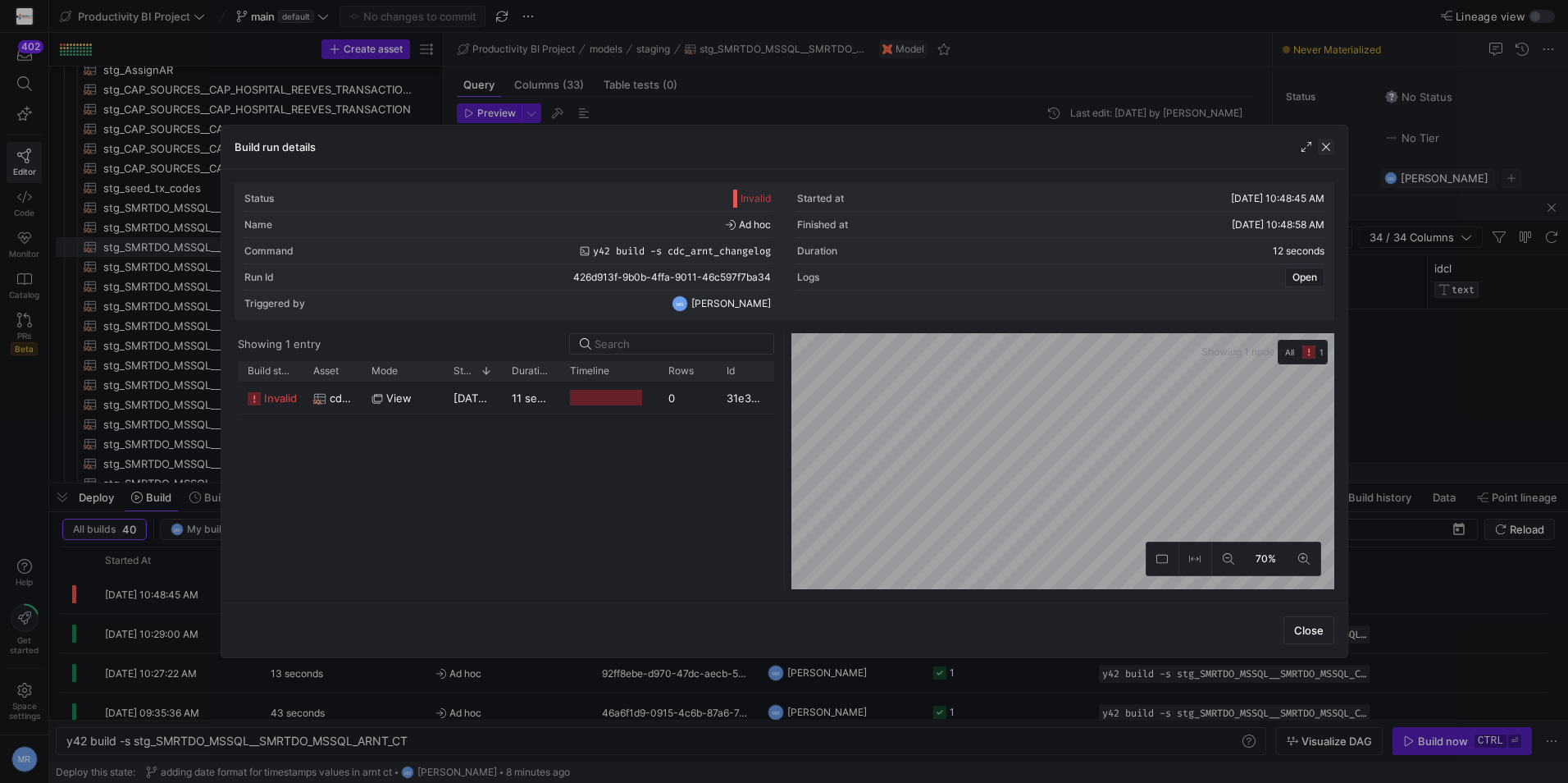
click at [1324, 150] on span "button" at bounding box center [1327, 147] width 17 height 17
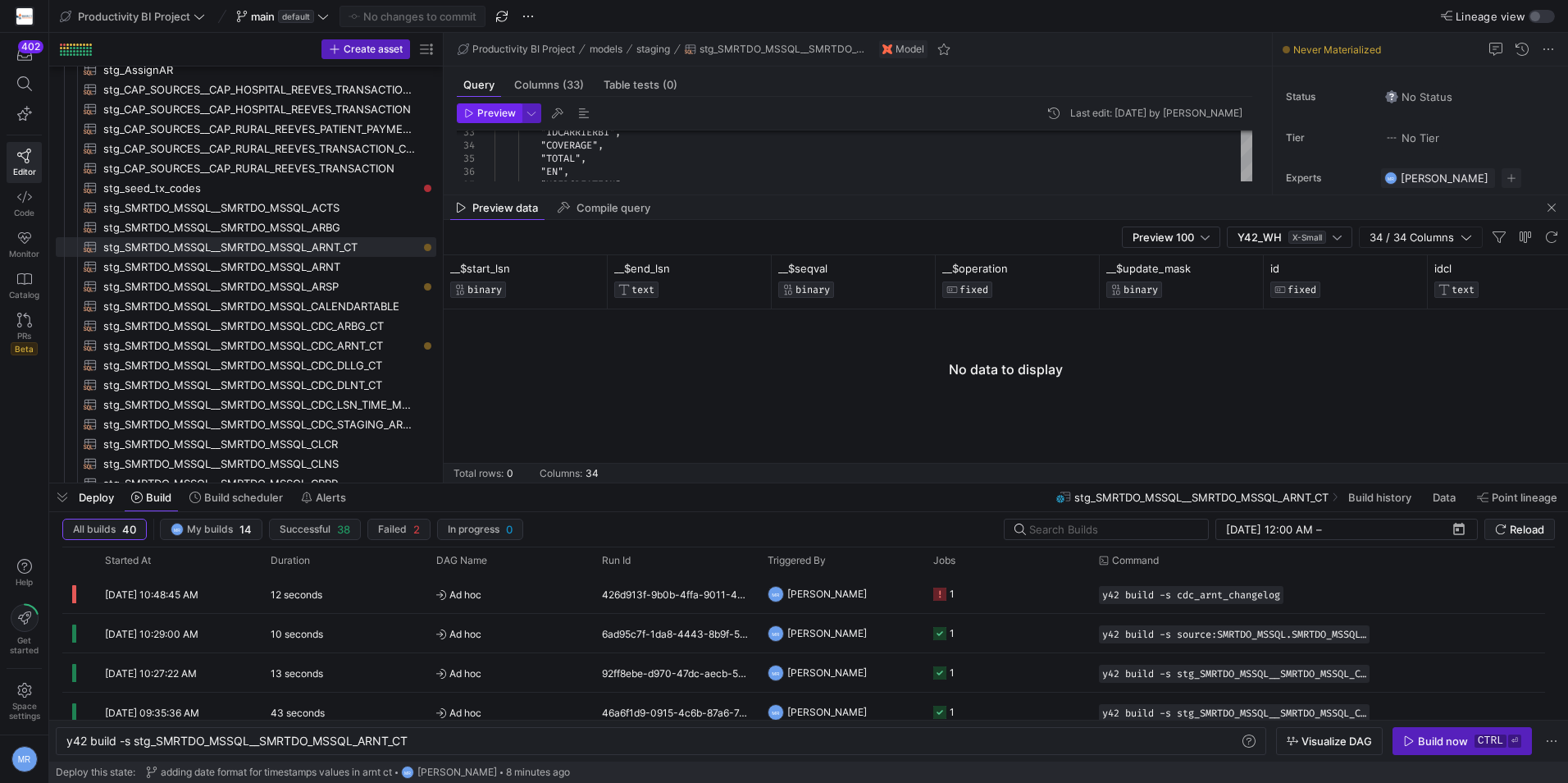
click at [491, 112] on span "Preview" at bounding box center [496, 113] width 39 height 12
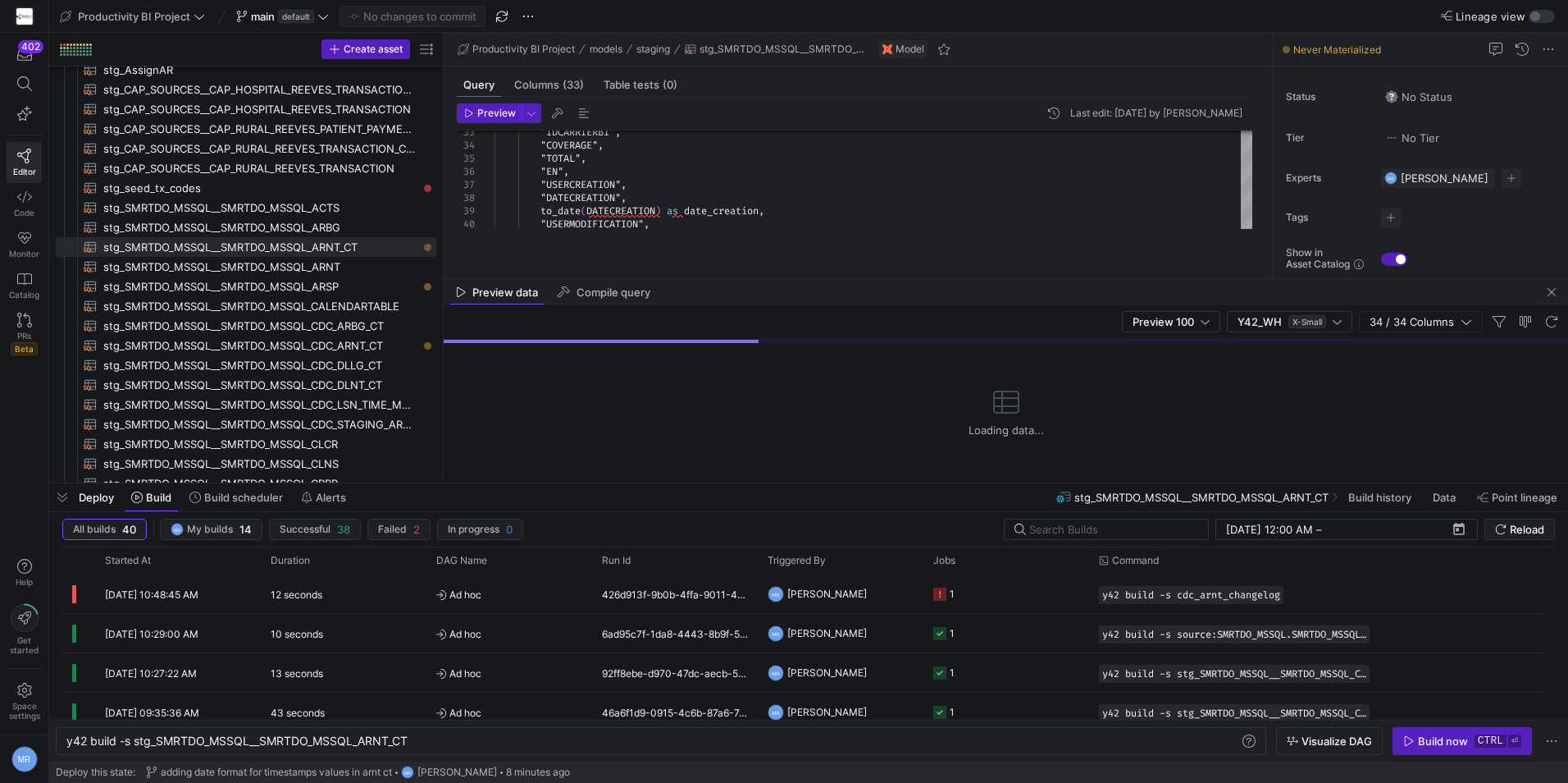
drag, startPoint x: 857, startPoint y: 193, endPoint x: 860, endPoint y: 277, distance: 84.1
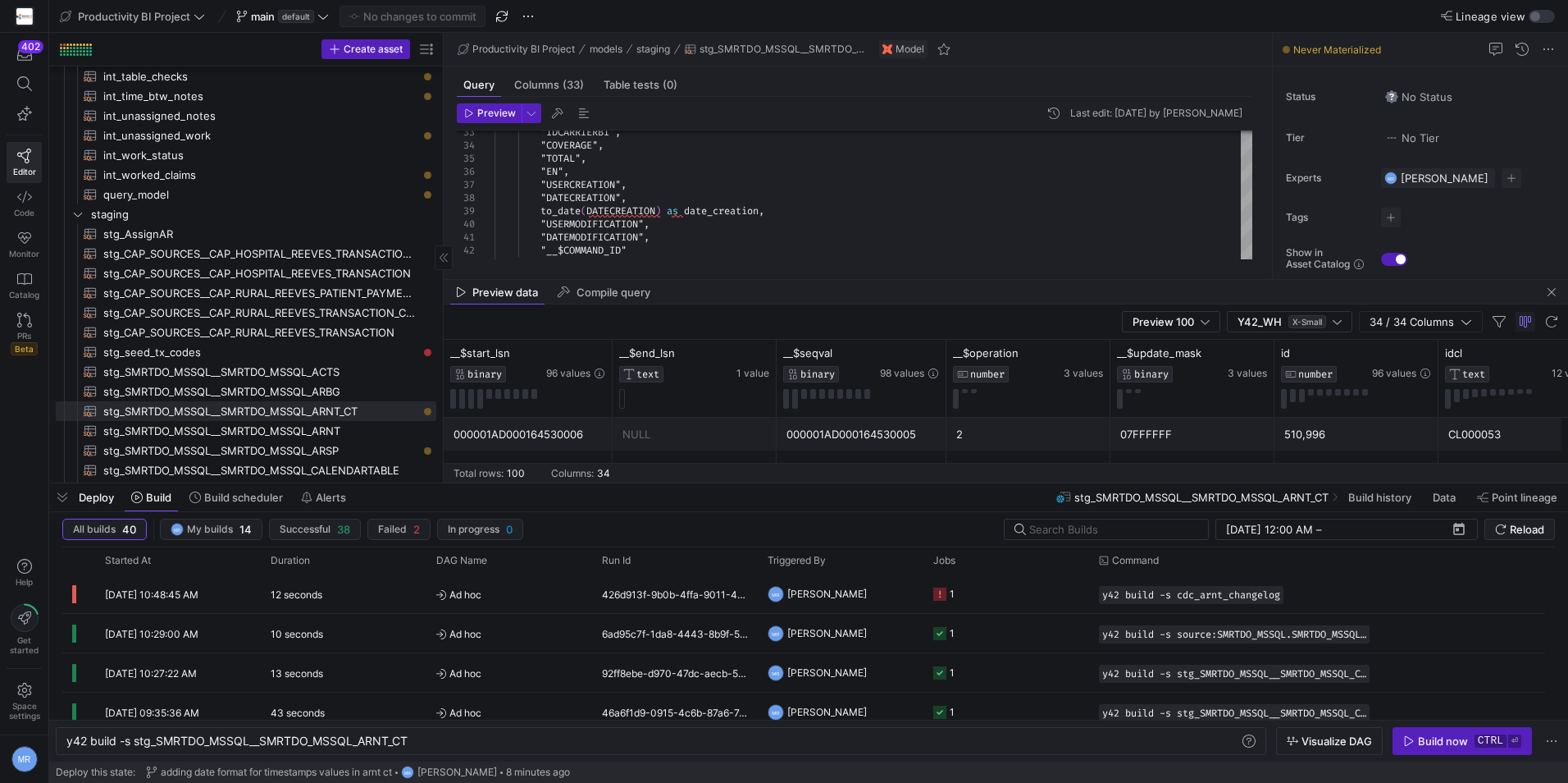
scroll to position [656, 0]
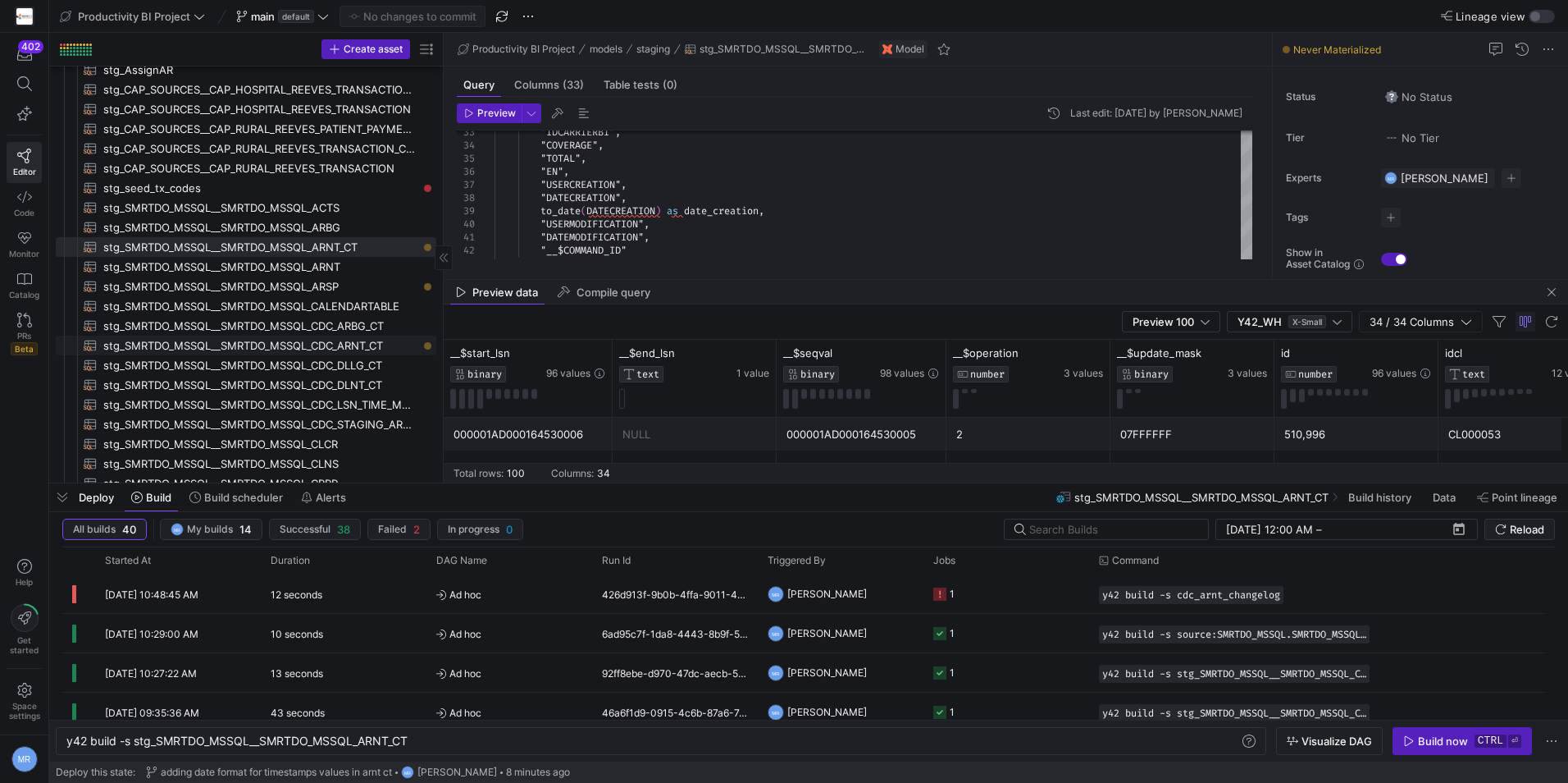
click at [339, 343] on span "stg_SMRTDO_MSSQL__SMRTDO_MSSQL_CDC_ARNT_CT​​​​​​​​​​" at bounding box center [261, 346] width 314 height 19
type textarea "with source_data as ( select * from {{ source('SMRTDO_MSSQL', 'SMRTDO_MSSQL_ARN…"
type textarea "y42 build -s stg_SMRTDO_MSSQL__SMRTDO_MSSQL_CDC_ARNT_CT"
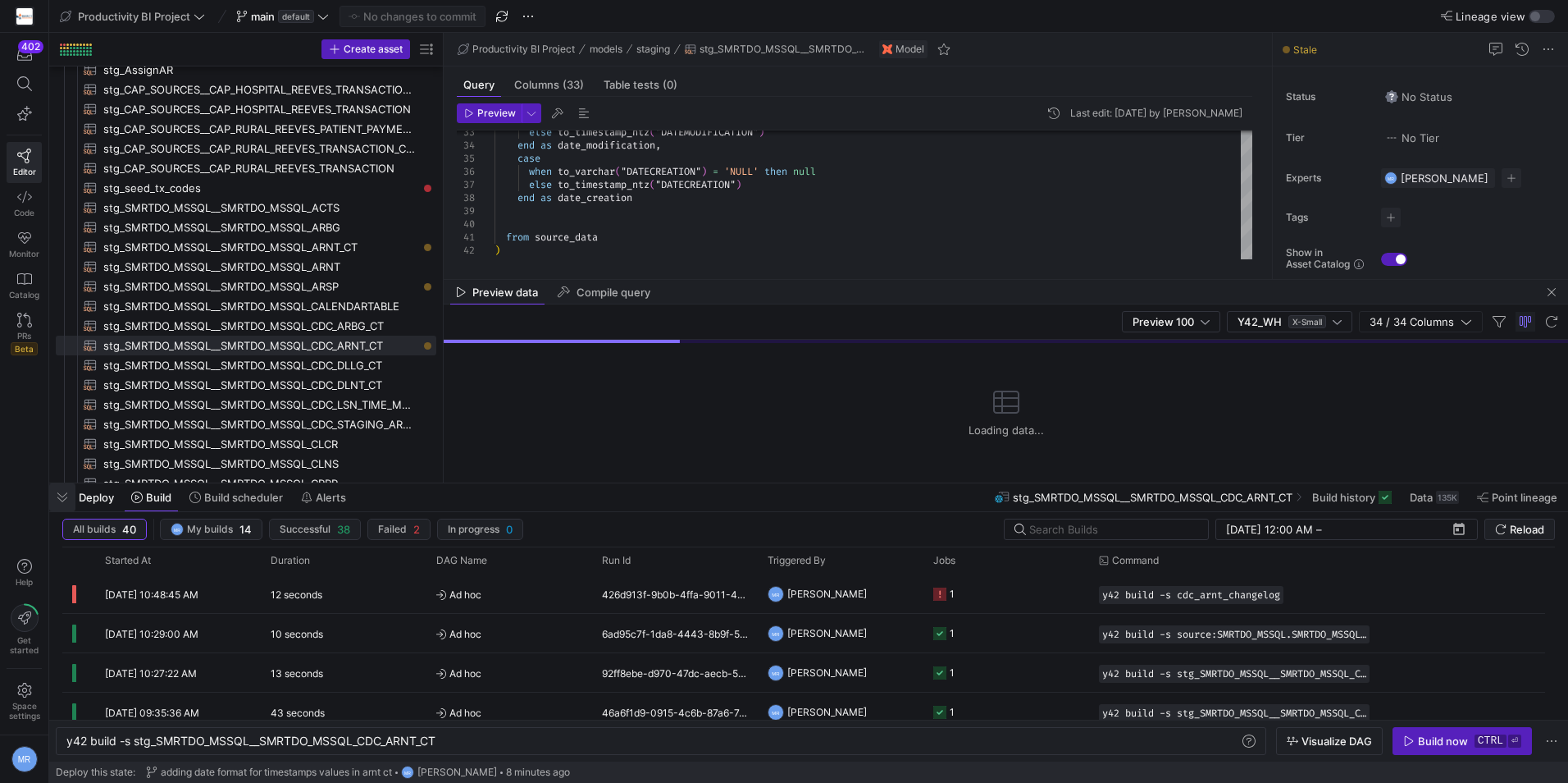
click at [60, 499] on span "button" at bounding box center [62, 498] width 27 height 28
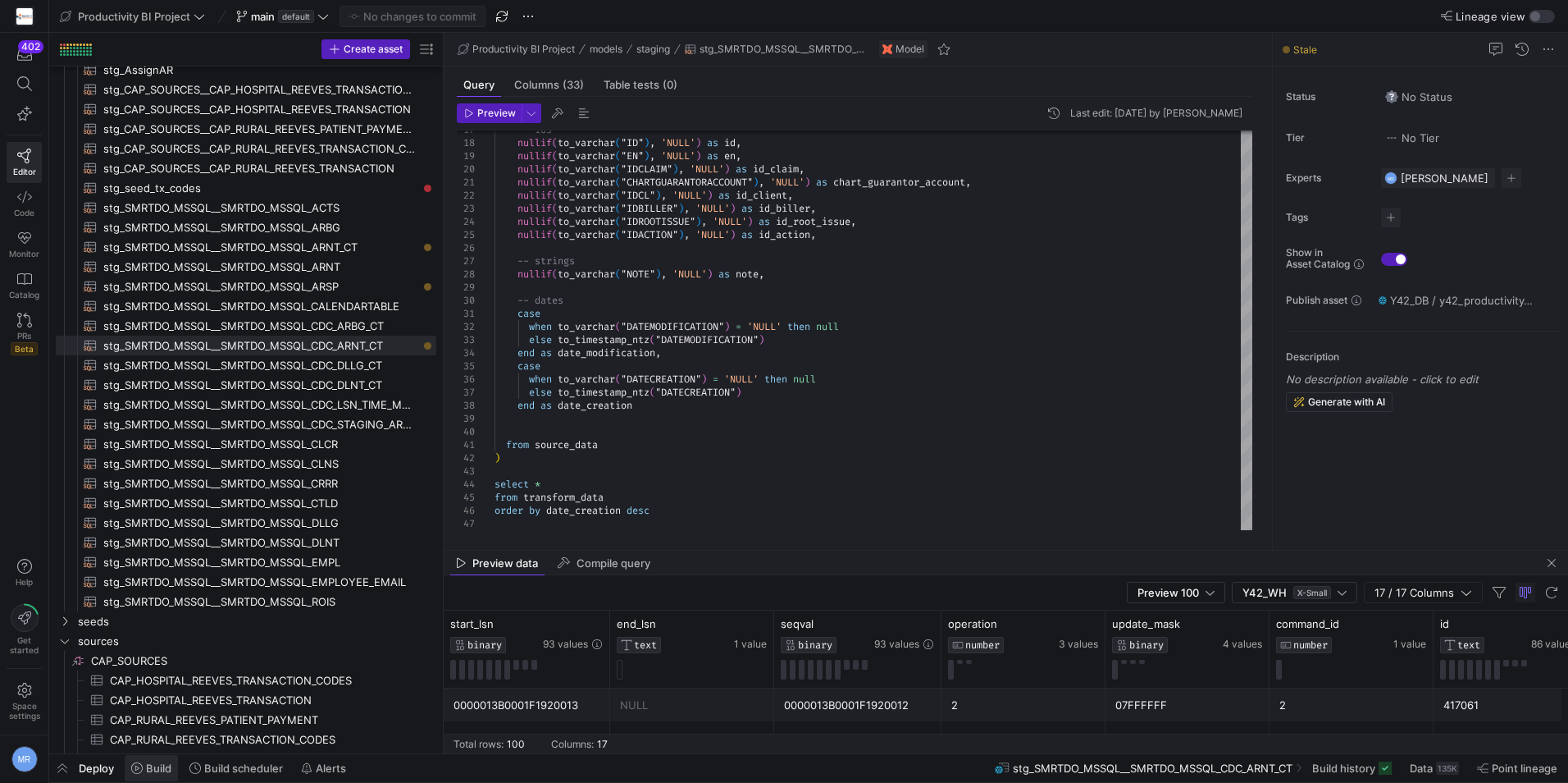
click at [160, 766] on span "Build" at bounding box center [159, 768] width 26 height 13
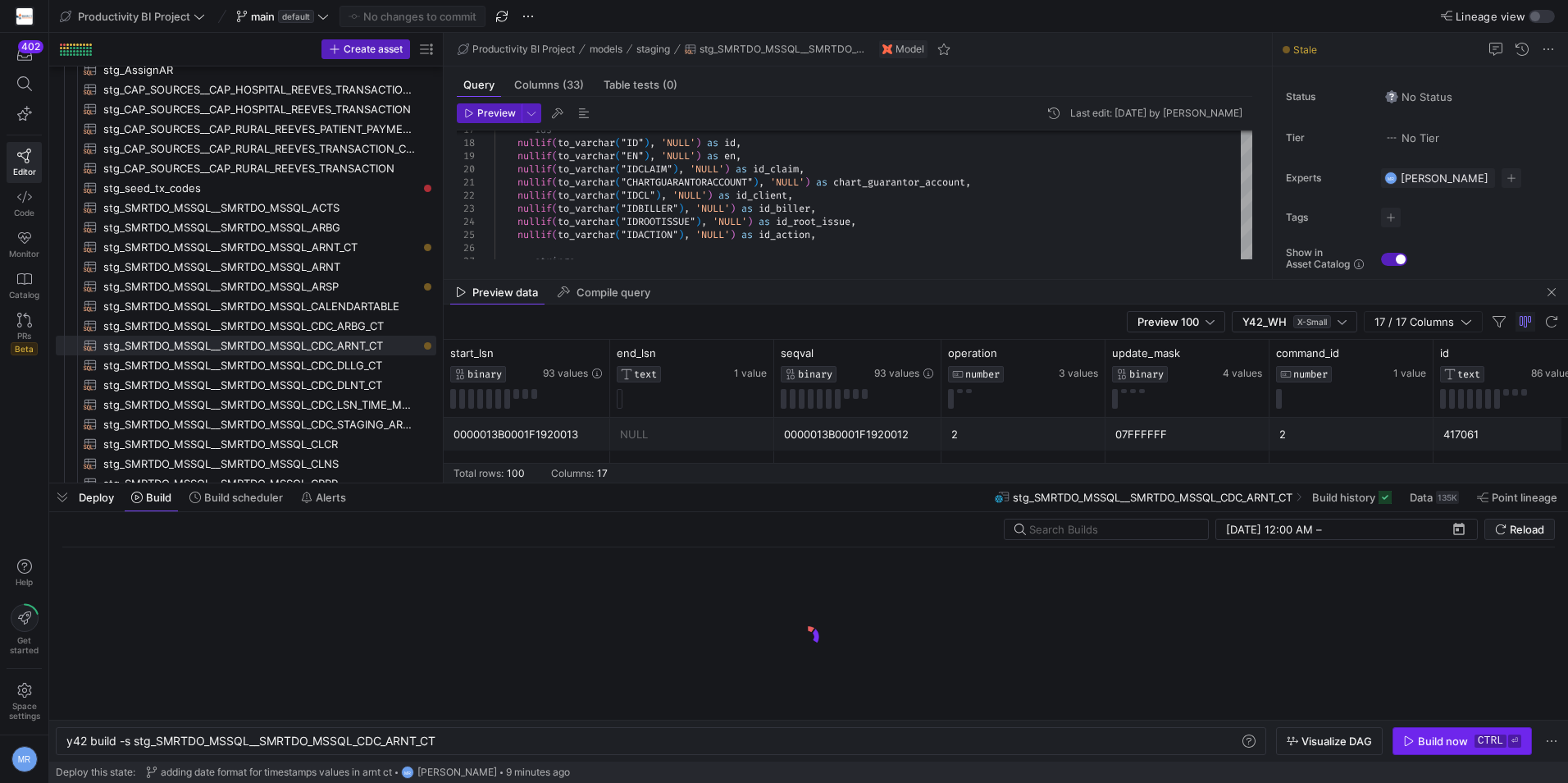
click at [1437, 737] on div "Build now" at bounding box center [1443, 741] width 50 height 13
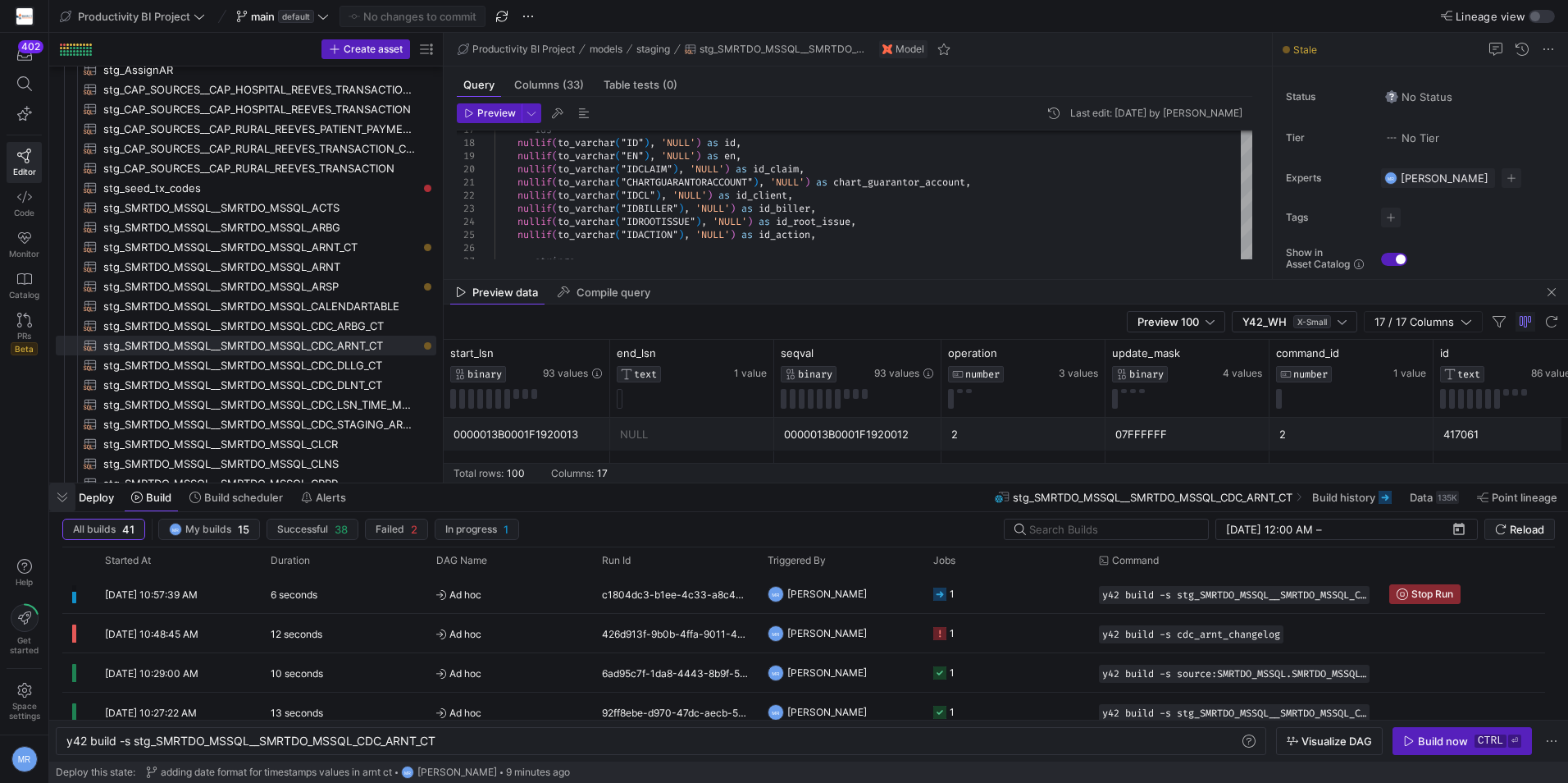
click at [56, 499] on span "button" at bounding box center [62, 498] width 27 height 28
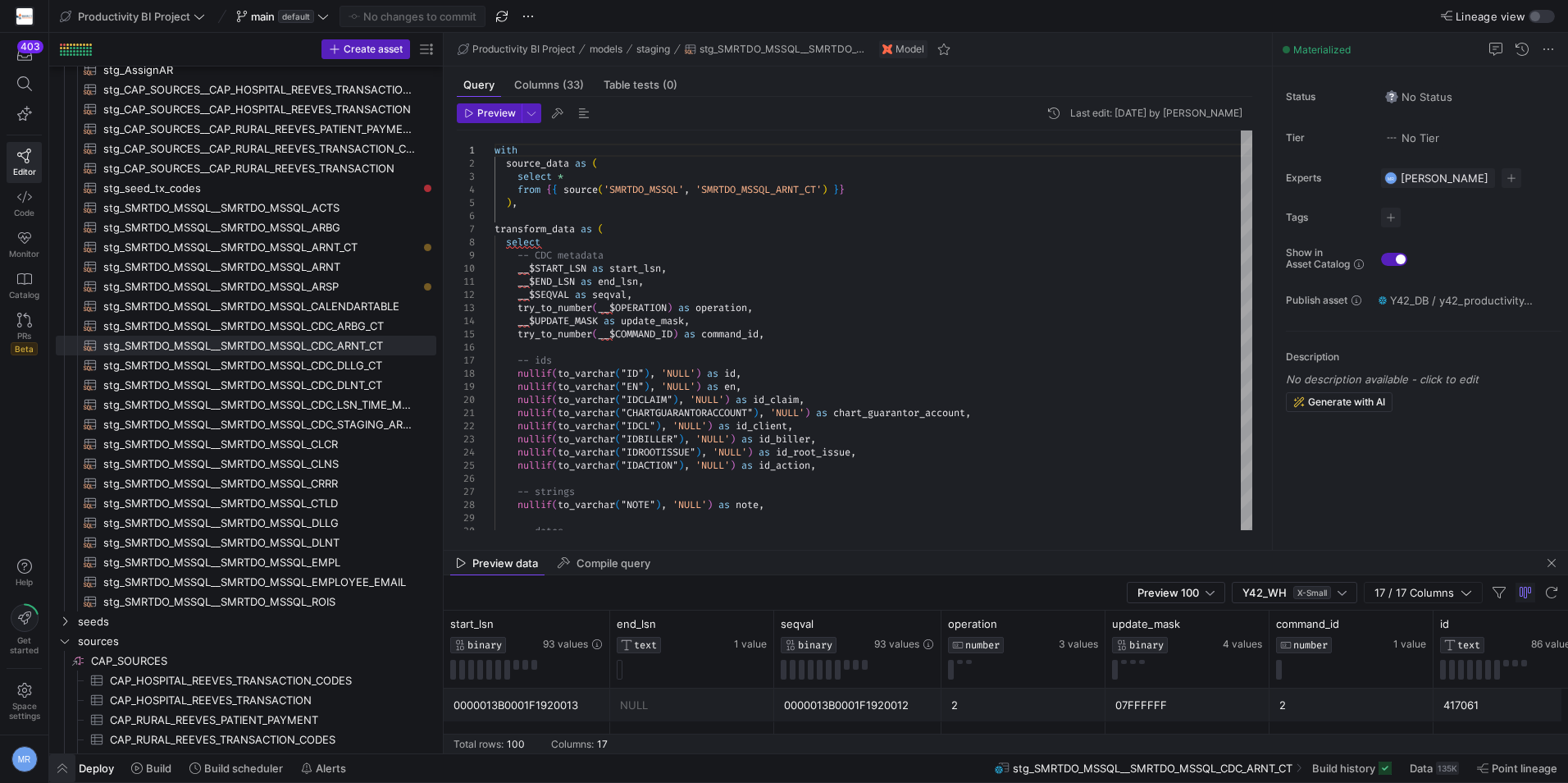
click at [55, 771] on span "button" at bounding box center [62, 768] width 27 height 28
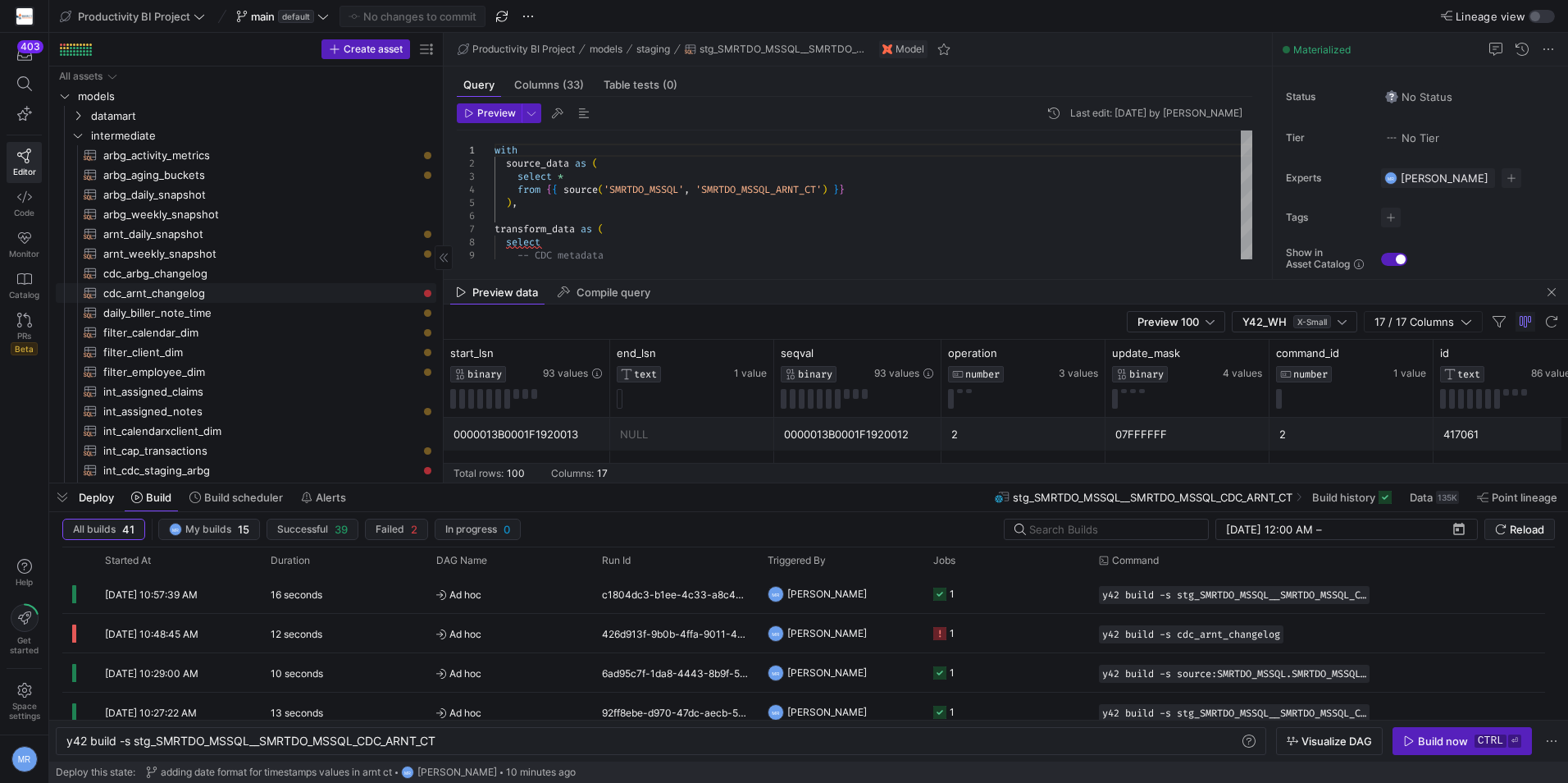
click at [248, 290] on span "cdc_arnt_changelog​​​​​​​​​​" at bounding box center [261, 293] width 314 height 19
type textarea "with cdc_source as ( select * from {{ ref('stg_SMRTDO_MSSQL__SMRTDO_MSSQL_CDC_A…"
type textarea "y42 build -s cdc_arnt_changelog"
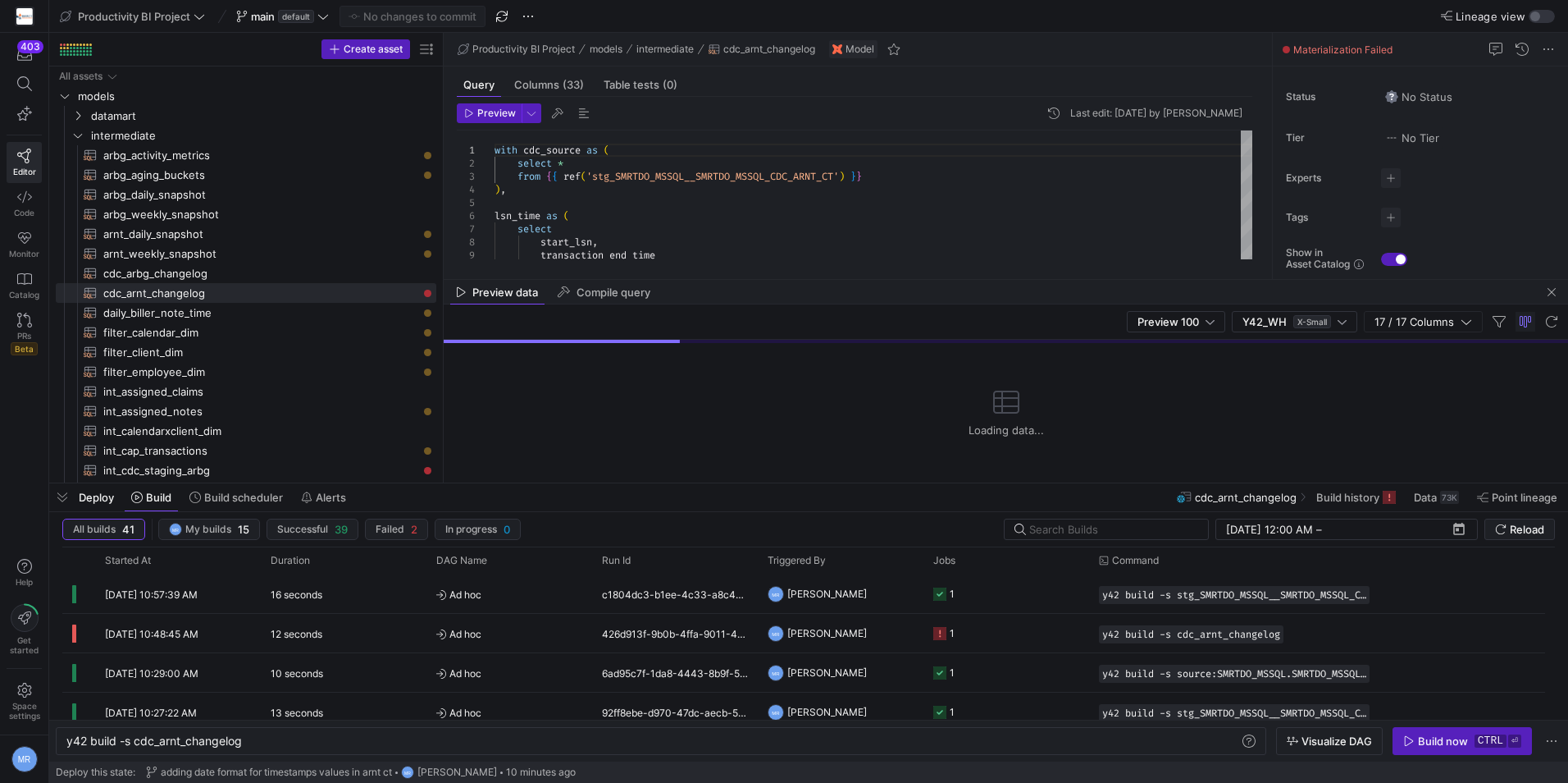
click at [45, 503] on div "403 Editor Code Monitor Catalog PRs Beta Help Get started Space settings MR" at bounding box center [24, 391] width 49 height 783
click at [58, 498] on span "button" at bounding box center [62, 498] width 27 height 28
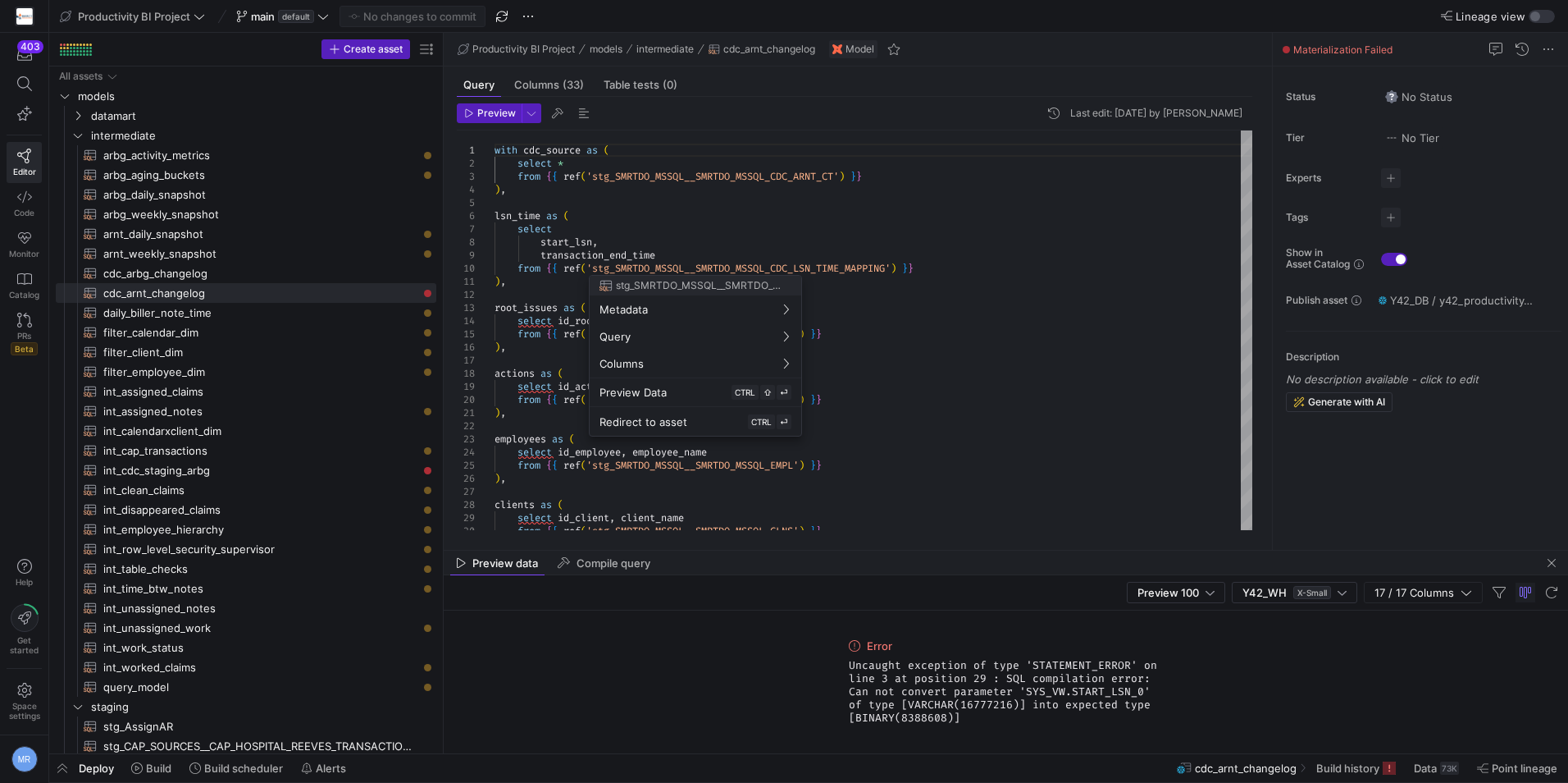
click at [1005, 341] on div at bounding box center [784, 391] width 1568 height 783
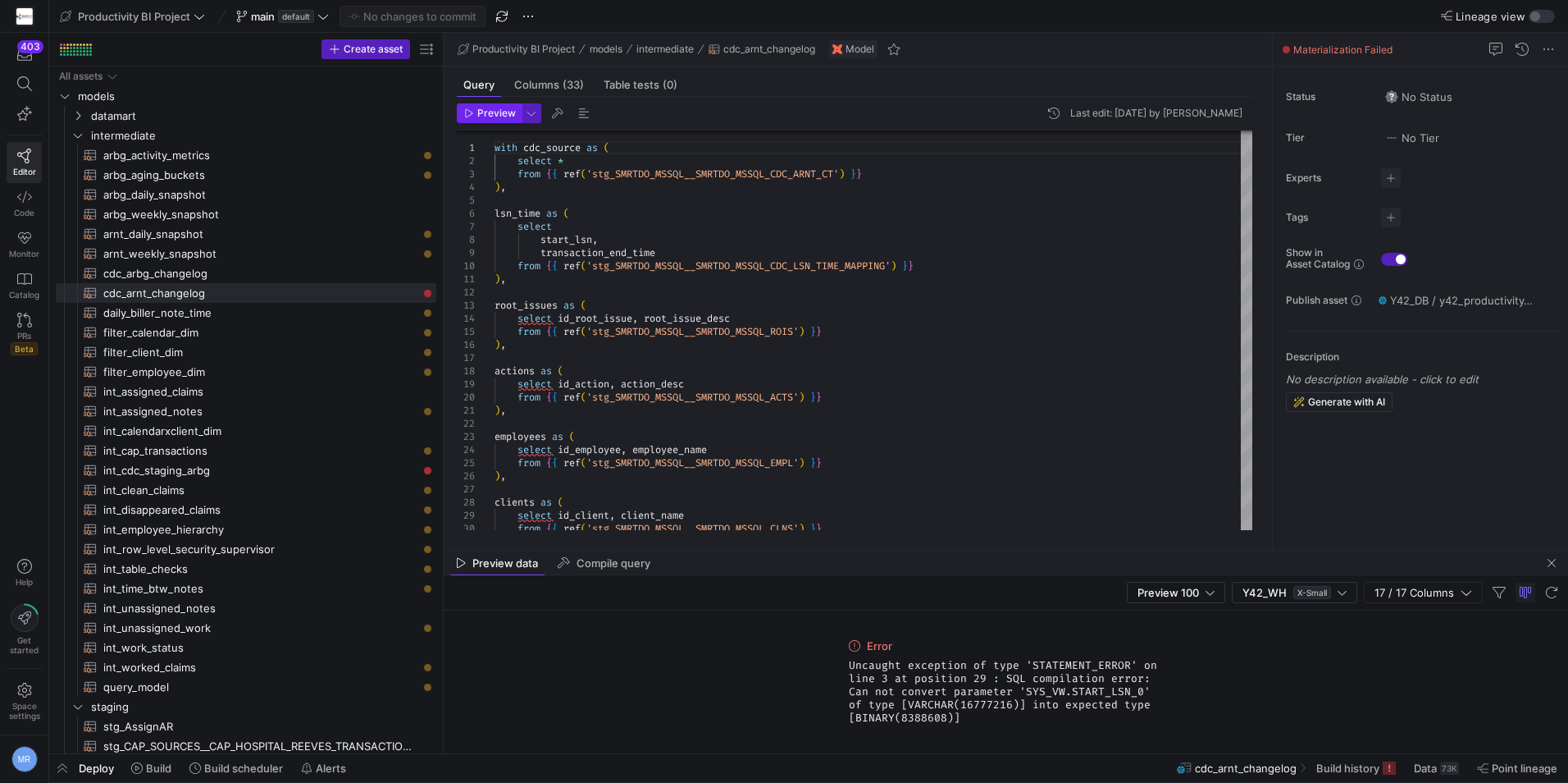
click at [481, 107] on span "Preview" at bounding box center [496, 113] width 39 height 12
click at [1545, 562] on span "button" at bounding box center [1551, 563] width 19 height 19
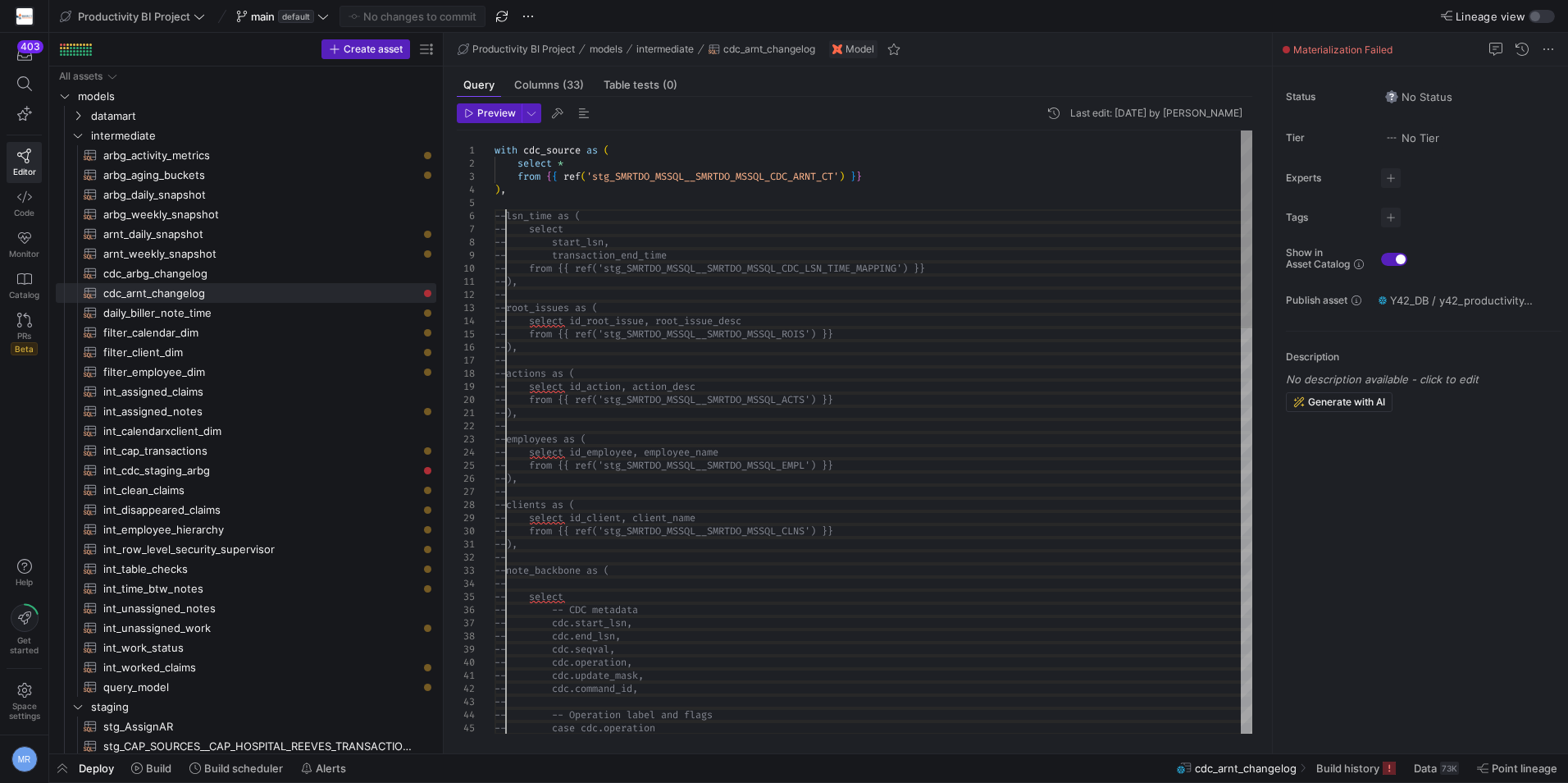
scroll to position [92, 12]
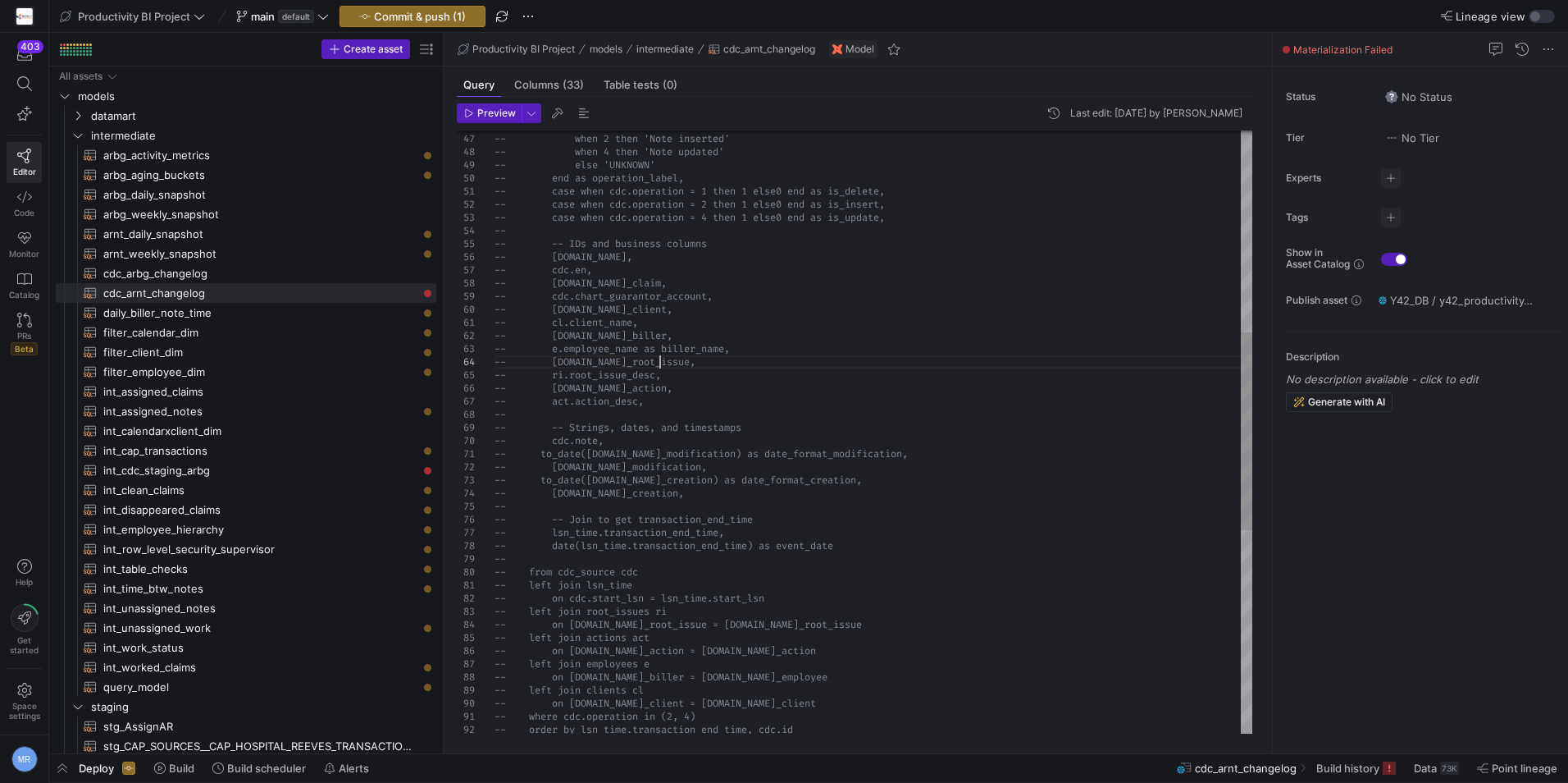
click at [845, 355] on div "-- when 1 then 'Note deleted' -- when 2 then 'Note inserted' -- when 4 then 'No…" at bounding box center [873, 434] width 758 height 1839
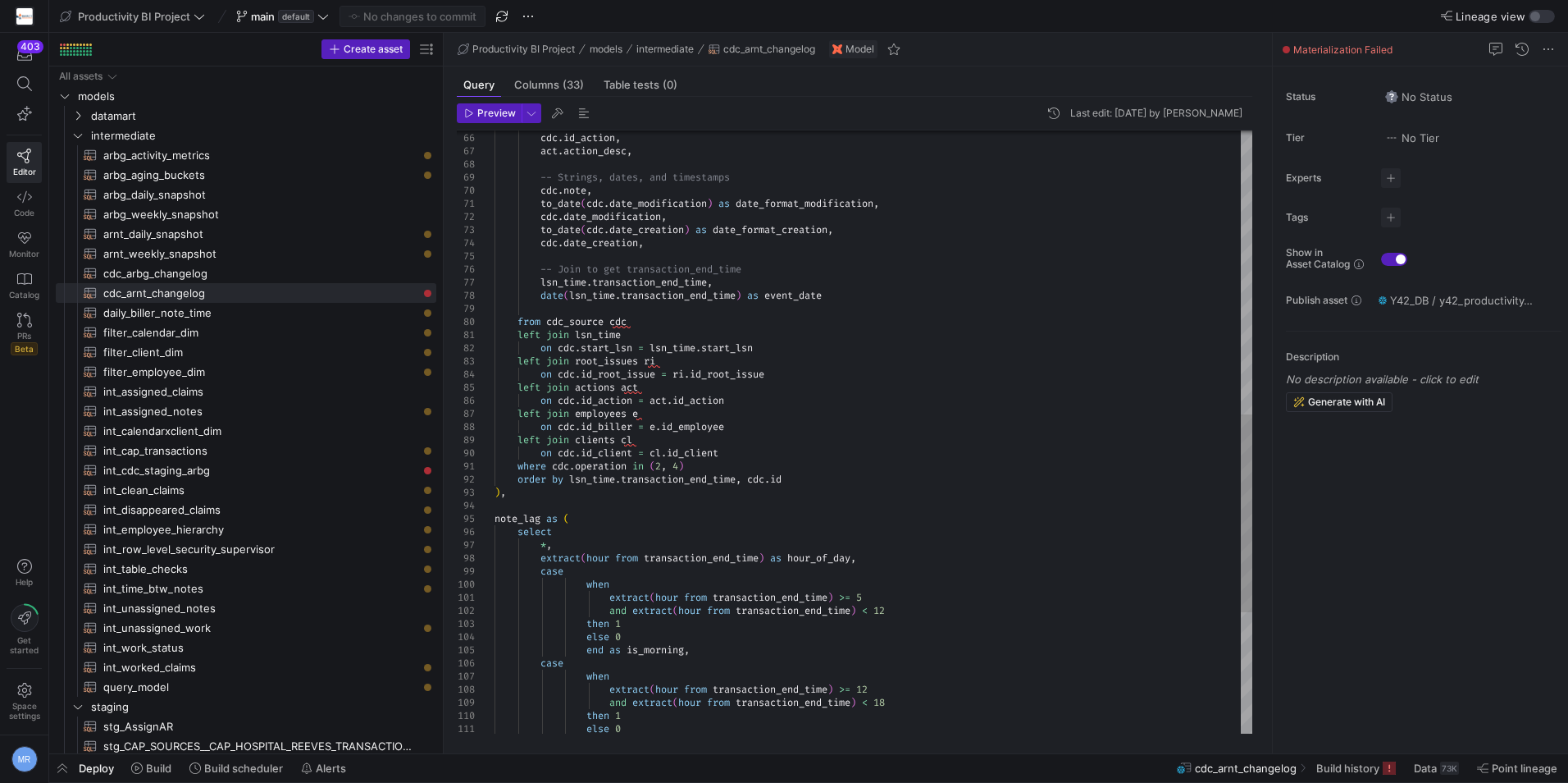
click at [590, 335] on div "note_lag as ( select * , extract ( hour from transaction_end_time ) as hour_of_…" at bounding box center [873, 184] width 758 height 1839
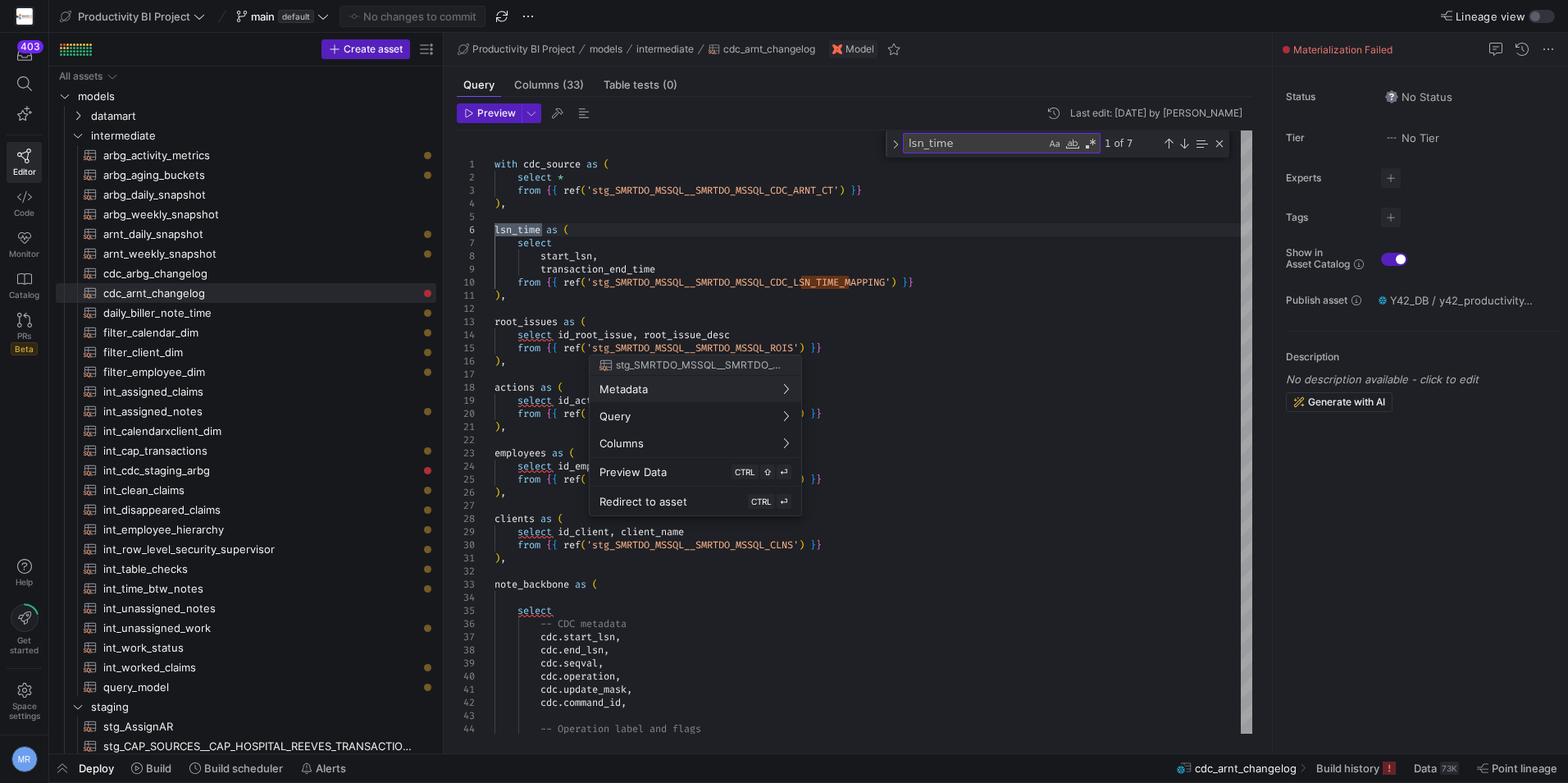
click at [902, 276] on div at bounding box center [784, 391] width 1568 height 783
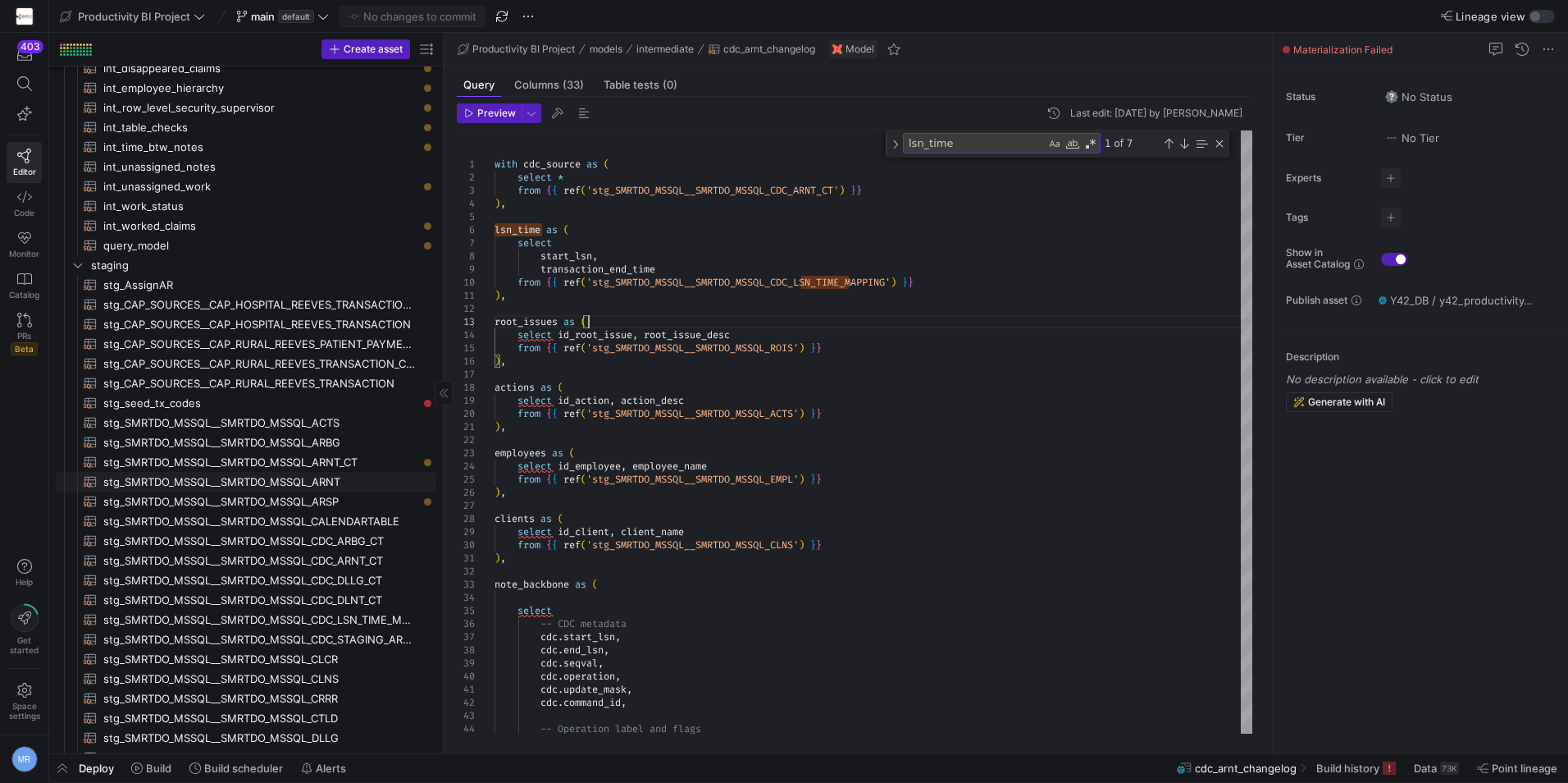
scroll to position [575, 0]
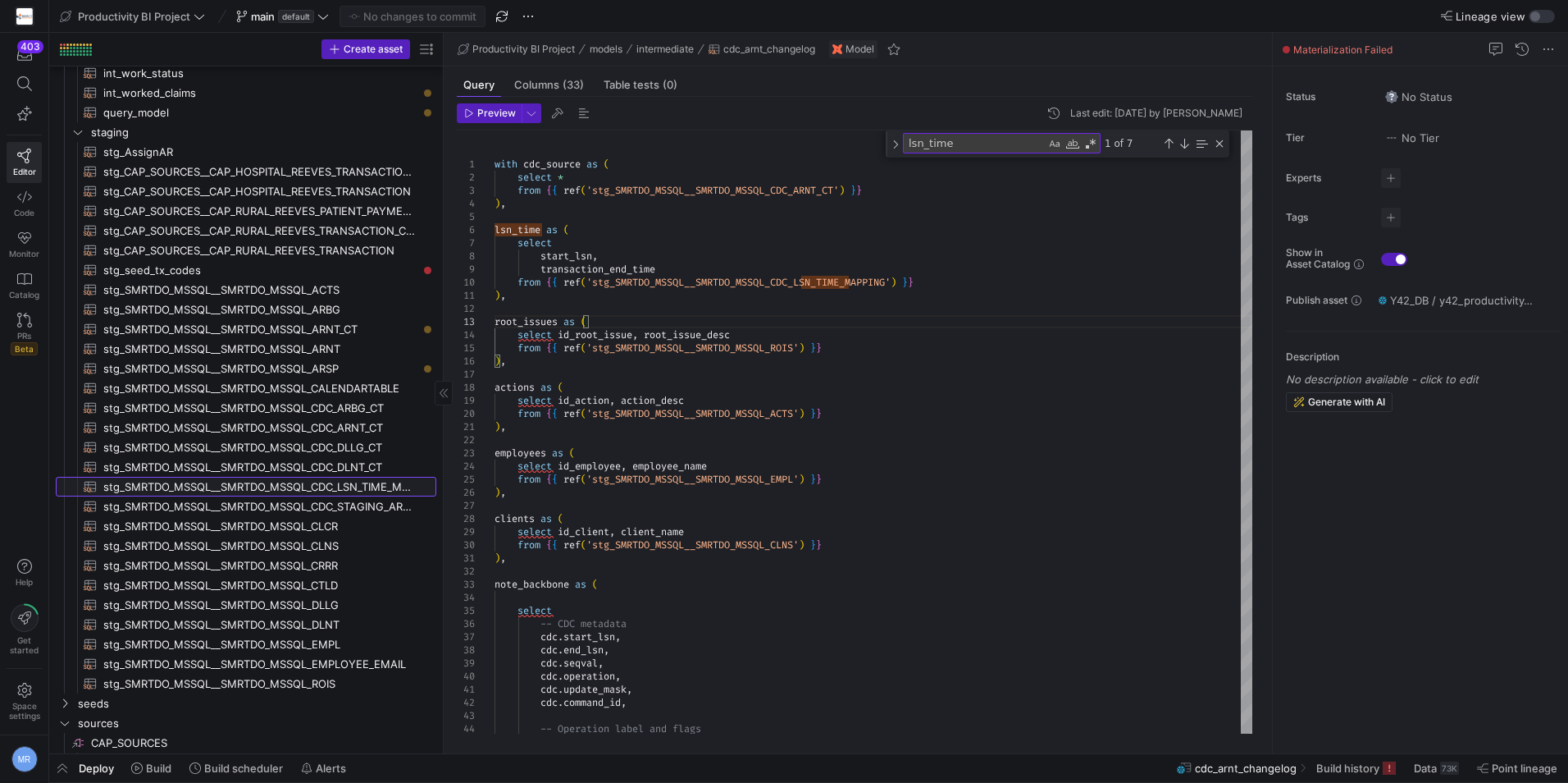
click at [361, 490] on span "stg_SMRTDO_MSSQL__SMRTDO_MSSQL_CDC_LSN_TIME_MAPPING​​​​​​​​​​" at bounding box center [261, 487] width 314 height 19
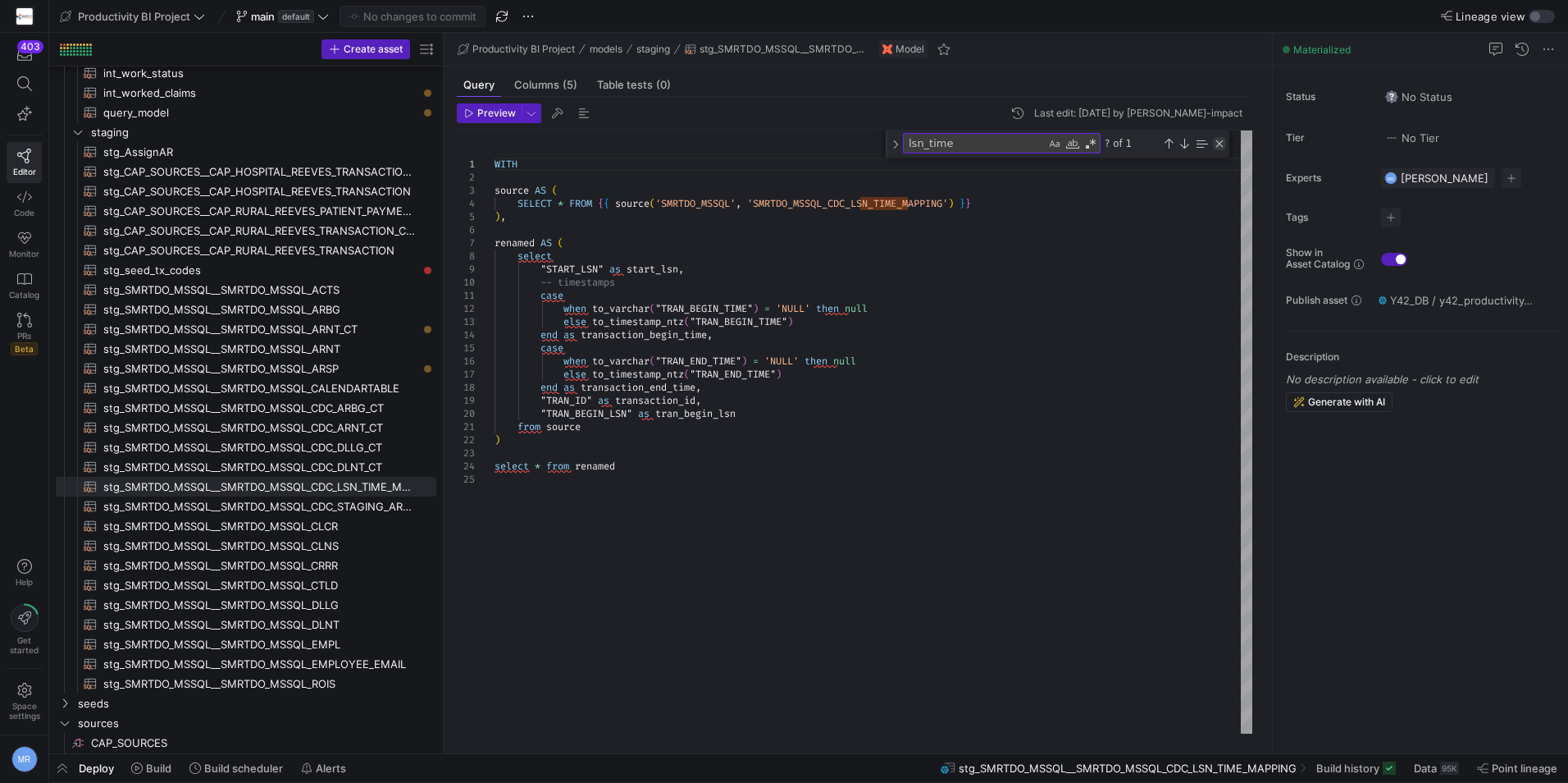
click at [1217, 143] on div "Close (Escape)" at bounding box center [1219, 143] width 13 height 13
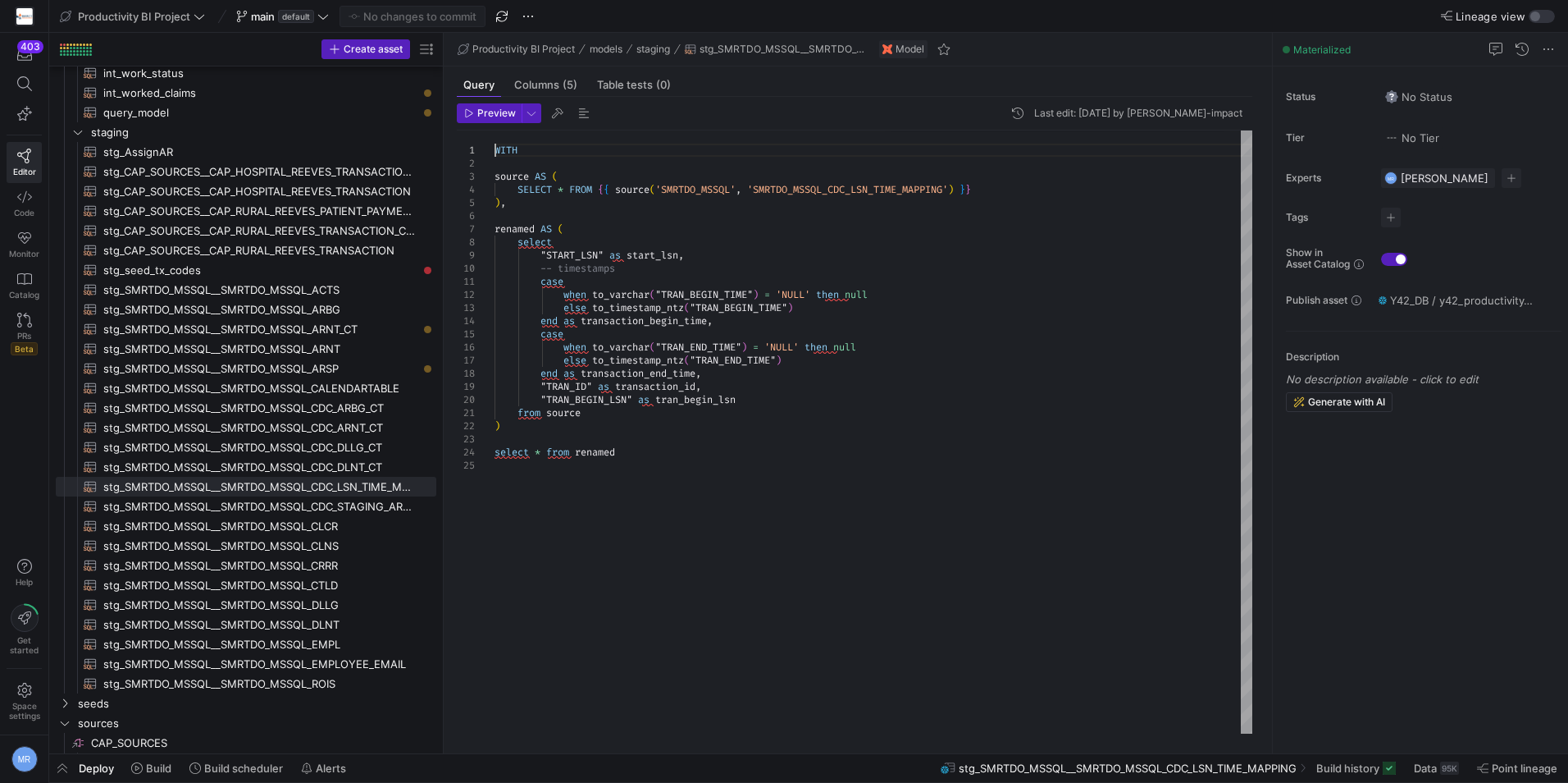
scroll to position [92, 0]
click at [929, 300] on div "WITH source AS ( SELECT * FROM { { source ( 'SMRTDO_MSSQL' , 'SMRTDO_MSSQL_CDC_…" at bounding box center [873, 431] width 758 height 603
click at [821, 444] on div "WITH source AS ( SELECT * FROM { { source ( 'SMRTDO_MSSQL' , 'SMRTDO_MSSQL_CDC_…" at bounding box center [873, 431] width 758 height 603
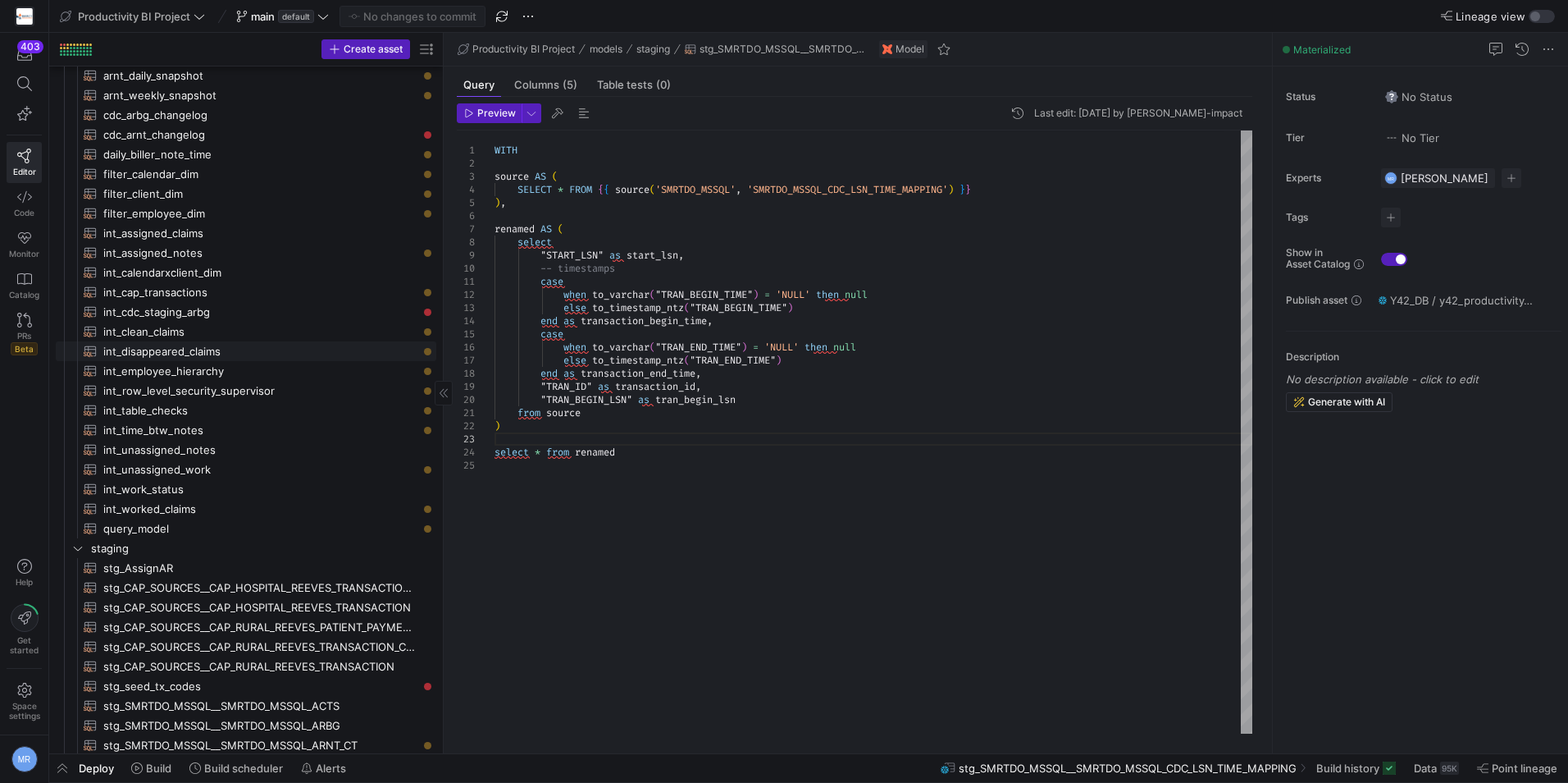
scroll to position [0, 0]
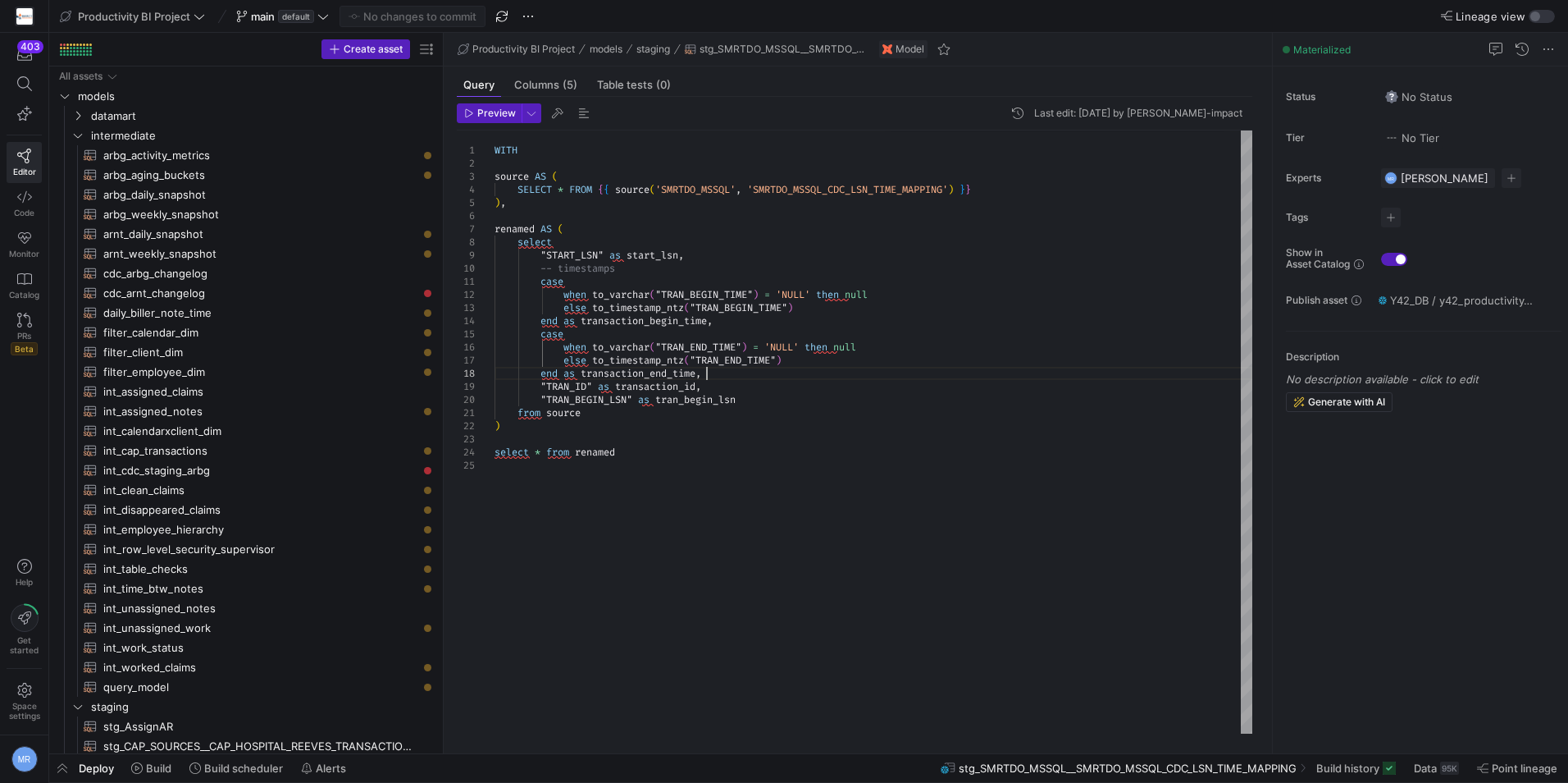
click at [891, 370] on div "WITH source AS ( SELECT * FROM { { source ( 'SMRTDO_MSSQL' , 'SMRTDO_MSSQL_CDC_…" at bounding box center [873, 431] width 758 height 603
click at [496, 114] on span "Preview" at bounding box center [496, 113] width 39 height 12
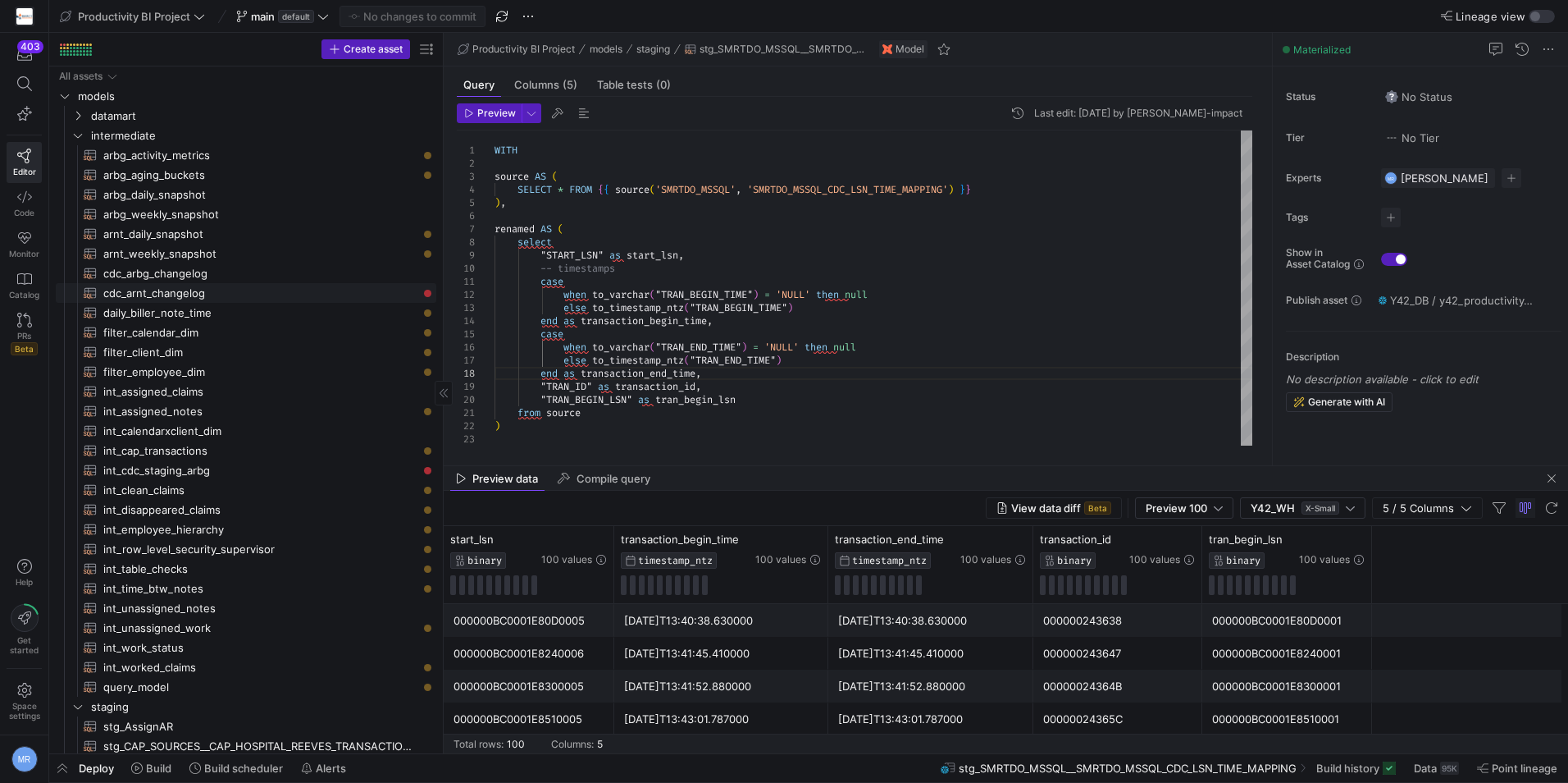
click at [240, 288] on span "cdc_arnt_changelog​​​​​​​​​​" at bounding box center [261, 293] width 314 height 19
type textarea "with cdc_source as ( select * from {{ ref('stg_SMRTDO_MSSQL__SMRTDO_MSSQL_CDC_A…"
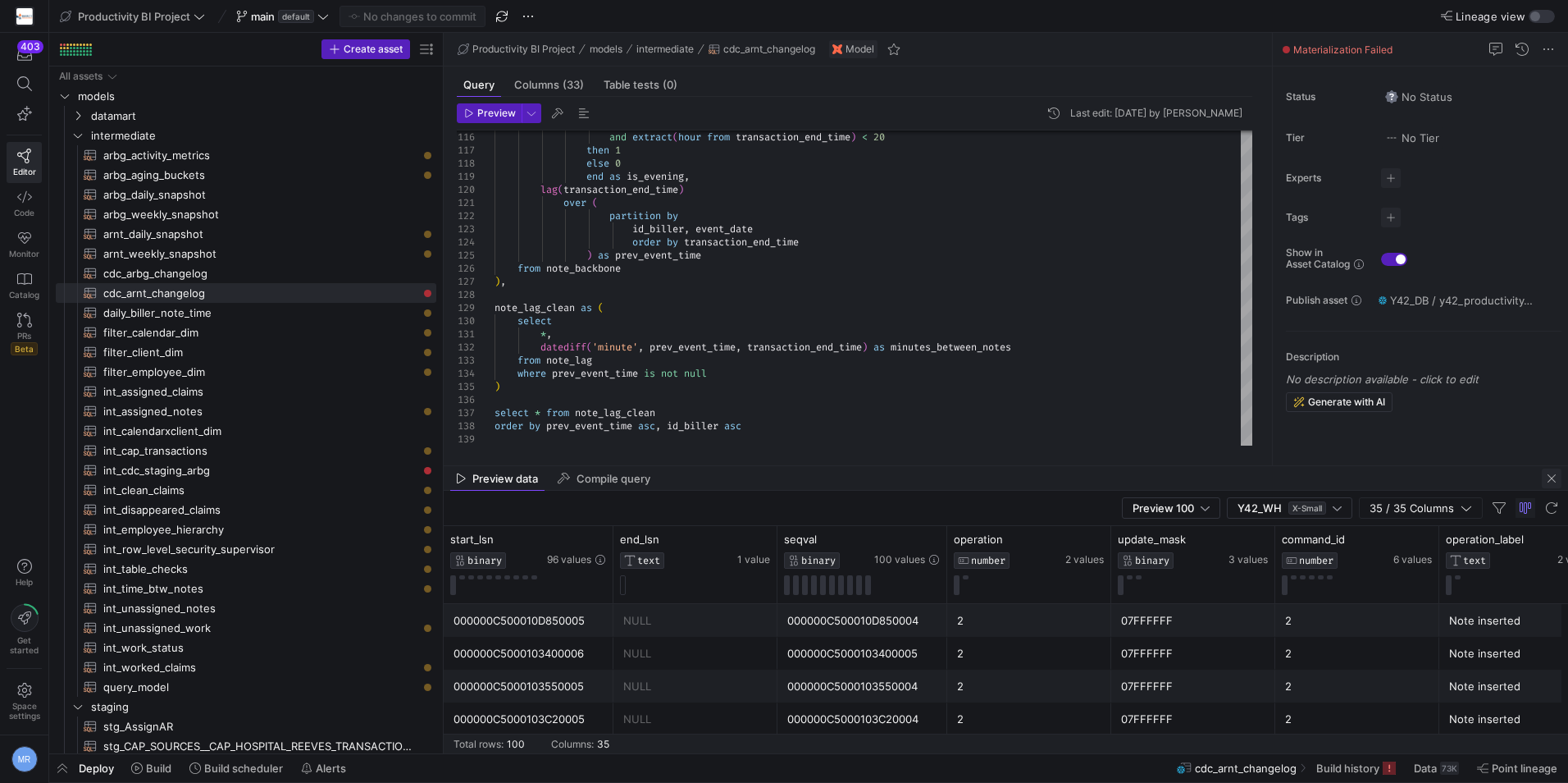
click at [1546, 475] on span "button" at bounding box center [1551, 478] width 19 height 19
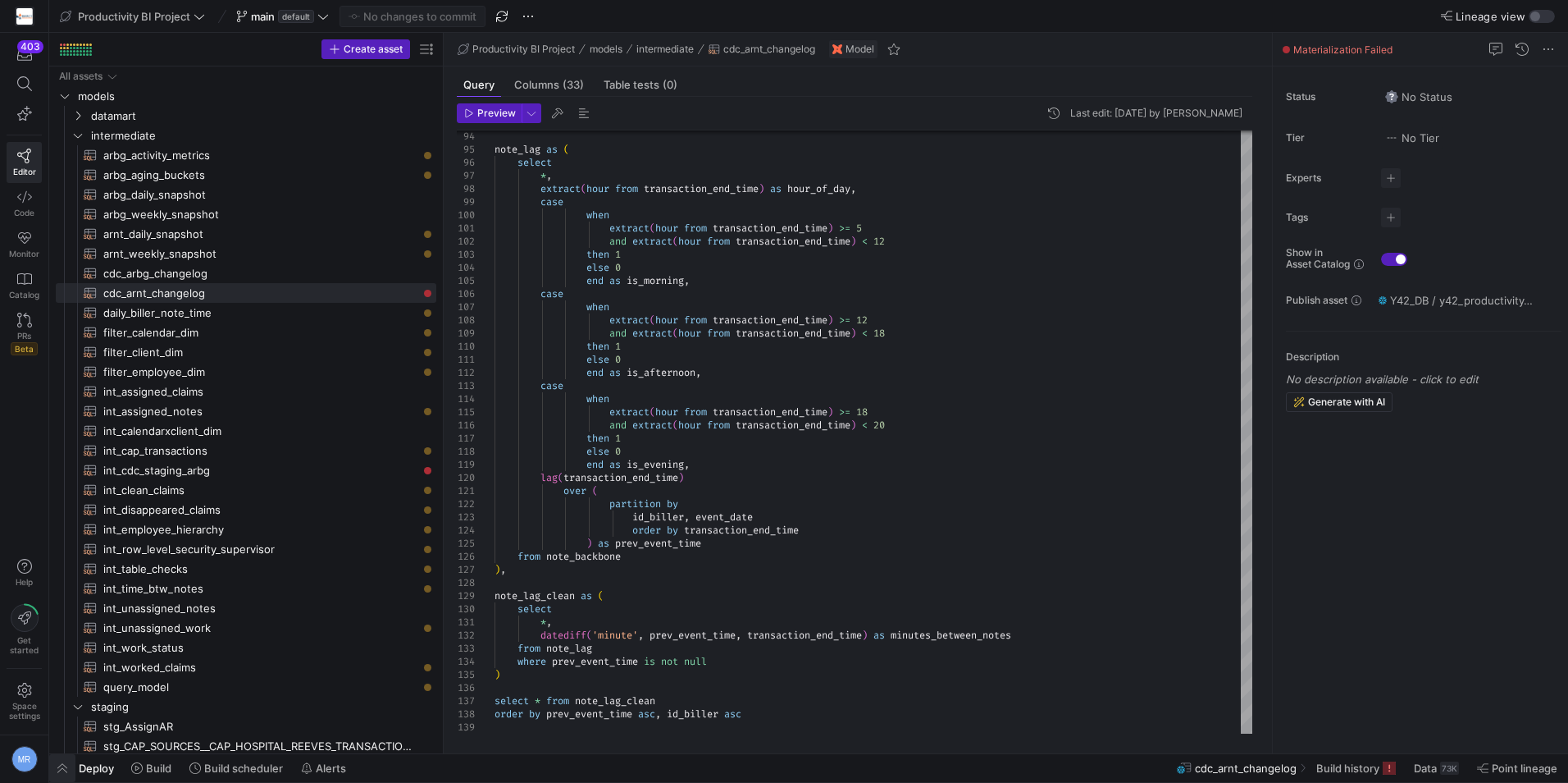
click at [72, 763] on span "button" at bounding box center [62, 768] width 27 height 28
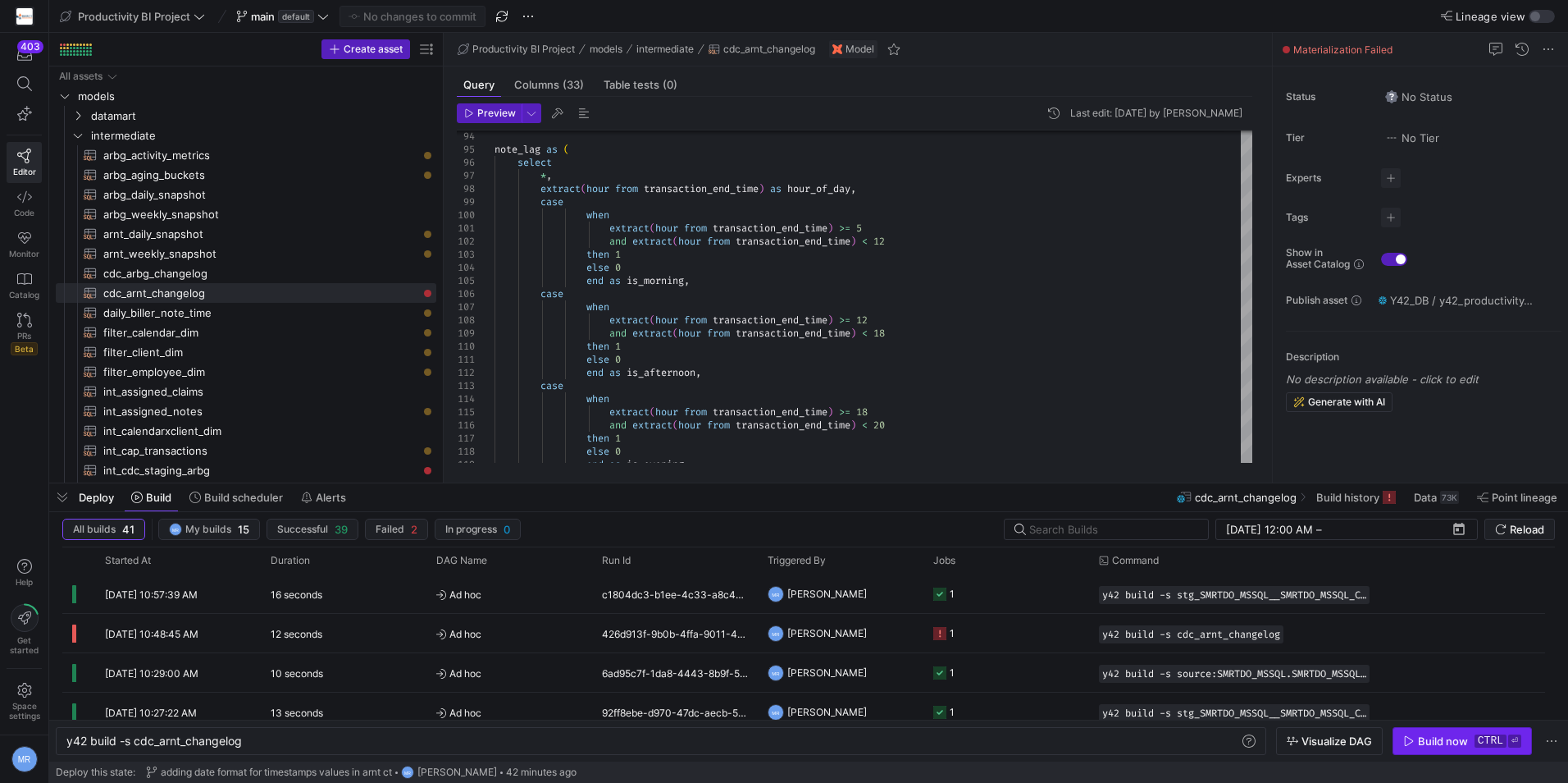
click at [1440, 733] on span "button" at bounding box center [1462, 741] width 138 height 27
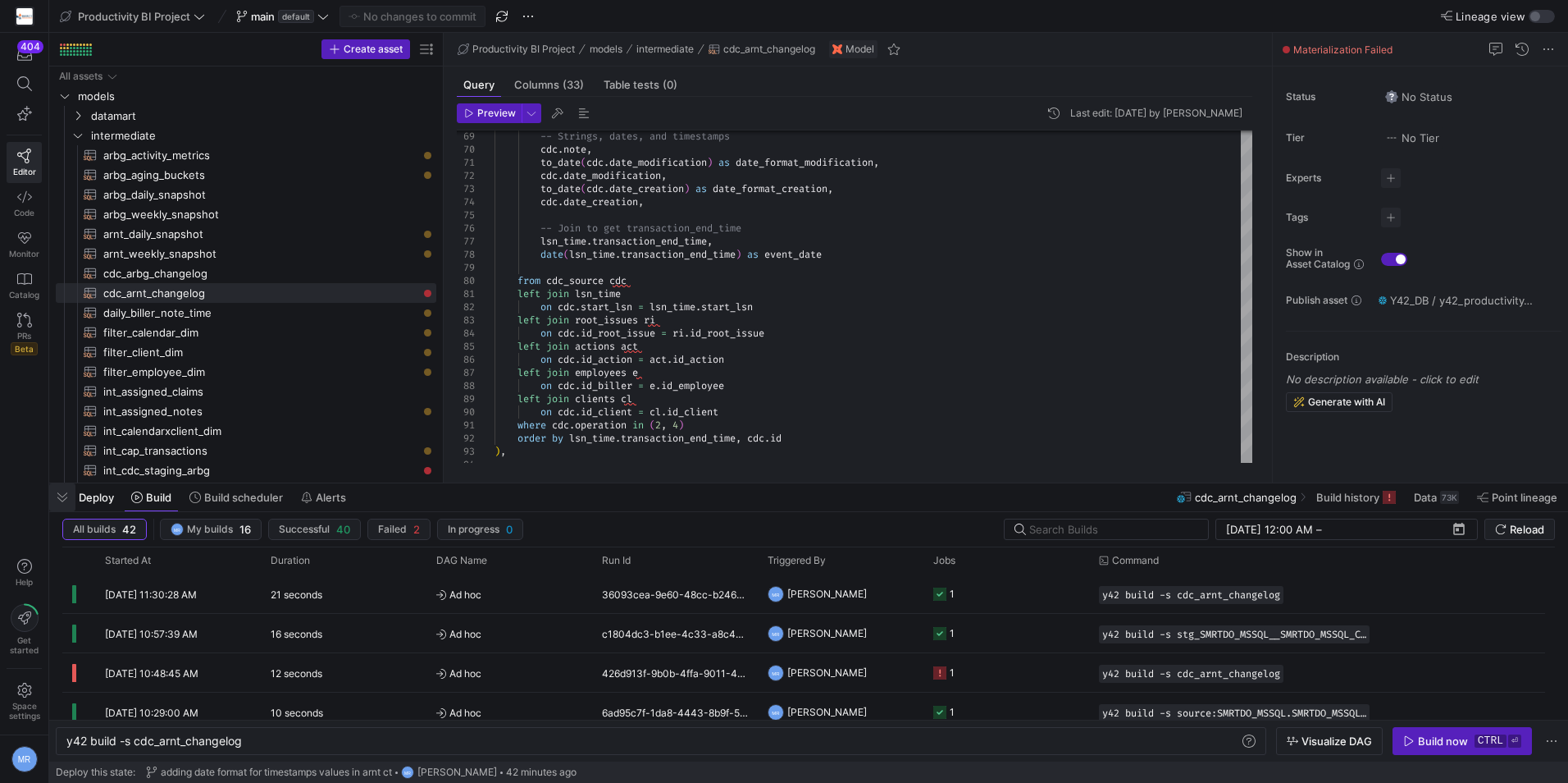
click at [61, 493] on span "button" at bounding box center [62, 498] width 27 height 28
